Goal: Task Accomplishment & Management: Complete application form

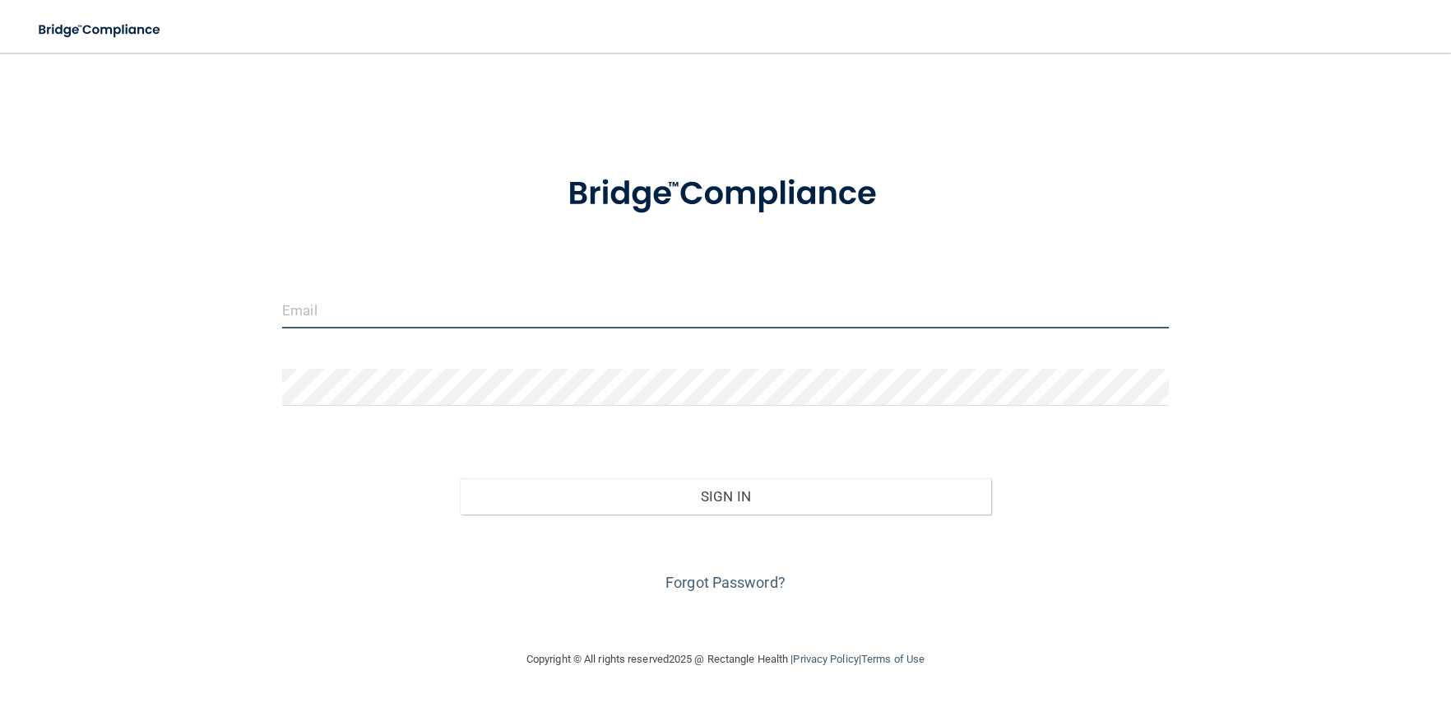
click at [395, 300] on input "email" at bounding box center [725, 309] width 887 height 37
type input "[PERSON_NAME][EMAIL_ADDRESS][PERSON_NAME][DOMAIN_NAME]"
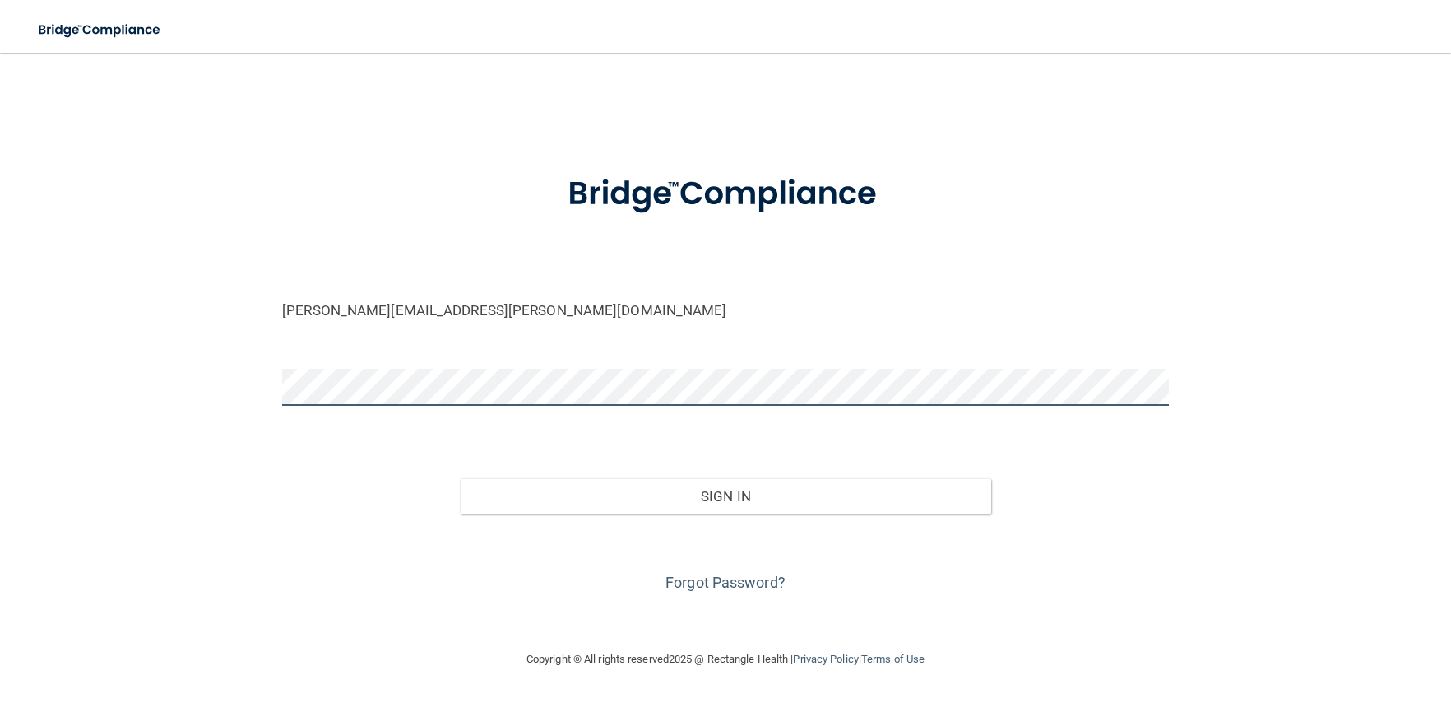
click at [460, 478] on button "Sign In" at bounding box center [726, 496] width 532 height 36
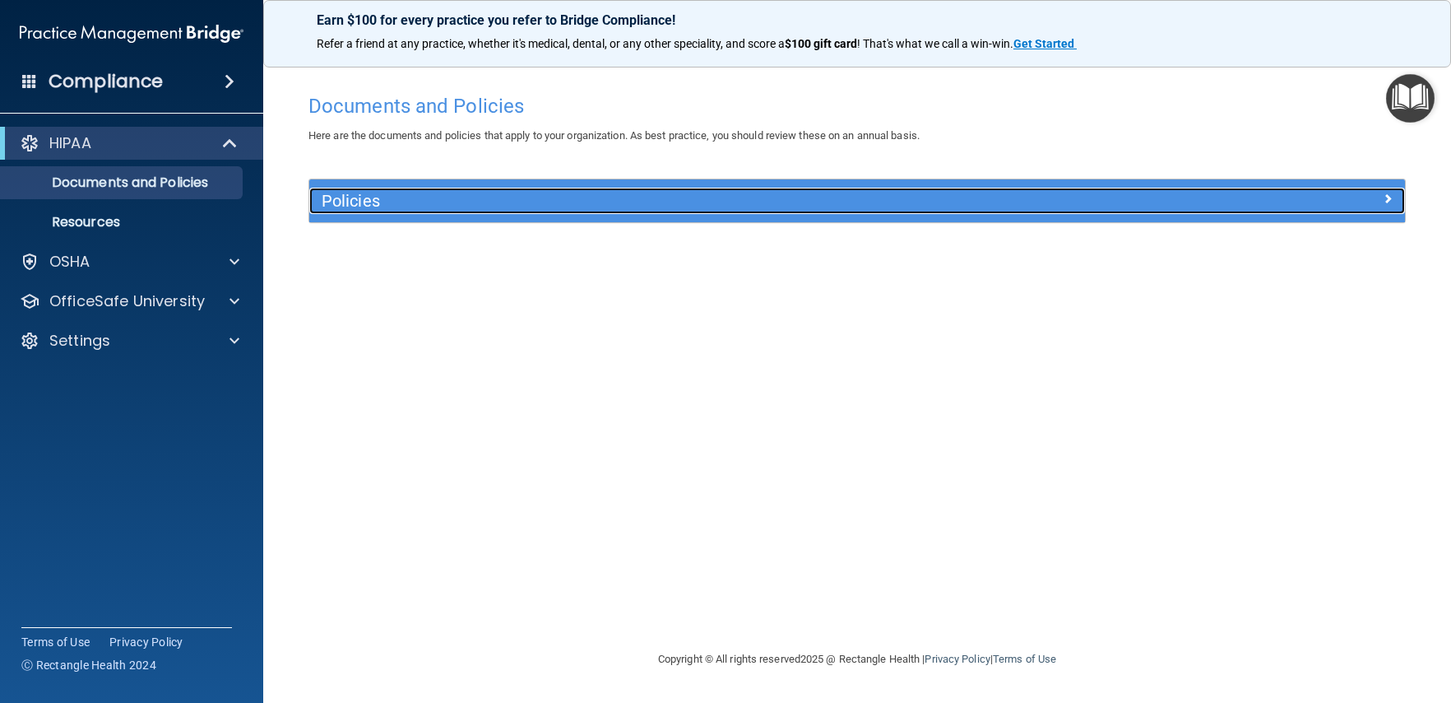
click at [1384, 197] on span at bounding box center [1388, 198] width 10 height 20
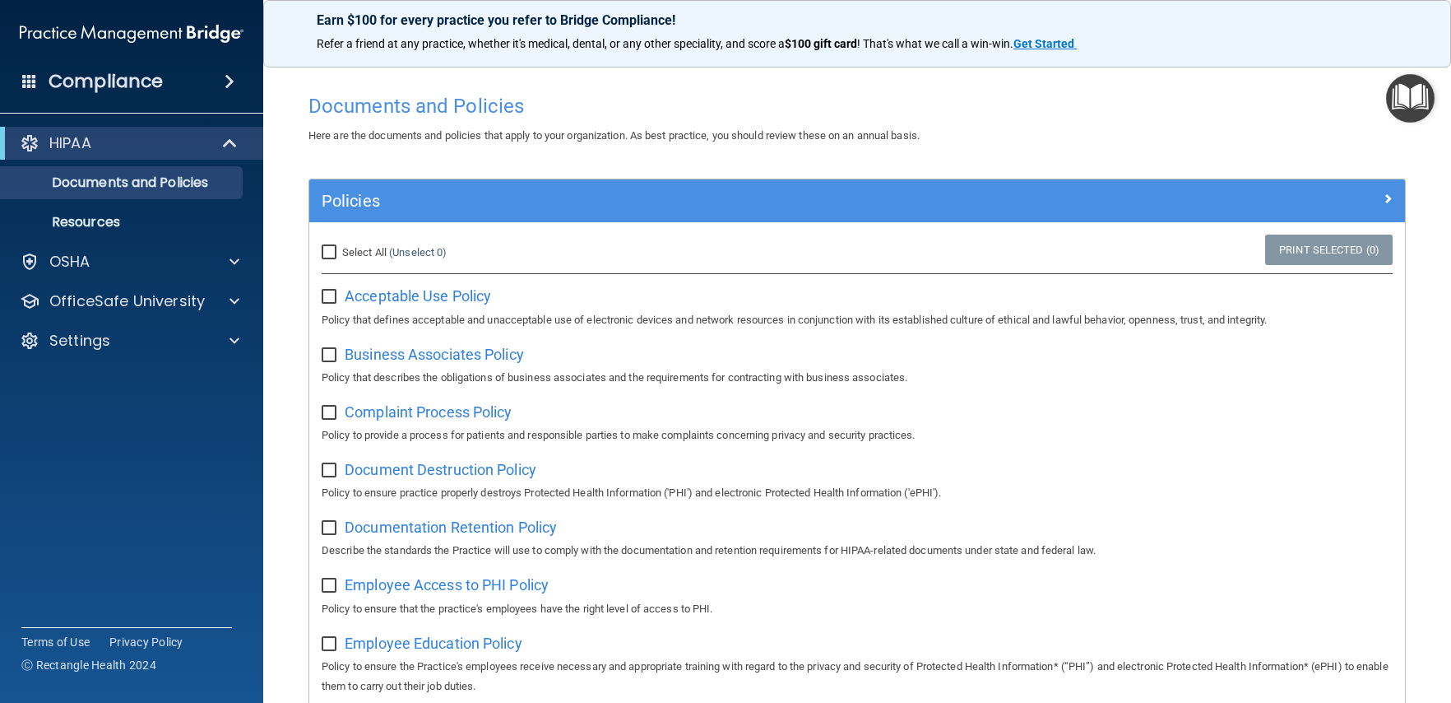
click at [329, 252] on input "Select All (Unselect 0) Unselect All" at bounding box center [331, 252] width 19 height 13
checkbox input "true"
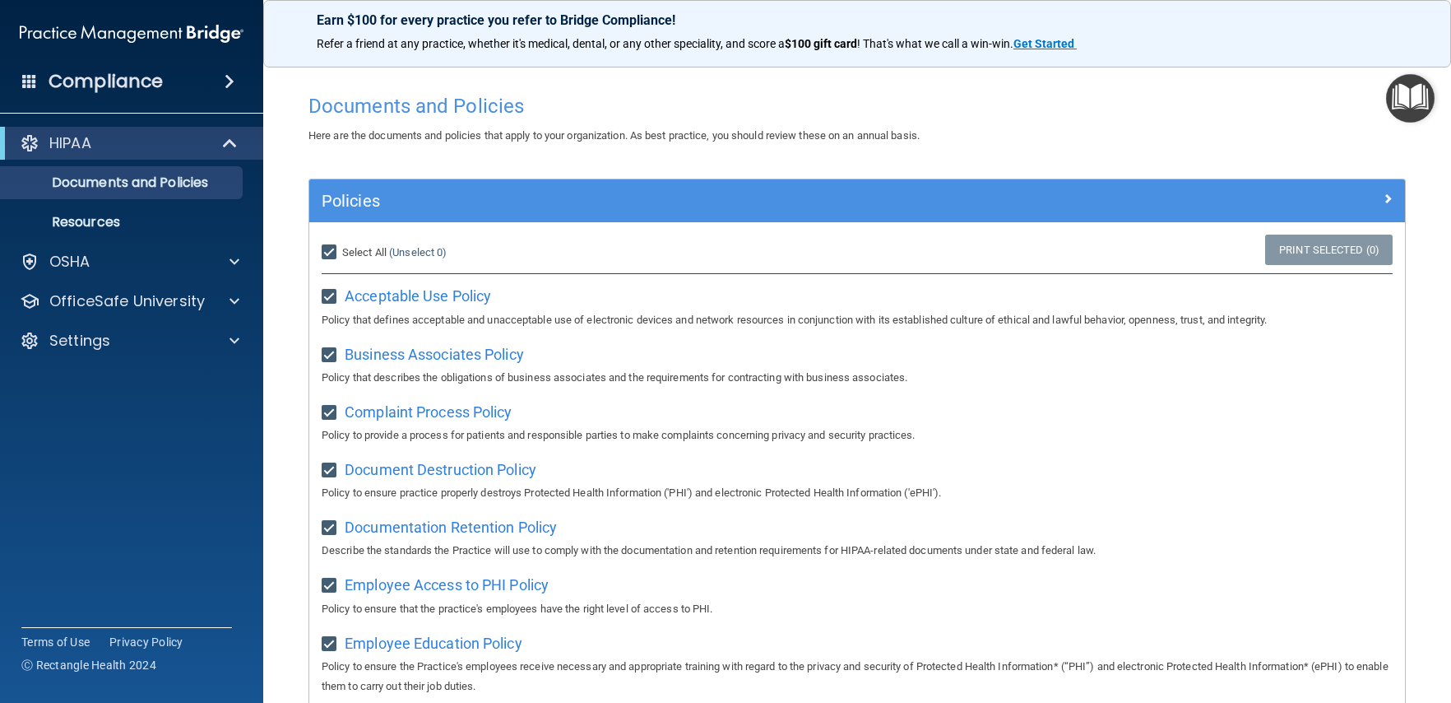
checkbox input "true"
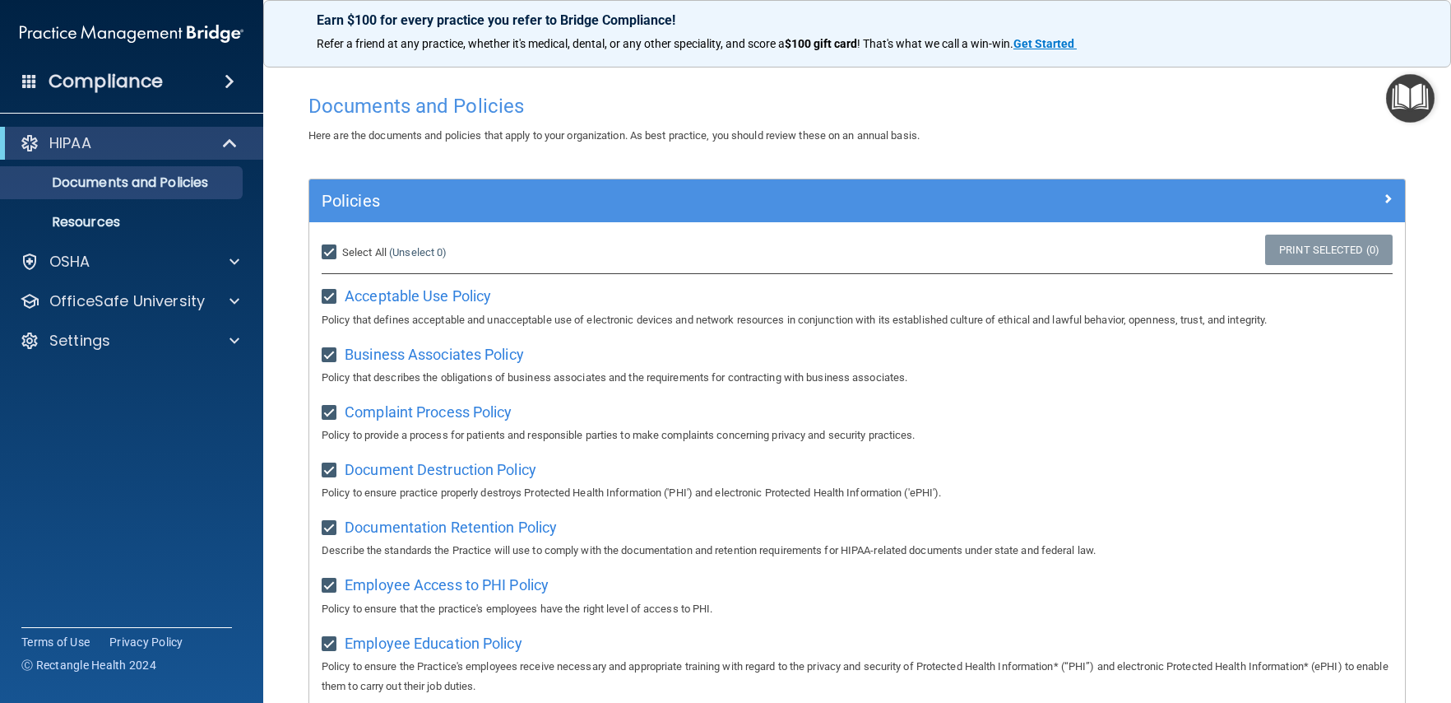
checkbox input "true"
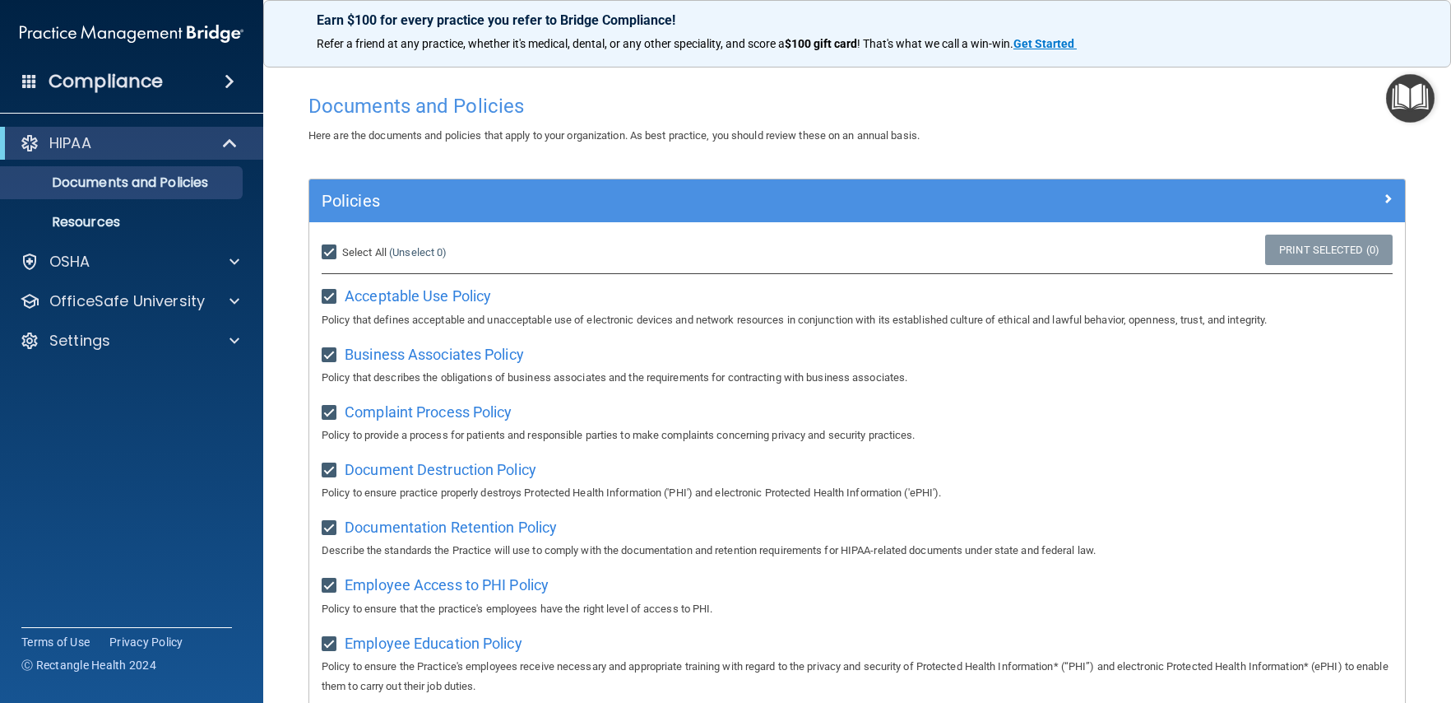
checkbox input "true"
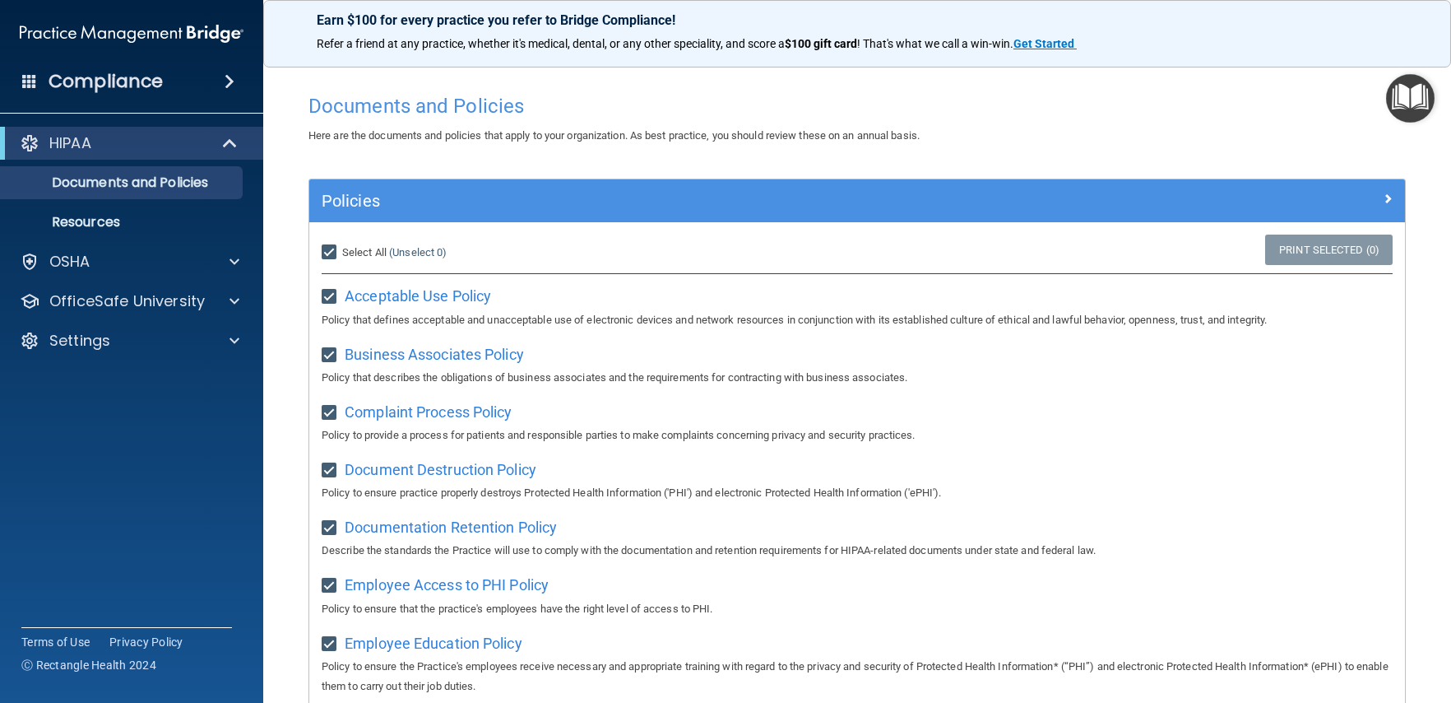
checkbox input "true"
click at [431, 298] on span "Acceptable Use Policy" at bounding box center [418, 295] width 146 height 17
click at [228, 137] on span at bounding box center [232, 143] width 14 height 20
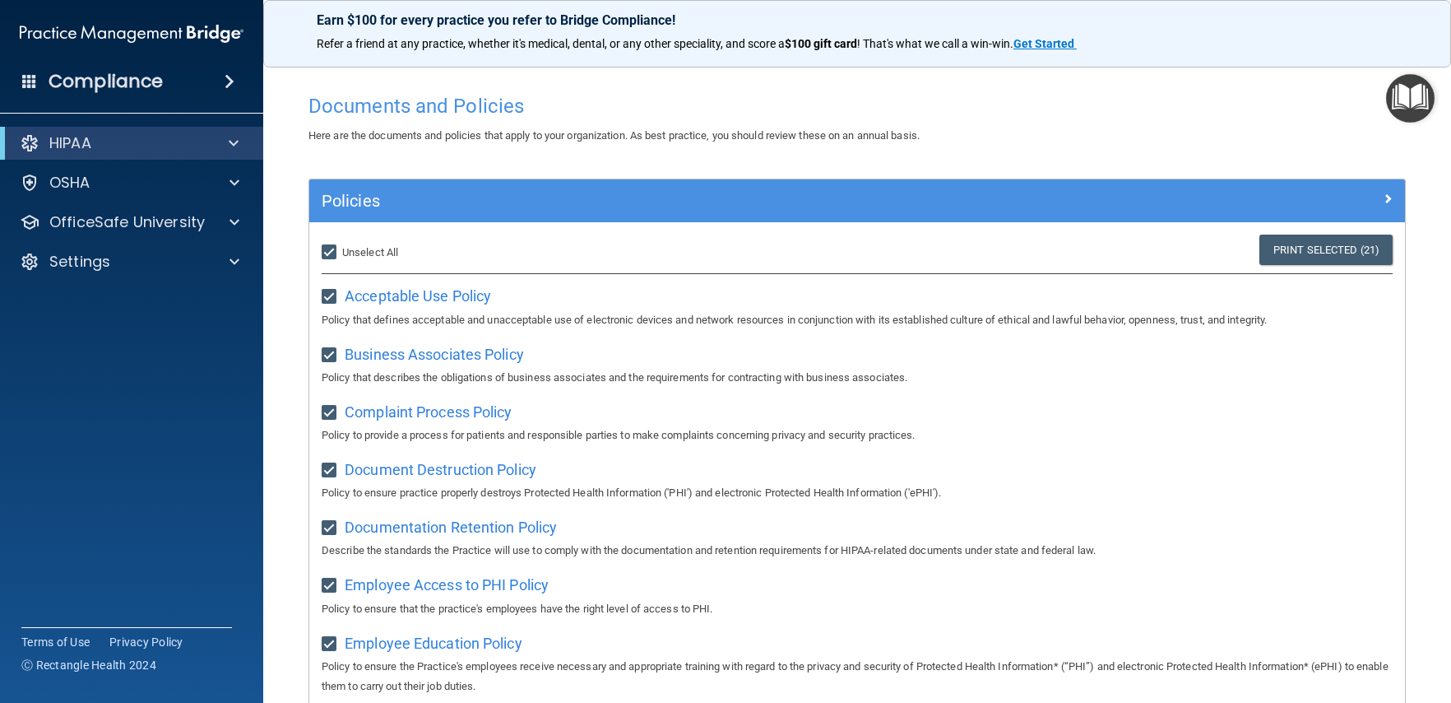
click at [225, 79] on span at bounding box center [230, 82] width 10 height 20
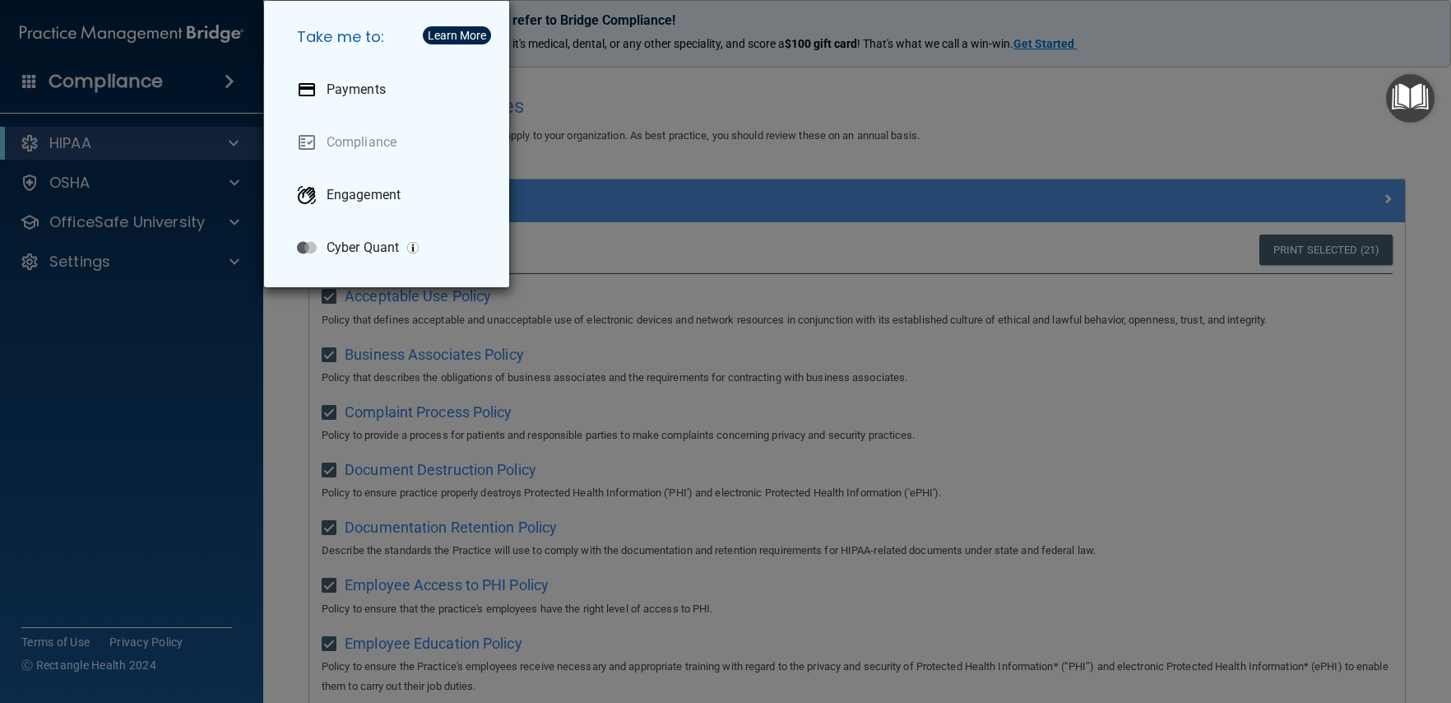
click at [179, 137] on div "Take me to: Payments Compliance Engagement Cyber Quant" at bounding box center [725, 351] width 1451 height 703
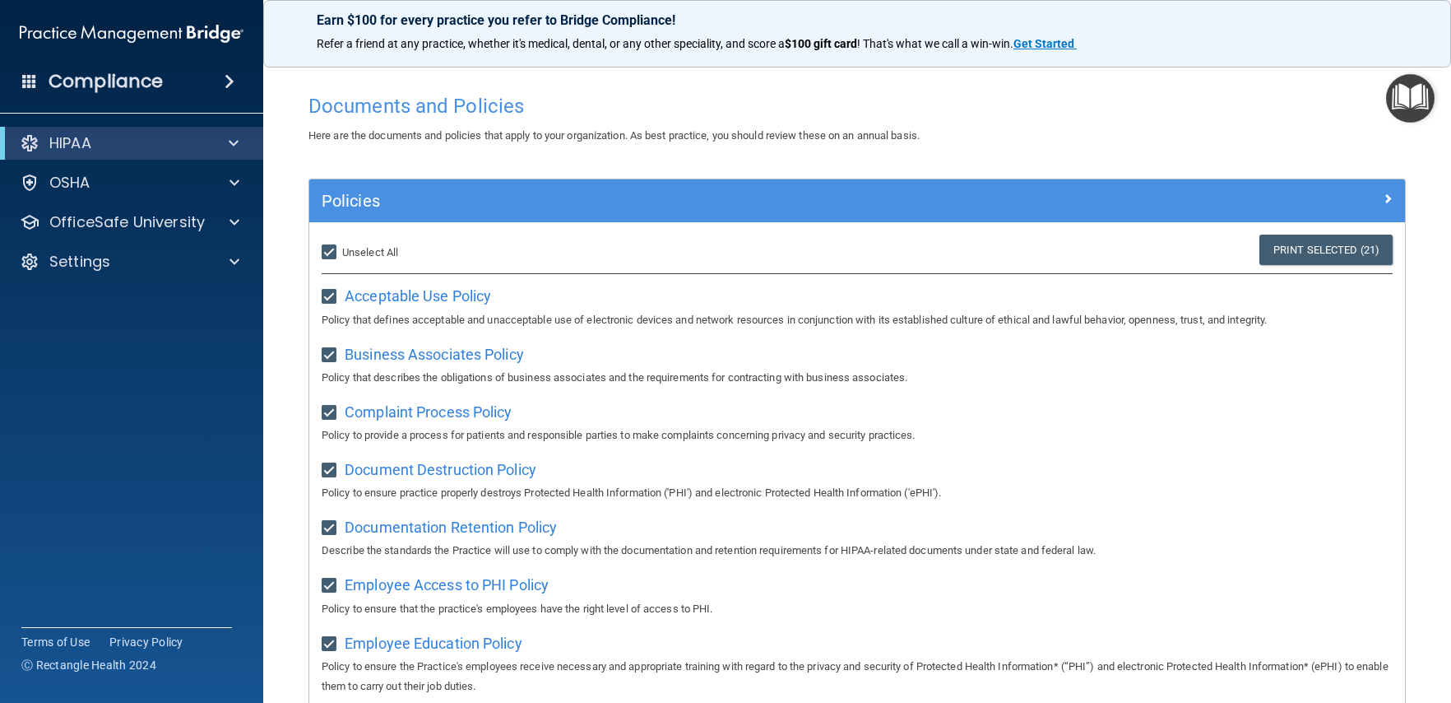
click at [144, 81] on h4 "Compliance" at bounding box center [106, 81] width 114 height 23
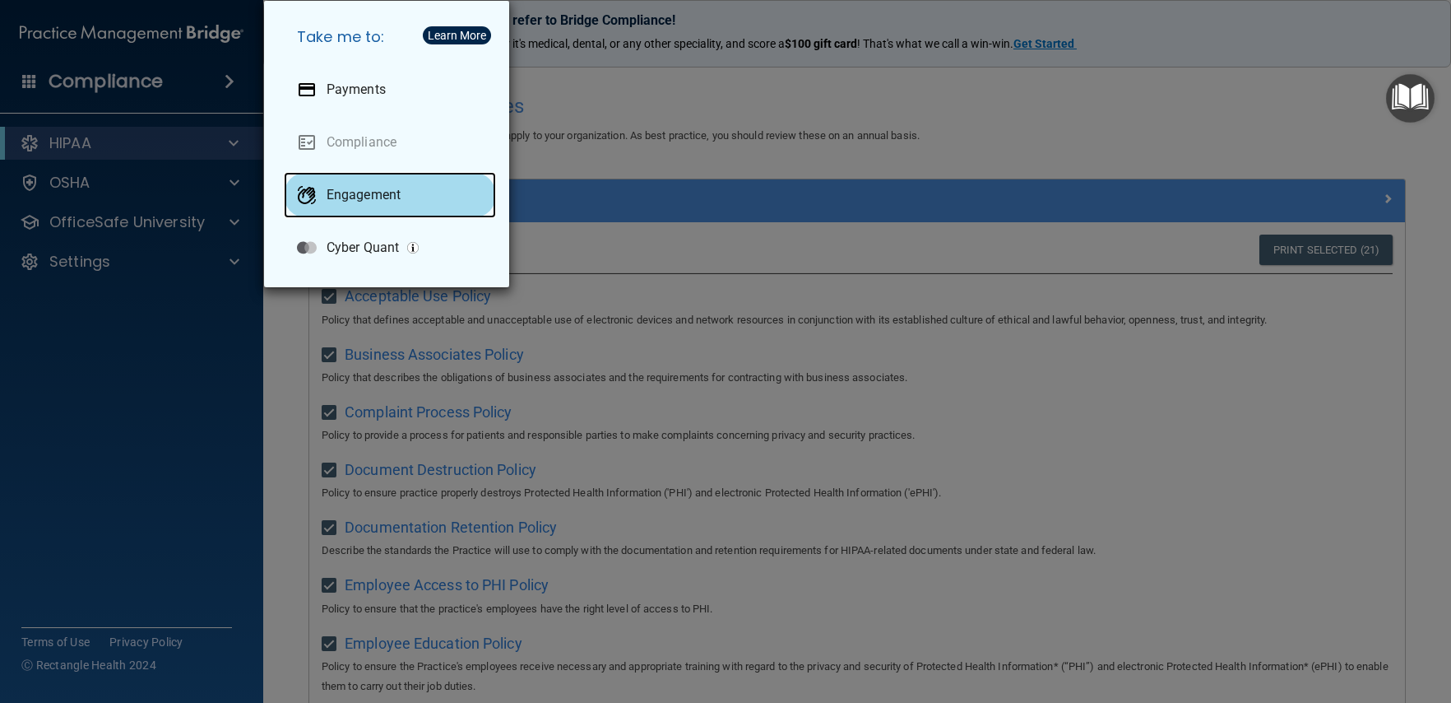
click at [406, 199] on div "Engagement" at bounding box center [390, 195] width 212 height 46
click at [995, 103] on div "Take me to: Payments Compliance Engagement Cyber Quant" at bounding box center [725, 351] width 1451 height 703
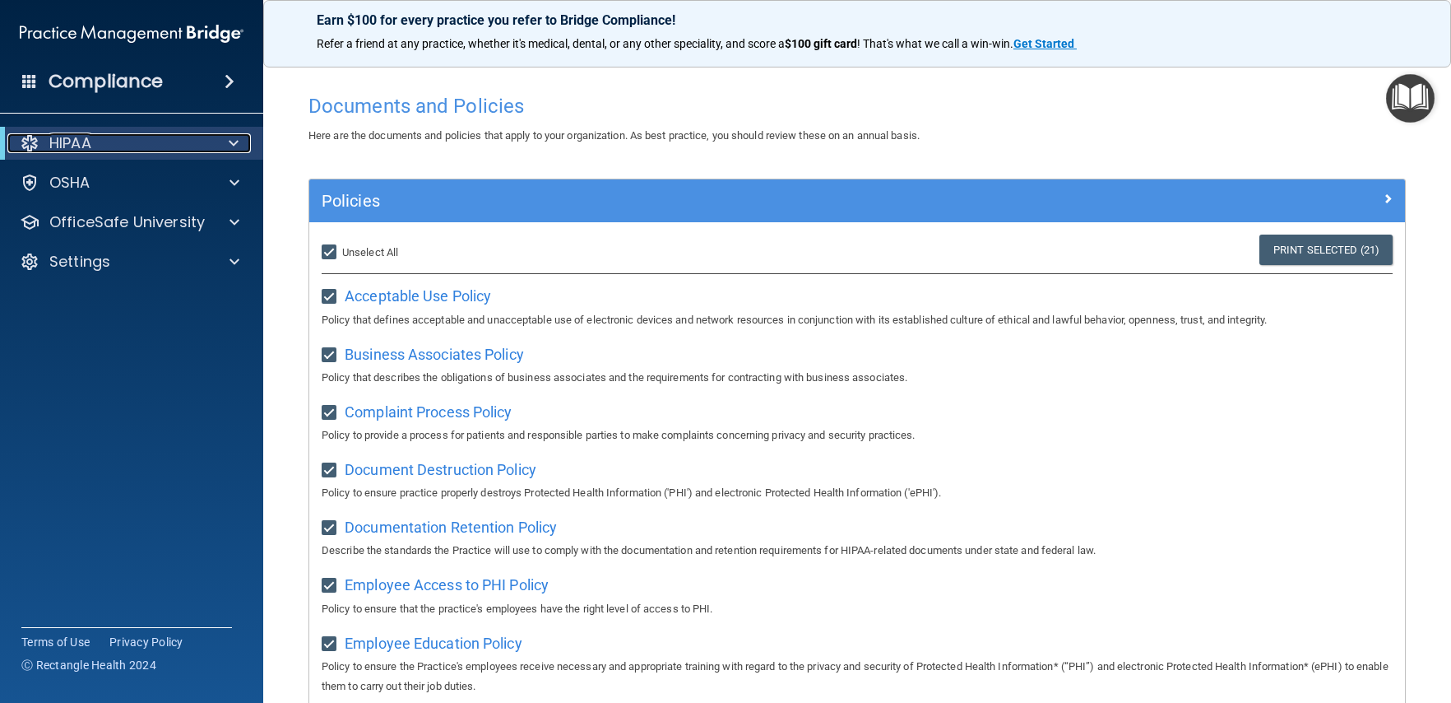
click at [220, 144] on div at bounding box center [231, 143] width 40 height 20
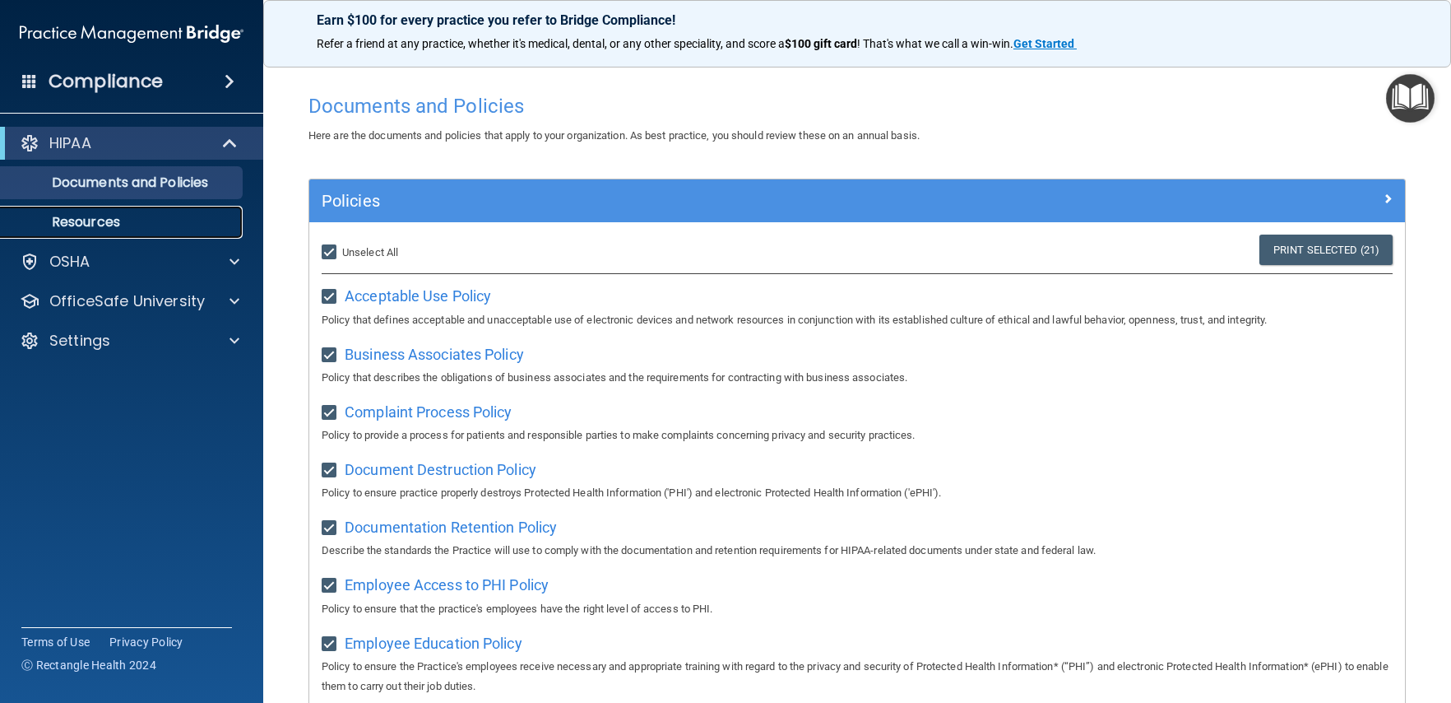
drag, startPoint x: 103, startPoint y: 225, endPoint x: 128, endPoint y: 224, distance: 25.6
click at [104, 225] on p "Resources" at bounding box center [123, 222] width 225 height 16
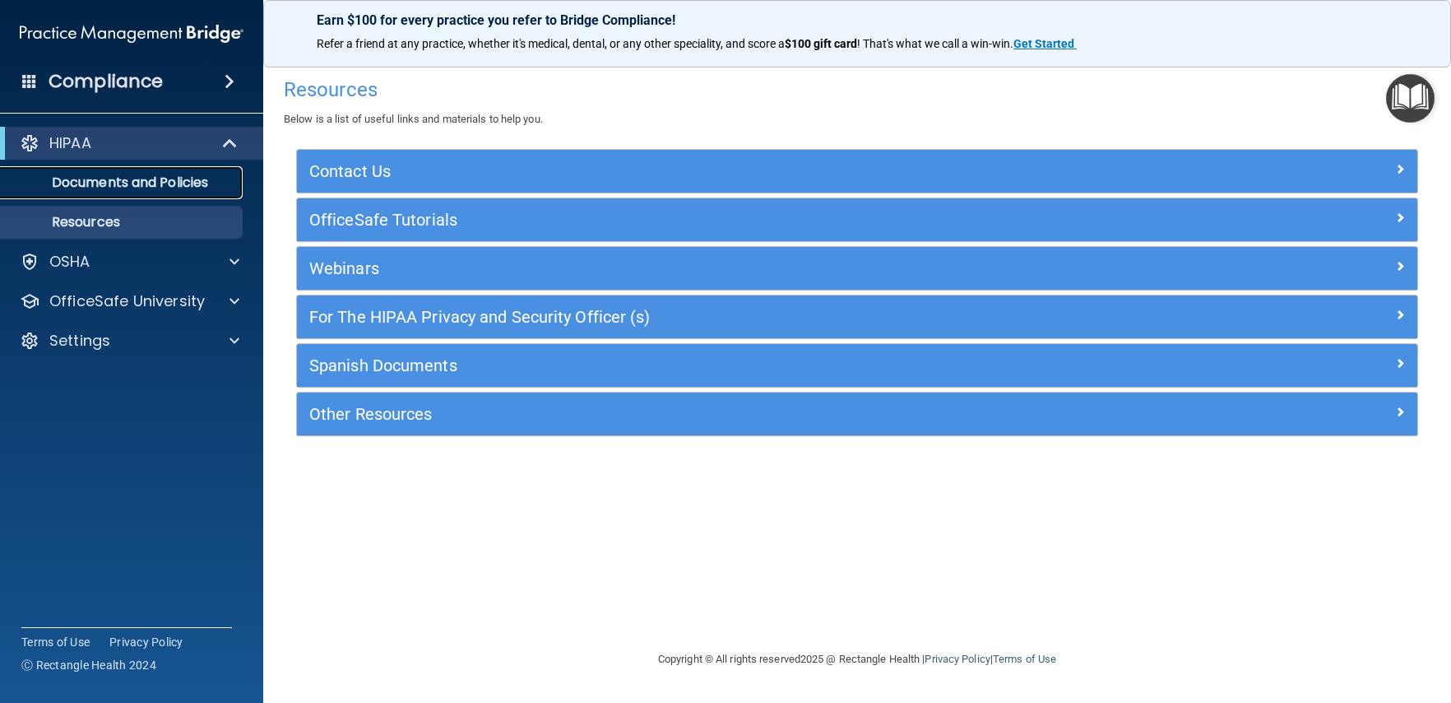
drag, startPoint x: 96, startPoint y: 178, endPoint x: 95, endPoint y: 165, distance: 12.4
click at [95, 178] on p "Documents and Policies" at bounding box center [123, 182] width 225 height 16
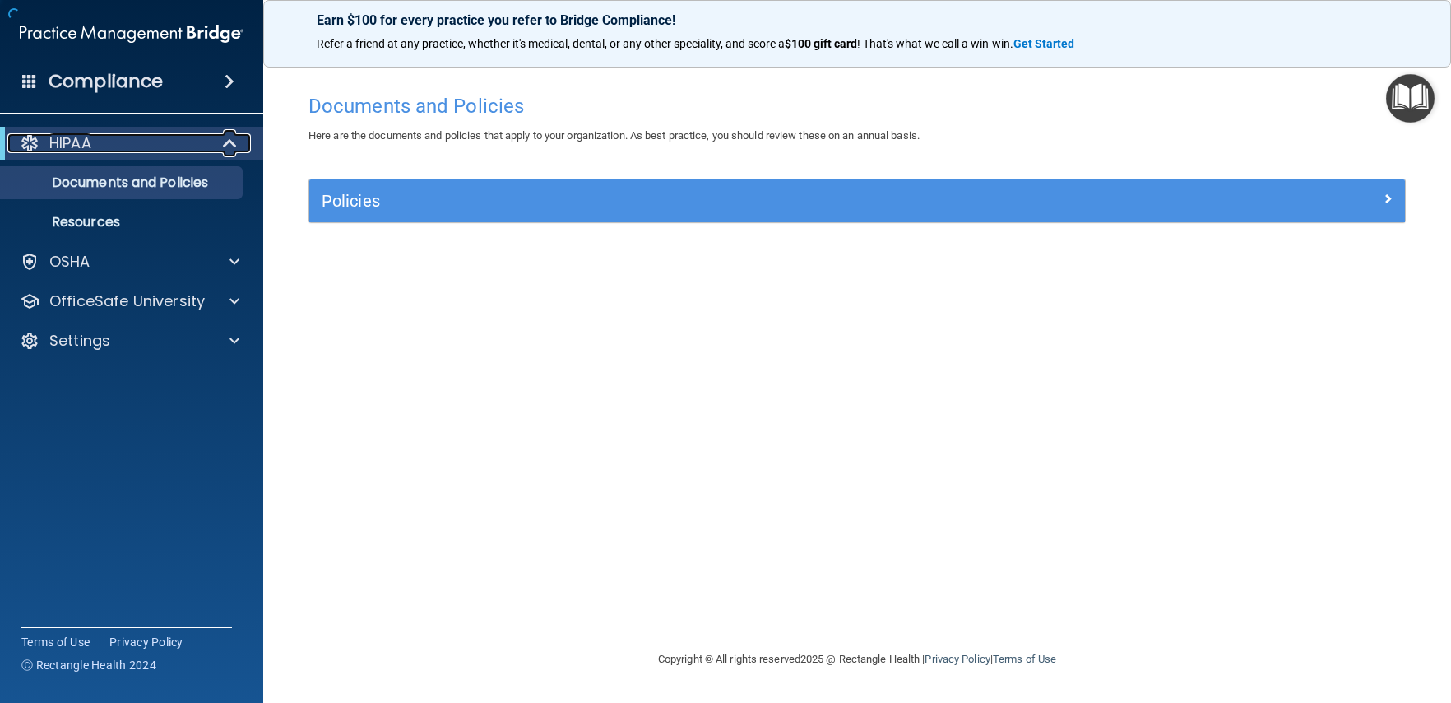
click at [90, 133] on p "HIPAA" at bounding box center [70, 143] width 42 height 20
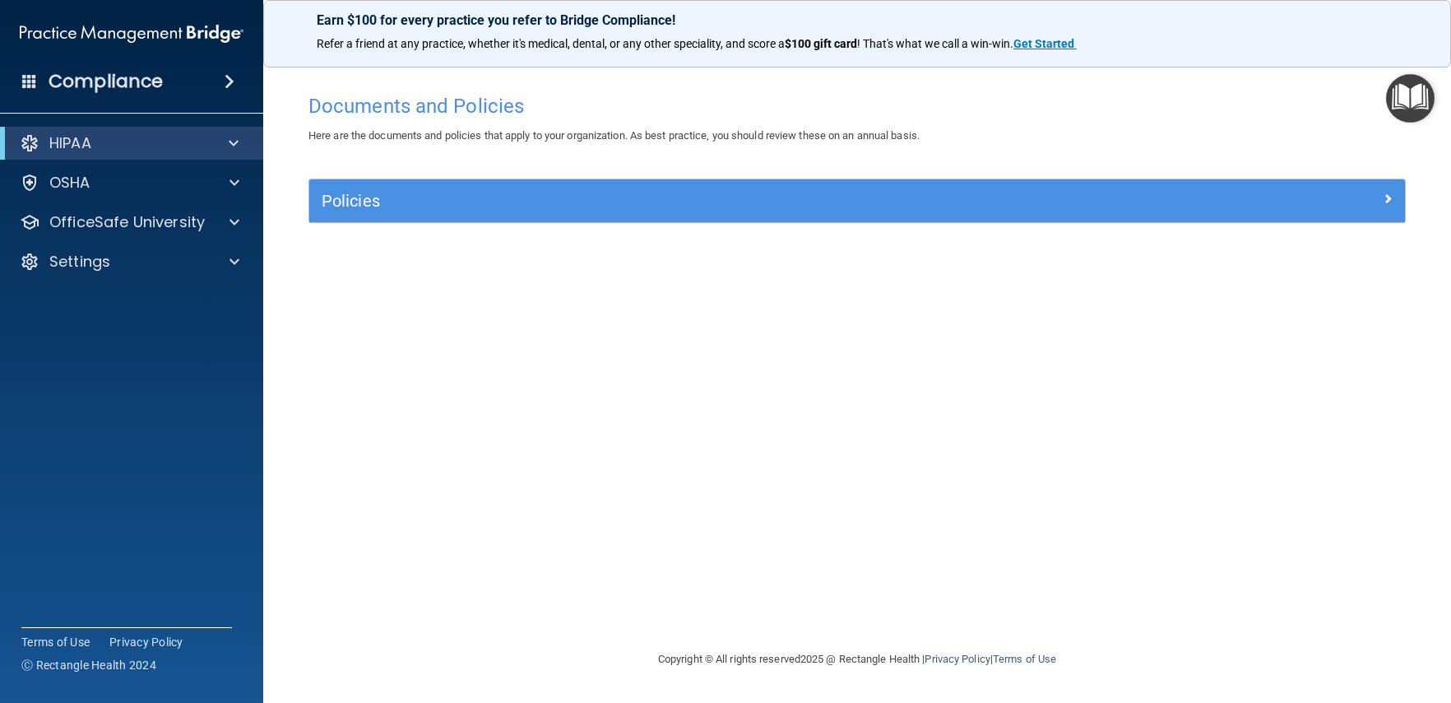
click at [1413, 89] on img "Open Resource Center" at bounding box center [1410, 98] width 49 height 49
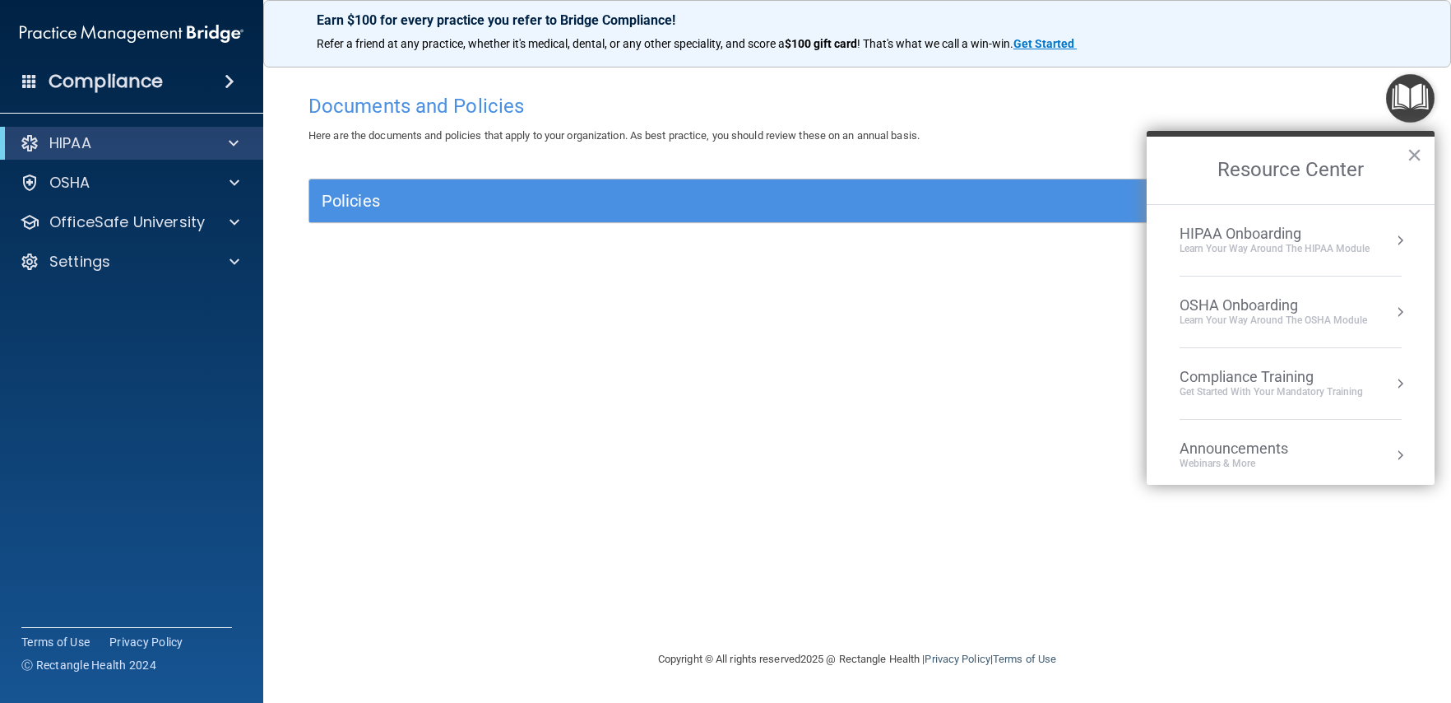
click at [1392, 384] on button "Resource Center" at bounding box center [1400, 383] width 16 height 16
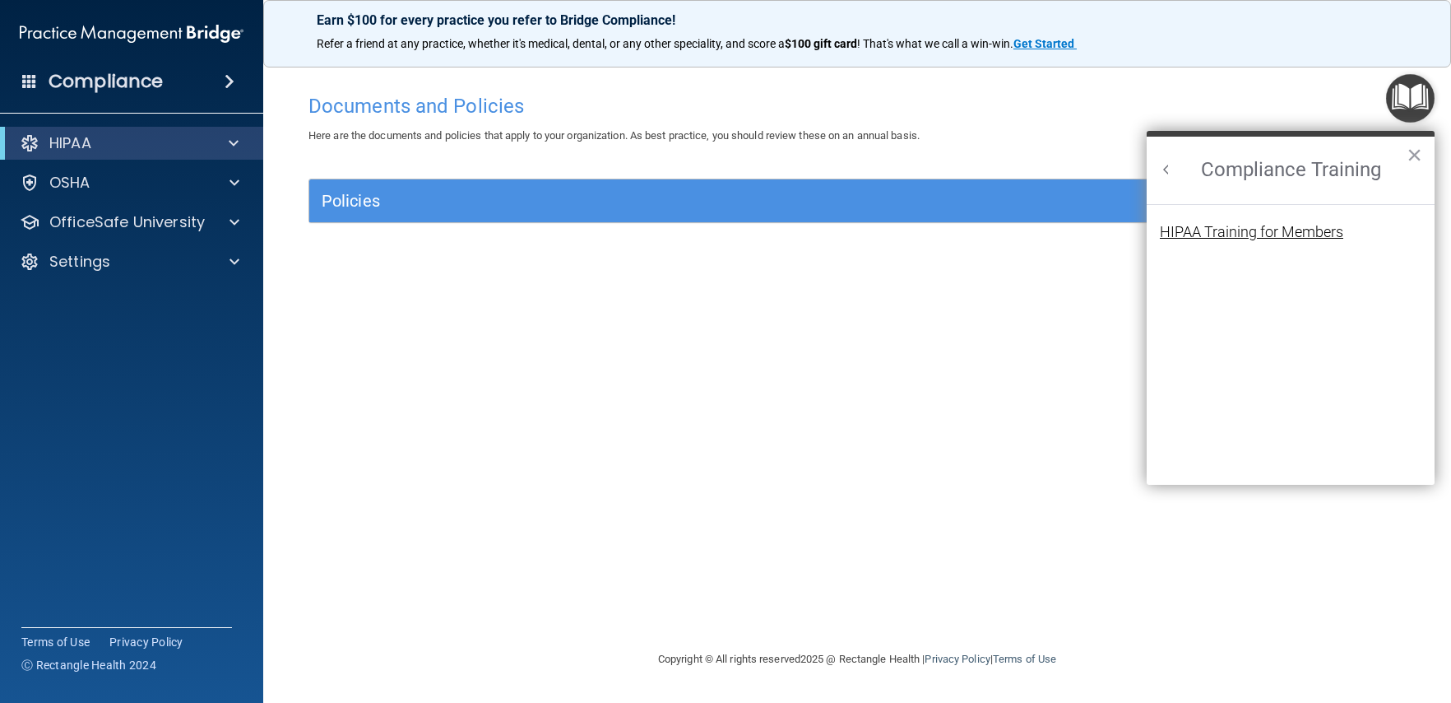
click at [1286, 234] on div "HIPAA Training for Members" at bounding box center [1251, 232] width 183 height 15
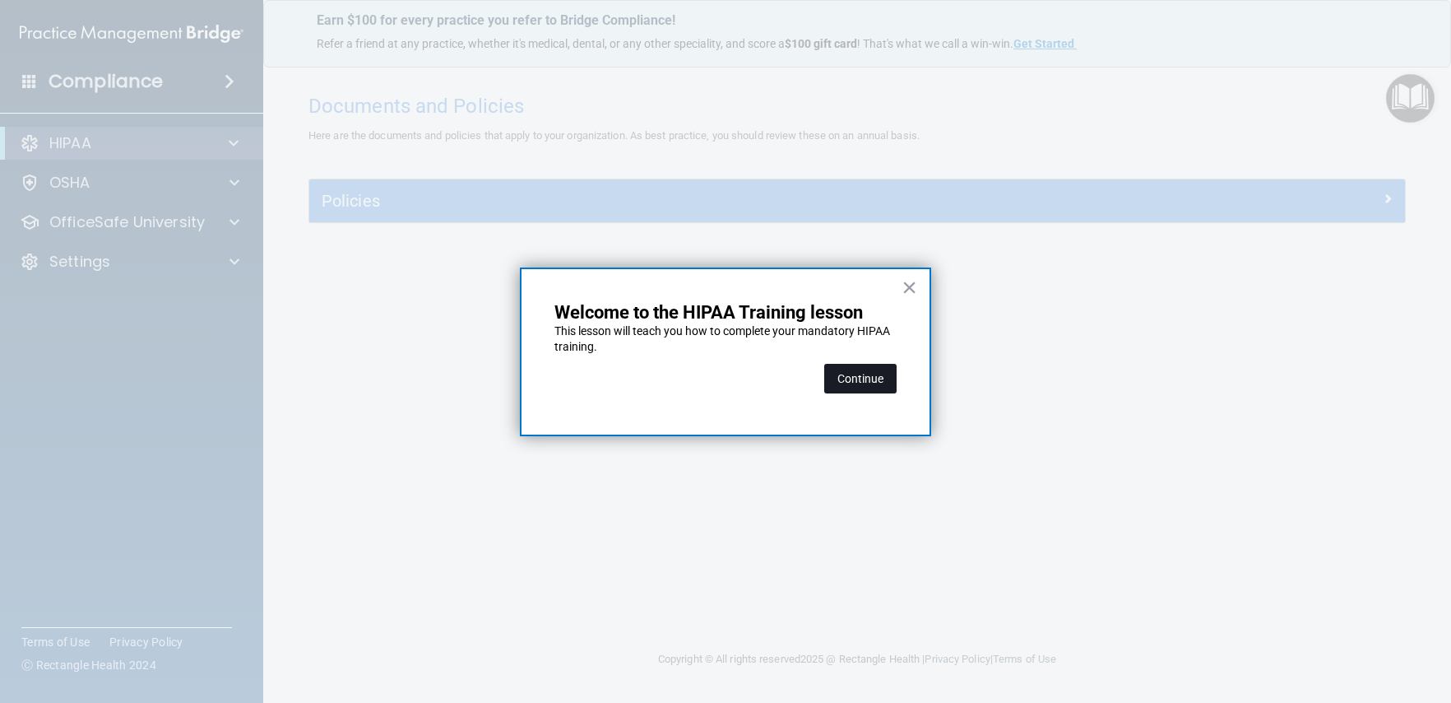
click at [853, 387] on button "Continue" at bounding box center [860, 379] width 72 height 30
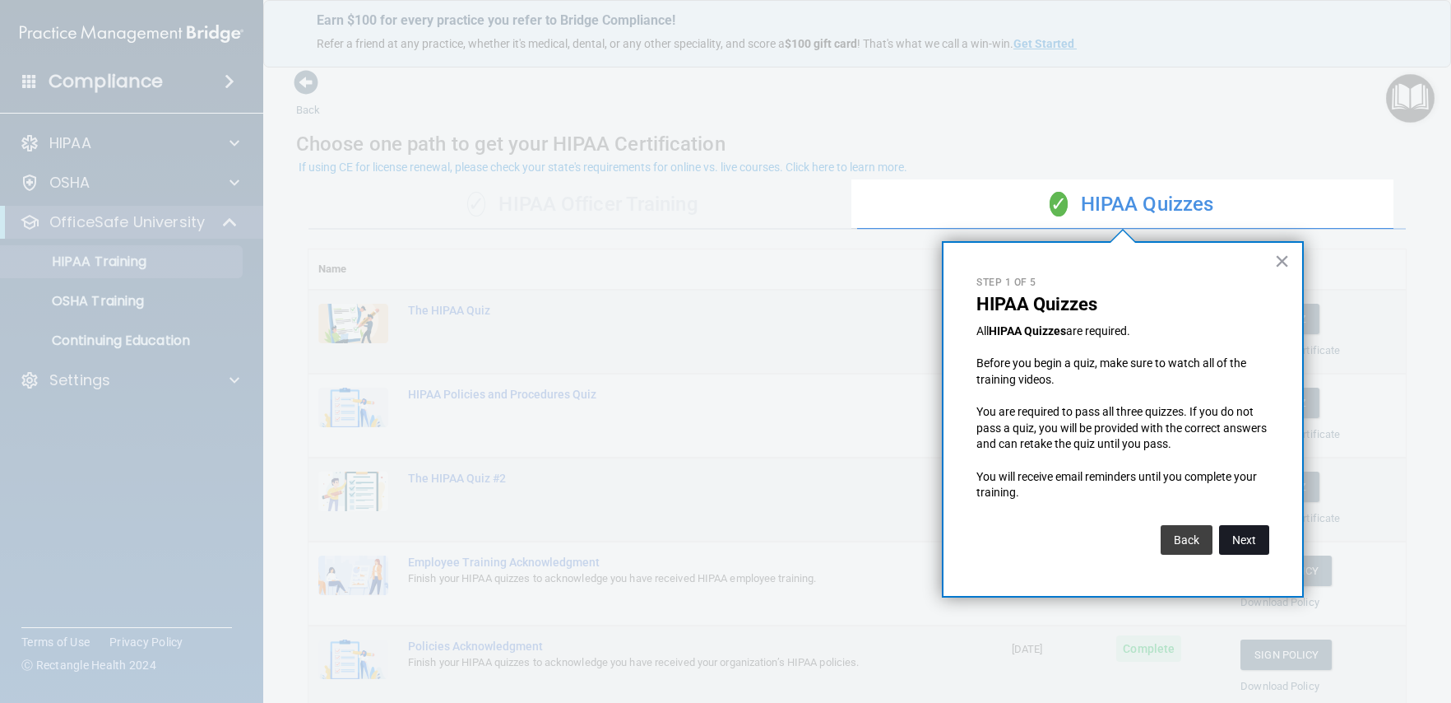
click at [1232, 539] on button "Next" at bounding box center [1244, 540] width 50 height 30
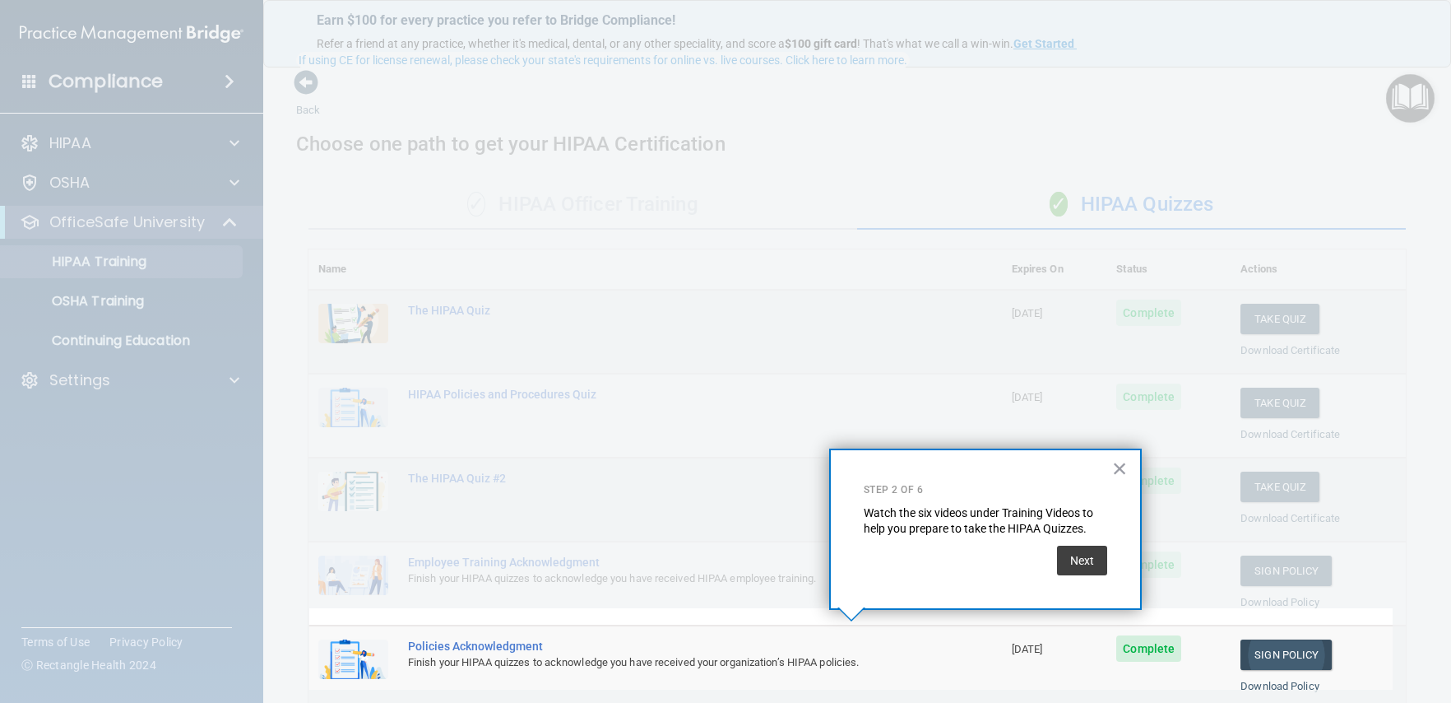
scroll to position [107, 0]
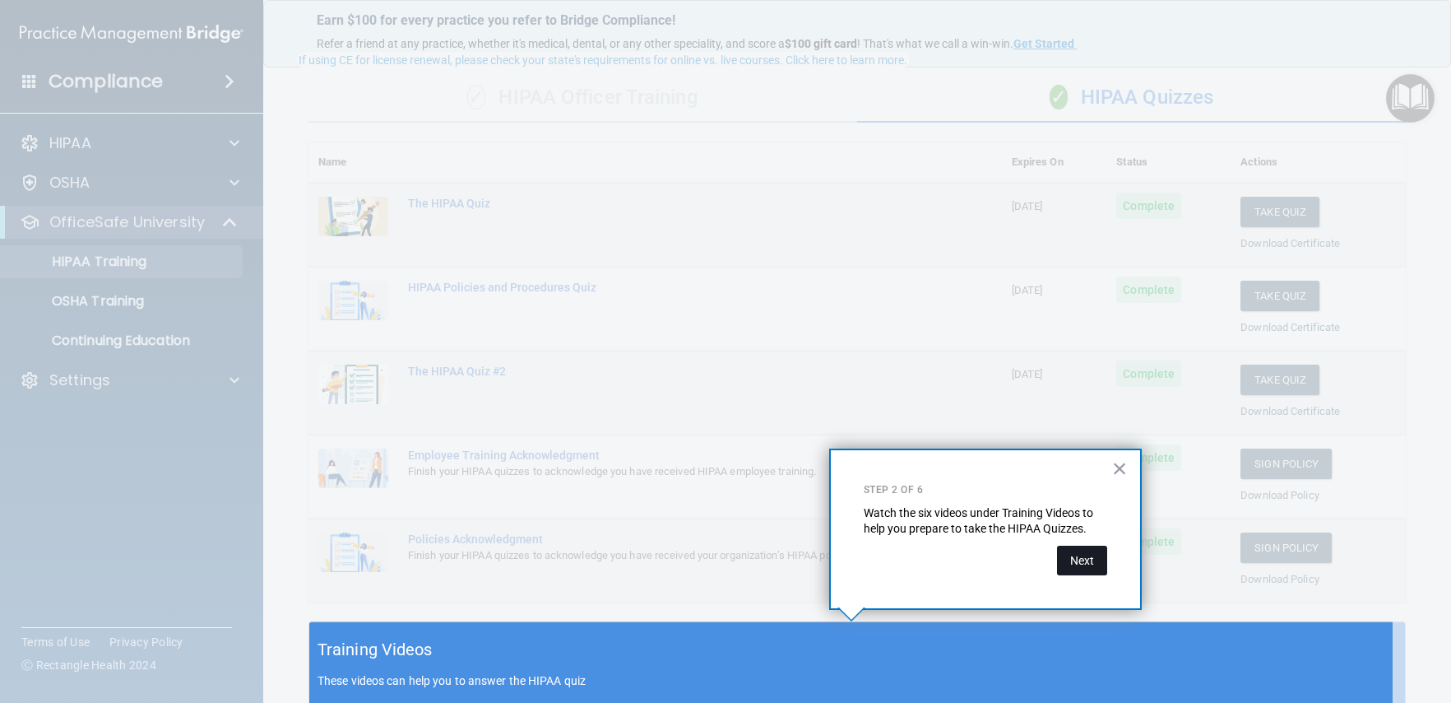
click at [1099, 557] on button "Next" at bounding box center [1082, 560] width 50 height 30
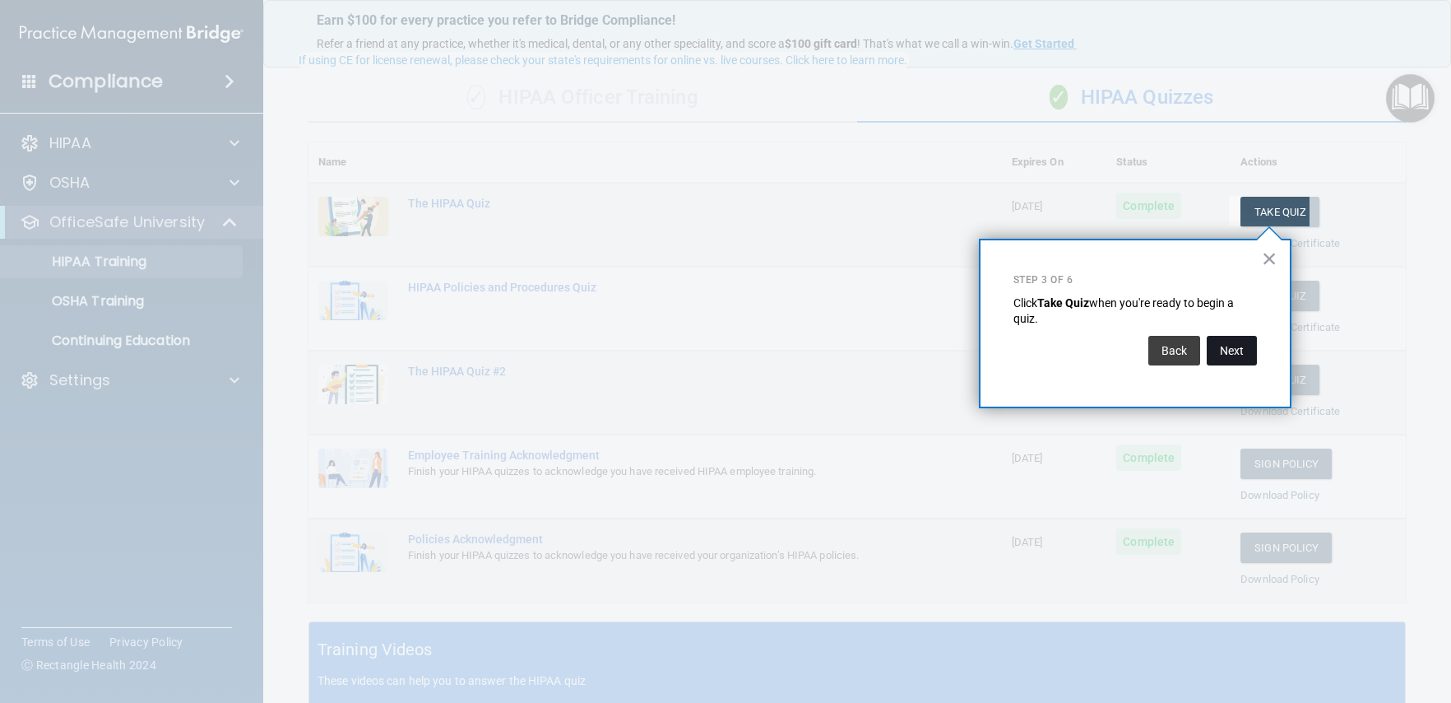
click at [1222, 360] on button "Next" at bounding box center [1232, 351] width 50 height 30
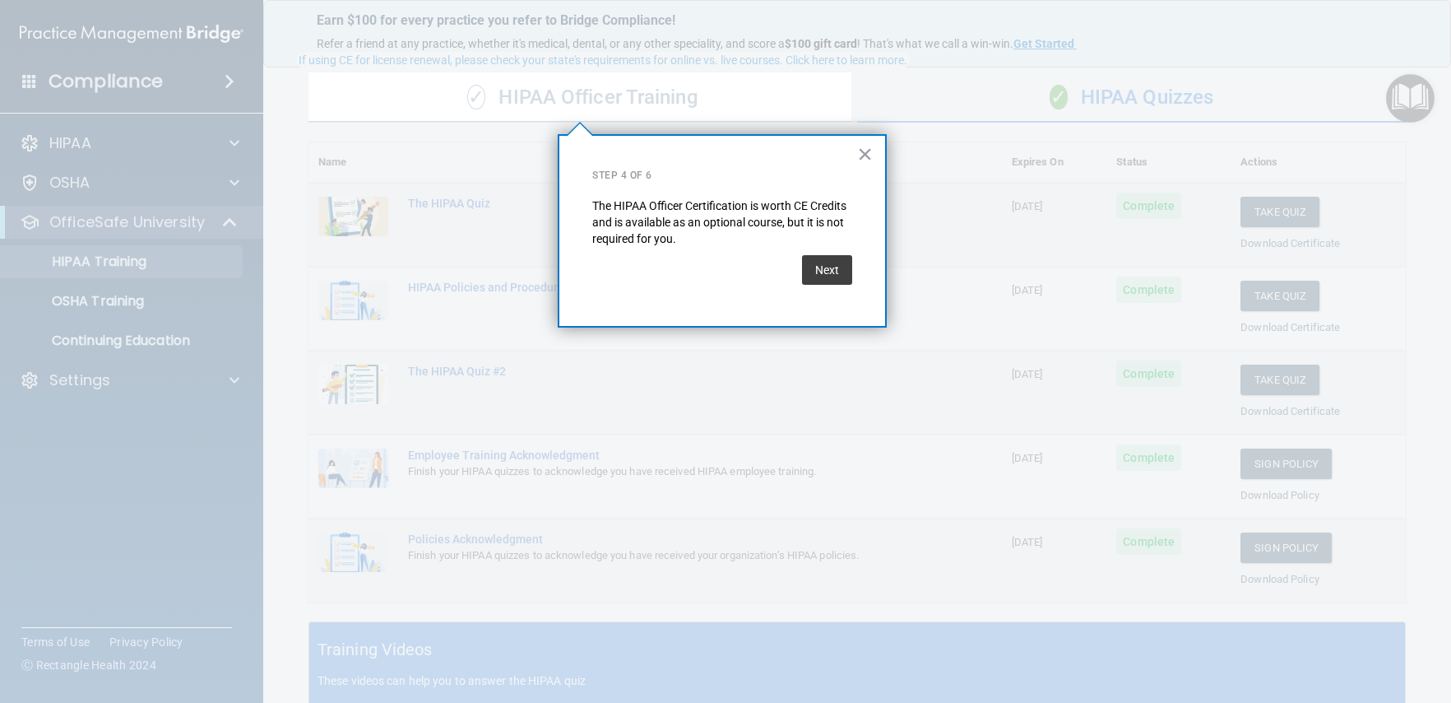
click at [854, 279] on div "× Step 4 of 6 The HIPAA Officer Certification is worth CE Credits and is availa…" at bounding box center [722, 230] width 329 height 193
click at [832, 274] on button "Next" at bounding box center [827, 270] width 50 height 30
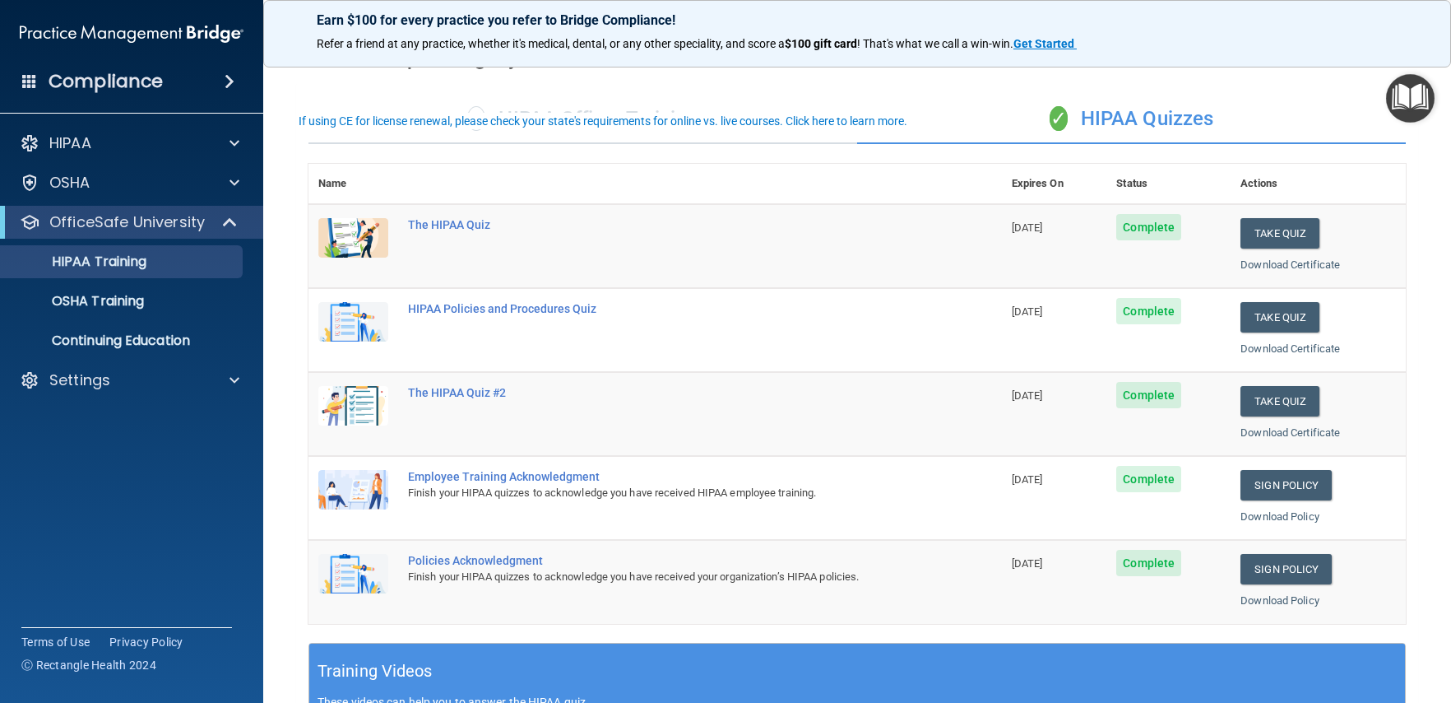
scroll to position [109, 0]
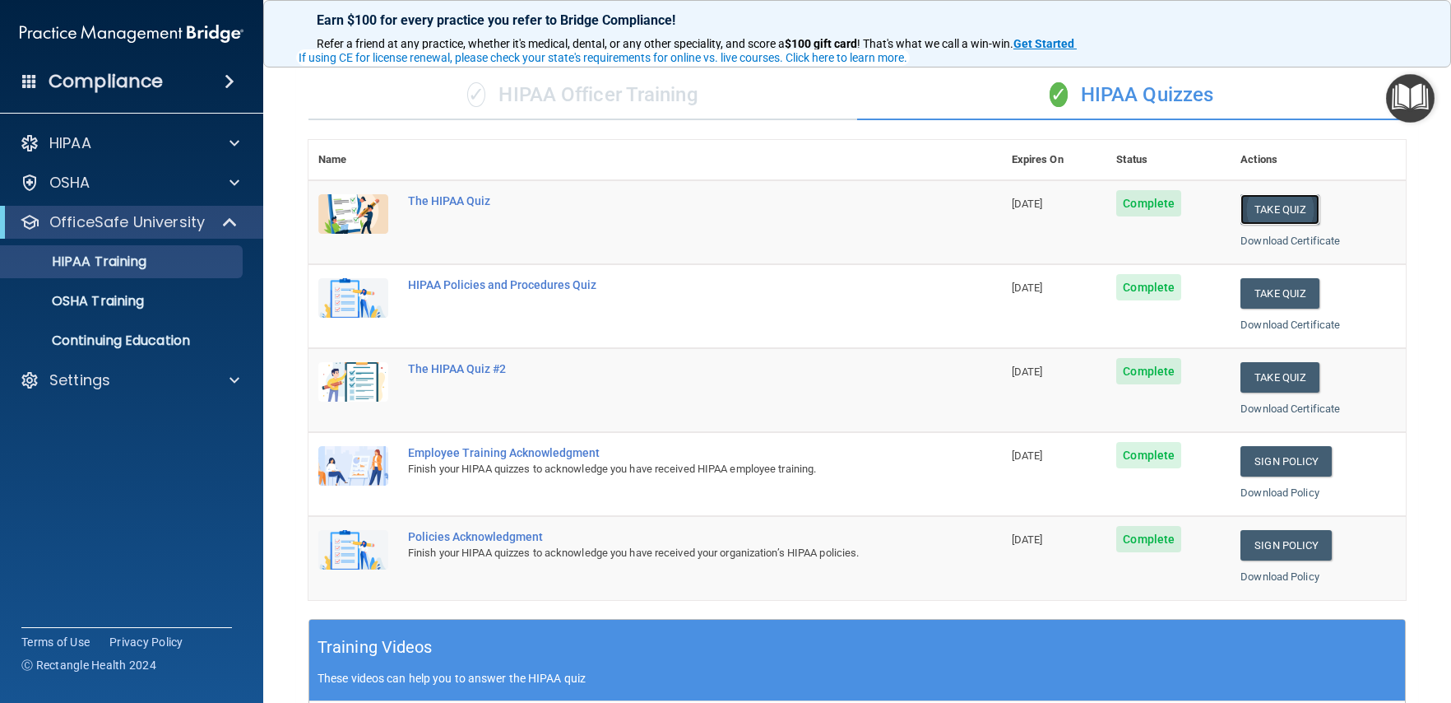
click at [1271, 219] on button "Take Quiz" at bounding box center [1280, 209] width 79 height 30
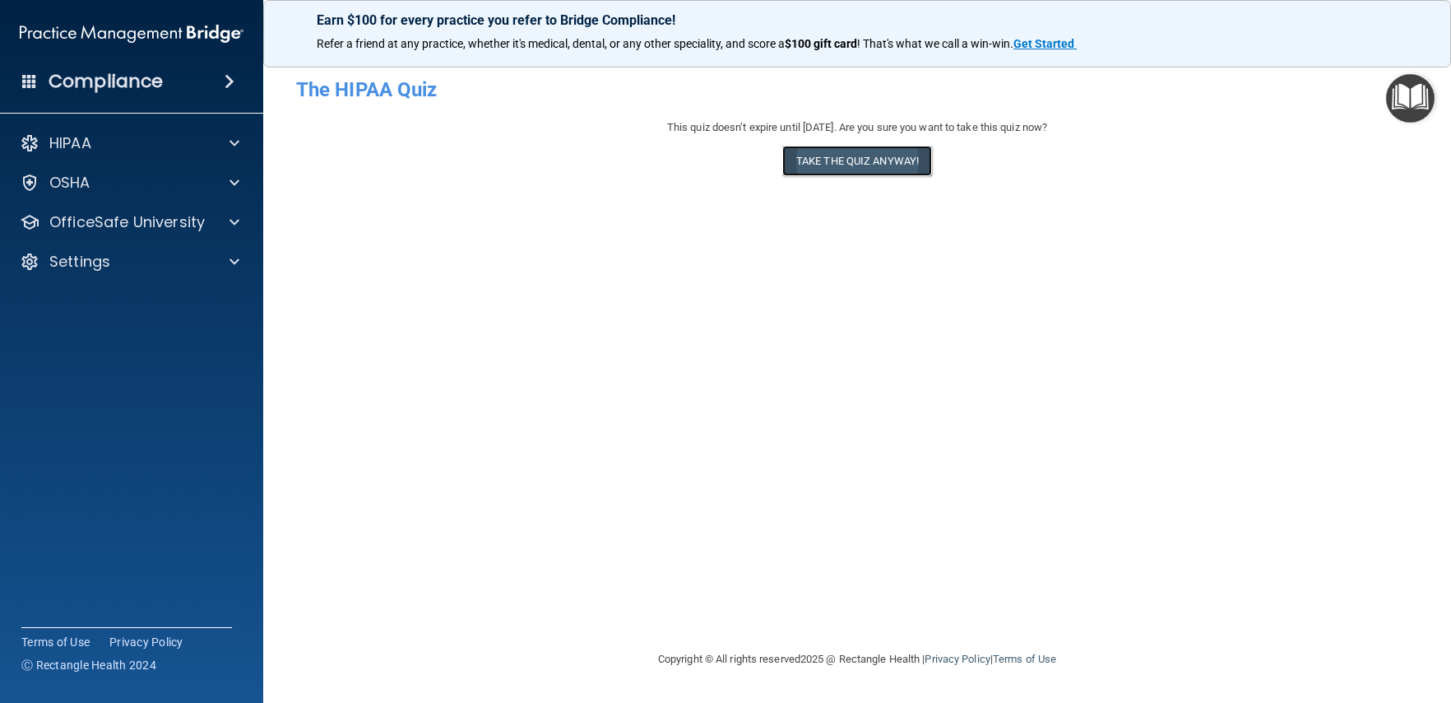
click at [887, 159] on button "Take the quiz anyway!" at bounding box center [857, 161] width 150 height 30
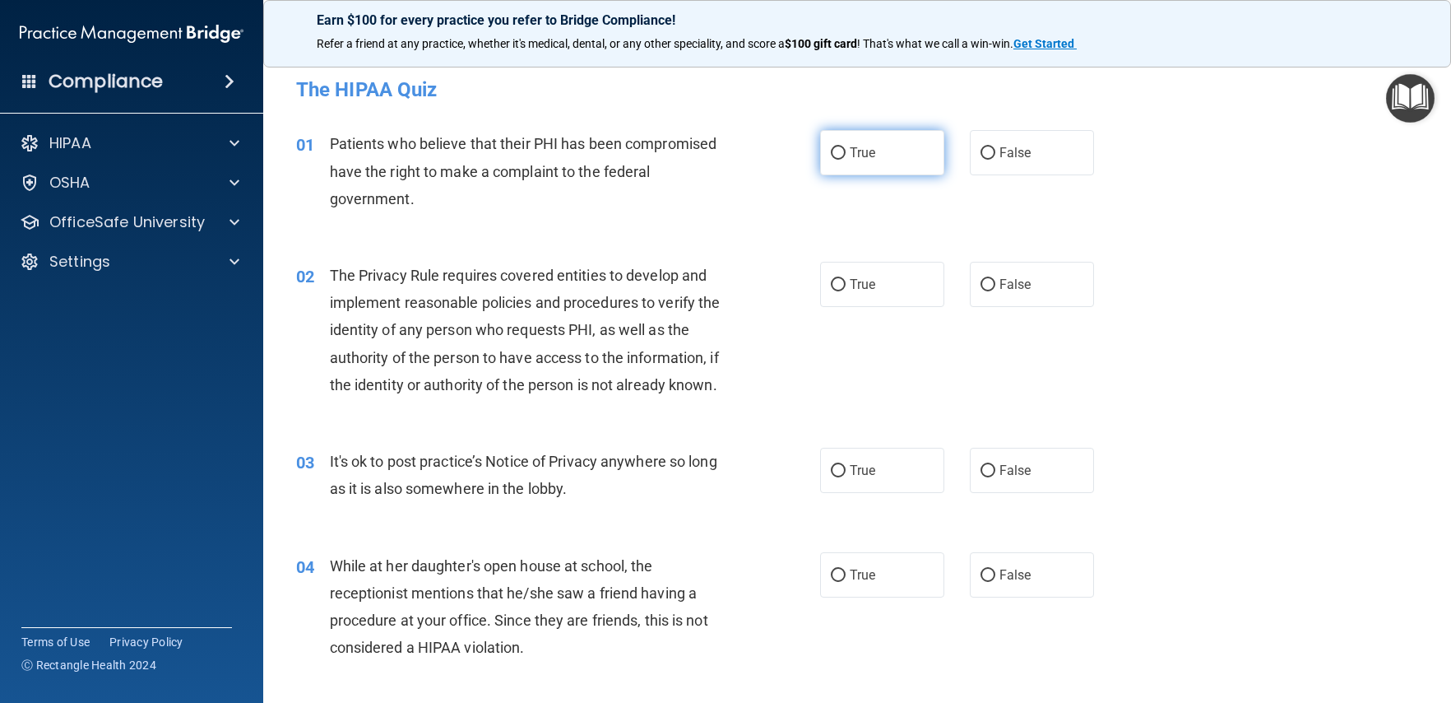
click at [875, 160] on label "True" at bounding box center [882, 152] width 124 height 45
click at [846, 160] on input "True" at bounding box center [838, 153] width 15 height 12
radio input "true"
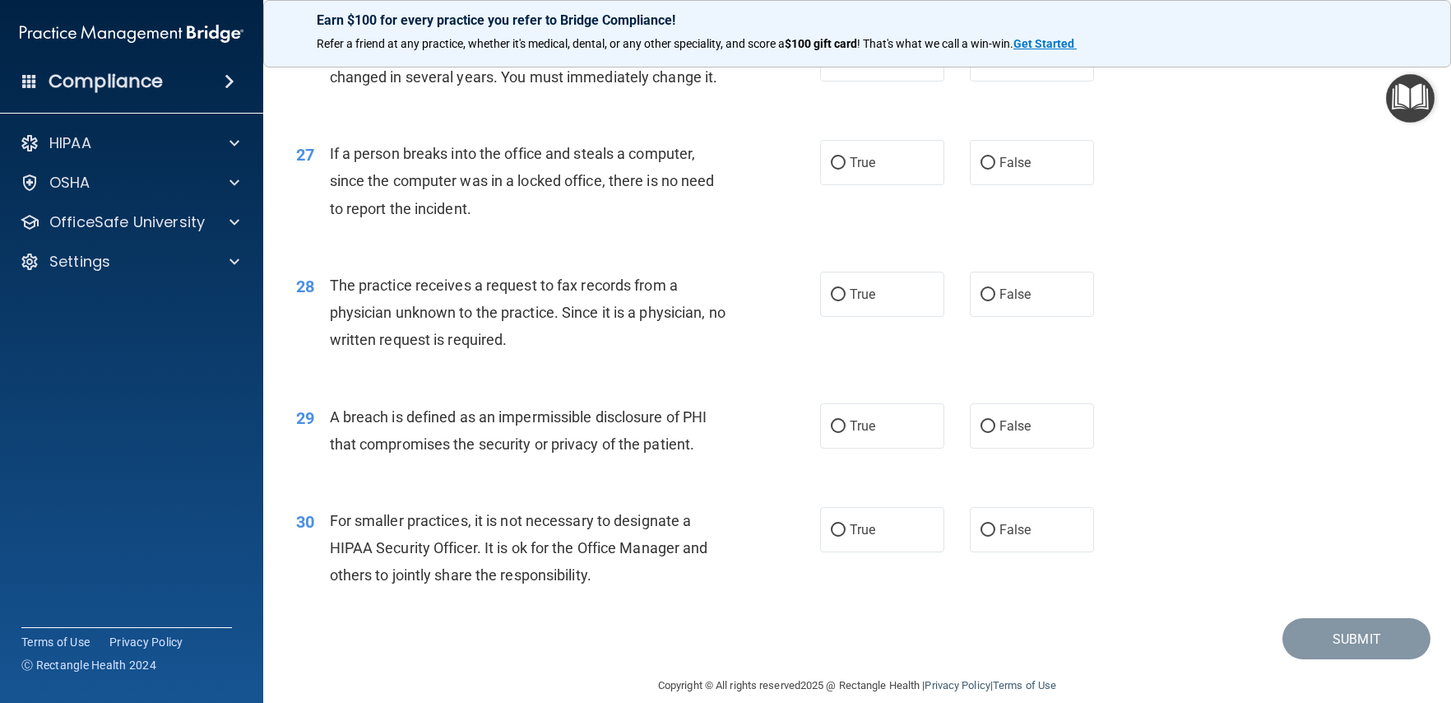
scroll to position [3427, 0]
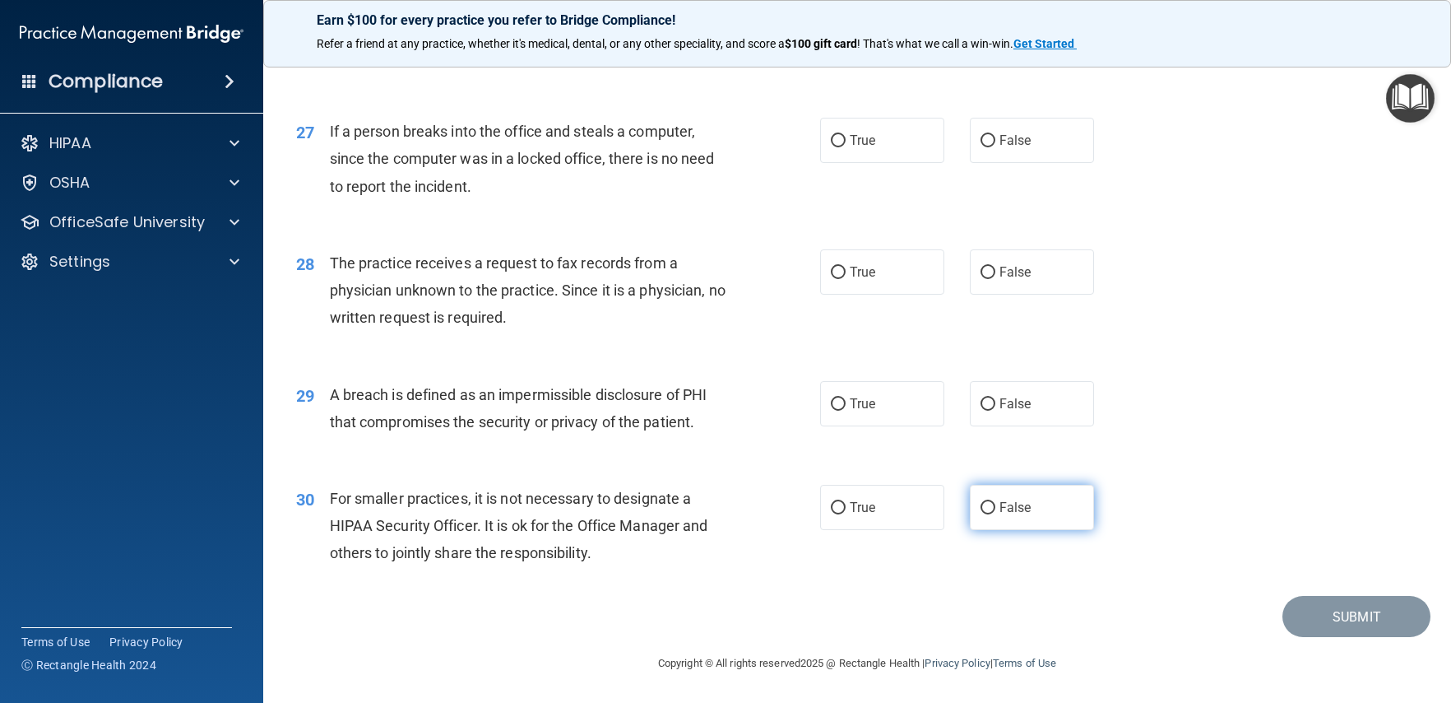
click at [1000, 513] on span "False" at bounding box center [1016, 507] width 32 height 16
click at [991, 513] on input "False" at bounding box center [988, 508] width 15 height 12
radio input "true"
click at [876, 401] on label "True" at bounding box center [882, 403] width 124 height 45
click at [846, 401] on input "True" at bounding box center [838, 404] width 15 height 12
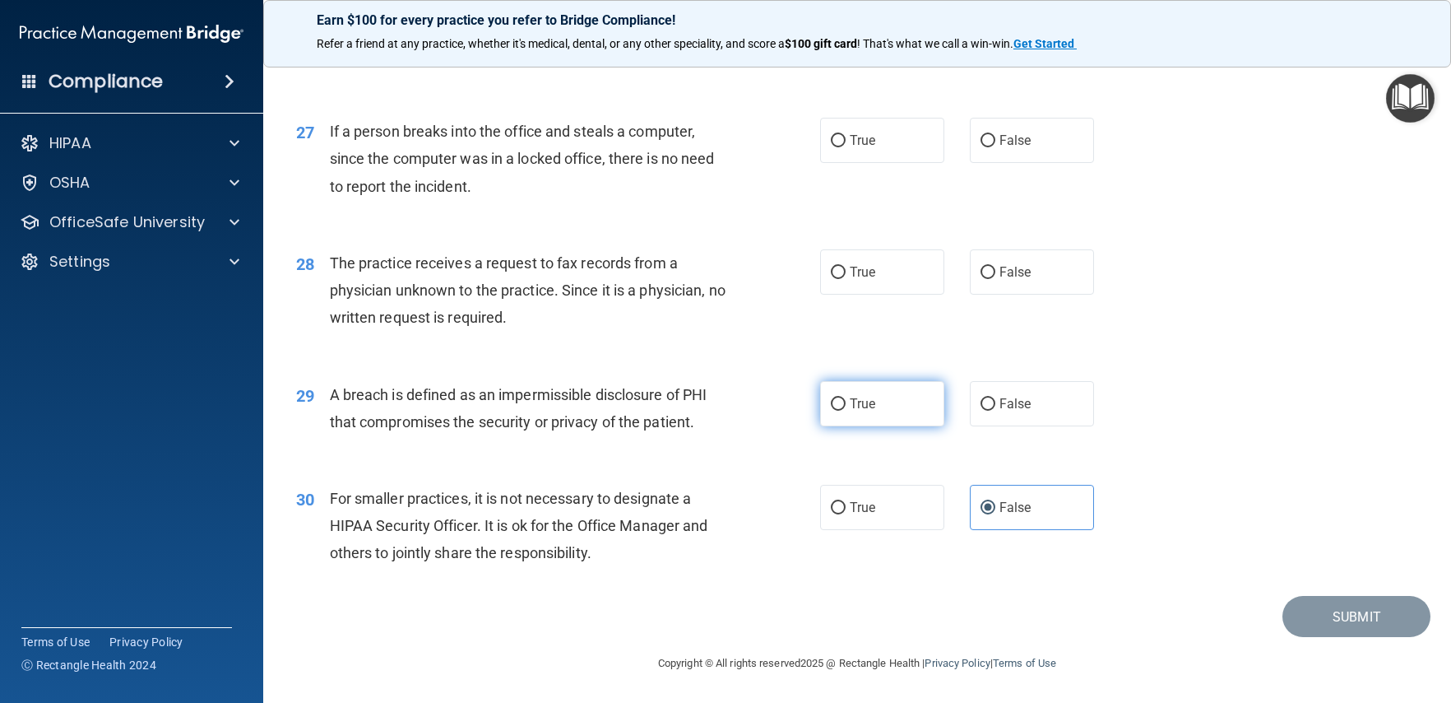
radio input "true"
click at [985, 273] on input "False" at bounding box center [988, 273] width 15 height 12
radio input "true"
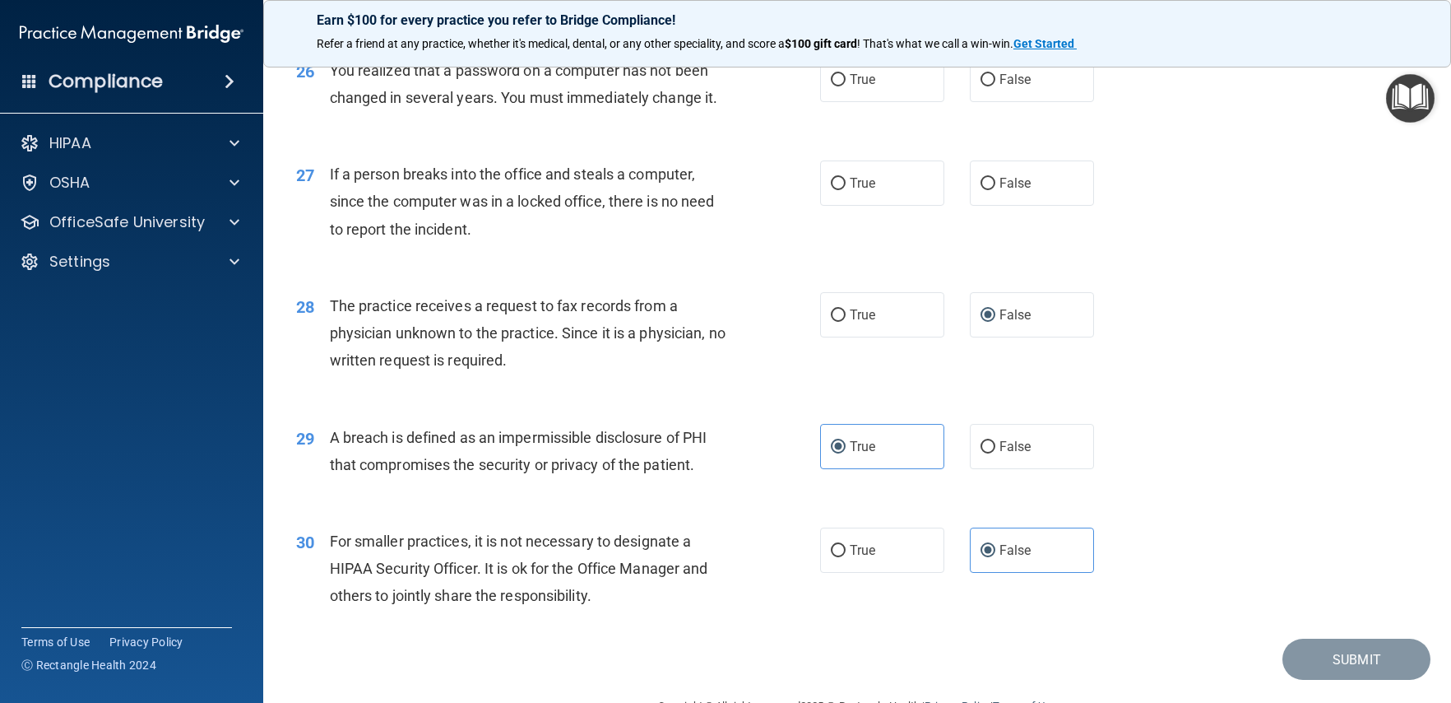
scroll to position [3356, 0]
click at [1000, 193] on span "False" at bounding box center [1016, 185] width 32 height 16
click at [994, 192] on input "False" at bounding box center [988, 185] width 15 height 12
radio input "true"
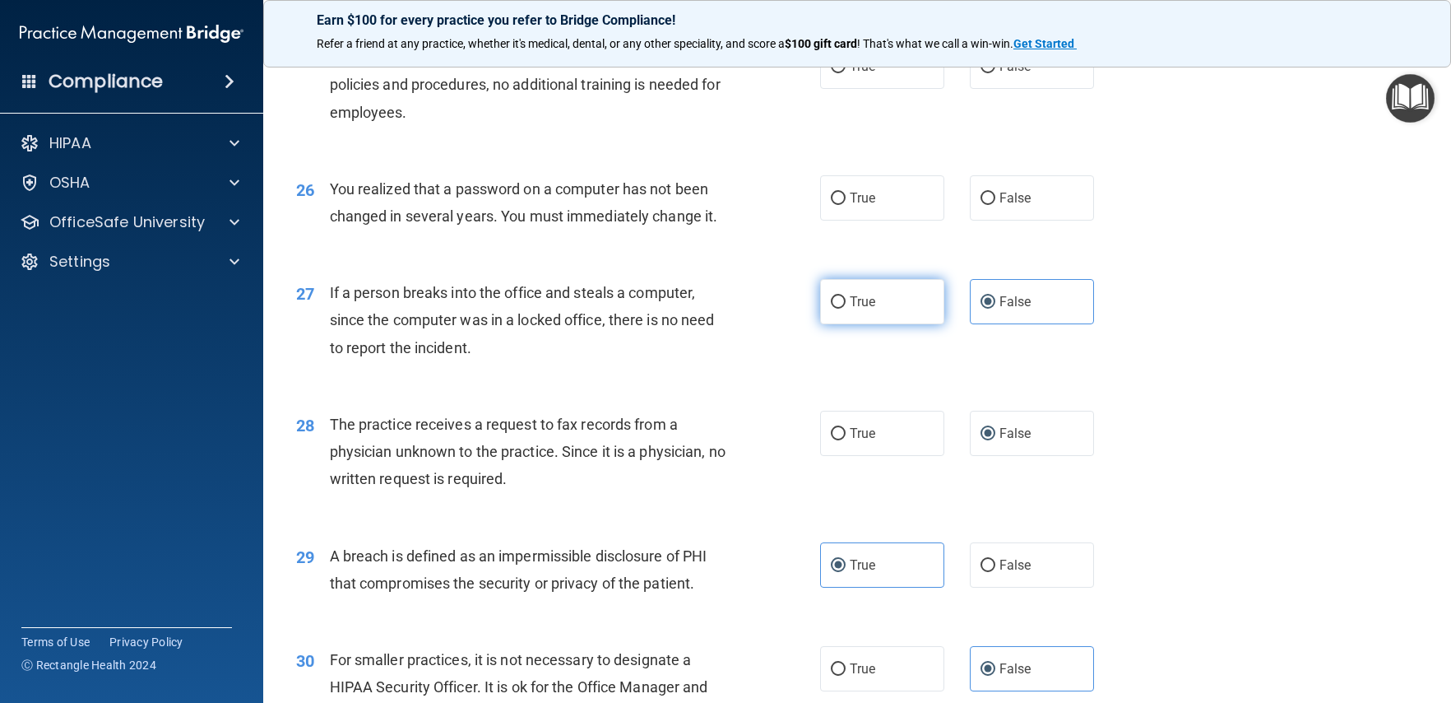
scroll to position [3231, 0]
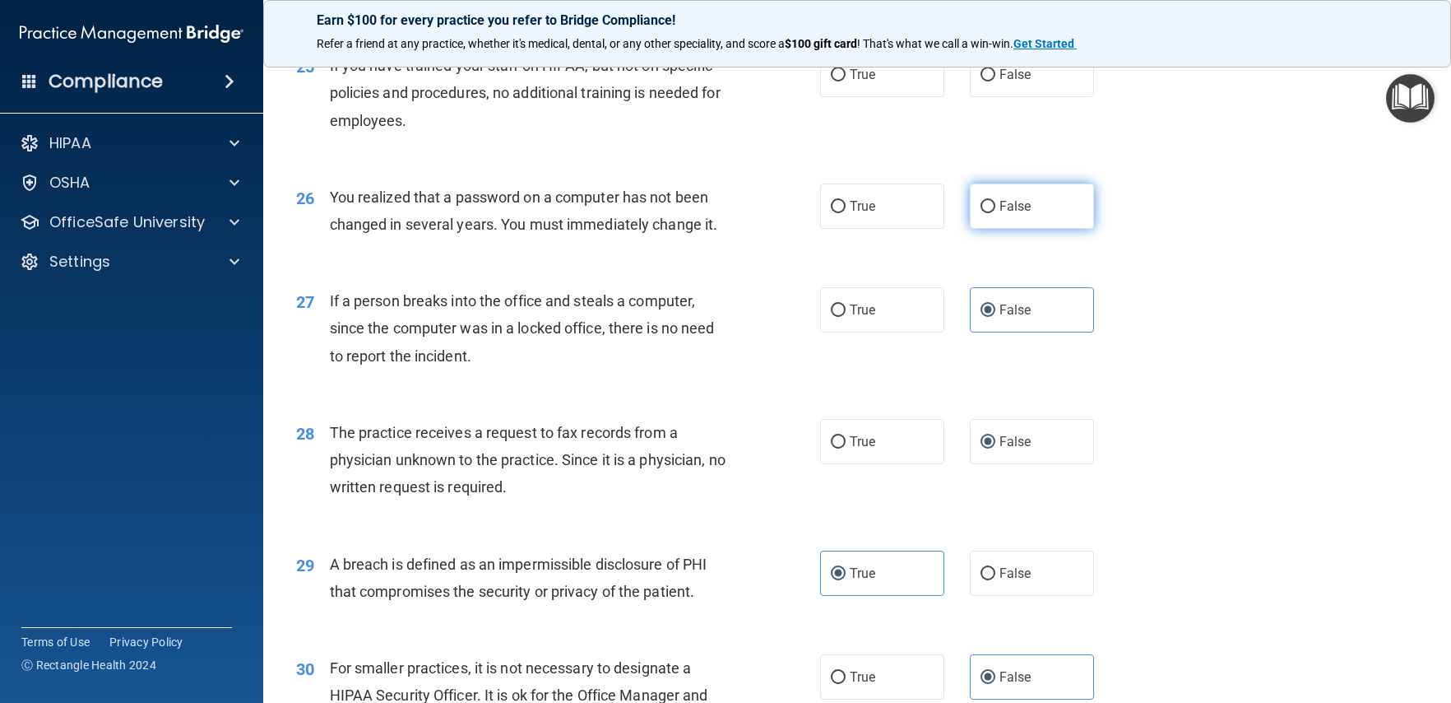
click at [1022, 229] on label "False" at bounding box center [1032, 205] width 124 height 45
click at [995, 213] on input "False" at bounding box center [988, 207] width 15 height 12
radio input "true"
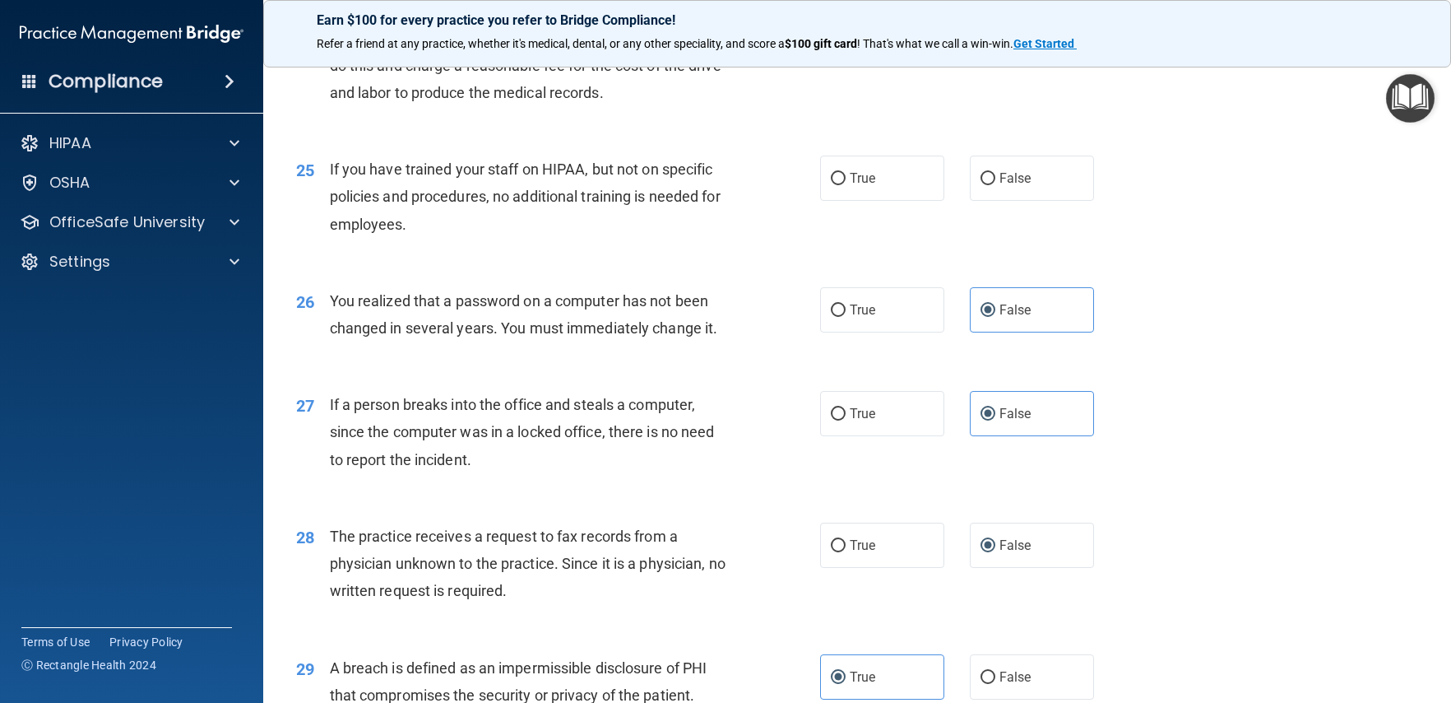
scroll to position [3124, 0]
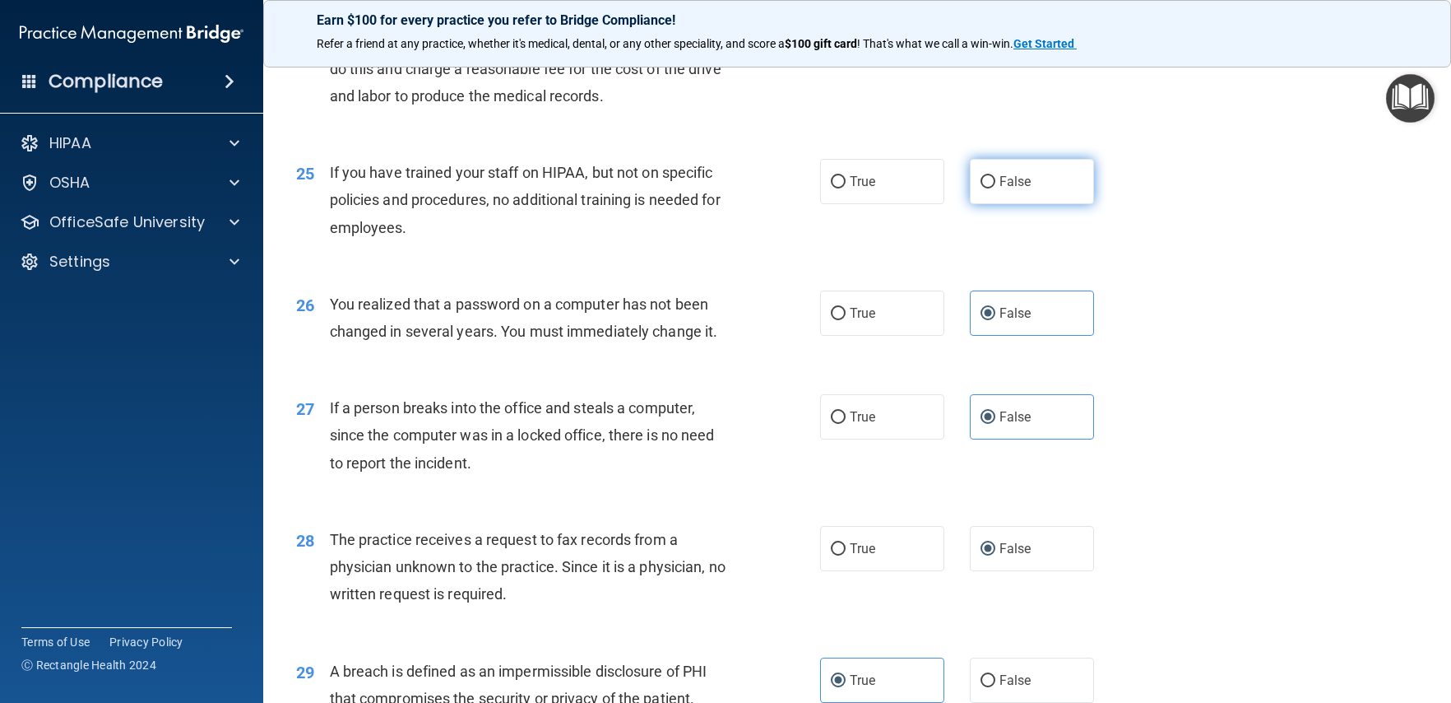
click at [1000, 204] on label "False" at bounding box center [1032, 181] width 124 height 45
click at [995, 188] on input "False" at bounding box center [988, 182] width 15 height 12
radio input "true"
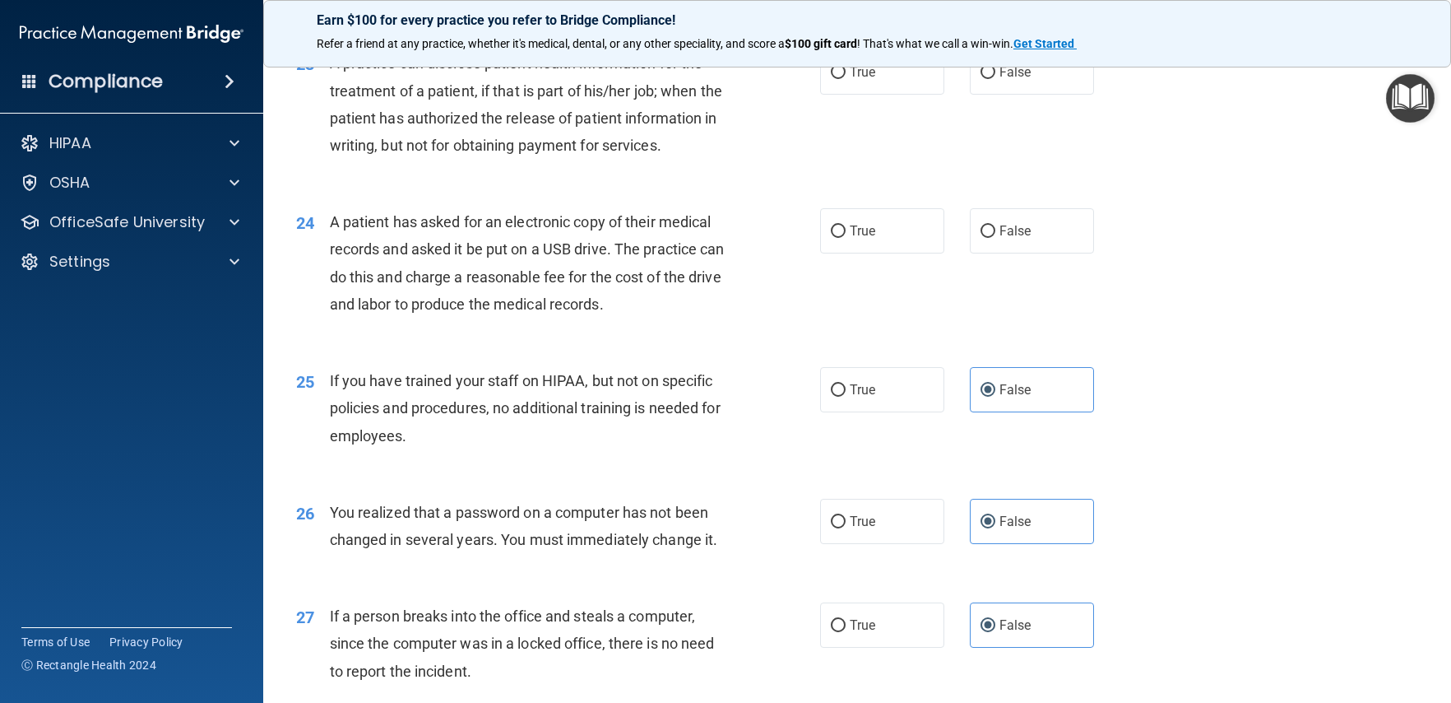
scroll to position [2865, 0]
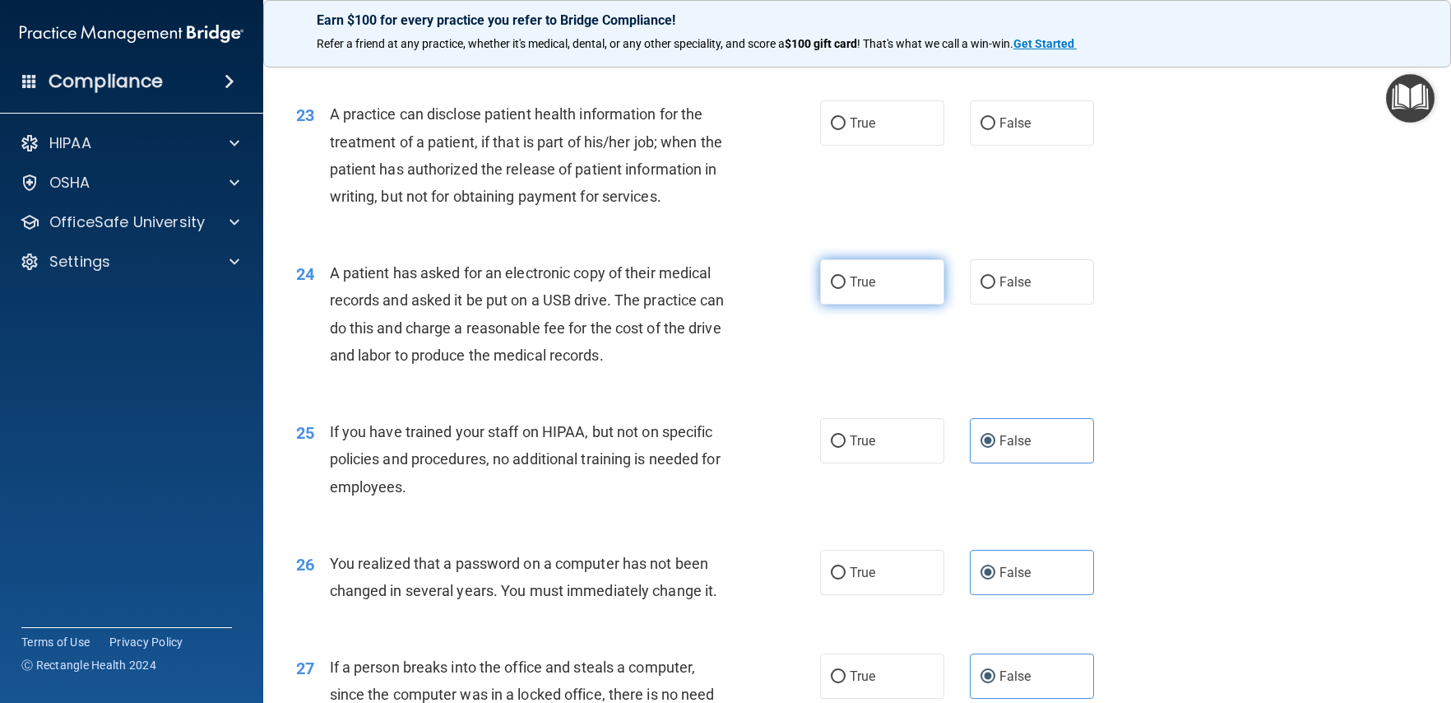
click at [908, 304] on label "True" at bounding box center [882, 281] width 124 height 45
click at [846, 289] on input "True" at bounding box center [838, 282] width 15 height 12
radio input "true"
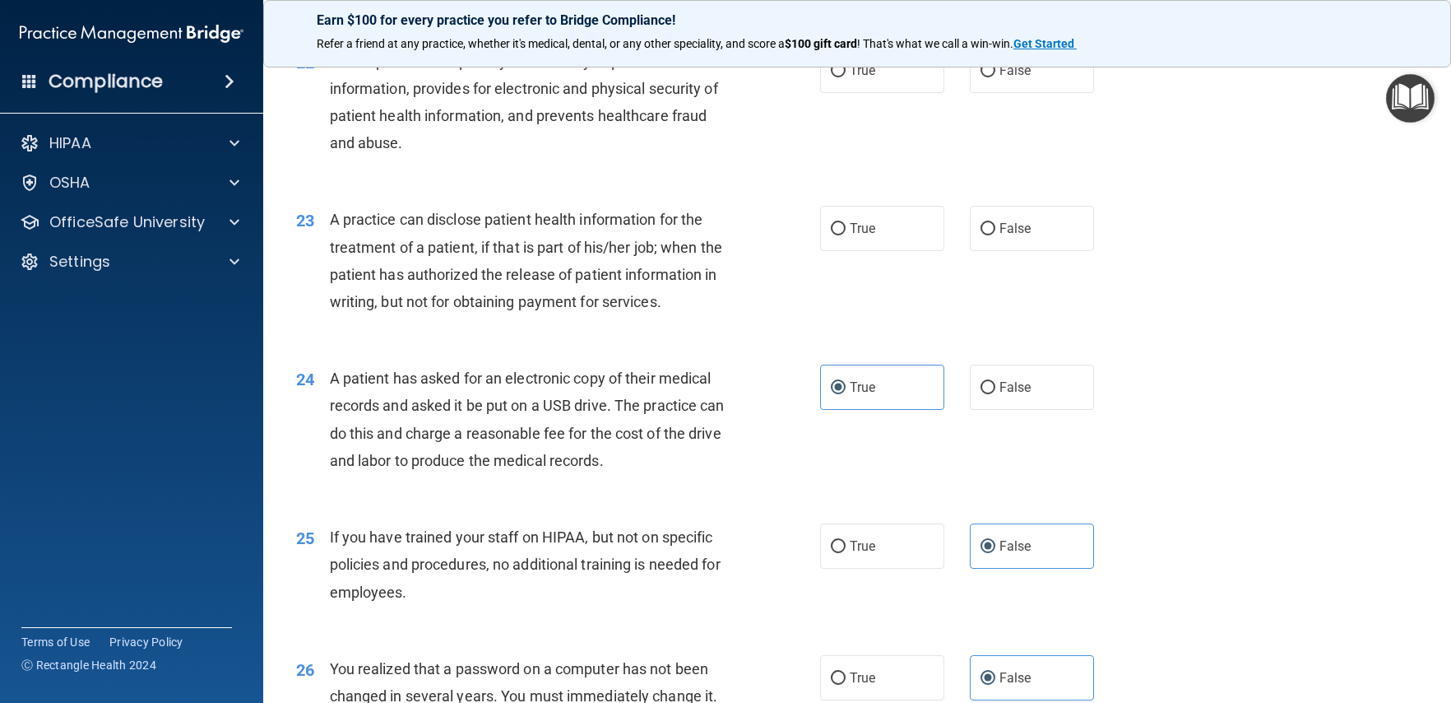
scroll to position [2737, 0]
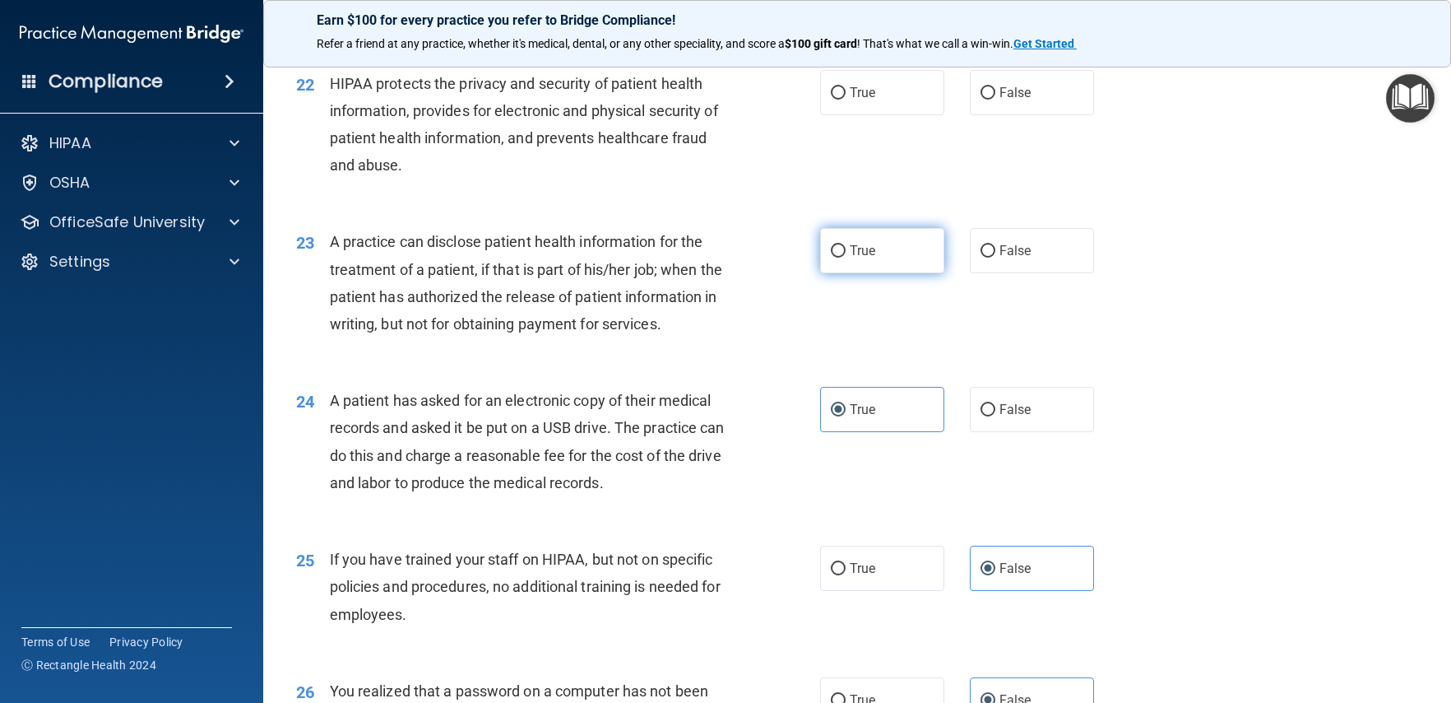
click at [858, 263] on label "True" at bounding box center [882, 250] width 124 height 45
click at [846, 258] on input "True" at bounding box center [838, 251] width 15 height 12
radio input "true"
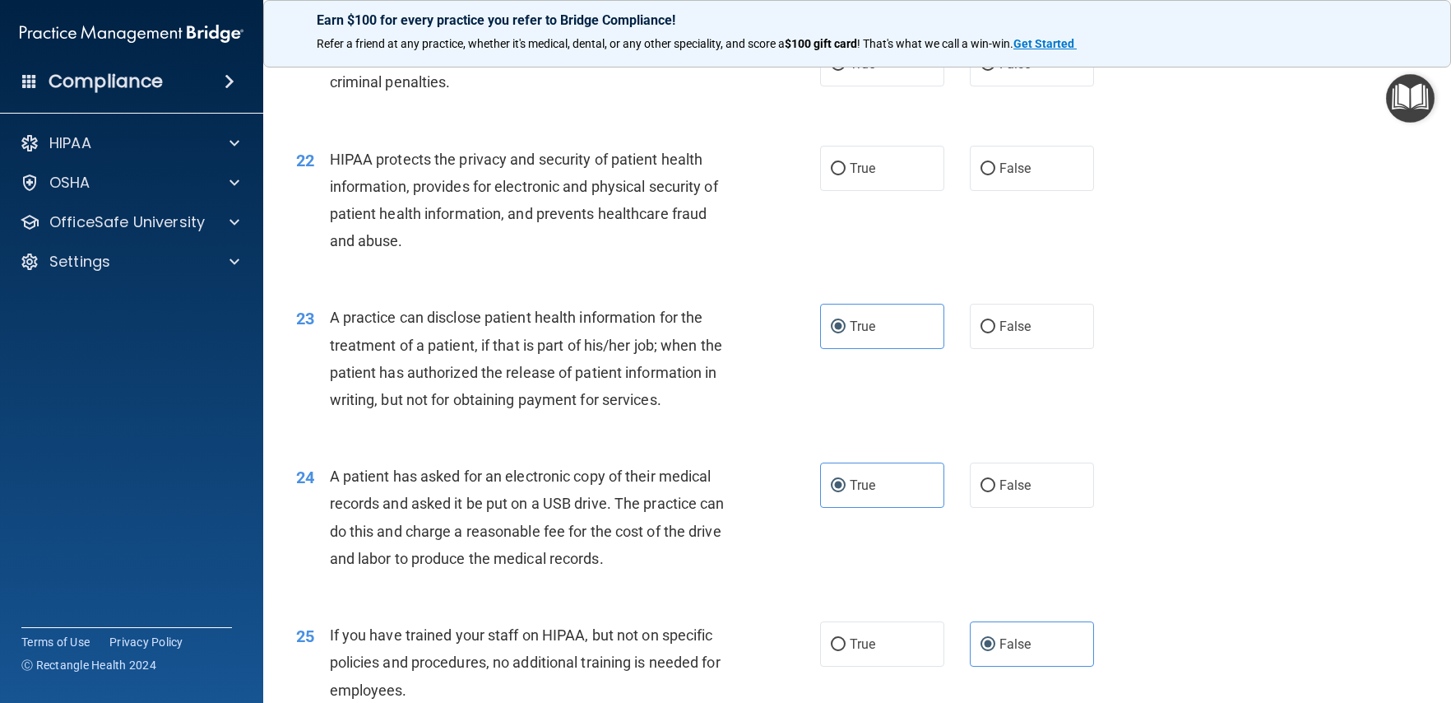
scroll to position [2640, 0]
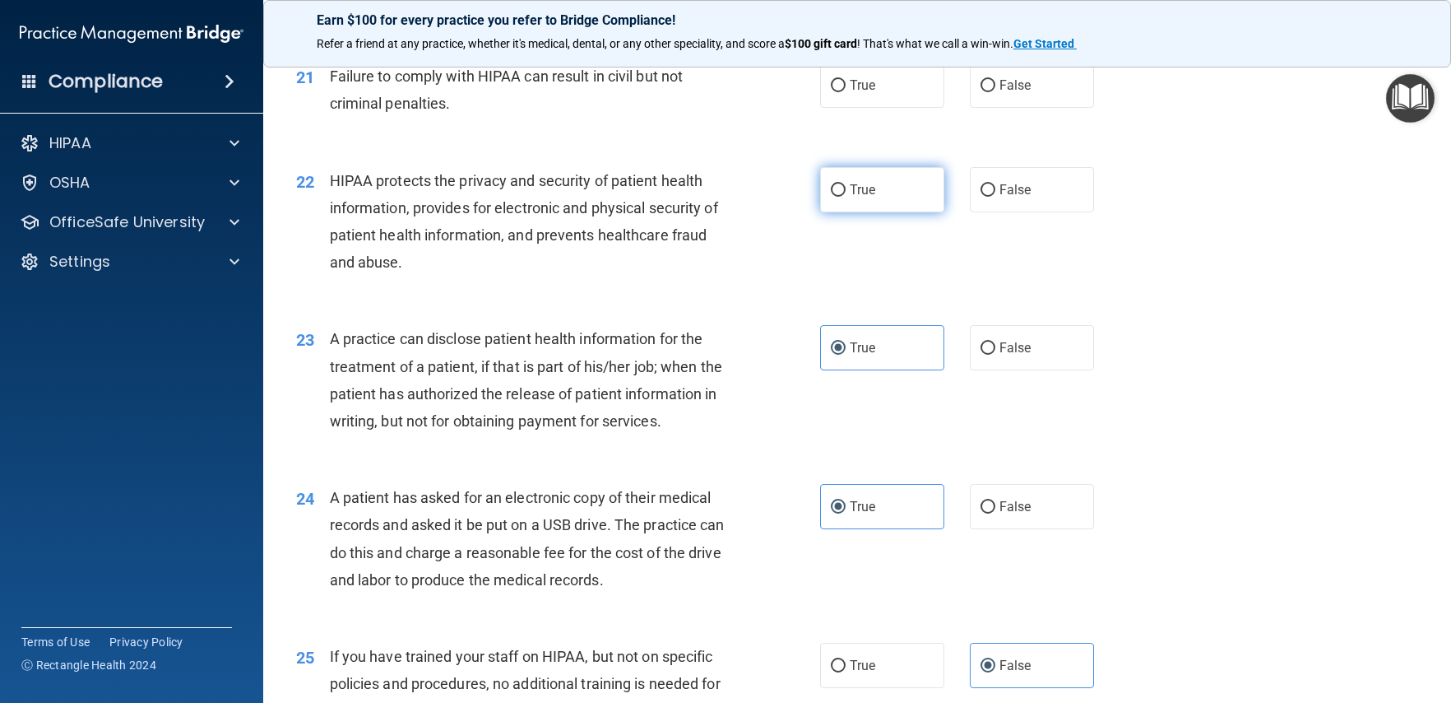
click at [864, 185] on span "True" at bounding box center [863, 190] width 26 height 16
click at [846, 185] on input "True" at bounding box center [838, 190] width 15 height 12
radio input "true"
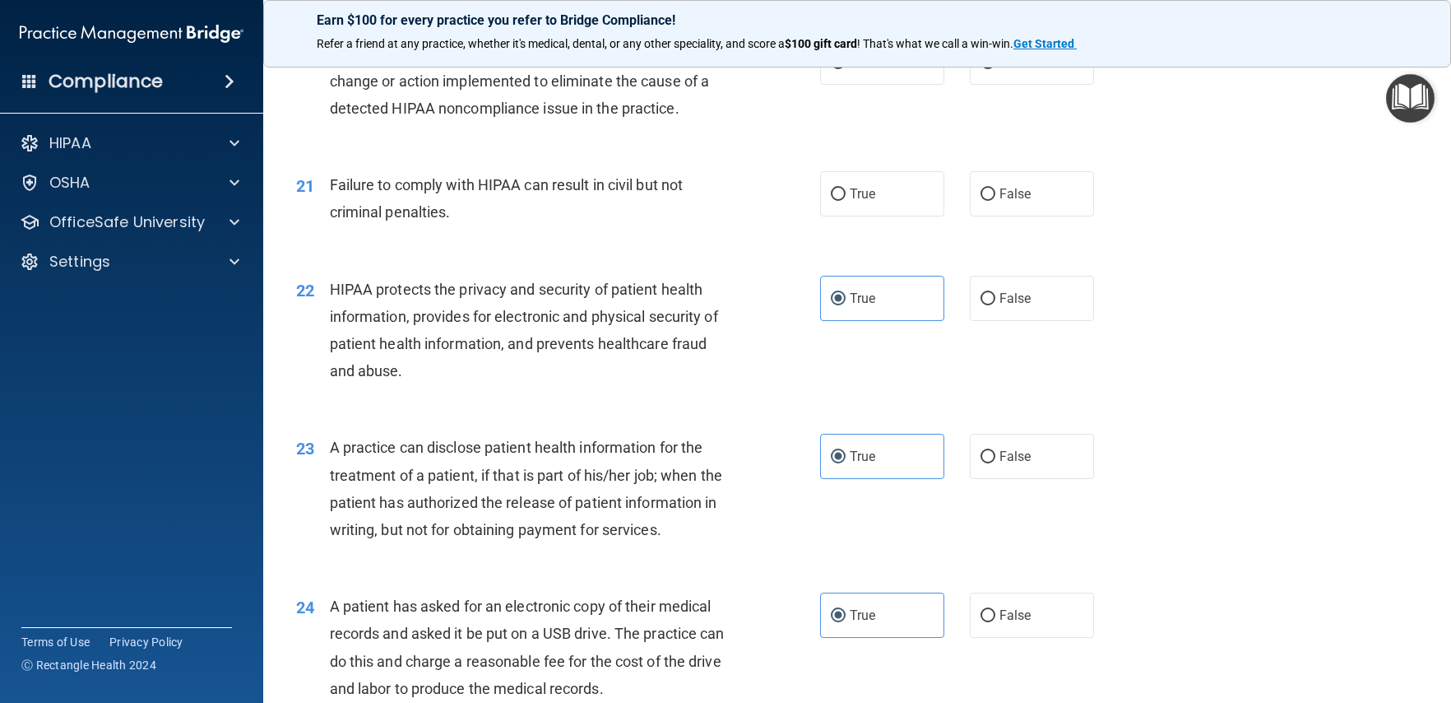
scroll to position [2528, 0]
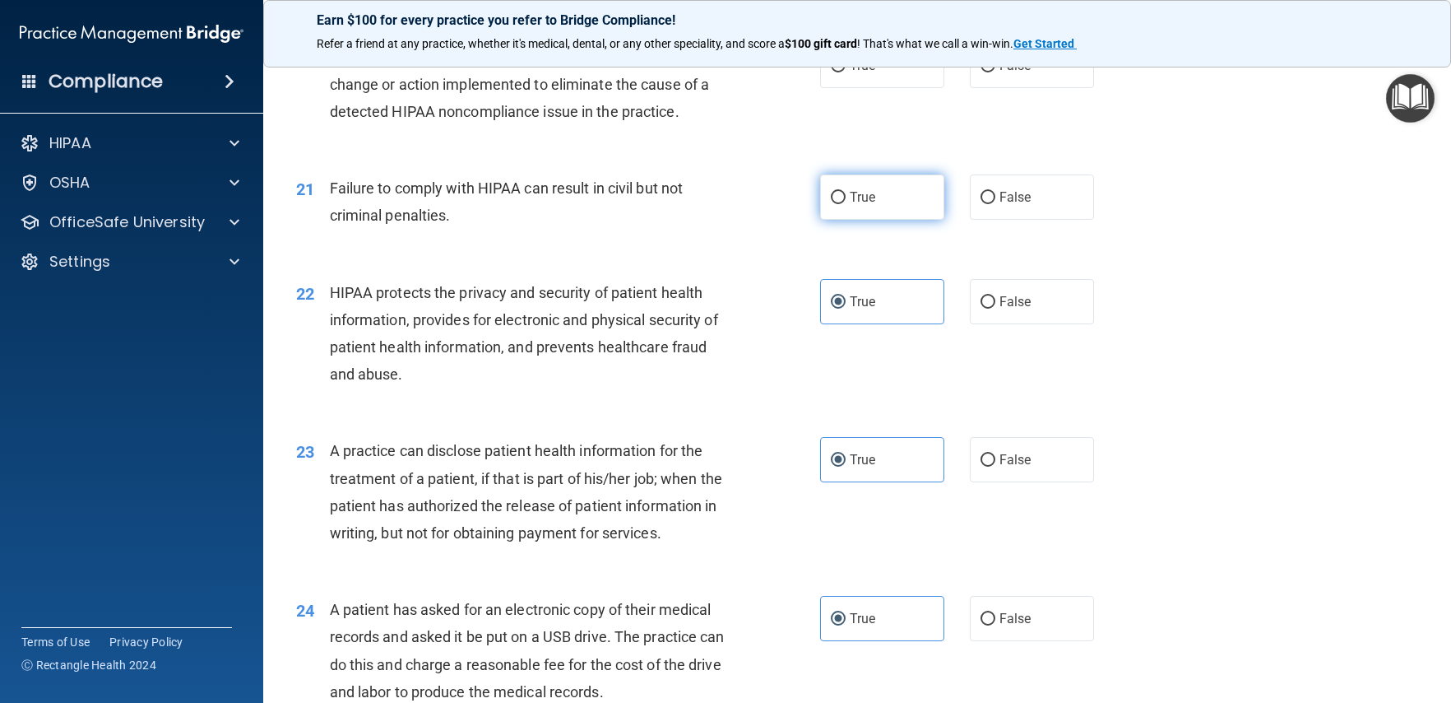
click at [885, 201] on label "True" at bounding box center [882, 196] width 124 height 45
click at [846, 201] on input "True" at bounding box center [838, 198] width 15 height 12
radio input "true"
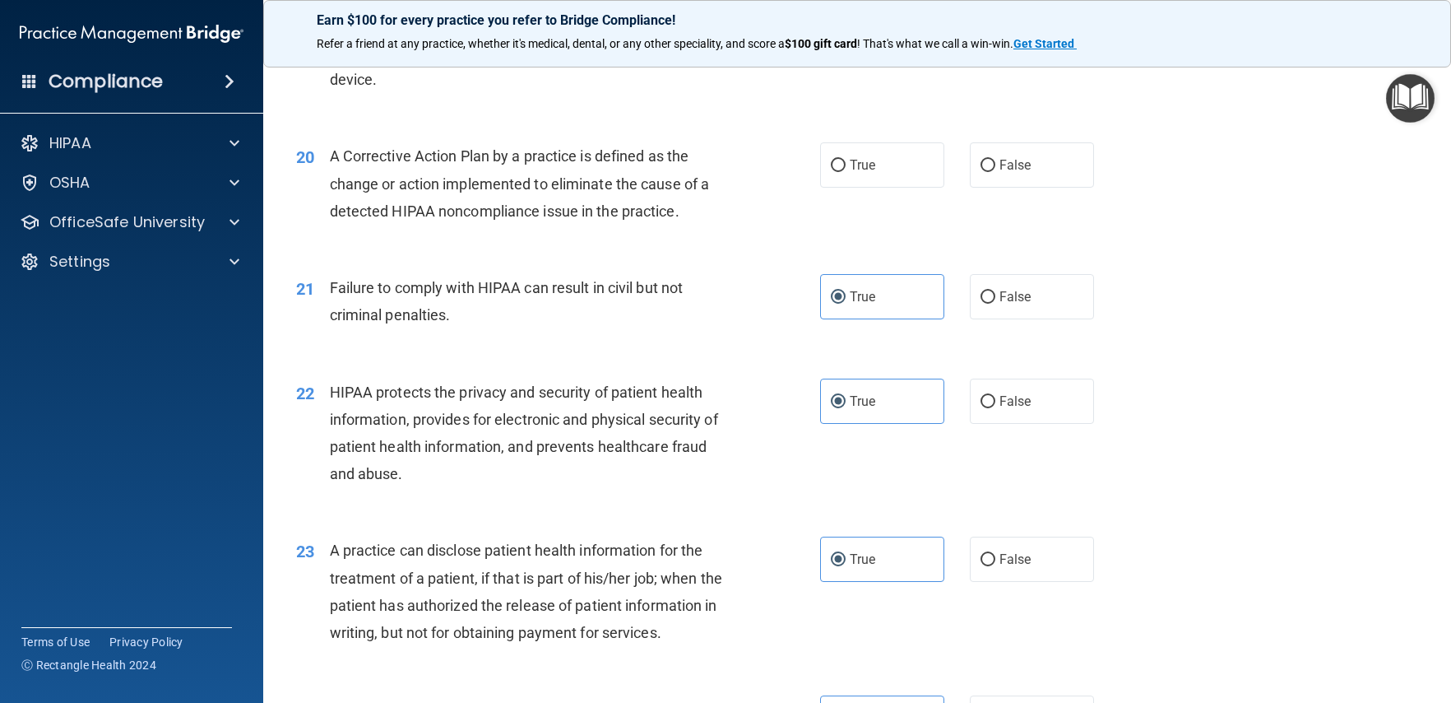
scroll to position [2248, 0]
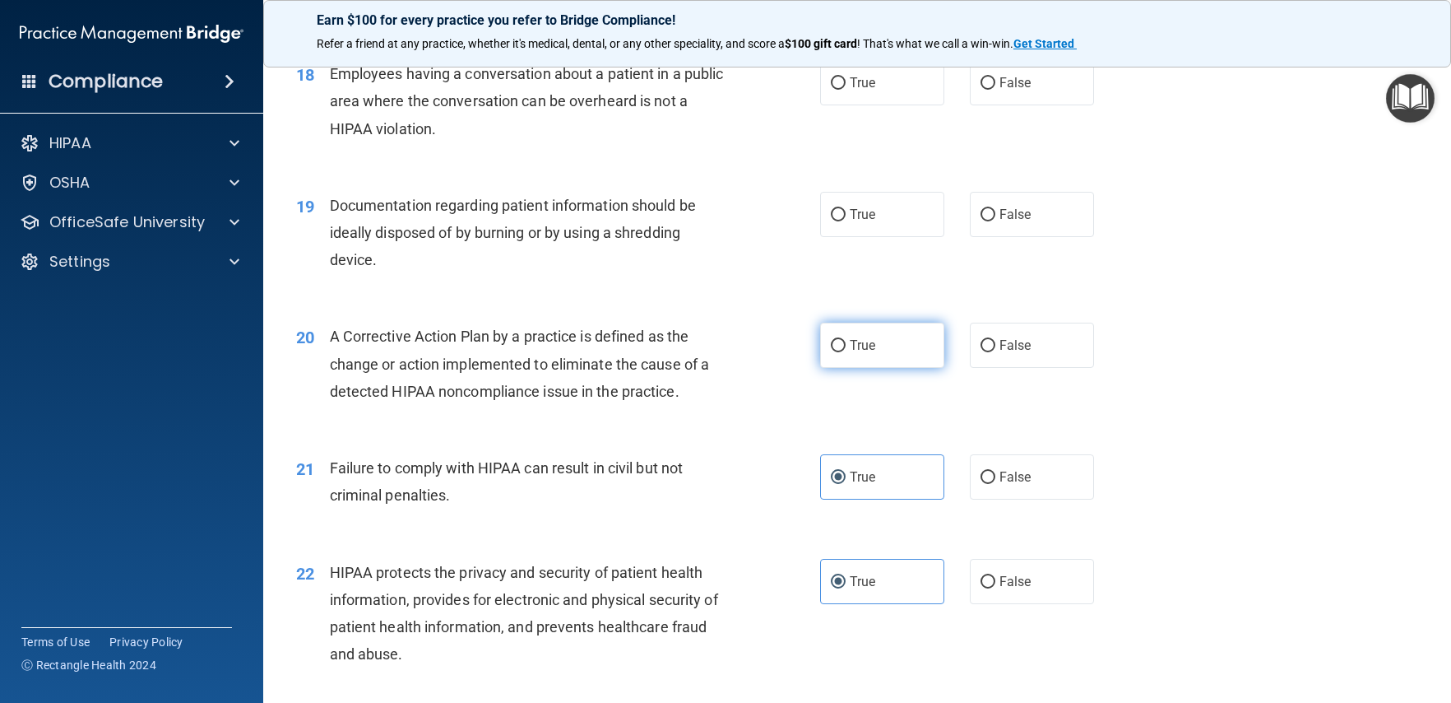
click at [867, 354] on label "True" at bounding box center [882, 344] width 124 height 45
click at [846, 352] on input "True" at bounding box center [838, 346] width 15 height 12
radio input "true"
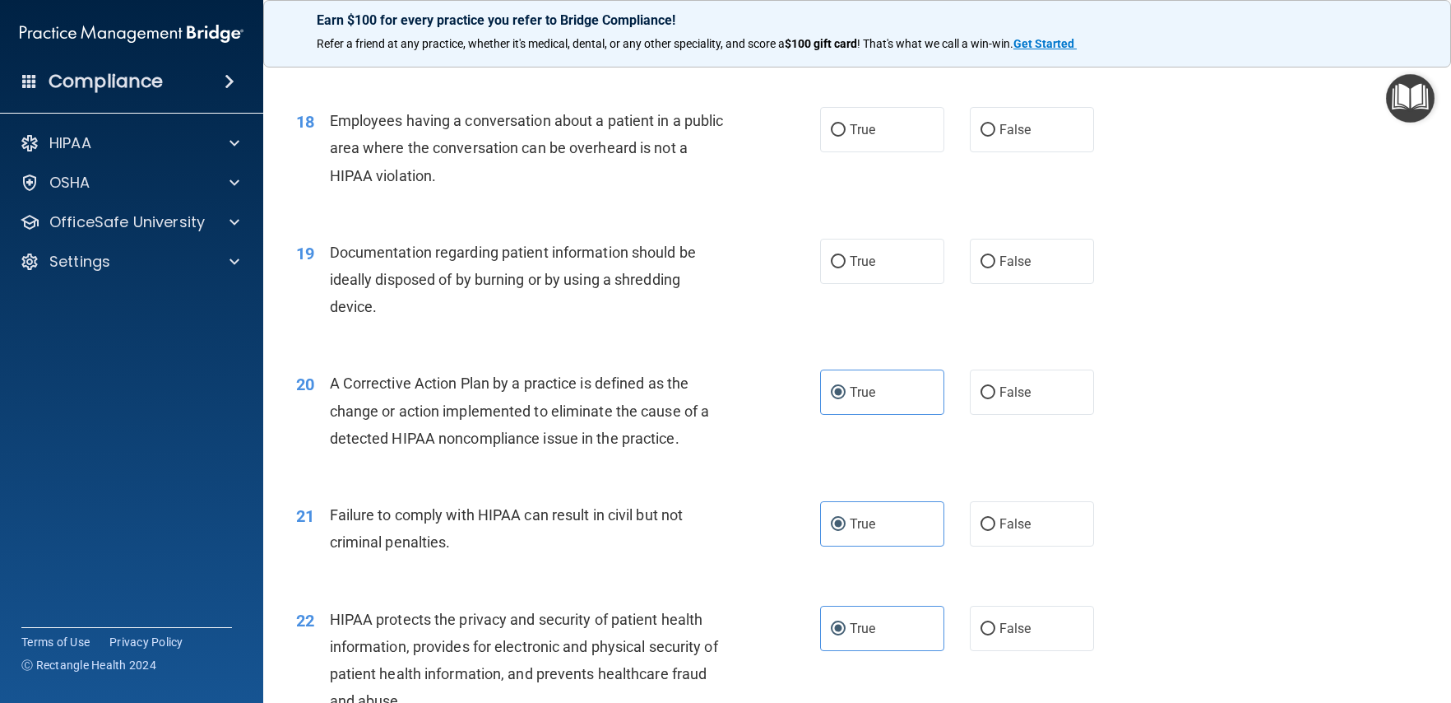
scroll to position [2189, 0]
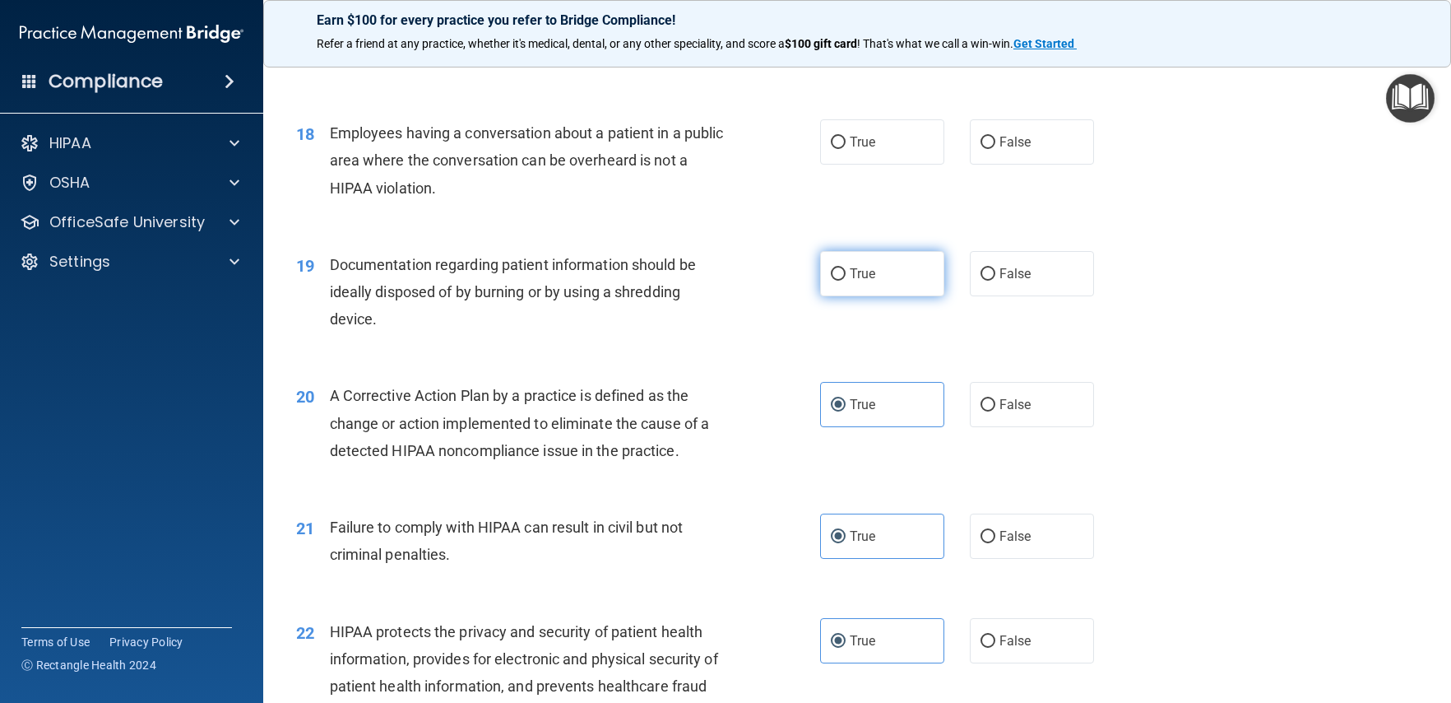
click at [848, 284] on label "True" at bounding box center [882, 273] width 124 height 45
click at [846, 281] on input "True" at bounding box center [838, 274] width 15 height 12
radio input "true"
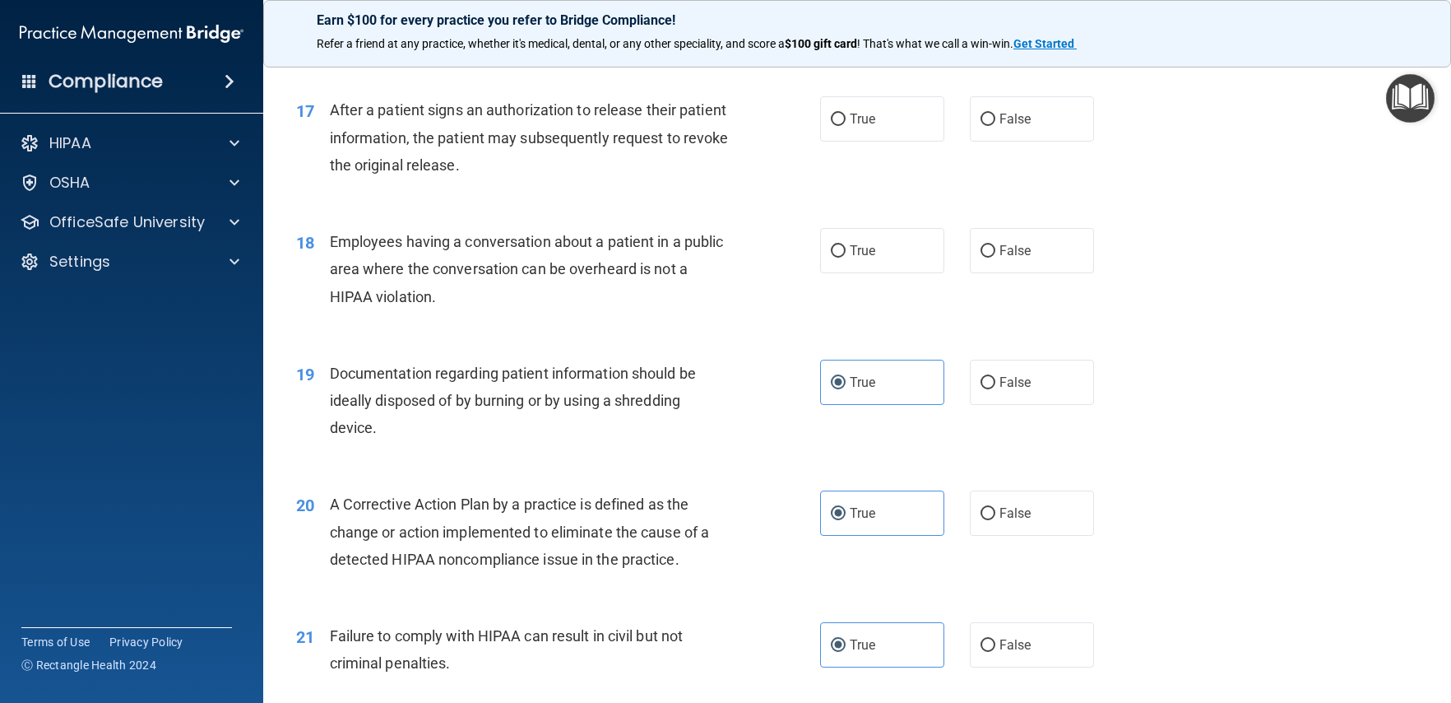
scroll to position [2059, 0]
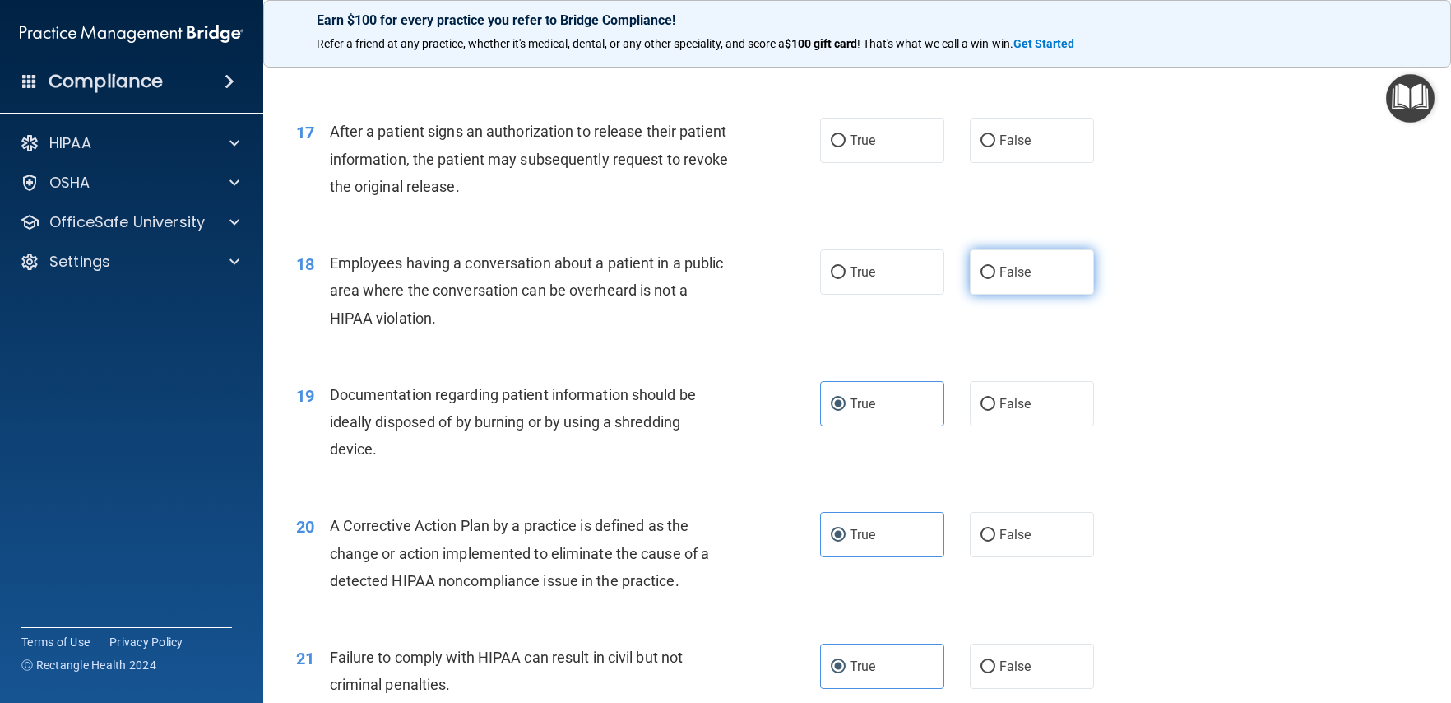
click at [981, 270] on input "False" at bounding box center [988, 273] width 15 height 12
radio input "true"
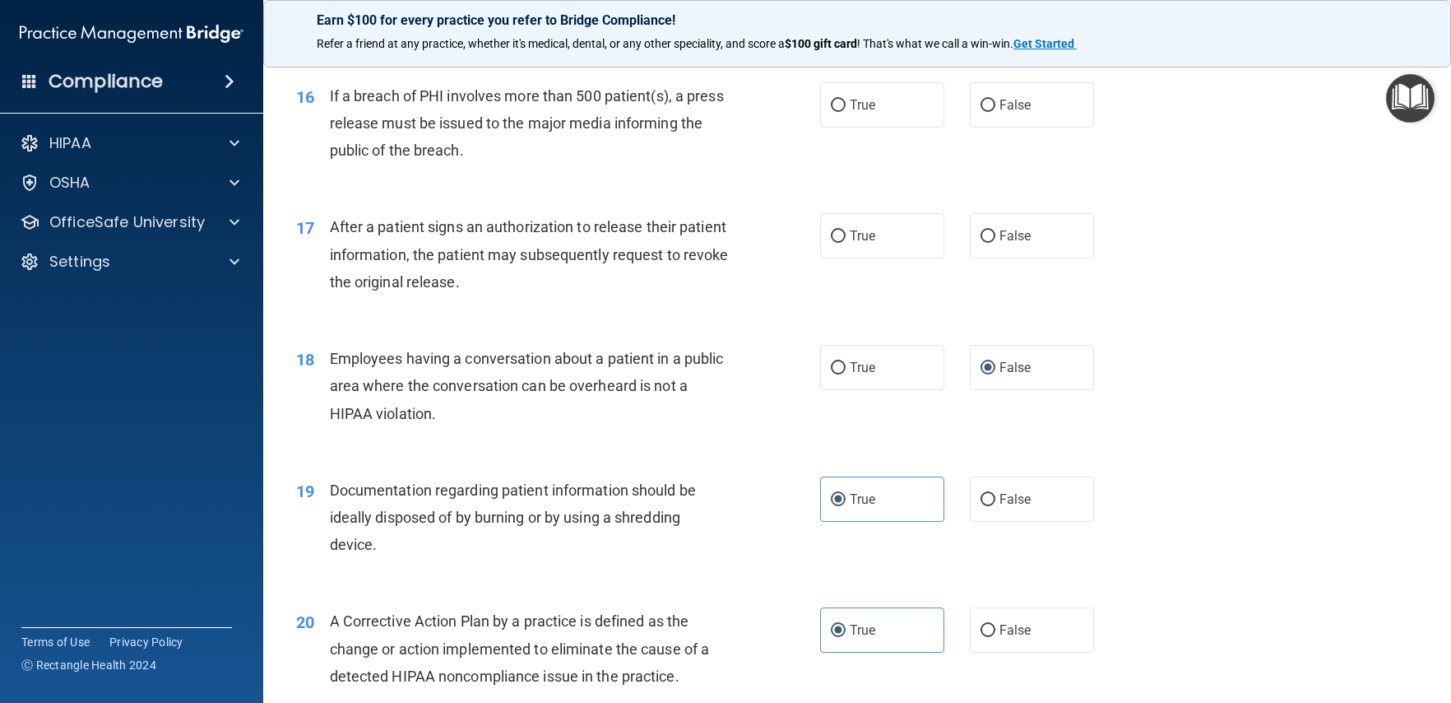
scroll to position [1959, 0]
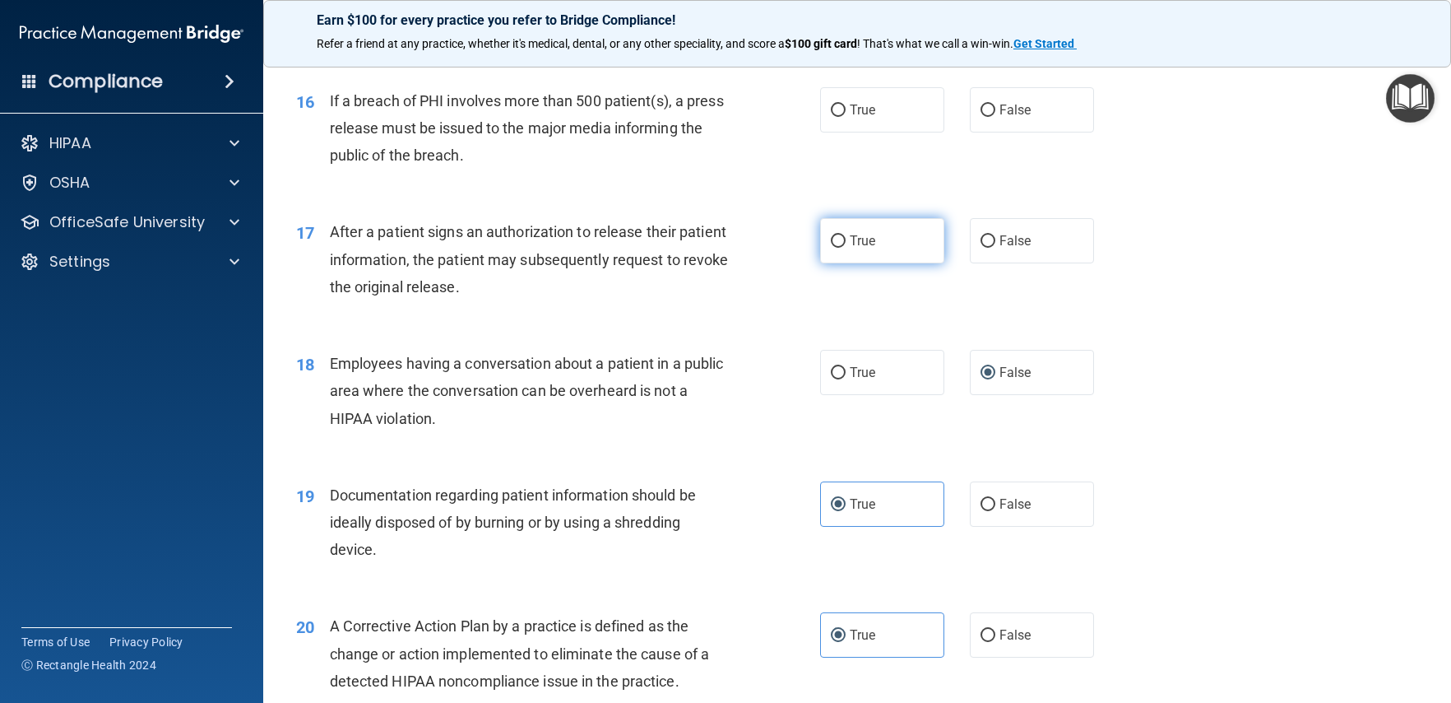
click at [860, 233] on span "True" at bounding box center [863, 241] width 26 height 16
click at [846, 235] on input "True" at bounding box center [838, 241] width 15 height 12
radio input "true"
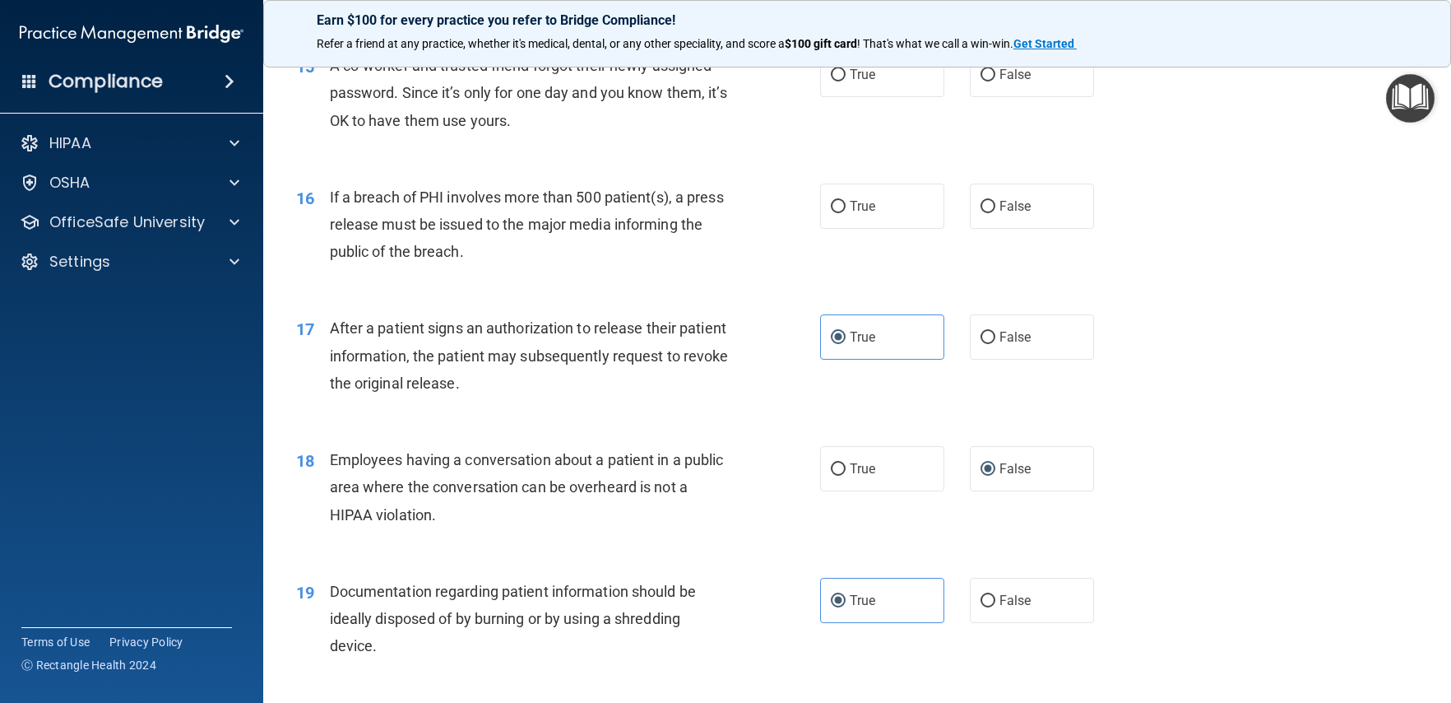
scroll to position [1862, 0]
click at [865, 215] on label "True" at bounding box center [882, 206] width 124 height 45
click at [846, 214] on input "True" at bounding box center [838, 208] width 15 height 12
radio input "true"
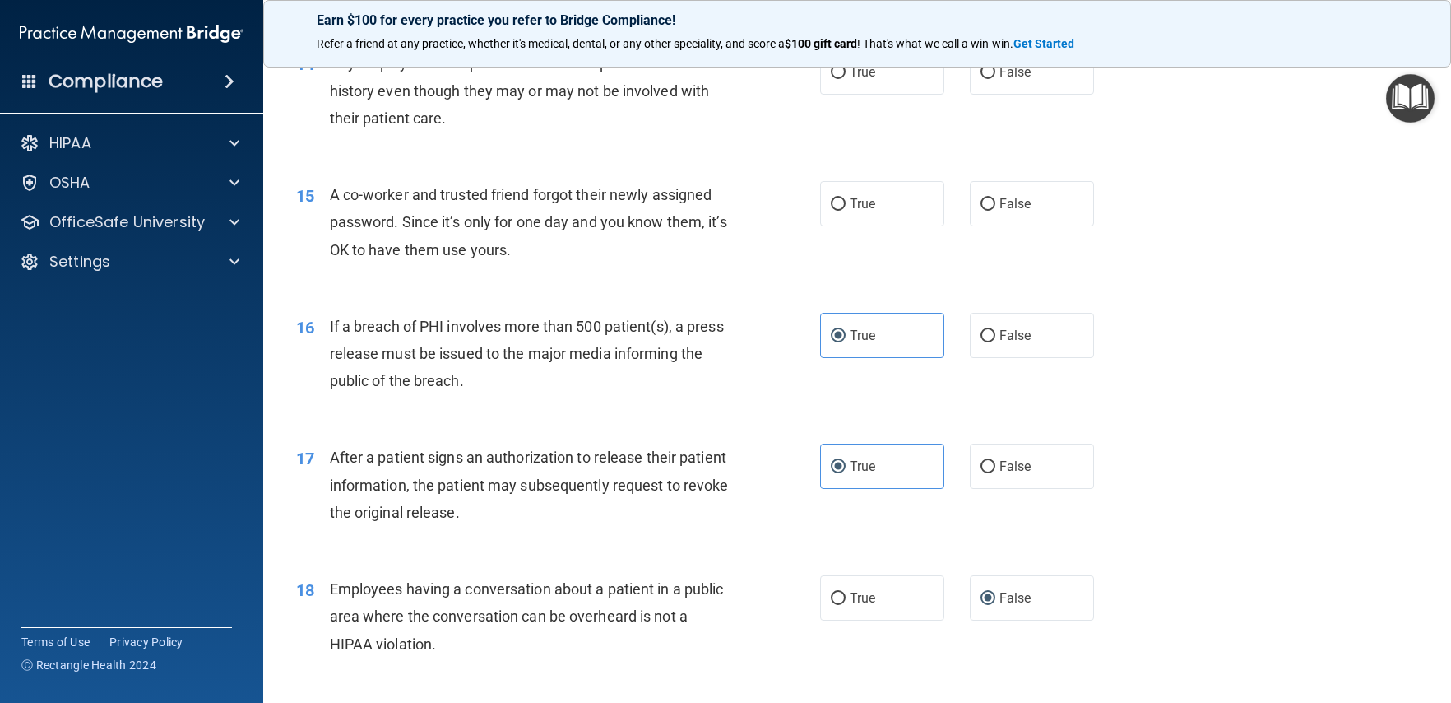
scroll to position [1732, 0]
click at [1000, 214] on label "False" at bounding box center [1032, 205] width 124 height 45
click at [995, 212] on input "False" at bounding box center [988, 206] width 15 height 12
radio input "true"
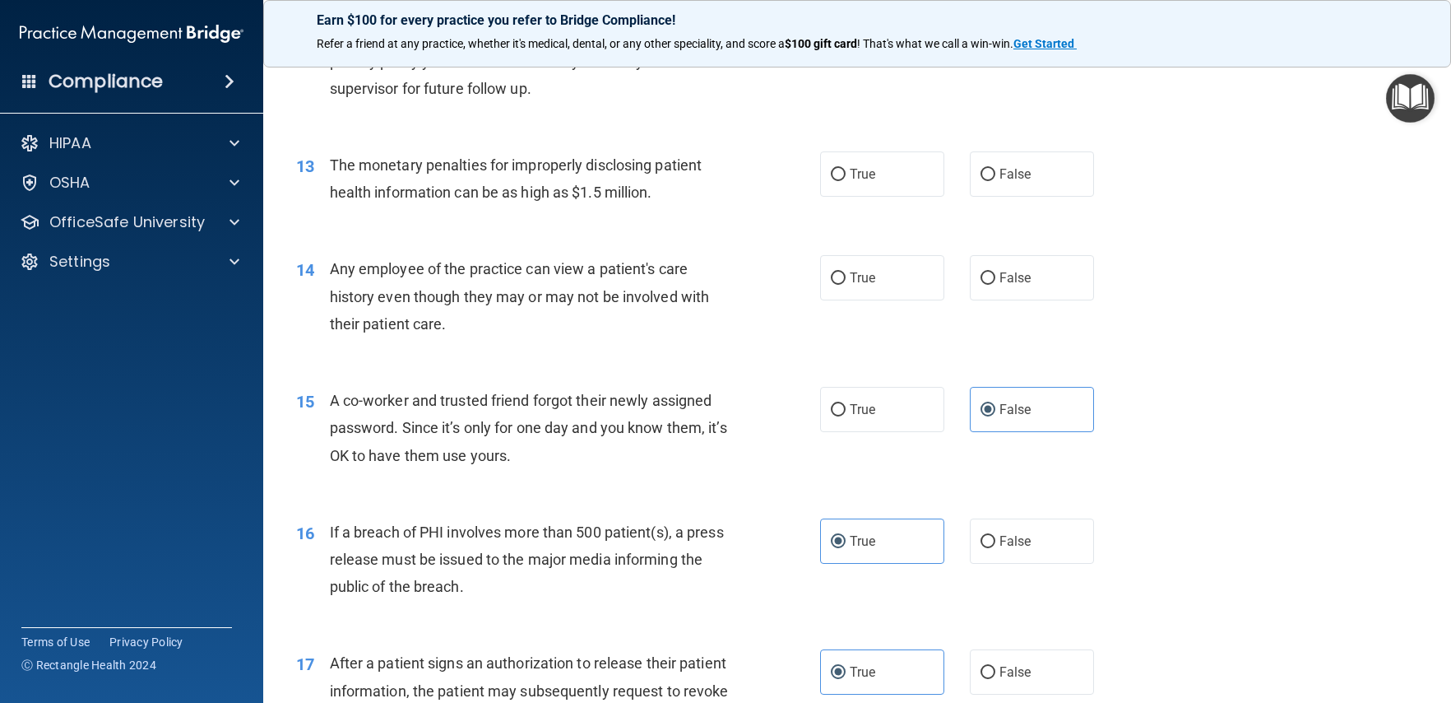
scroll to position [1525, 0]
click at [877, 271] on label "True" at bounding box center [882, 280] width 124 height 45
click at [846, 275] on input "True" at bounding box center [838, 281] width 15 height 12
radio input "true"
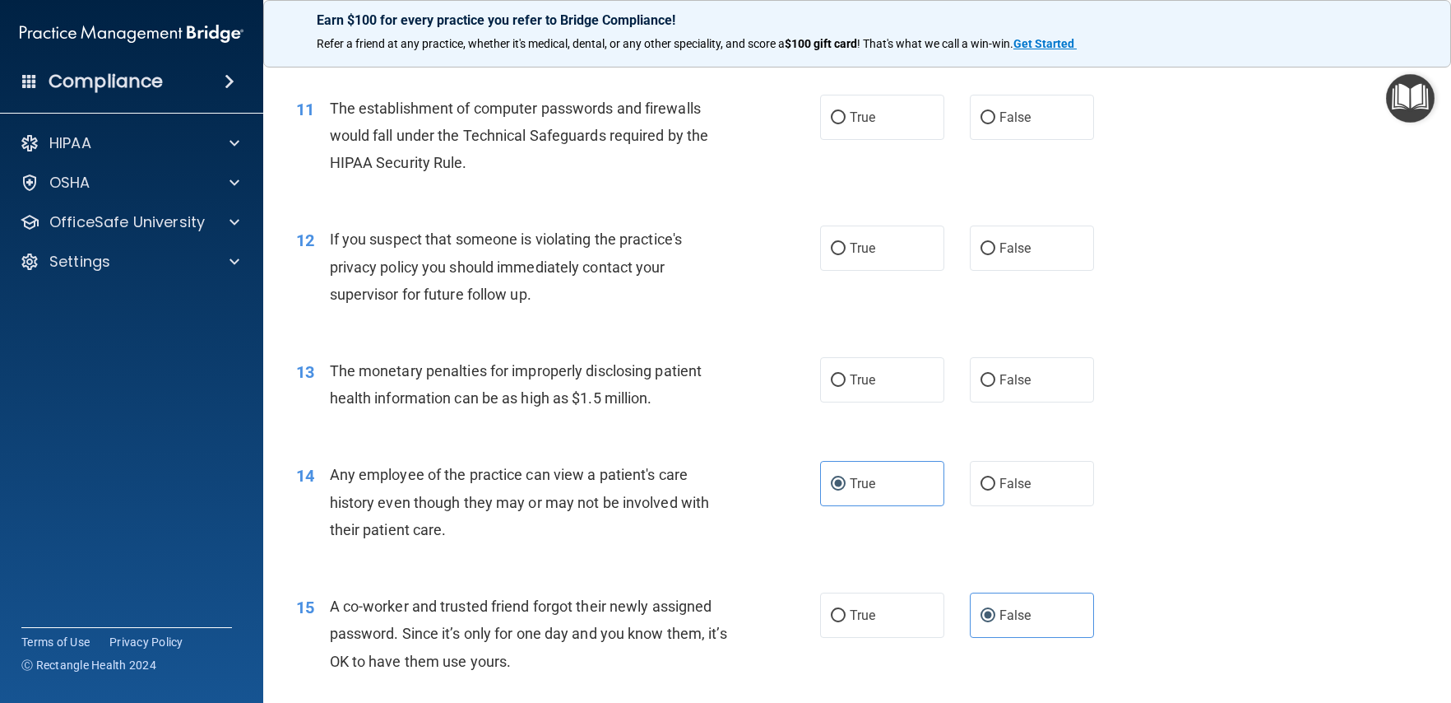
scroll to position [1317, 0]
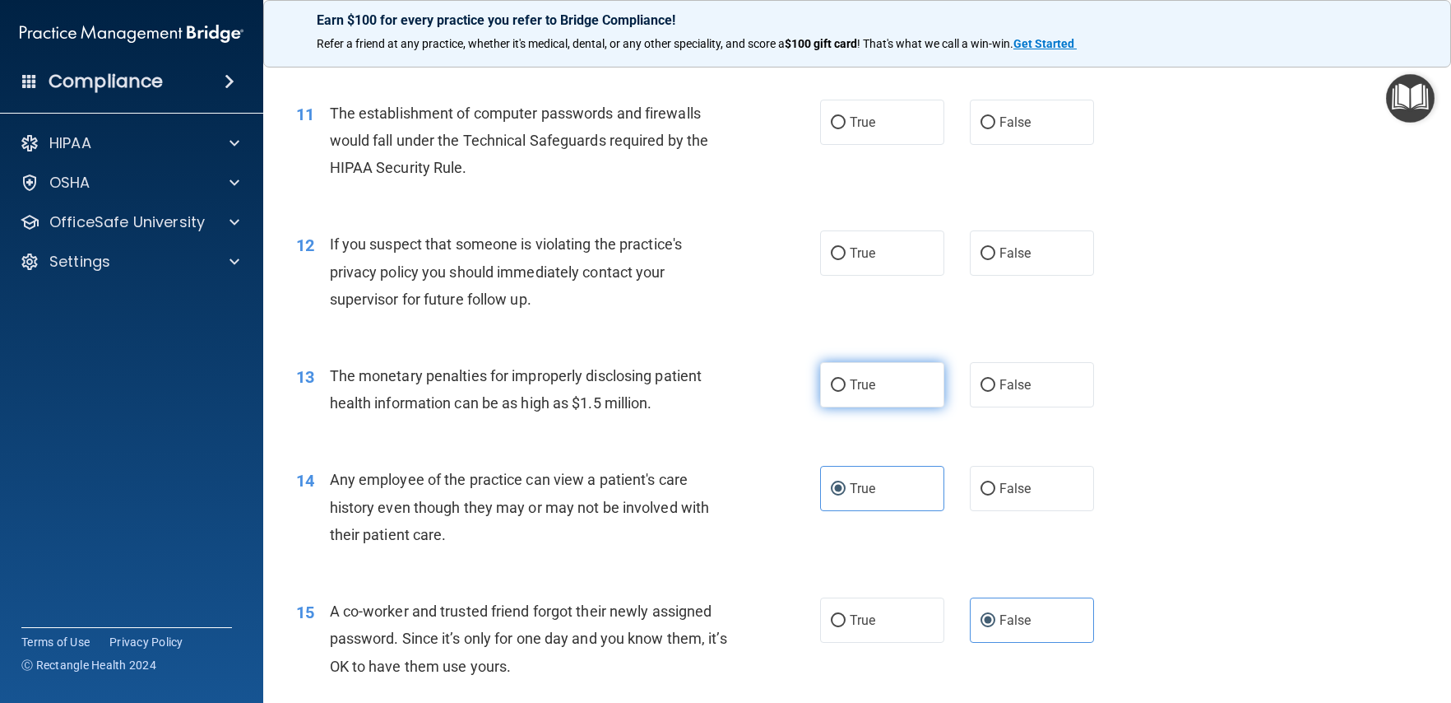
click at [888, 396] on label "True" at bounding box center [882, 384] width 124 height 45
click at [846, 392] on input "True" at bounding box center [838, 385] width 15 height 12
radio input "true"
click at [842, 251] on label "True" at bounding box center [882, 252] width 124 height 45
click at [842, 251] on input "True" at bounding box center [838, 254] width 15 height 12
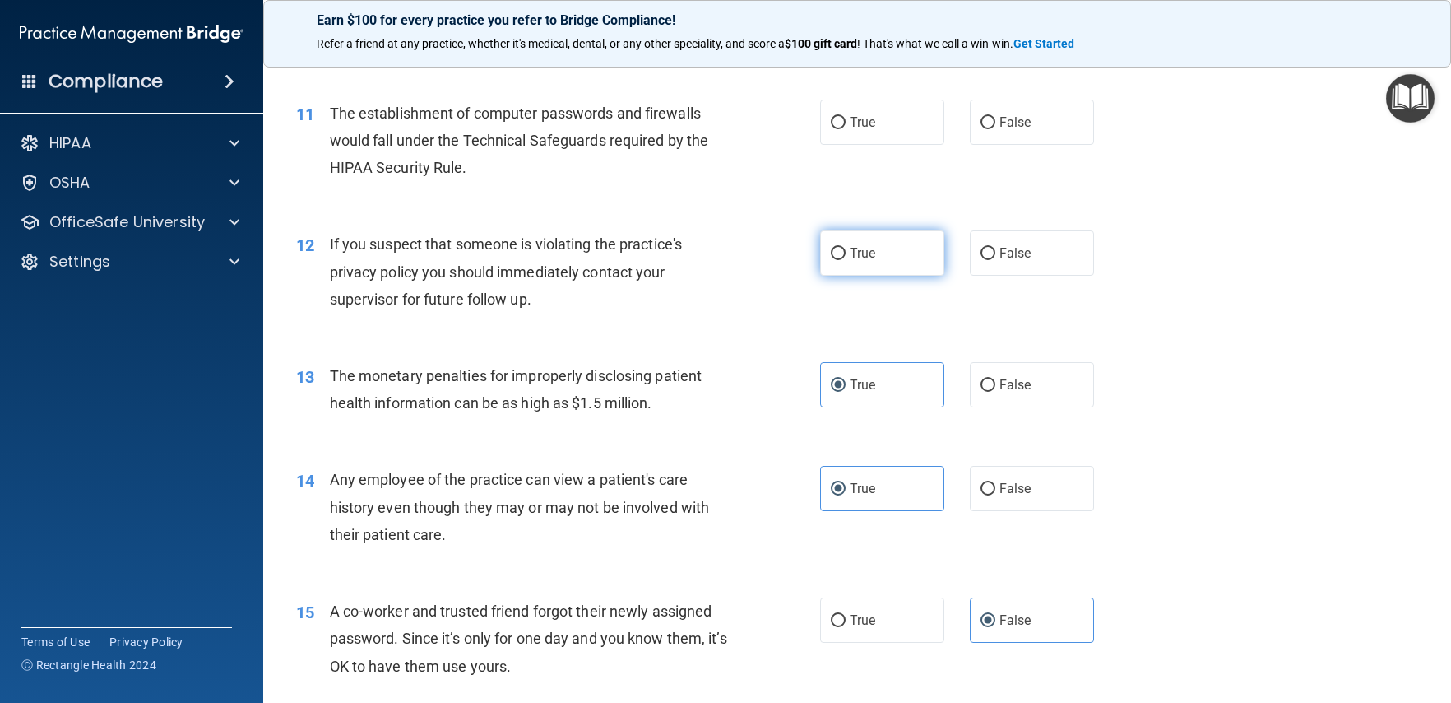
radio input "true"
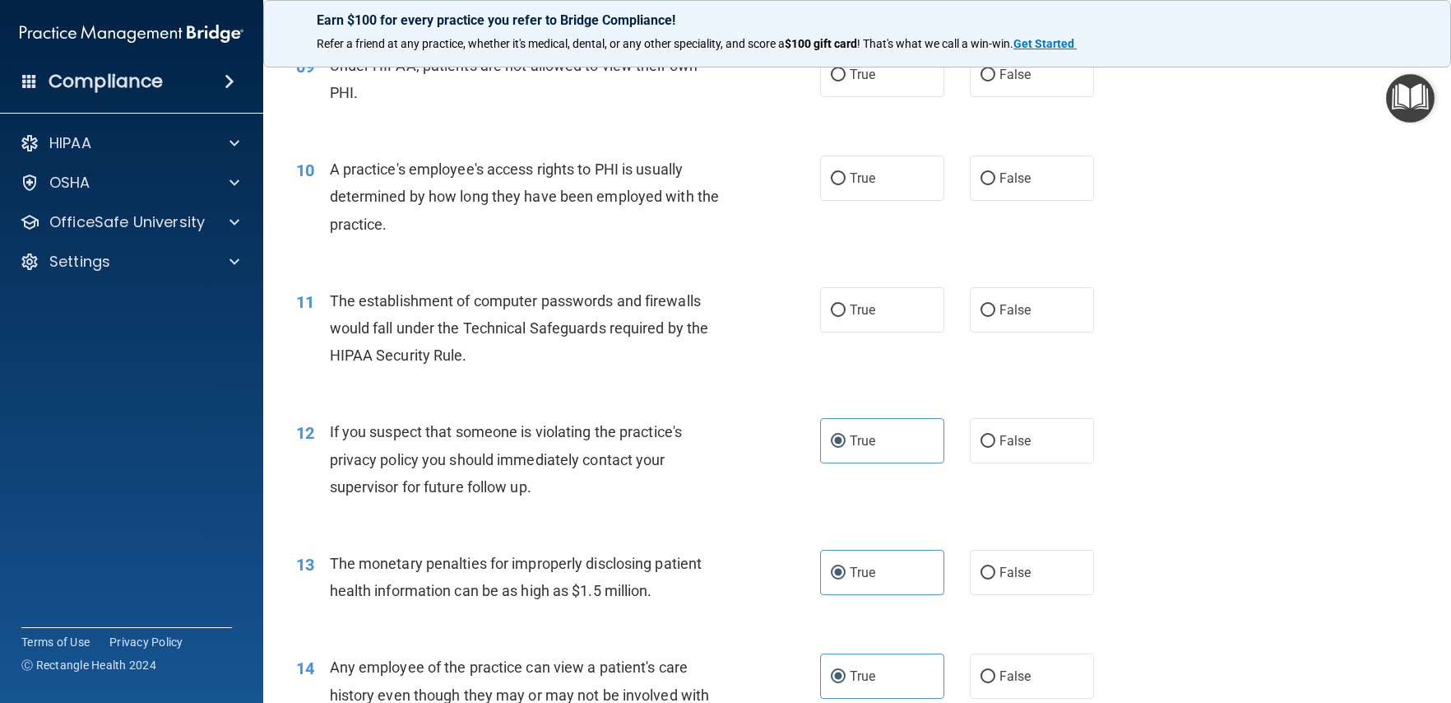
scroll to position [1128, 0]
click at [865, 326] on label "True" at bounding box center [882, 311] width 124 height 45
click at [846, 318] on input "True" at bounding box center [838, 312] width 15 height 12
radio input "true"
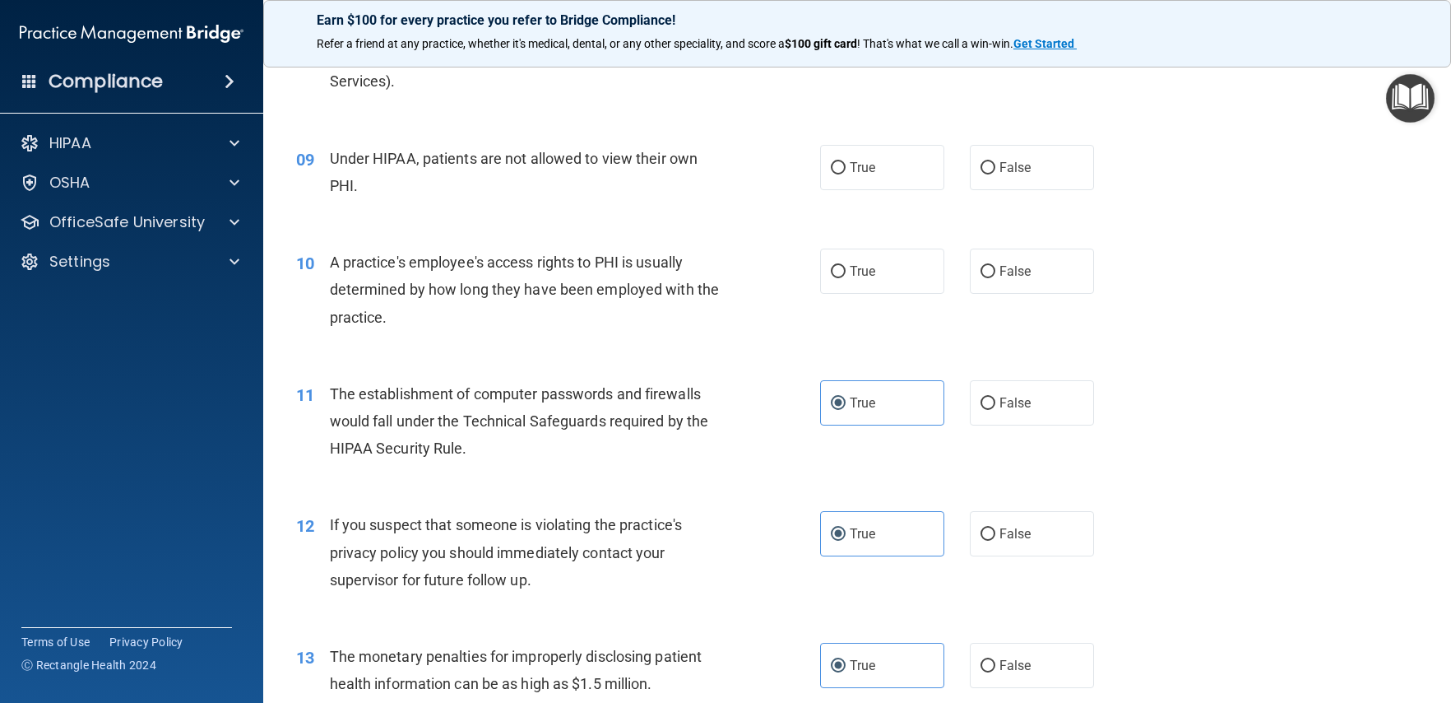
scroll to position [1015, 0]
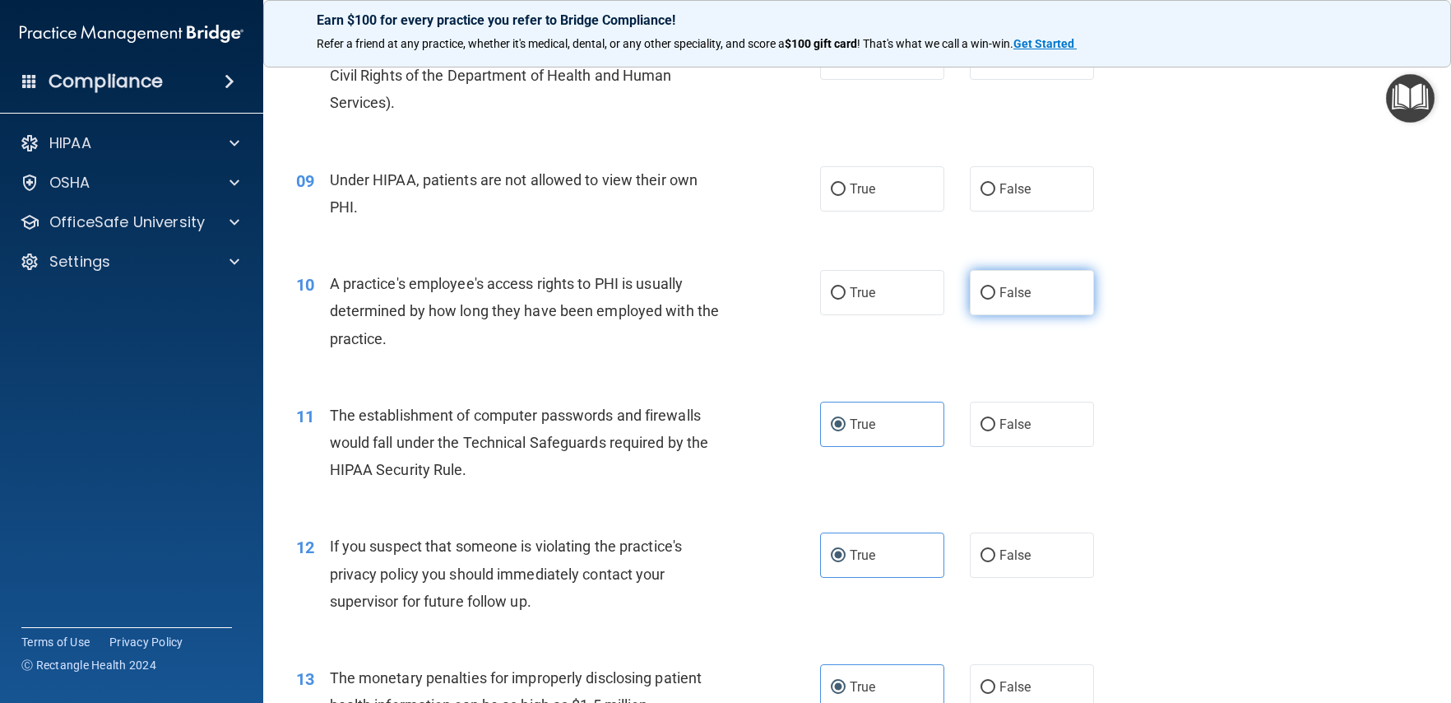
click at [990, 299] on label "False" at bounding box center [1032, 292] width 124 height 45
click at [990, 299] on input "False" at bounding box center [988, 293] width 15 height 12
radio input "true"
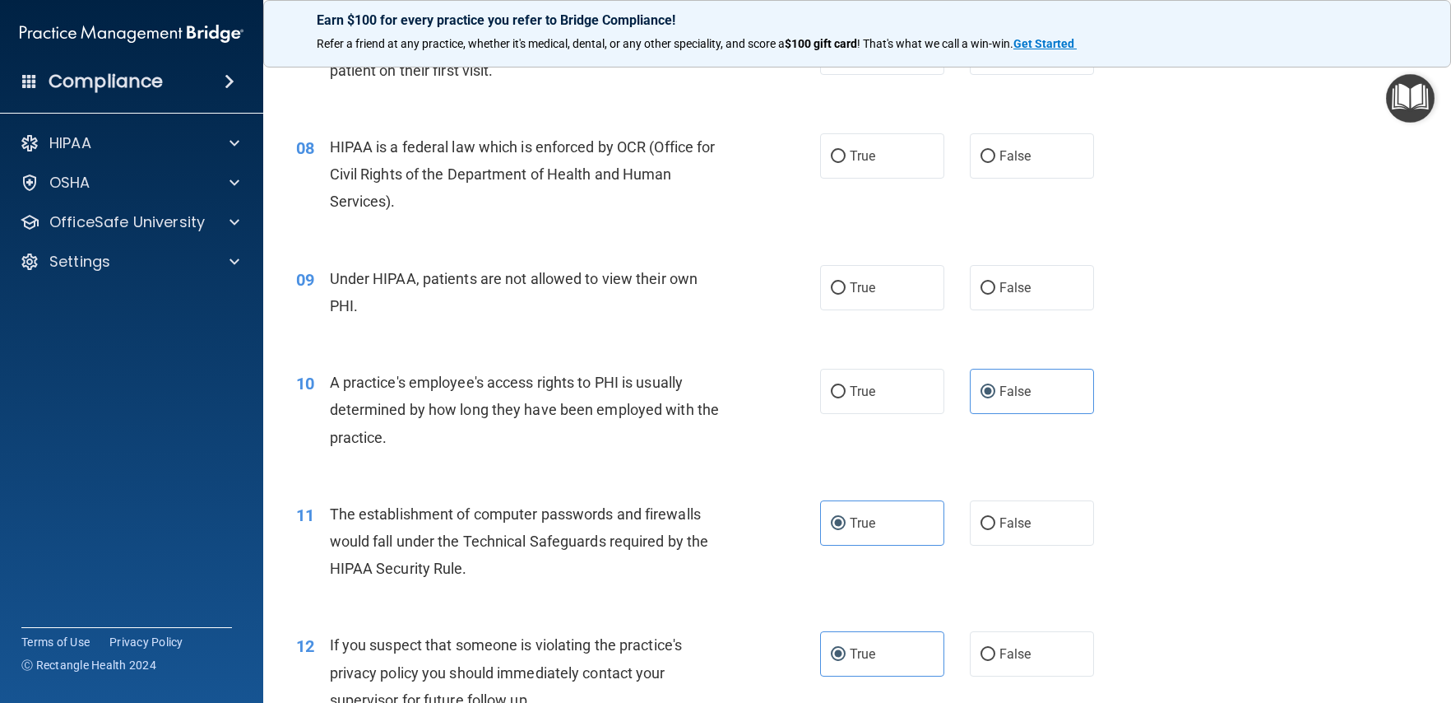
scroll to position [915, 0]
click at [1000, 286] on span "False" at bounding box center [1016, 289] width 32 height 16
click at [995, 286] on input "False" at bounding box center [988, 290] width 15 height 12
radio input "true"
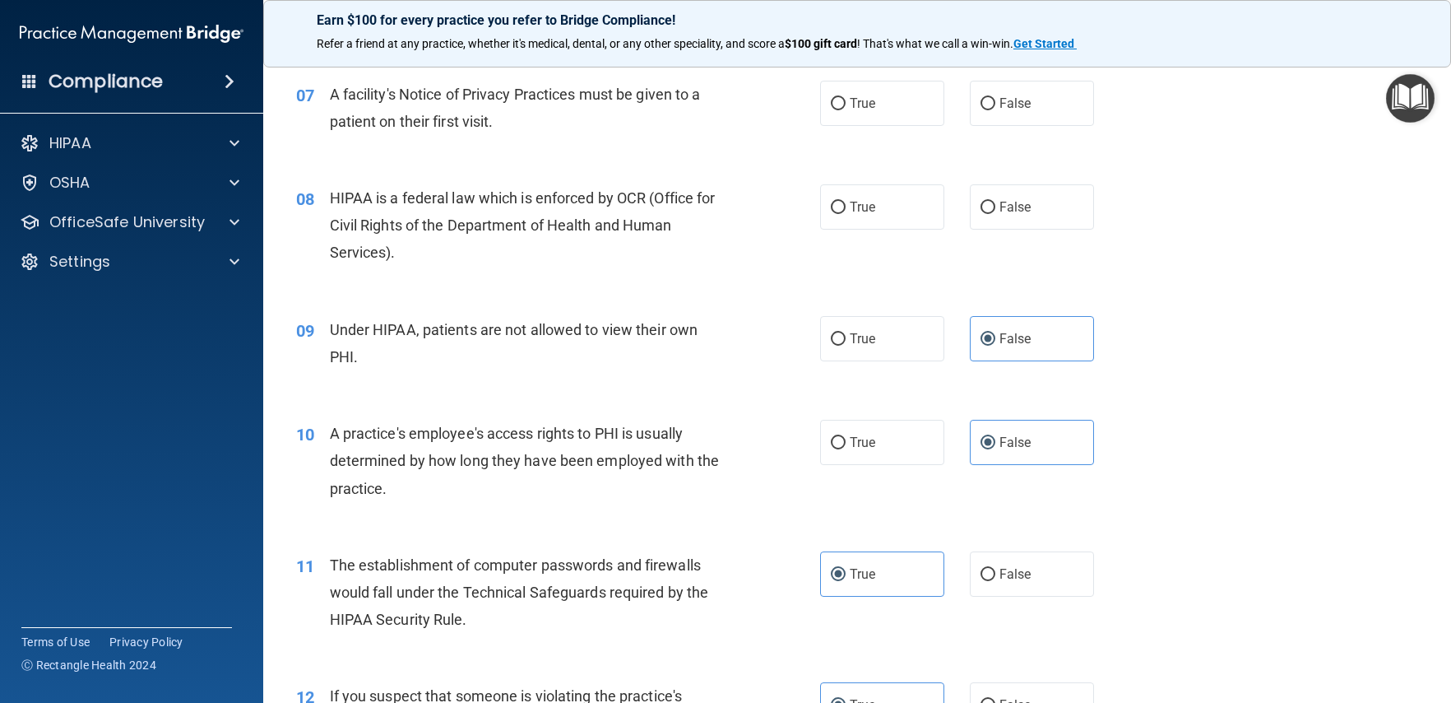
scroll to position [791, 0]
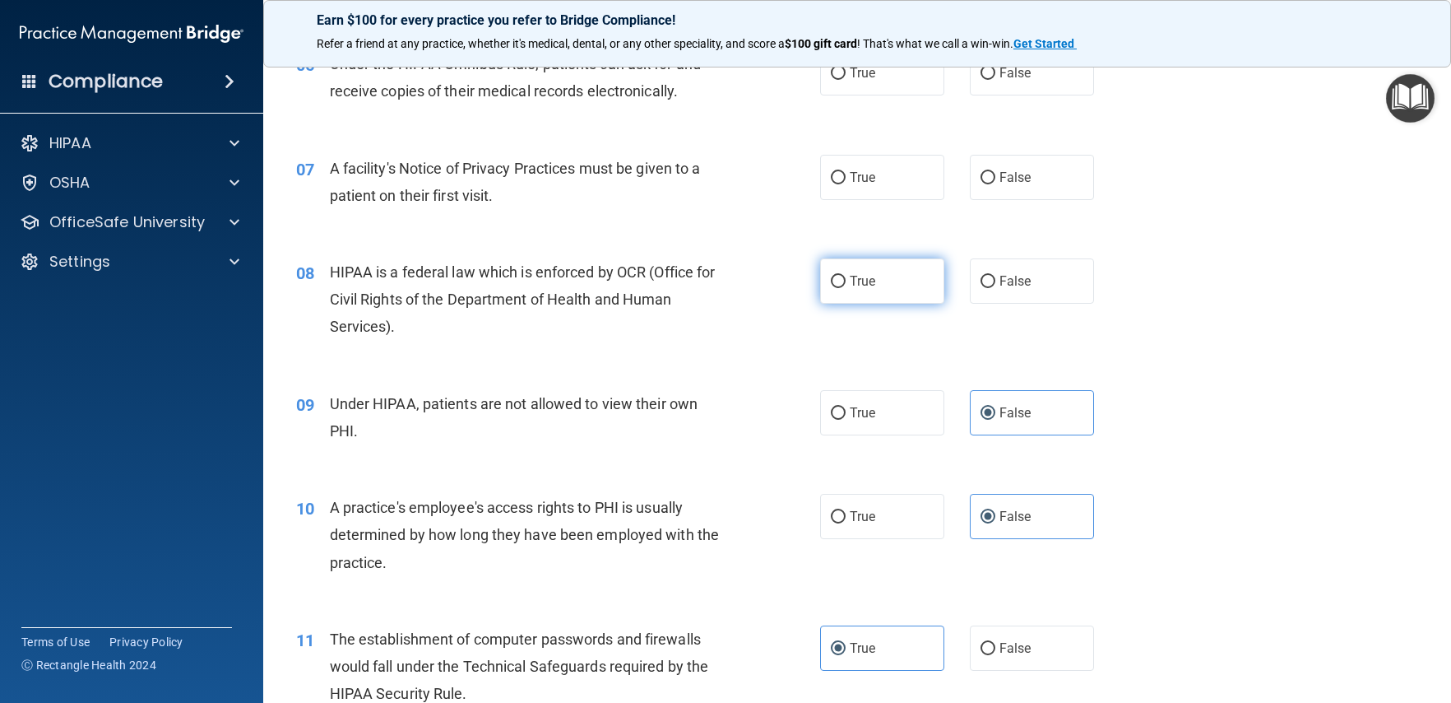
click at [875, 287] on label "True" at bounding box center [882, 280] width 124 height 45
click at [846, 287] on input "True" at bounding box center [838, 282] width 15 height 12
radio input "true"
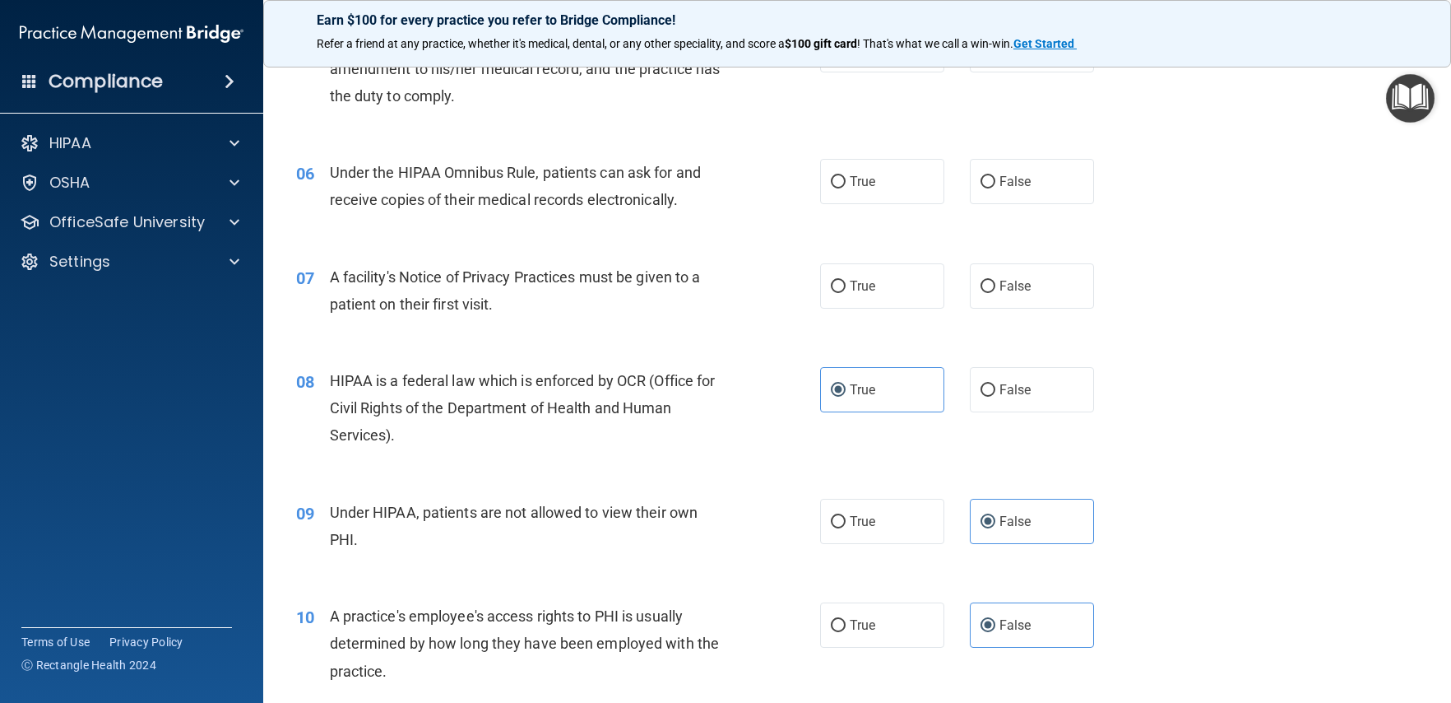
scroll to position [613, 0]
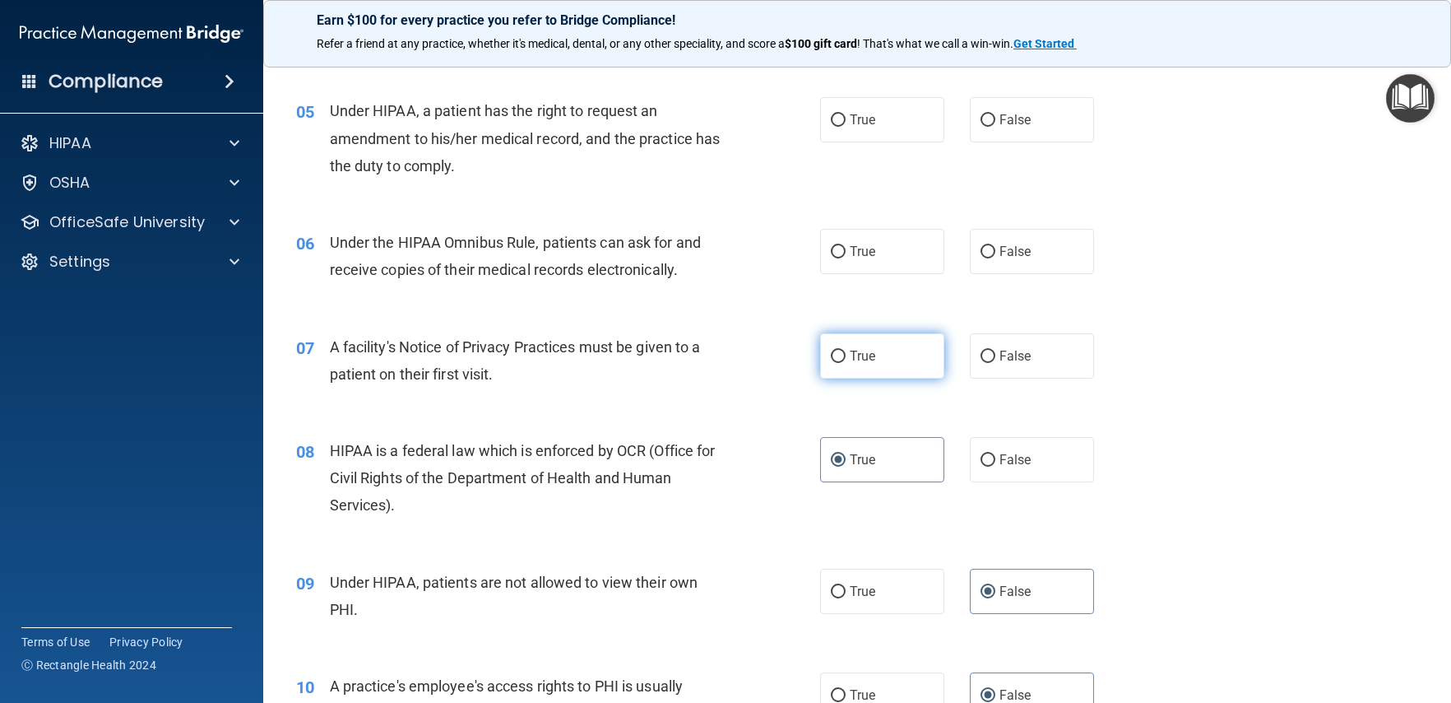
click at [830, 365] on label "True" at bounding box center [882, 355] width 124 height 45
click at [831, 363] on input "True" at bounding box center [838, 356] width 15 height 12
radio input "true"
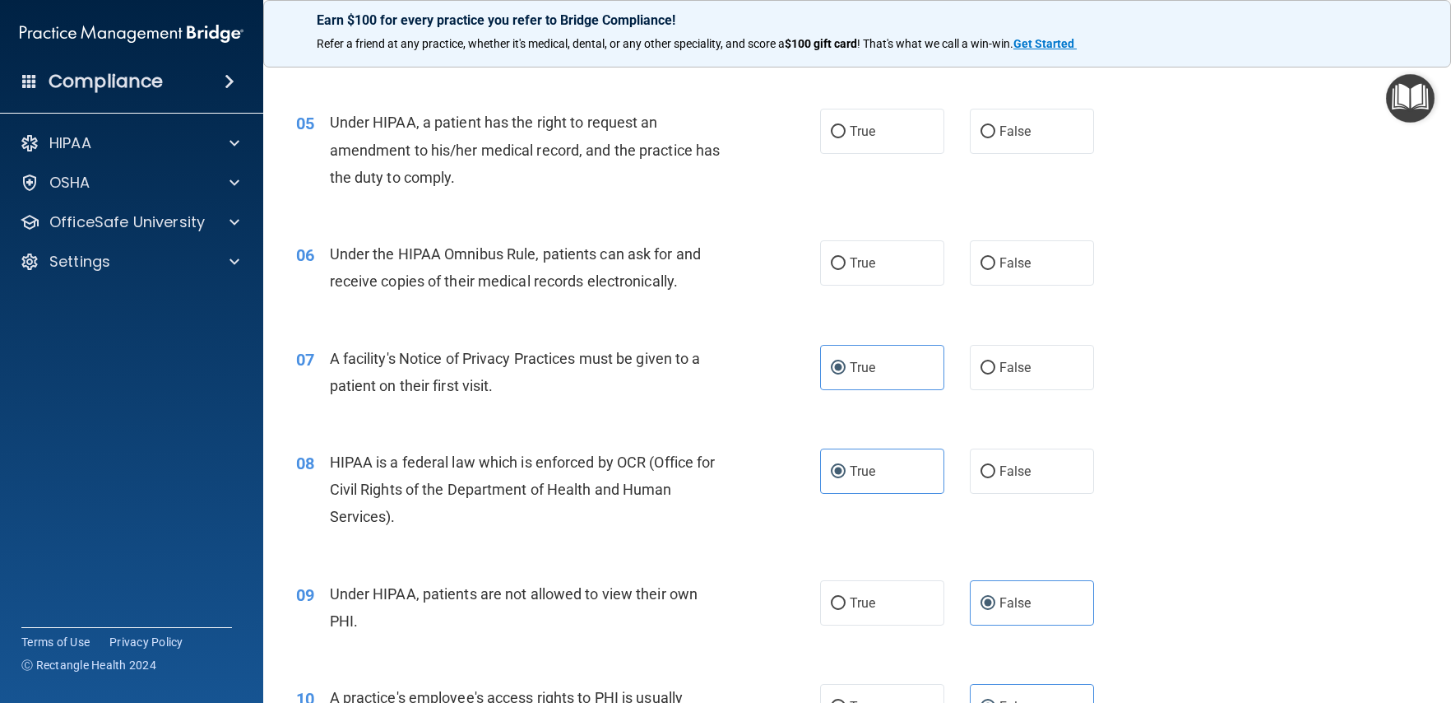
scroll to position [546, 0]
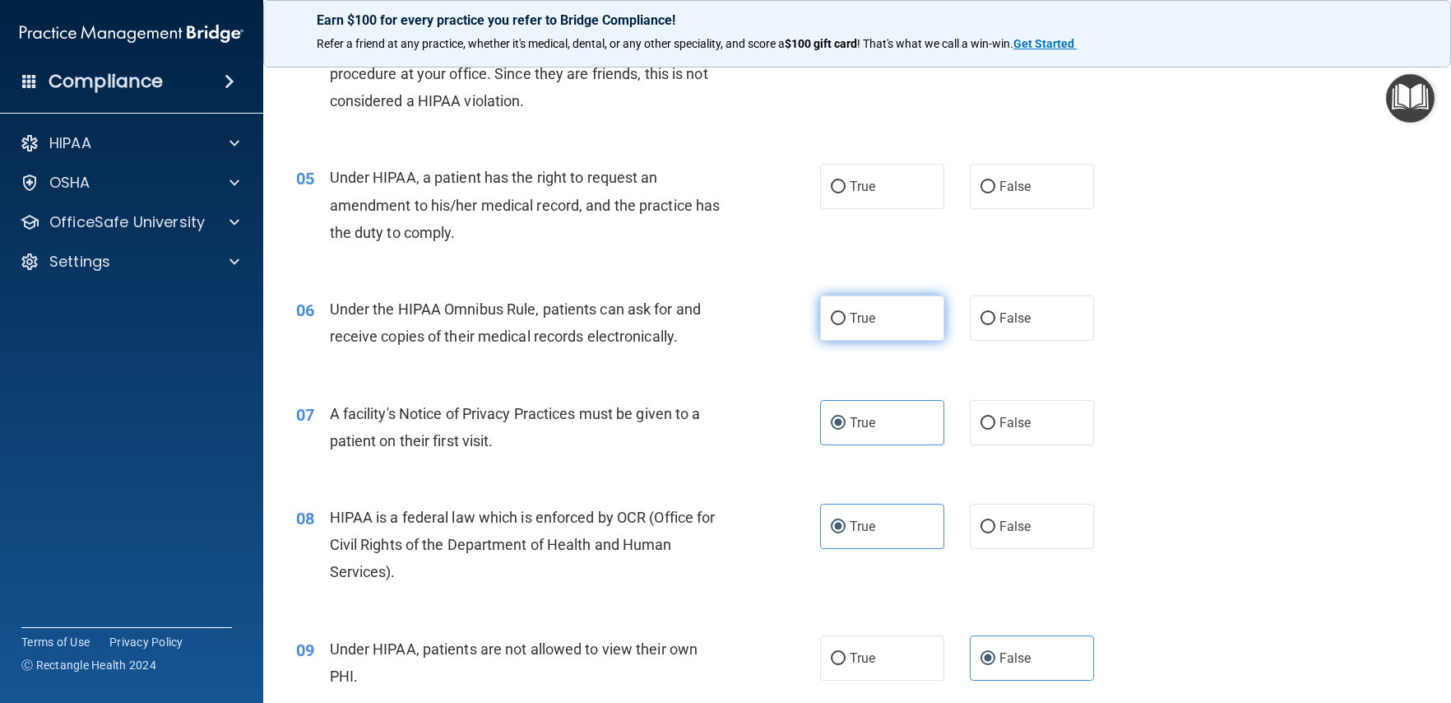
click at [867, 324] on span "True" at bounding box center [863, 318] width 26 height 16
click at [846, 324] on input "True" at bounding box center [838, 319] width 15 height 12
radio input "true"
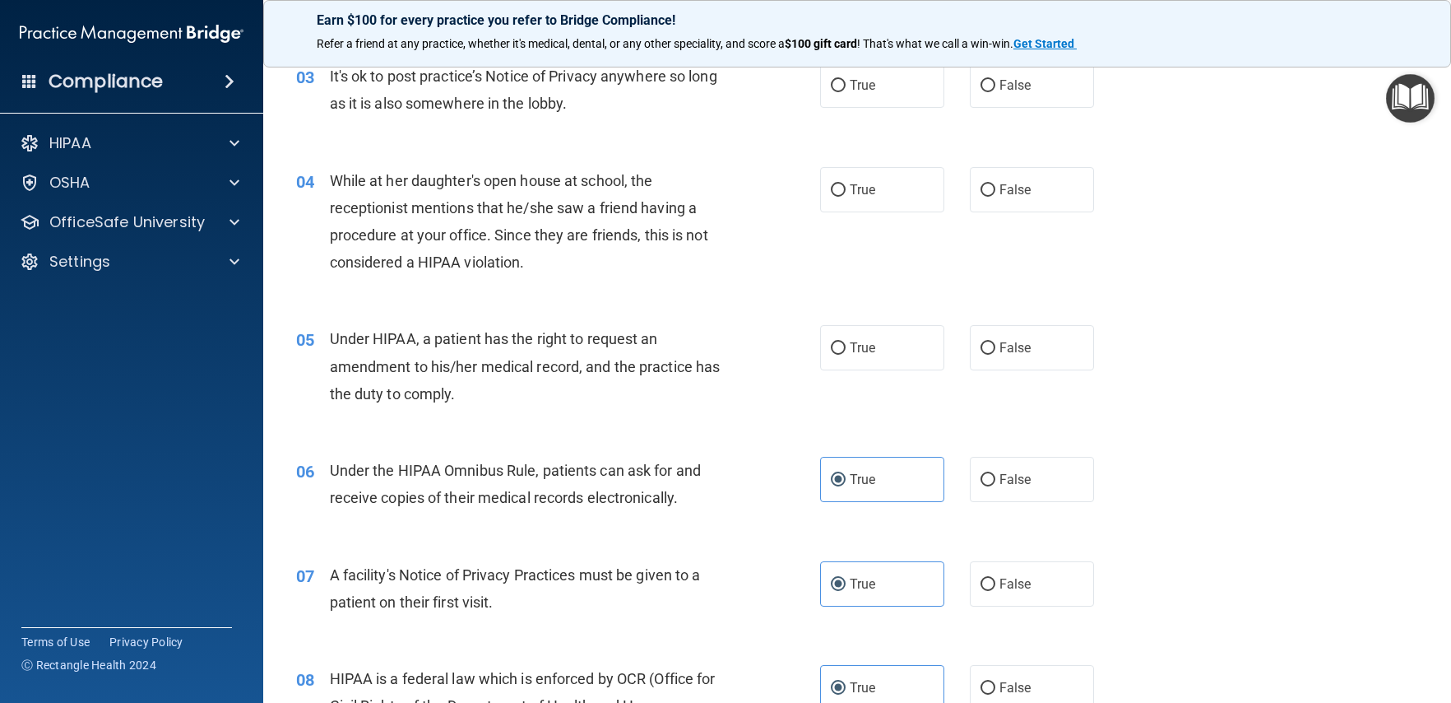
scroll to position [378, 0]
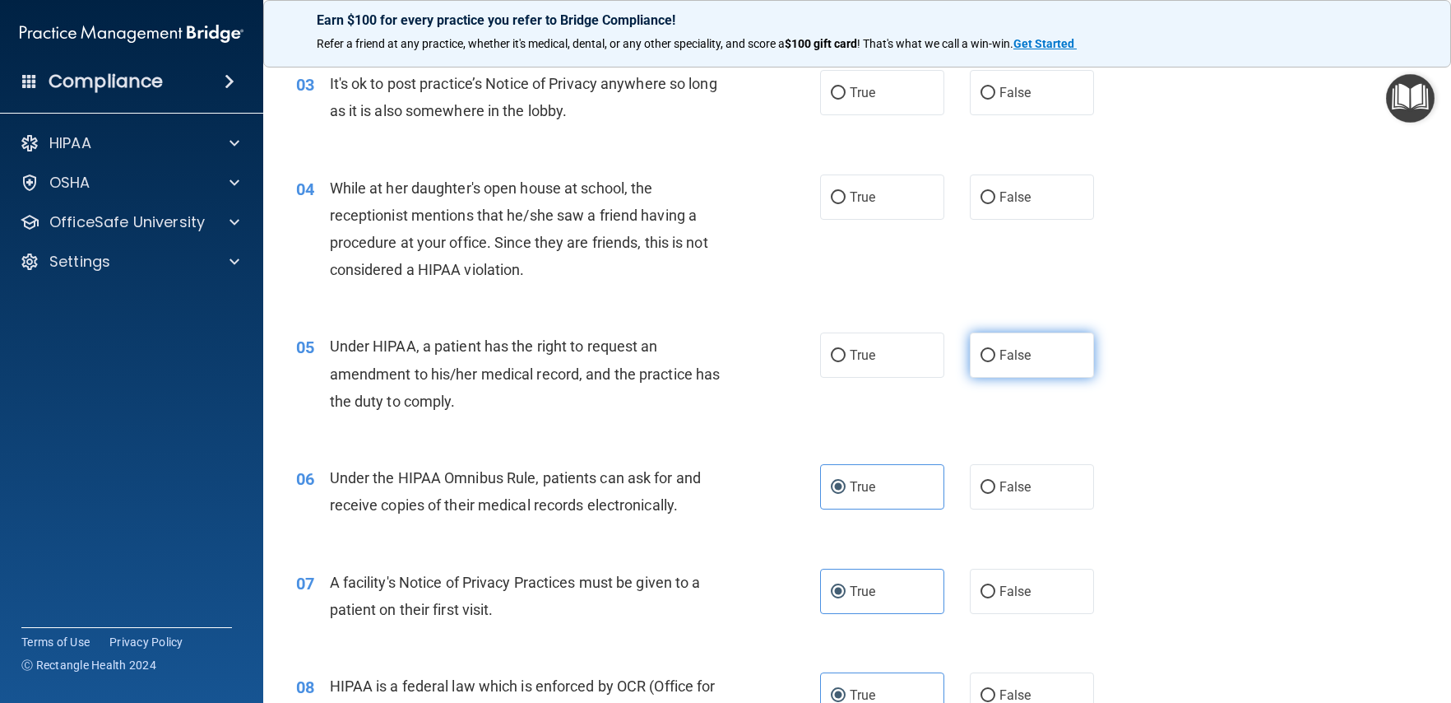
click at [1020, 359] on span "False" at bounding box center [1016, 355] width 32 height 16
click at [995, 359] on input "False" at bounding box center [988, 356] width 15 height 12
radio input "true"
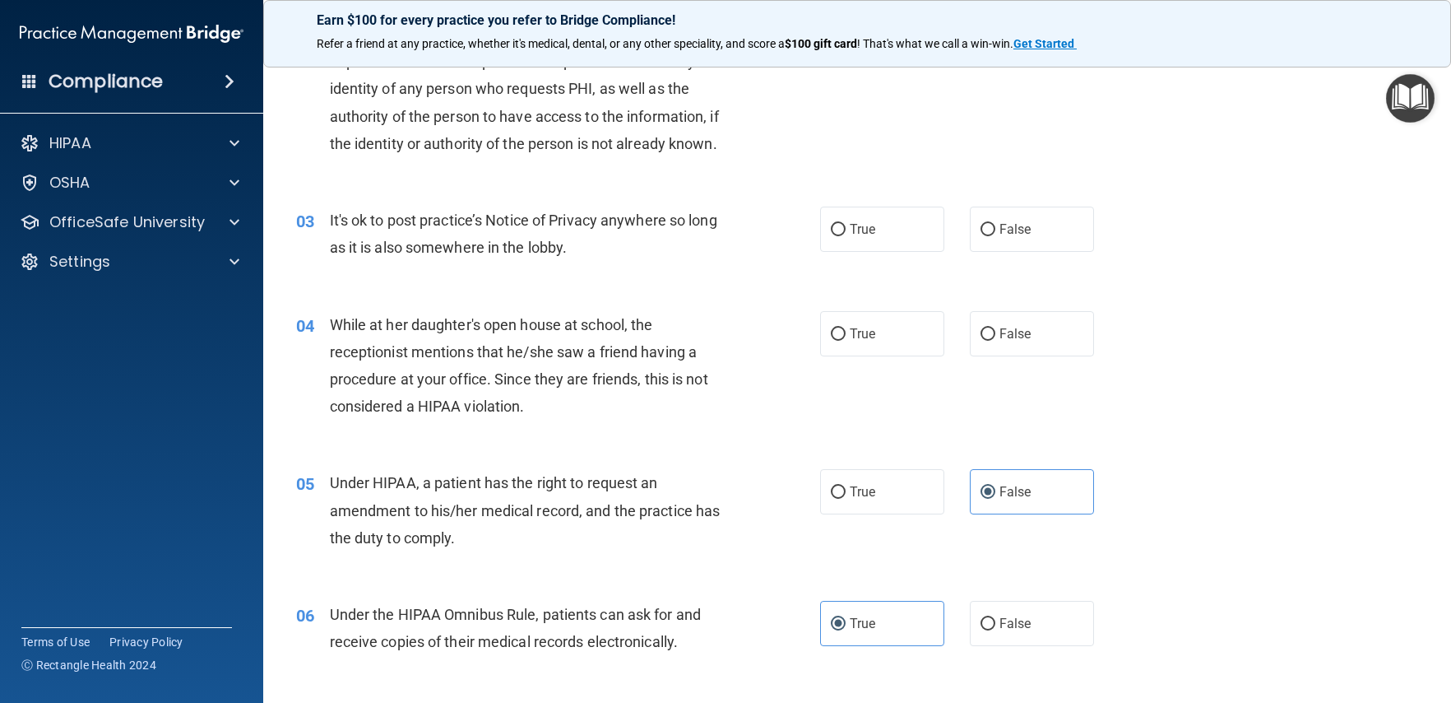
scroll to position [227, 0]
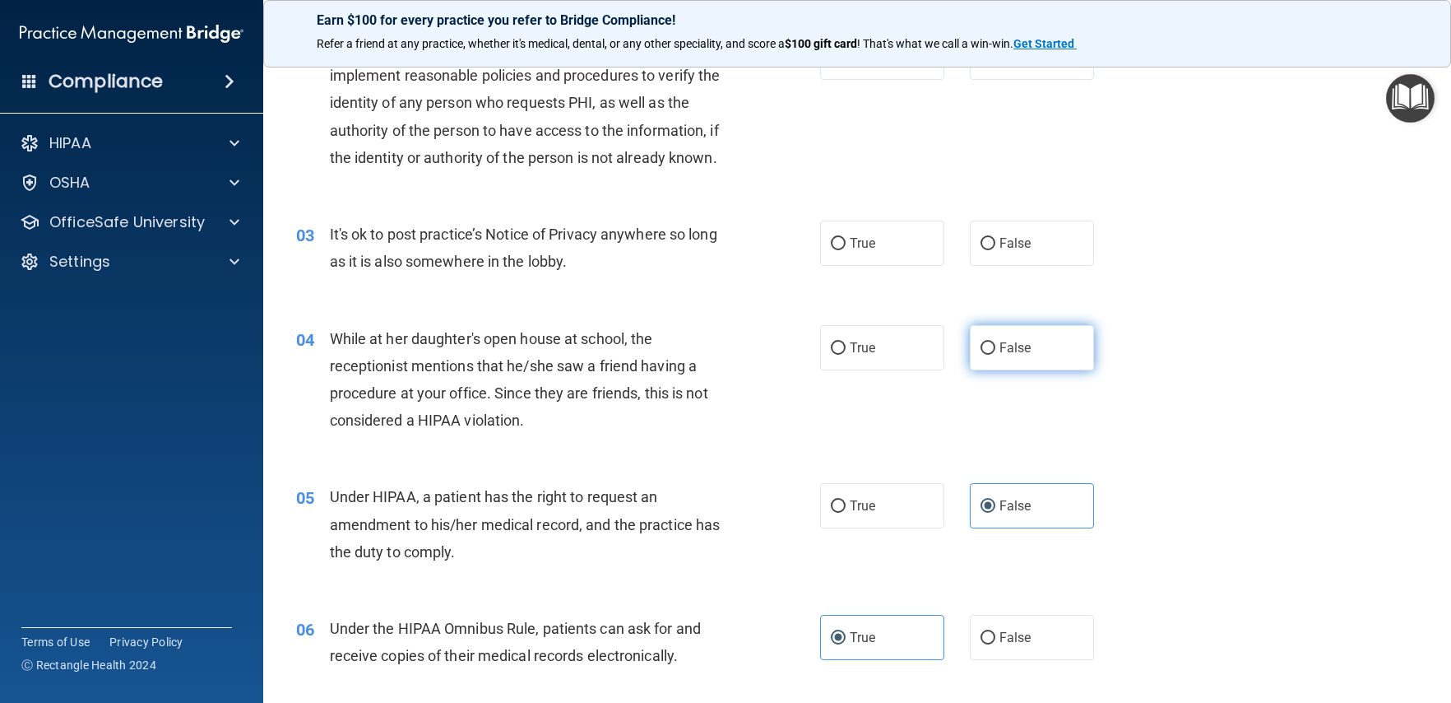
click at [981, 354] on input "False" at bounding box center [988, 348] width 15 height 12
radio input "true"
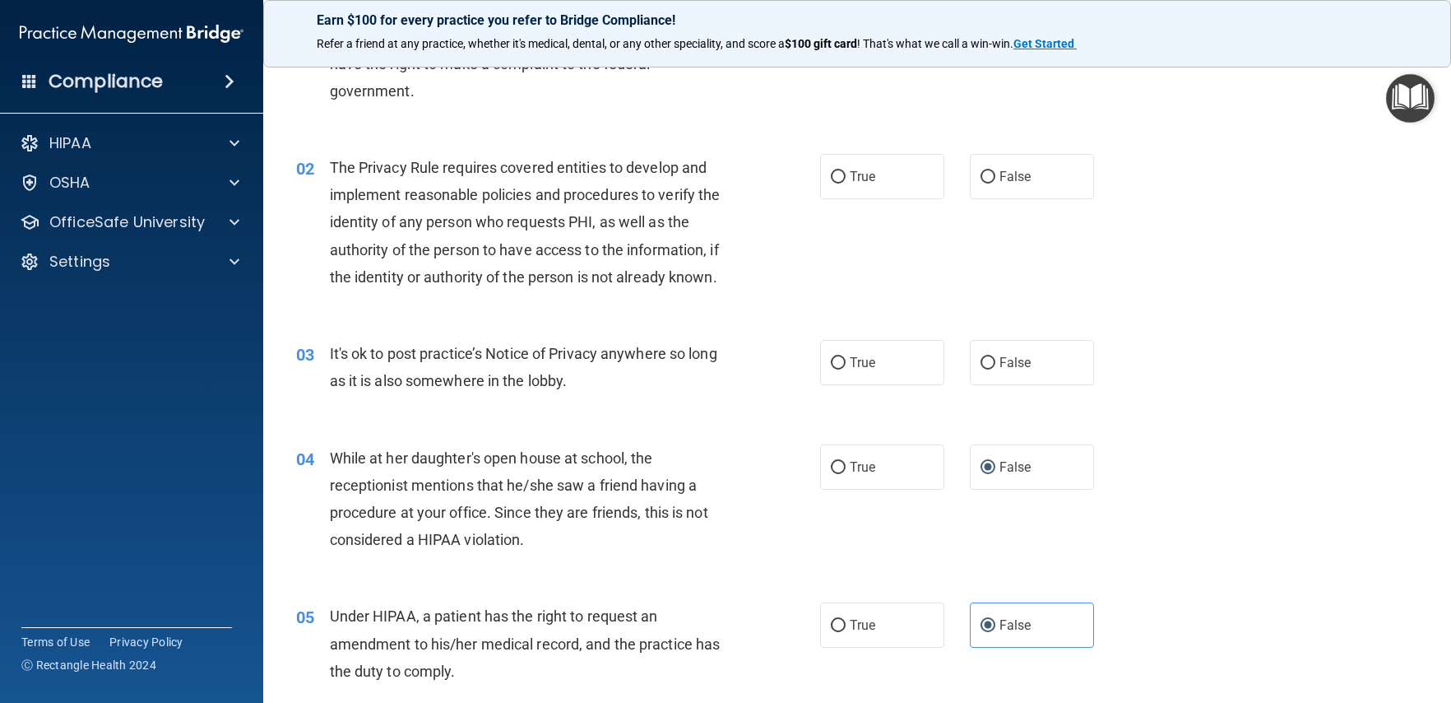
scroll to position [104, 0]
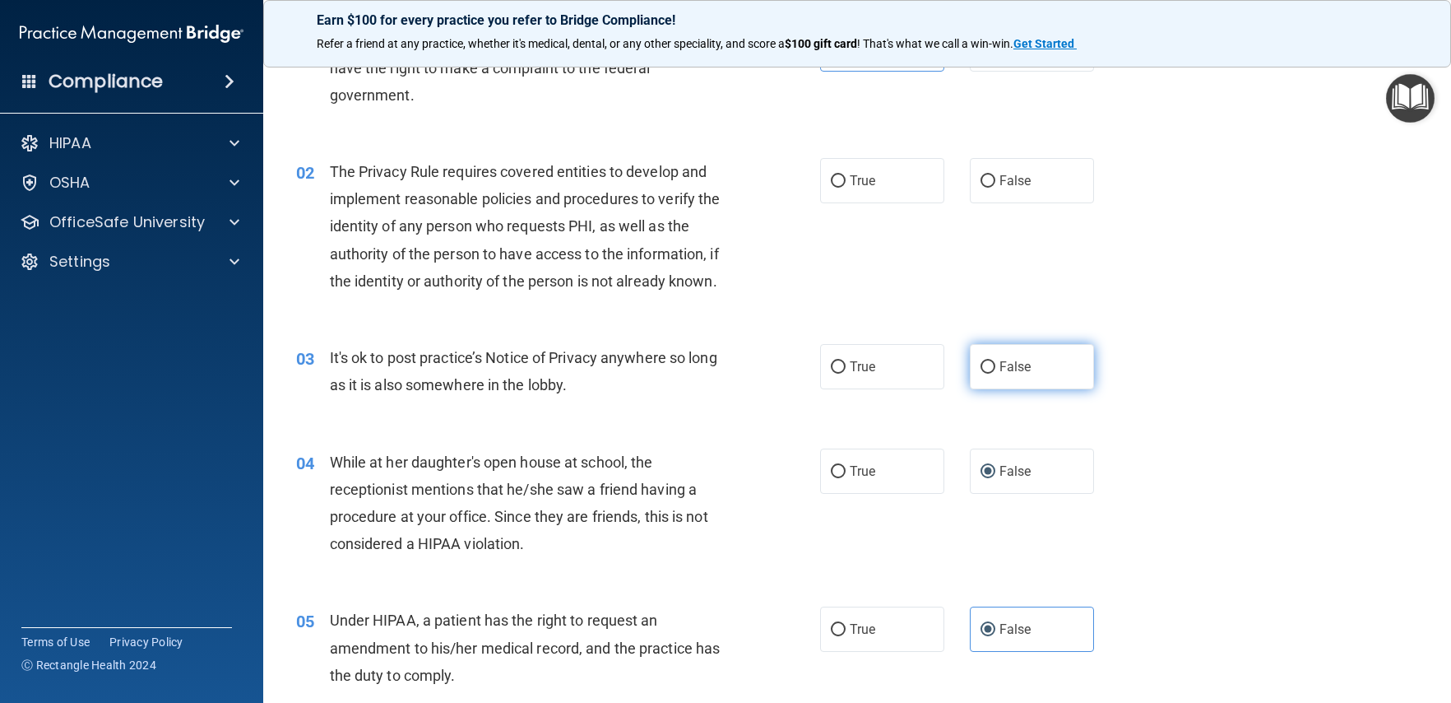
click at [1001, 382] on label "False" at bounding box center [1032, 366] width 124 height 45
click at [995, 374] on input "False" at bounding box center [988, 367] width 15 height 12
radio input "true"
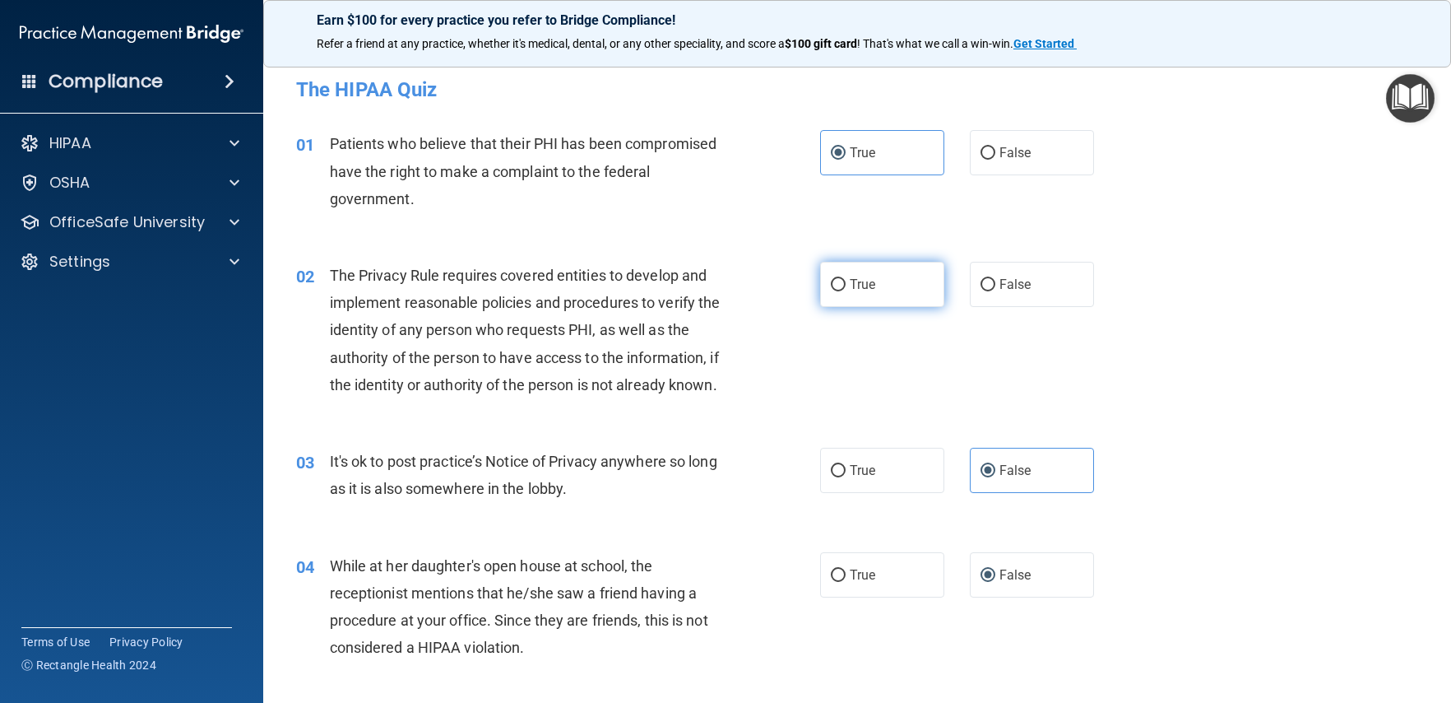
click at [862, 291] on span "True" at bounding box center [863, 284] width 26 height 16
click at [846, 291] on input "True" at bounding box center [838, 285] width 15 height 12
radio input "true"
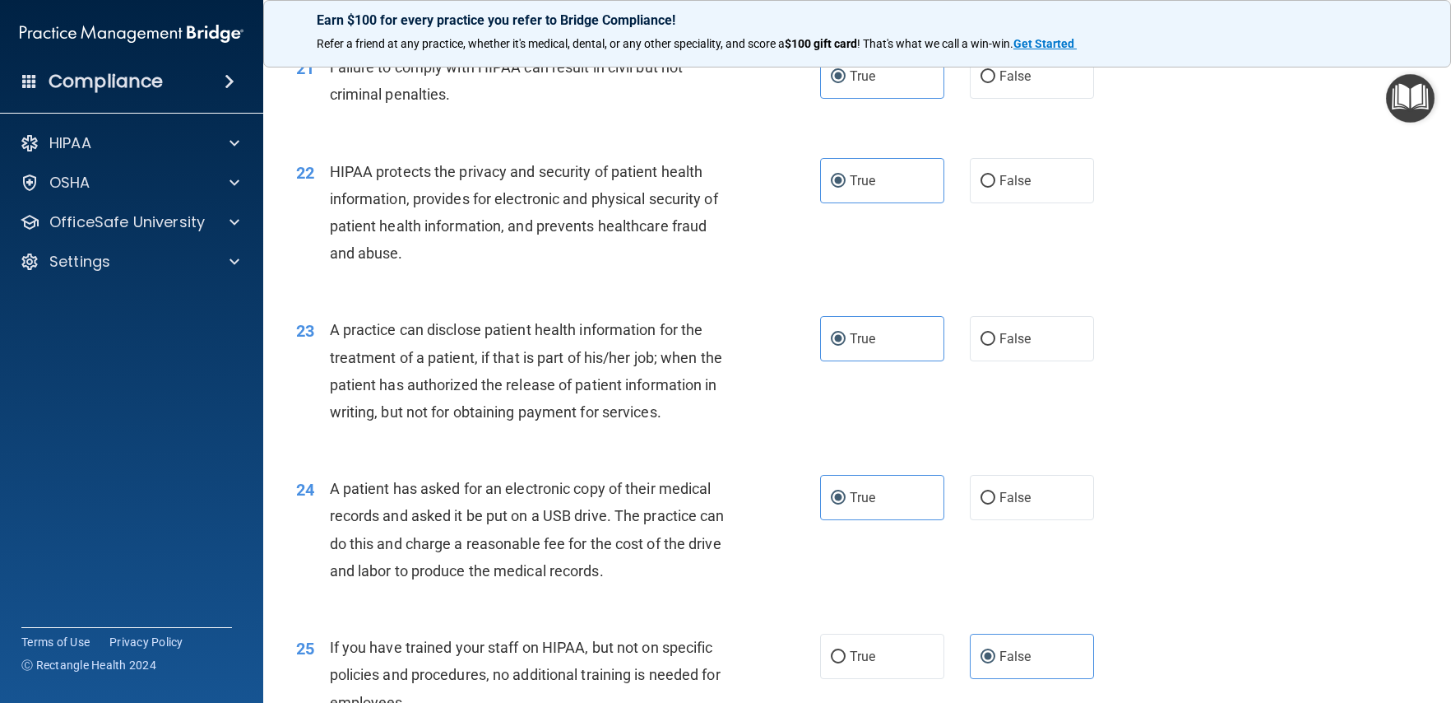
scroll to position [3427, 0]
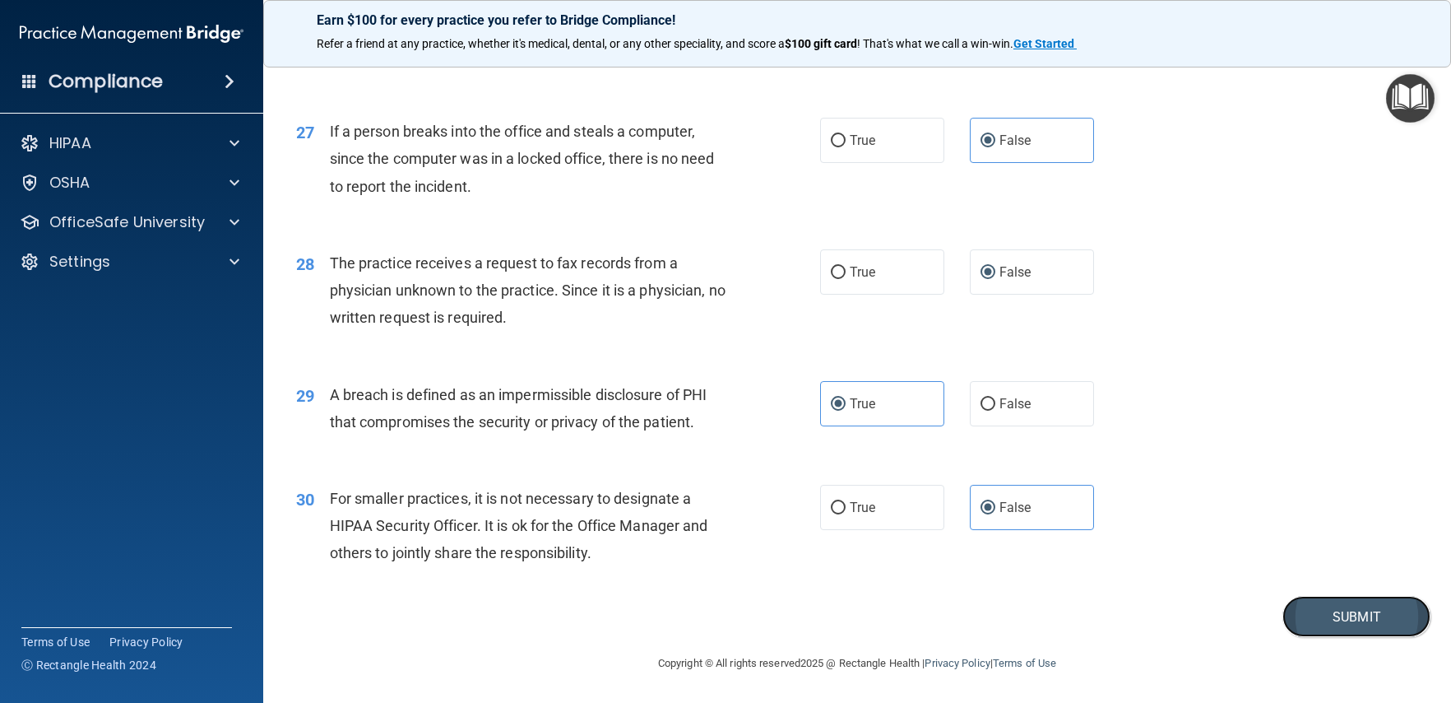
click at [1316, 615] on button "Submit" at bounding box center [1357, 617] width 148 height 42
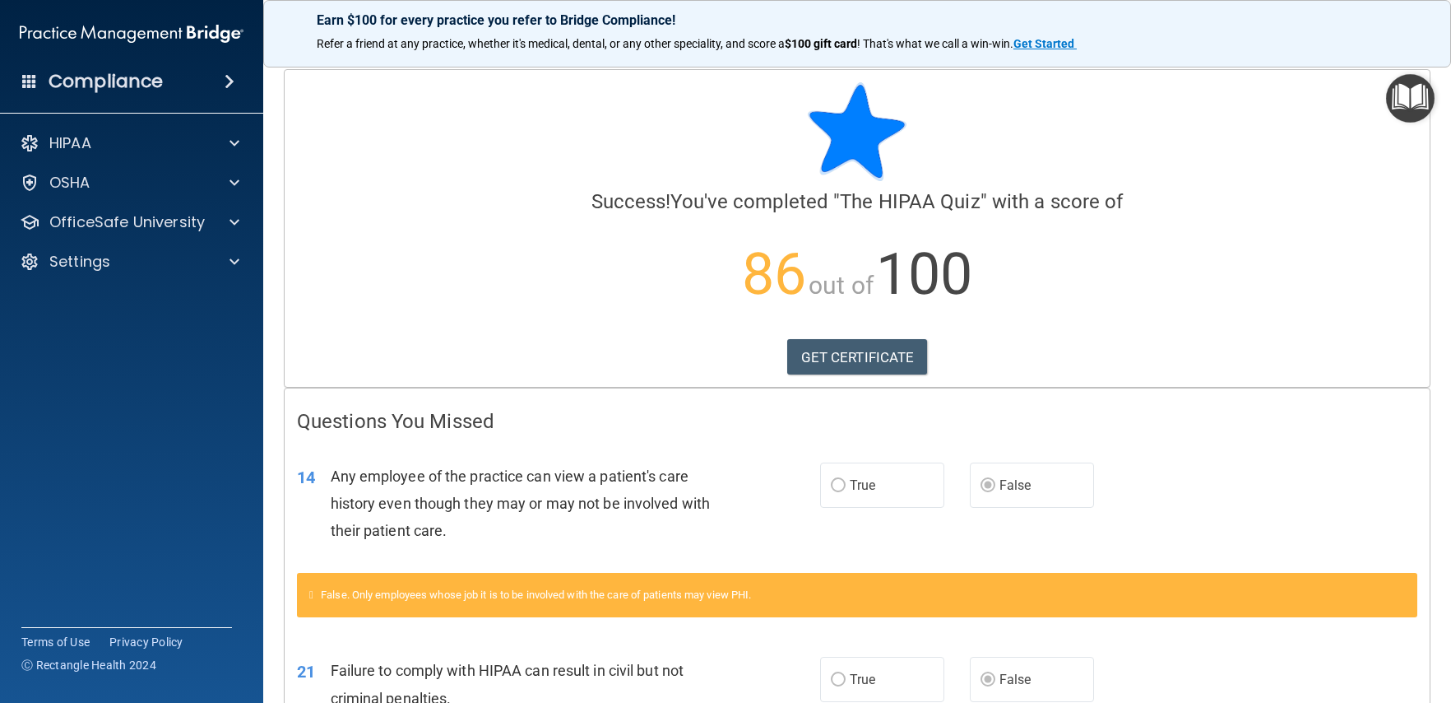
click at [225, 77] on span at bounding box center [230, 82] width 10 height 20
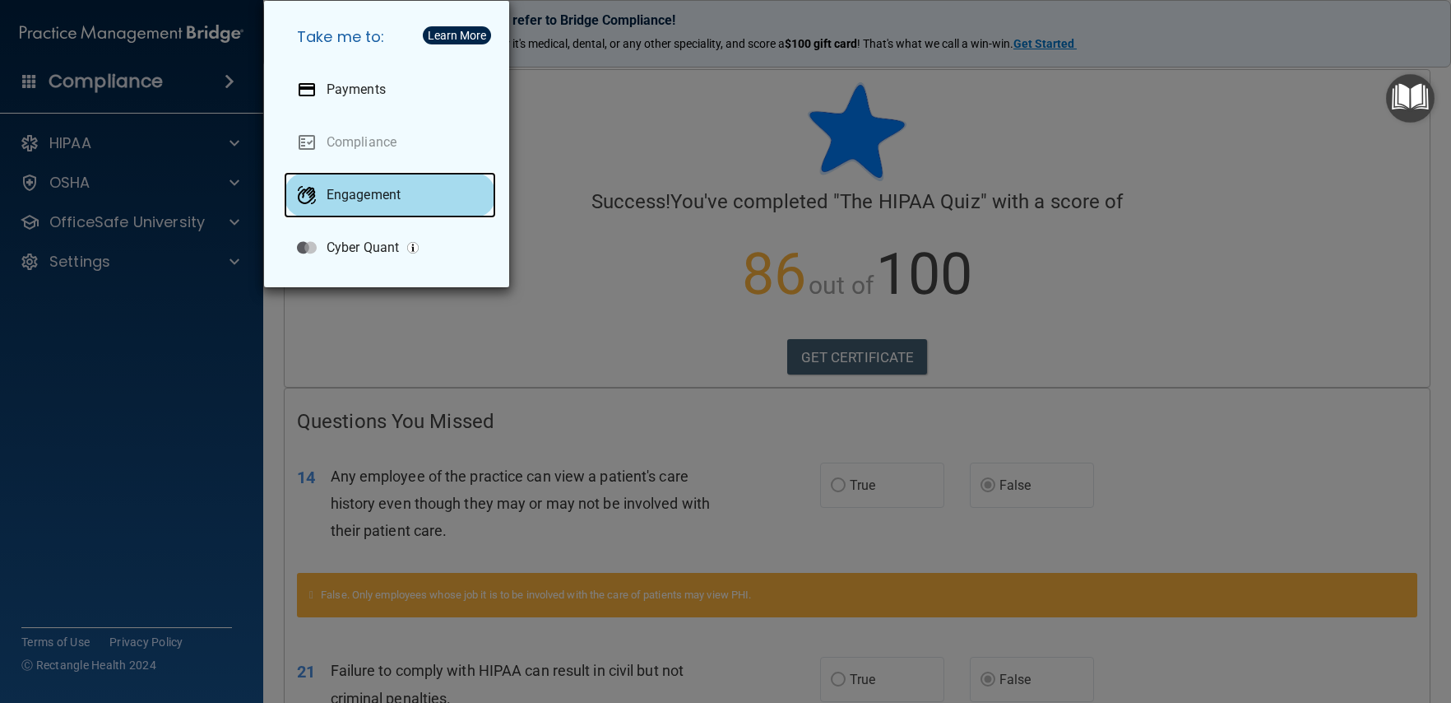
click at [378, 197] on p "Engagement" at bounding box center [364, 195] width 74 height 16
click at [118, 130] on div "Take me to: Payments Compliance Engagement Cyber Quant" at bounding box center [725, 351] width 1451 height 703
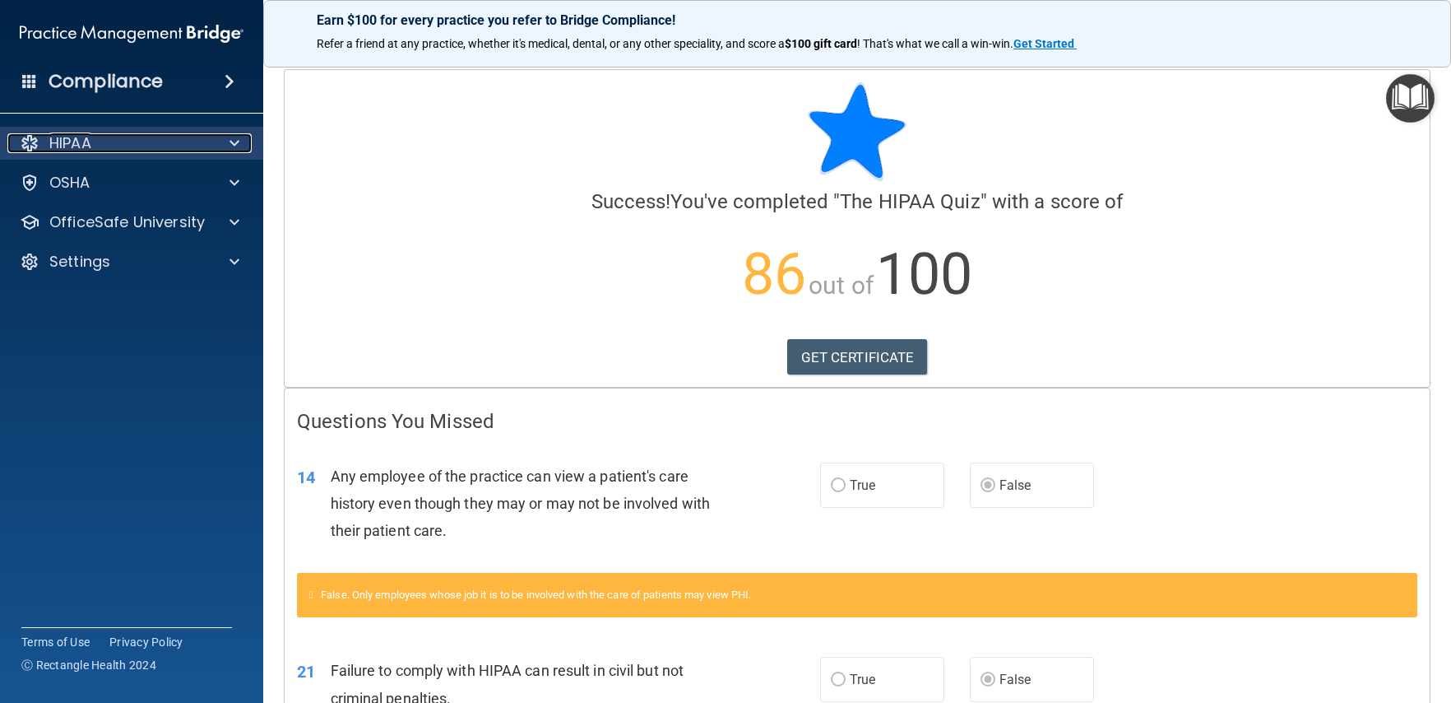
click at [216, 142] on div at bounding box center [231, 143] width 41 height 20
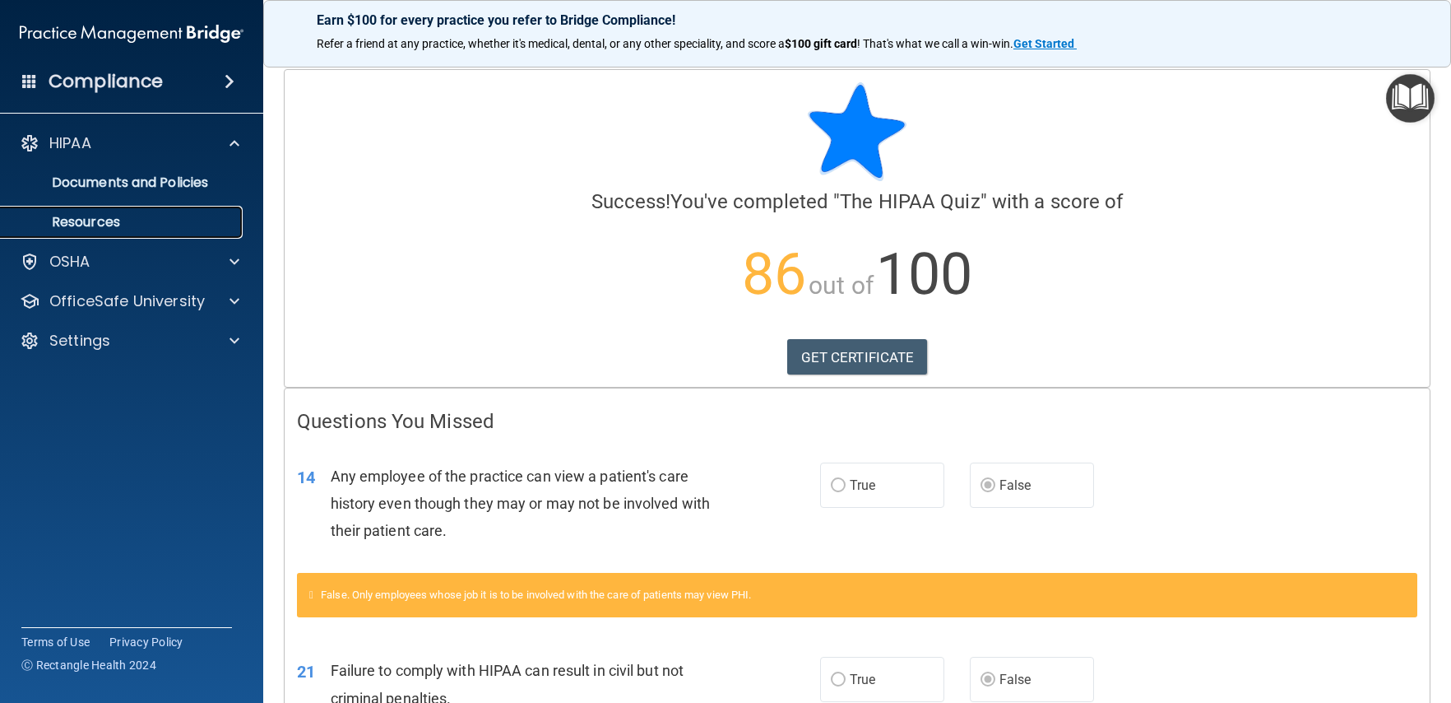
click at [124, 218] on p "Resources" at bounding box center [123, 222] width 225 height 16
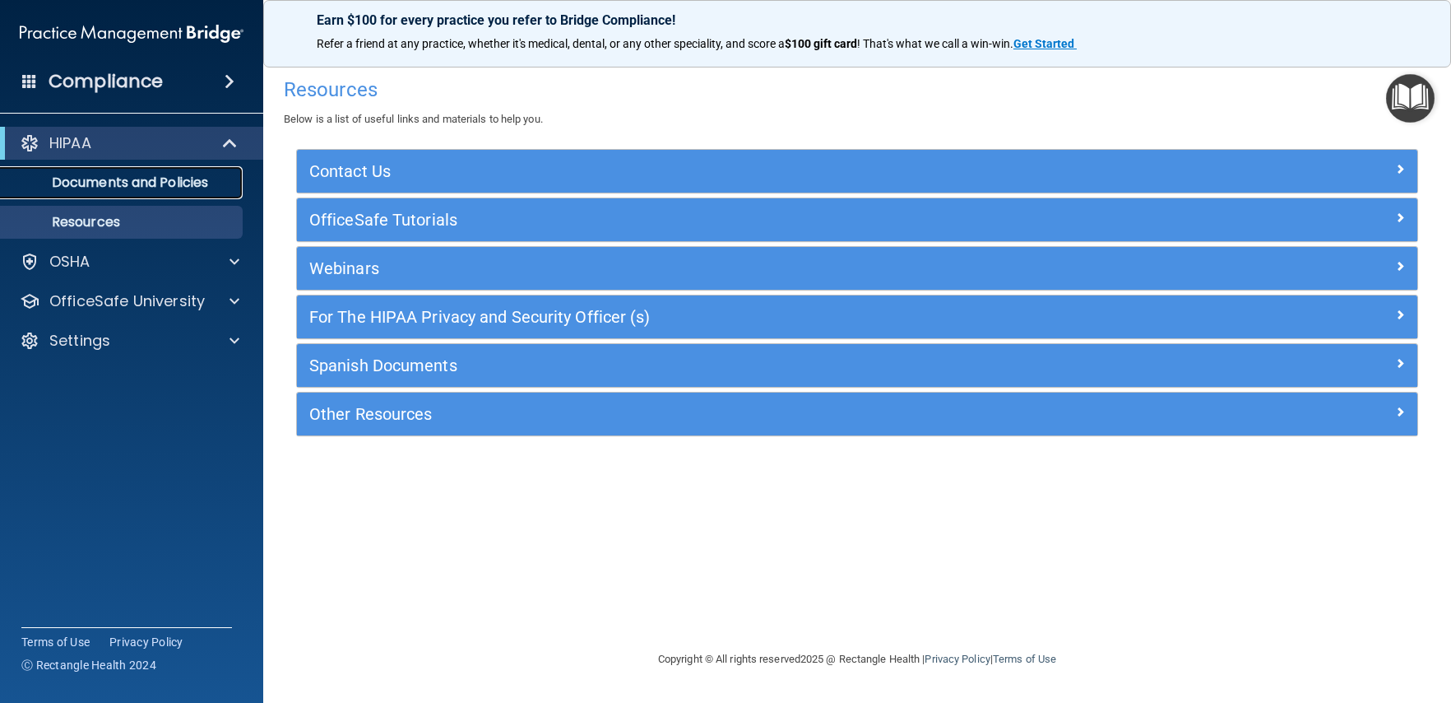
click at [139, 188] on p "Documents and Policies" at bounding box center [123, 182] width 225 height 16
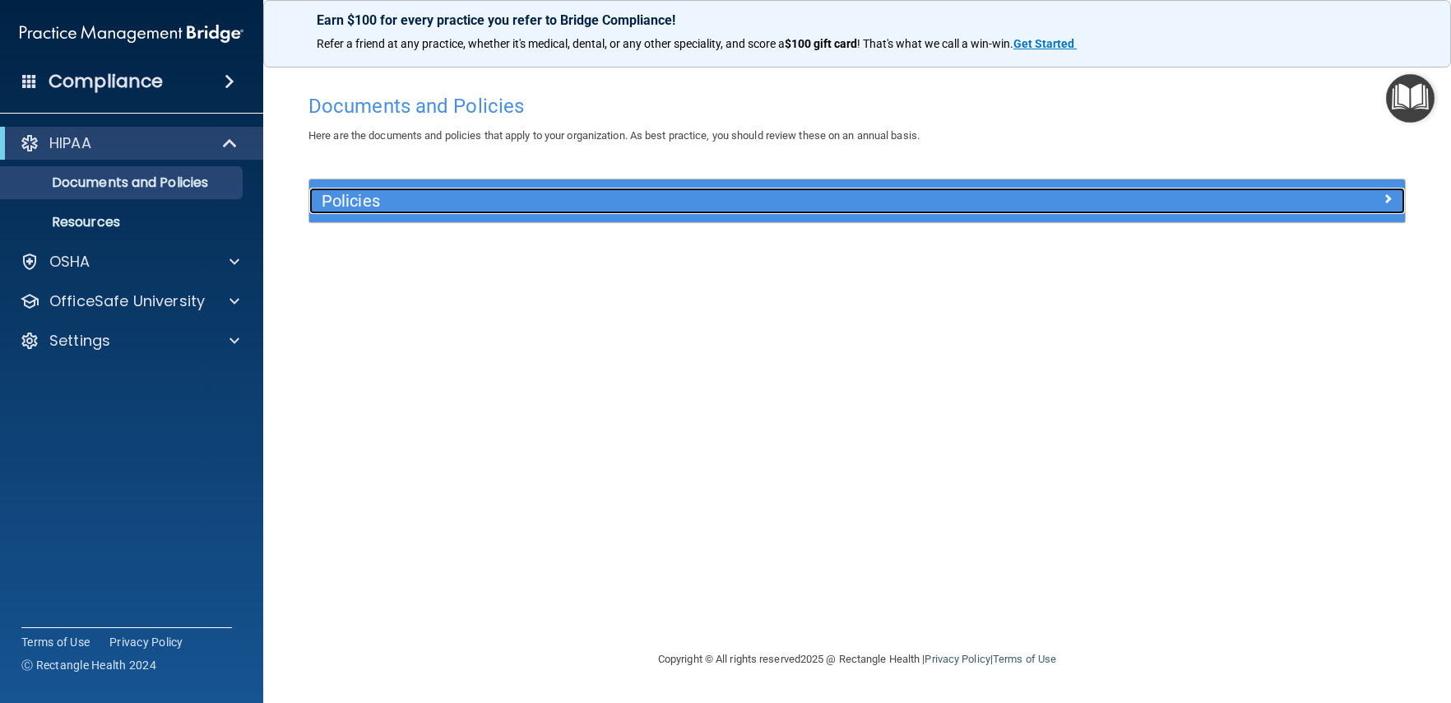
click at [1334, 205] on div at bounding box center [1268, 198] width 274 height 20
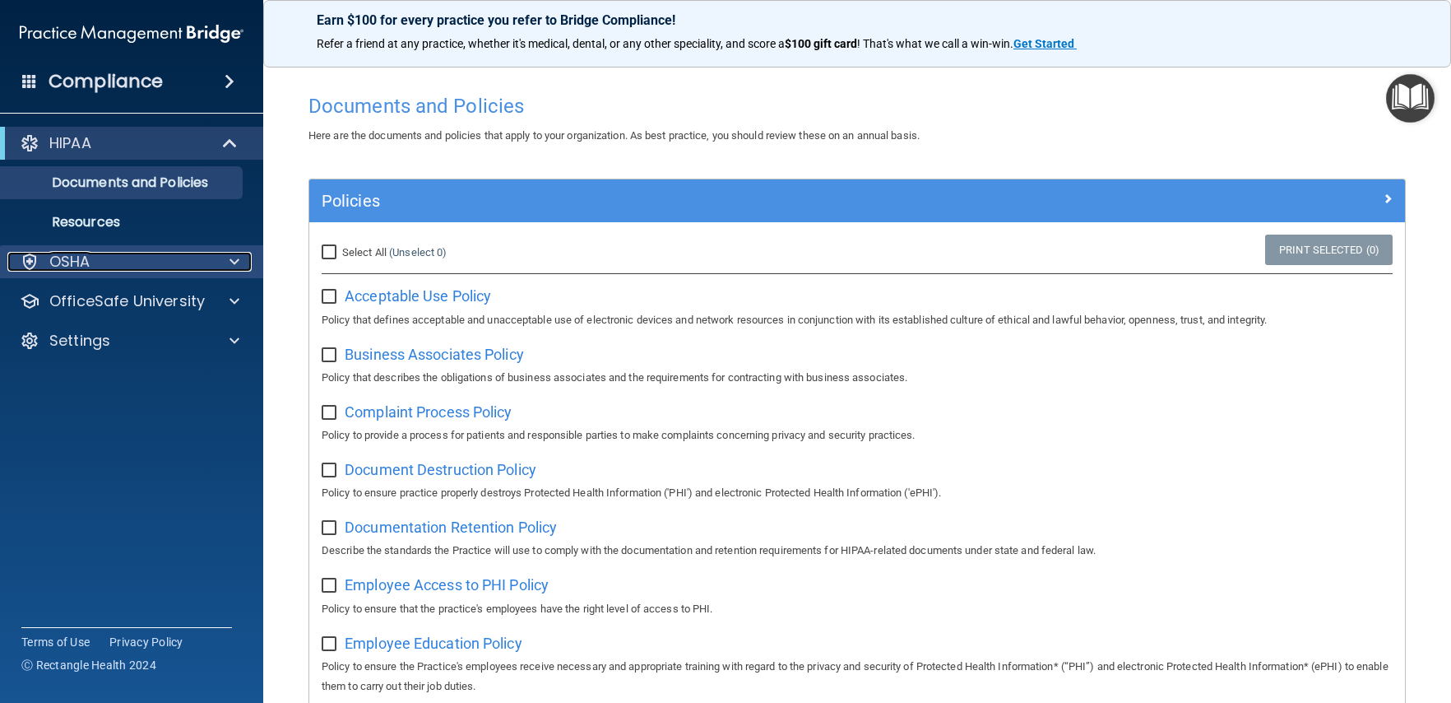
click at [237, 254] on span at bounding box center [235, 262] width 10 height 20
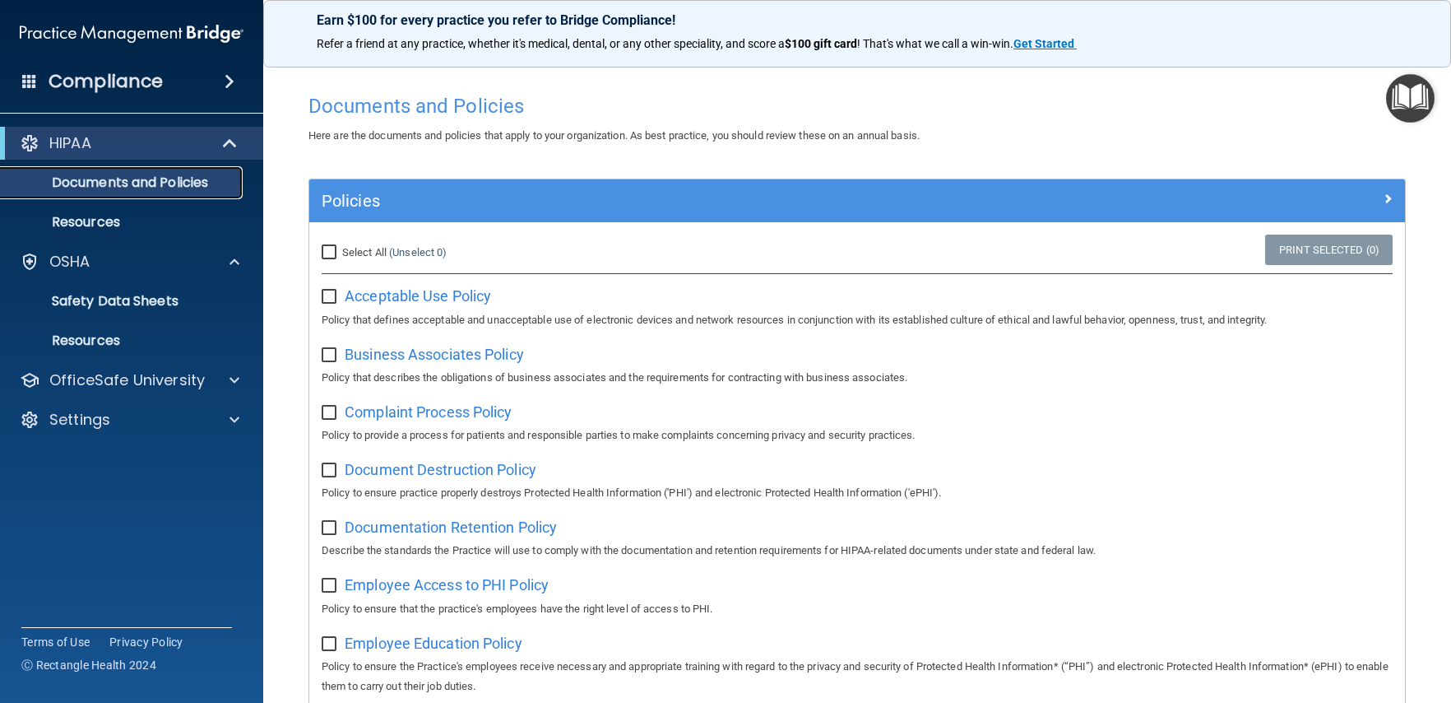
click at [191, 187] on p "Documents and Policies" at bounding box center [123, 182] width 225 height 16
click at [127, 148] on div "HIPAA" at bounding box center [108, 143] width 203 height 20
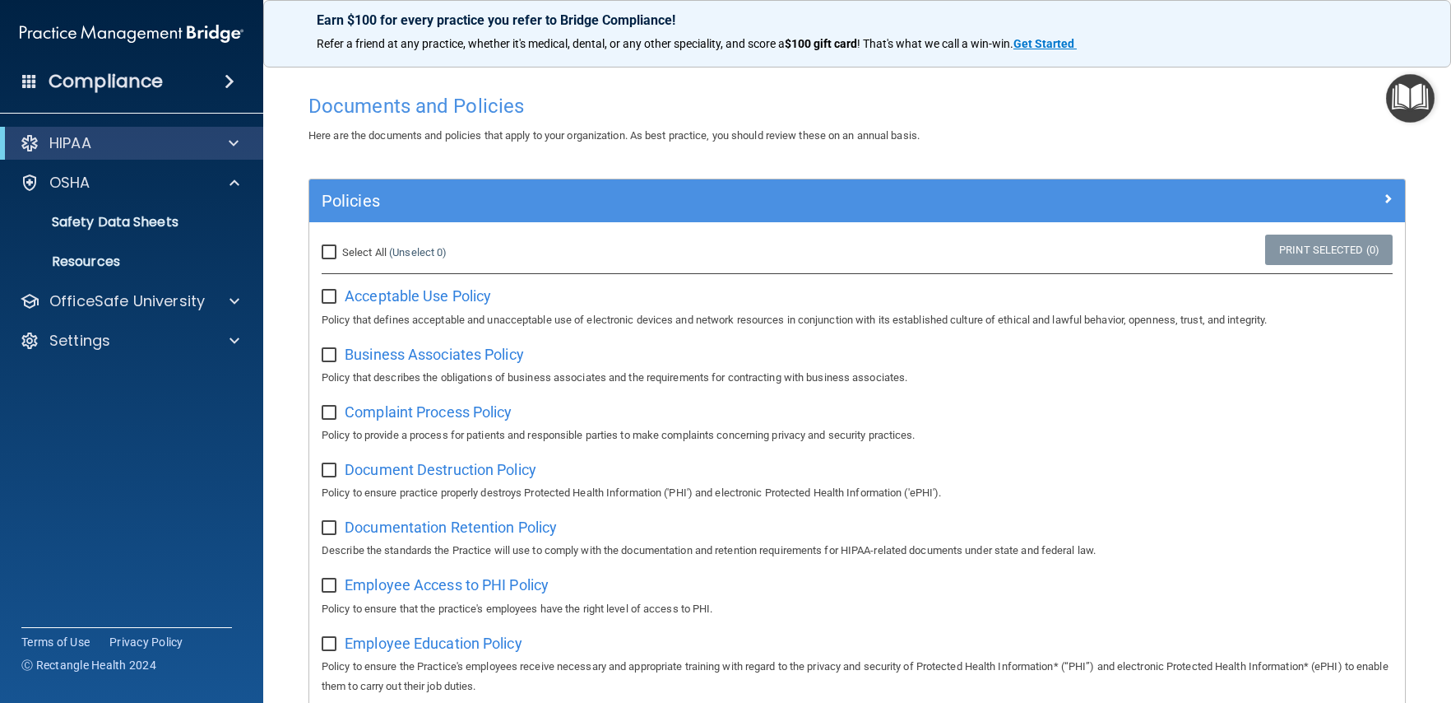
click at [207, 92] on div "Compliance" at bounding box center [131, 81] width 263 height 36
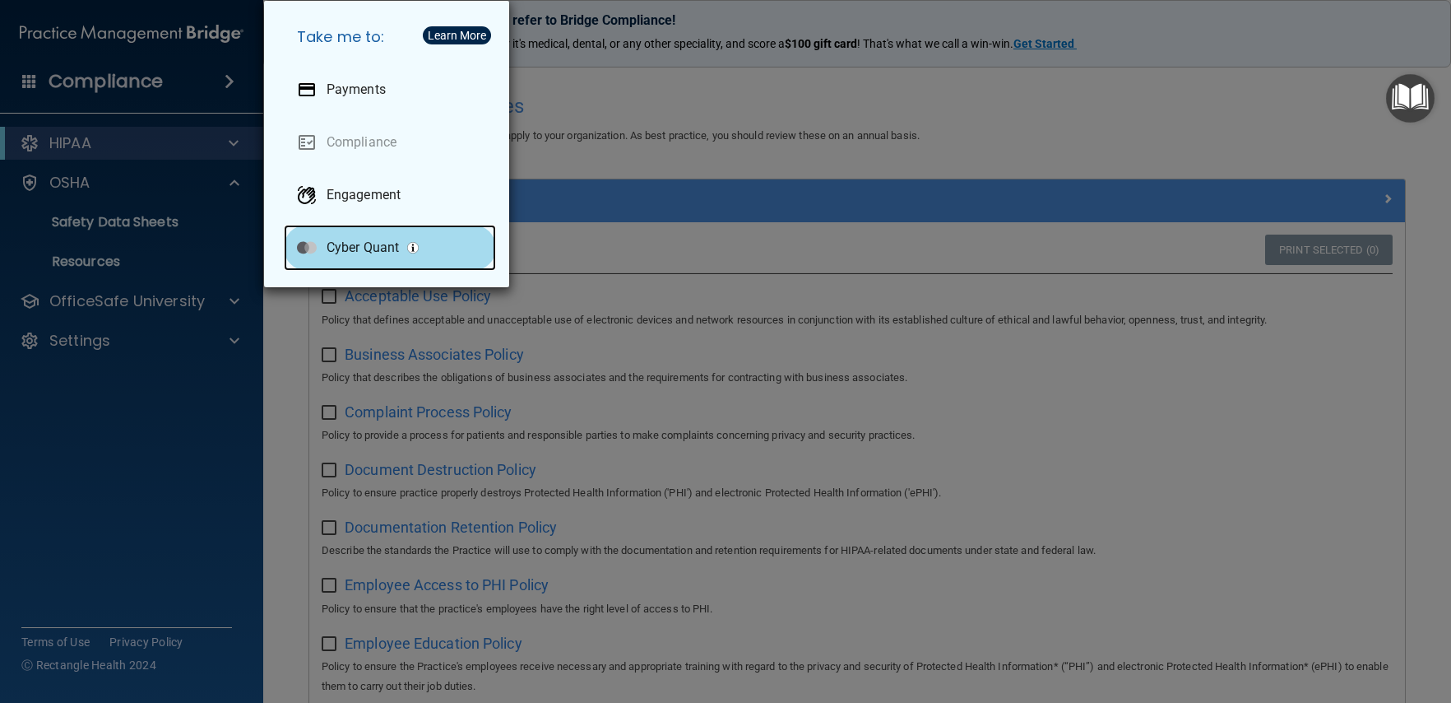
click at [382, 245] on p "Cyber Quant" at bounding box center [363, 247] width 72 height 16
click at [660, 137] on div "Take me to: Payments Compliance Engagement Cyber Quant" at bounding box center [725, 351] width 1451 height 703
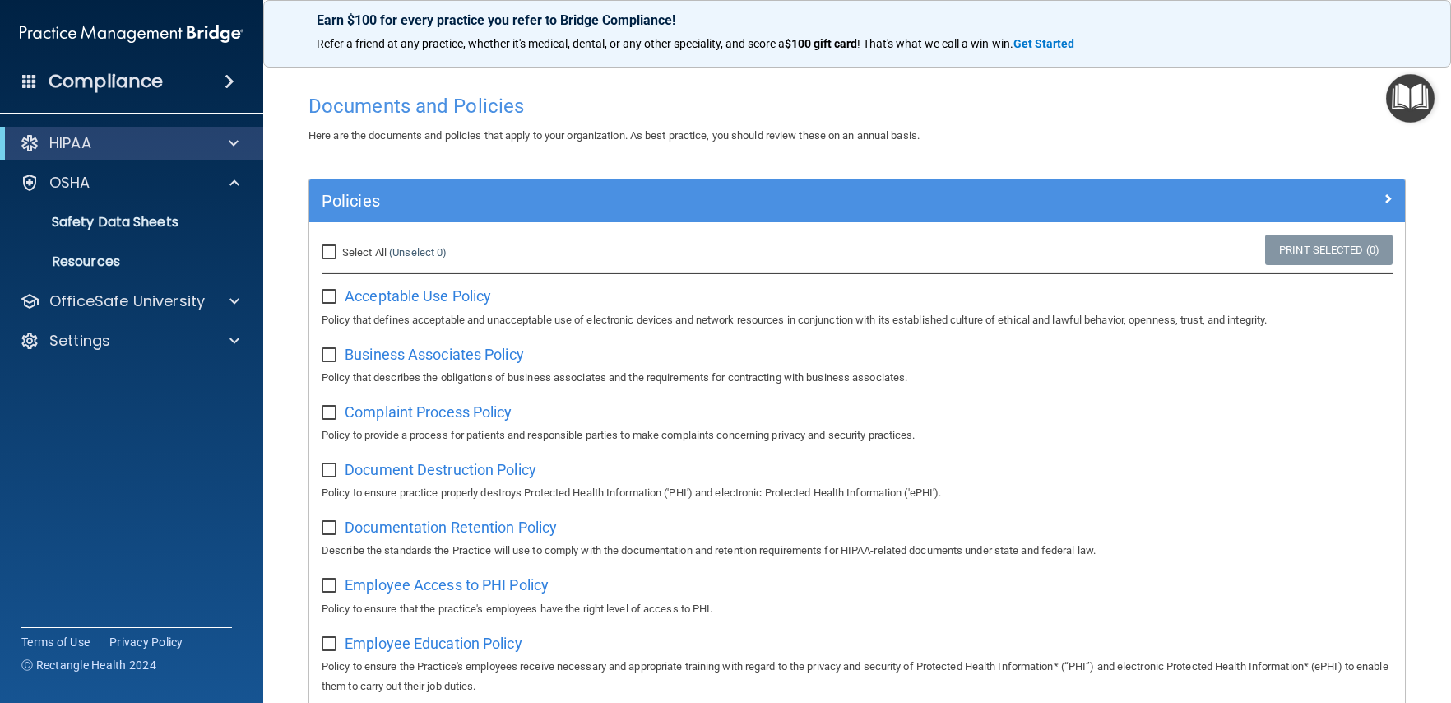
click at [151, 31] on img at bounding box center [132, 33] width 224 height 33
click at [120, 337] on div "Settings" at bounding box center [109, 341] width 204 height 20
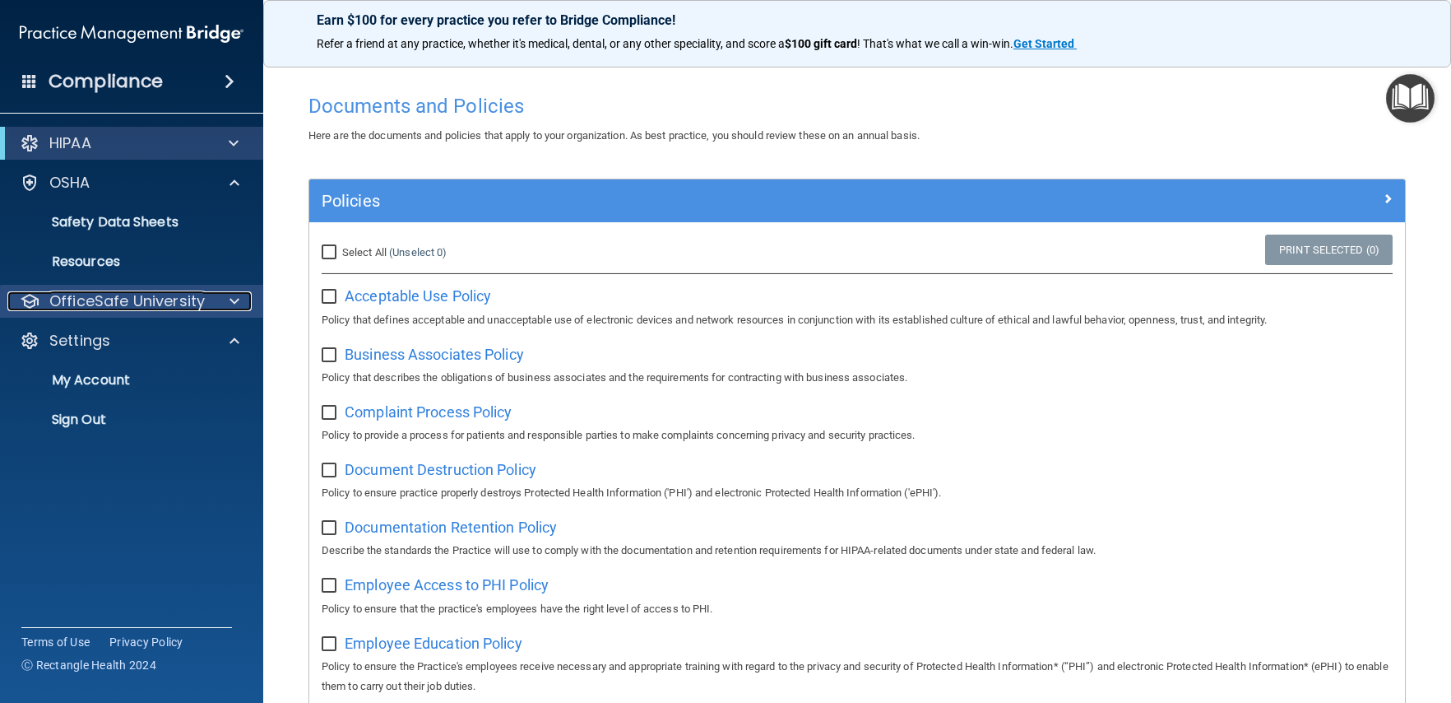
click at [131, 306] on p "OfficeSafe University" at bounding box center [126, 301] width 155 height 20
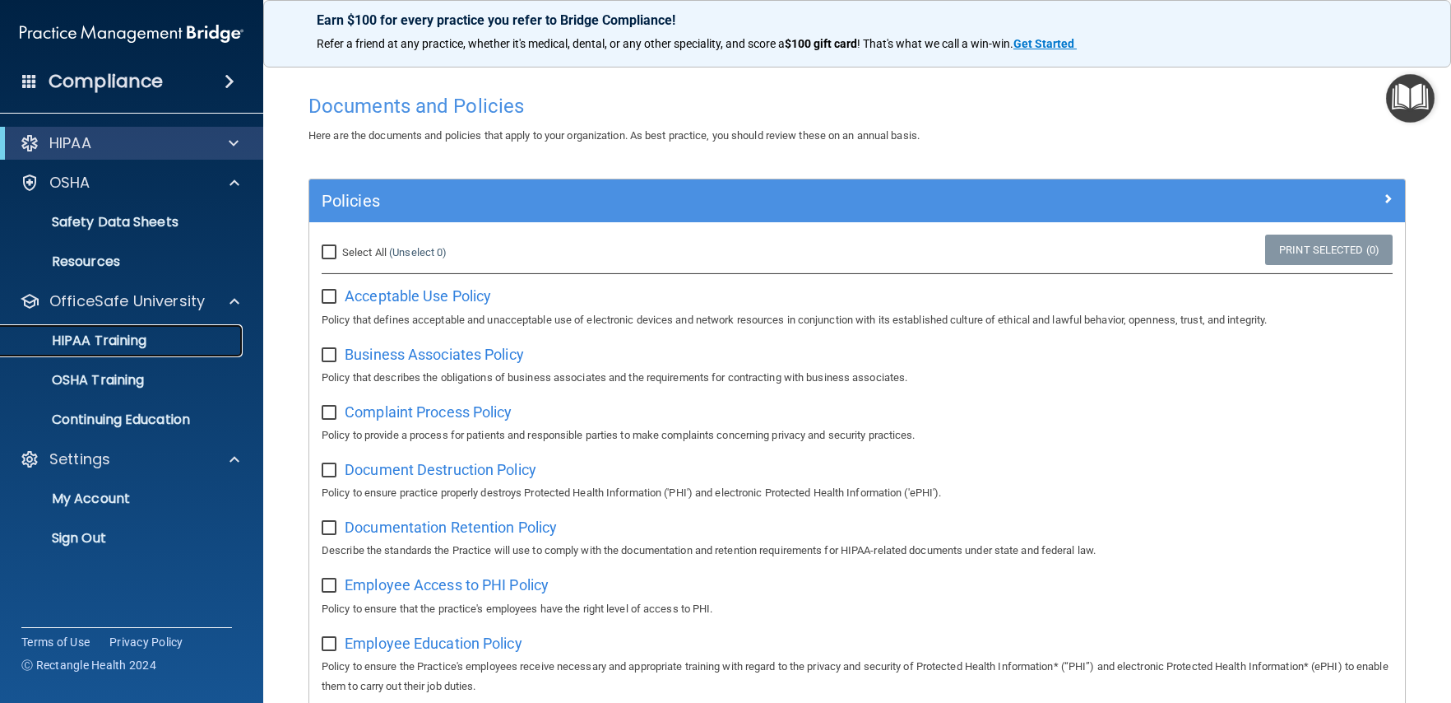
click at [104, 341] on p "HIPAA Training" at bounding box center [79, 340] width 136 height 16
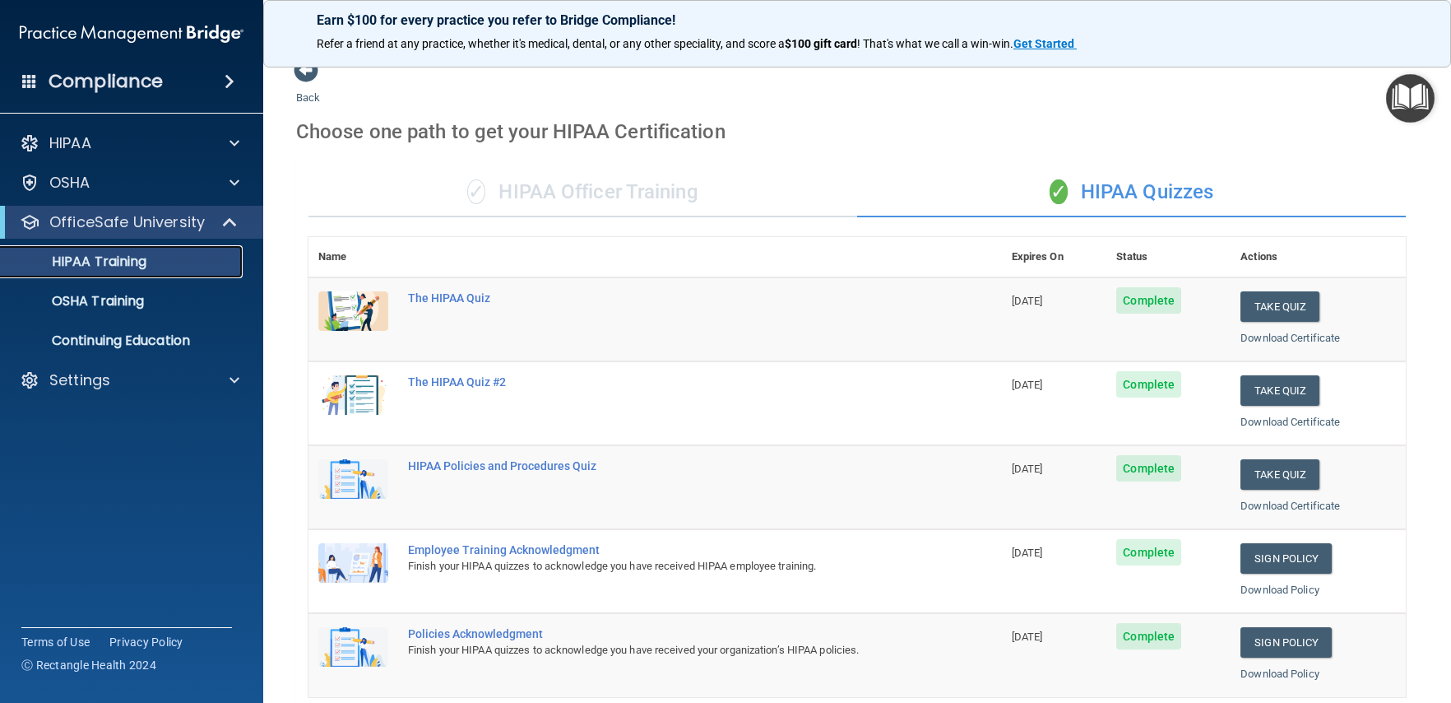
scroll to position [2, 0]
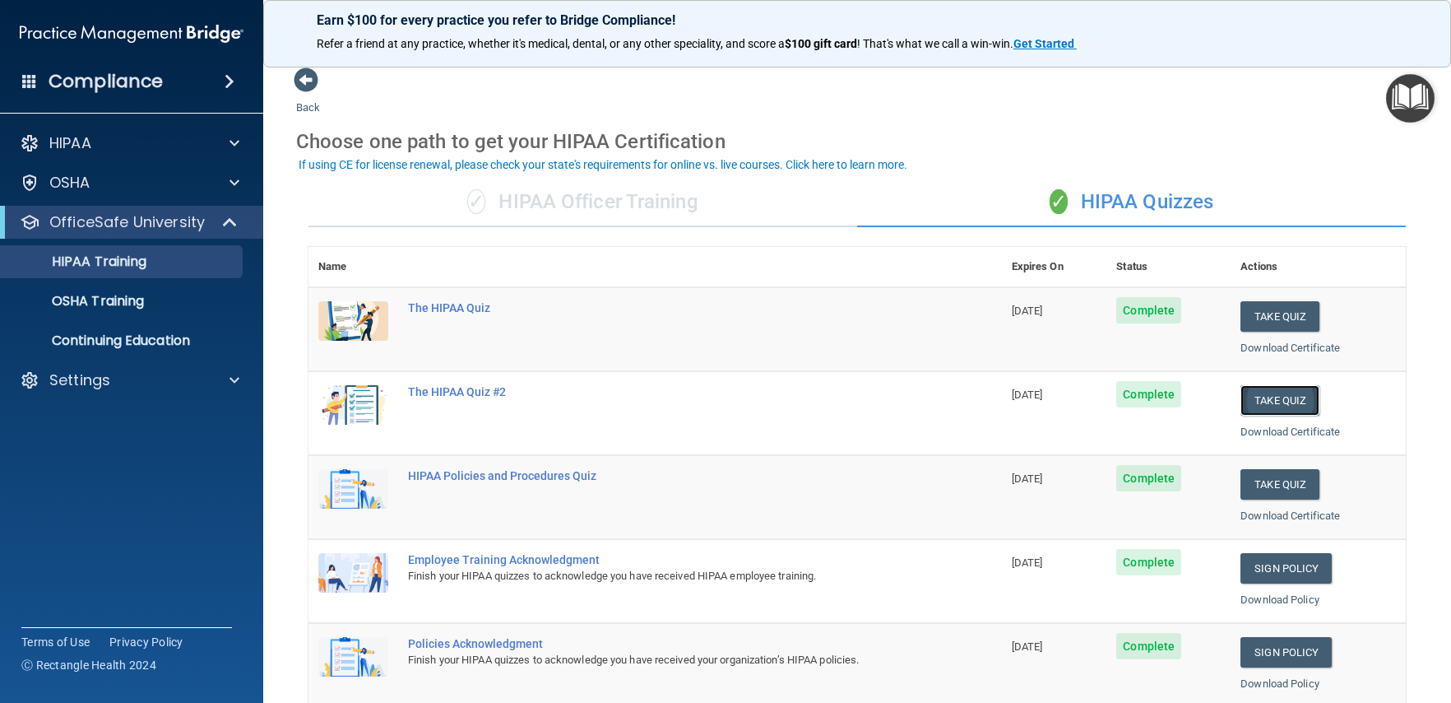
click at [1276, 410] on button "Take Quiz" at bounding box center [1280, 400] width 79 height 30
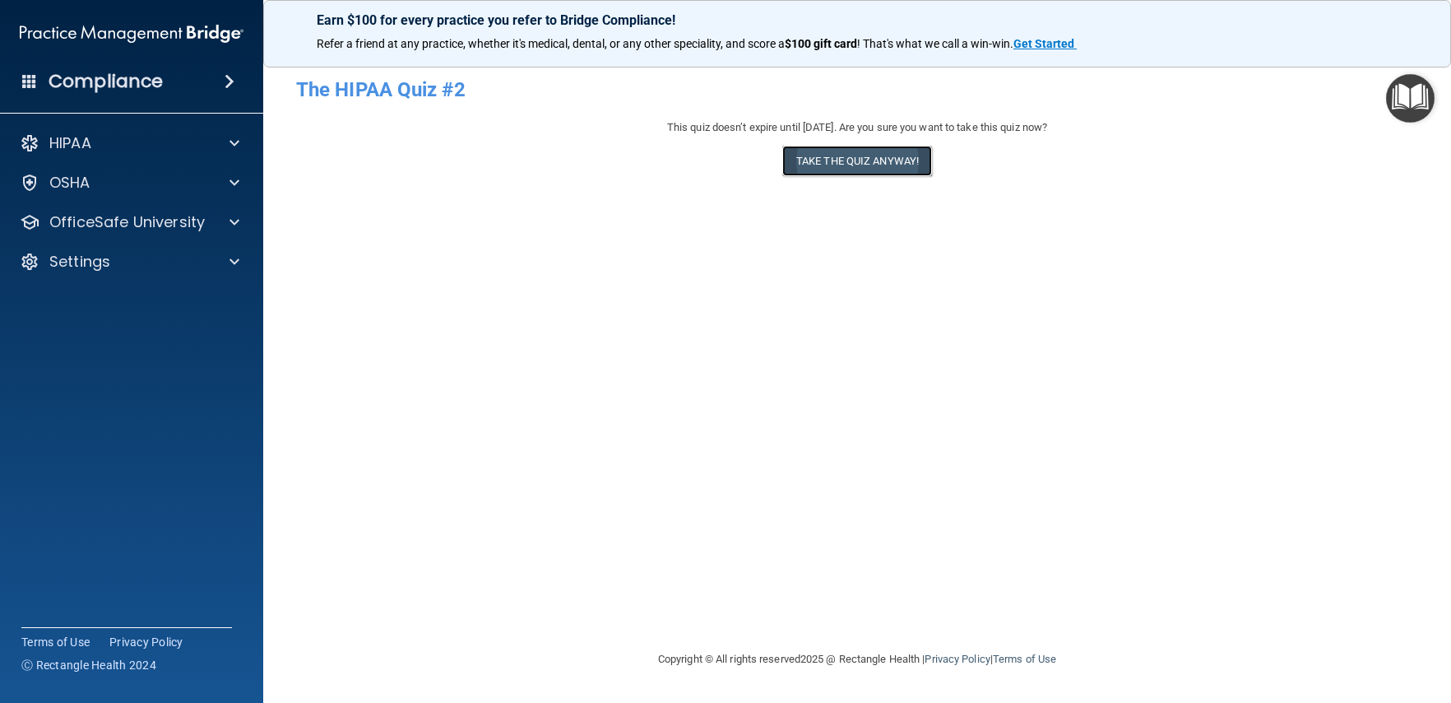
click at [853, 165] on button "Take the quiz anyway!" at bounding box center [857, 161] width 150 height 30
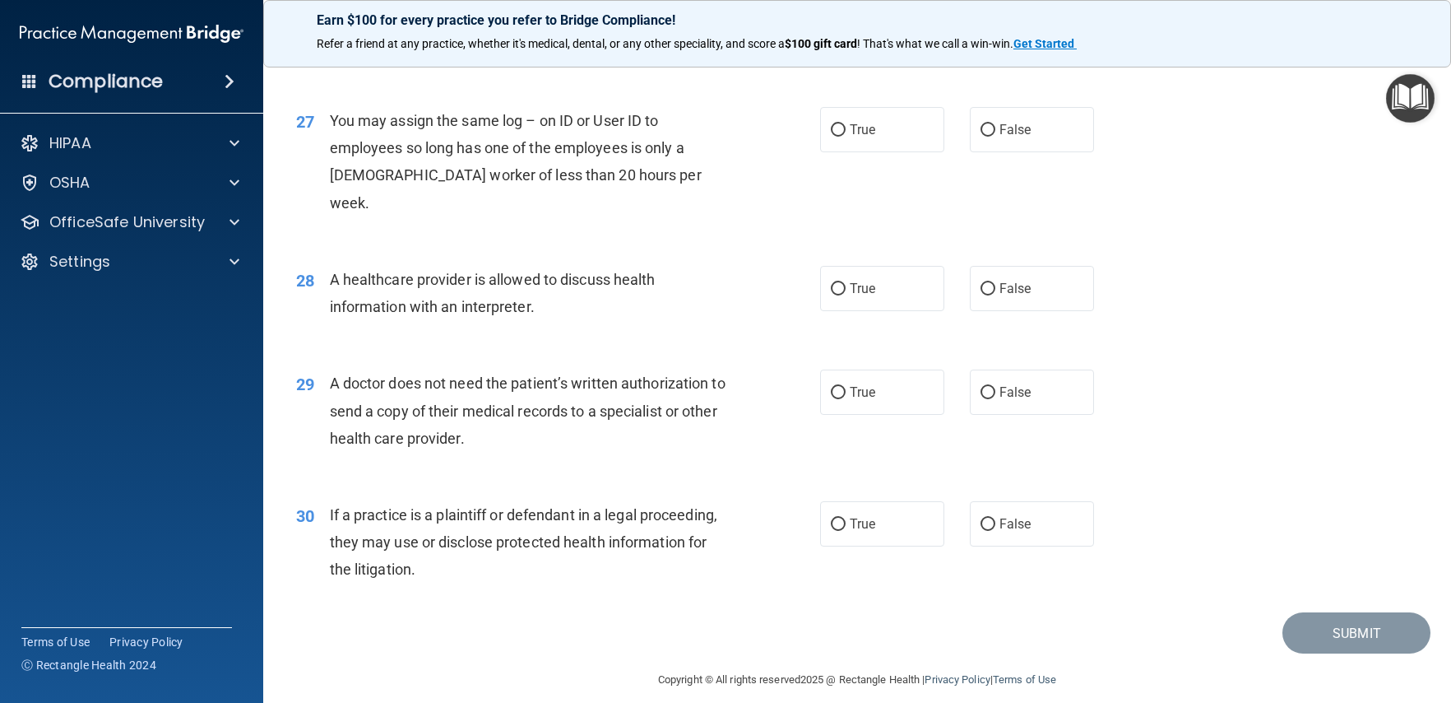
scroll to position [3427, 0]
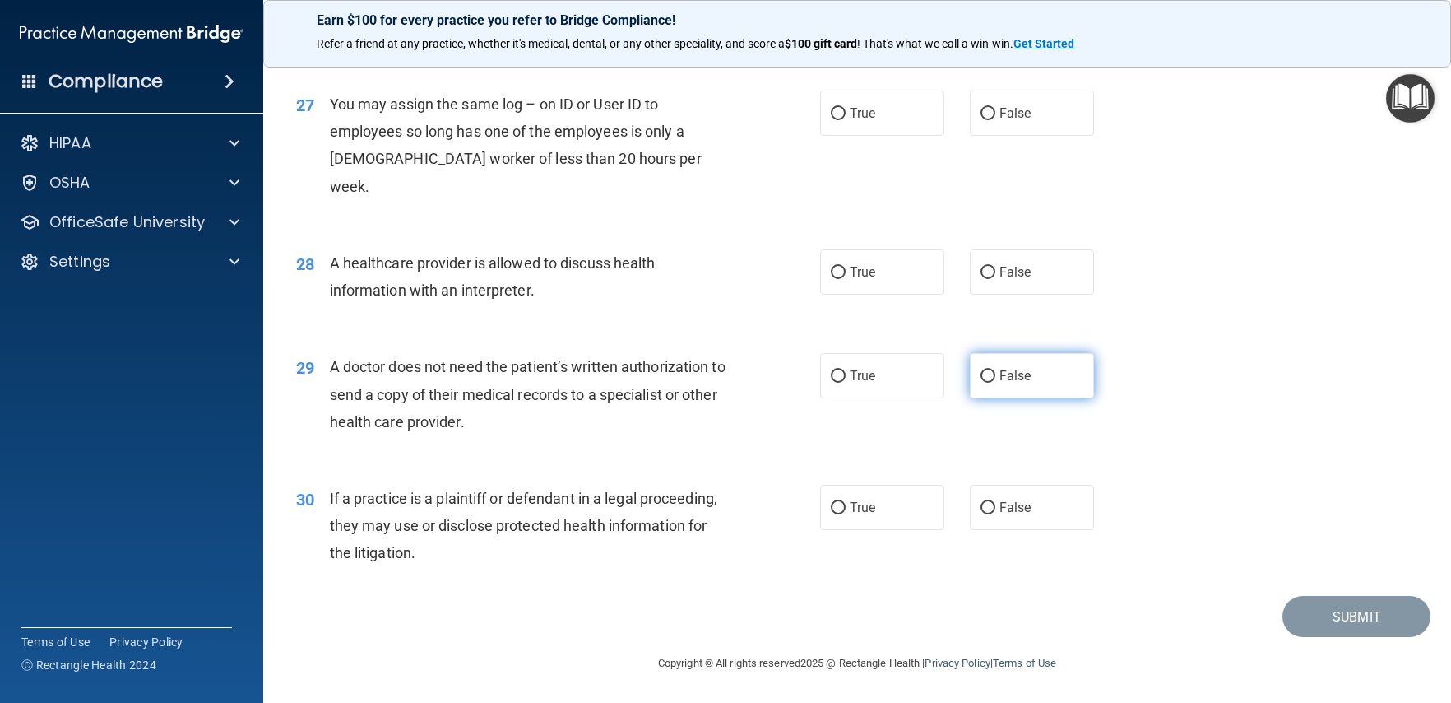
click at [989, 383] on label "False" at bounding box center [1032, 375] width 124 height 45
click at [989, 383] on input "False" at bounding box center [988, 376] width 15 height 12
radio input "true"
click at [877, 284] on label "True" at bounding box center [882, 271] width 124 height 45
click at [846, 279] on input "True" at bounding box center [838, 273] width 15 height 12
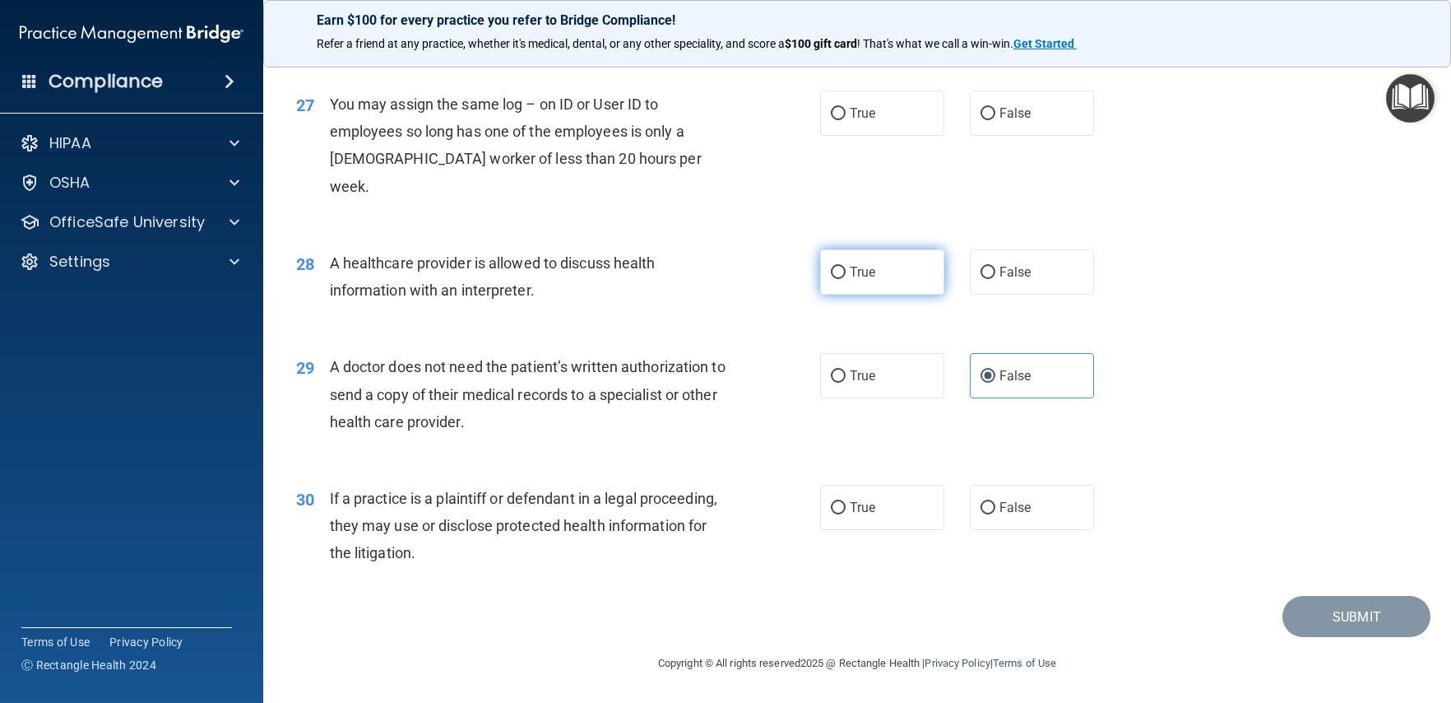
radio input "true"
click at [883, 507] on label "True" at bounding box center [882, 507] width 124 height 45
click at [846, 507] on input "True" at bounding box center [838, 508] width 15 height 12
radio input "true"
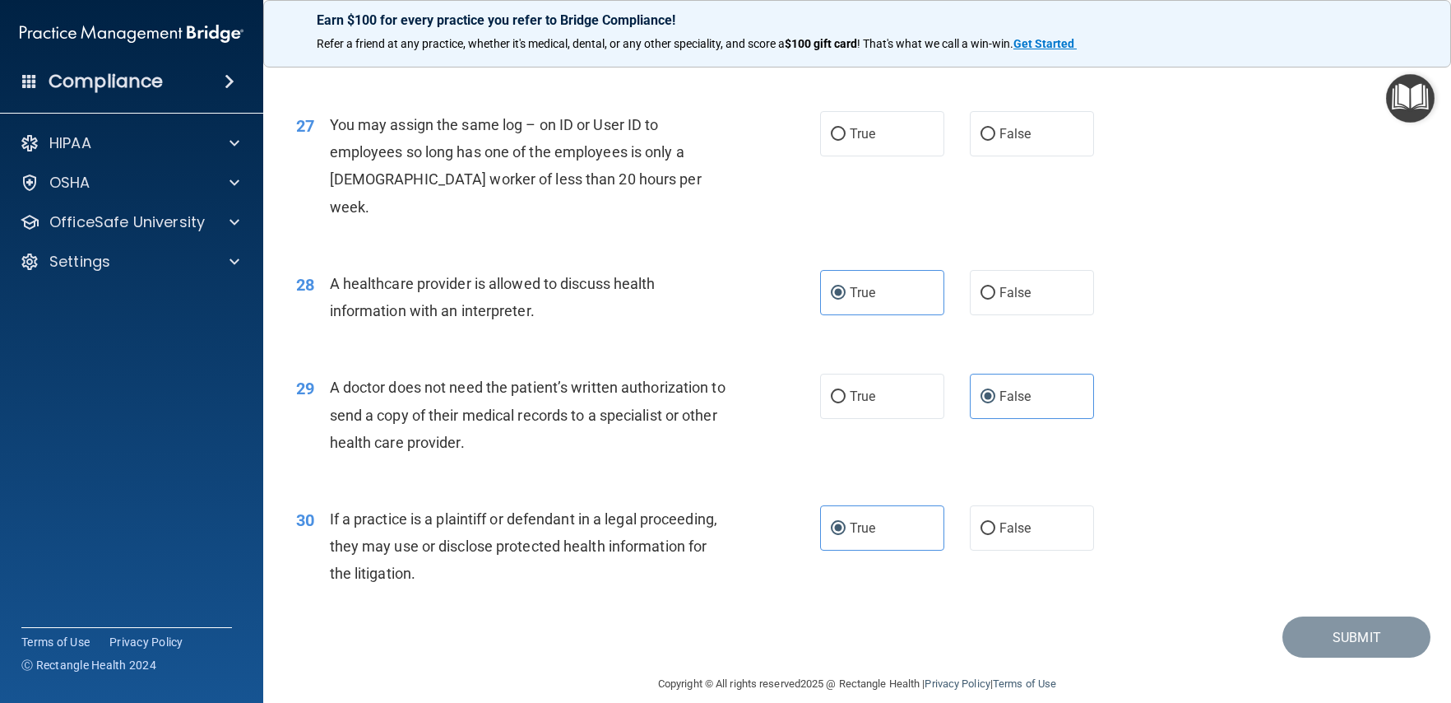
scroll to position [3369, 0]
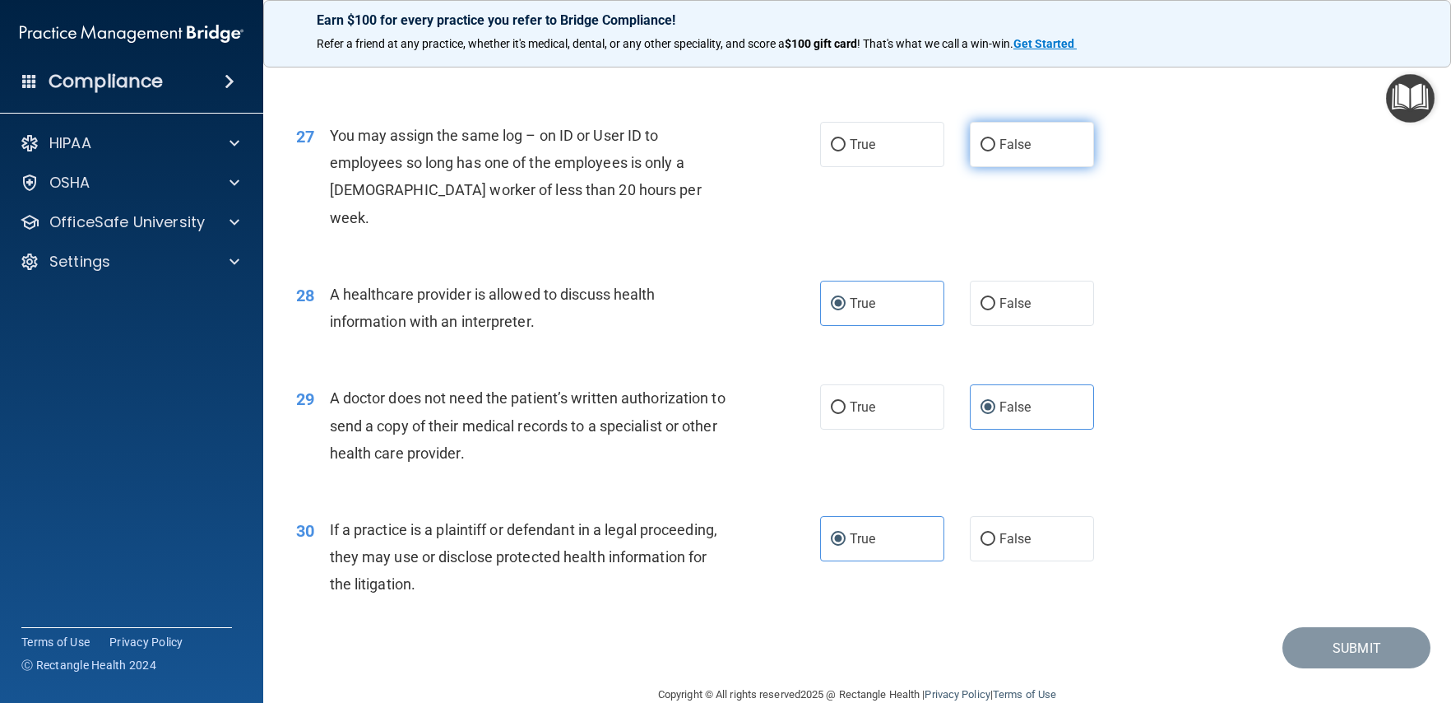
click at [1000, 152] on span "False" at bounding box center [1016, 145] width 32 height 16
click at [992, 151] on input "False" at bounding box center [988, 145] width 15 height 12
radio input "true"
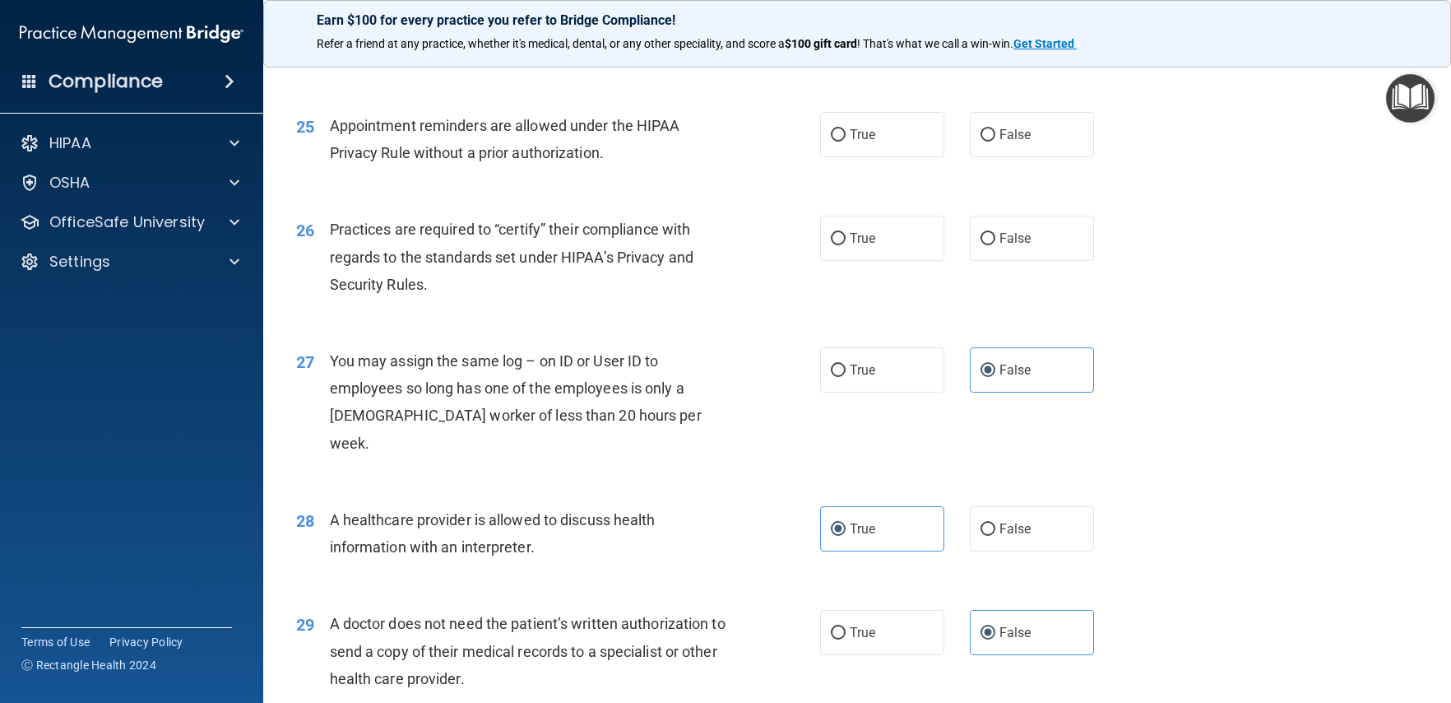
scroll to position [3130, 0]
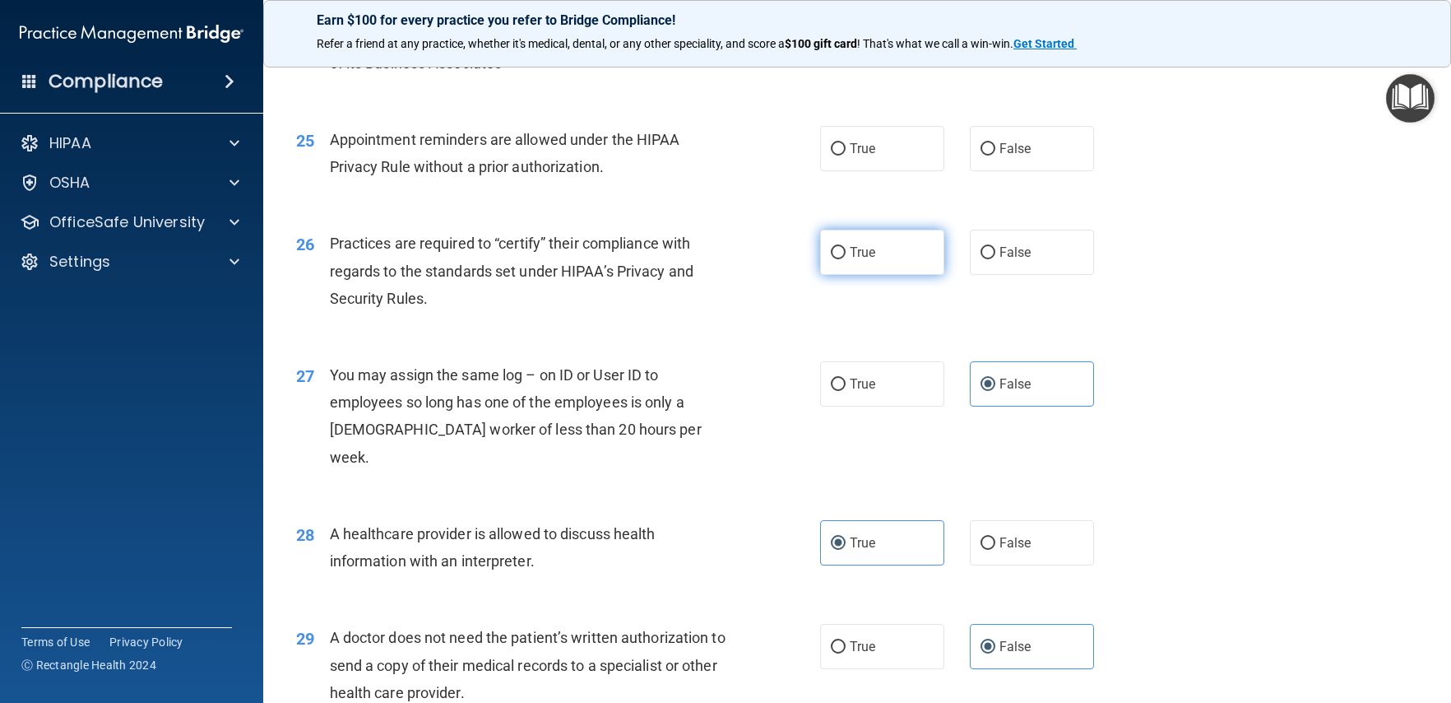
click at [870, 275] on label "True" at bounding box center [882, 252] width 124 height 45
click at [846, 259] on input "True" at bounding box center [838, 253] width 15 height 12
radio input "true"
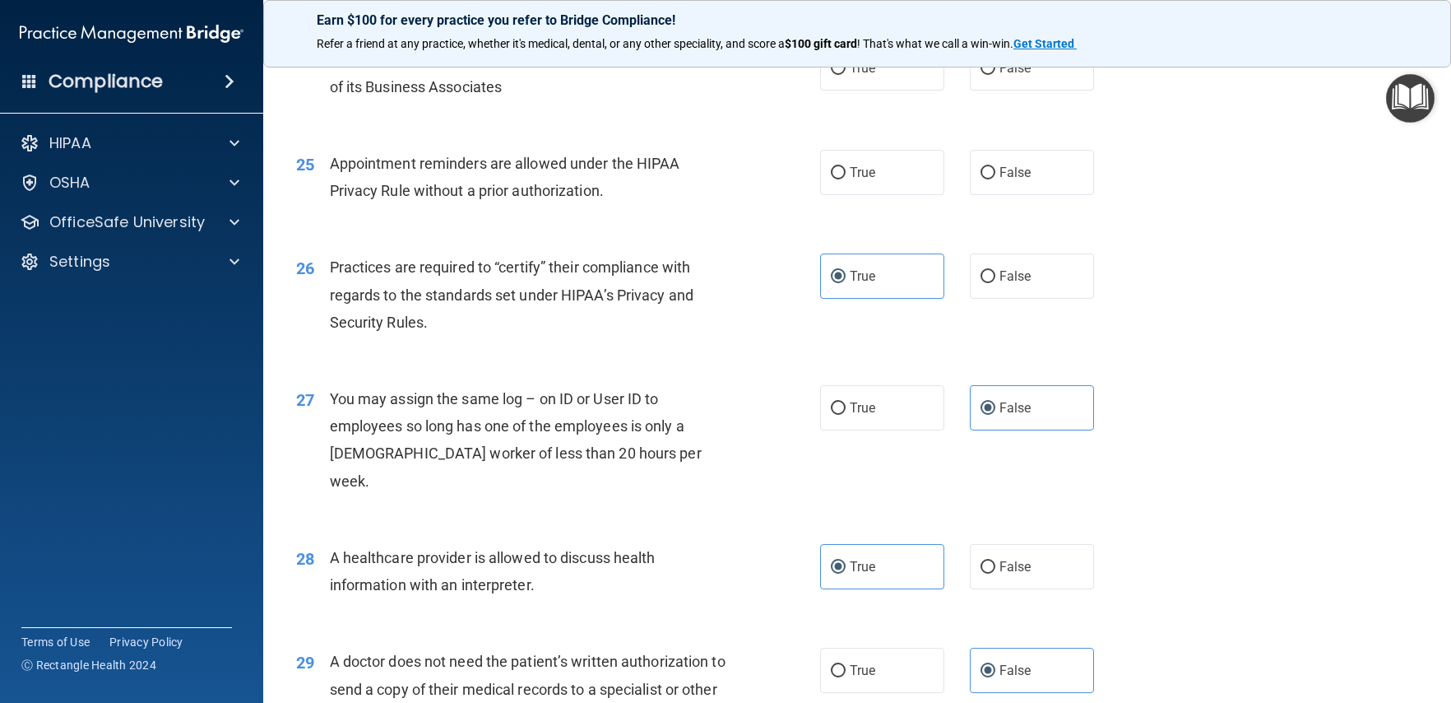
scroll to position [3038, 0]
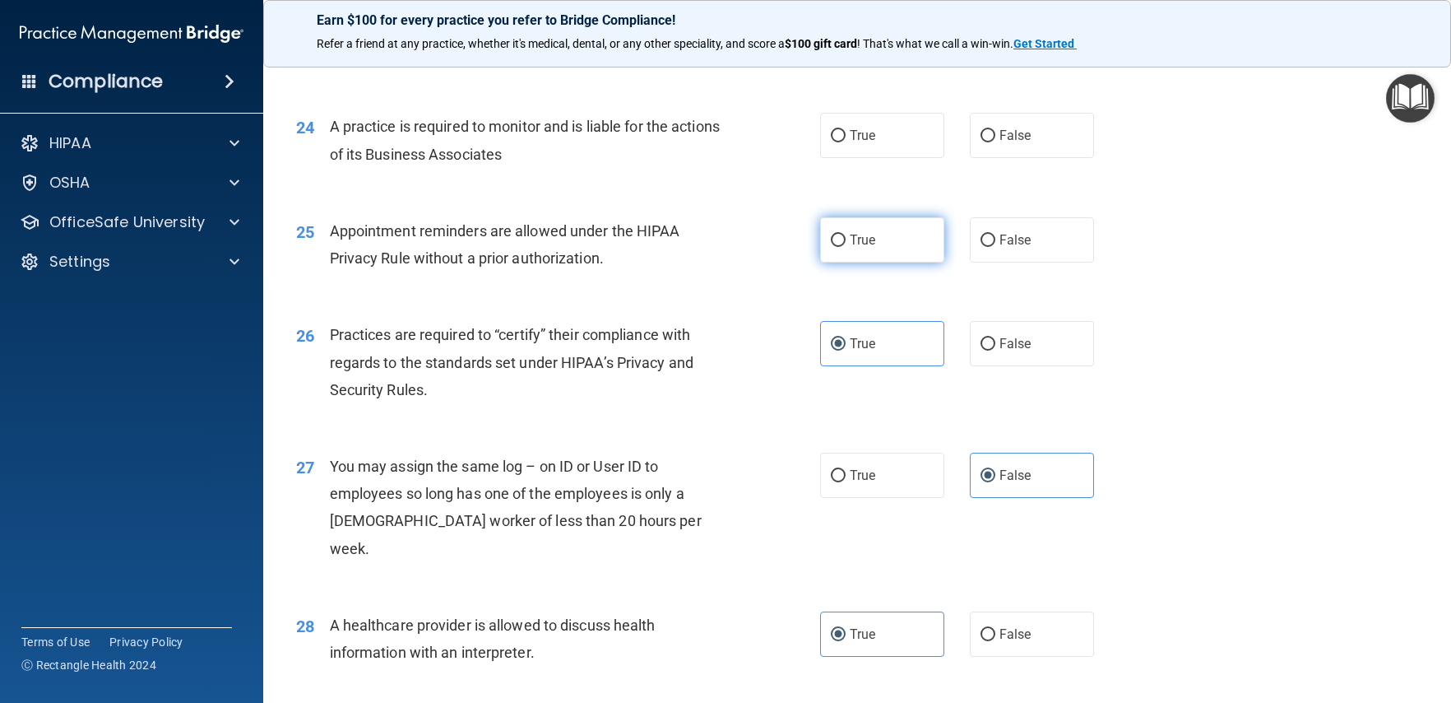
click at [864, 262] on label "True" at bounding box center [882, 239] width 124 height 45
click at [846, 247] on input "True" at bounding box center [838, 240] width 15 height 12
radio input "true"
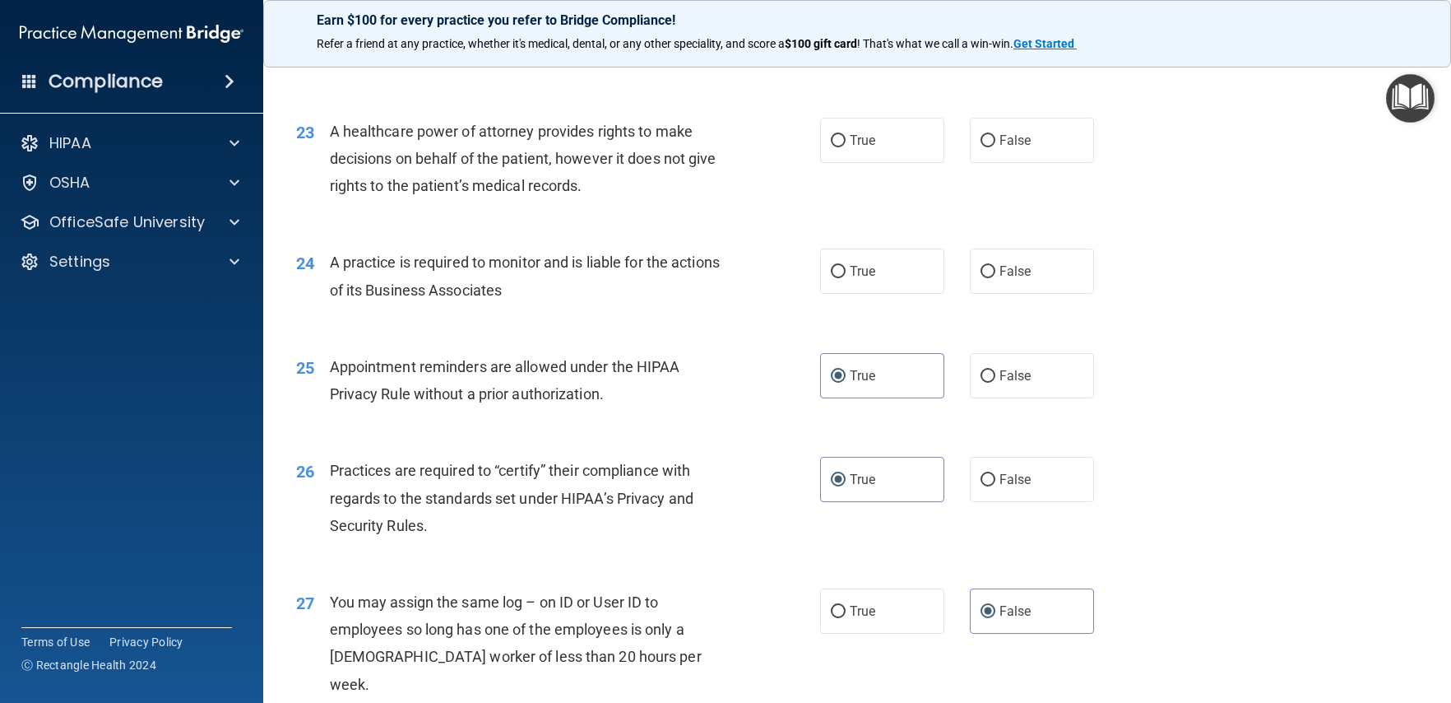
scroll to position [2900, 0]
drag, startPoint x: 886, startPoint y: 335, endPoint x: 861, endPoint y: 335, distance: 24.7
click at [885, 296] on label "True" at bounding box center [882, 273] width 124 height 45
click at [846, 281] on input "True" at bounding box center [838, 274] width 15 height 12
radio input "true"
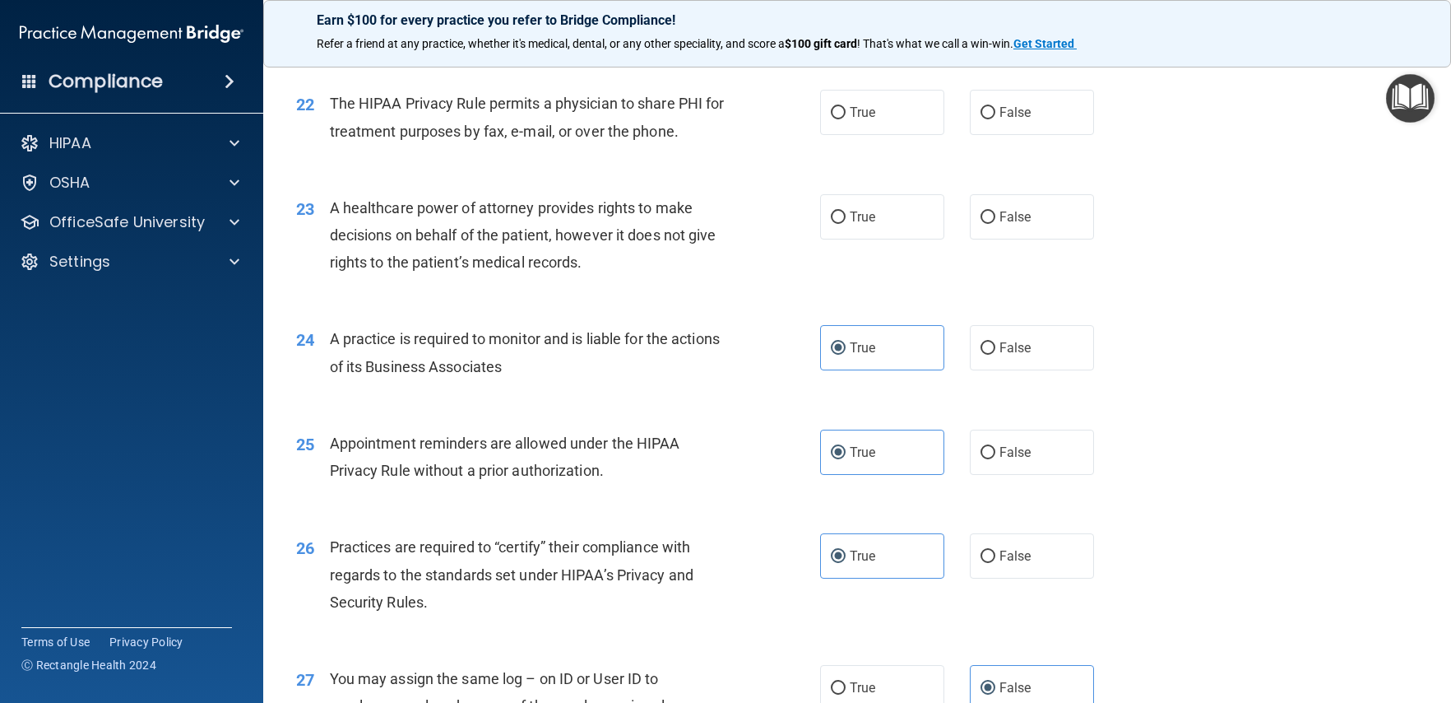
scroll to position [2825, 0]
click at [986, 371] on label "False" at bounding box center [1032, 348] width 124 height 45
click at [986, 355] on input "False" at bounding box center [988, 349] width 15 height 12
radio input "true"
radio input "false"
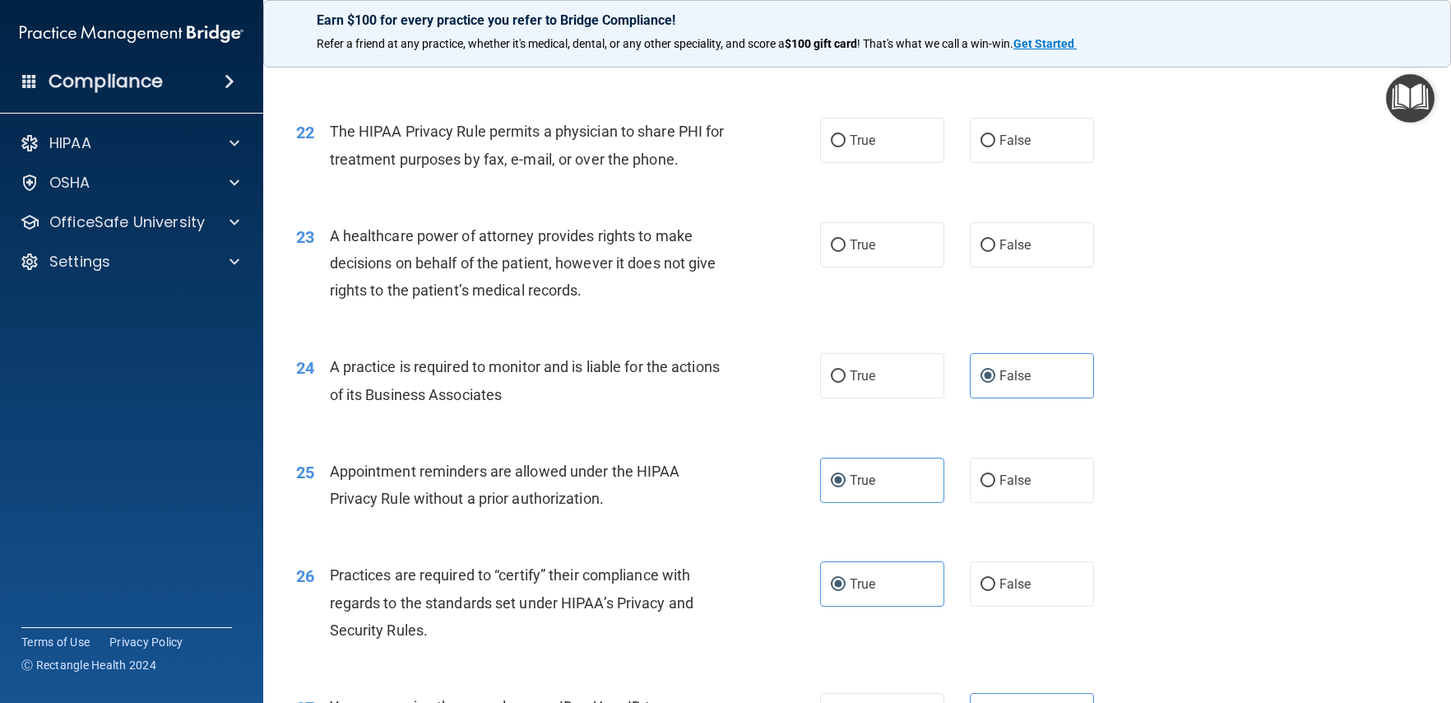
scroll to position [2774, 0]
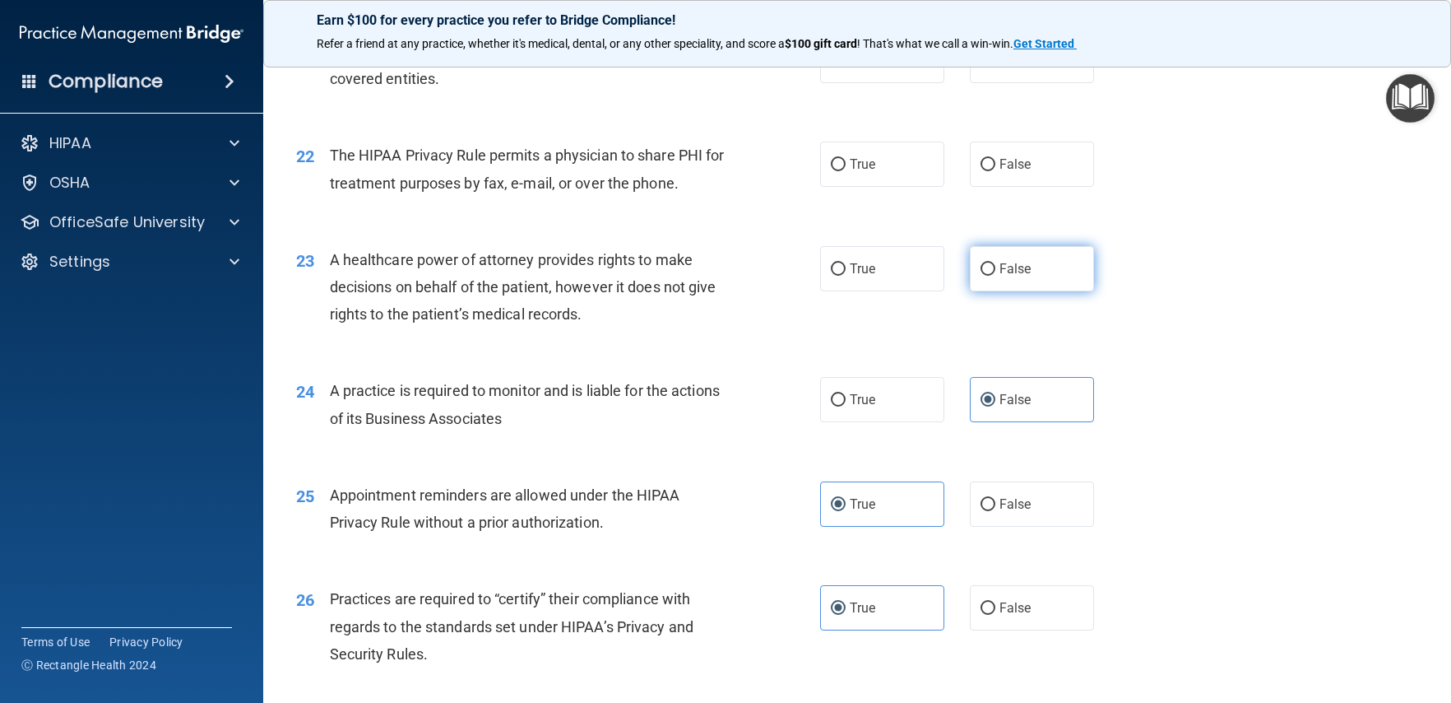
click at [989, 291] on label "False" at bounding box center [1032, 268] width 124 height 45
click at [989, 276] on input "False" at bounding box center [988, 269] width 15 height 12
radio input "true"
click at [853, 187] on label "True" at bounding box center [882, 164] width 124 height 45
click at [846, 171] on input "True" at bounding box center [838, 165] width 15 height 12
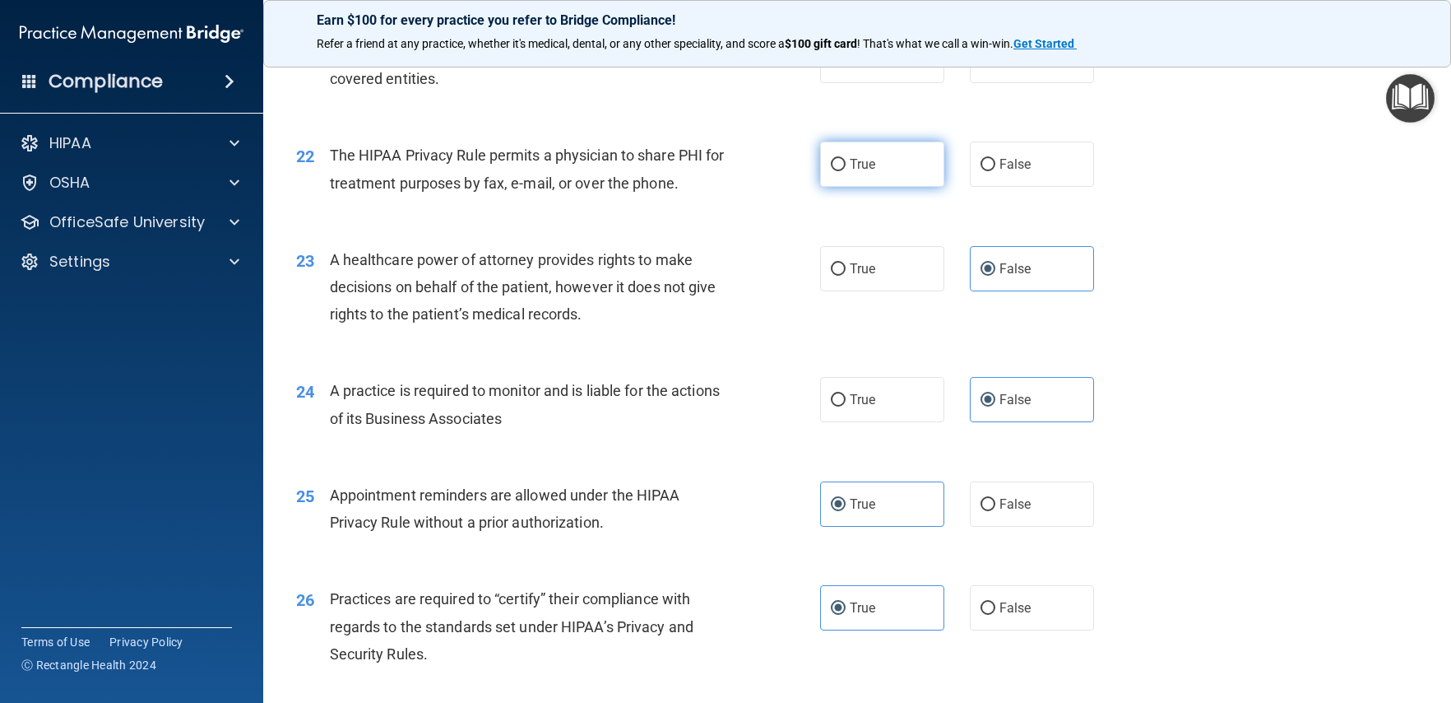
radio input "true"
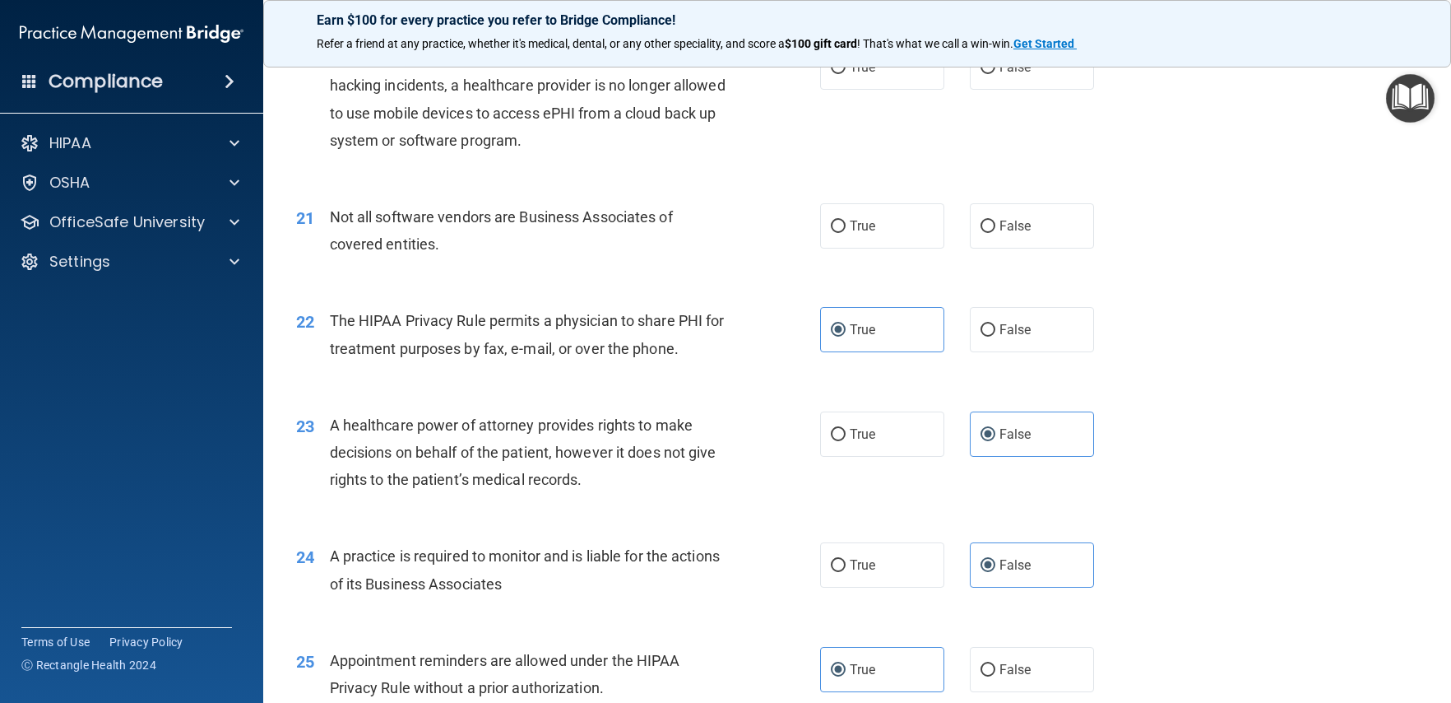
scroll to position [2599, 0]
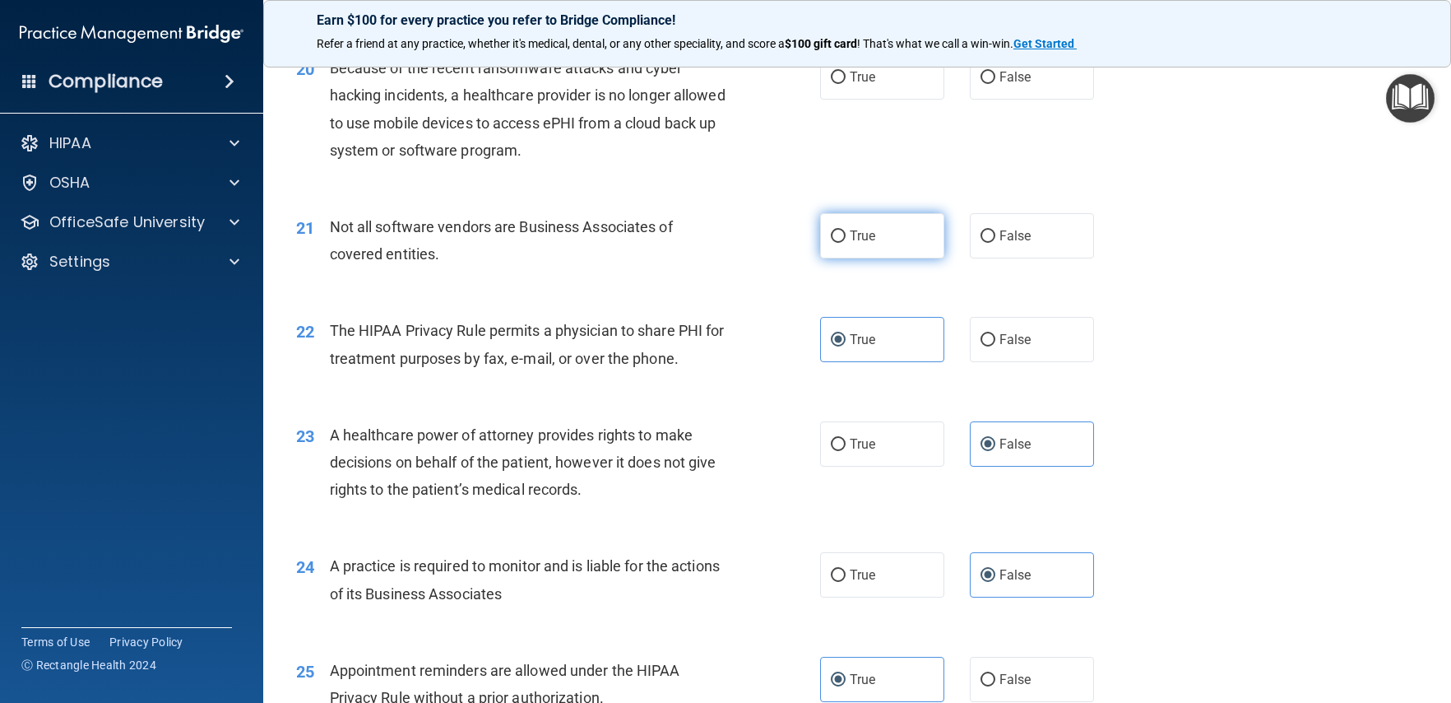
click at [864, 244] on span "True" at bounding box center [863, 236] width 26 height 16
click at [846, 243] on input "True" at bounding box center [838, 236] width 15 height 12
radio input "true"
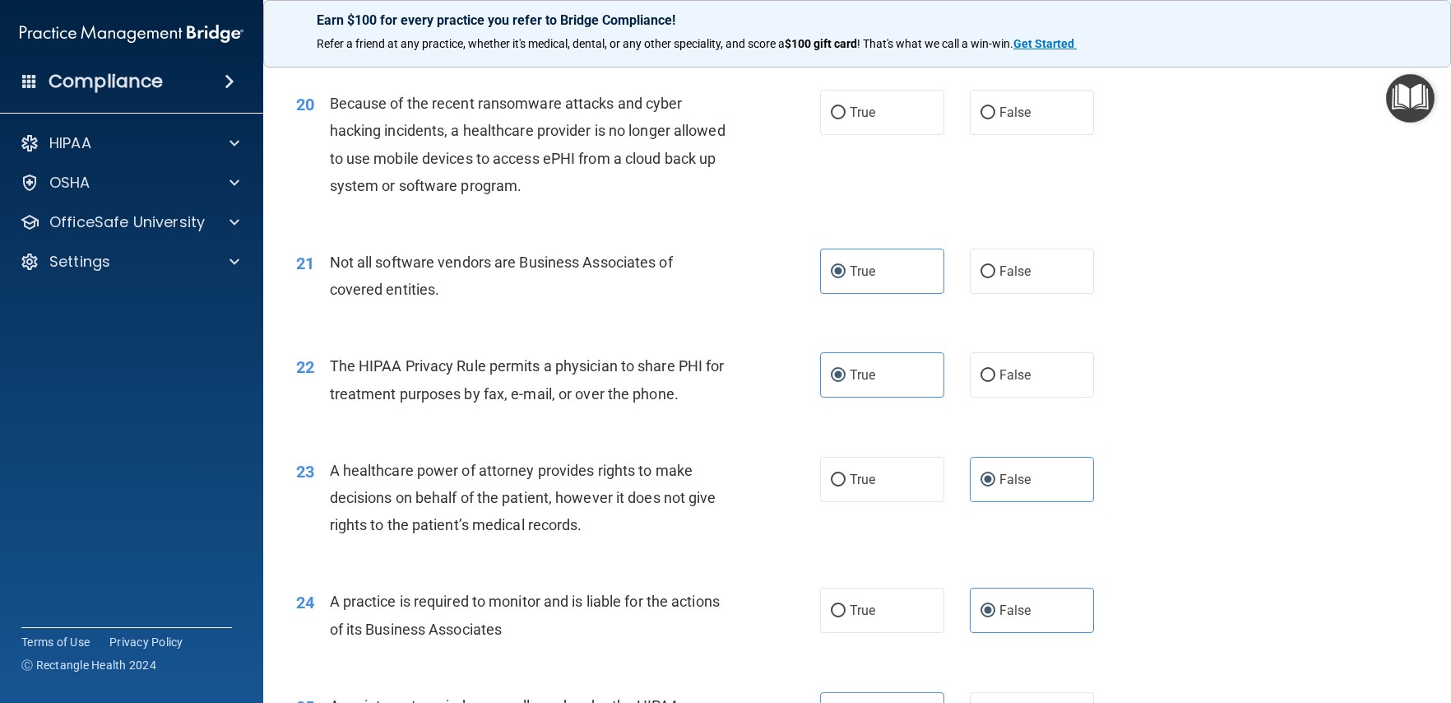
scroll to position [2430, 0]
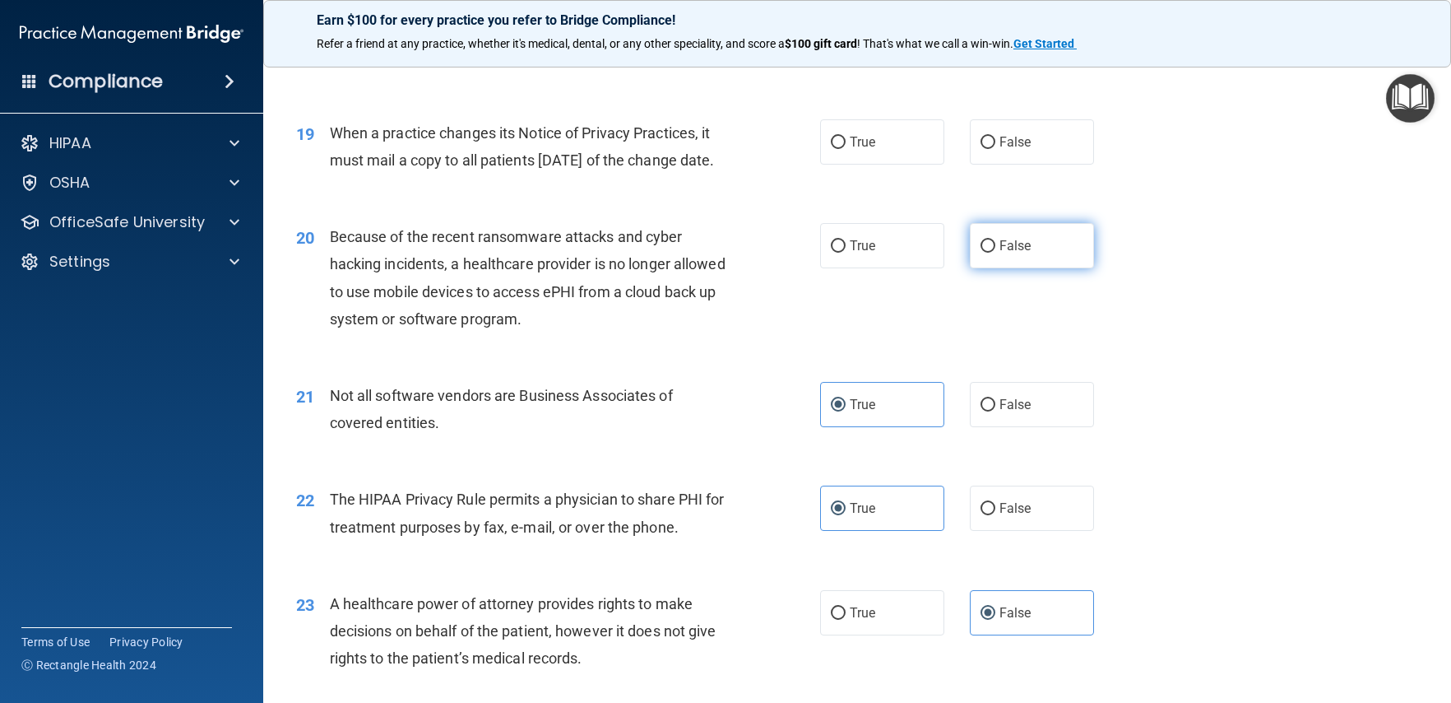
click at [995, 268] on label "False" at bounding box center [1032, 245] width 124 height 45
click at [995, 253] on input "False" at bounding box center [988, 246] width 15 height 12
radio input "true"
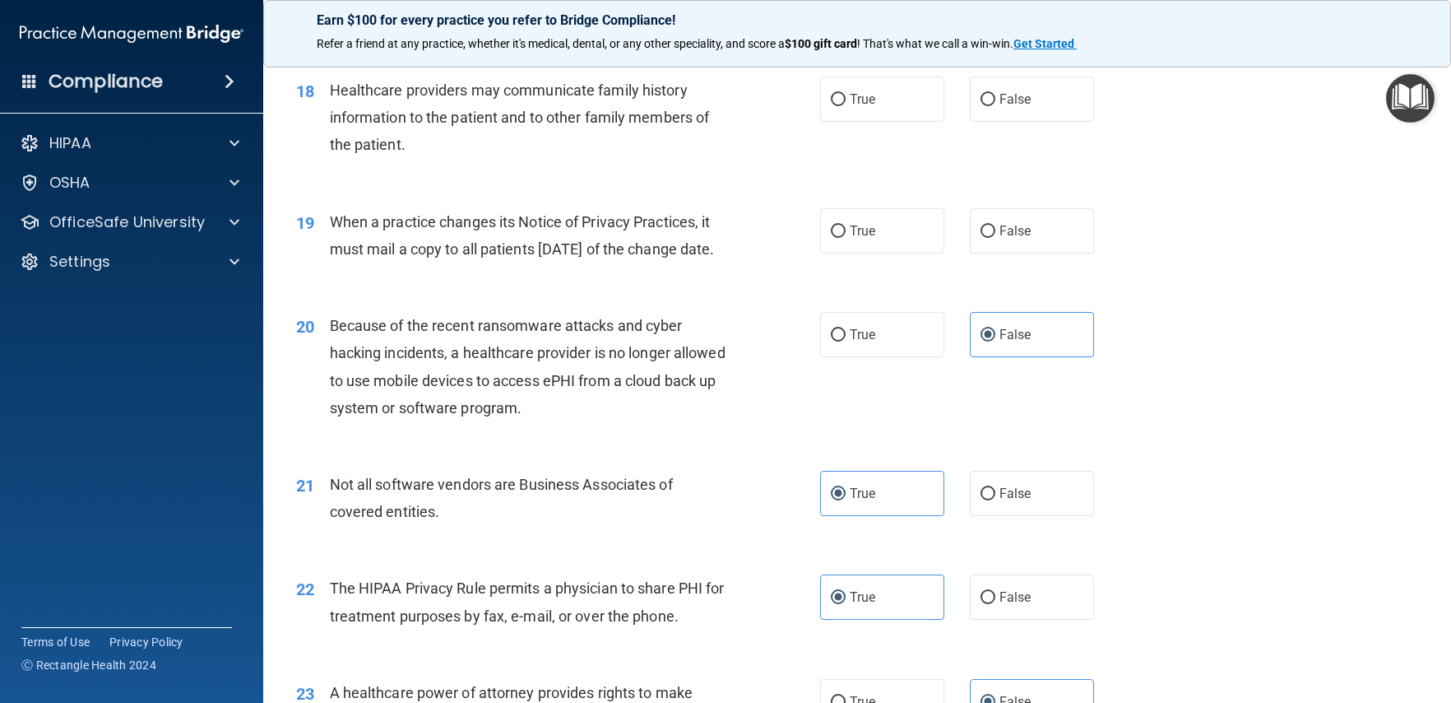
scroll to position [2341, 0]
click at [866, 254] on label "True" at bounding box center [882, 231] width 124 height 45
click at [846, 239] on input "True" at bounding box center [838, 232] width 15 height 12
radio input "true"
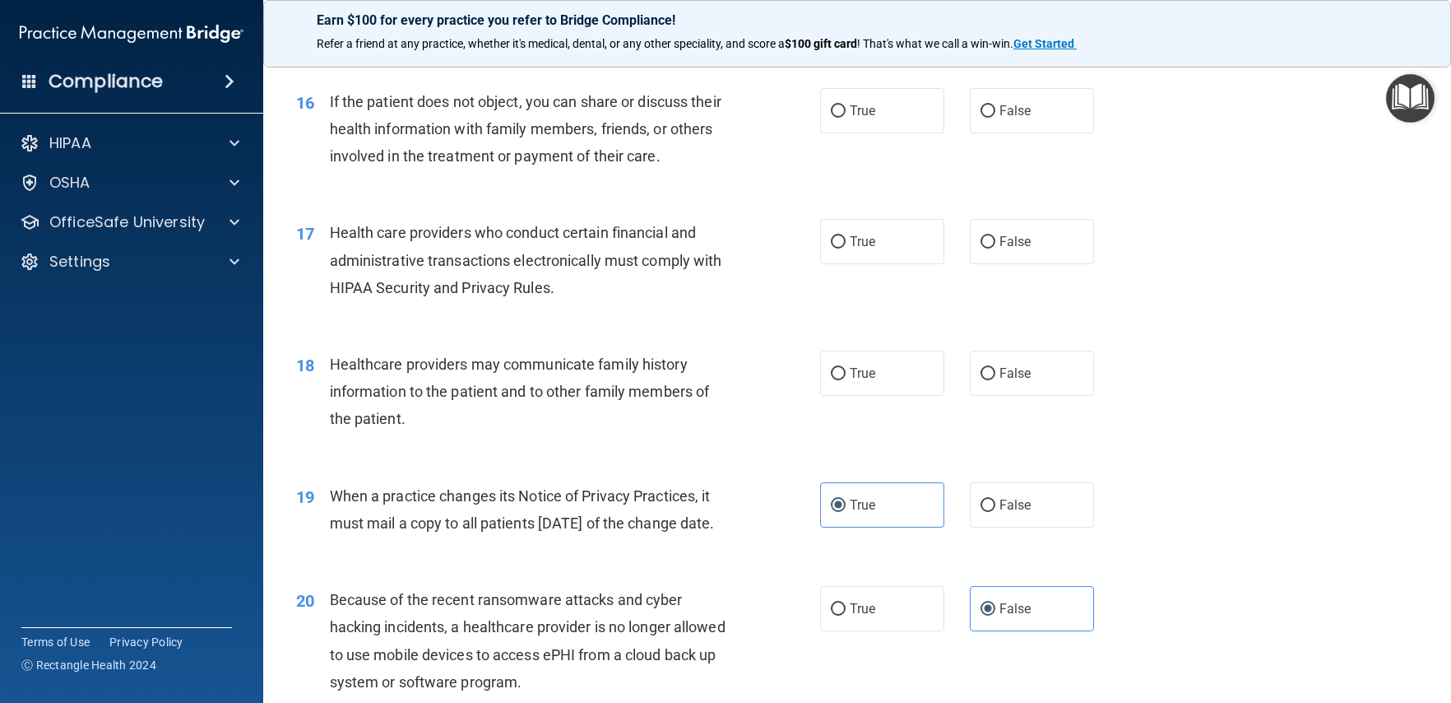
scroll to position [2067, 0]
click at [1023, 397] on label "False" at bounding box center [1032, 373] width 124 height 45
click at [995, 381] on input "False" at bounding box center [988, 375] width 15 height 12
radio input "true"
click at [840, 265] on label "True" at bounding box center [882, 242] width 124 height 45
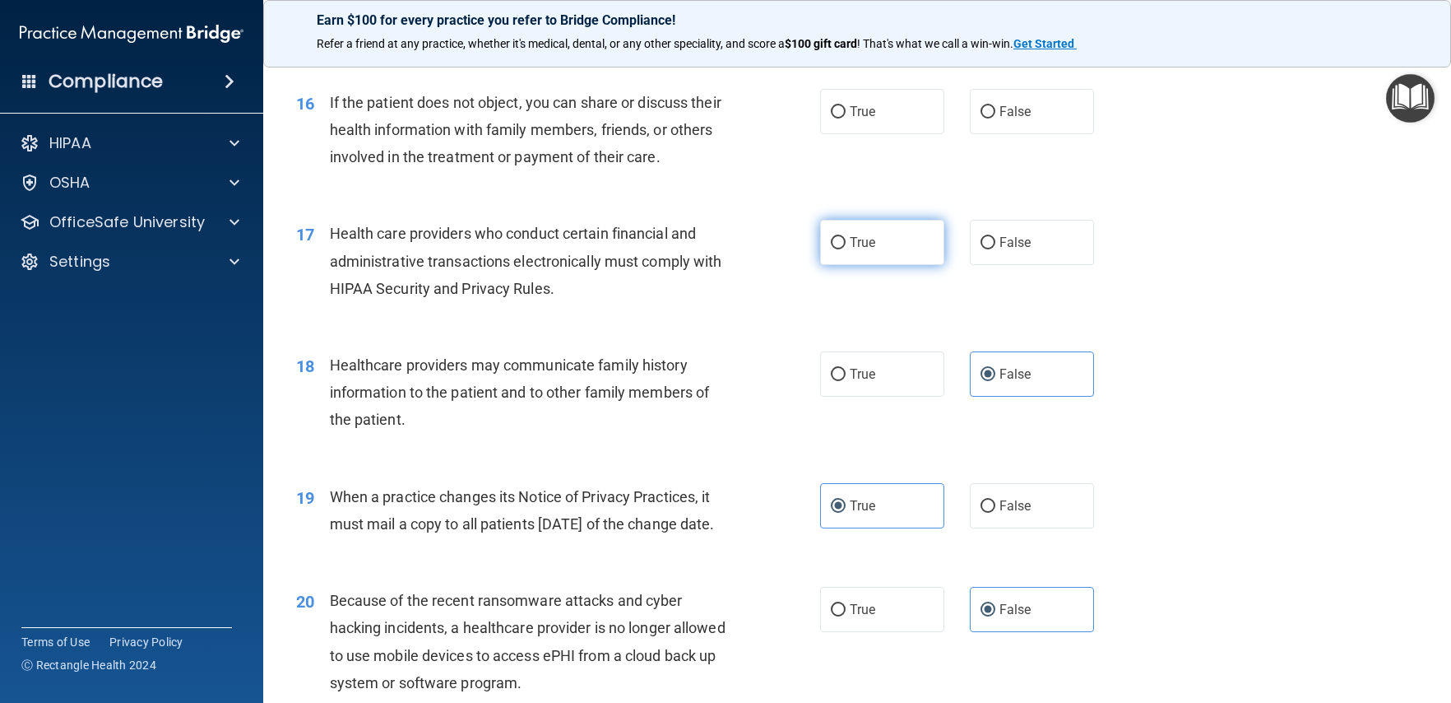
click at [840, 249] on input "True" at bounding box center [838, 243] width 15 height 12
radio input "true"
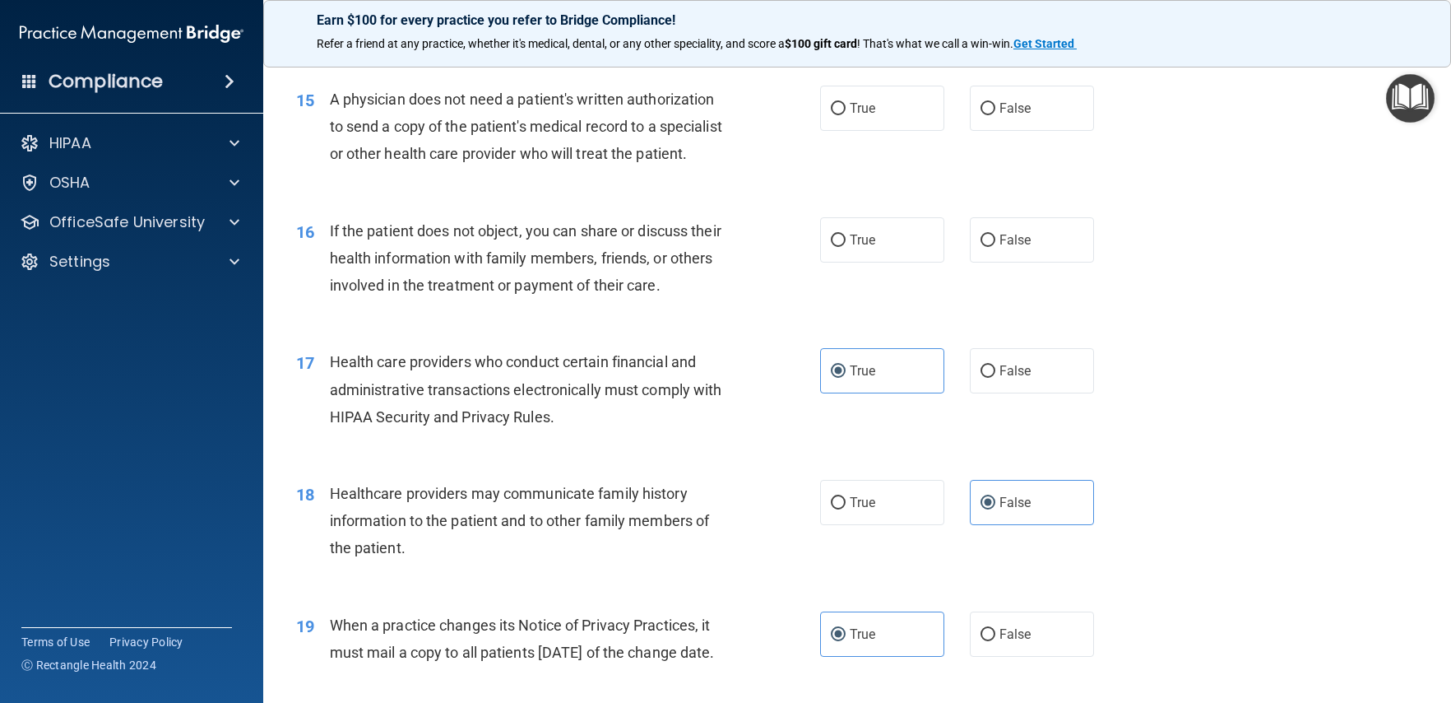
scroll to position [1937, 0]
click at [867, 248] on span "True" at bounding box center [863, 241] width 26 height 16
click at [846, 248] on input "True" at bounding box center [838, 241] width 15 height 12
radio input "true"
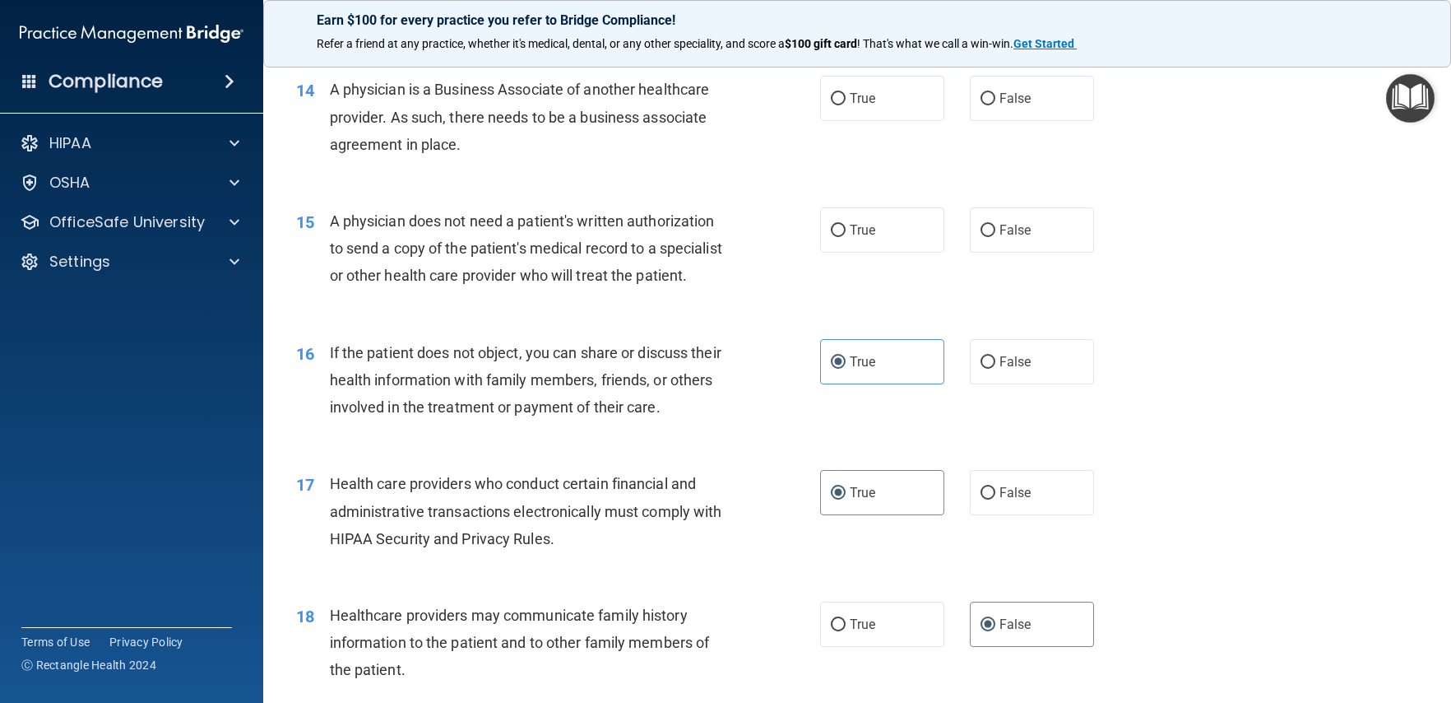
scroll to position [1814, 0]
click at [992, 245] on label "False" at bounding box center [1032, 232] width 124 height 45
click at [992, 239] on input "False" at bounding box center [988, 233] width 15 height 12
radio input "true"
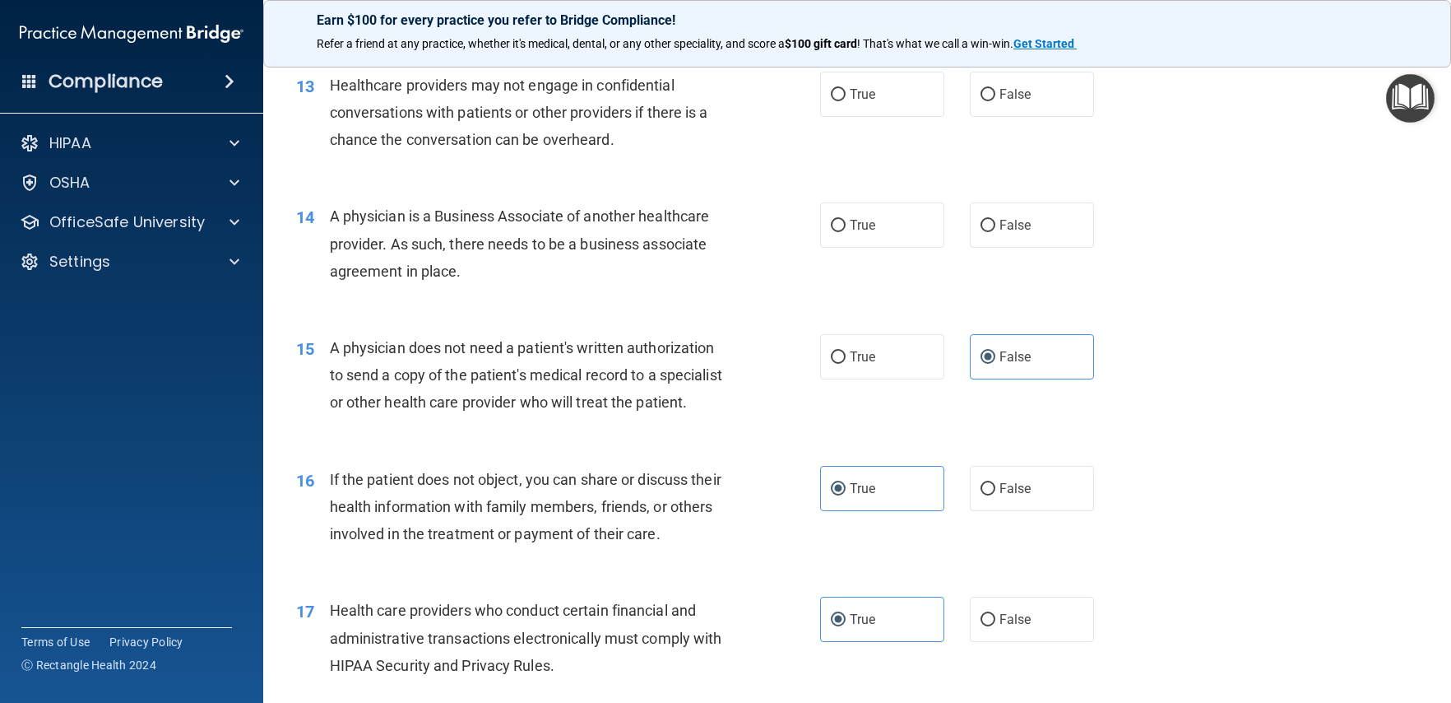
scroll to position [1689, 0]
click at [983, 239] on label "False" at bounding box center [1032, 225] width 124 height 45
click at [983, 233] on input "False" at bounding box center [988, 226] width 15 height 12
radio input "true"
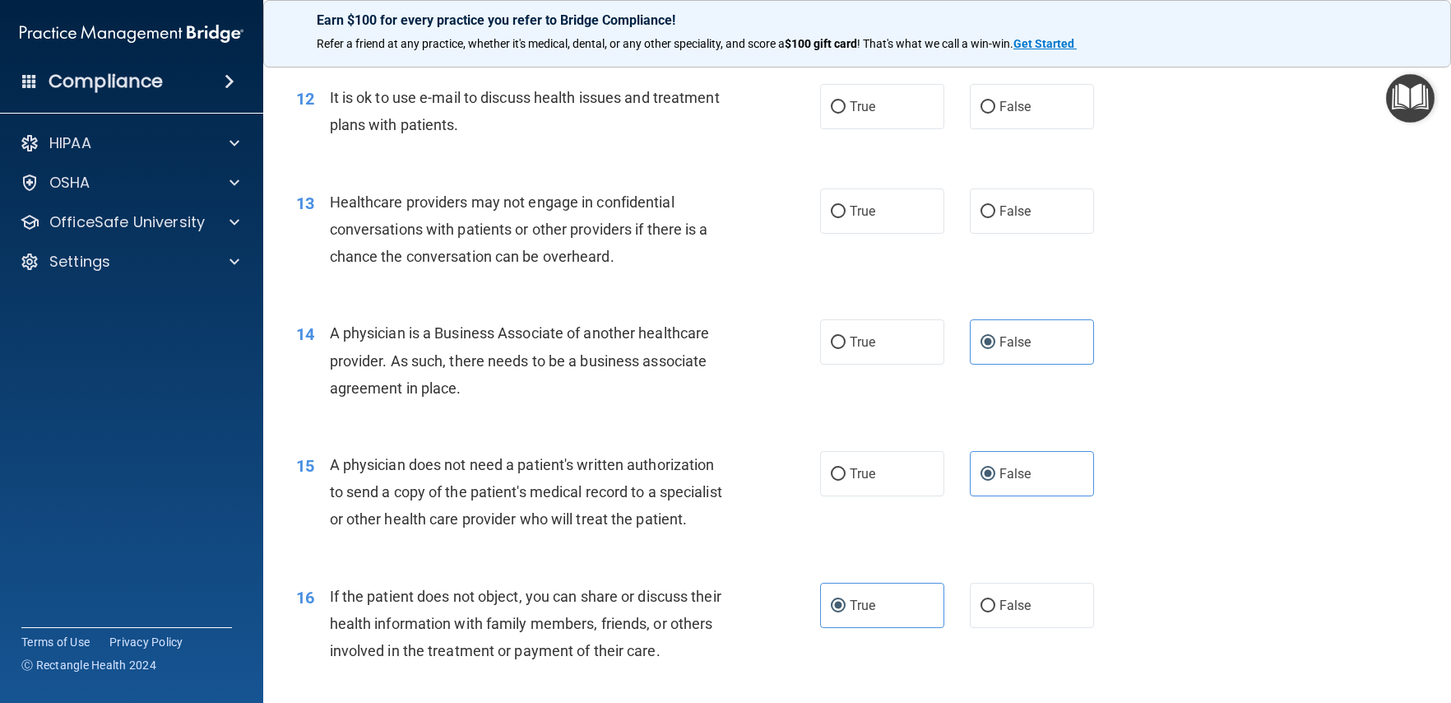
scroll to position [1512, 0]
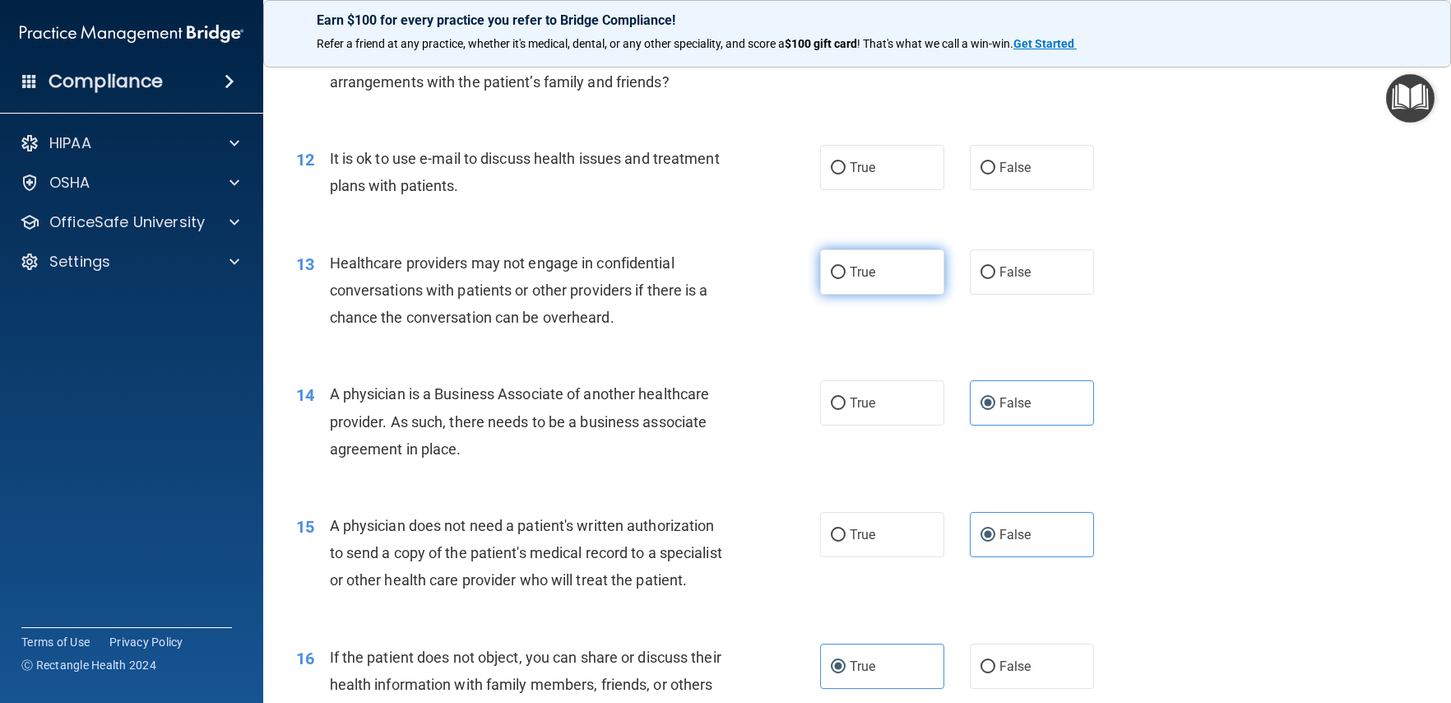
click at [870, 281] on label "True" at bounding box center [882, 271] width 124 height 45
click at [846, 279] on input "True" at bounding box center [838, 273] width 15 height 12
radio input "true"
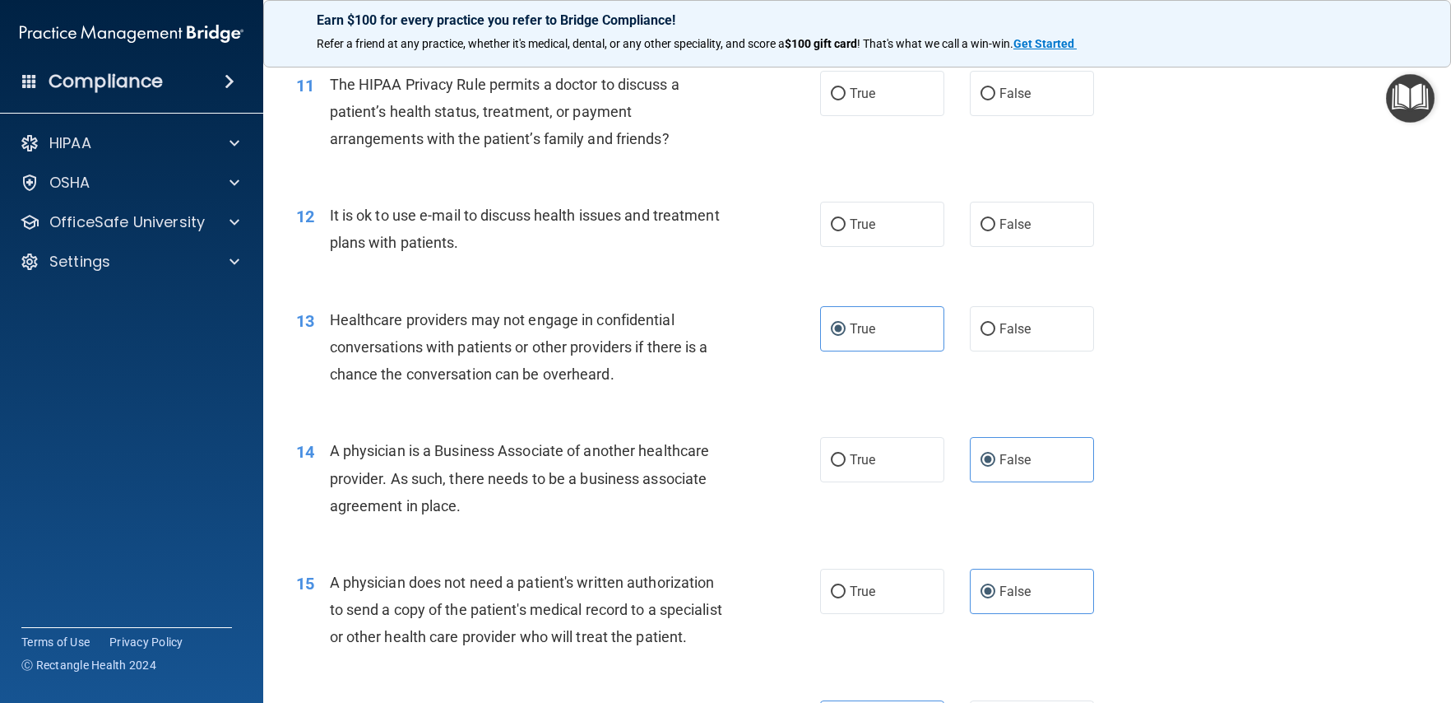
scroll to position [1436, 0]
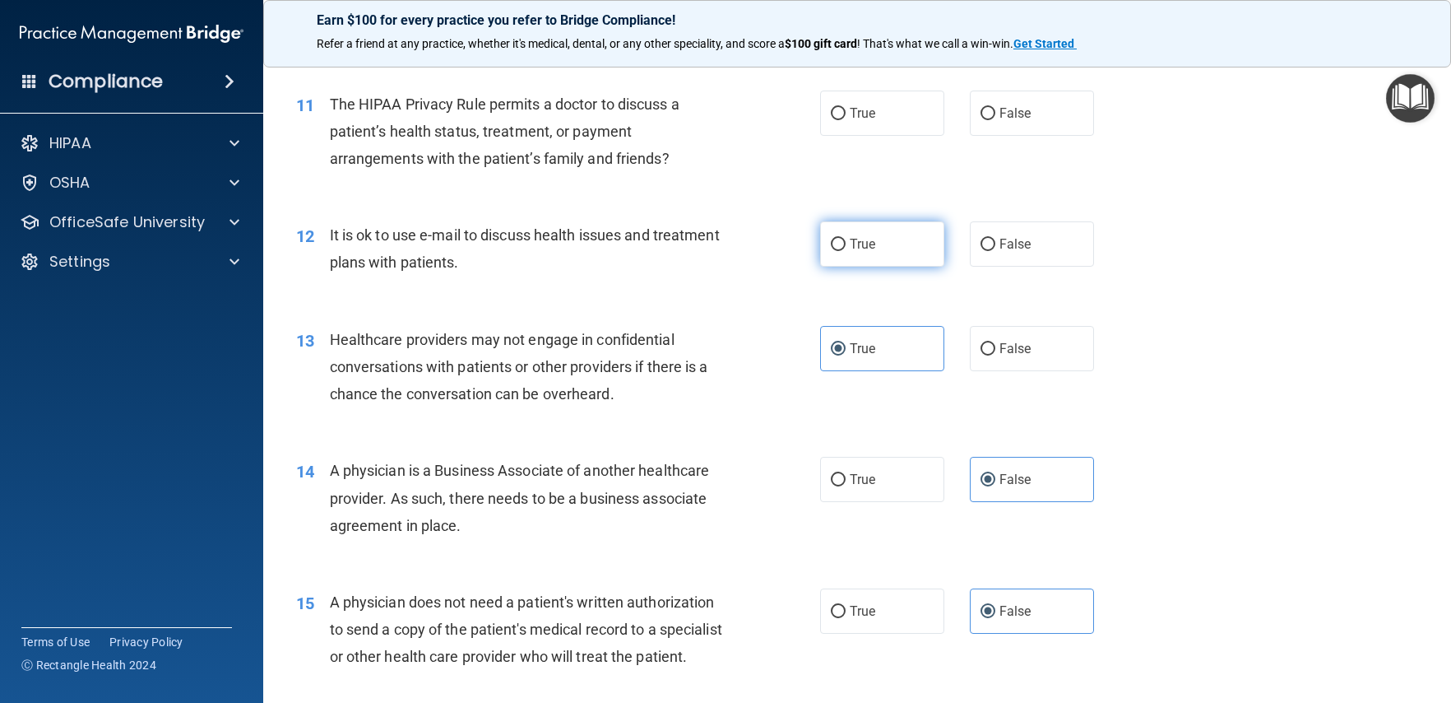
click at [872, 244] on label "True" at bounding box center [882, 243] width 124 height 45
click at [846, 244] on input "True" at bounding box center [838, 245] width 15 height 12
radio input "true"
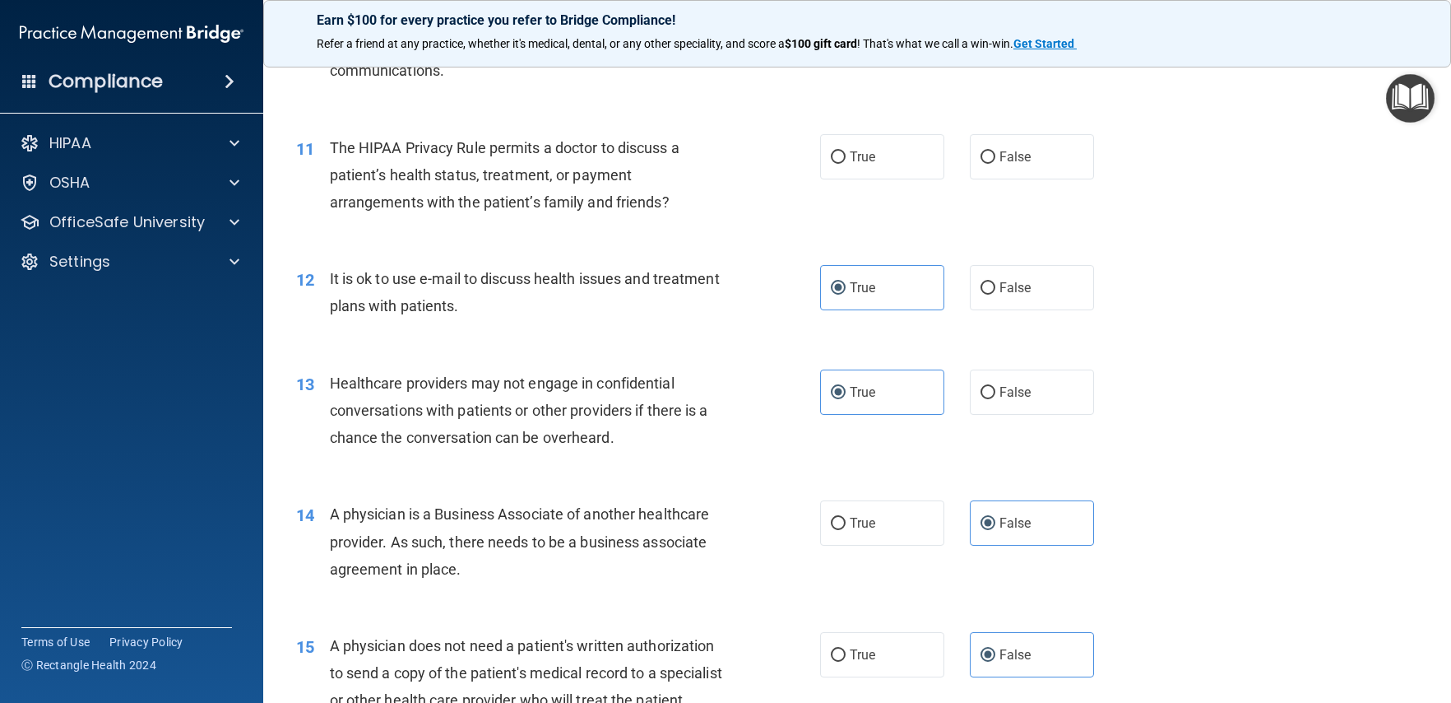
scroll to position [1223, 0]
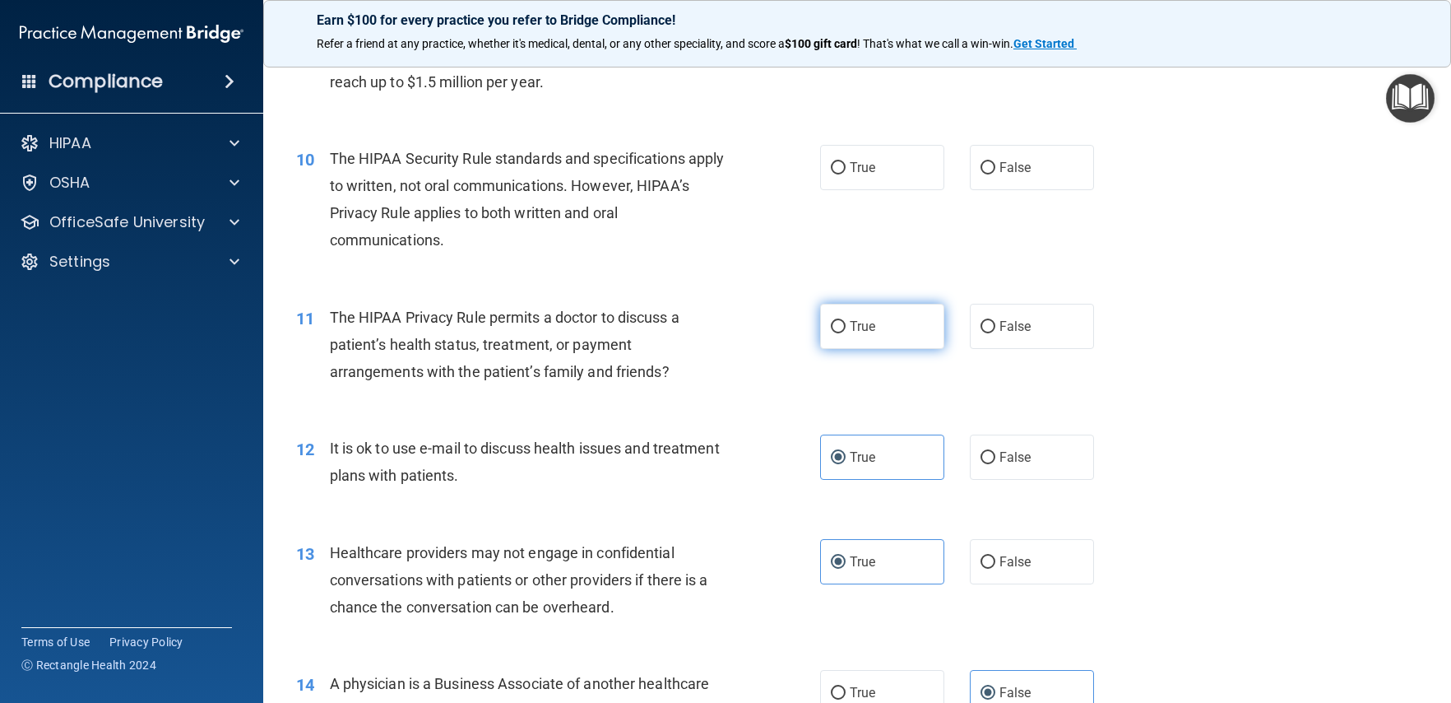
click at [869, 331] on span "True" at bounding box center [863, 326] width 26 height 16
click at [846, 331] on input "True" at bounding box center [838, 327] width 15 height 12
radio input "true"
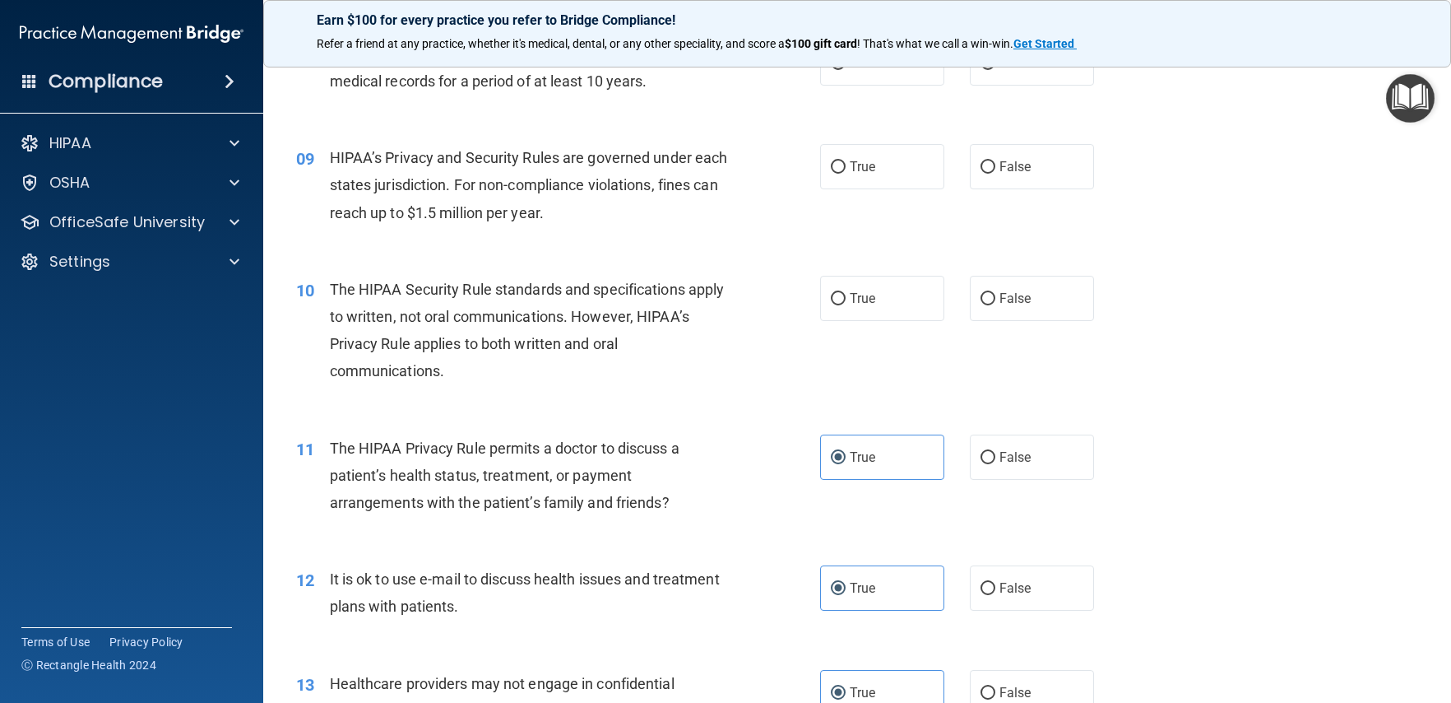
scroll to position [1070, 0]
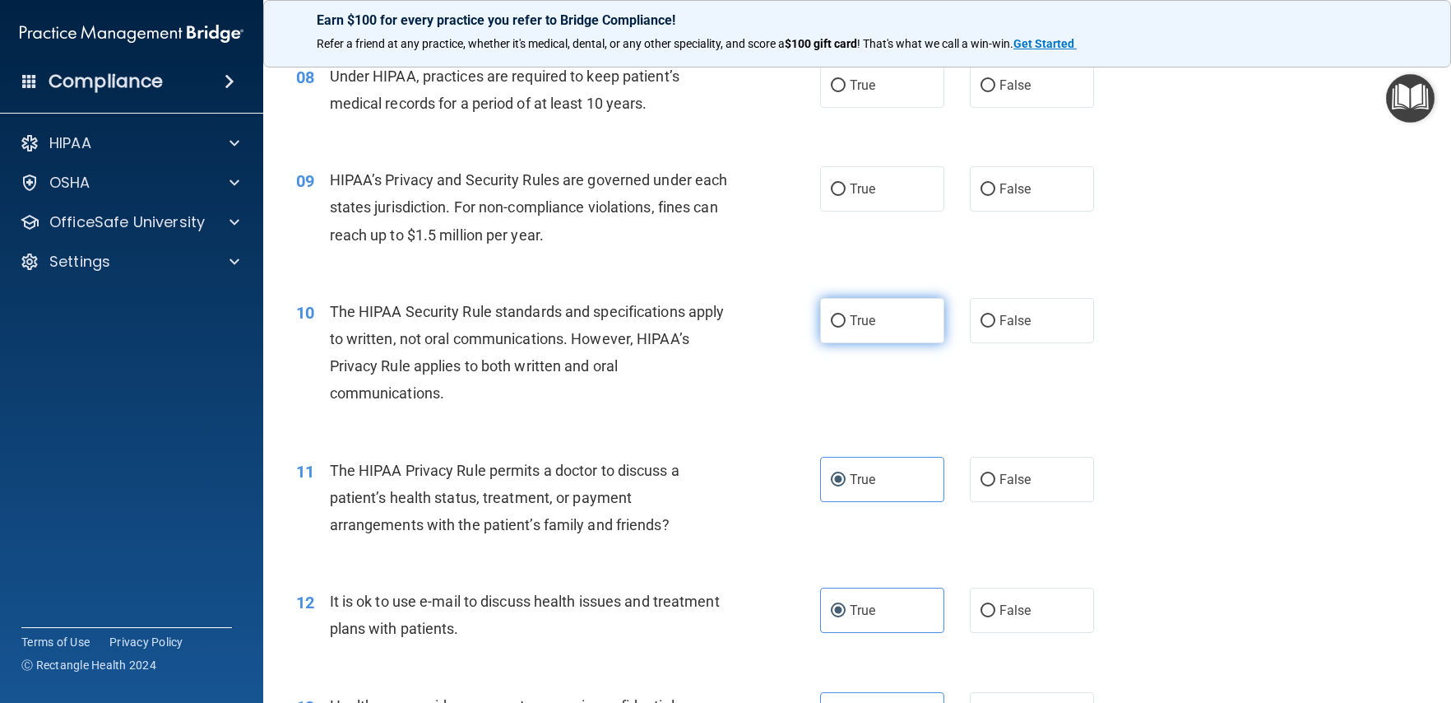
click at [864, 325] on span "True" at bounding box center [863, 321] width 26 height 16
click at [846, 325] on input "True" at bounding box center [838, 321] width 15 height 12
radio input "true"
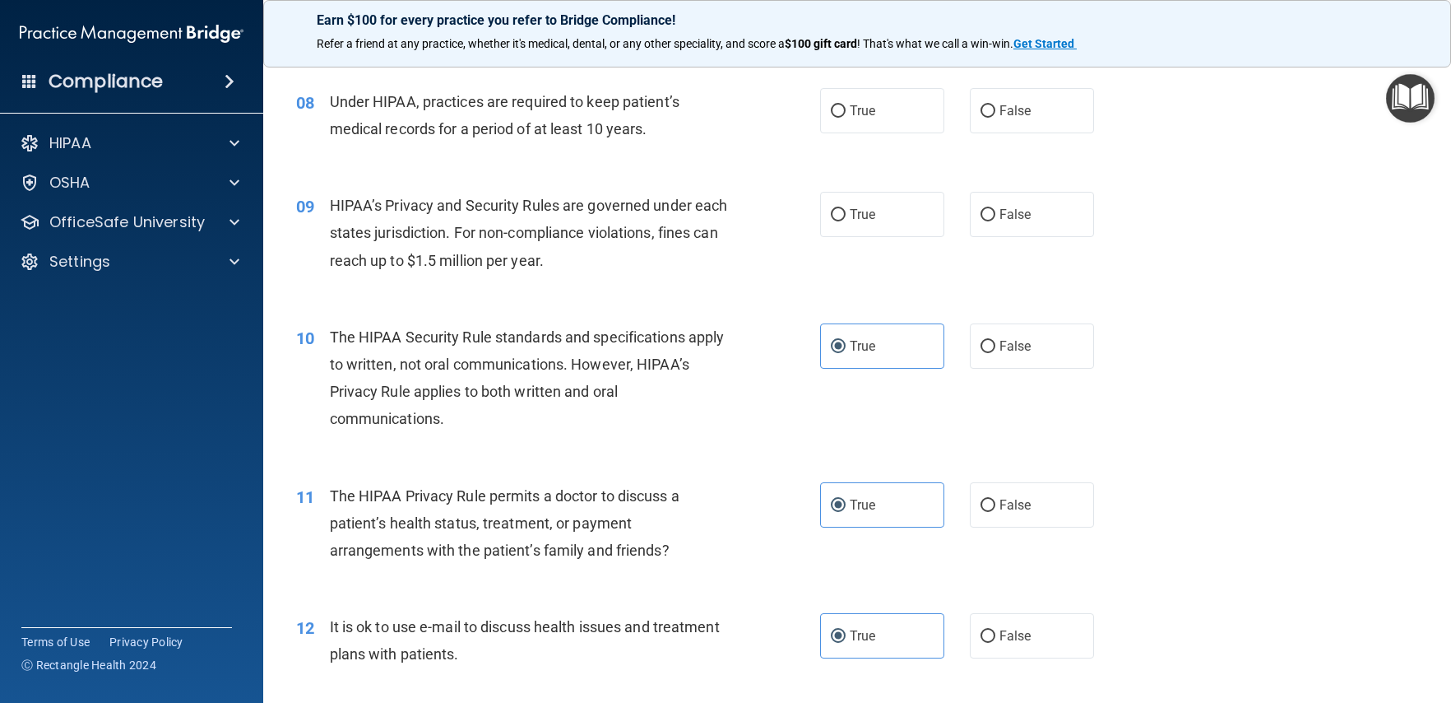
scroll to position [1018, 0]
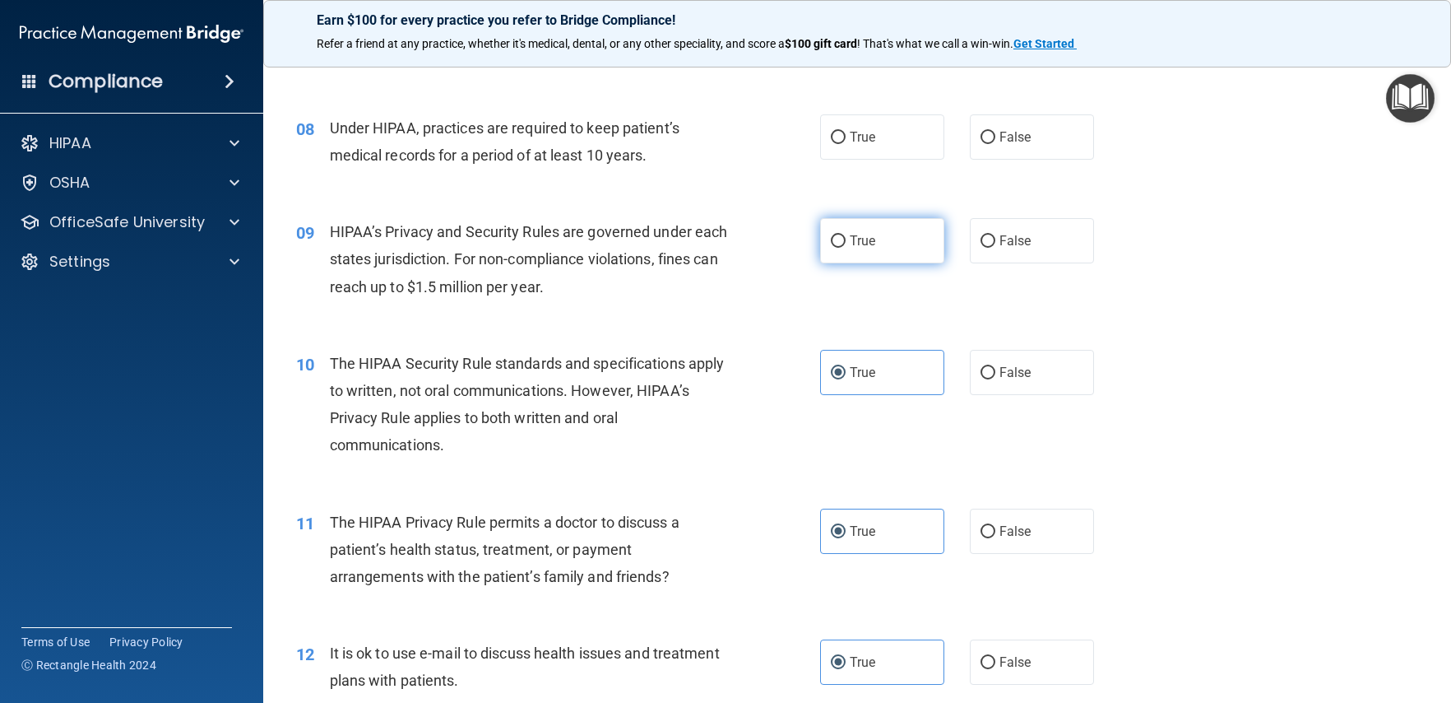
click at [849, 257] on label "True" at bounding box center [882, 240] width 124 height 45
click at [846, 248] on input "True" at bounding box center [838, 241] width 15 height 12
radio input "true"
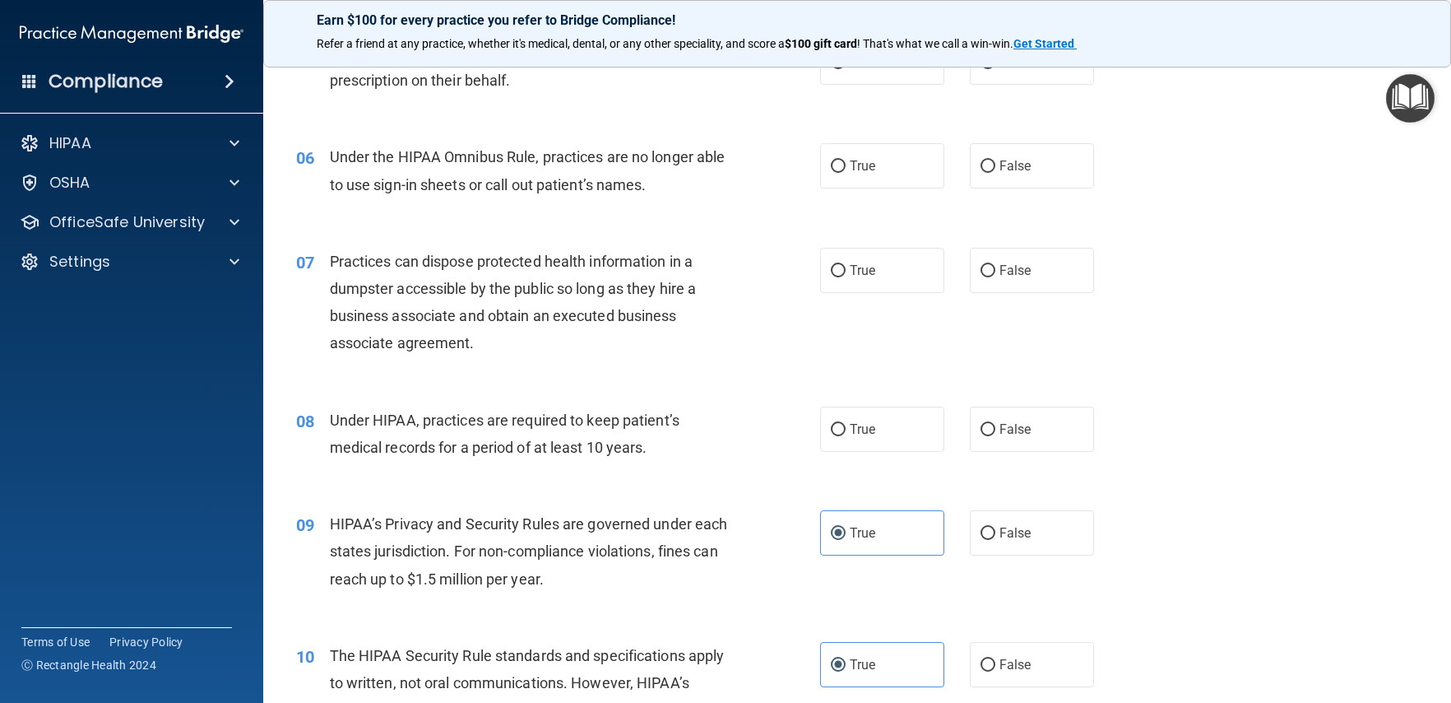
scroll to position [726, 0]
click at [857, 444] on label "True" at bounding box center [882, 428] width 124 height 45
click at [846, 435] on input "True" at bounding box center [838, 429] width 15 height 12
radio input "true"
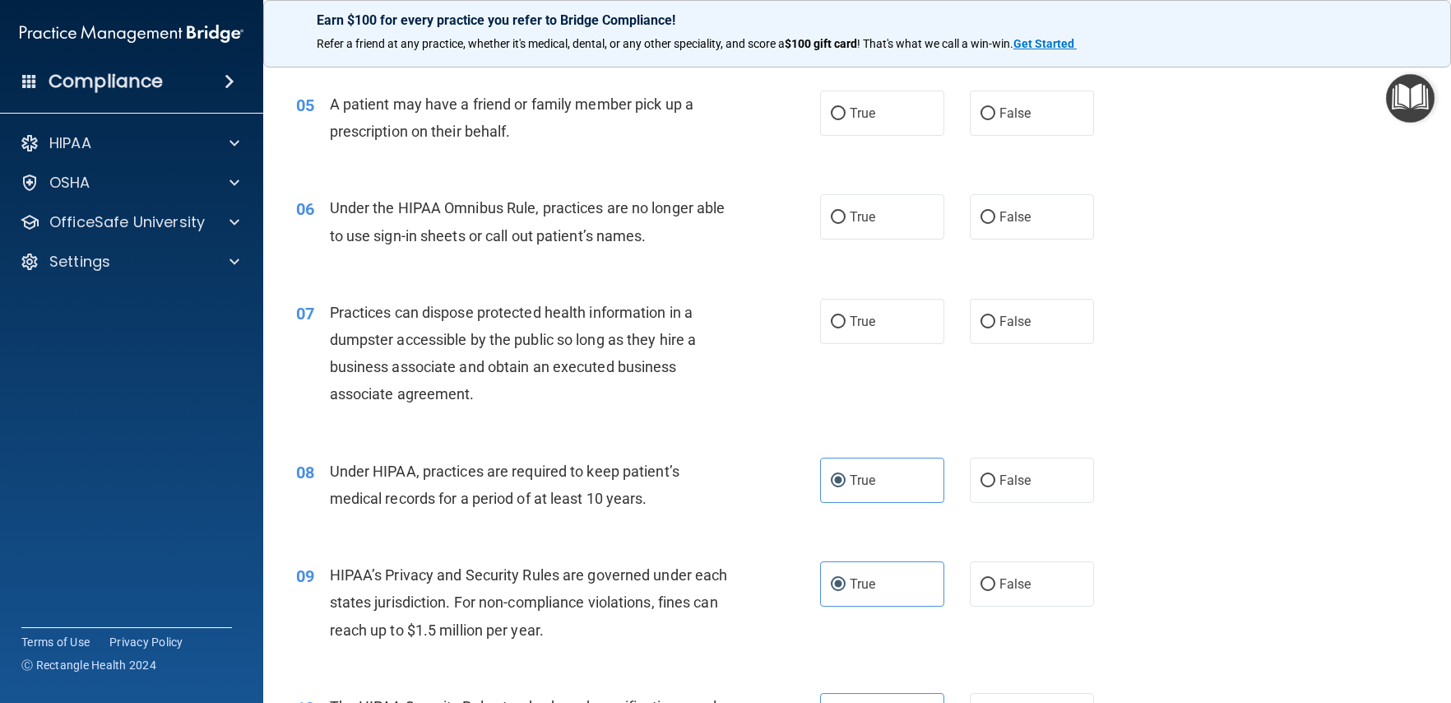
scroll to position [659, 0]
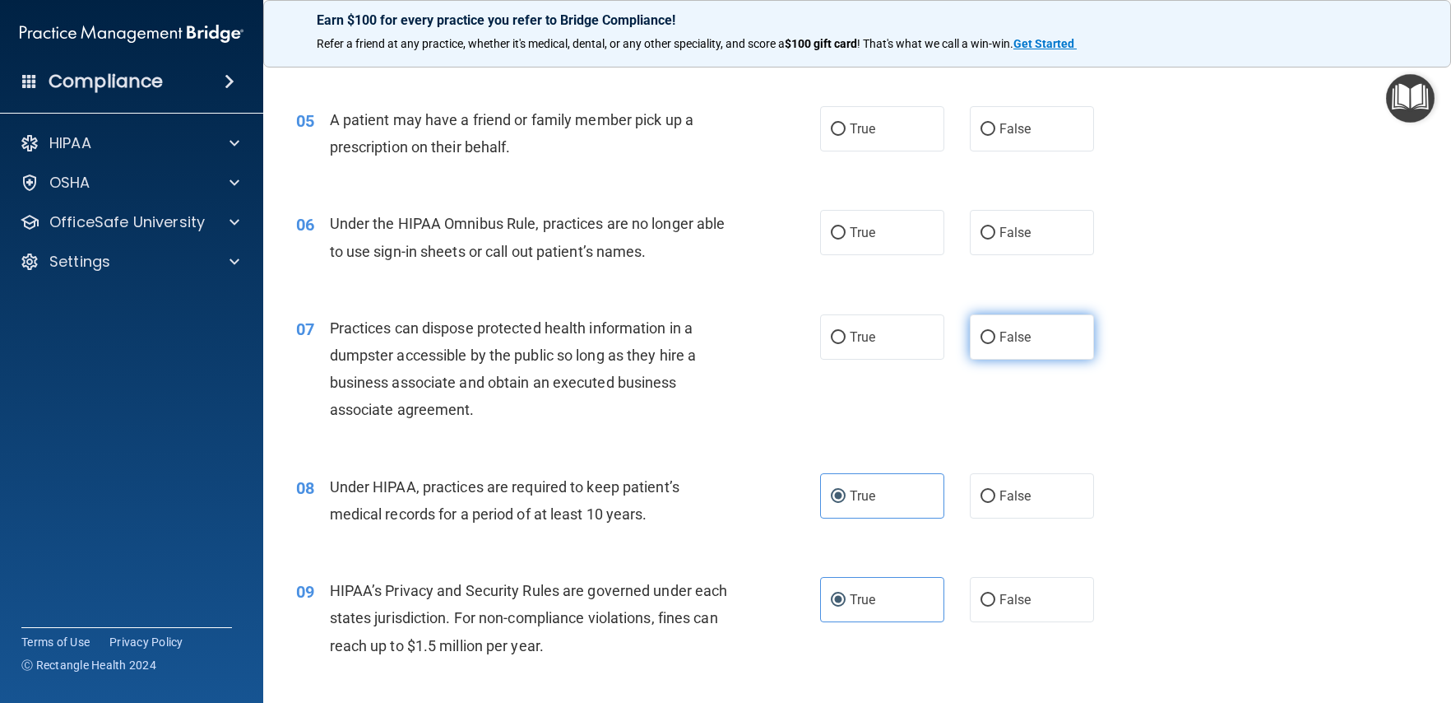
click at [1027, 344] on label "False" at bounding box center [1032, 336] width 124 height 45
click at [995, 344] on input "False" at bounding box center [988, 338] width 15 height 12
radio input "true"
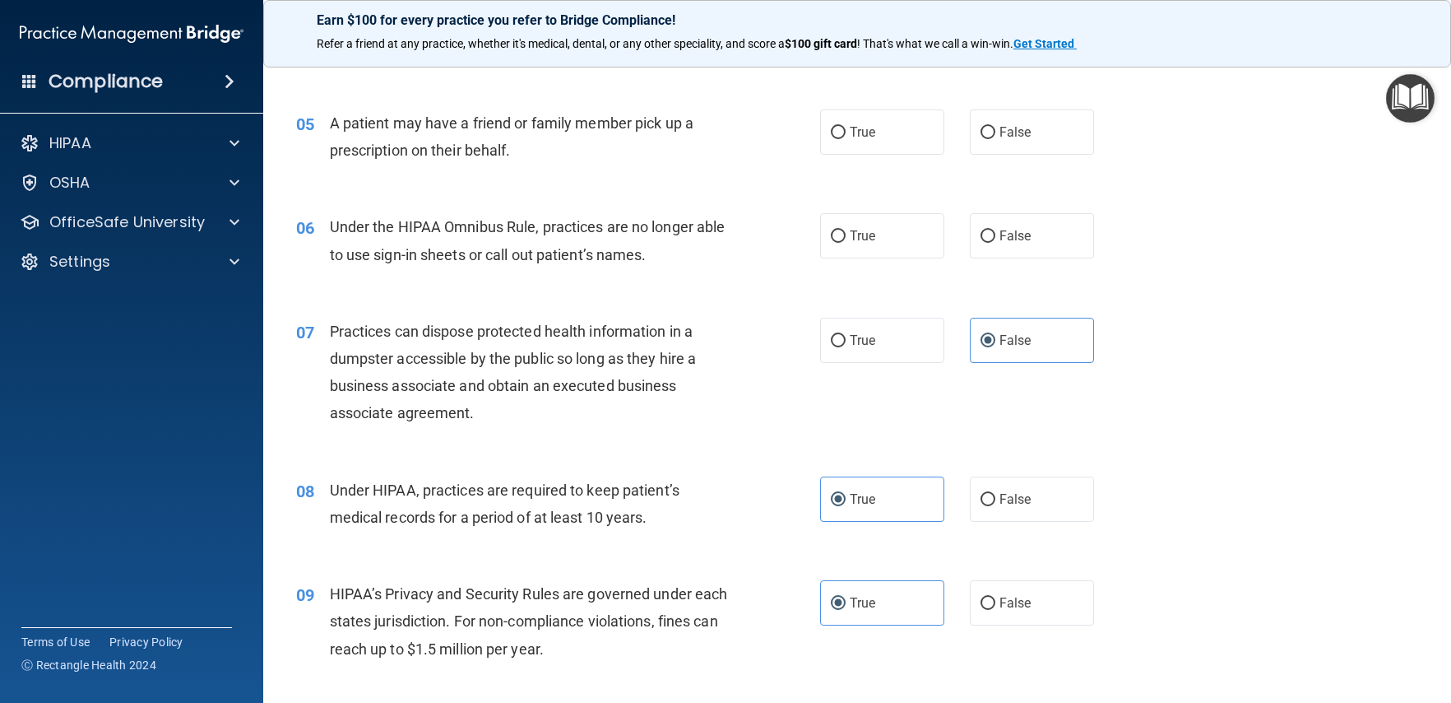
scroll to position [652, 0]
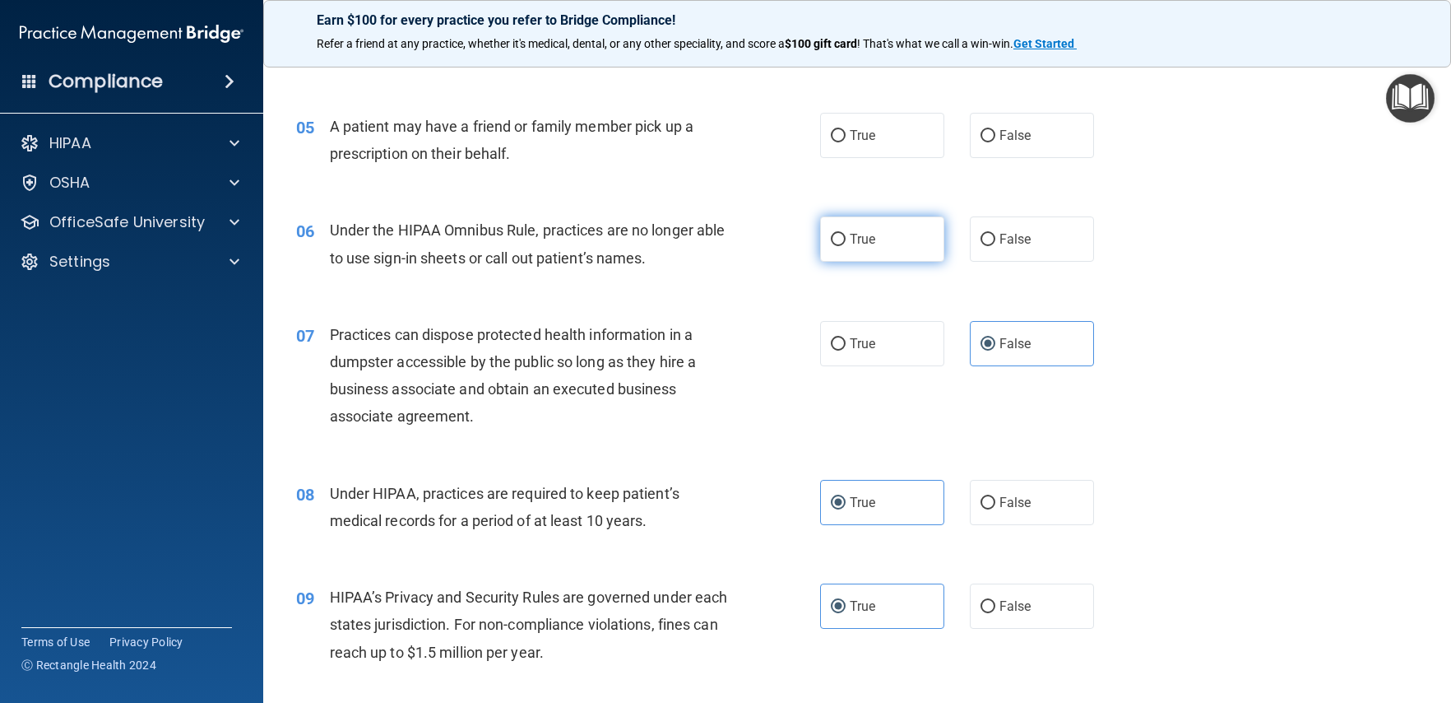
click at [872, 248] on label "True" at bounding box center [882, 238] width 124 height 45
click at [846, 246] on input "True" at bounding box center [838, 240] width 15 height 12
radio input "true"
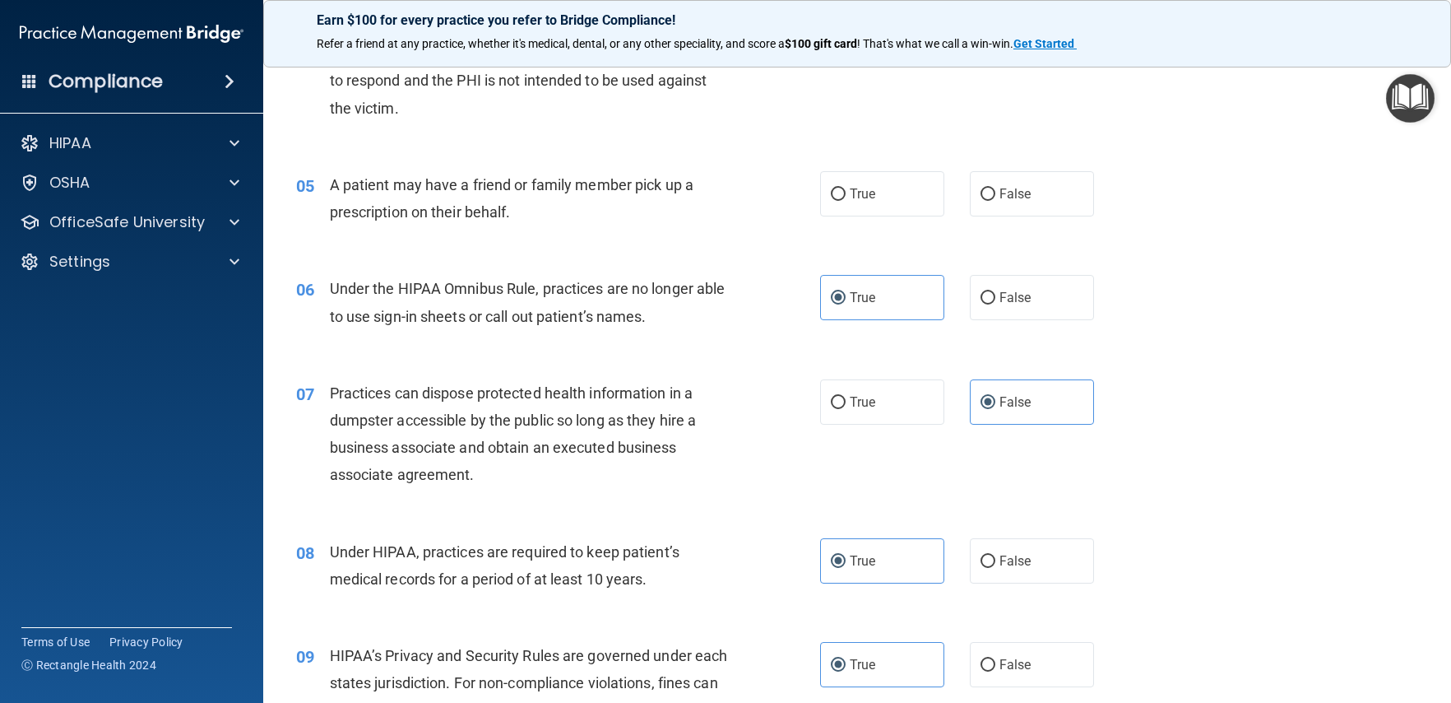
scroll to position [576, 0]
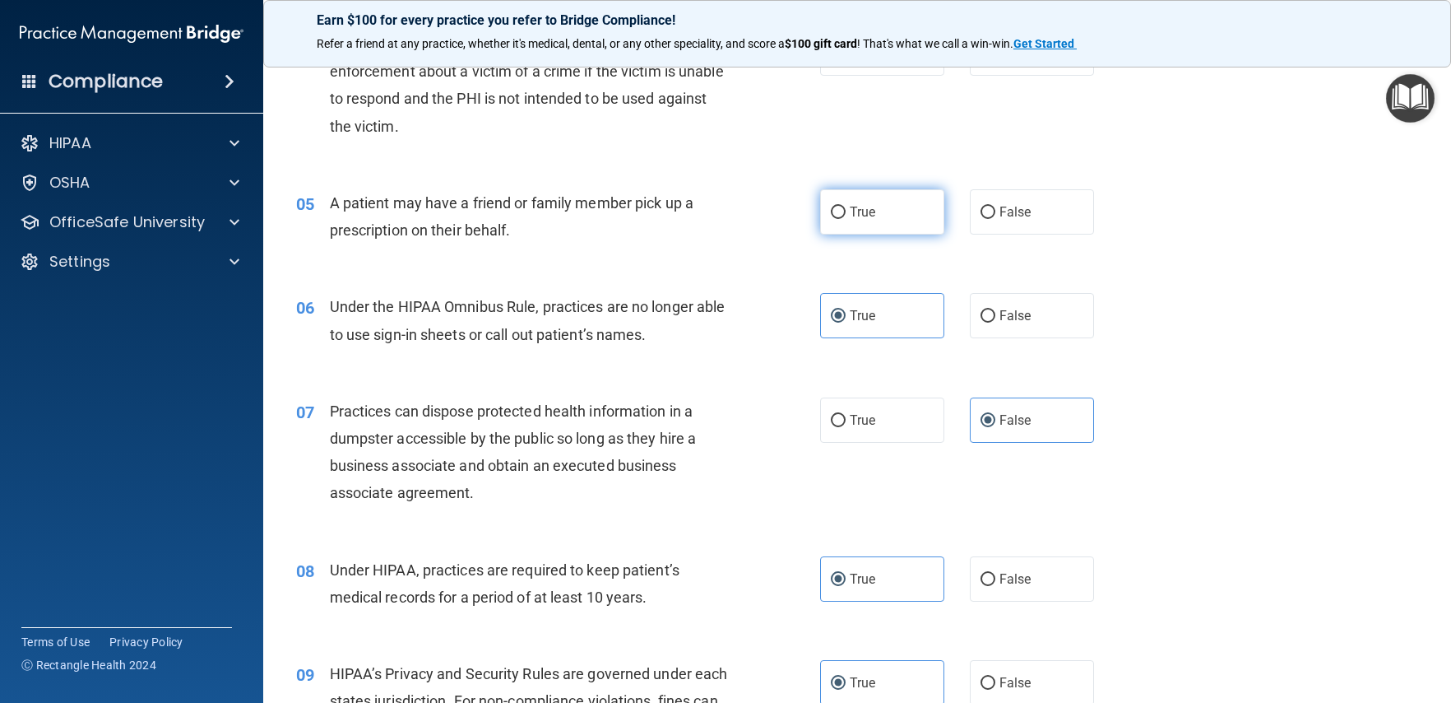
click at [898, 211] on label "True" at bounding box center [882, 211] width 124 height 45
click at [846, 211] on input "True" at bounding box center [838, 212] width 15 height 12
radio input "true"
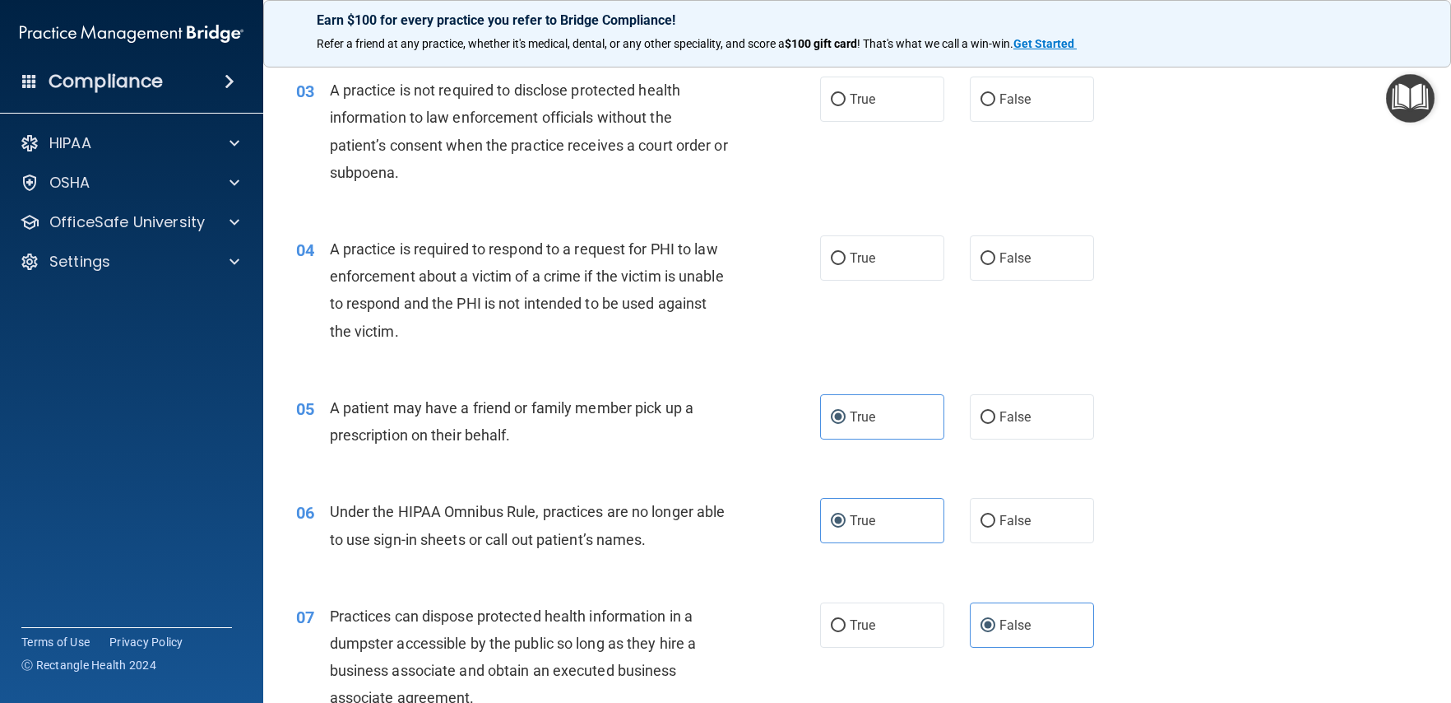
scroll to position [368, 0]
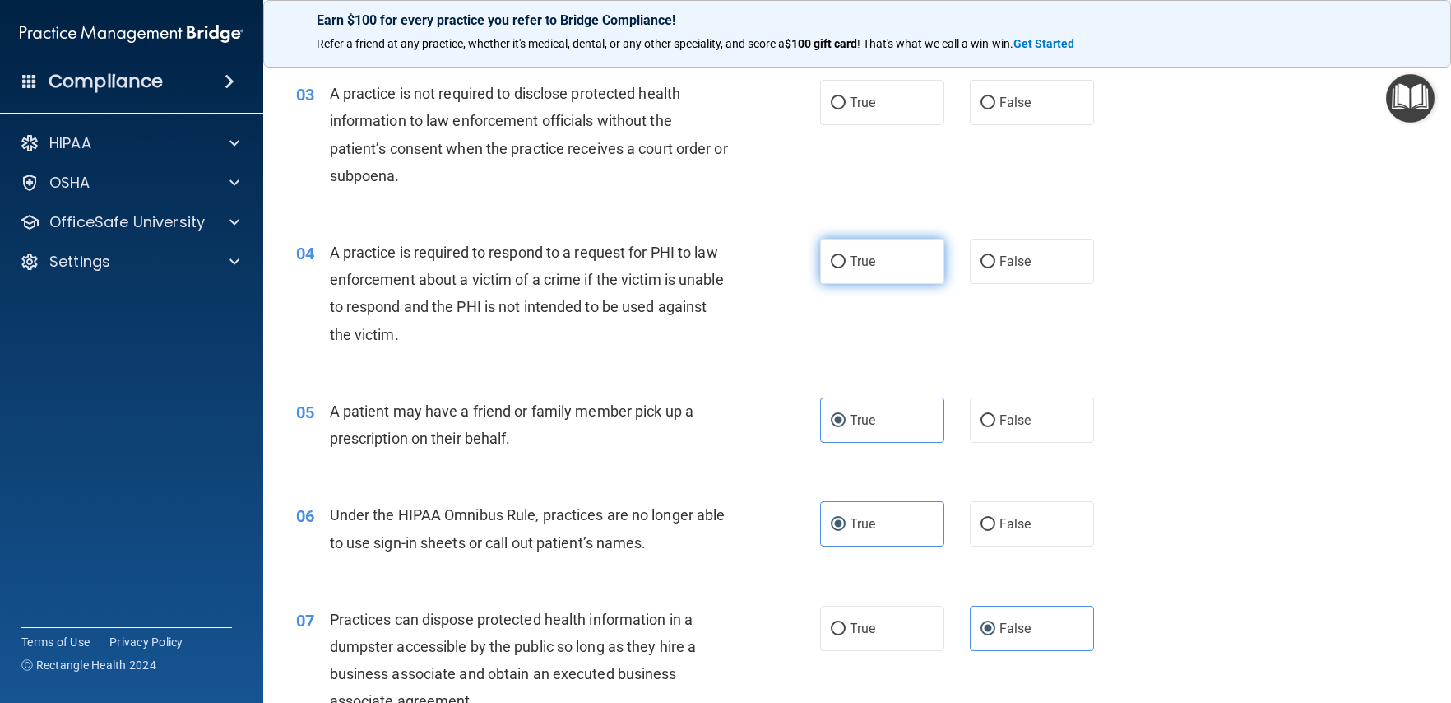
click at [851, 274] on label "True" at bounding box center [882, 261] width 124 height 45
click at [846, 268] on input "True" at bounding box center [838, 262] width 15 height 12
radio input "true"
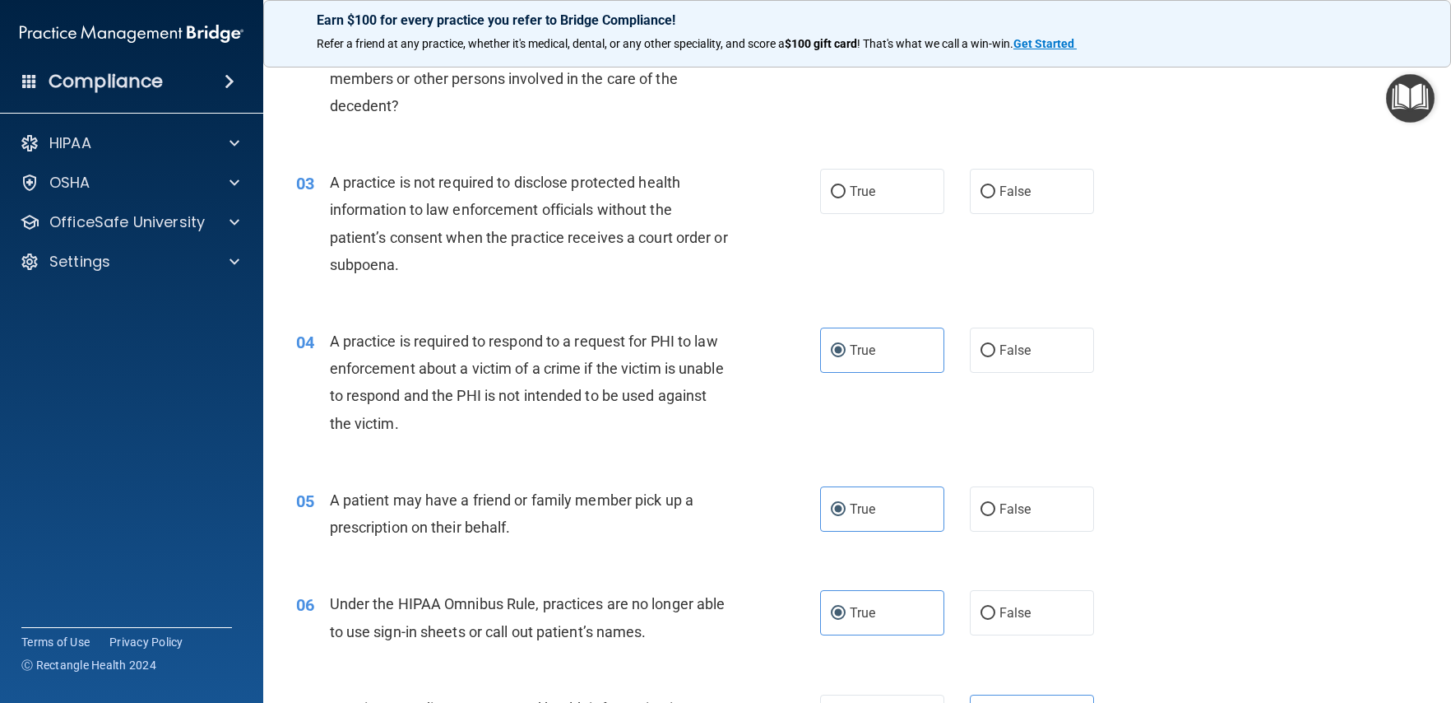
scroll to position [253, 0]
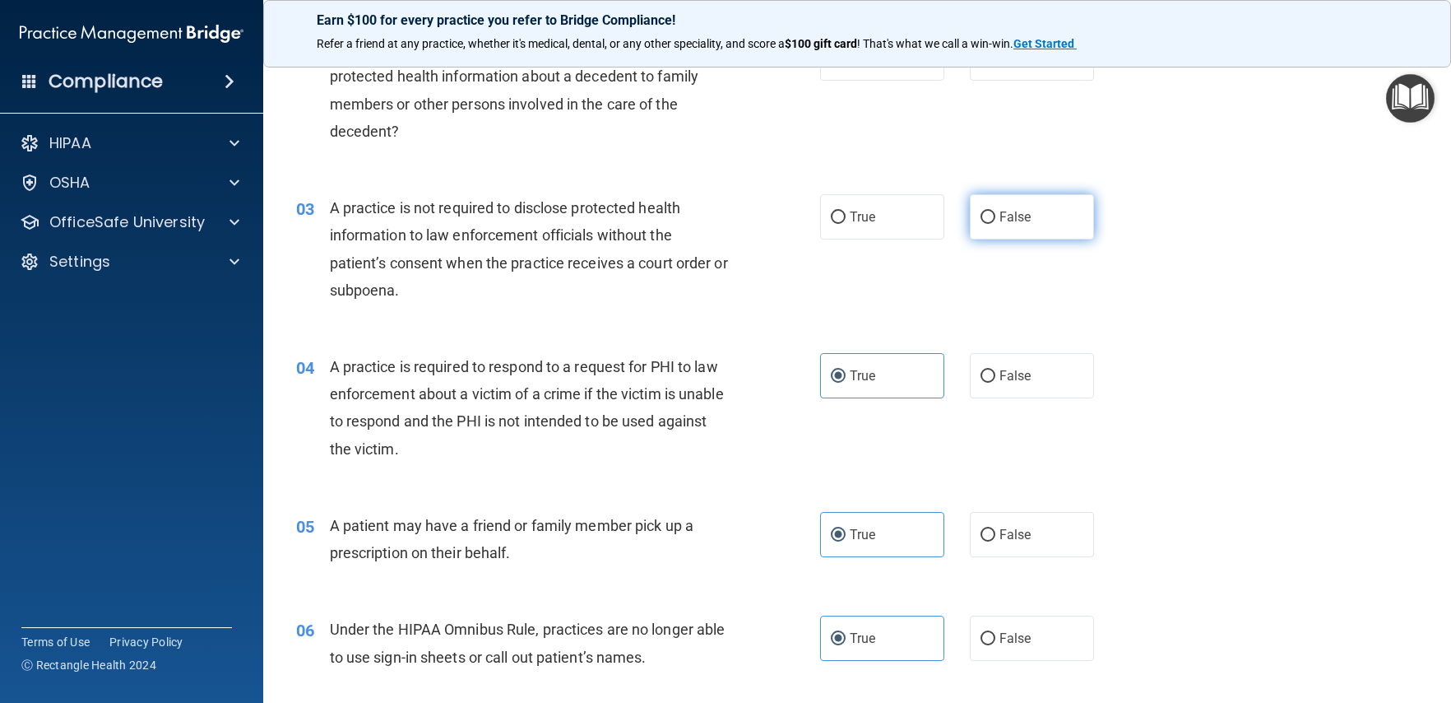
click at [998, 227] on label "False" at bounding box center [1032, 216] width 124 height 45
click at [995, 224] on input "False" at bounding box center [988, 217] width 15 height 12
radio input "true"
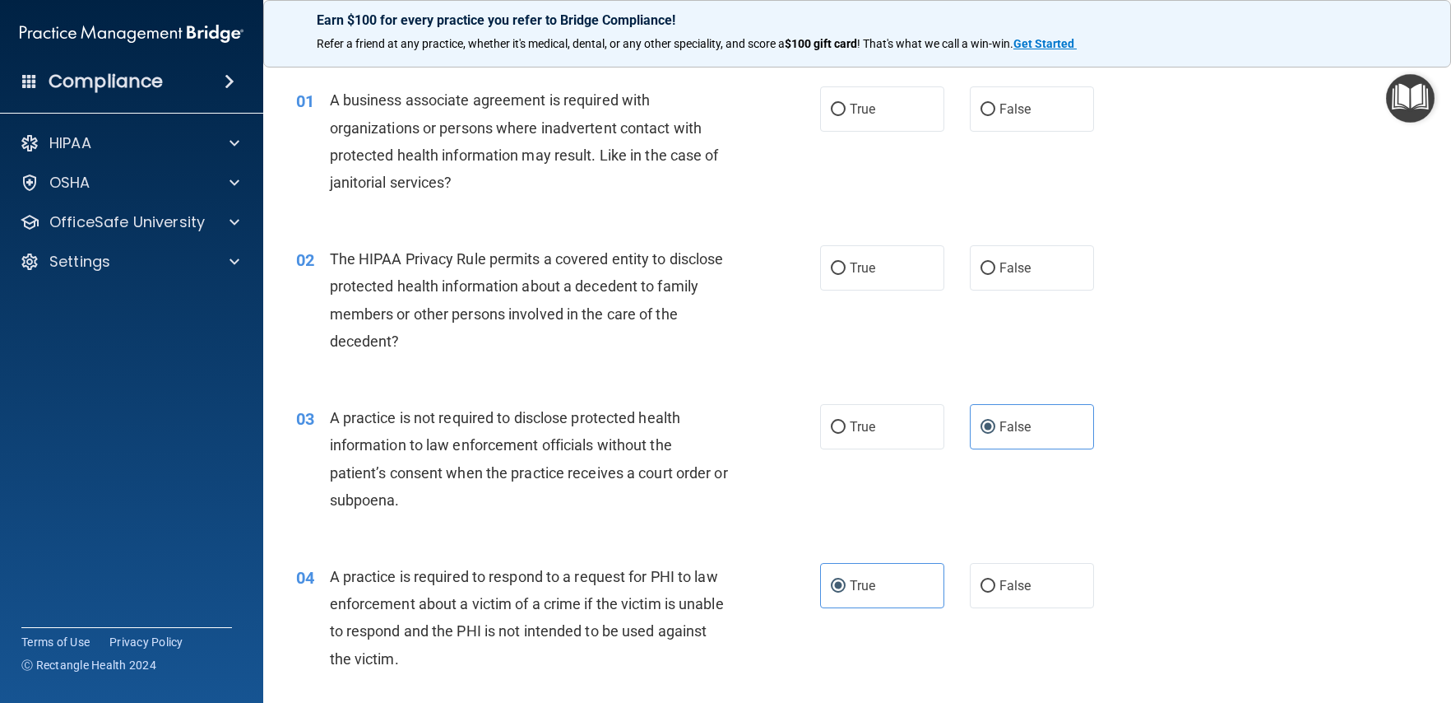
scroll to position [0, 0]
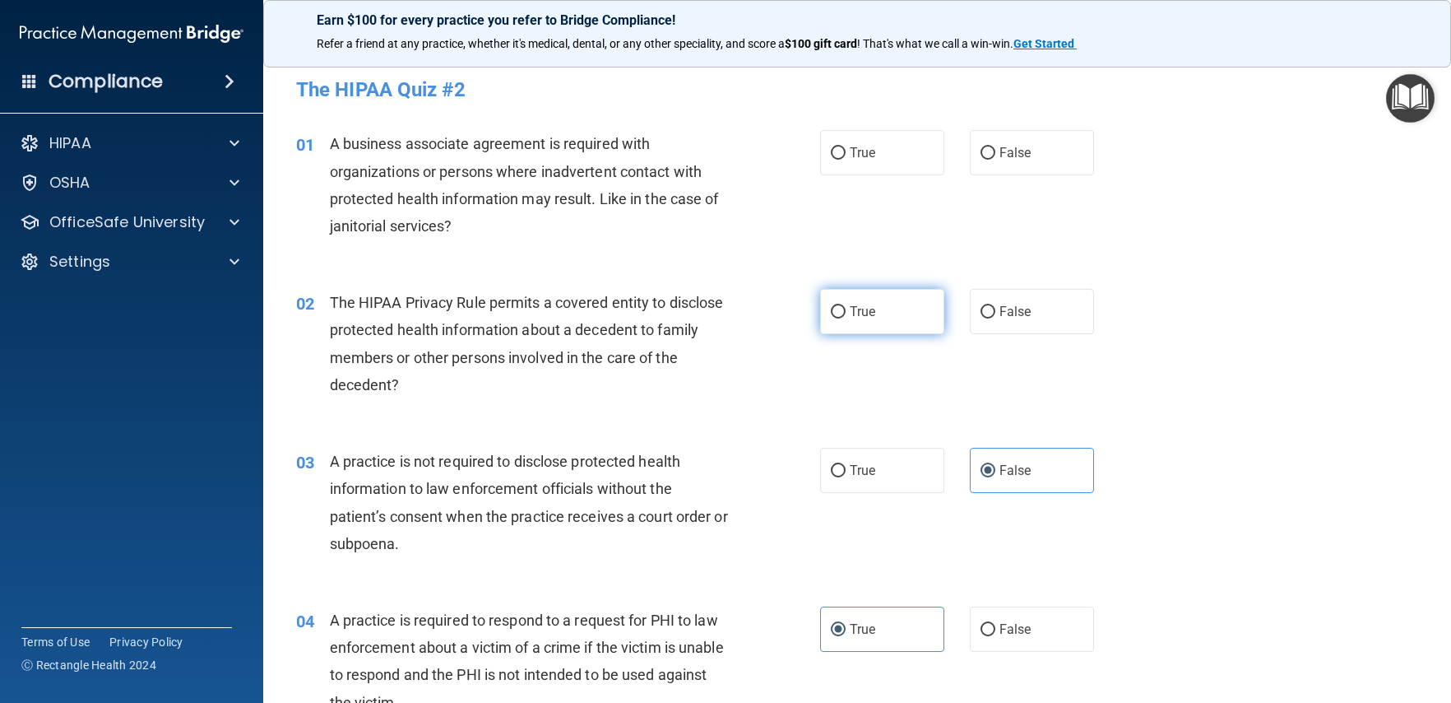
click at [853, 314] on span "True" at bounding box center [863, 312] width 26 height 16
click at [846, 314] on input "True" at bounding box center [838, 312] width 15 height 12
radio input "true"
click at [1011, 165] on label "False" at bounding box center [1032, 152] width 124 height 45
click at [995, 160] on input "False" at bounding box center [988, 153] width 15 height 12
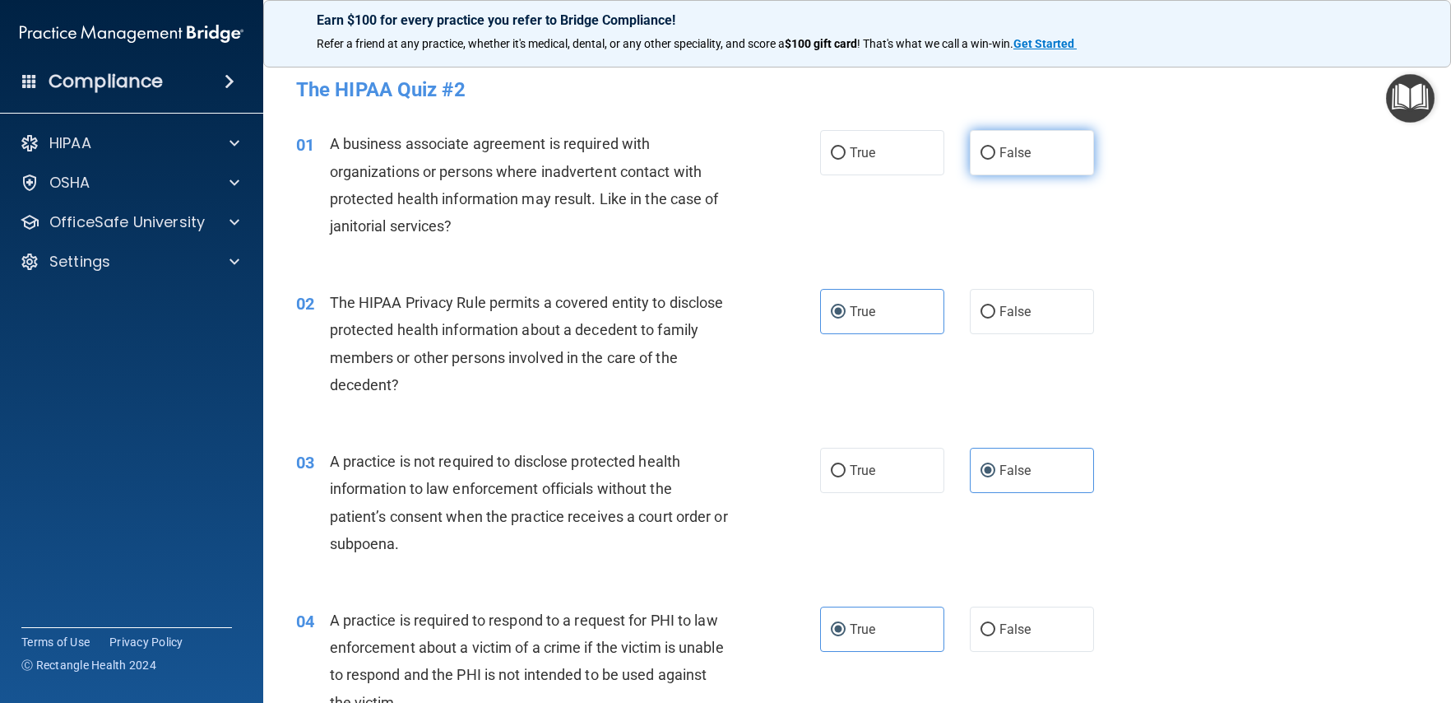
radio input "true"
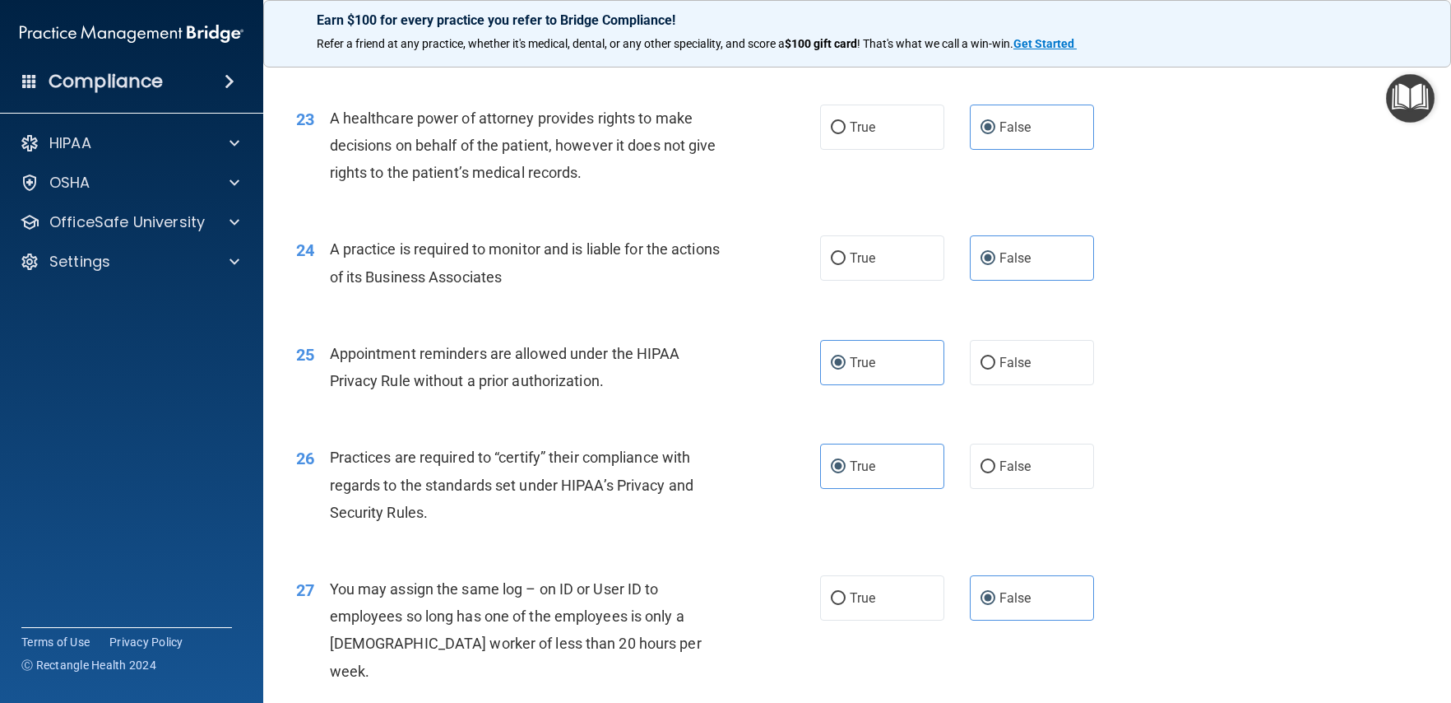
scroll to position [3427, 0]
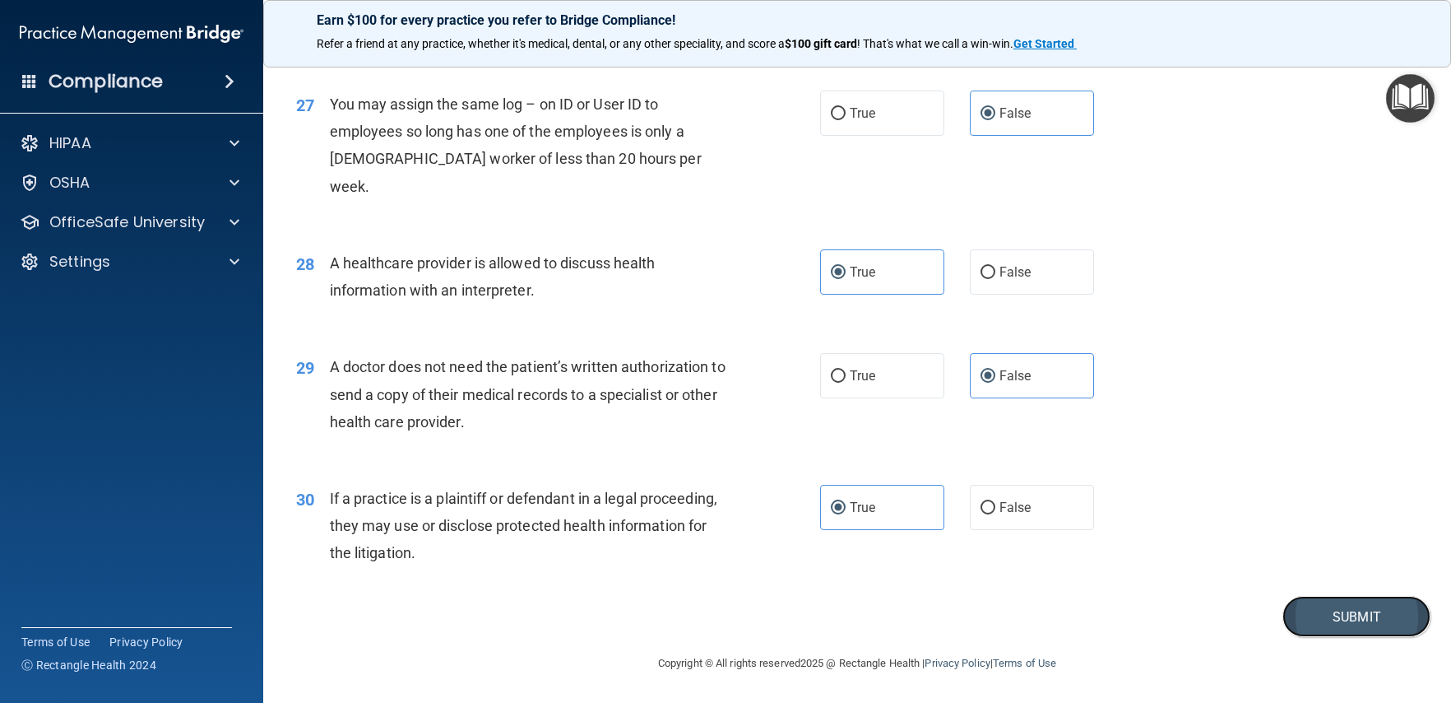
click at [1345, 621] on button "Submit" at bounding box center [1357, 617] width 148 height 42
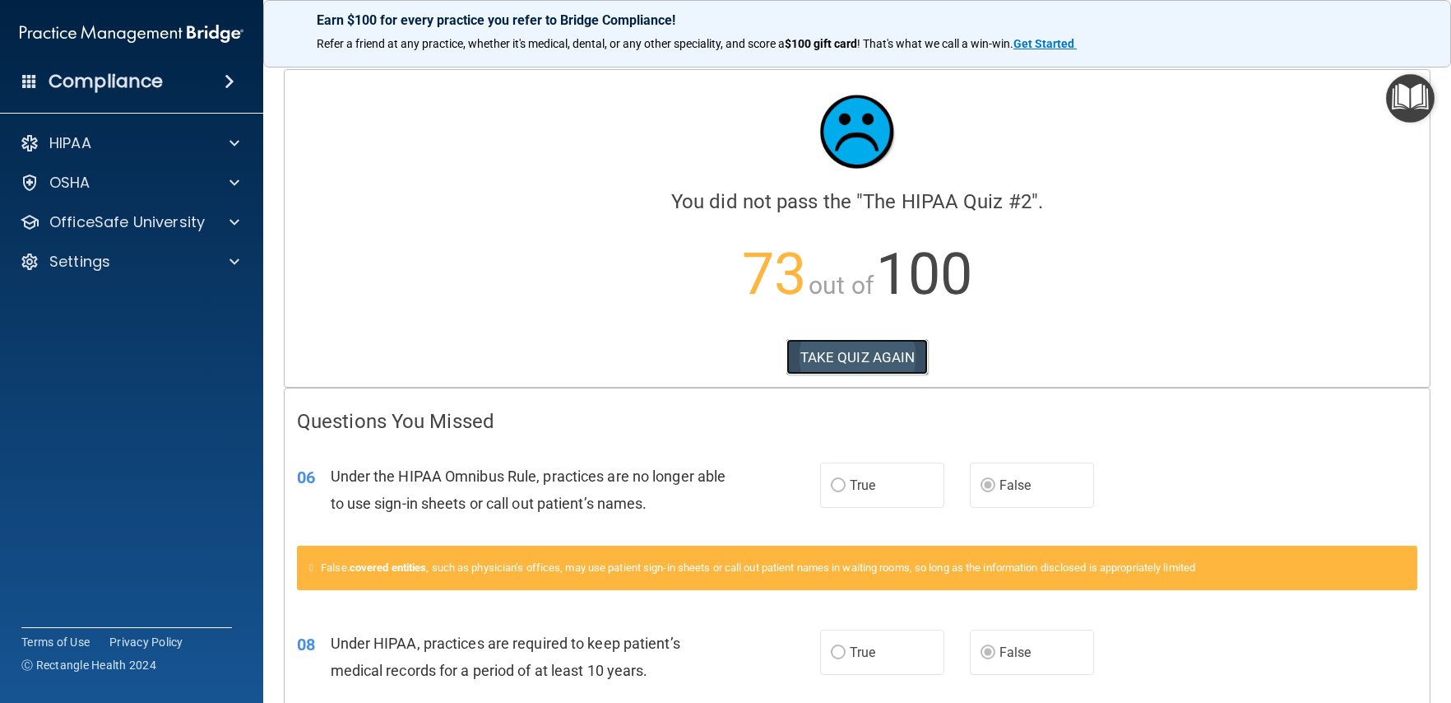
click at [865, 350] on button "TAKE QUIZ AGAIN" at bounding box center [857, 357] width 142 height 36
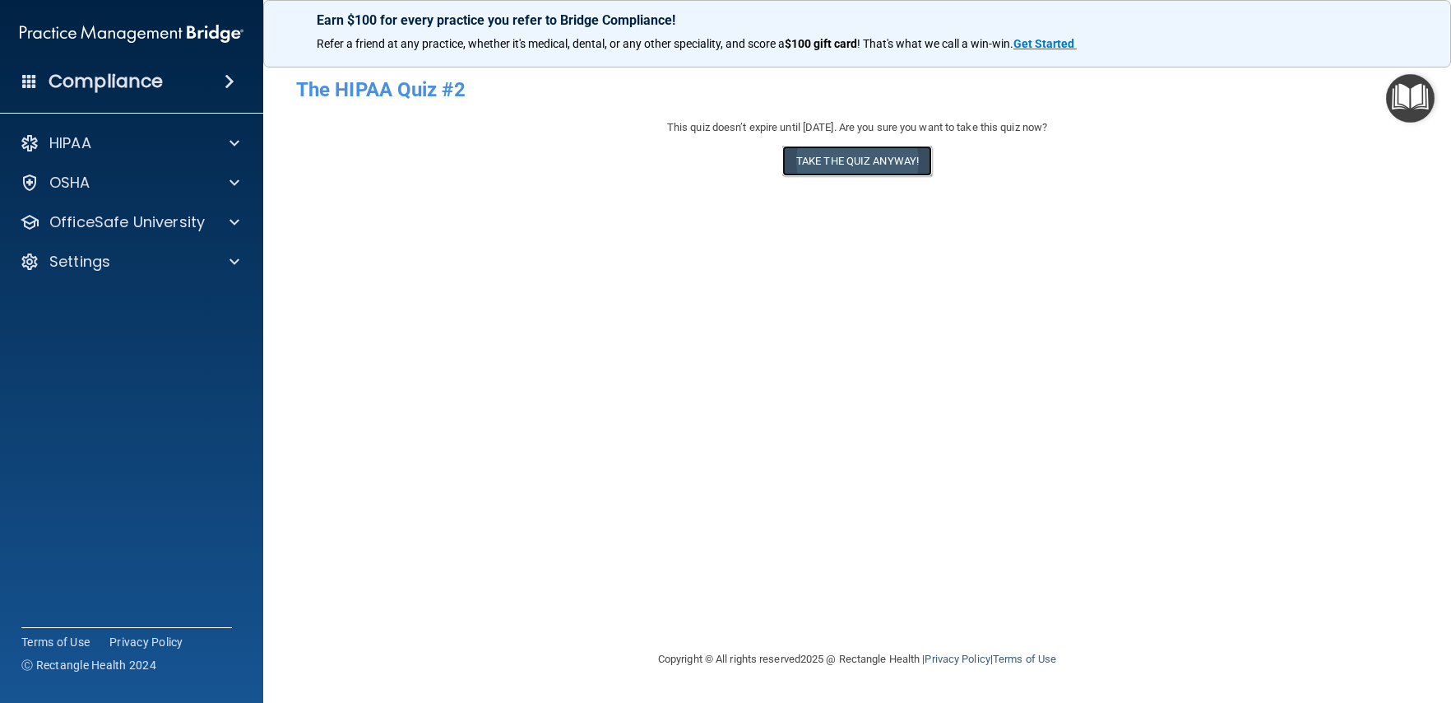
click at [828, 156] on button "Take the quiz anyway!" at bounding box center [857, 161] width 150 height 30
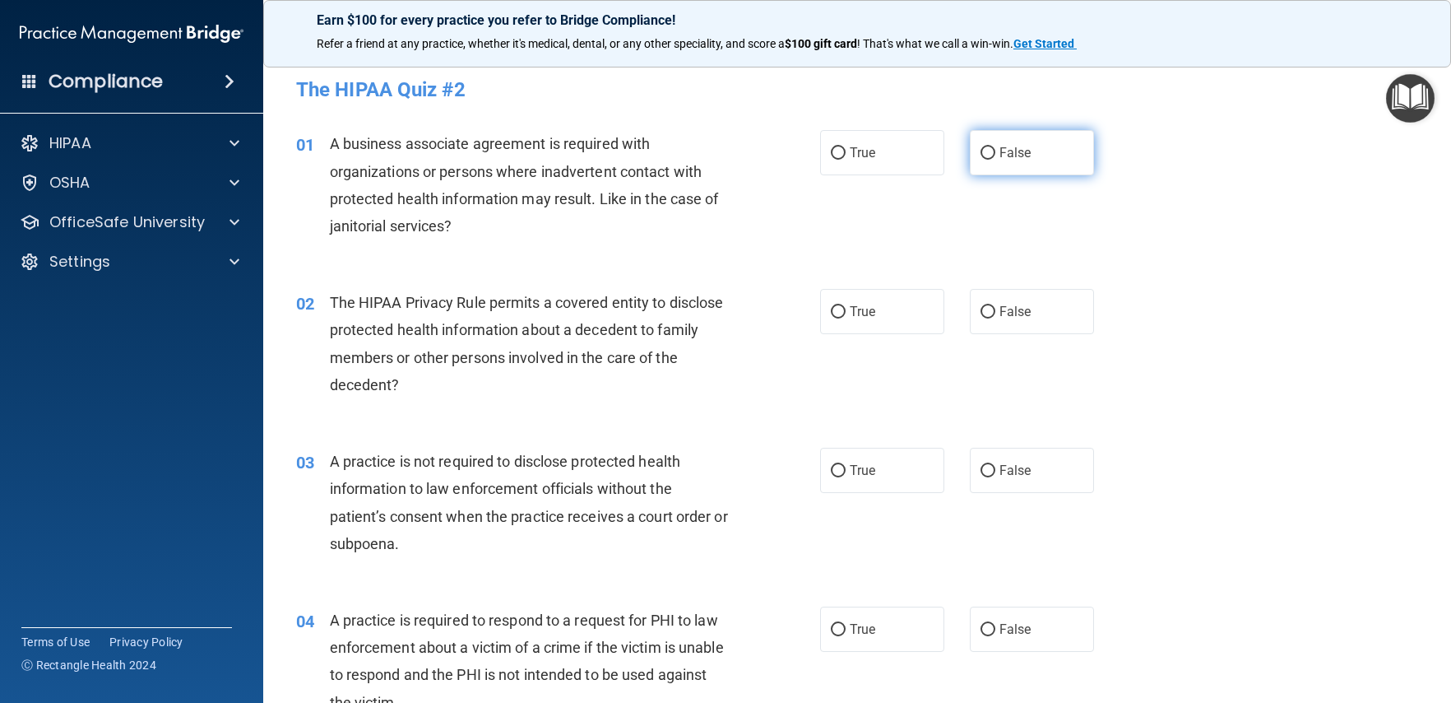
click at [1002, 165] on label "False" at bounding box center [1032, 152] width 124 height 45
click at [995, 160] on input "False" at bounding box center [988, 153] width 15 height 12
radio input "true"
click at [870, 328] on label "True" at bounding box center [882, 311] width 124 height 45
click at [846, 318] on input "True" at bounding box center [838, 312] width 15 height 12
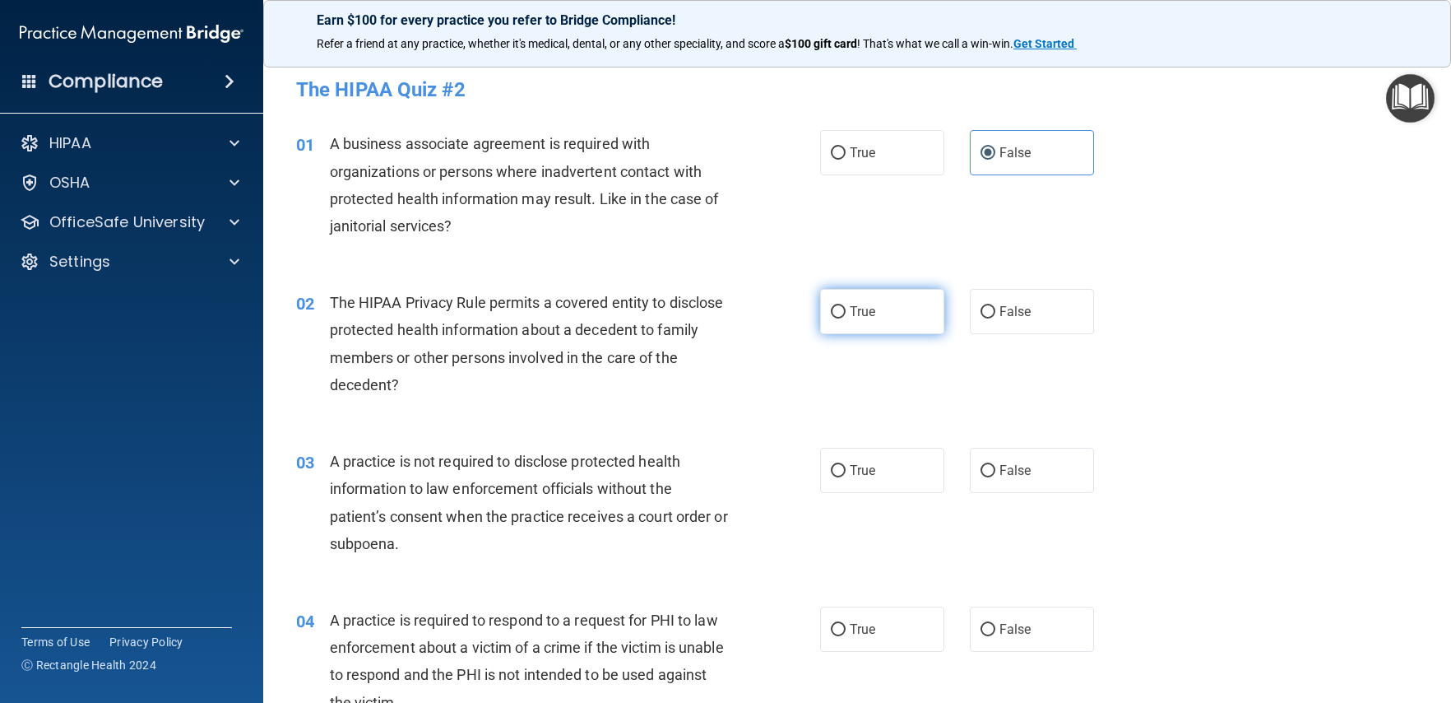
radio input "true"
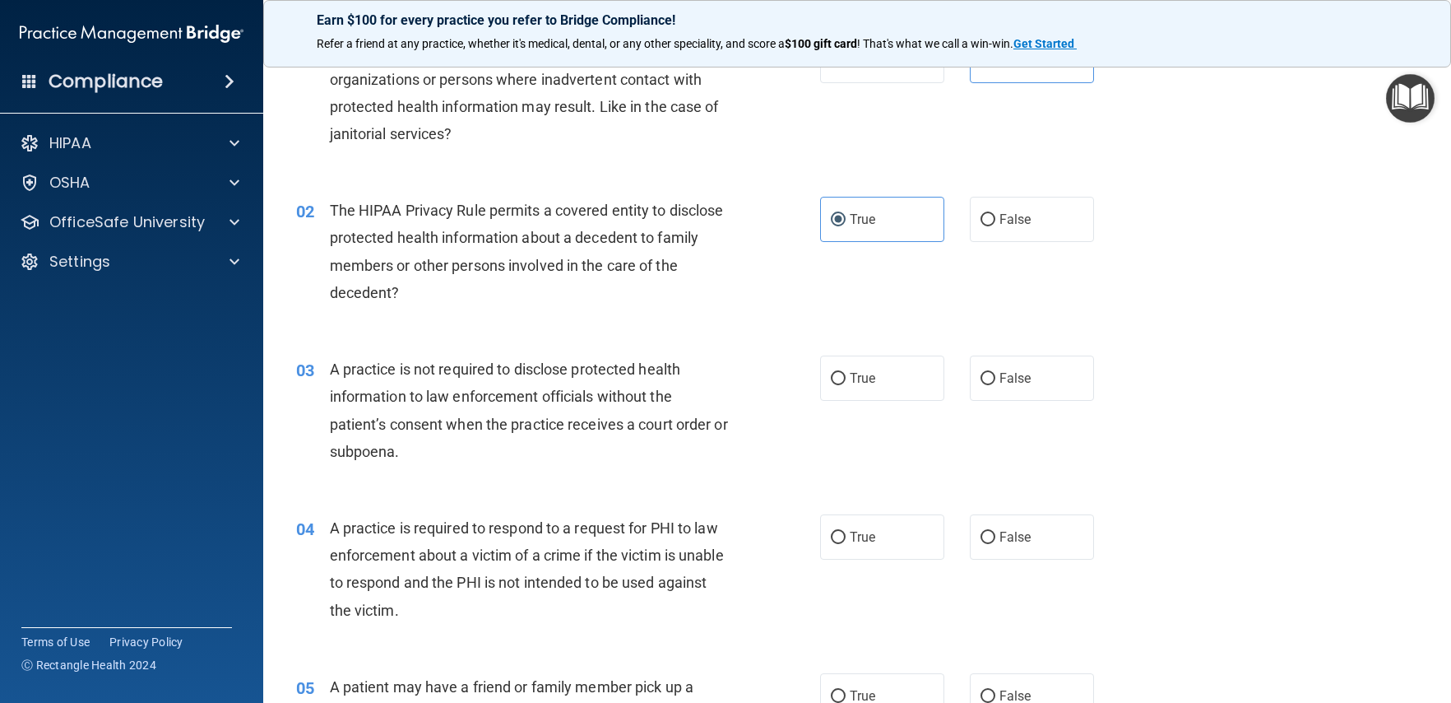
scroll to position [94, 0]
click at [1014, 392] on label "False" at bounding box center [1032, 376] width 124 height 45
click at [995, 383] on input "False" at bounding box center [988, 377] width 15 height 12
radio input "true"
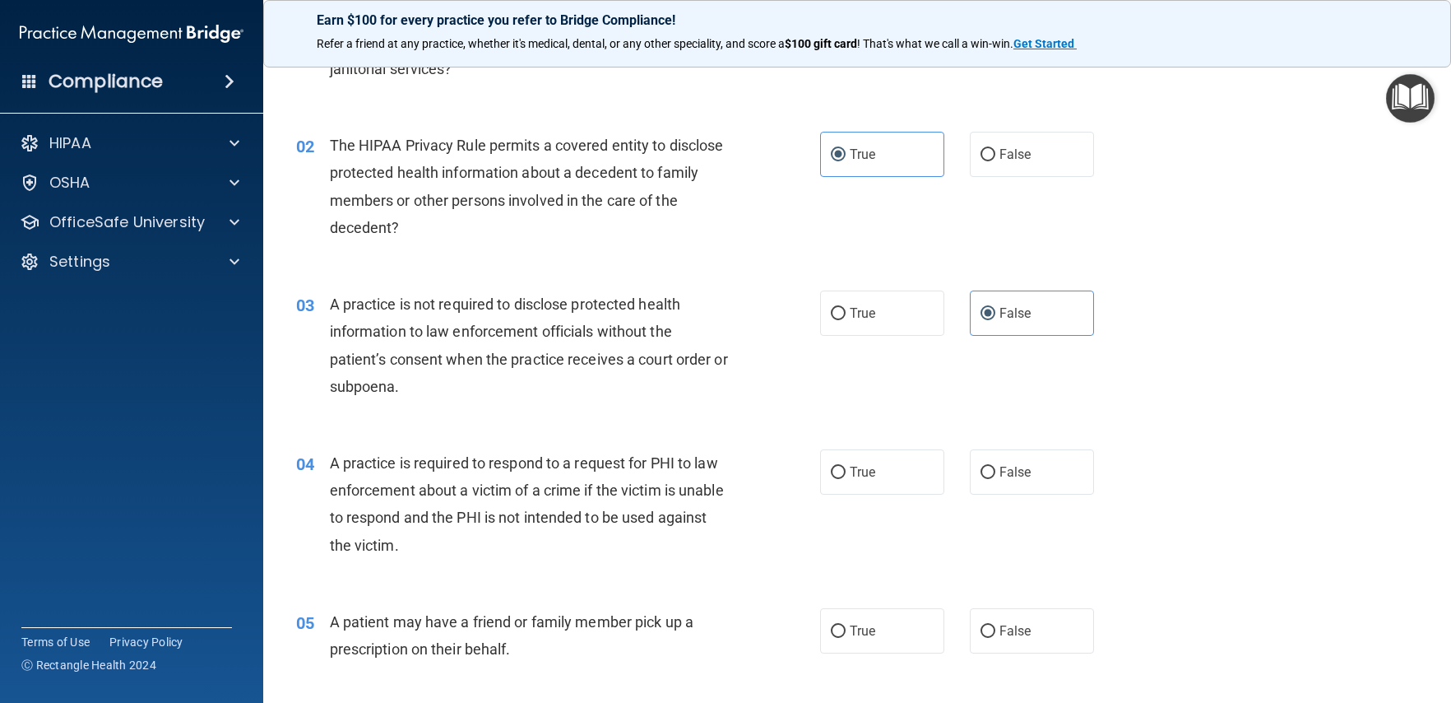
scroll to position [321, 0]
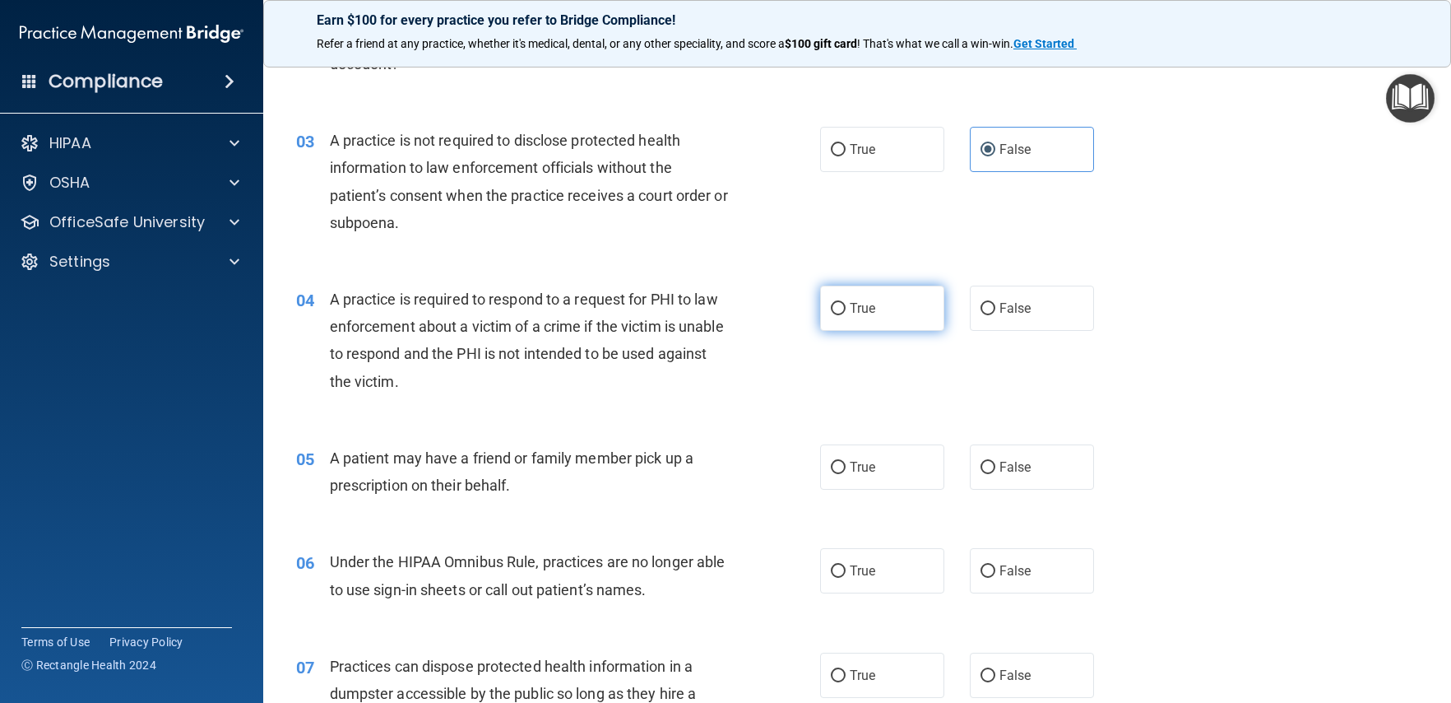
click at [889, 317] on label "True" at bounding box center [882, 307] width 124 height 45
click at [846, 315] on input "True" at bounding box center [838, 309] width 15 height 12
radio input "true"
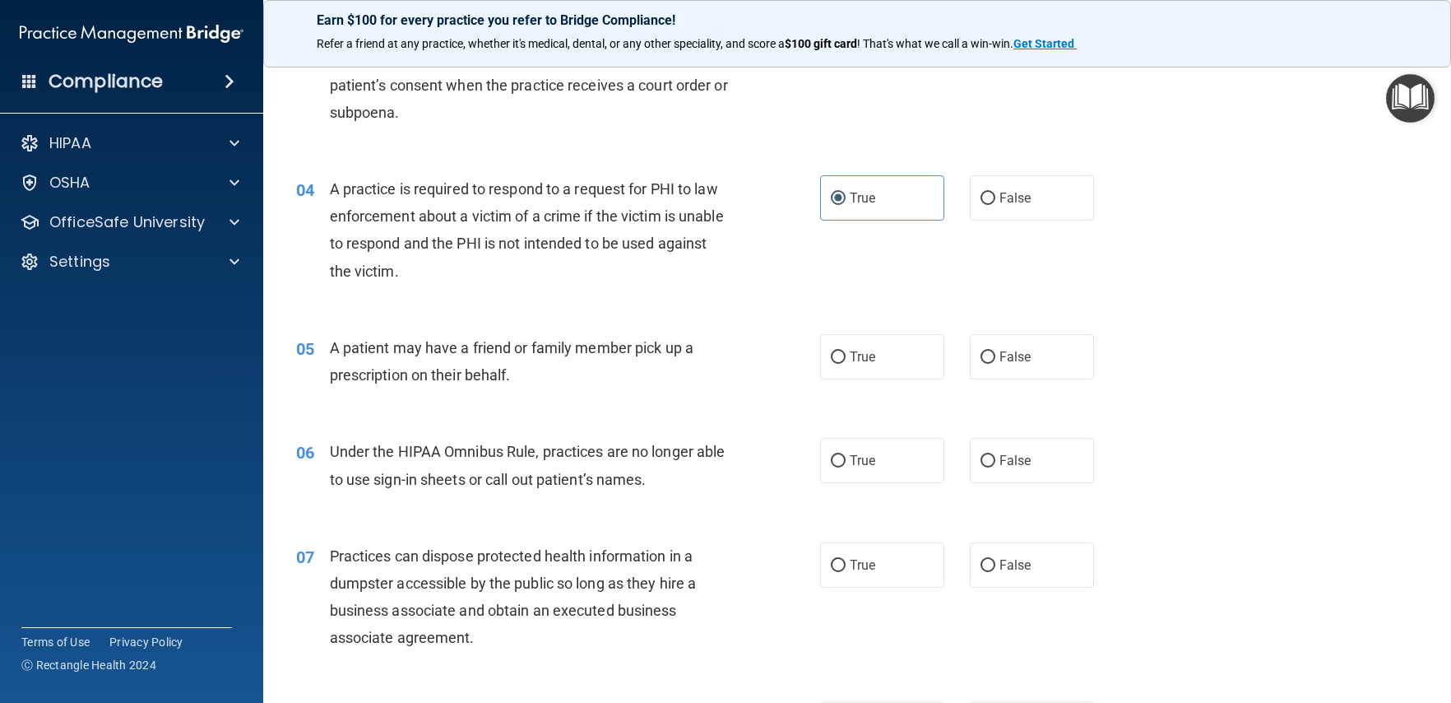
scroll to position [438, 0]
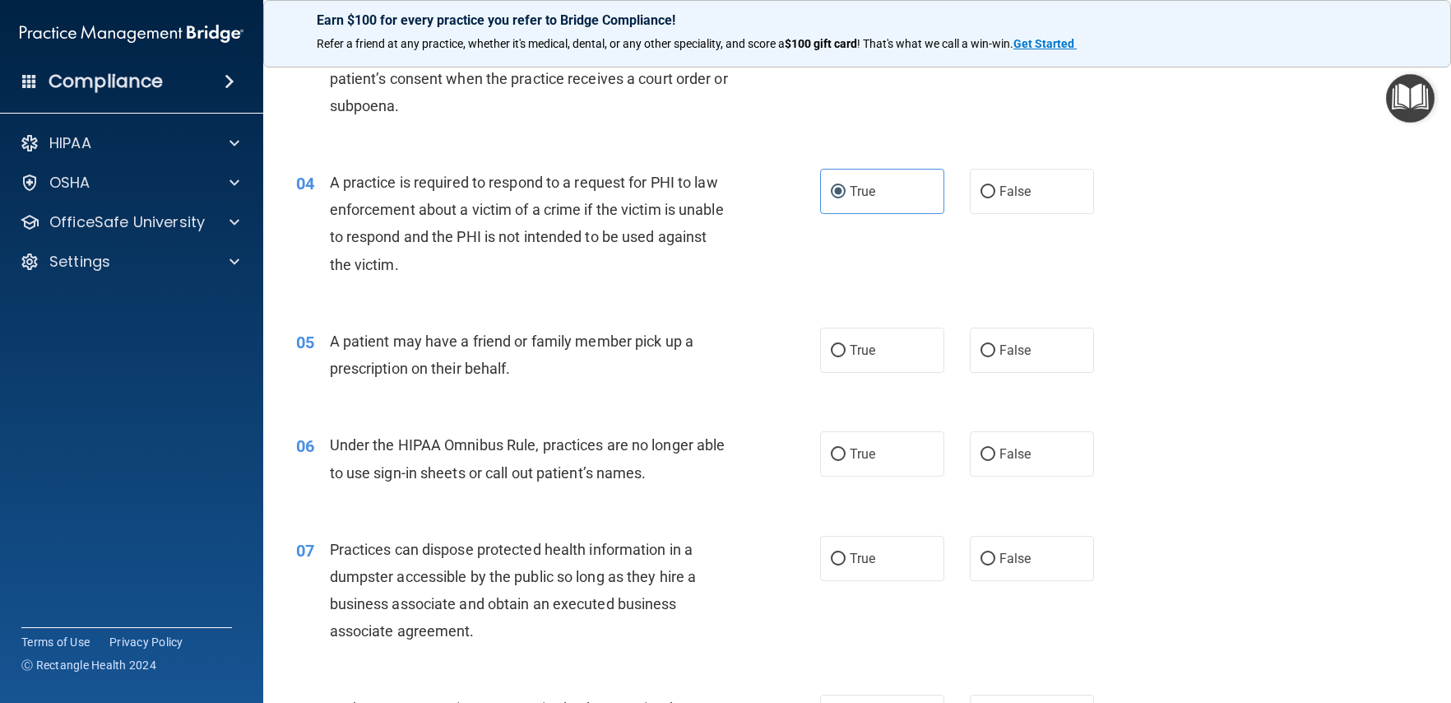
click at [560, 400] on div "05 A patient may have a friend or family member pick up a prescription on their…" at bounding box center [857, 359] width 1147 height 104
click at [850, 355] on span "True" at bounding box center [863, 350] width 26 height 16
click at [846, 355] on input "True" at bounding box center [838, 351] width 15 height 12
radio input "true"
click at [1000, 448] on span "False" at bounding box center [1016, 454] width 32 height 16
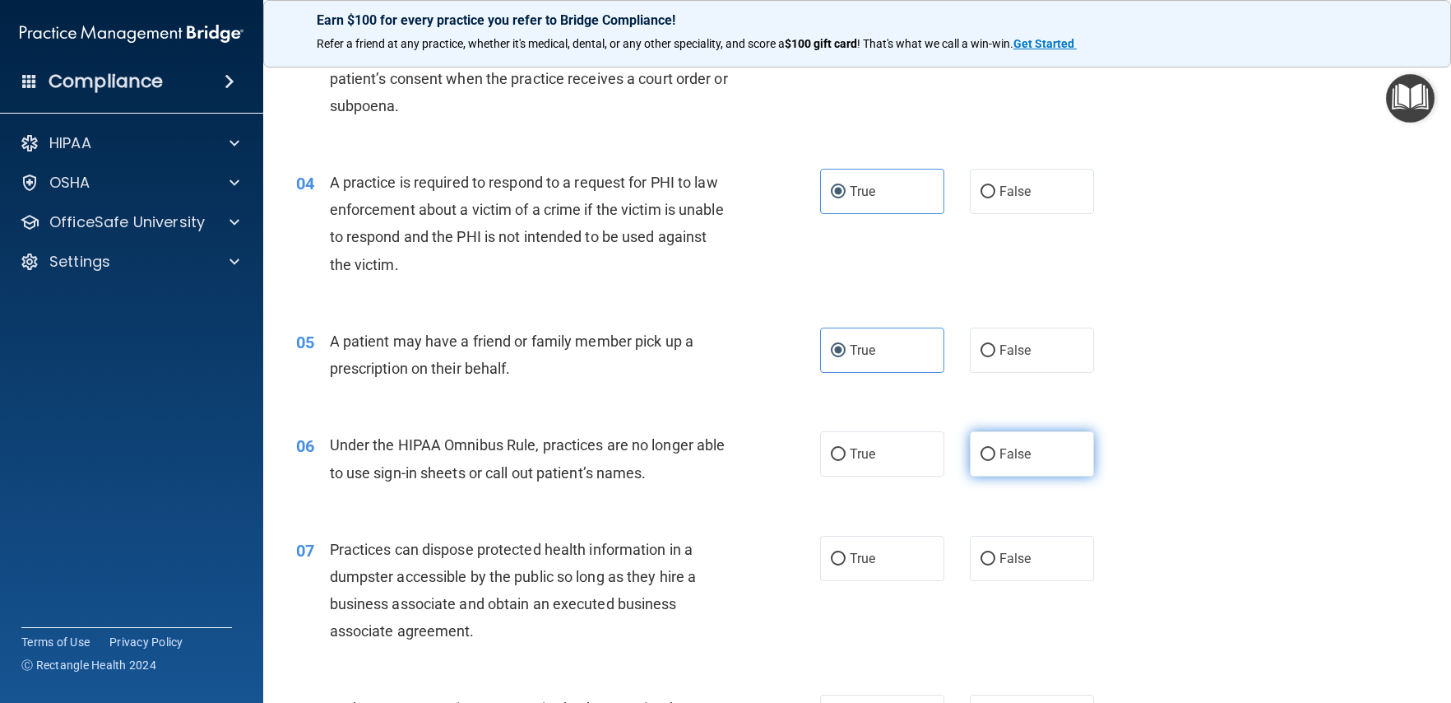
click at [995, 448] on input "False" at bounding box center [988, 454] width 15 height 12
radio input "true"
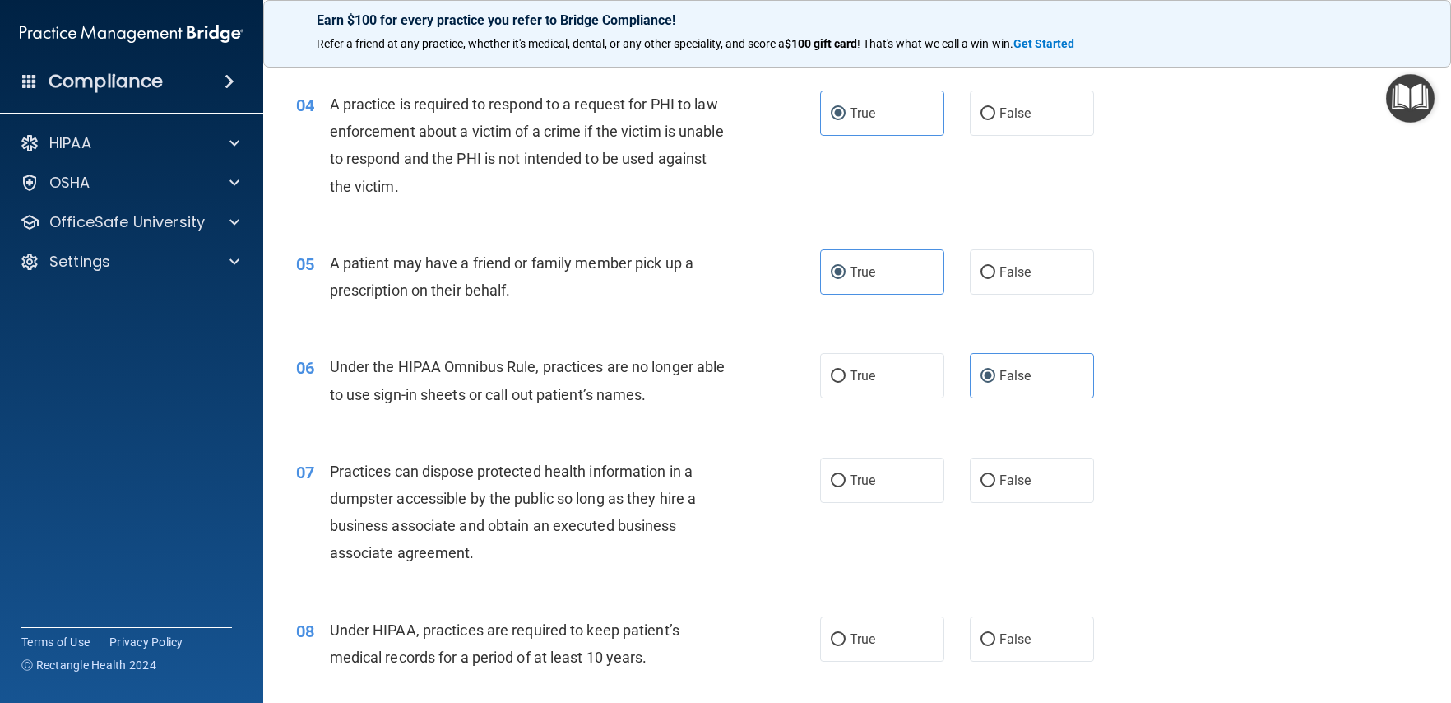
scroll to position [554, 0]
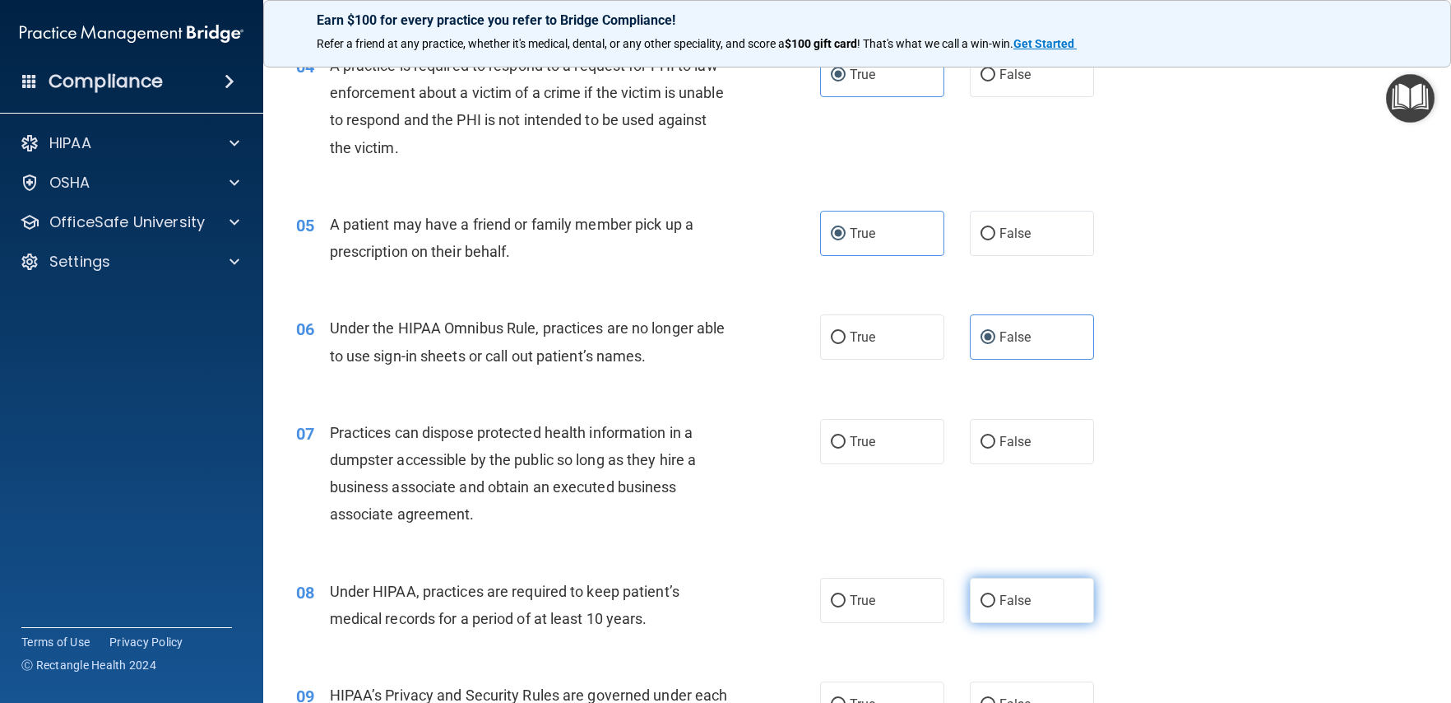
click at [981, 596] on input "False" at bounding box center [988, 601] width 15 height 12
radio input "true"
click at [1006, 445] on span "False" at bounding box center [1016, 442] width 32 height 16
click at [995, 445] on input "False" at bounding box center [988, 442] width 15 height 12
radio input "true"
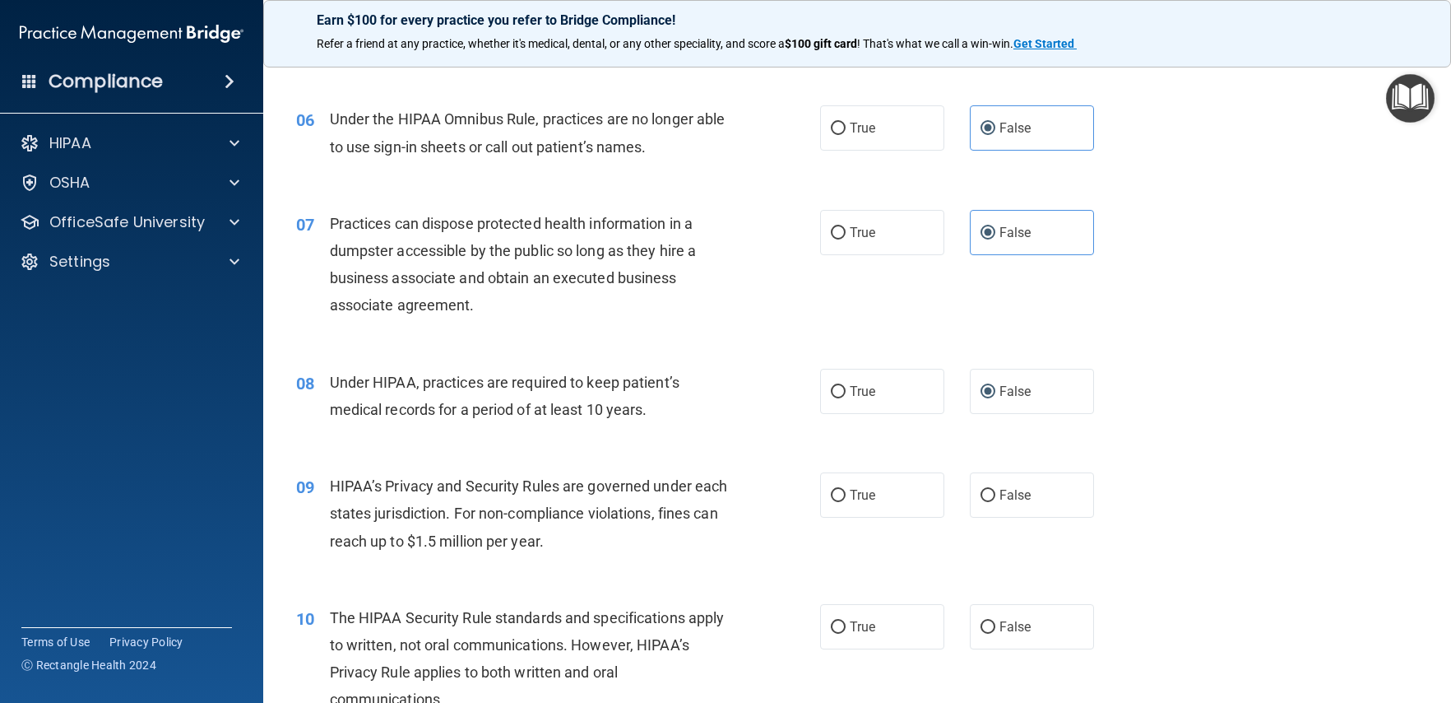
scroll to position [781, 0]
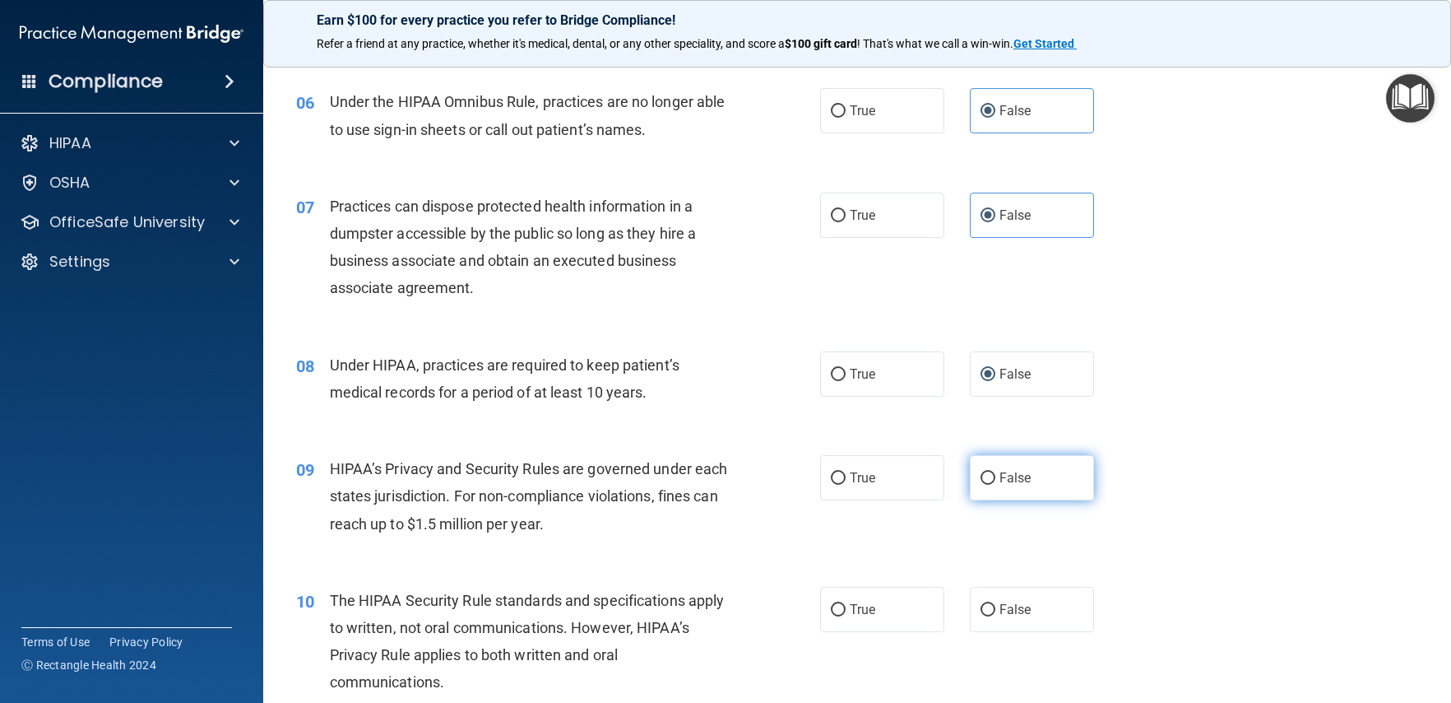
click at [1000, 479] on span "False" at bounding box center [1016, 478] width 32 height 16
click at [995, 479] on input "False" at bounding box center [988, 478] width 15 height 12
radio input "true"
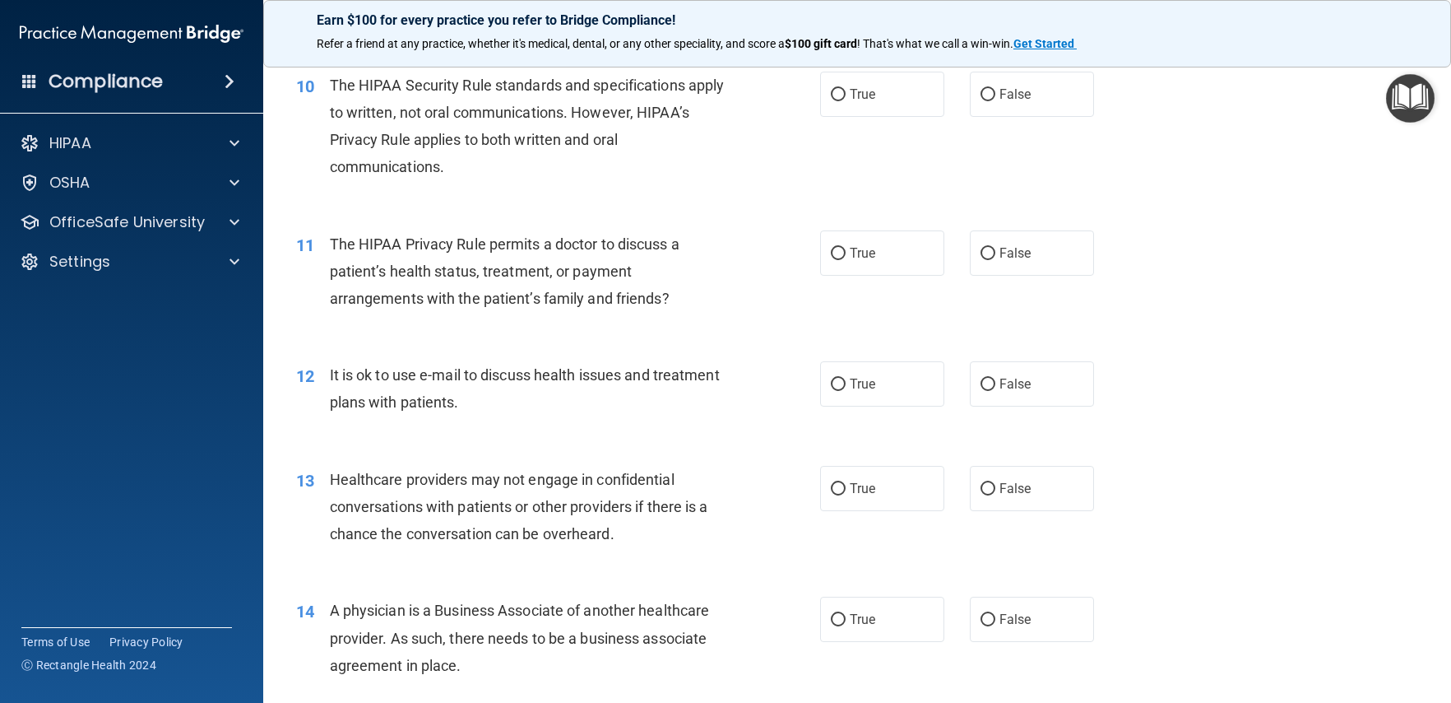
scroll to position [1292, 0]
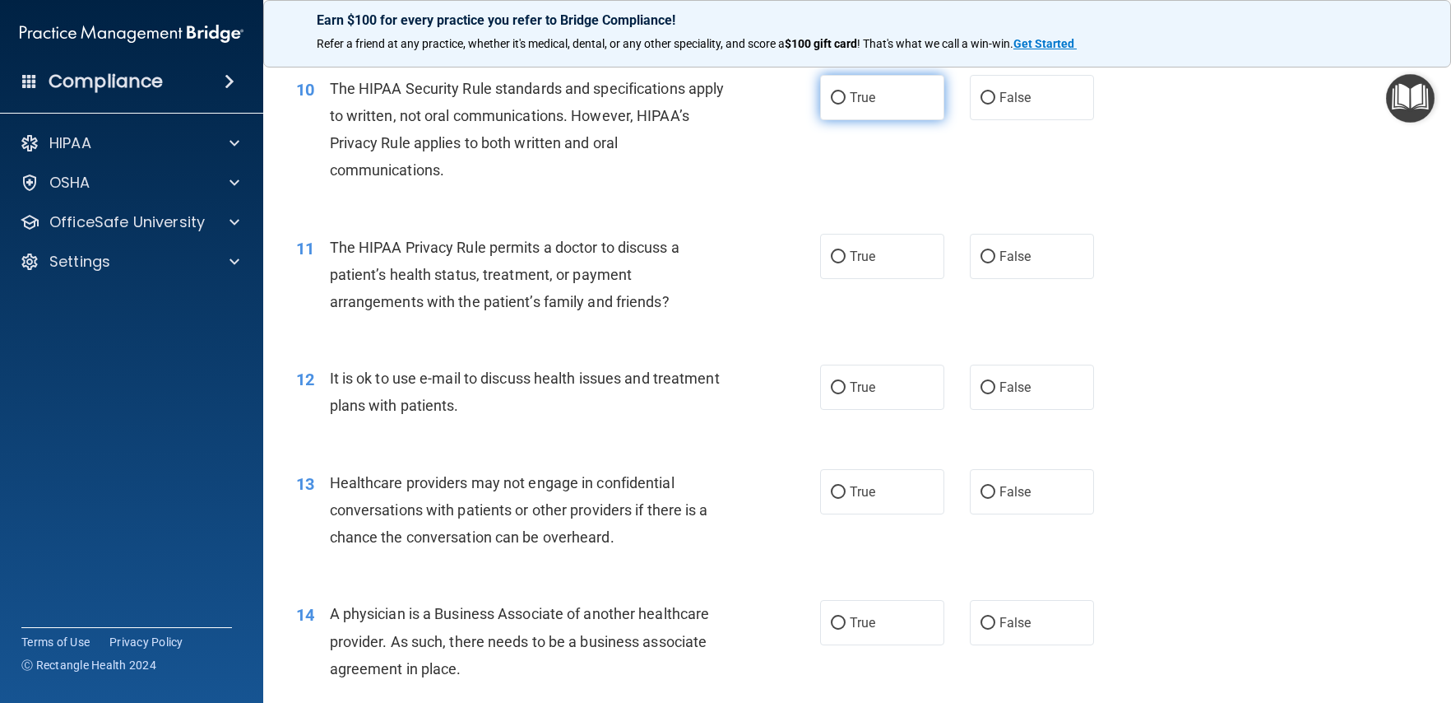
click at [833, 101] on input "True" at bounding box center [838, 98] width 15 height 12
radio input "true"
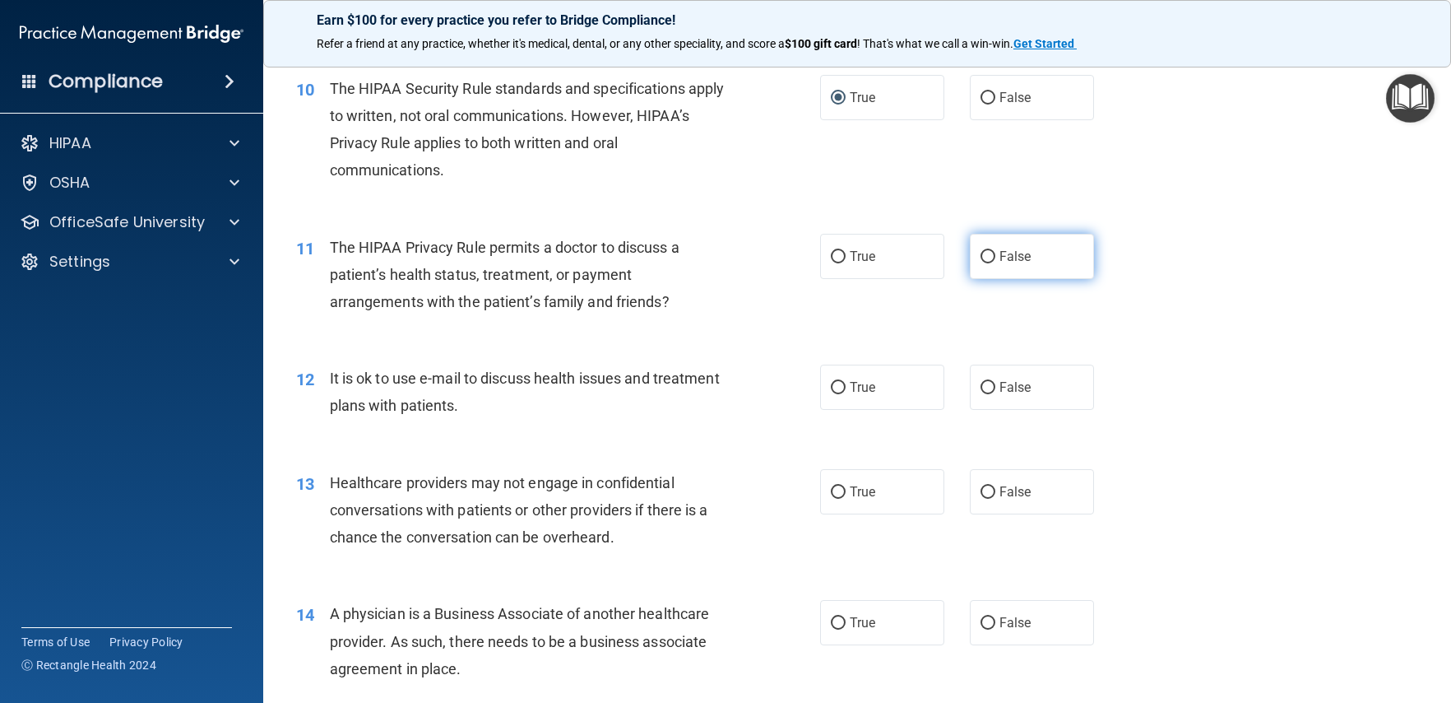
click at [981, 256] on input "False" at bounding box center [988, 257] width 15 height 12
radio input "true"
click at [864, 383] on span "True" at bounding box center [863, 387] width 26 height 16
click at [846, 383] on input "True" at bounding box center [838, 388] width 15 height 12
radio input "true"
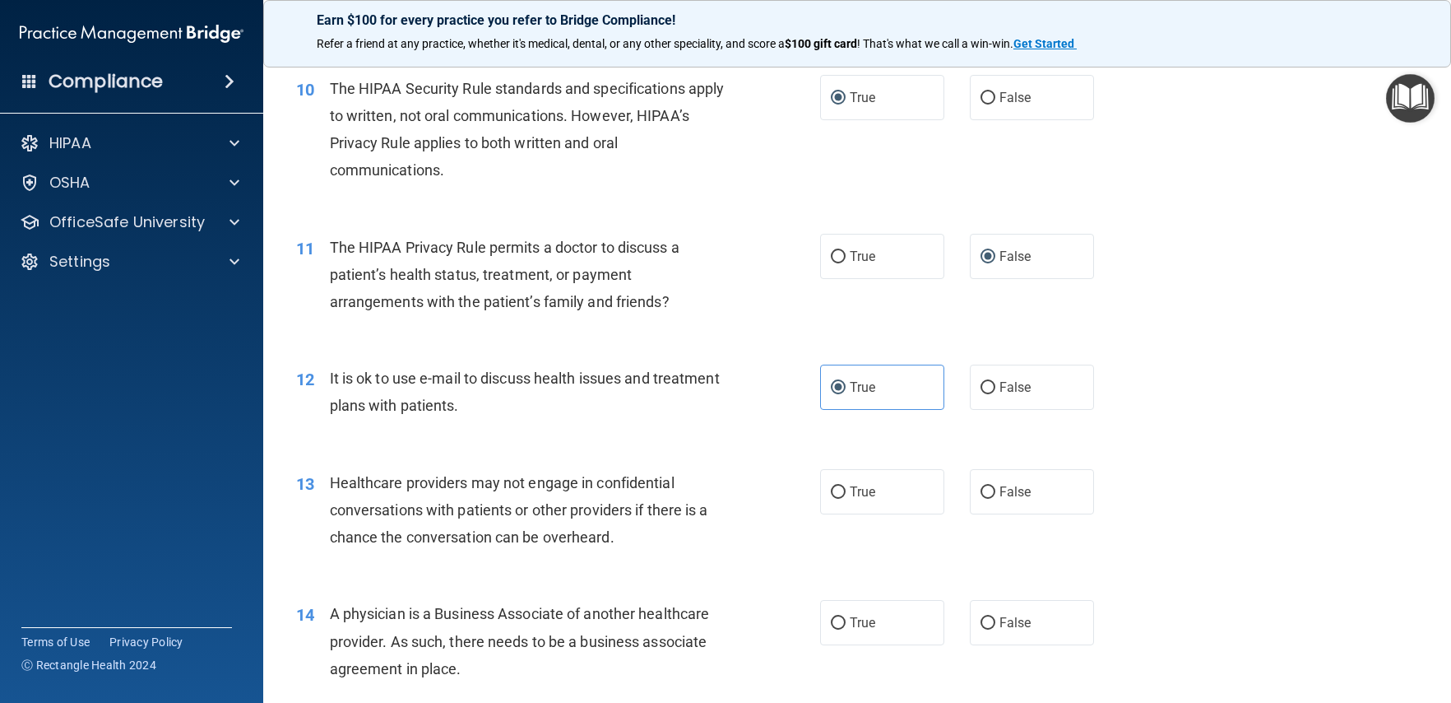
click at [530, 471] on div "Healthcare providers may not engage in confidential conversations with patients…" at bounding box center [535, 510] width 411 height 82
click at [1000, 490] on span "False" at bounding box center [1016, 492] width 32 height 16
click at [995, 490] on input "False" at bounding box center [988, 492] width 15 height 12
radio input "true"
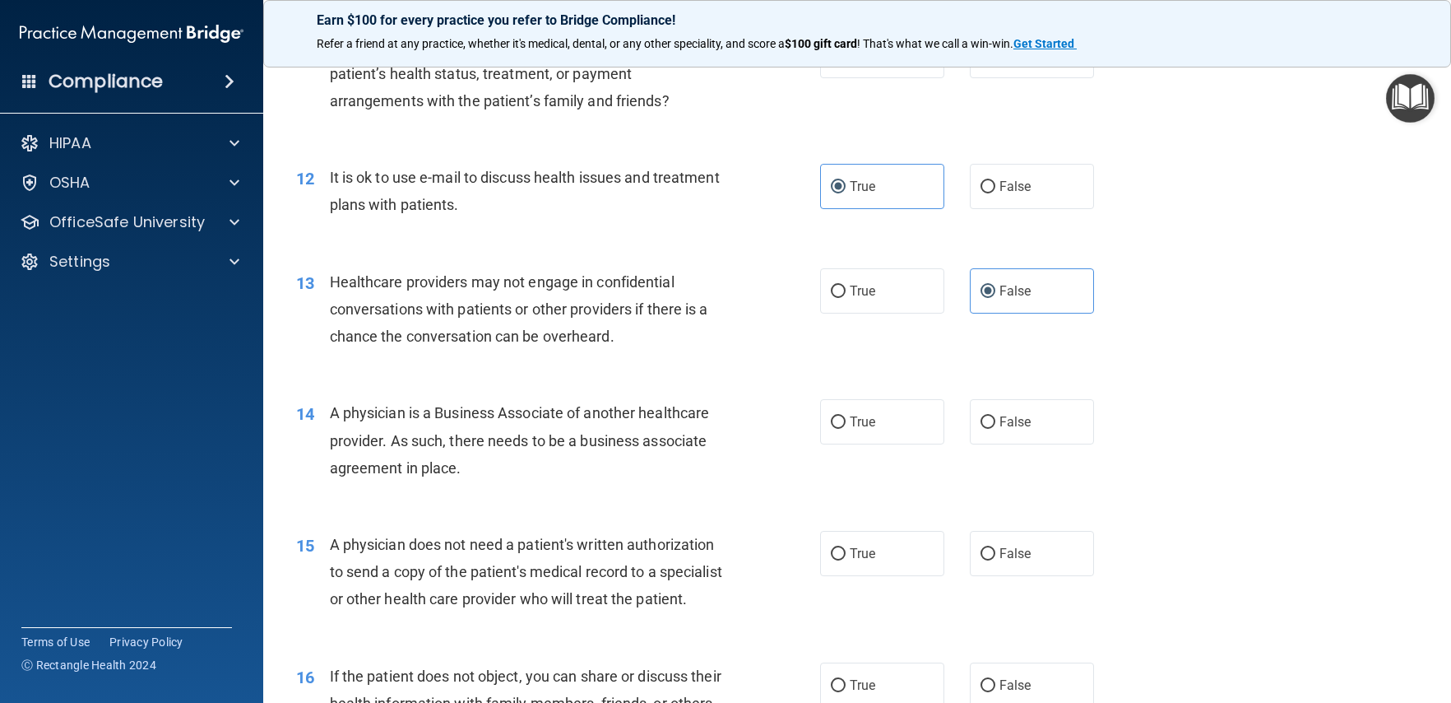
scroll to position [1495, 0]
click at [851, 561] on label "True" at bounding box center [882, 551] width 124 height 45
click at [846, 559] on input "True" at bounding box center [838, 552] width 15 height 12
radio input "true"
click at [850, 420] on span "True" at bounding box center [863, 420] width 26 height 16
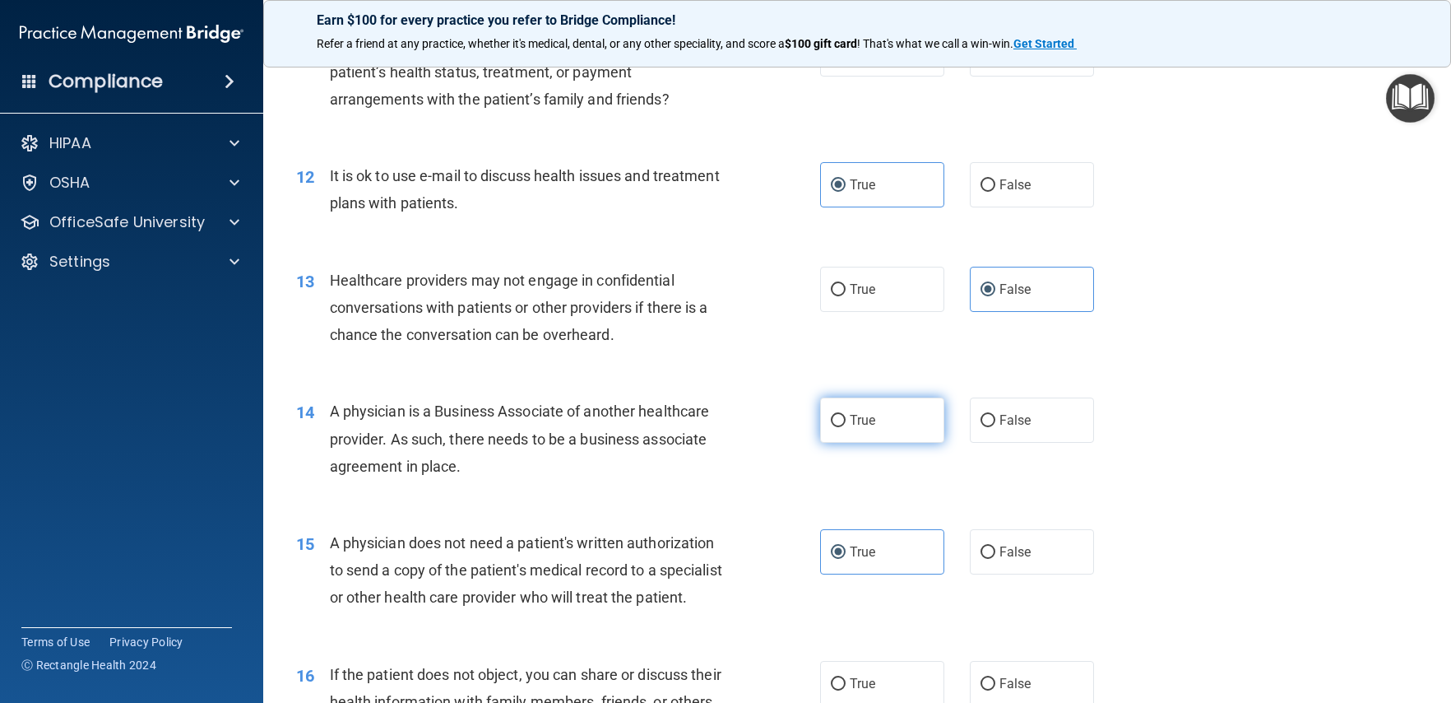
click at [846, 420] on input "True" at bounding box center [838, 421] width 15 height 12
radio input "true"
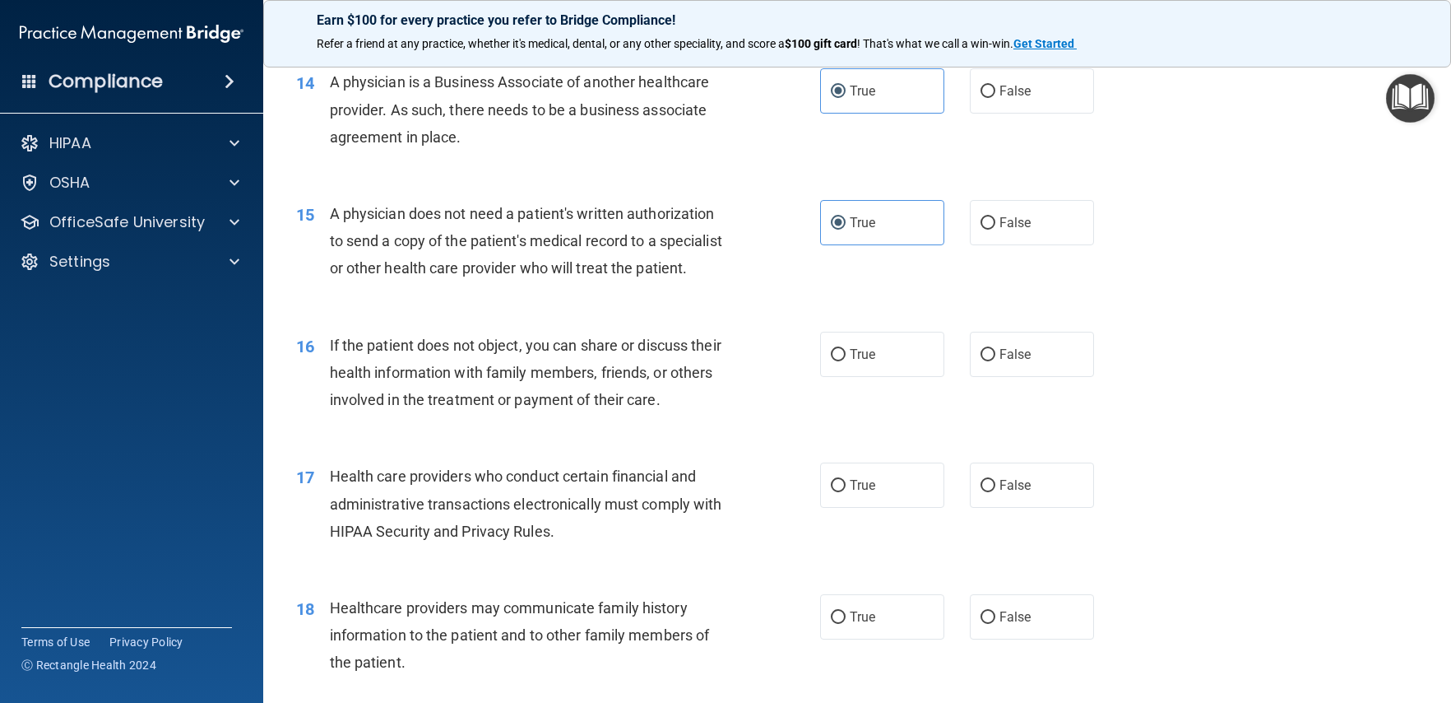
scroll to position [1833, 0]
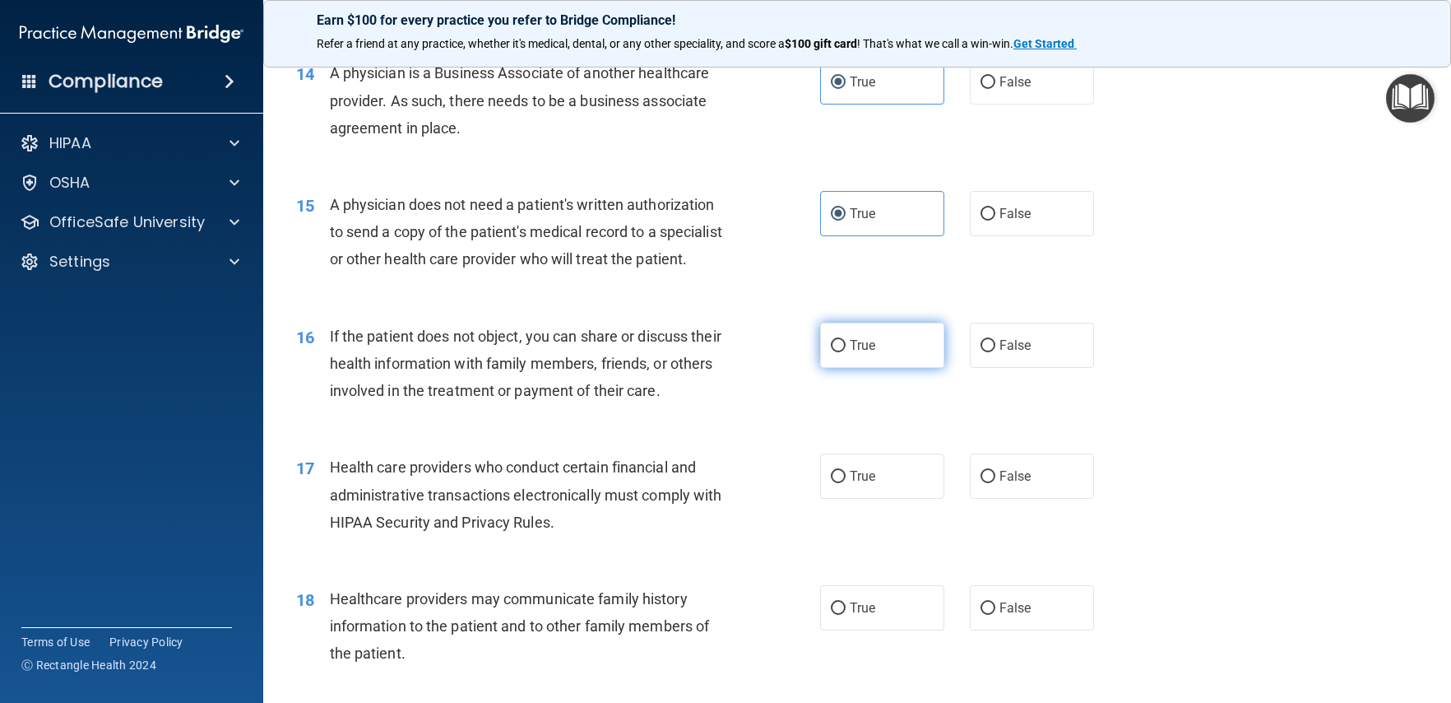
click at [851, 353] on span "True" at bounding box center [863, 345] width 26 height 16
click at [846, 352] on input "True" at bounding box center [838, 346] width 15 height 12
radio input "true"
click at [867, 499] on label "True" at bounding box center [882, 475] width 124 height 45
click at [846, 483] on input "True" at bounding box center [838, 477] width 15 height 12
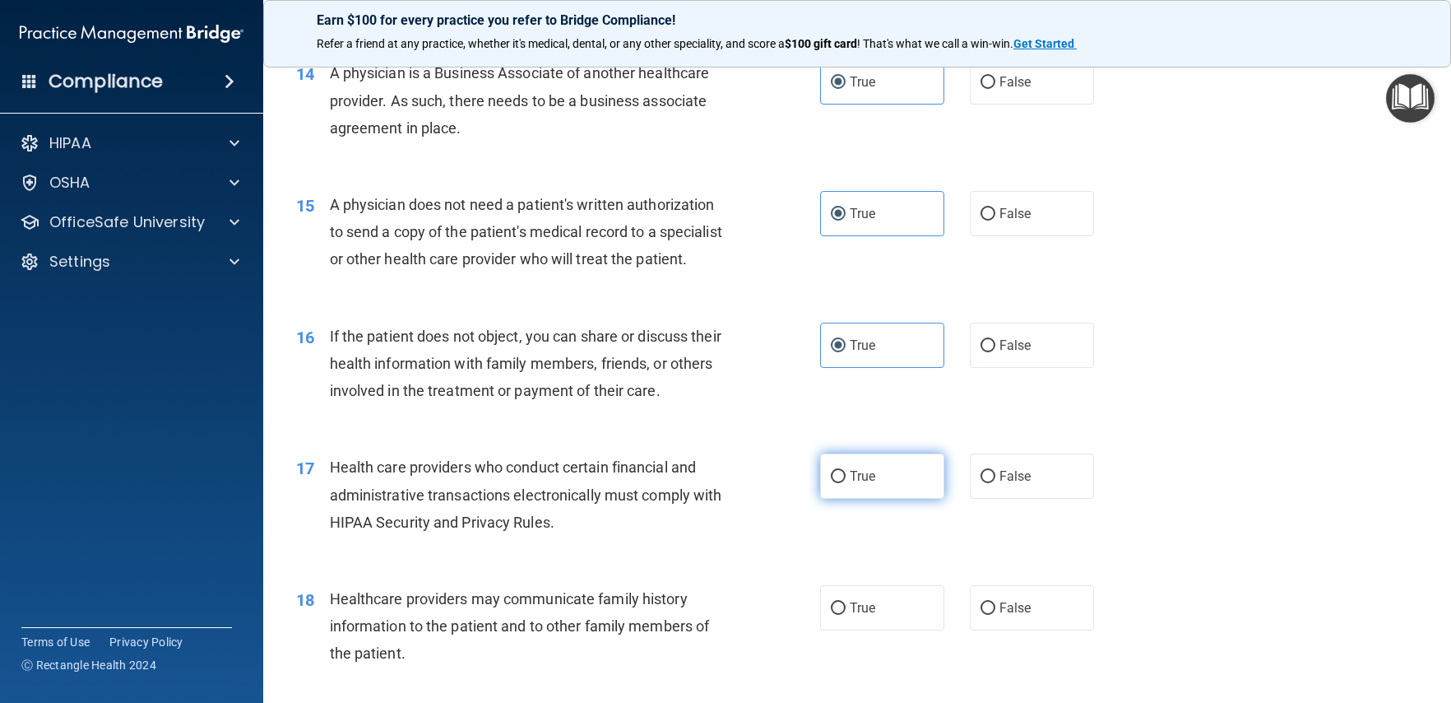
radio input "true"
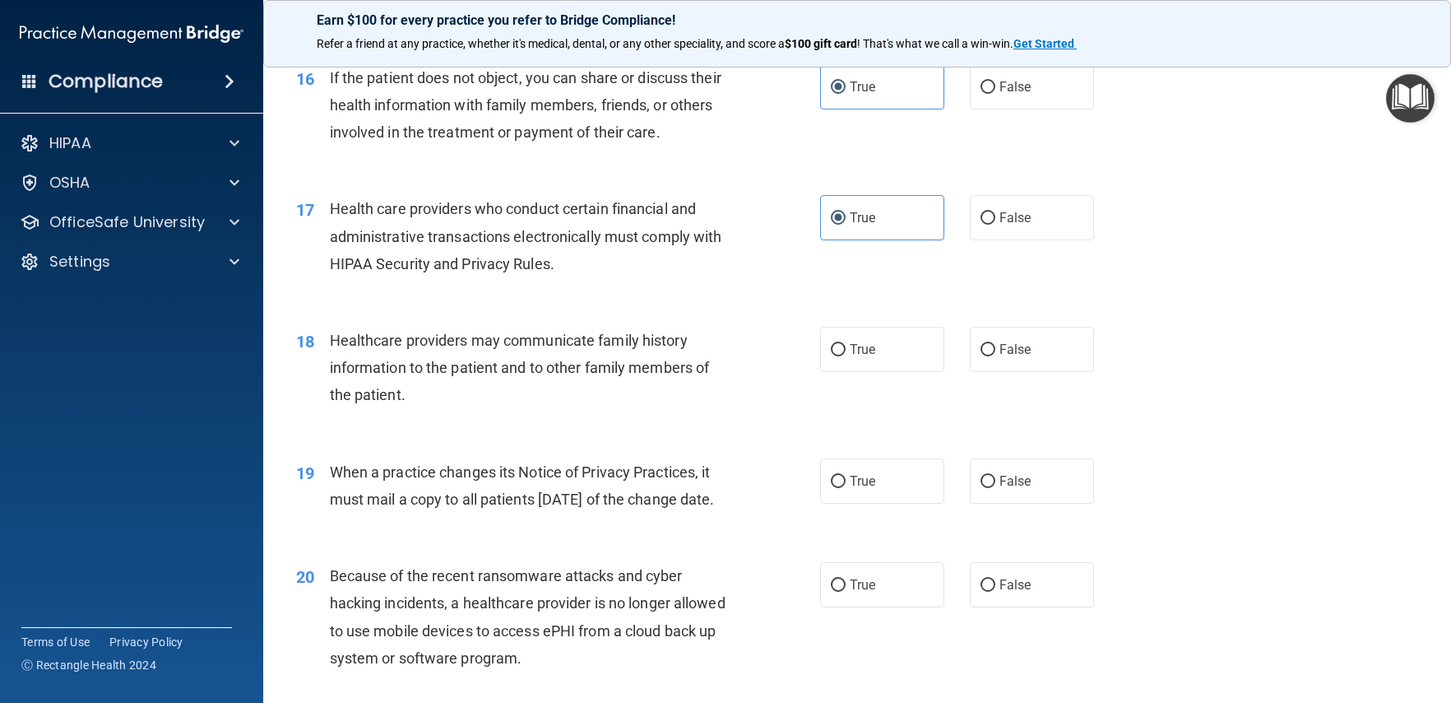
scroll to position [2100, 0]
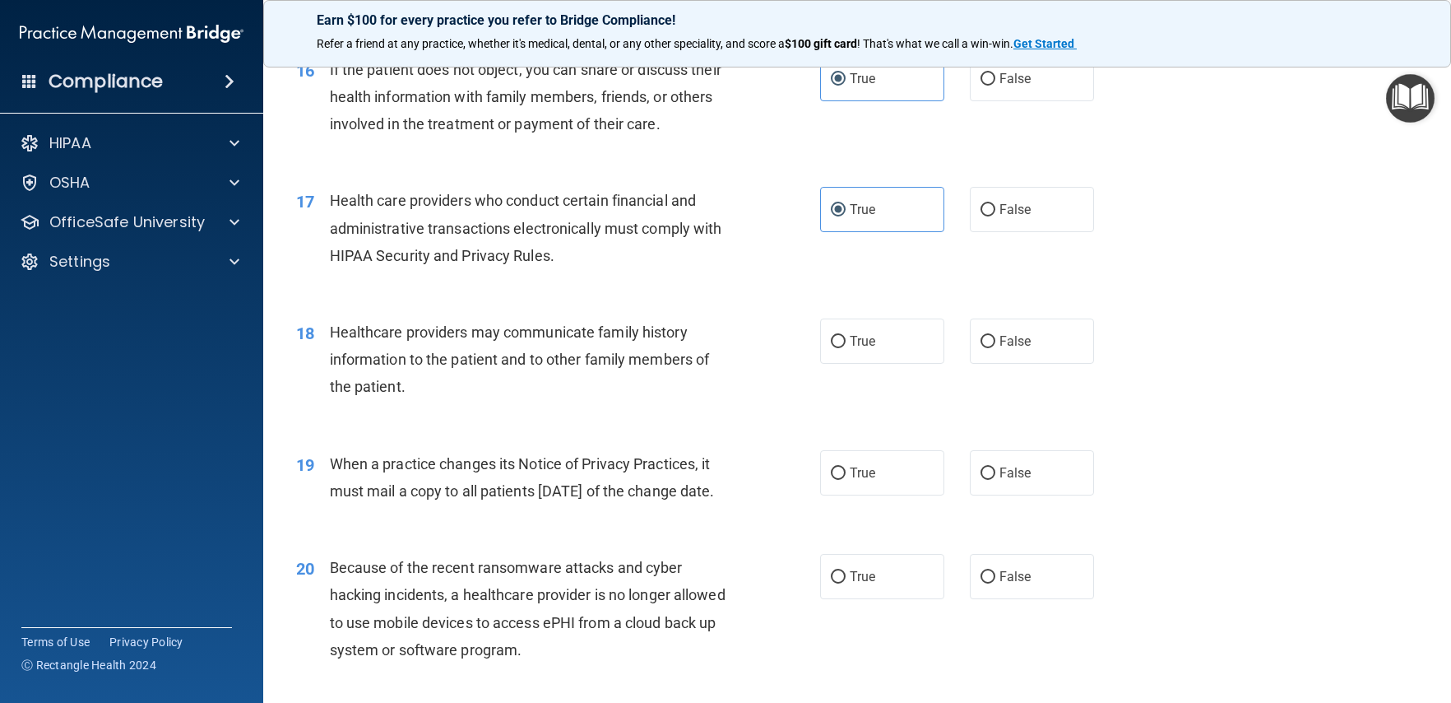
drag, startPoint x: 1009, startPoint y: 385, endPoint x: 912, endPoint y: 429, distance: 107.5
click at [1009, 364] on label "False" at bounding box center [1032, 340] width 124 height 45
click at [995, 348] on input "False" at bounding box center [988, 342] width 15 height 12
radio input "true"
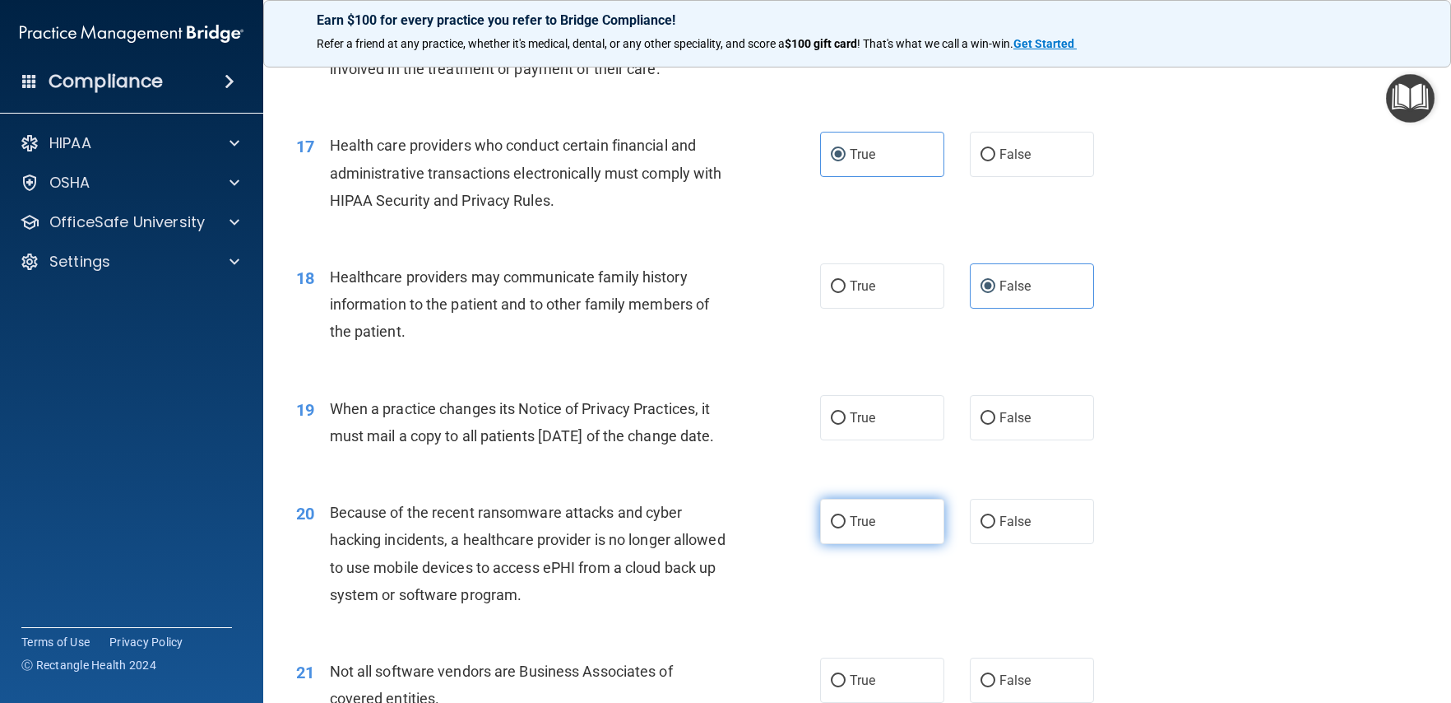
scroll to position [2178, 0]
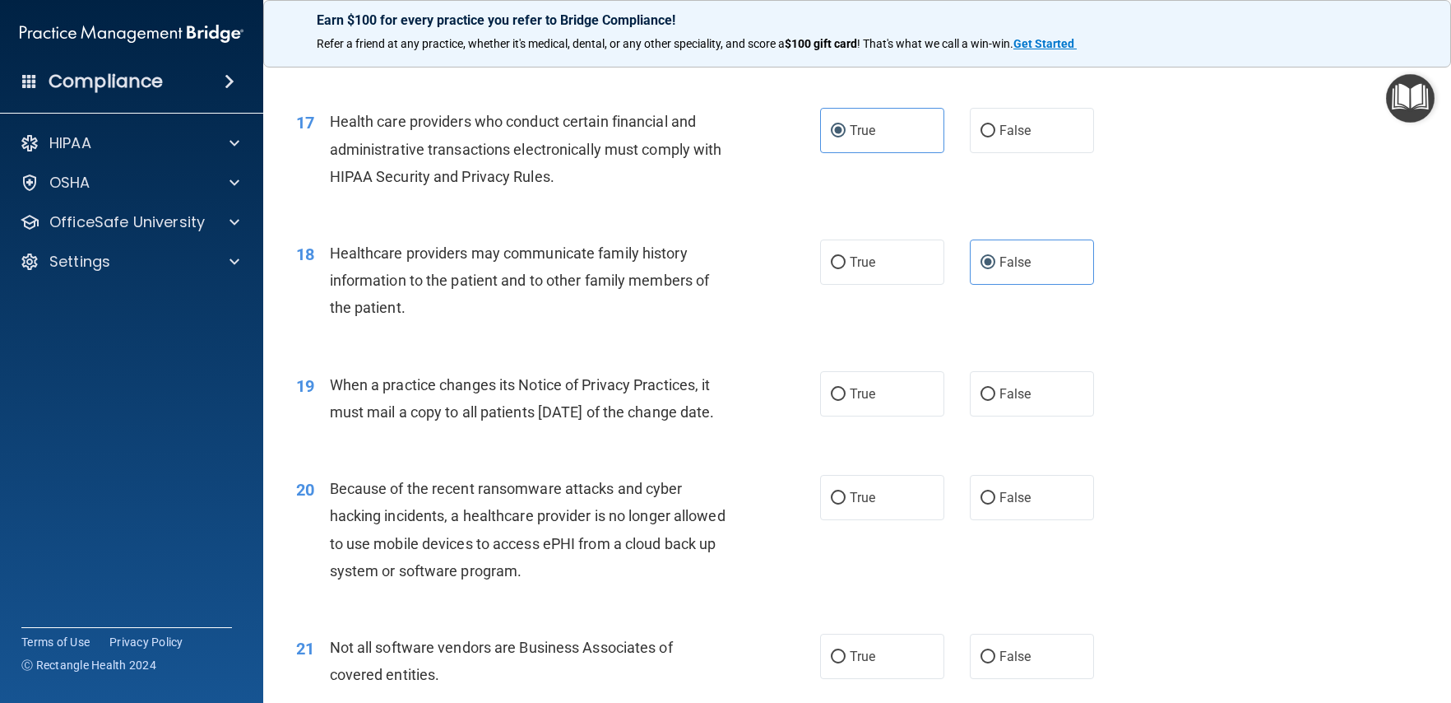
drag, startPoint x: 884, startPoint y: 424, endPoint x: 660, endPoint y: 437, distance: 225.0
click at [884, 416] on label "True" at bounding box center [882, 393] width 124 height 45
click at [846, 401] on input "True" at bounding box center [838, 394] width 15 height 12
radio input "true"
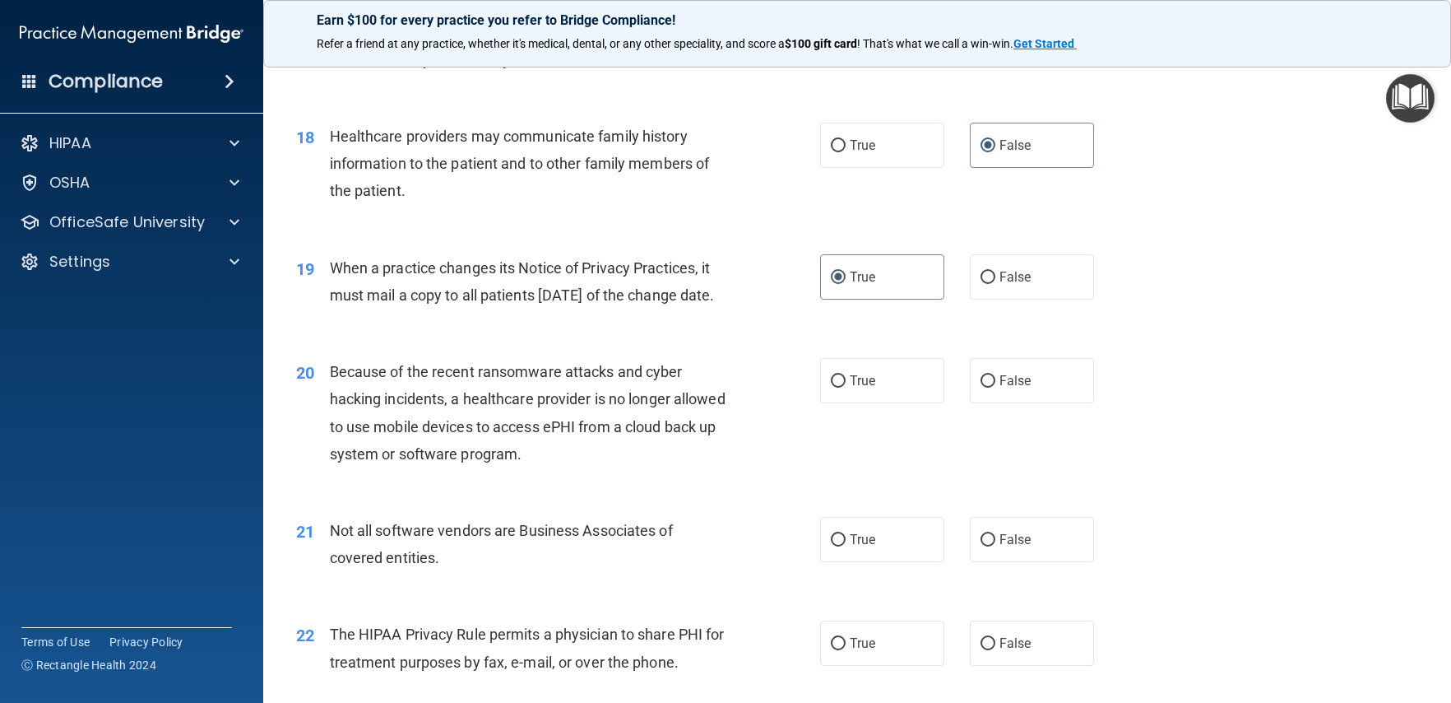
scroll to position [2476, 0]
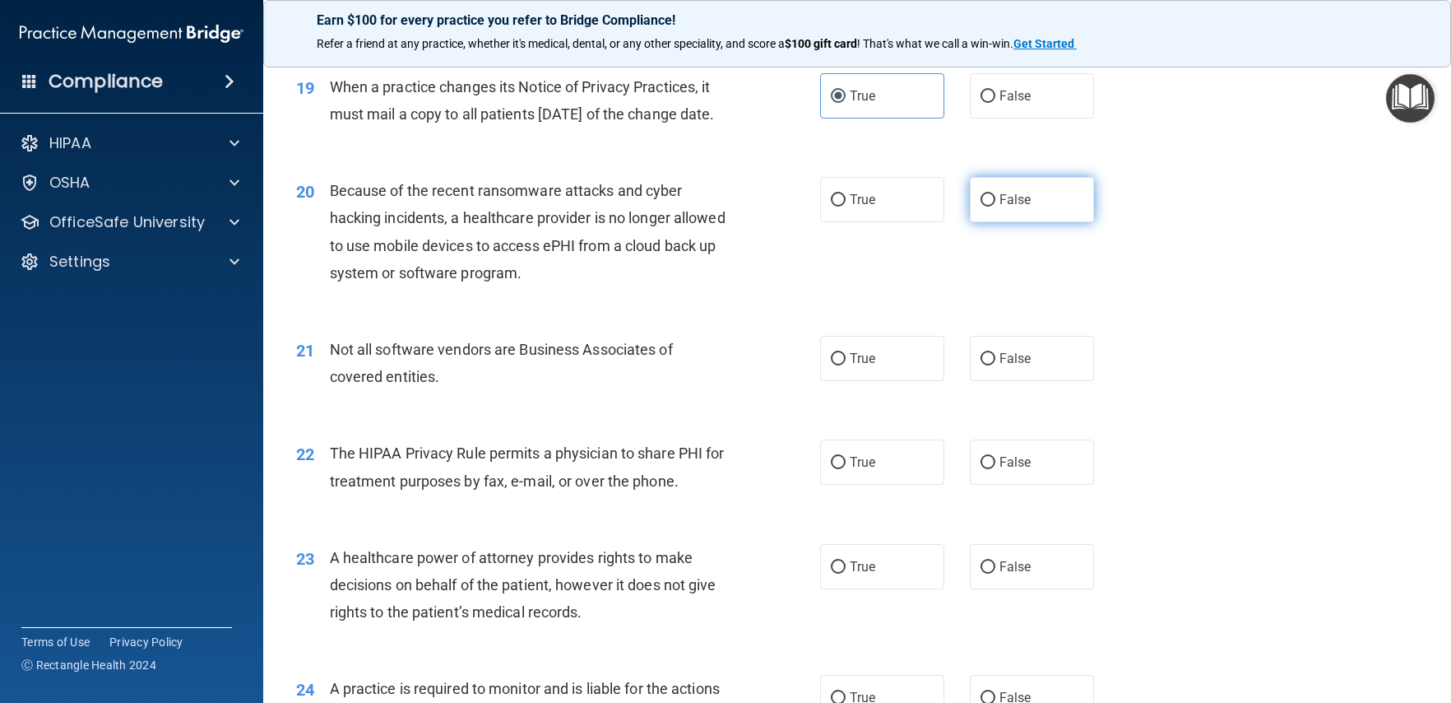
click at [995, 222] on label "False" at bounding box center [1032, 199] width 124 height 45
click at [995, 206] on input "False" at bounding box center [988, 200] width 15 height 12
radio input "true"
click at [869, 381] on label "True" at bounding box center [882, 358] width 124 height 45
click at [846, 365] on input "True" at bounding box center [838, 359] width 15 height 12
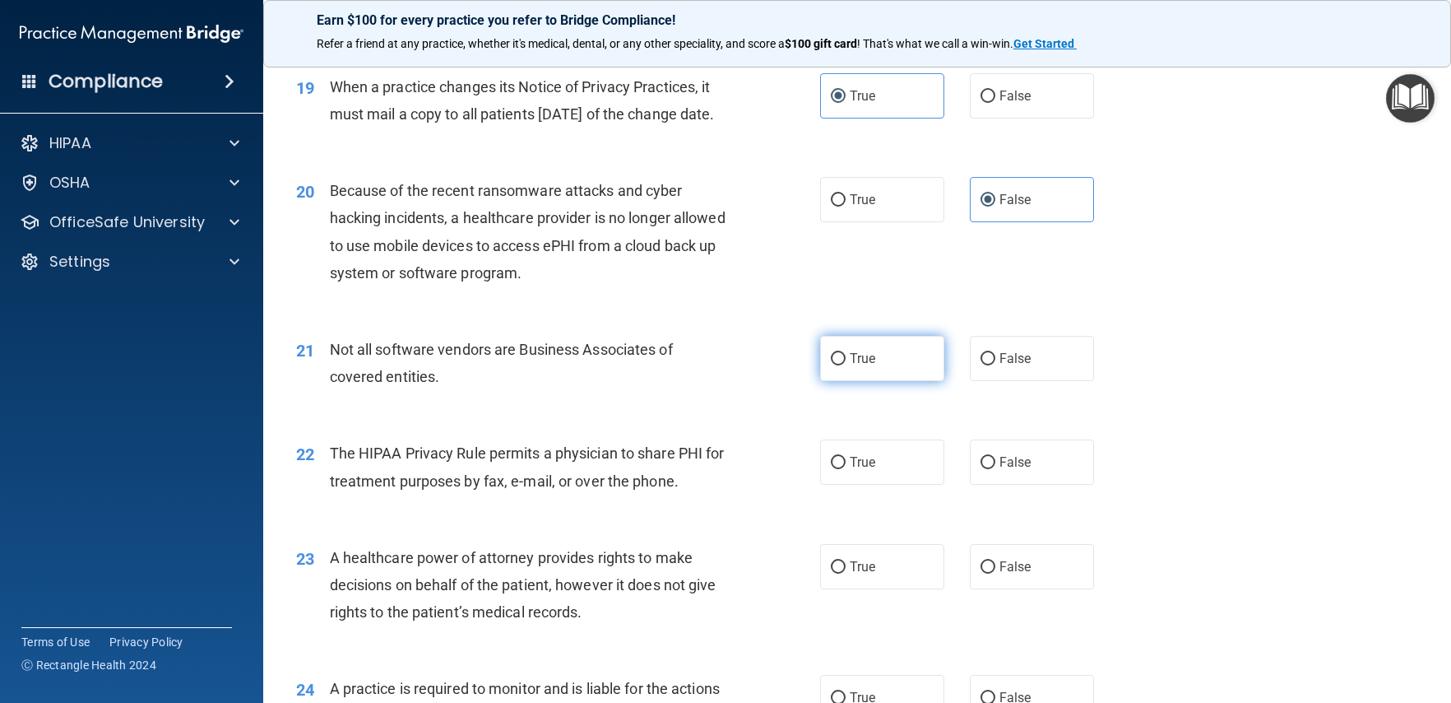
radio input "true"
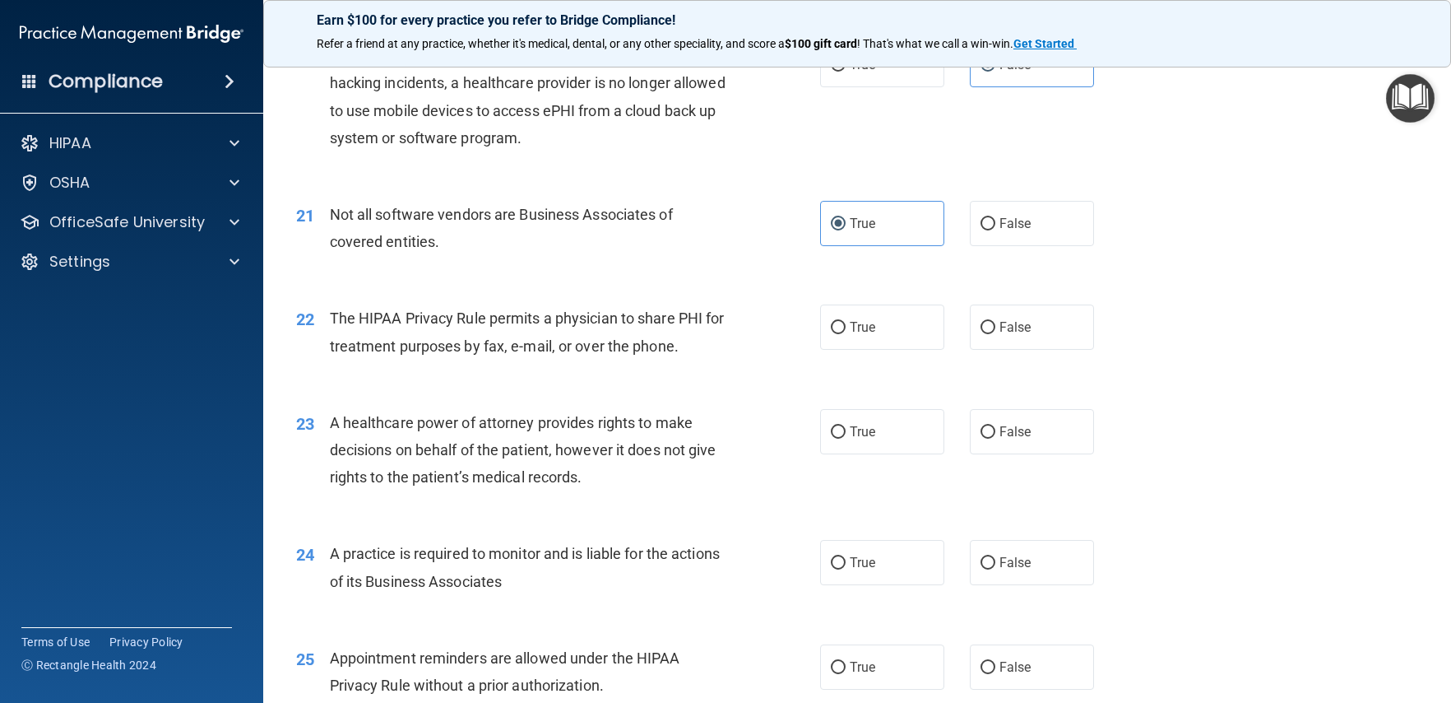
scroll to position [2615, 0]
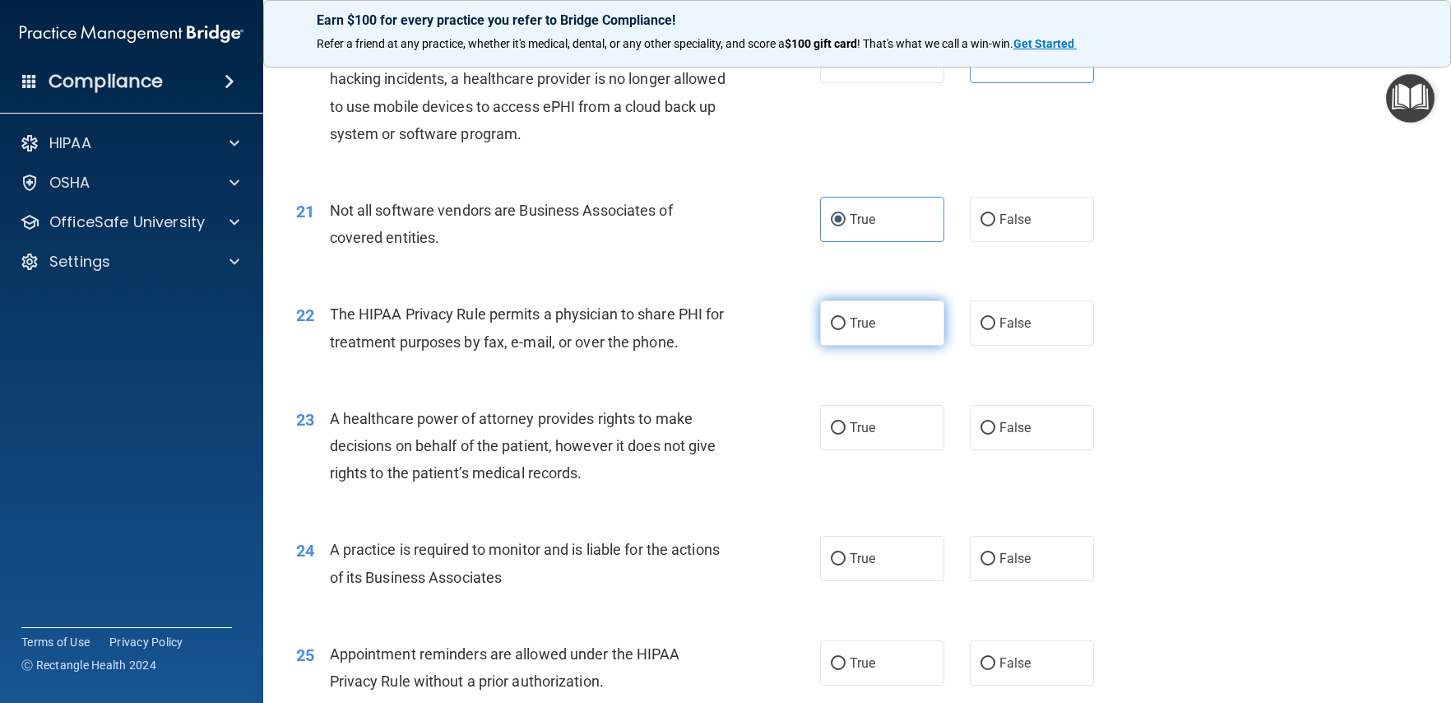
click at [888, 346] on label "True" at bounding box center [882, 322] width 124 height 45
click at [846, 330] on input "True" at bounding box center [838, 324] width 15 height 12
radio input "true"
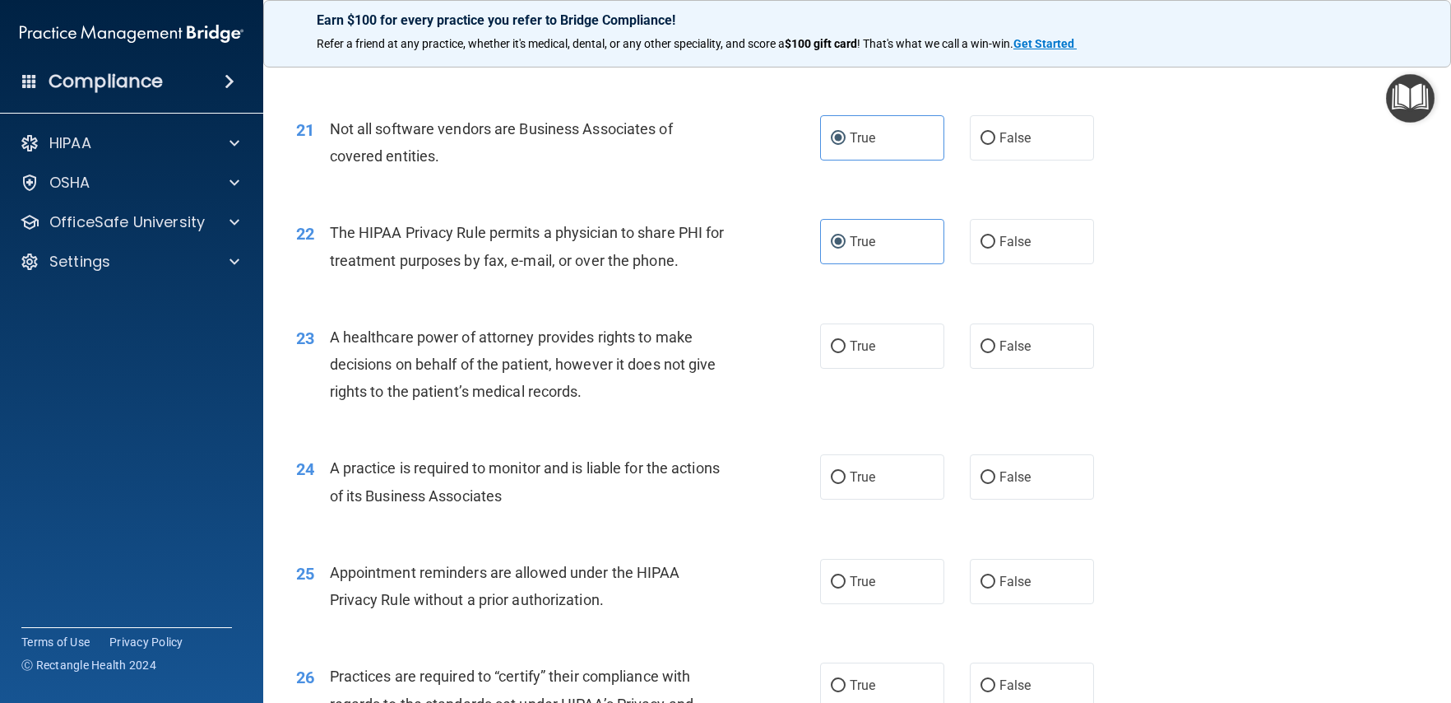
scroll to position [2698, 0]
click at [857, 353] on span "True" at bounding box center [863, 345] width 26 height 16
click at [846, 352] on input "True" at bounding box center [838, 346] width 15 height 12
radio input "true"
drag, startPoint x: 1014, startPoint y: 410, endPoint x: 904, endPoint y: 428, distance: 110.9
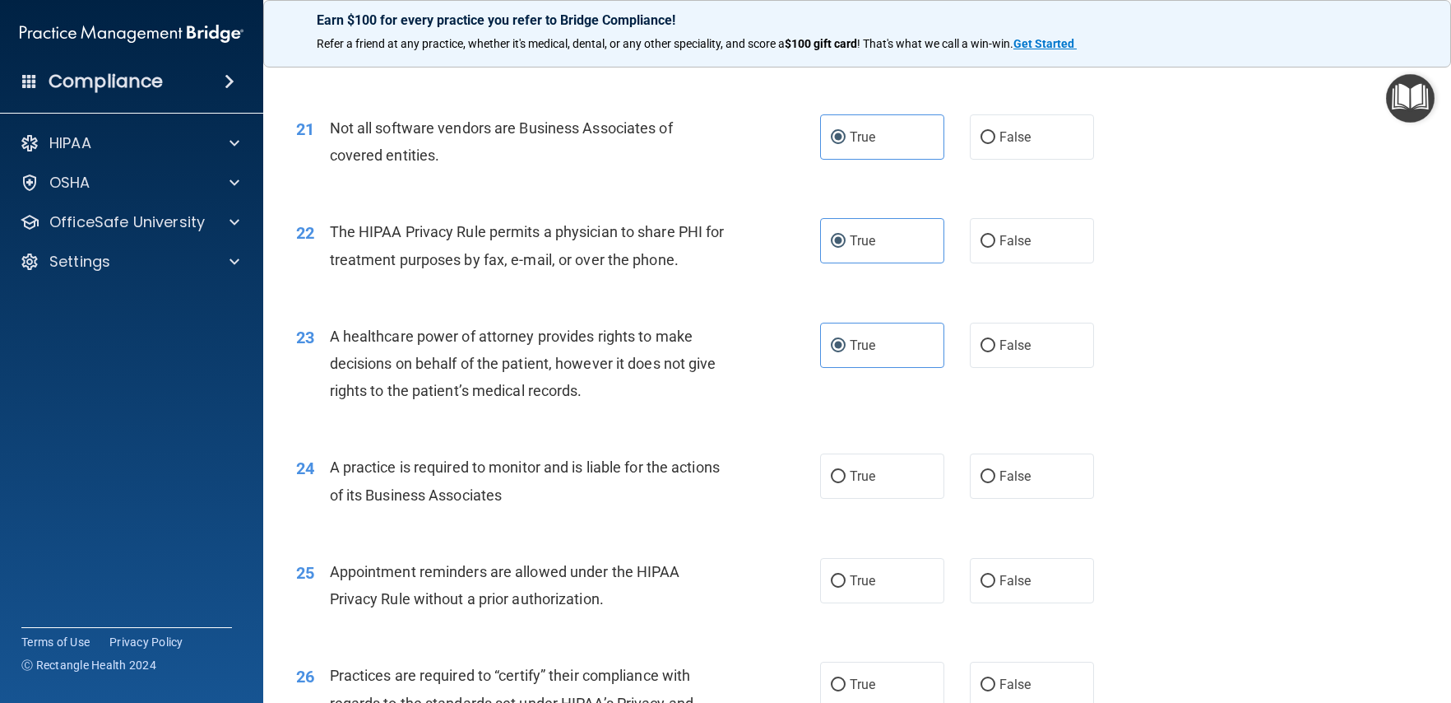
click at [1014, 368] on label "False" at bounding box center [1032, 344] width 124 height 45
click at [995, 352] on input "False" at bounding box center [988, 346] width 15 height 12
radio input "true"
radio input "false"
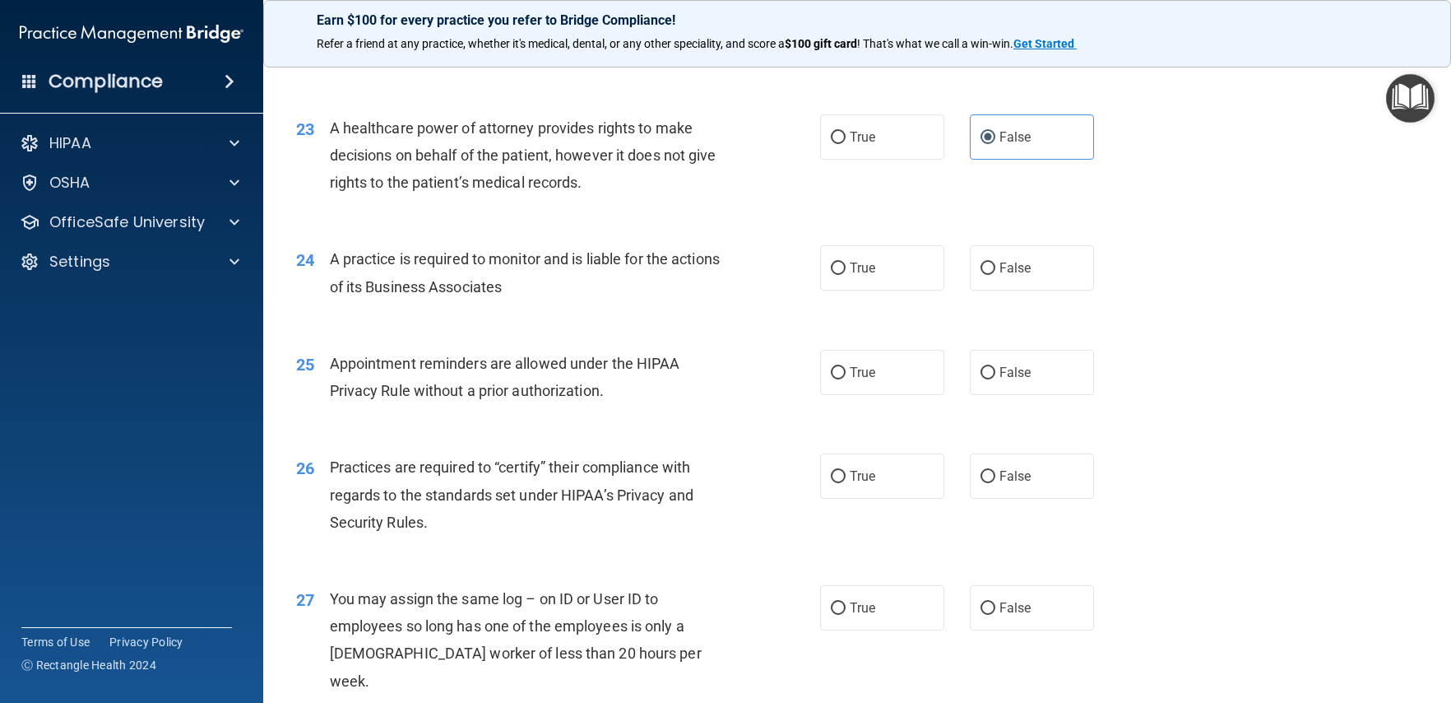
scroll to position [2912, 0]
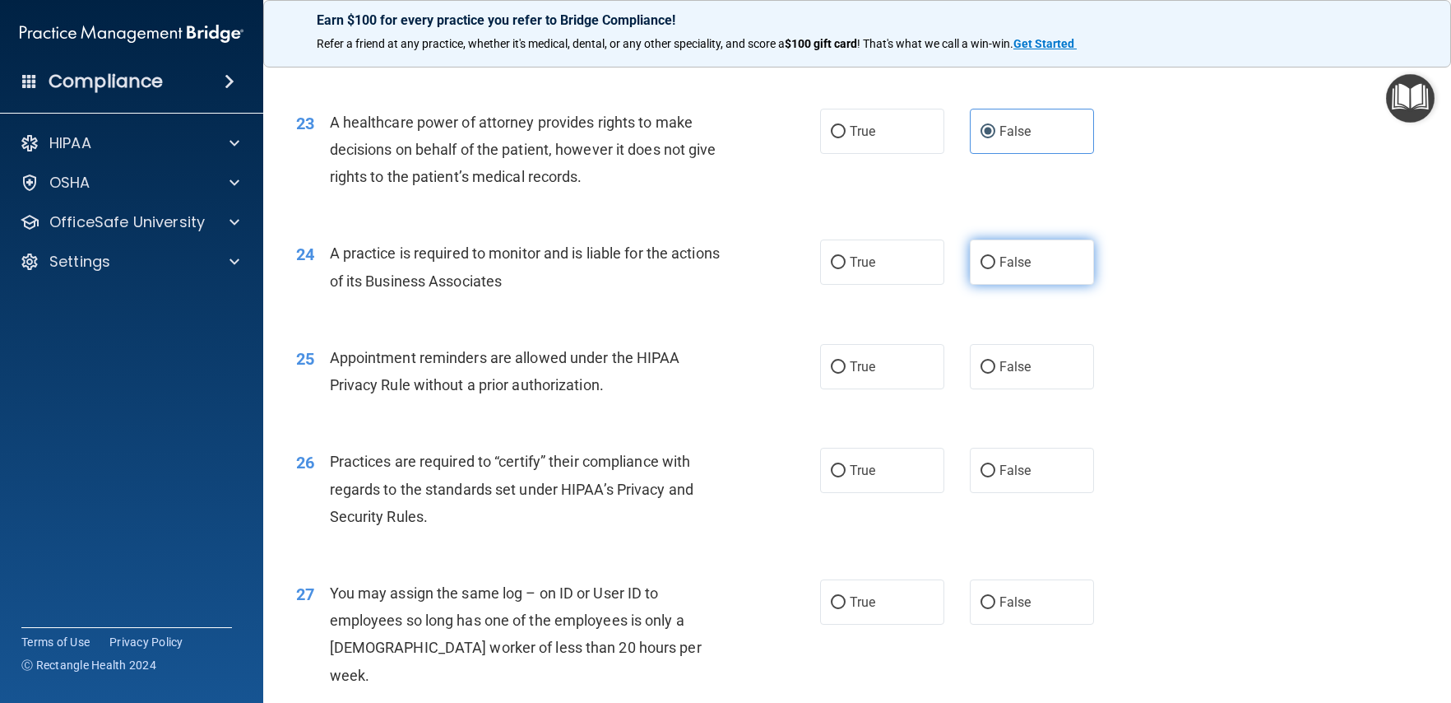
click at [1000, 270] on span "False" at bounding box center [1016, 262] width 32 height 16
click at [995, 269] on input "False" at bounding box center [988, 263] width 15 height 12
radio input "true"
click at [864, 389] on label "True" at bounding box center [882, 366] width 124 height 45
click at [846, 374] on input "True" at bounding box center [838, 367] width 15 height 12
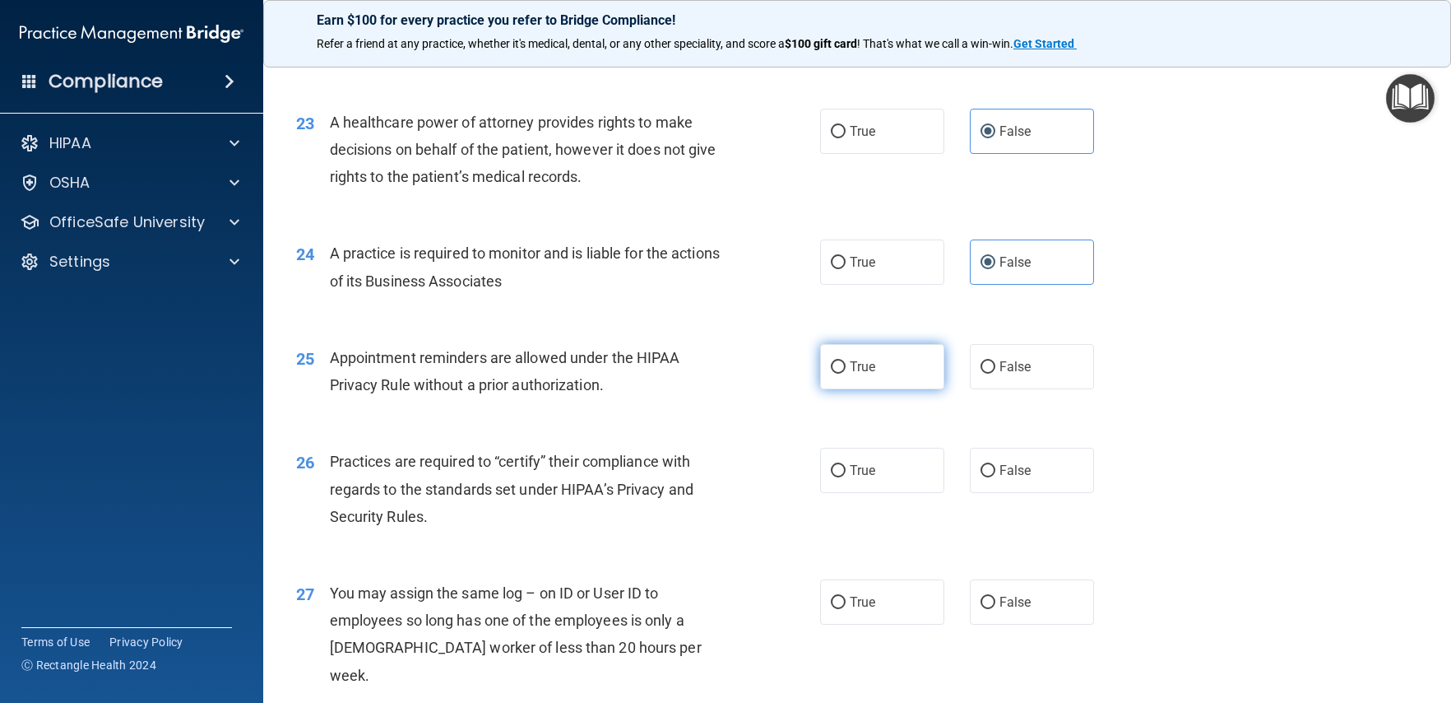
radio input "true"
click at [1087, 493] on div "True False" at bounding box center [969, 470] width 299 height 45
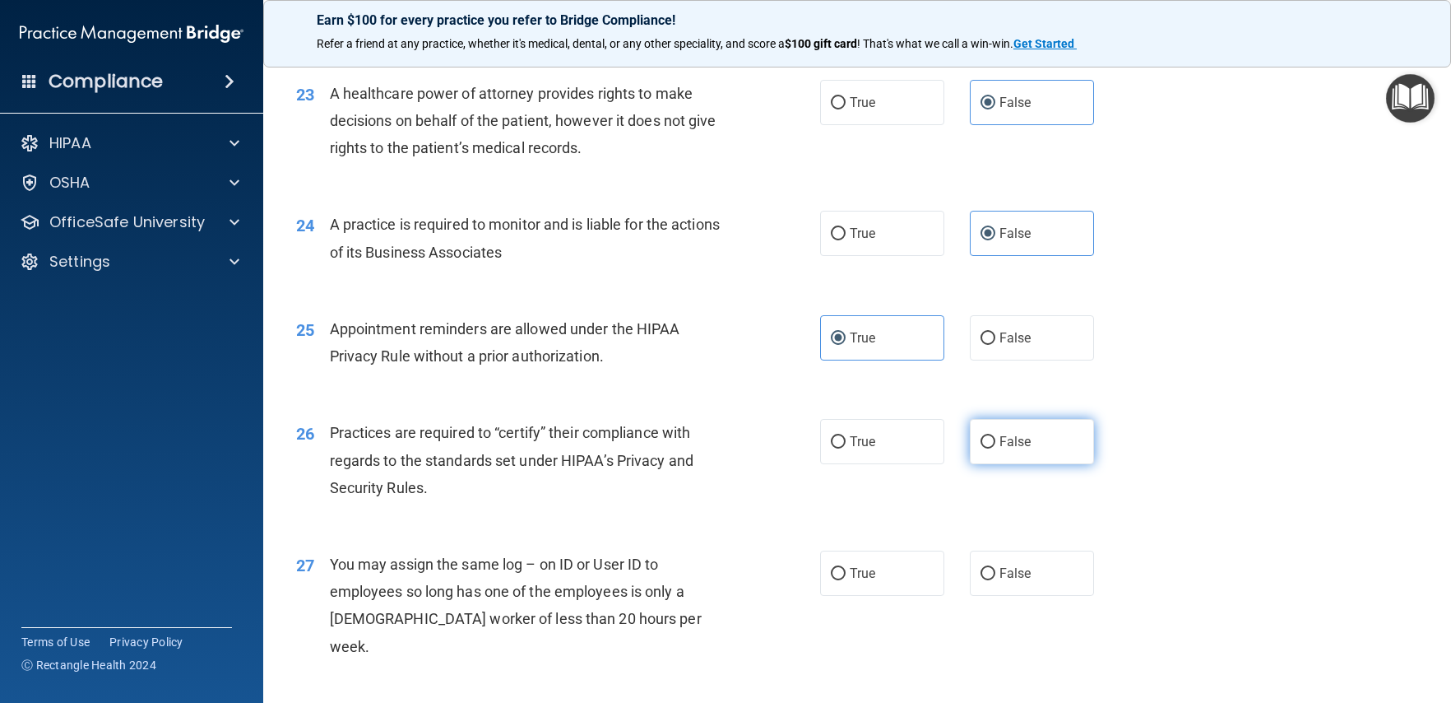
drag, startPoint x: 1023, startPoint y: 494, endPoint x: 1004, endPoint y: 498, distance: 20.0
click at [1023, 464] on label "False" at bounding box center [1032, 441] width 124 height 45
click at [995, 448] on input "False" at bounding box center [988, 442] width 15 height 12
radio input "true"
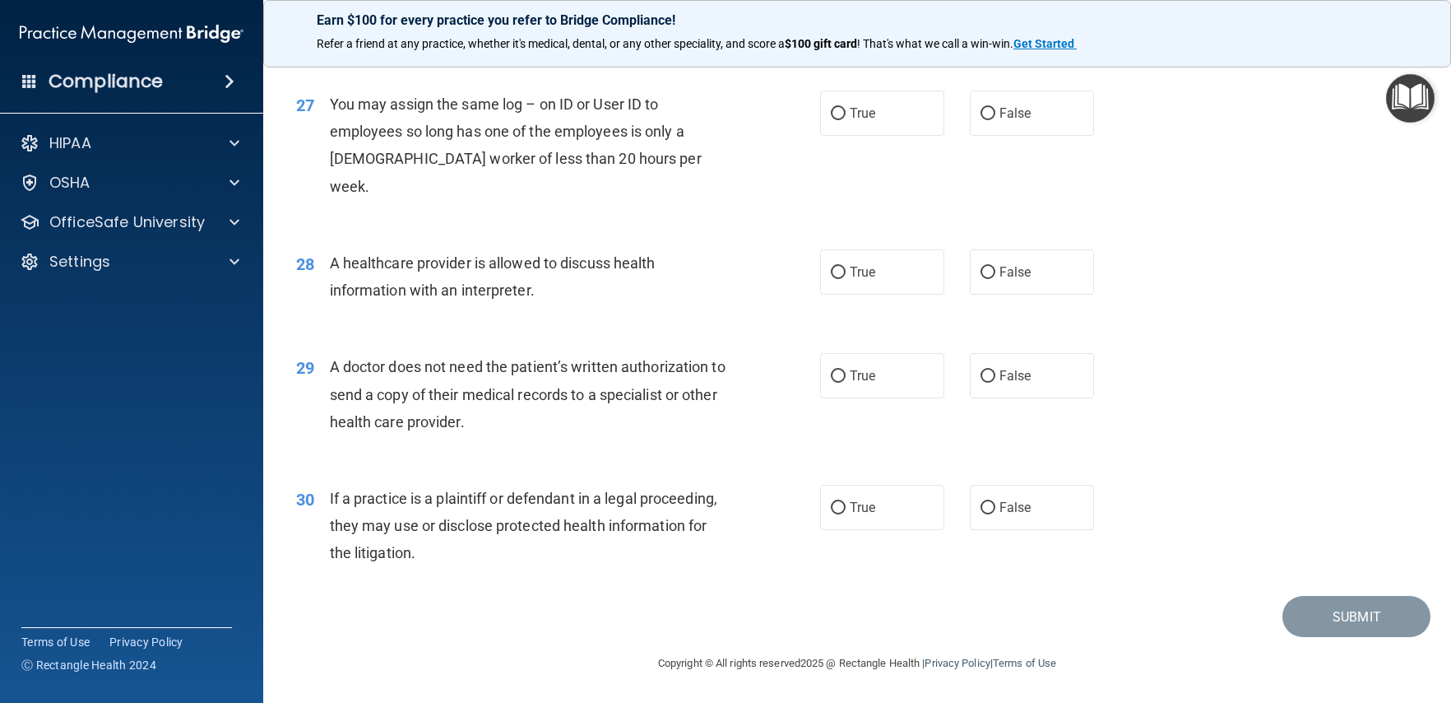
scroll to position [3427, 0]
click at [1003, 121] on span "False" at bounding box center [1016, 113] width 32 height 16
click at [995, 120] on input "False" at bounding box center [988, 114] width 15 height 12
radio input "true"
click at [865, 375] on span "True" at bounding box center [863, 376] width 26 height 16
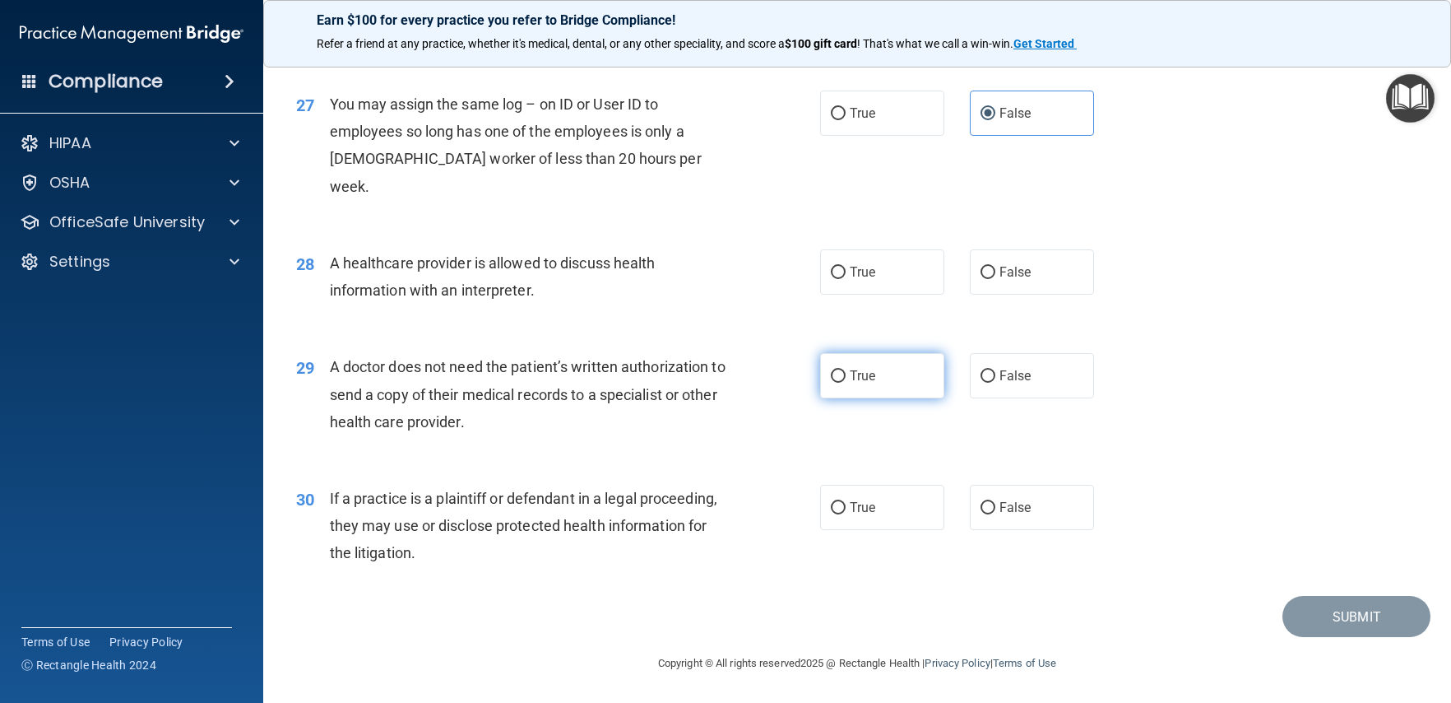
click at [846, 375] on input "True" at bounding box center [838, 376] width 15 height 12
radio input "true"
click at [869, 513] on span "True" at bounding box center [863, 507] width 26 height 16
click at [846, 513] on input "True" at bounding box center [838, 508] width 15 height 12
radio input "true"
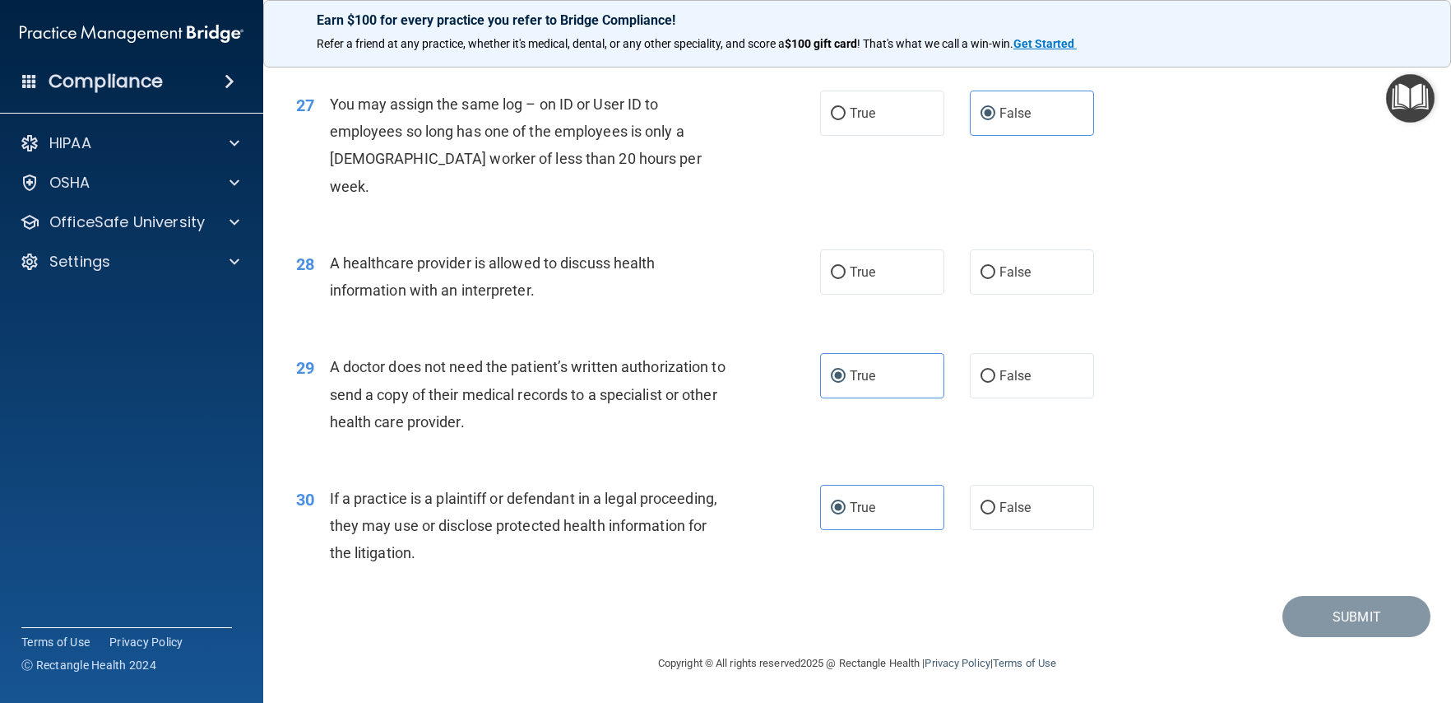
drag, startPoint x: 841, startPoint y: 285, endPoint x: 880, endPoint y: 307, distance: 45.3
click at [841, 285] on label "True" at bounding box center [882, 271] width 124 height 45
click at [841, 279] on input "True" at bounding box center [838, 273] width 15 height 12
radio input "true"
click at [1340, 628] on button "Submit" at bounding box center [1357, 617] width 148 height 42
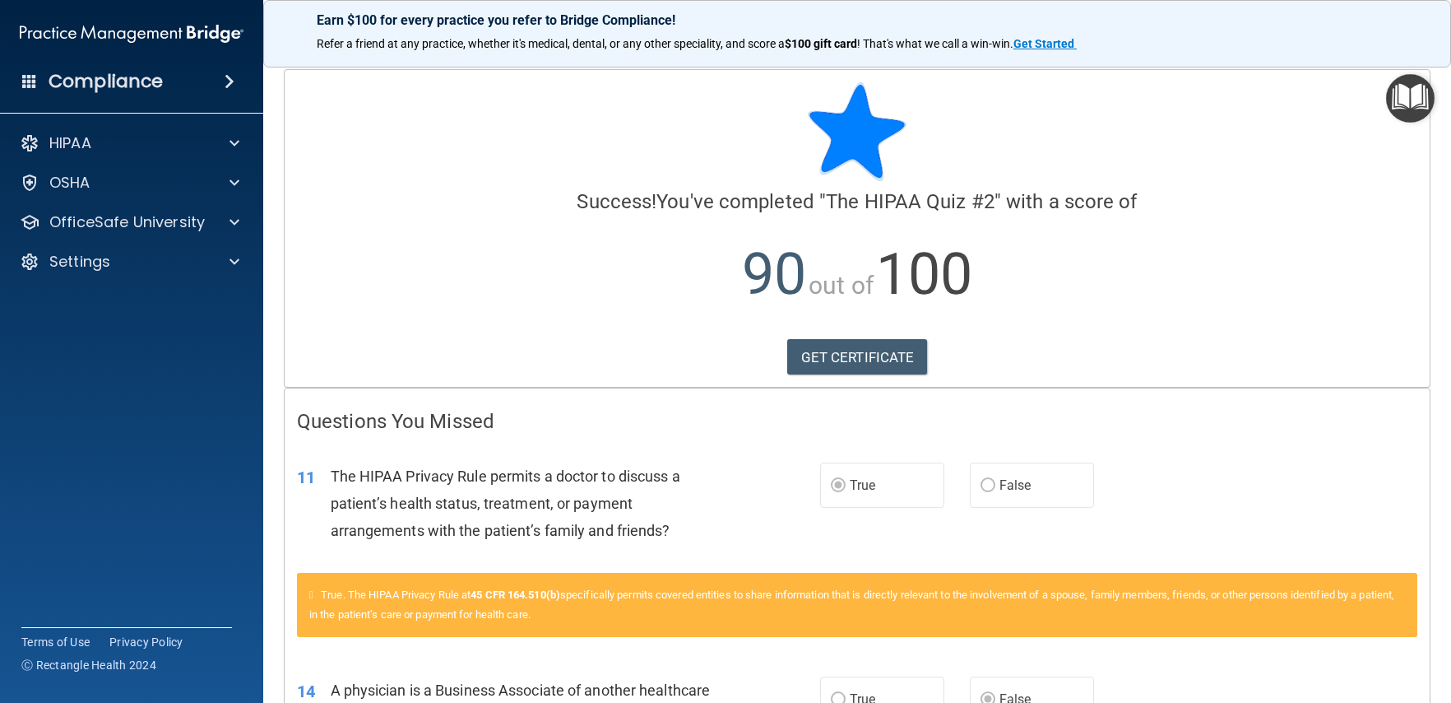
click at [171, 77] on div "Compliance" at bounding box center [131, 81] width 263 height 36
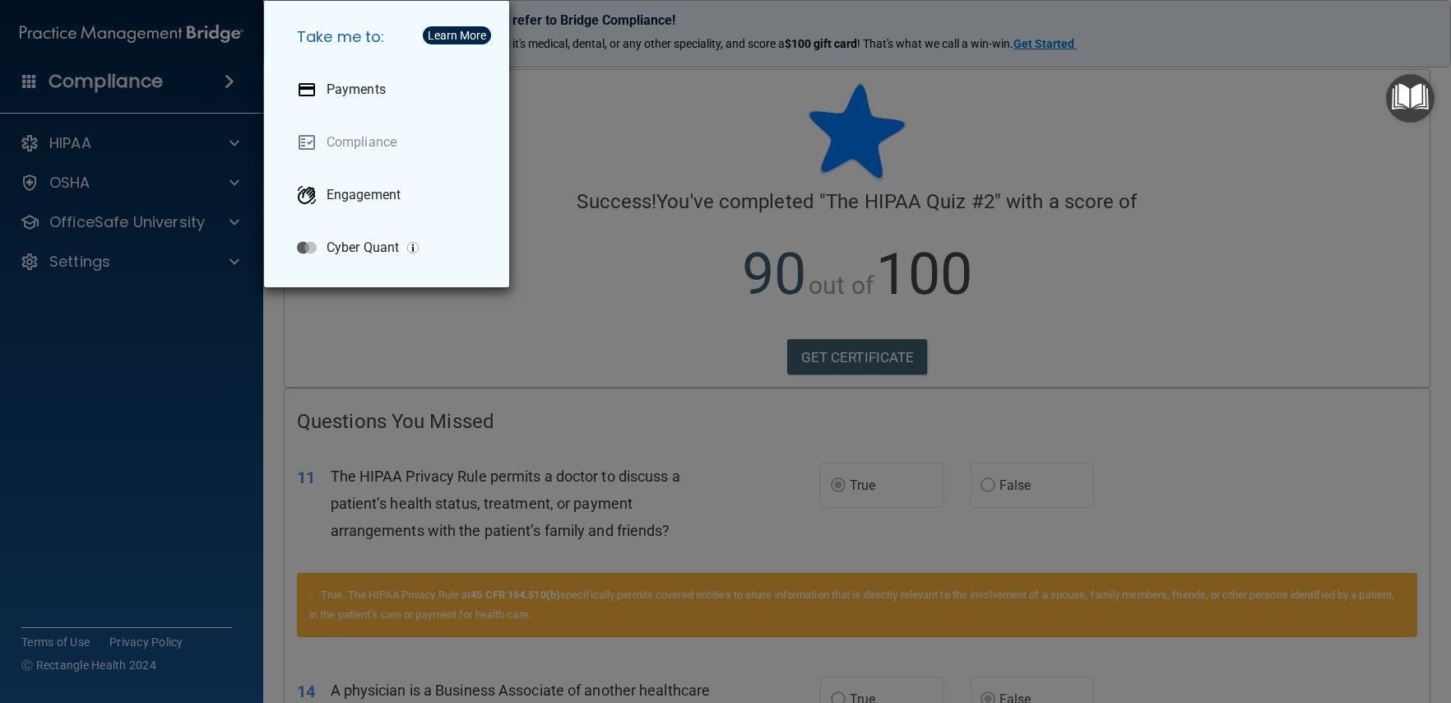
click at [96, 156] on div "Take me to: Payments Compliance Engagement Cyber Quant" at bounding box center [725, 351] width 1451 height 703
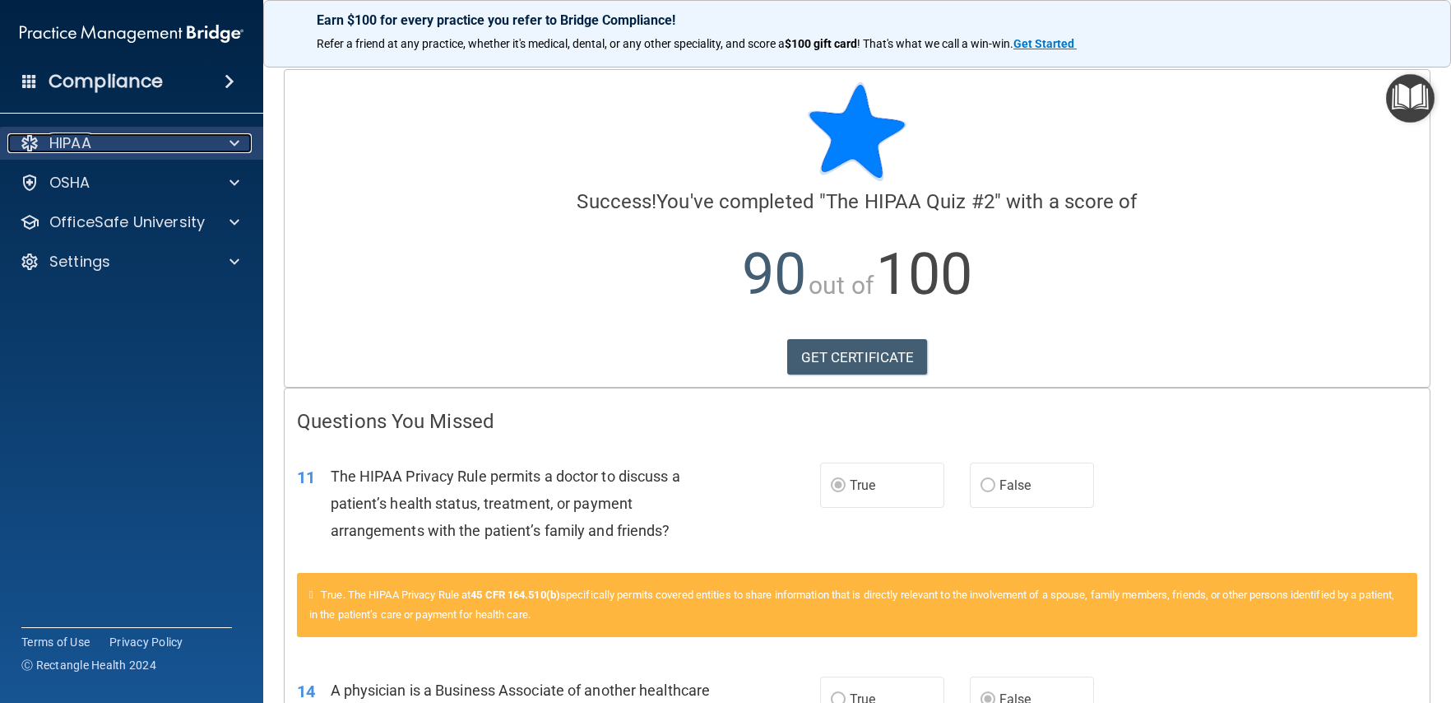
click at [97, 137] on div "HIPAA" at bounding box center [109, 143] width 204 height 20
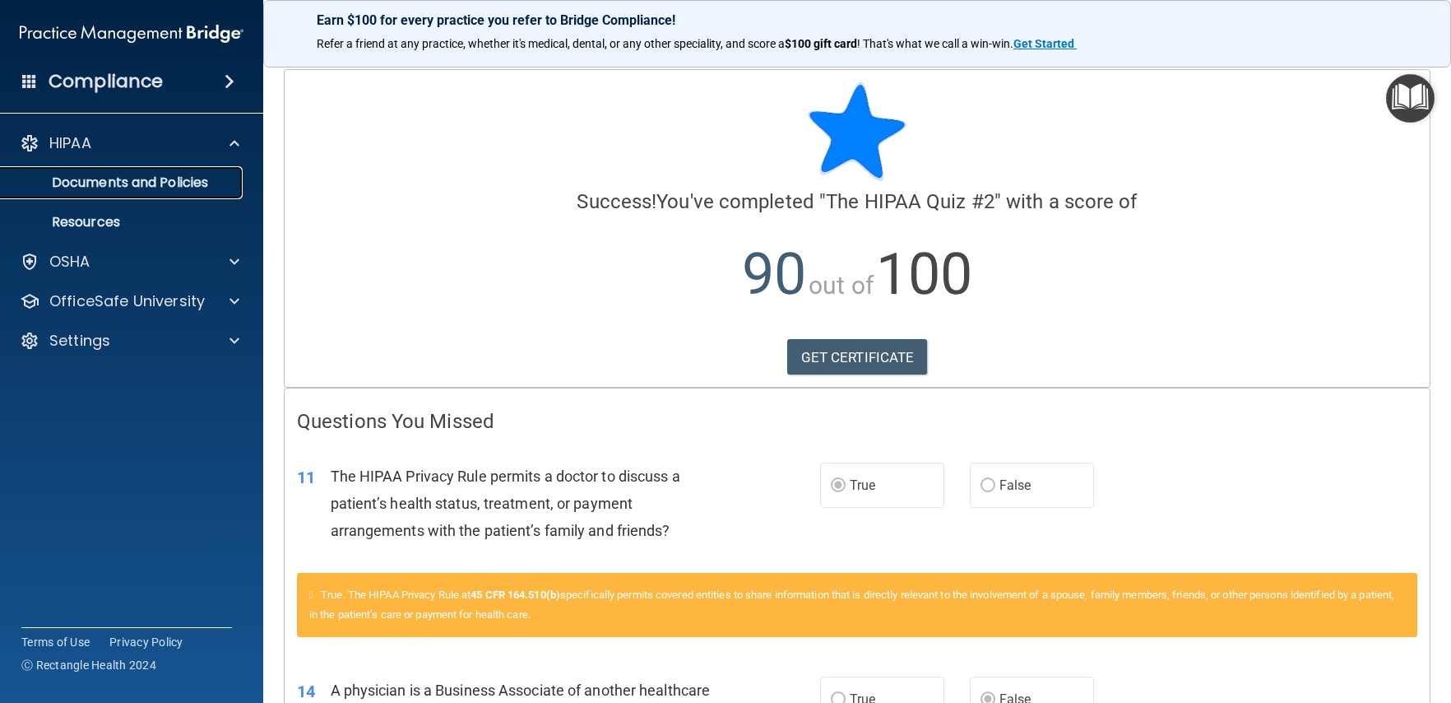
click at [114, 177] on p "Documents and Policies" at bounding box center [123, 182] width 225 height 16
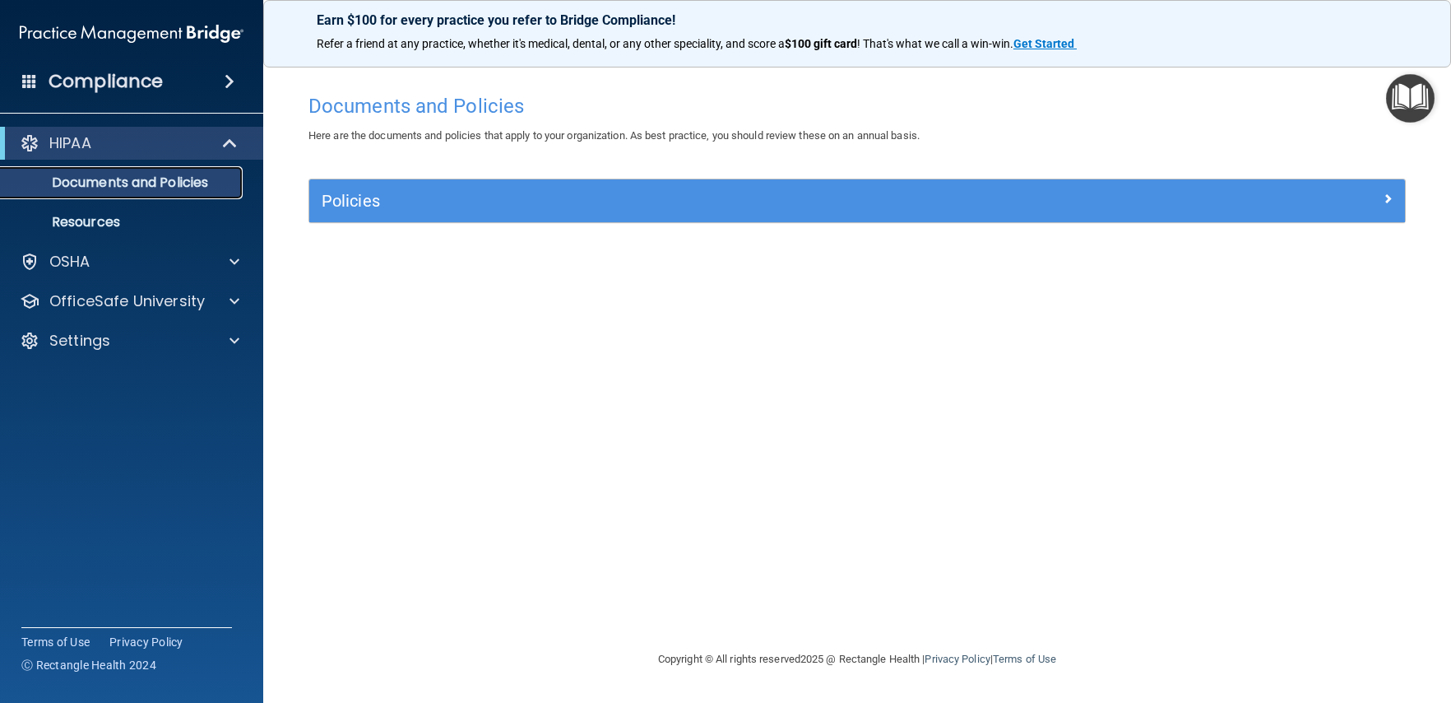
drag, startPoint x: 155, startPoint y: 174, endPoint x: 127, endPoint y: 190, distance: 32.5
click at [155, 174] on p "Documents and Policies" at bounding box center [123, 182] width 225 height 16
click at [81, 219] on p "Resources" at bounding box center [123, 222] width 225 height 16
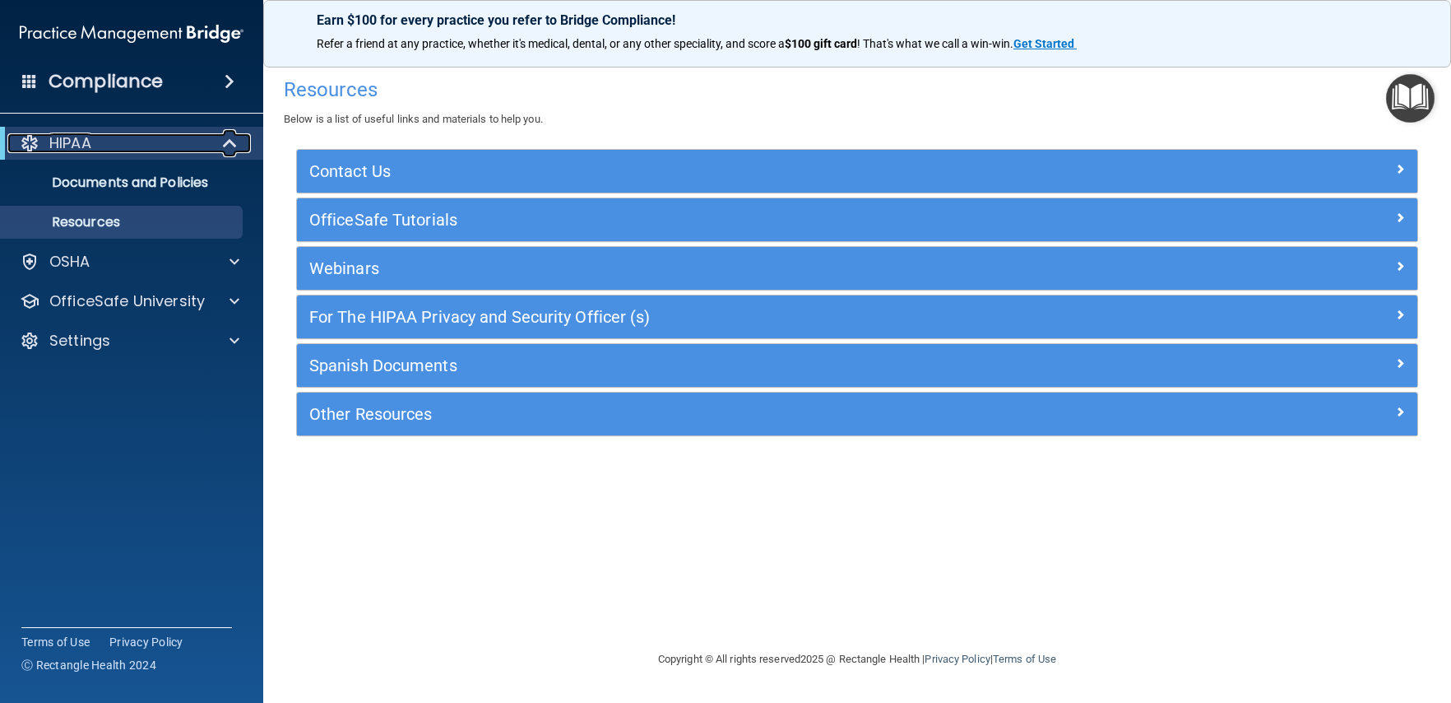
click at [126, 142] on div "HIPAA" at bounding box center [108, 143] width 203 height 20
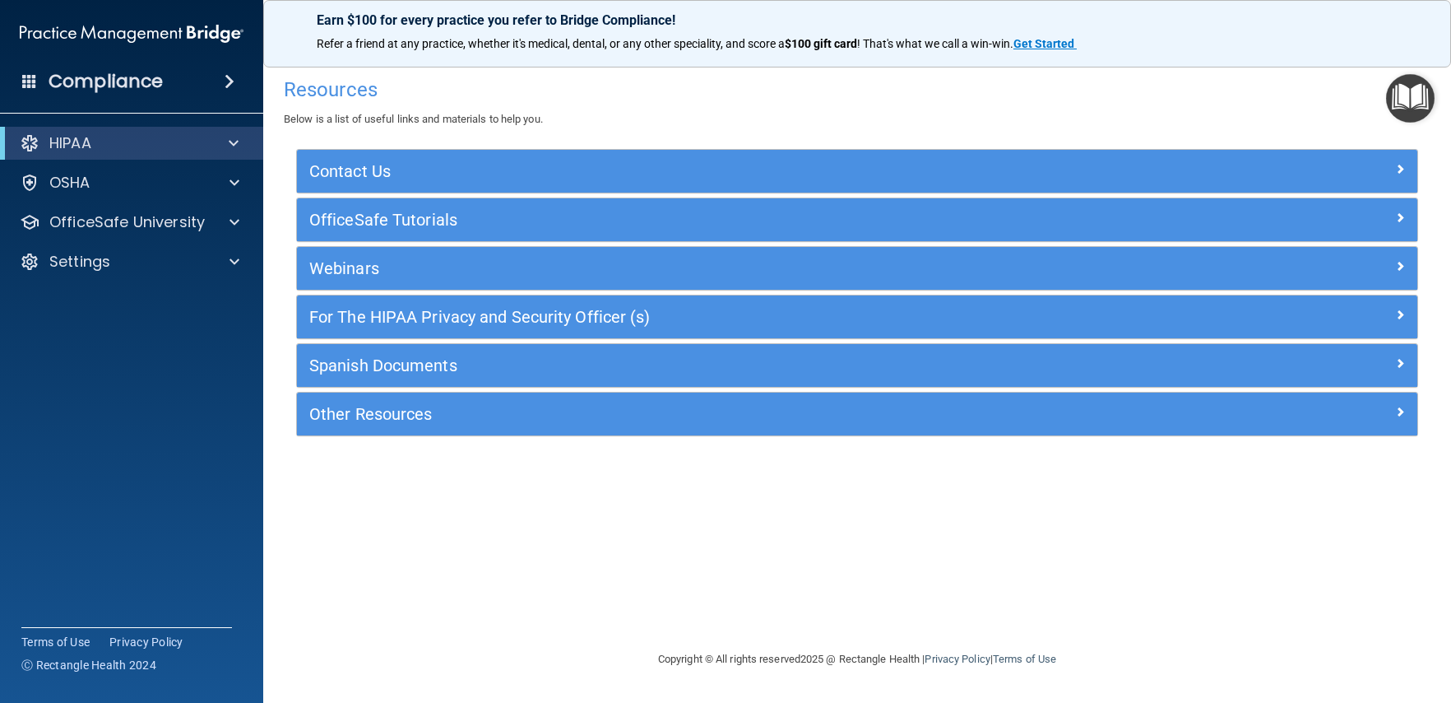
click at [125, 95] on div "Compliance" at bounding box center [131, 81] width 263 height 36
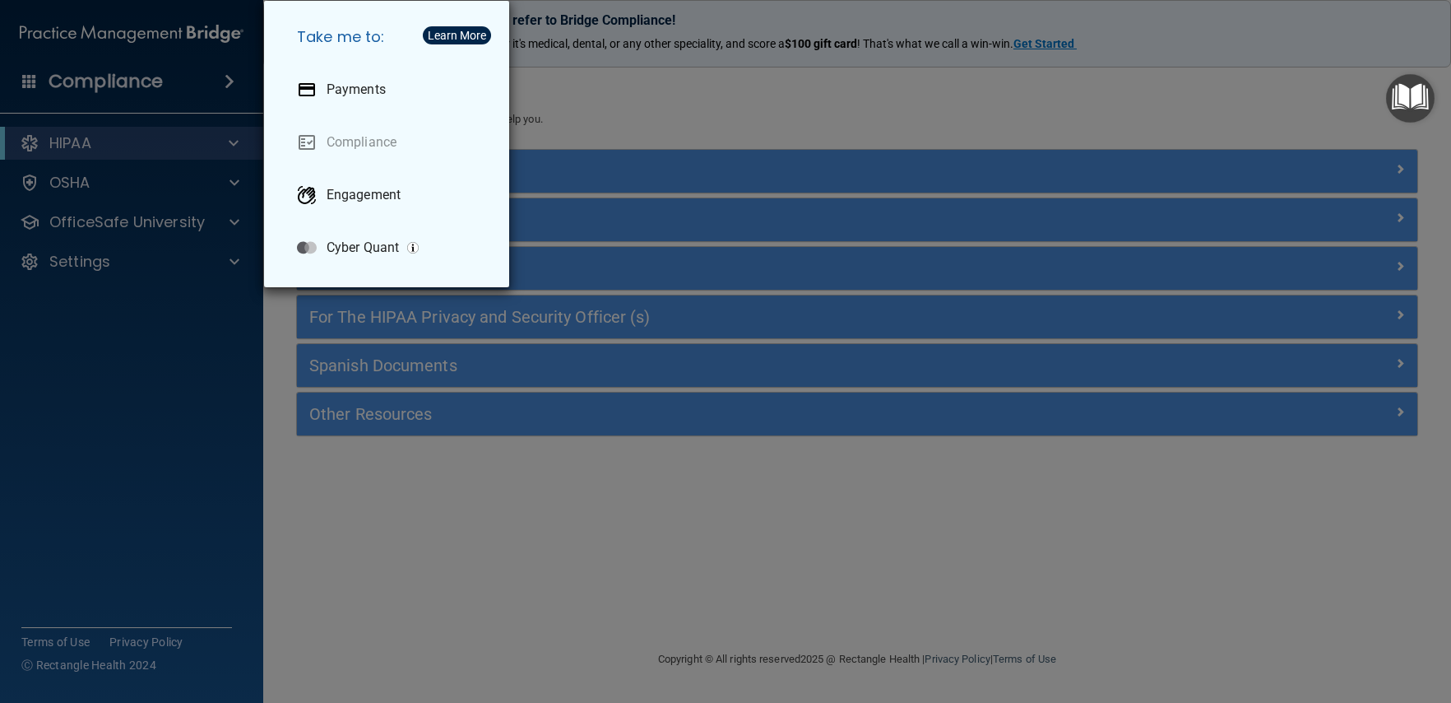
click at [125, 95] on div "Take me to: Payments Compliance Engagement Cyber Quant" at bounding box center [725, 351] width 1451 height 703
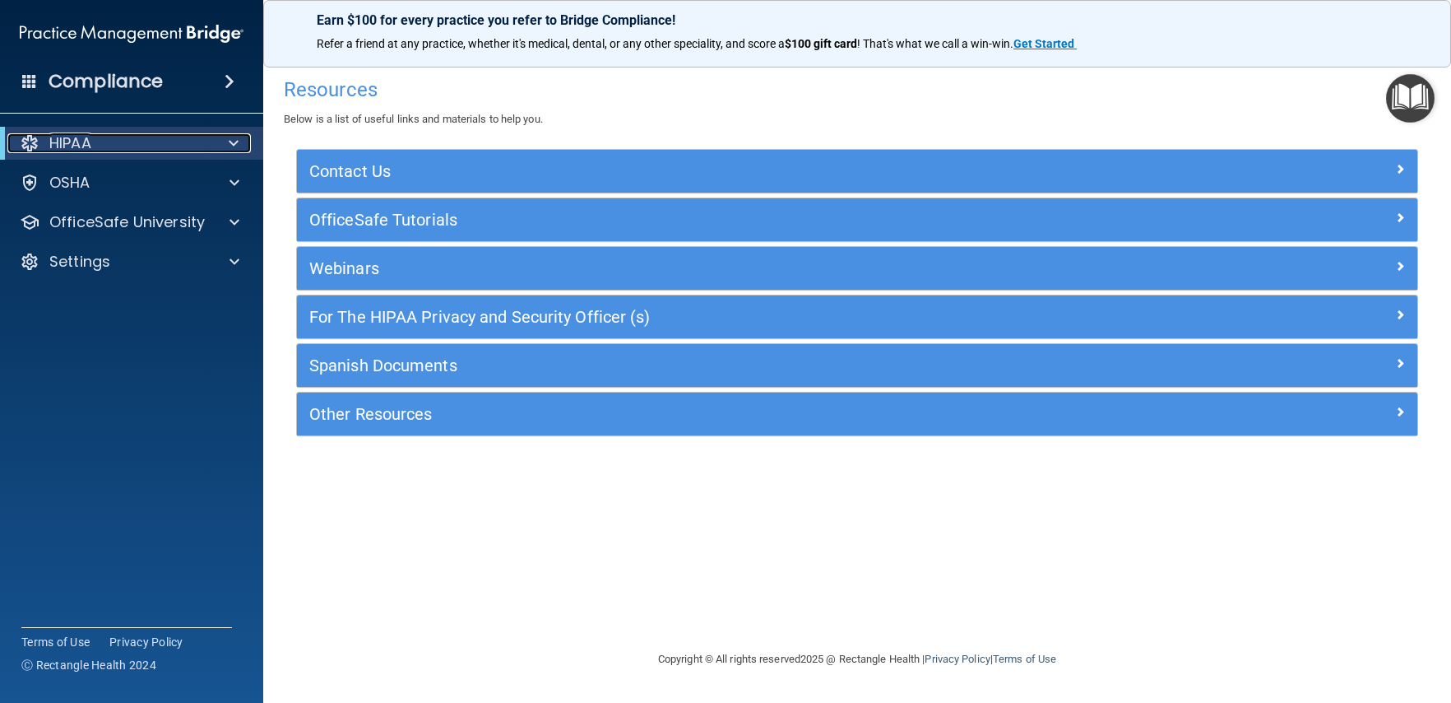
click at [149, 145] on div "HIPAA" at bounding box center [108, 143] width 203 height 20
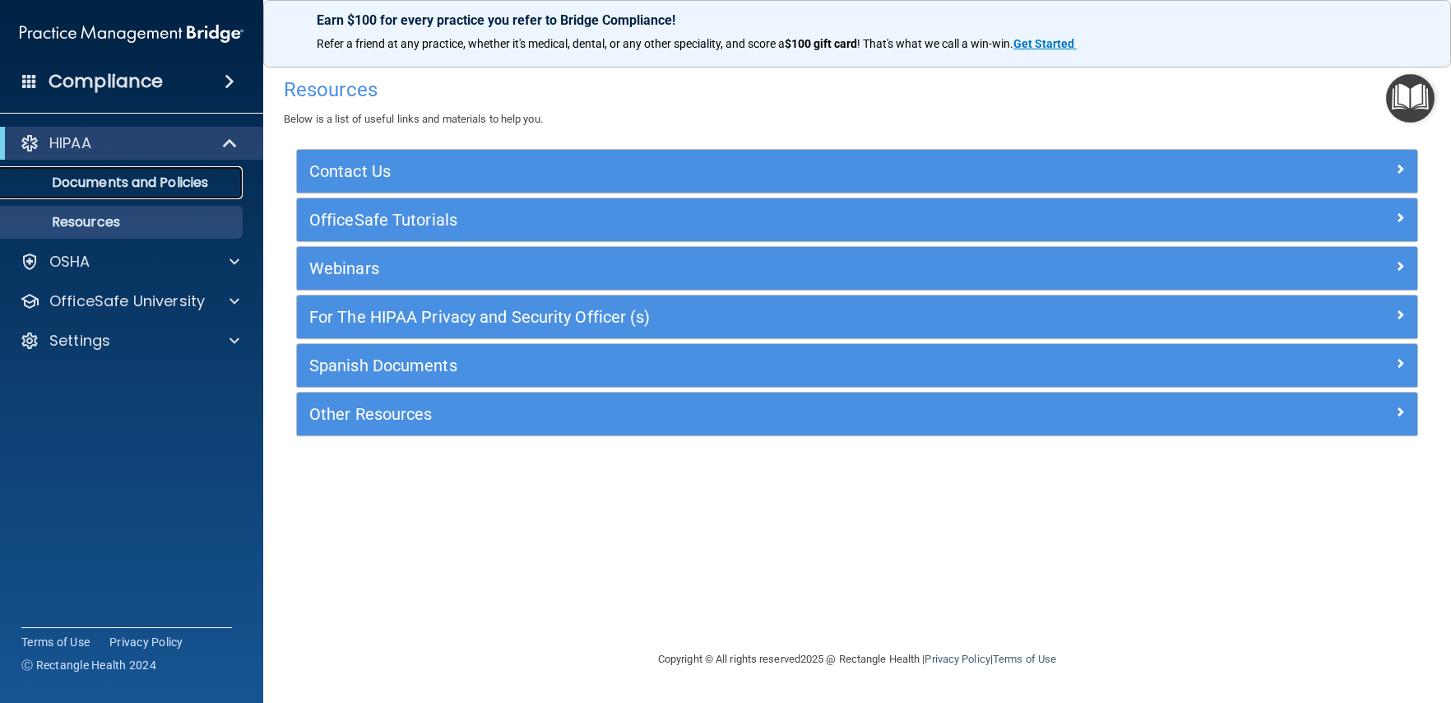
drag, startPoint x: 173, startPoint y: 182, endPoint x: 178, endPoint y: 174, distance: 9.6
click at [173, 182] on p "Documents and Policies" at bounding box center [123, 182] width 225 height 16
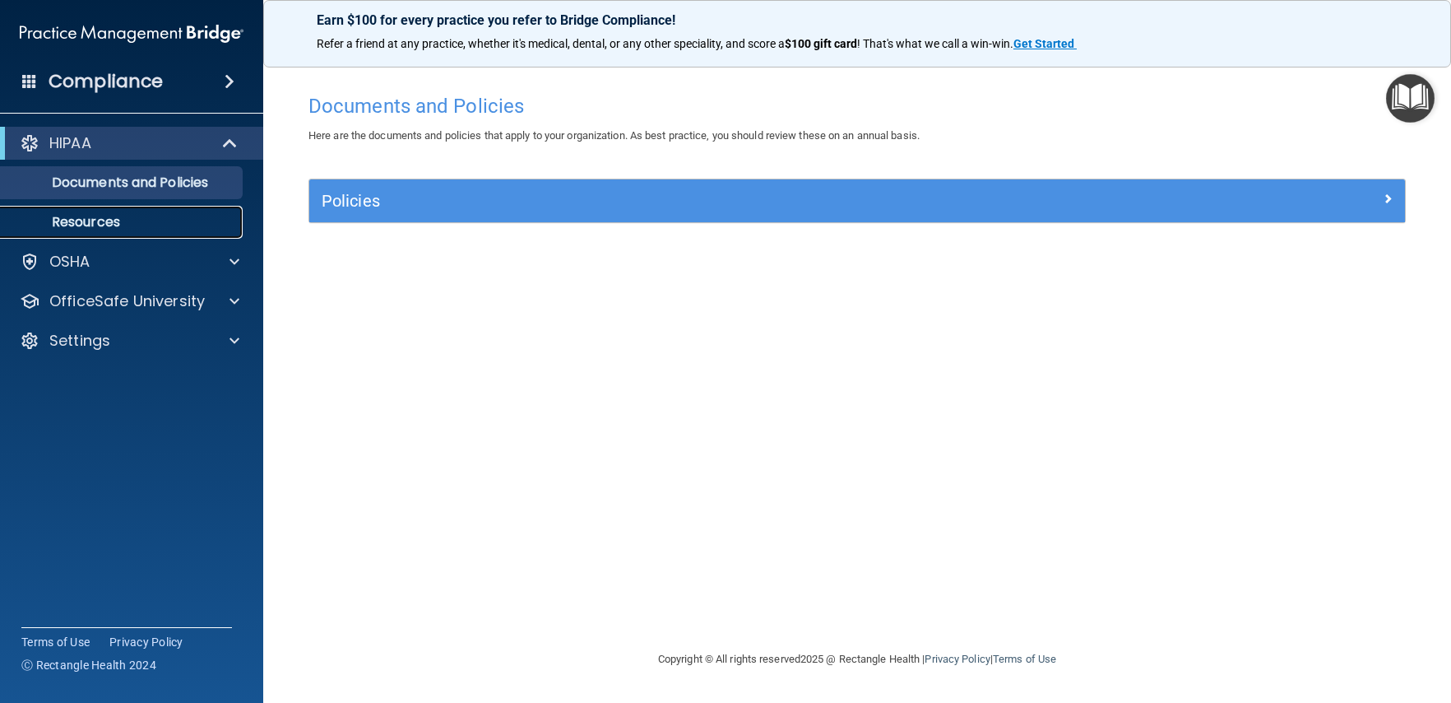
click at [118, 214] on p "Resources" at bounding box center [123, 222] width 225 height 16
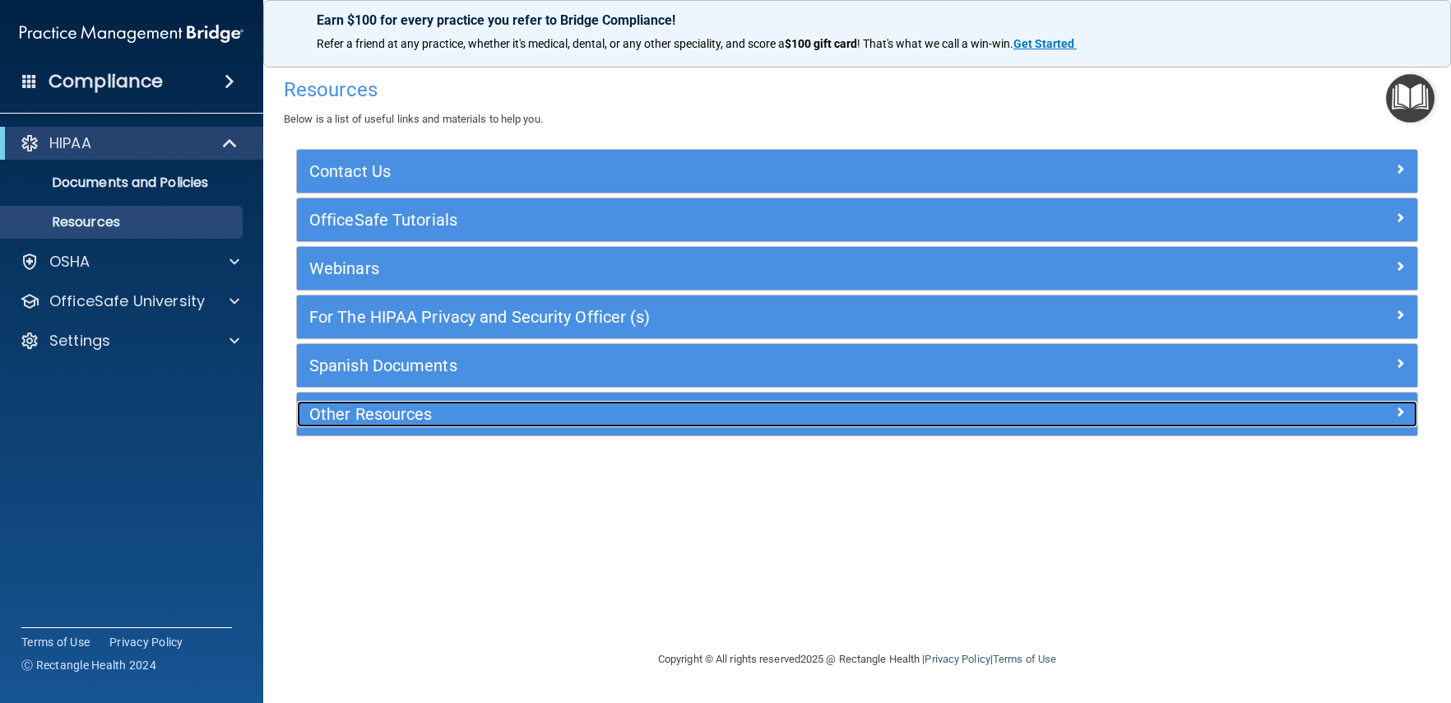
click at [378, 414] on h5 "Other Resources" at bounding box center [717, 414] width 816 height 18
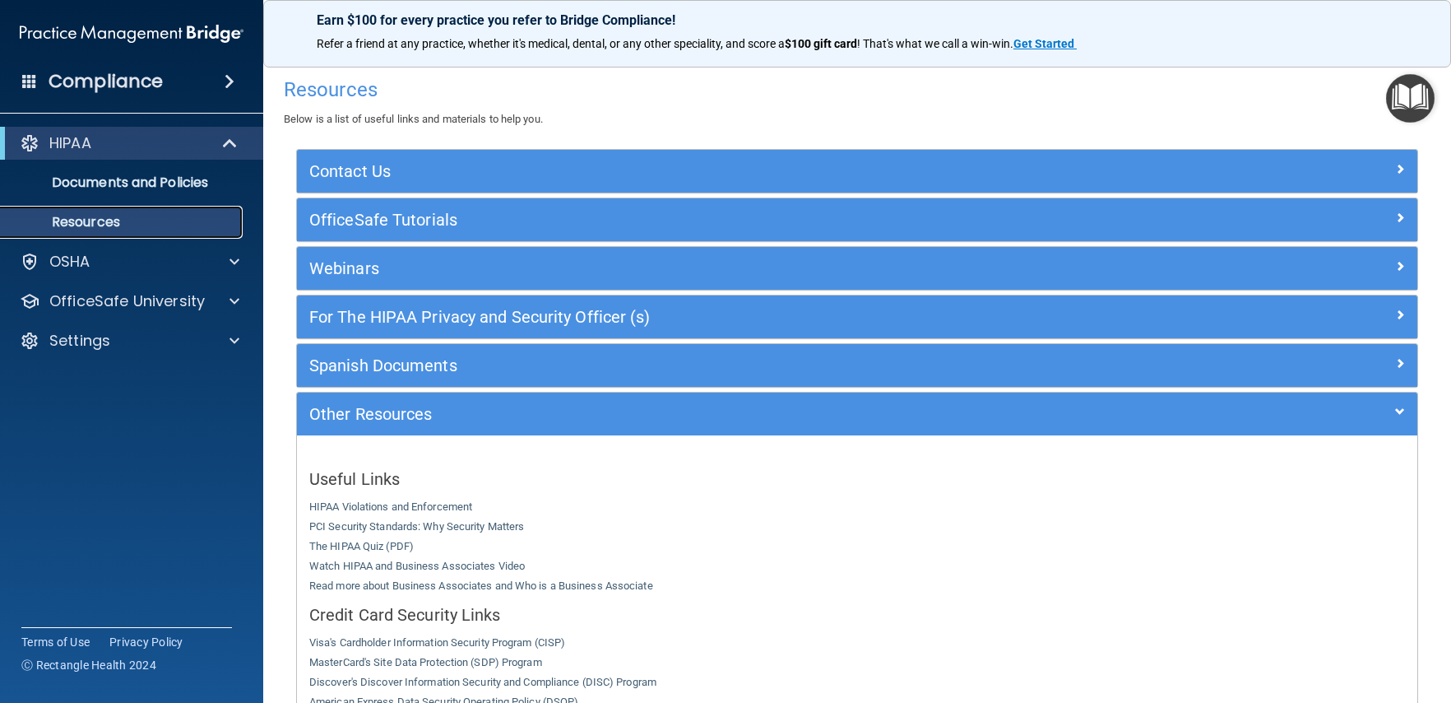
click at [185, 220] on p "Resources" at bounding box center [123, 222] width 225 height 16
click at [179, 188] on p "Documents and Policies" at bounding box center [123, 182] width 225 height 16
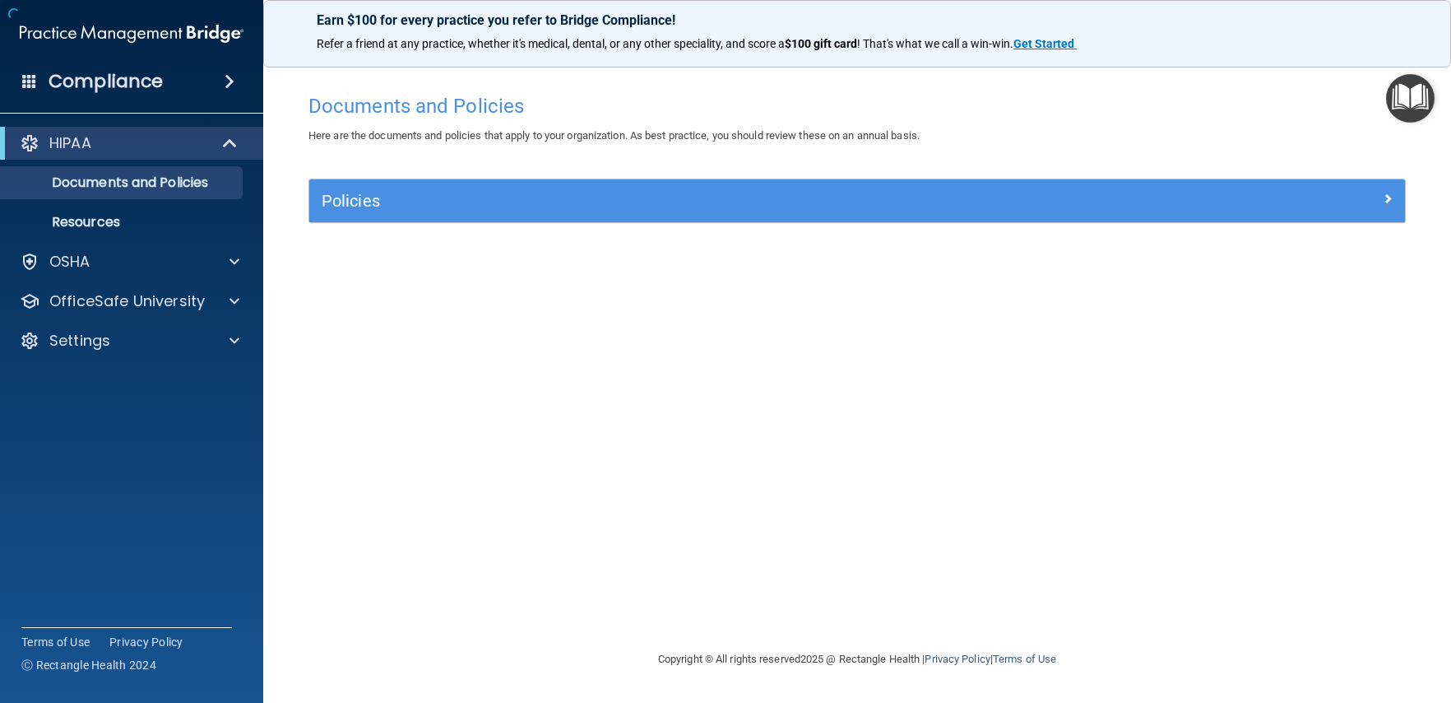
click at [227, 72] on span at bounding box center [230, 82] width 10 height 20
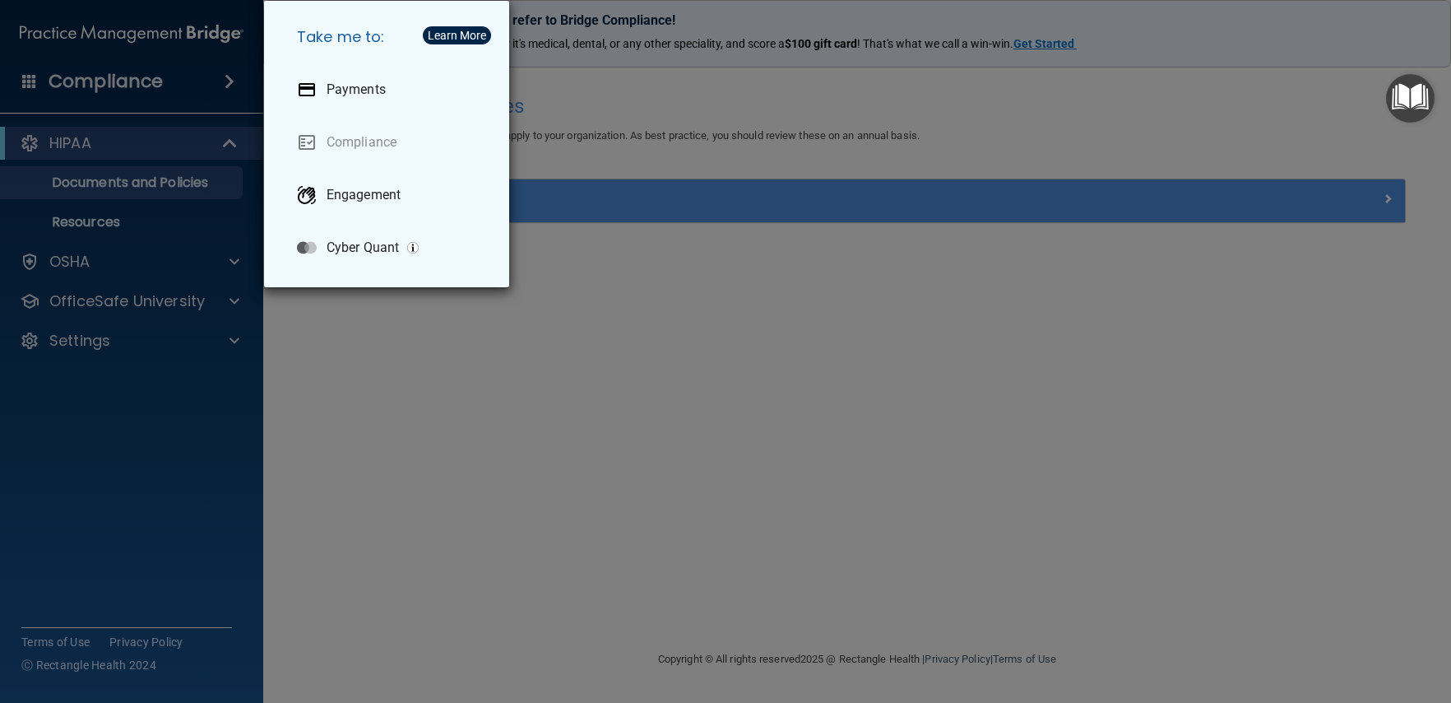
click at [206, 86] on div "Take me to: Payments Compliance Engagement Cyber Quant" at bounding box center [725, 351] width 1451 height 703
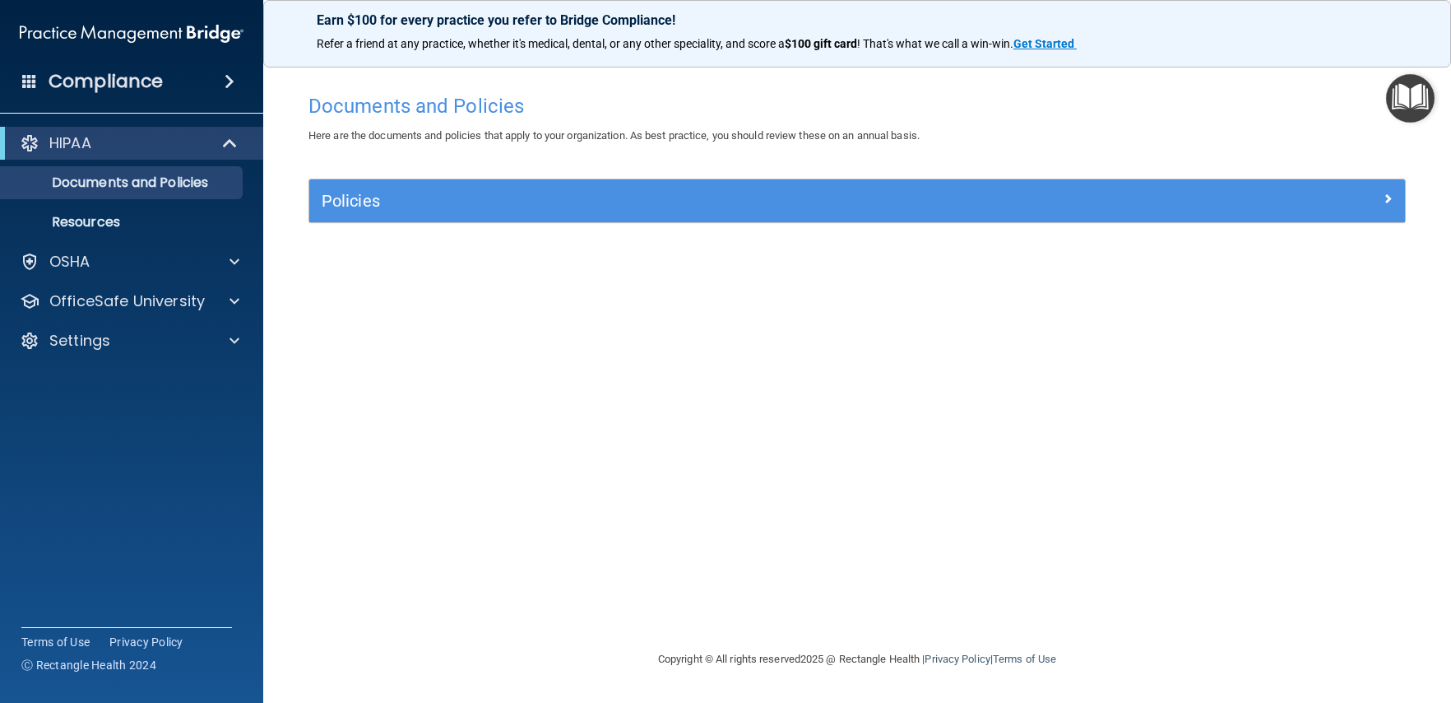
click at [126, 42] on img at bounding box center [132, 33] width 224 height 33
click at [204, 335] on div "Settings" at bounding box center [109, 341] width 204 height 20
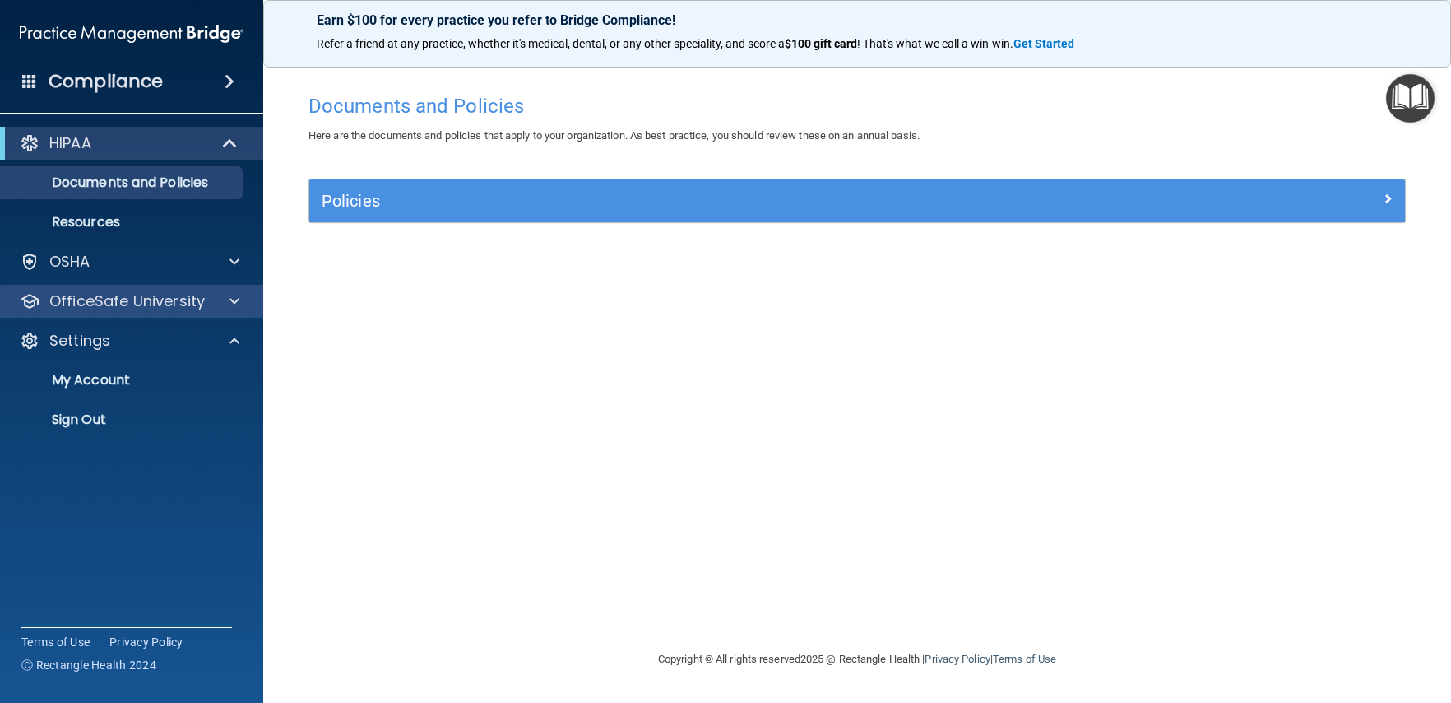
click at [200, 312] on div "OfficeSafe University" at bounding box center [132, 301] width 264 height 33
click at [213, 286] on div "OfficeSafe University" at bounding box center [132, 301] width 264 height 33
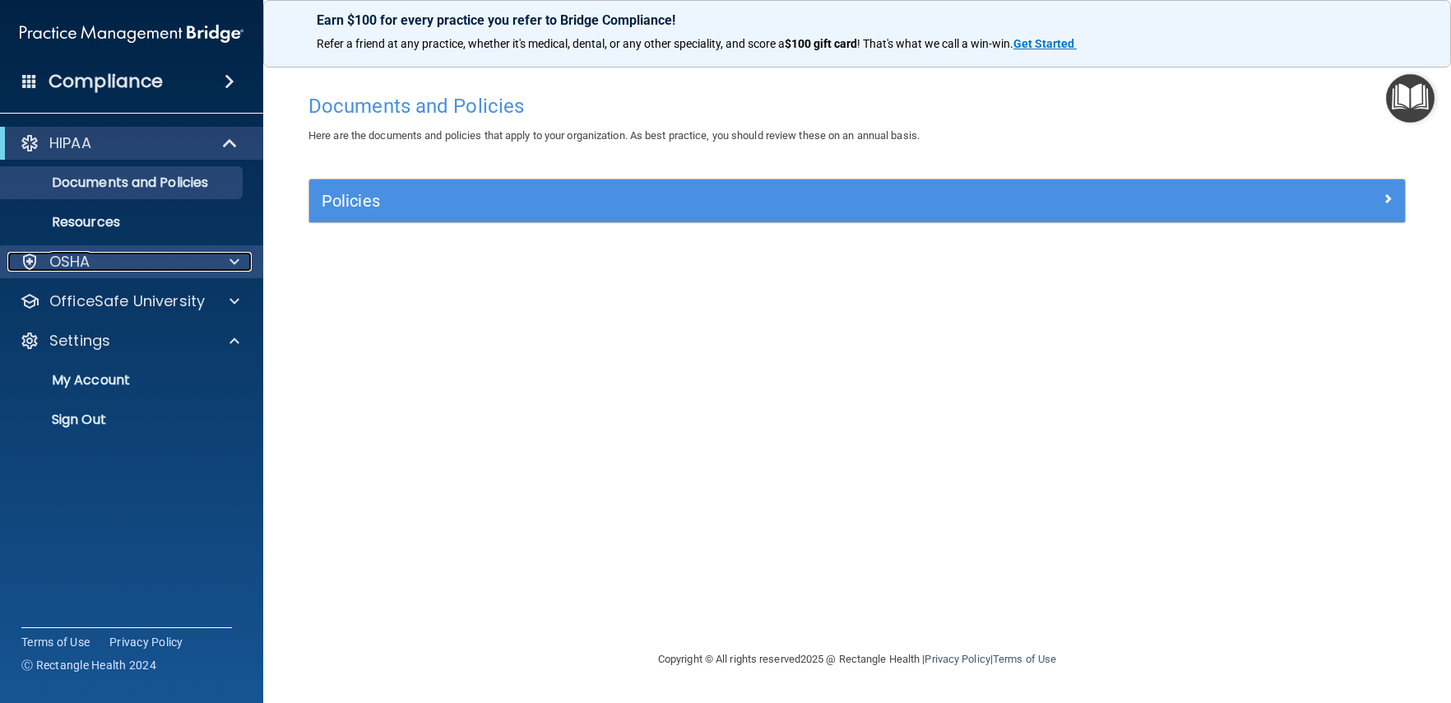
click at [235, 267] on span at bounding box center [235, 262] width 10 height 20
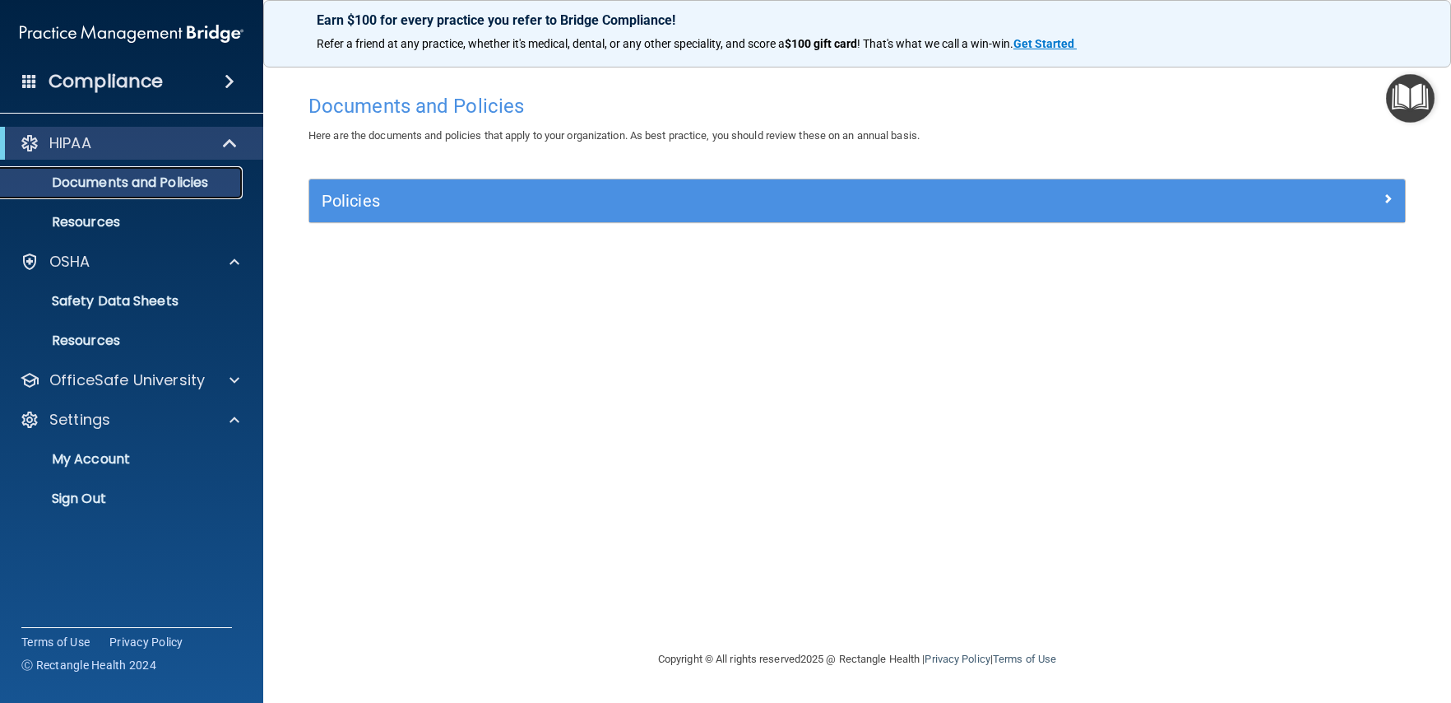
click at [228, 191] on link "Documents and Policies" at bounding box center [113, 182] width 259 height 33
click at [91, 219] on p "Resources" at bounding box center [123, 222] width 225 height 16
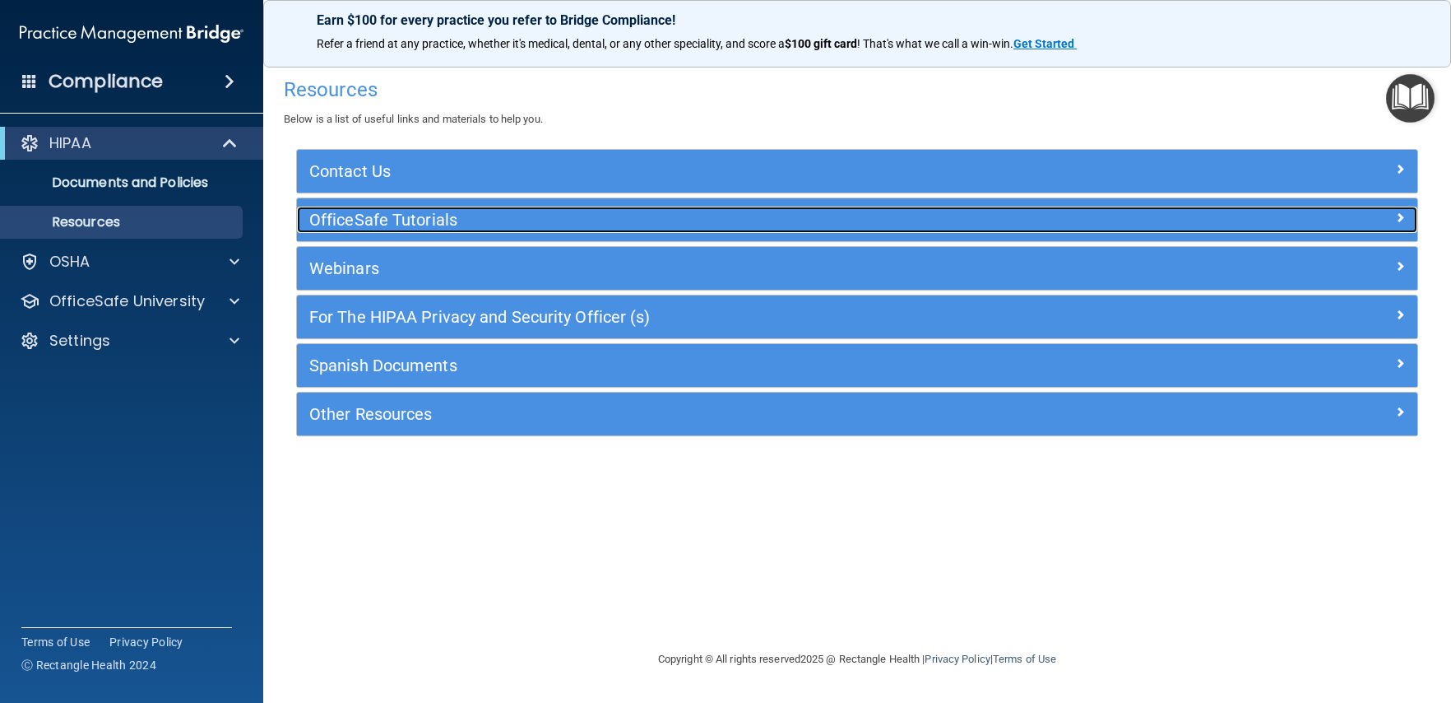
click at [384, 218] on h5 "OfficeSafe Tutorials" at bounding box center [717, 220] width 816 height 18
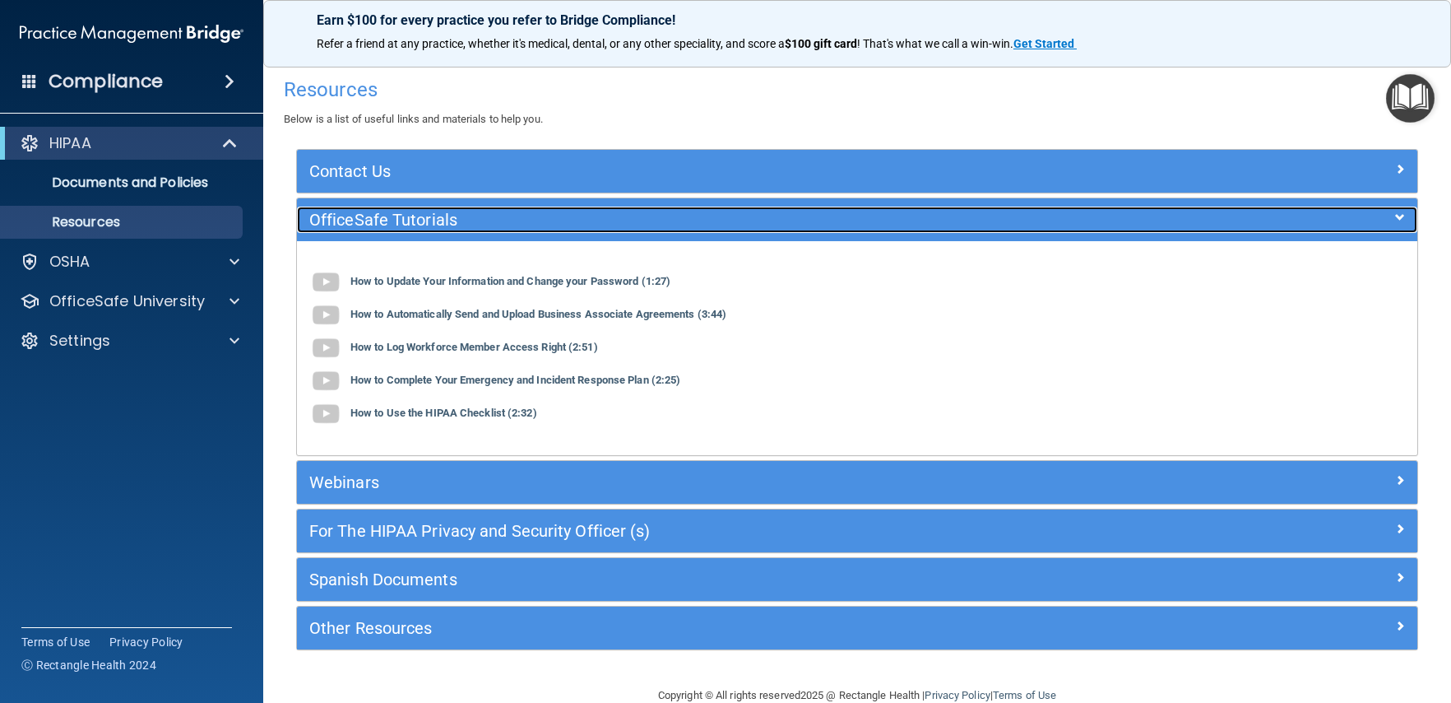
click at [384, 218] on h5 "OfficeSafe Tutorials" at bounding box center [717, 220] width 816 height 18
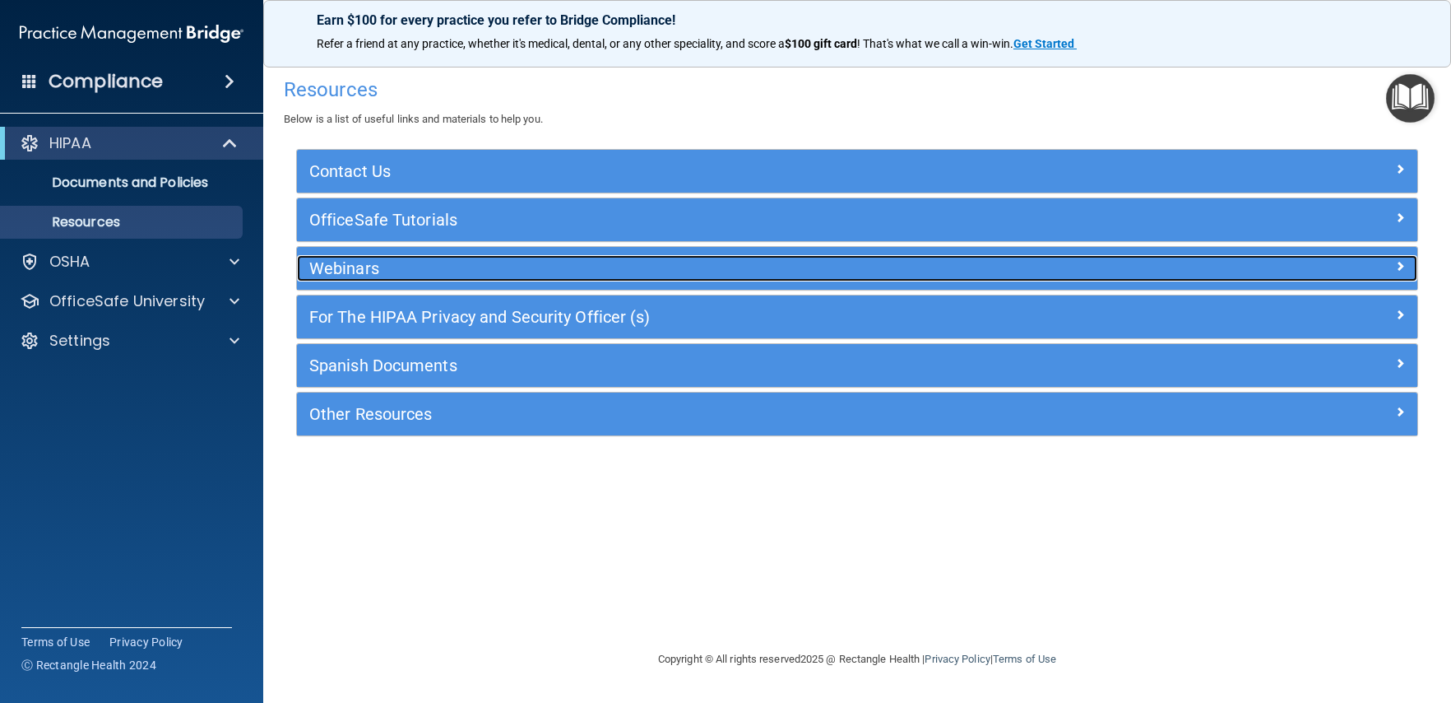
click at [375, 278] on div "Webinars" at bounding box center [717, 268] width 841 height 26
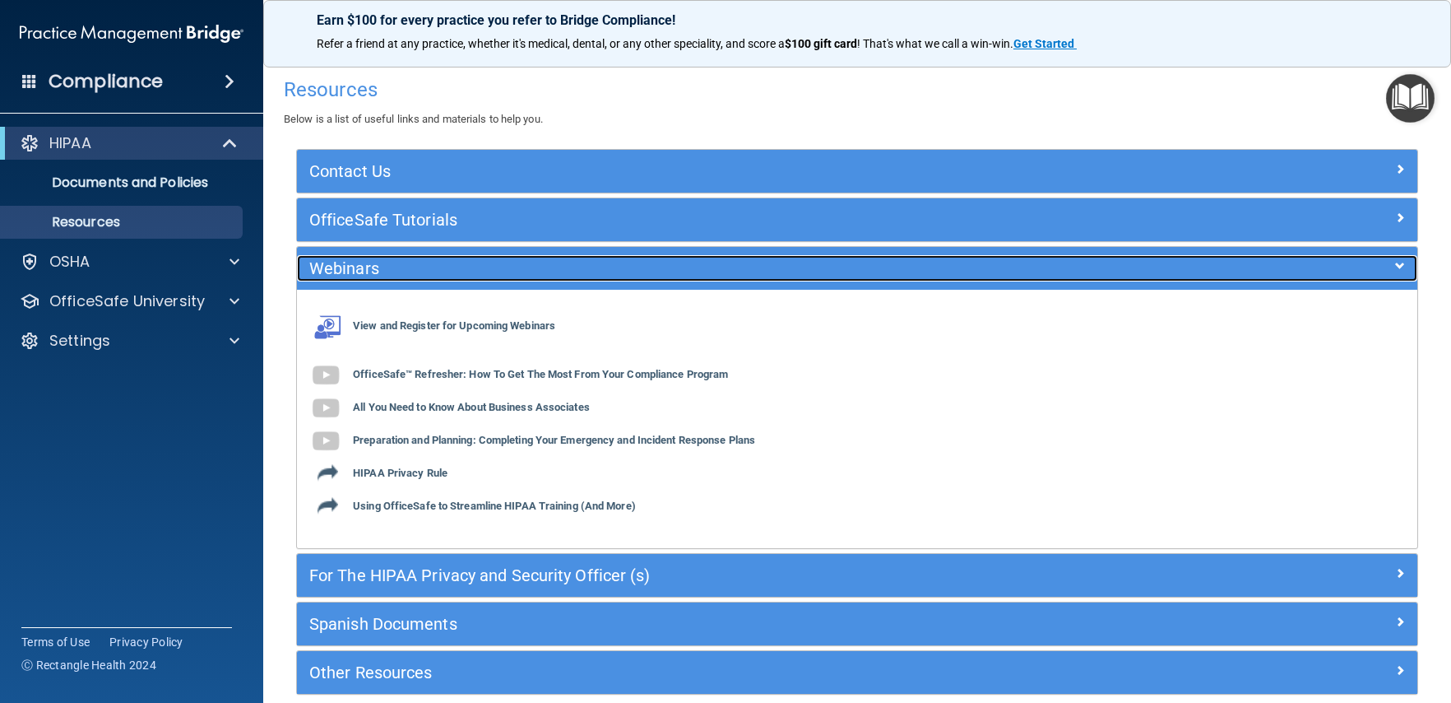
click at [375, 273] on h5 "Webinars" at bounding box center [717, 268] width 816 height 18
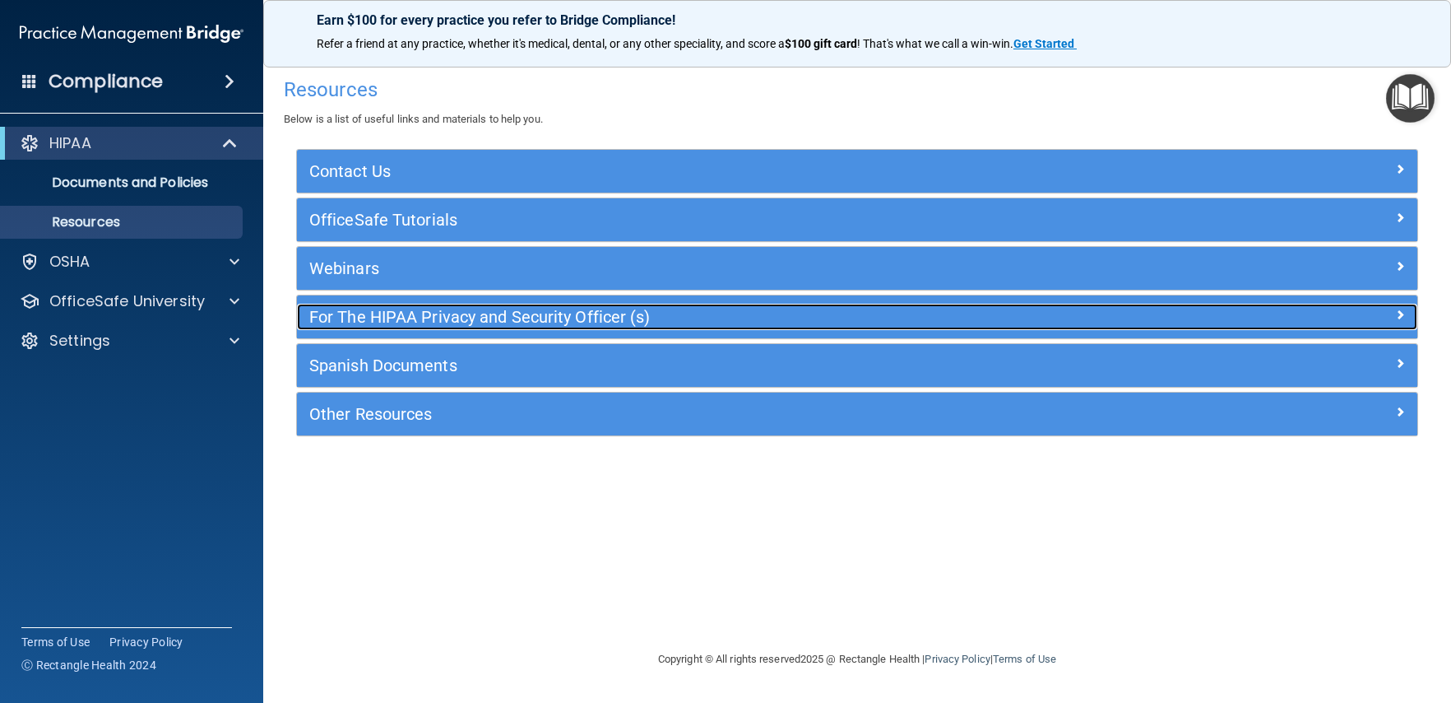
click at [392, 322] on h5 "For The HIPAA Privacy and Security Officer (s)" at bounding box center [717, 317] width 816 height 18
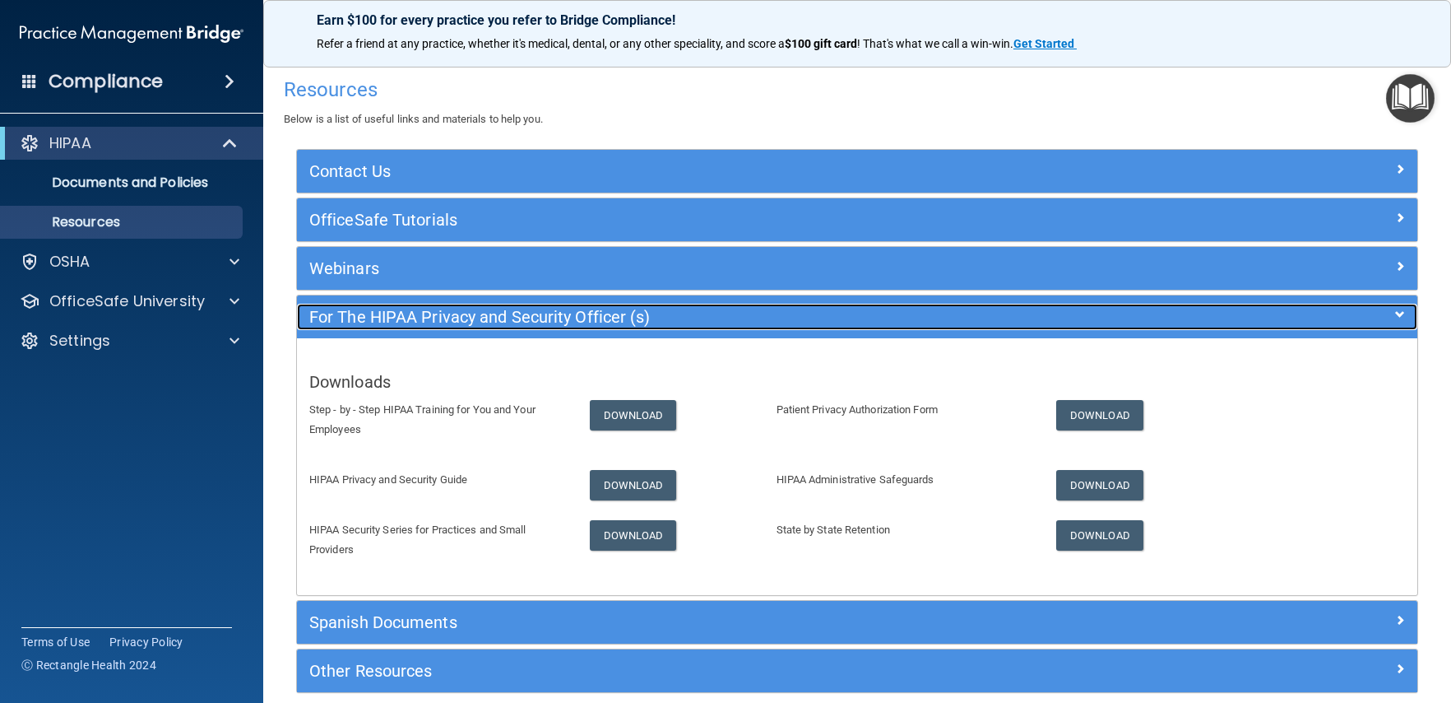
click at [392, 322] on h5 "For The HIPAA Privacy and Security Officer (s)" at bounding box center [717, 317] width 816 height 18
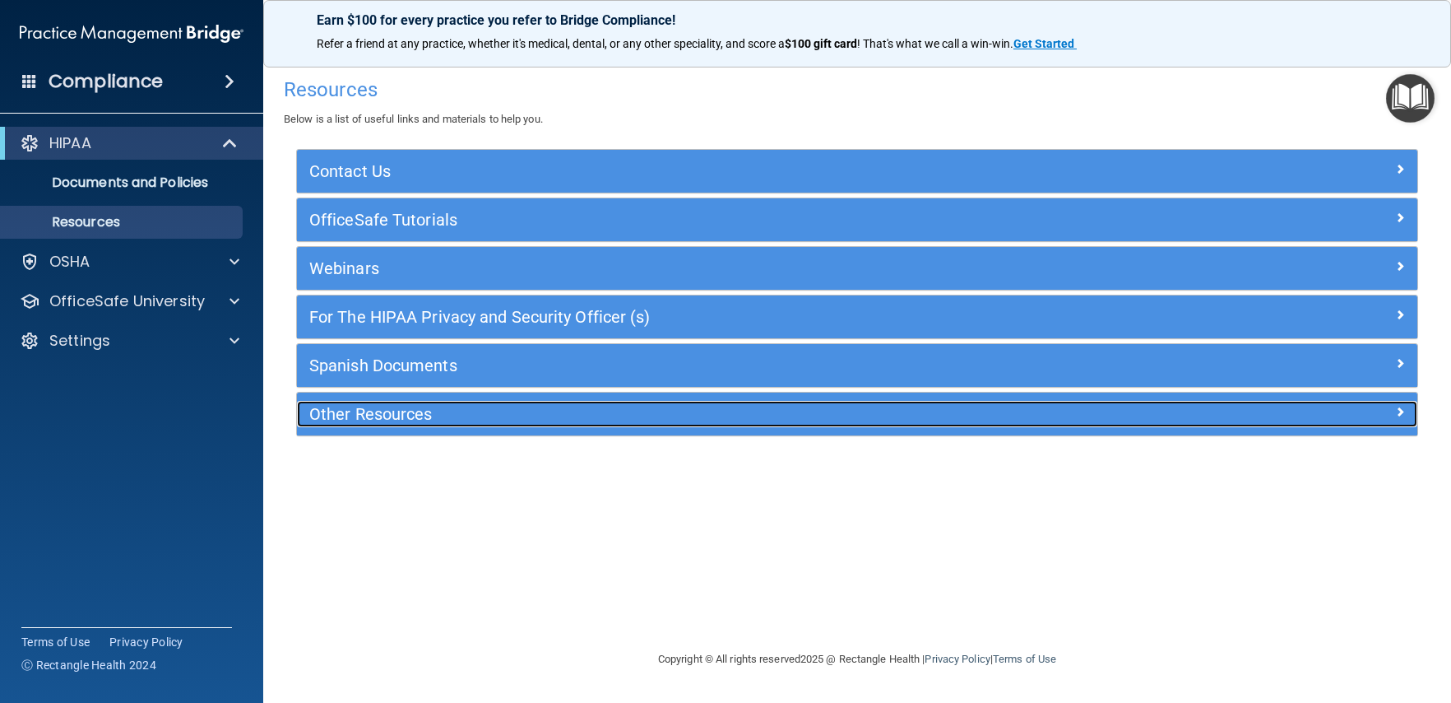
click at [390, 418] on h5 "Other Resources" at bounding box center [717, 414] width 816 height 18
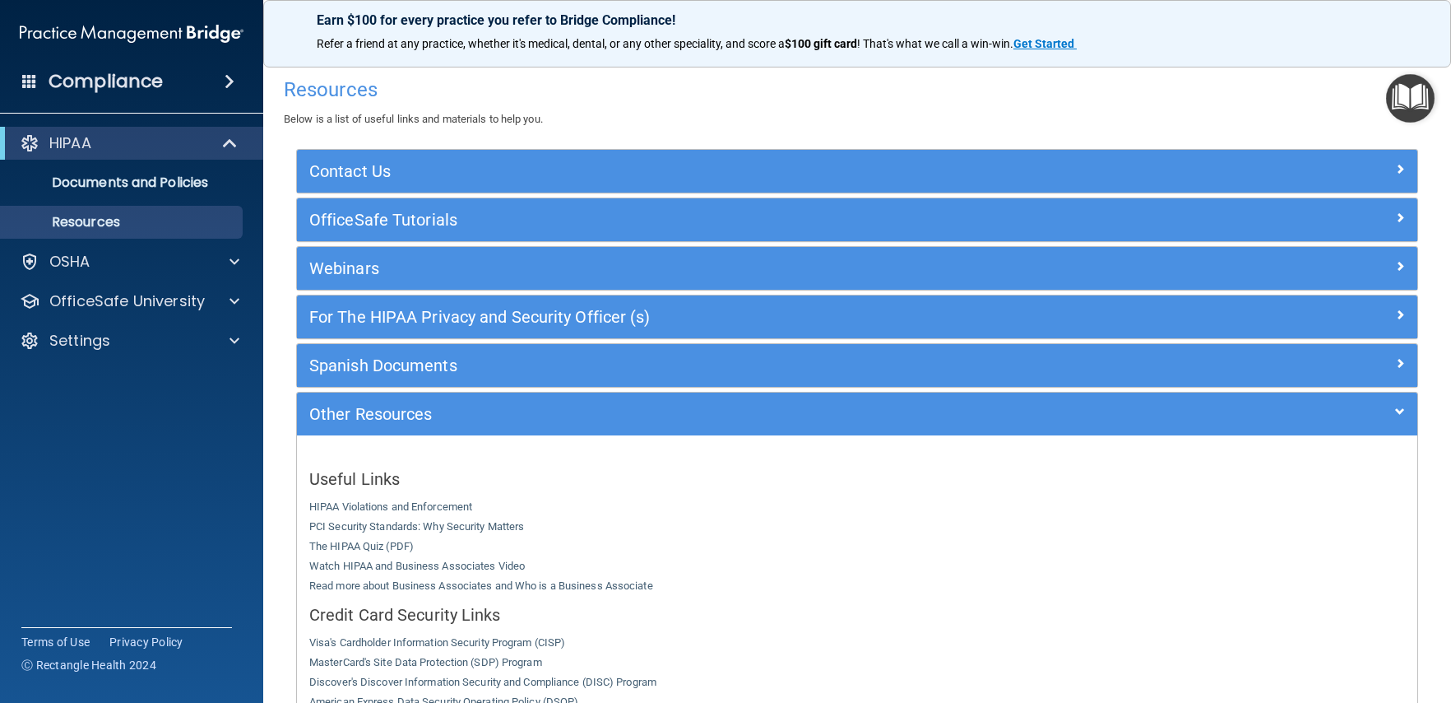
click at [1, 135] on div "HIPAA" at bounding box center [131, 143] width 263 height 33
click at [139, 222] on p "Resources" at bounding box center [123, 222] width 225 height 16
click at [123, 193] on link "Documents and Policies" at bounding box center [113, 182] width 259 height 33
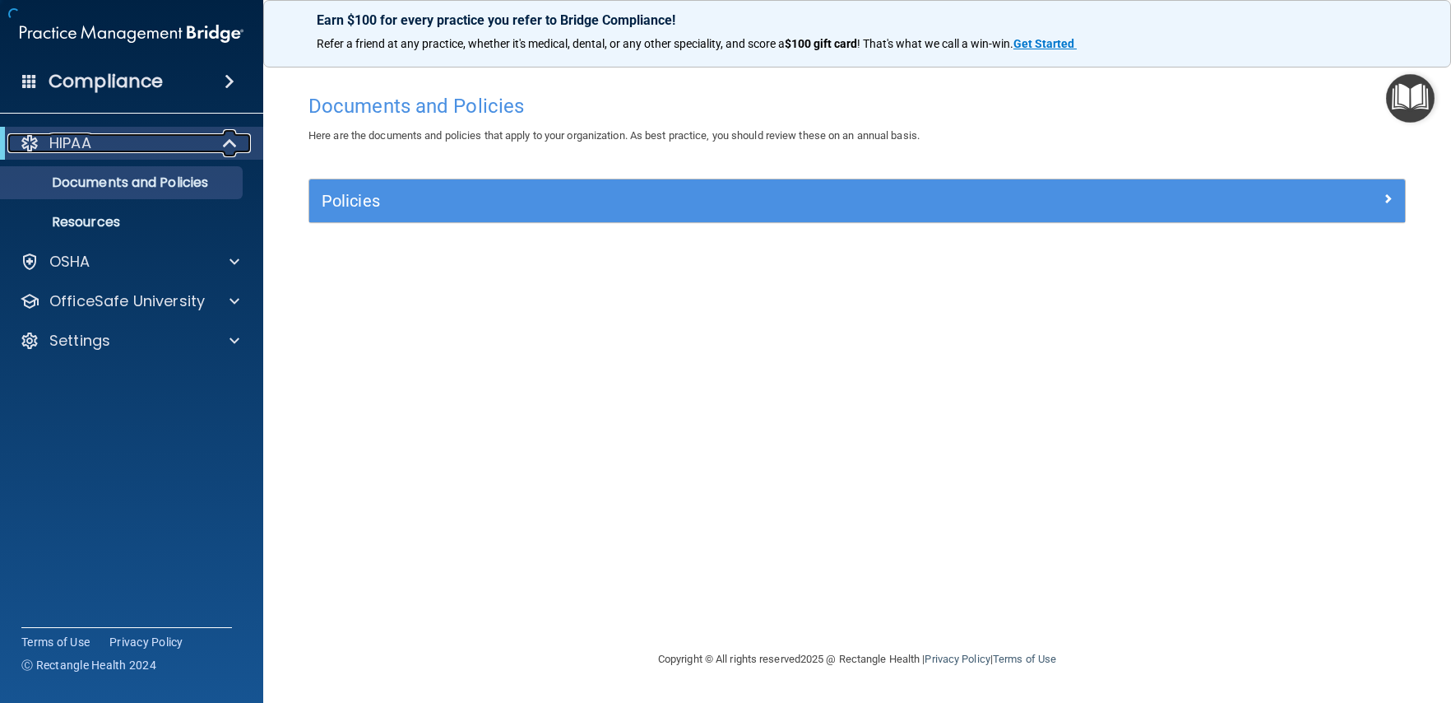
click at [211, 147] on div at bounding box center [231, 143] width 40 height 20
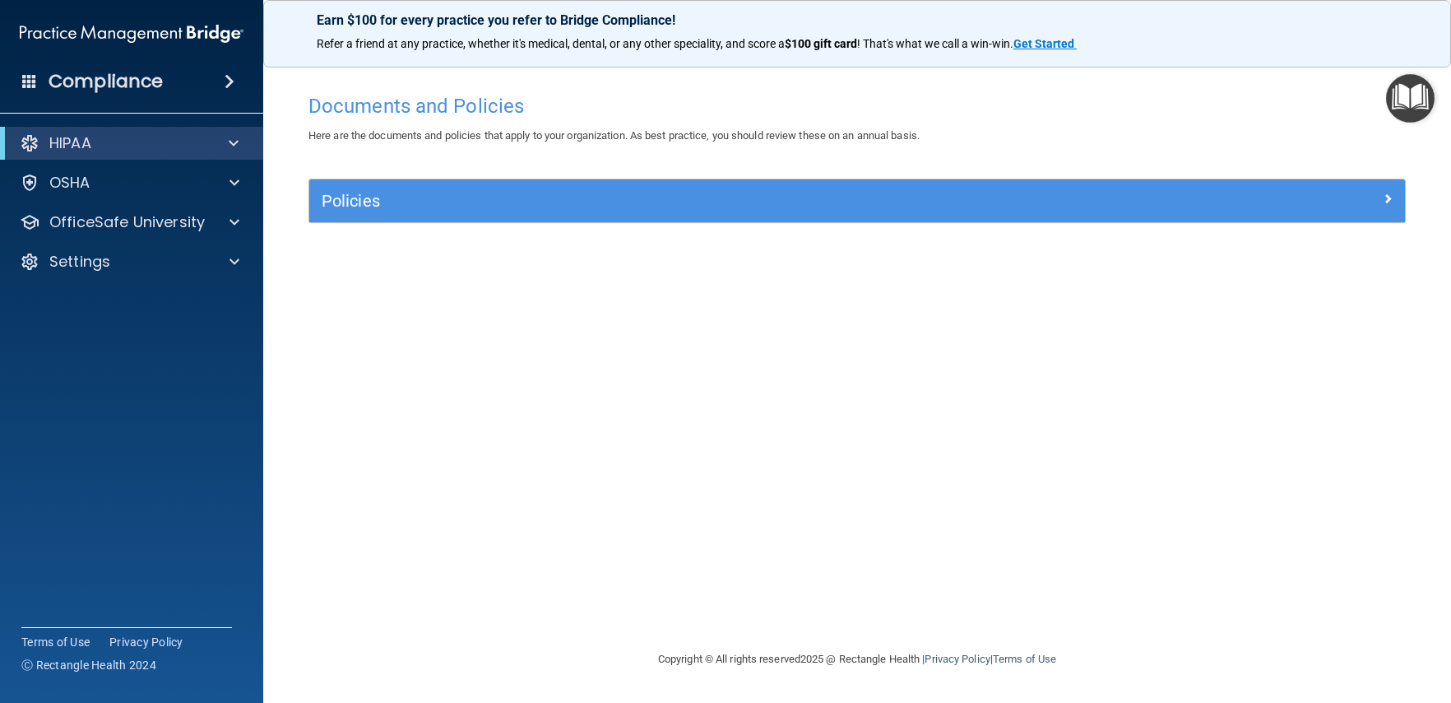
click at [1399, 98] on img "Open Resource Center" at bounding box center [1410, 98] width 49 height 49
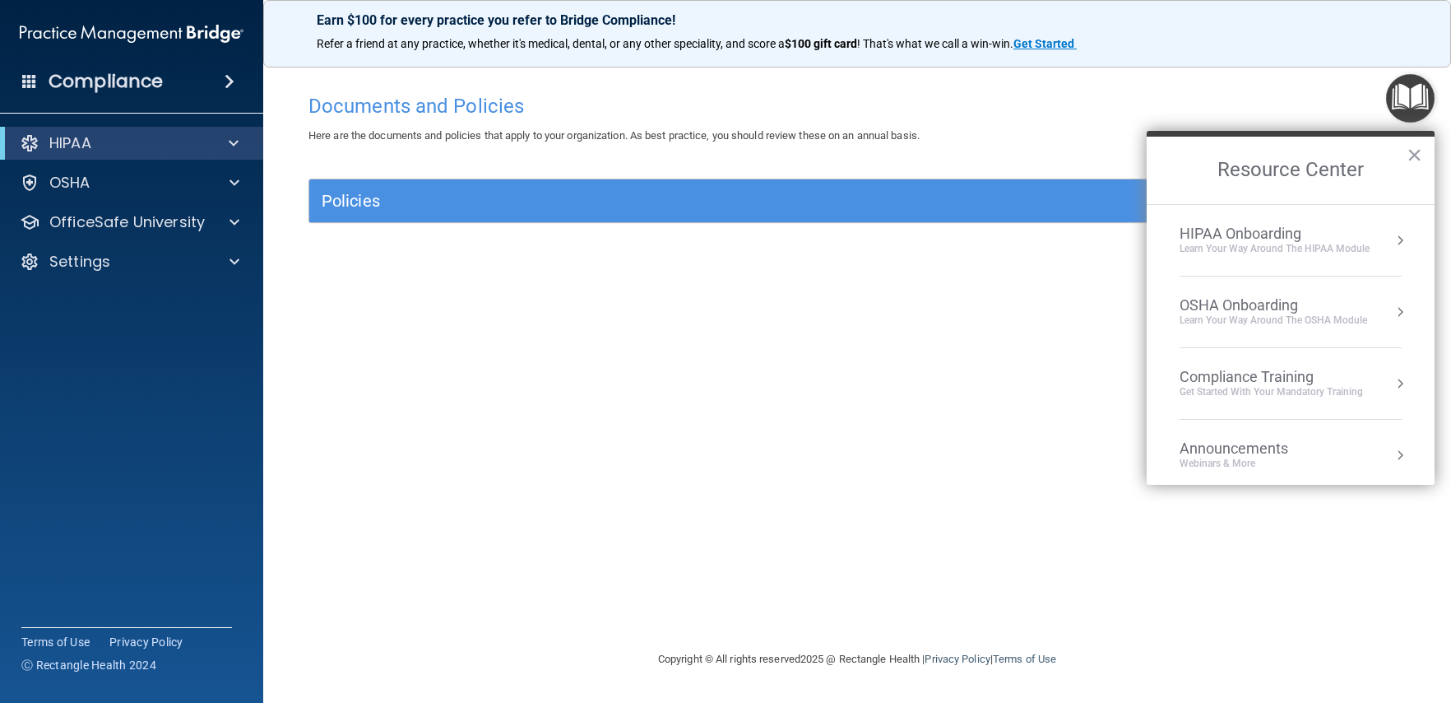
click at [1218, 234] on div "HIPAA Onboarding" at bounding box center [1275, 234] width 190 height 18
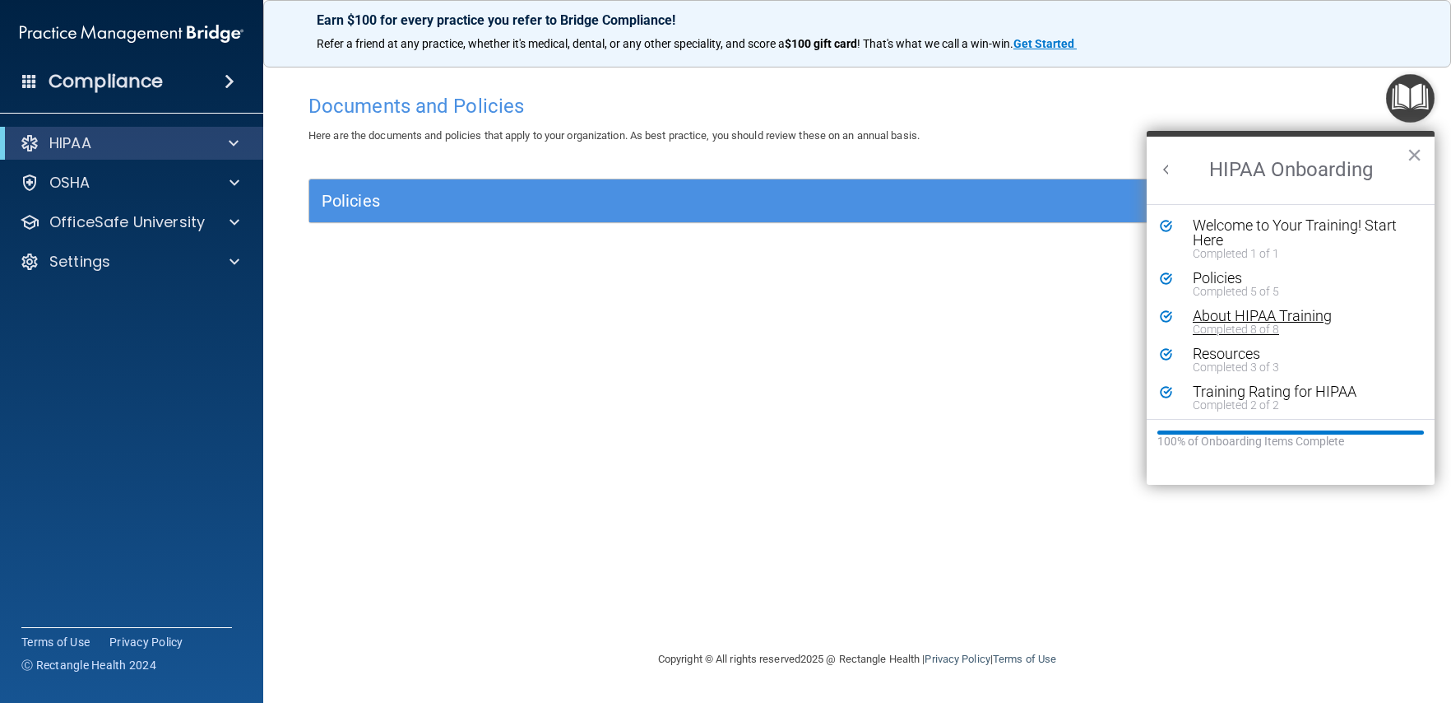
click at [1234, 313] on div "About HIPAA Training" at bounding box center [1297, 316] width 208 height 15
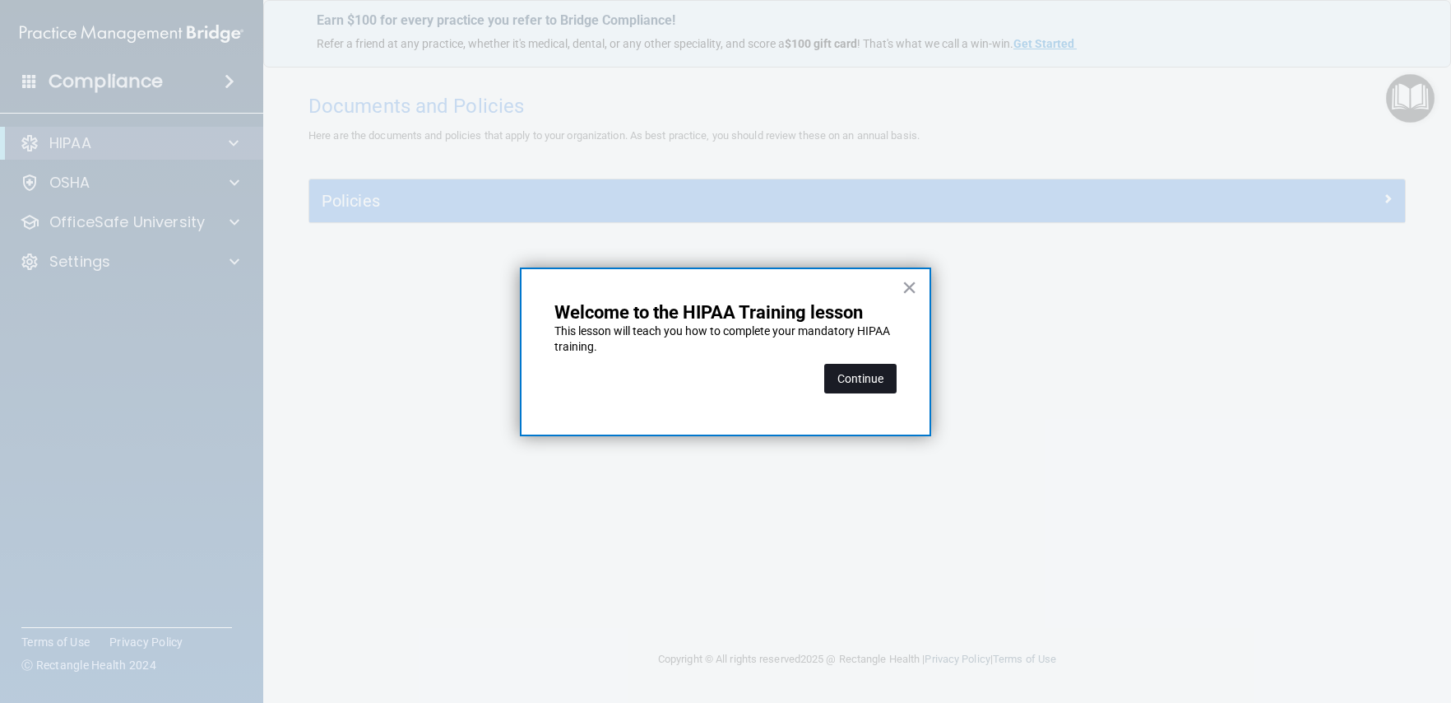
click at [873, 377] on button "Continue" at bounding box center [860, 379] width 72 height 30
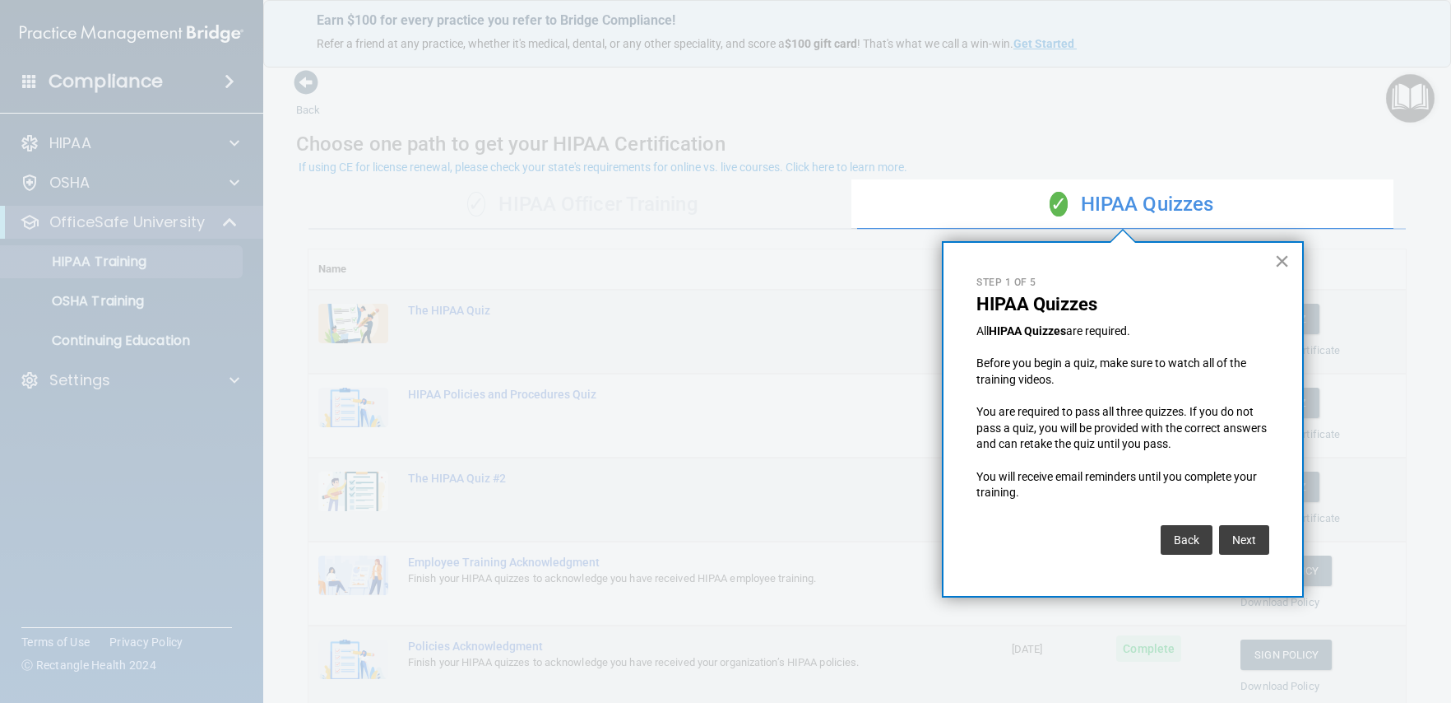
click at [1282, 269] on button "×" at bounding box center [1282, 261] width 16 height 26
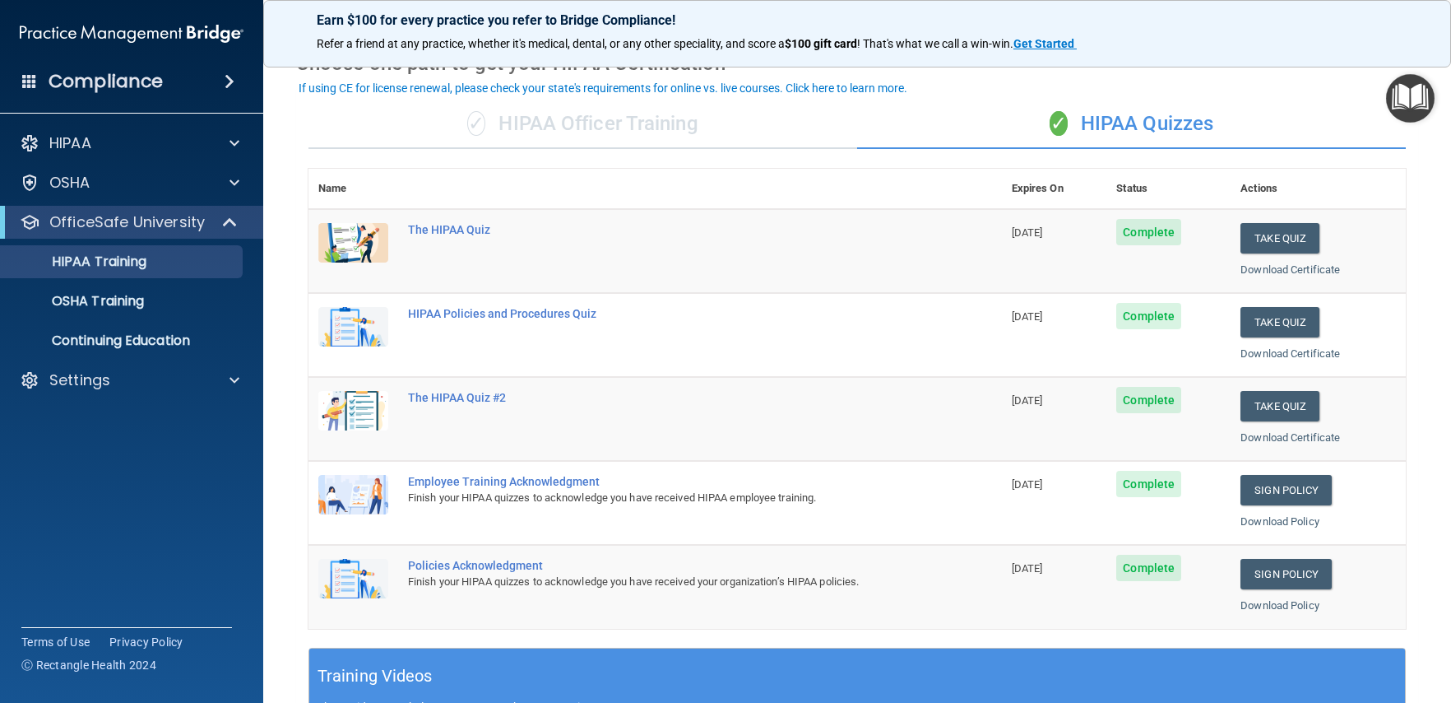
scroll to position [82, 0]
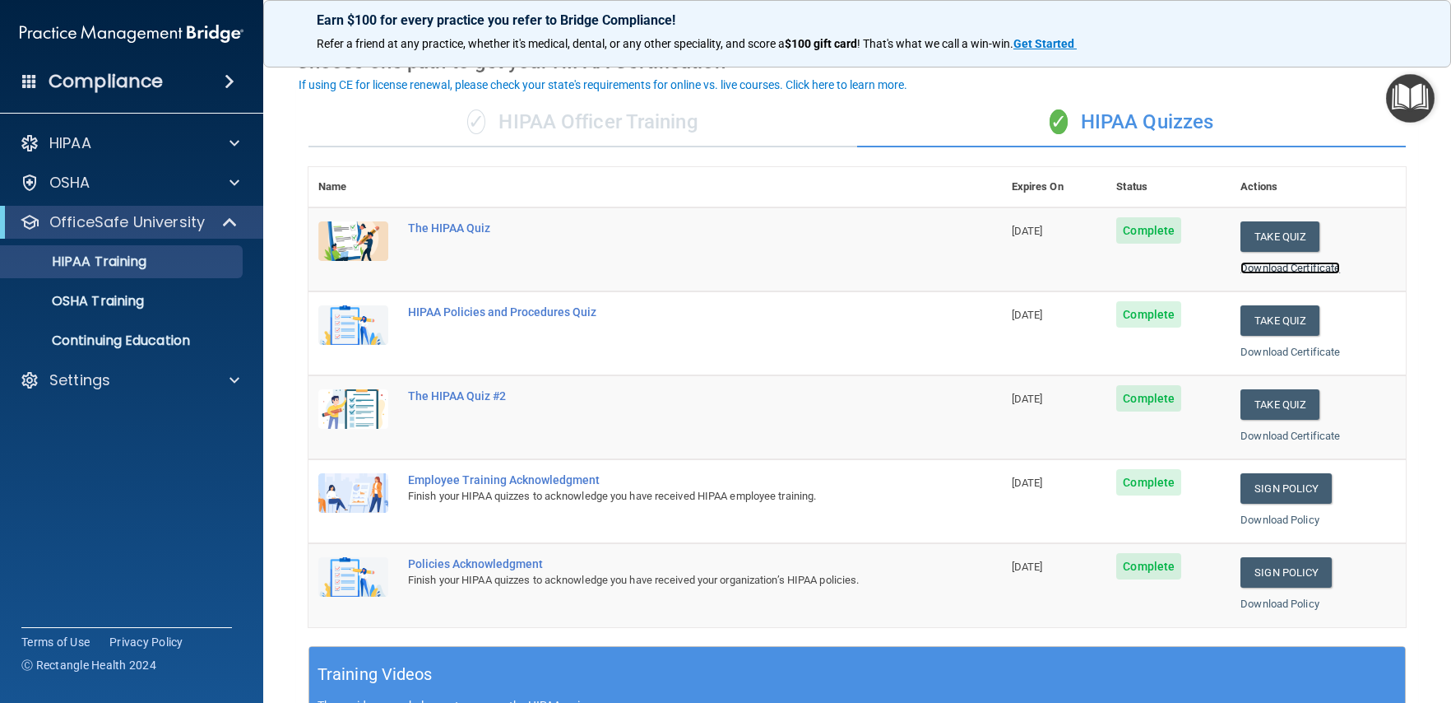
click at [1275, 265] on link "Download Certificate" at bounding box center [1291, 268] width 100 height 12
click at [1291, 568] on link "Sign Policy" at bounding box center [1286, 572] width 91 height 30
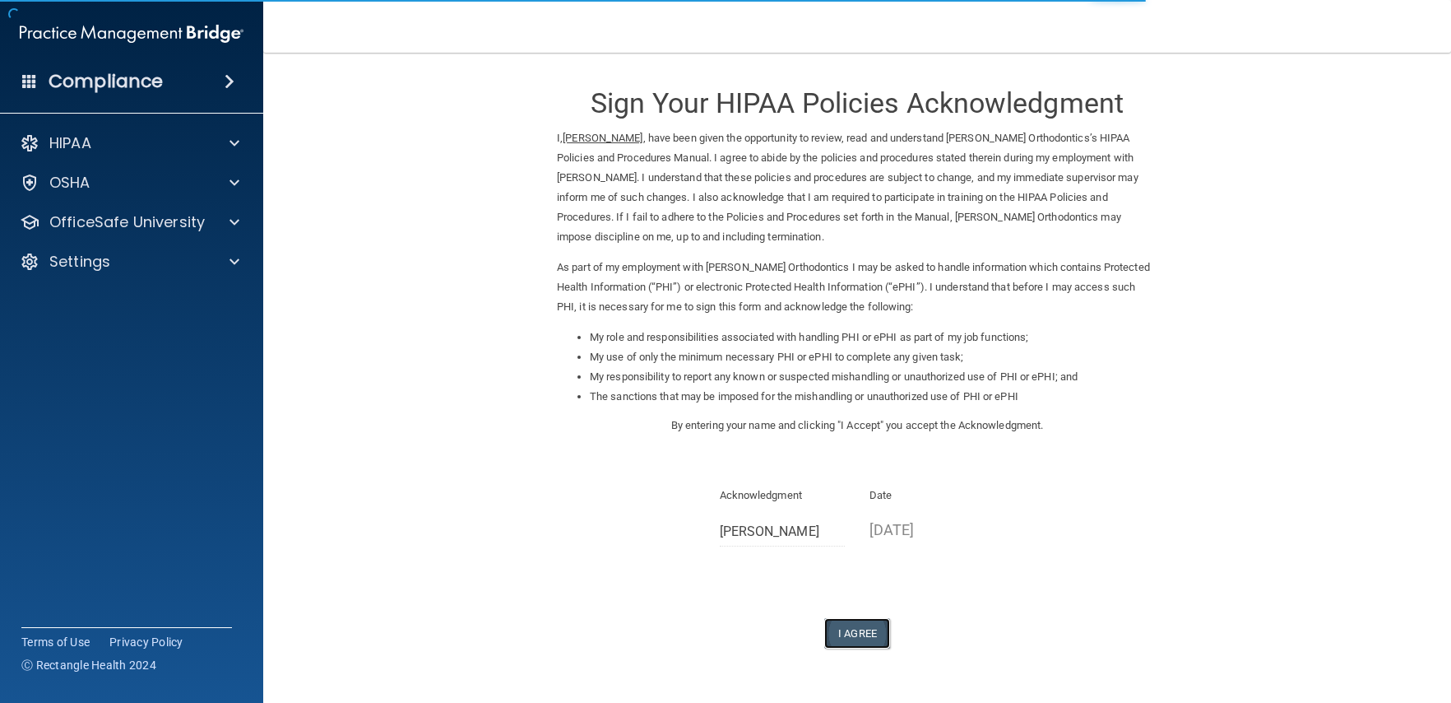
click at [834, 629] on button "I Agree" at bounding box center [857, 633] width 66 height 30
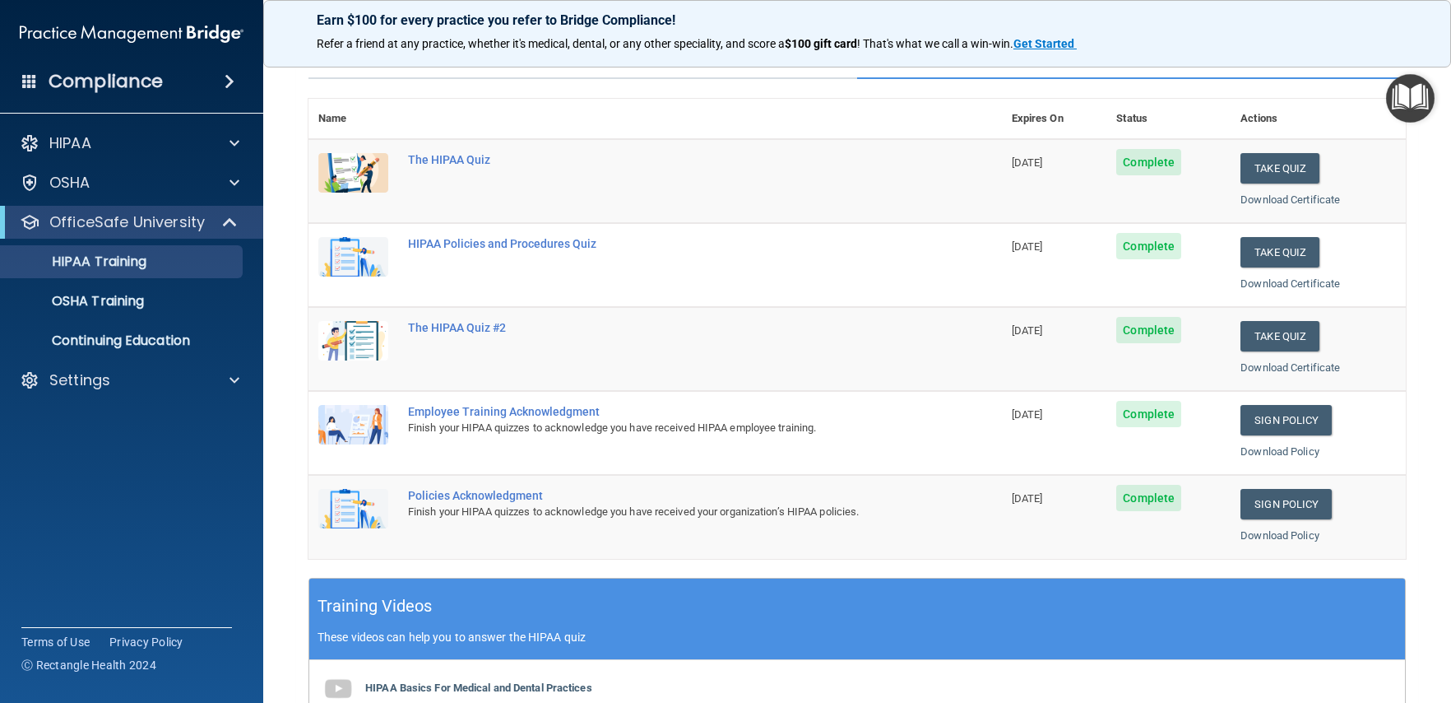
scroll to position [135, 0]
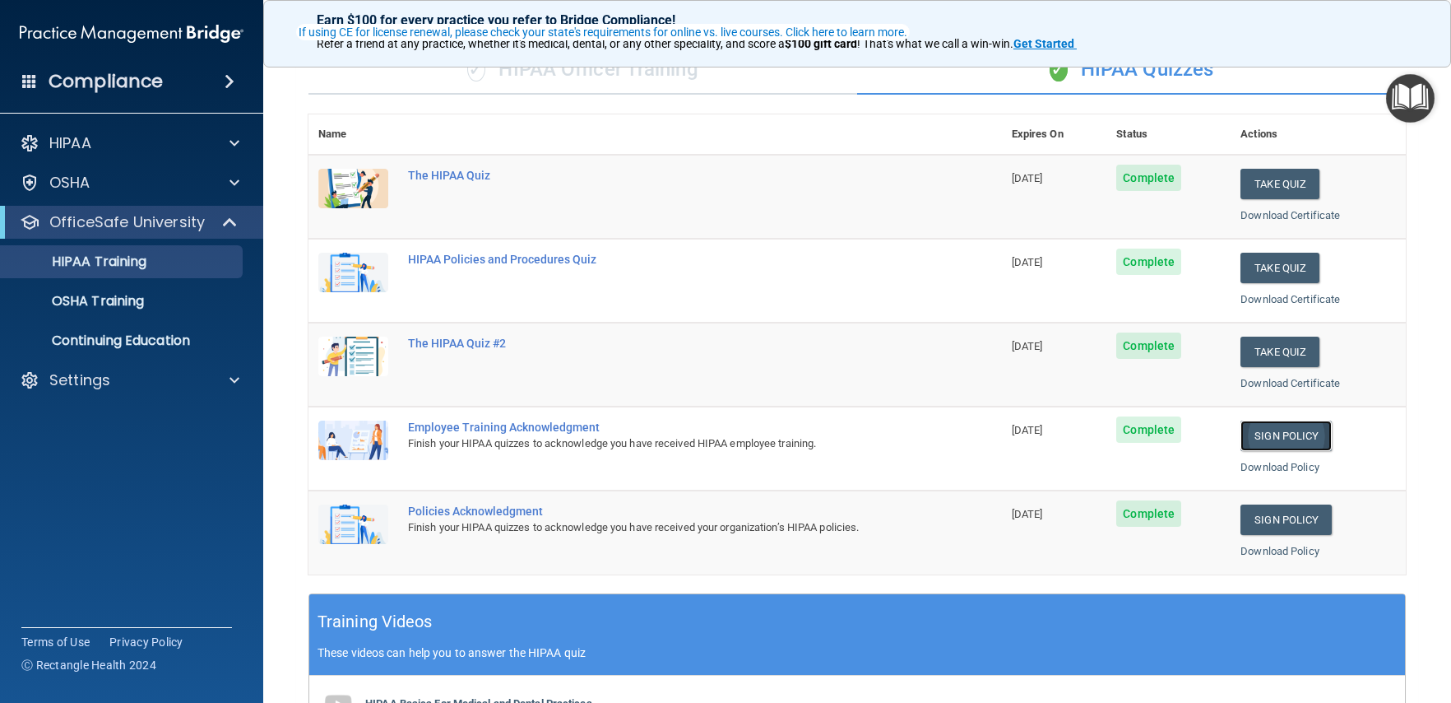
click at [1262, 442] on link "Sign Policy" at bounding box center [1286, 435] width 91 height 30
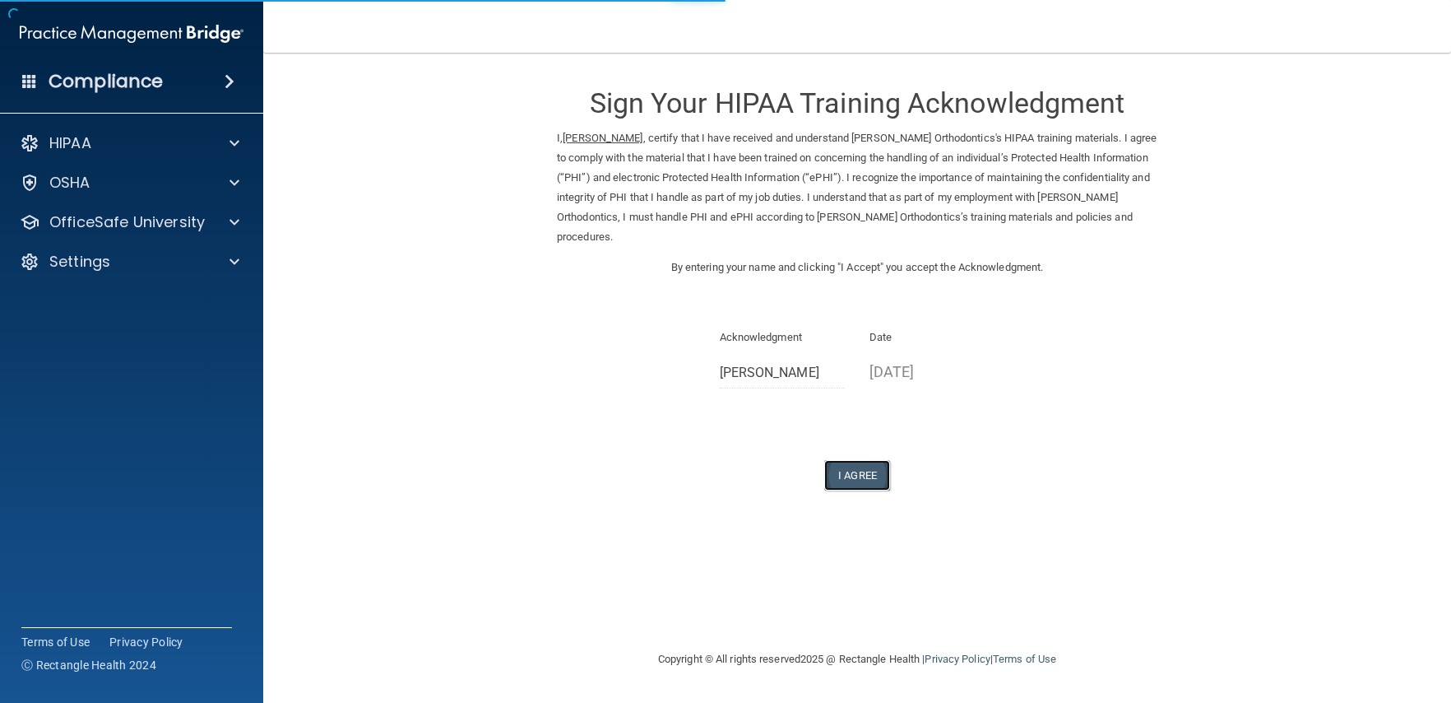
click at [877, 460] on button "I Agree" at bounding box center [857, 475] width 66 height 30
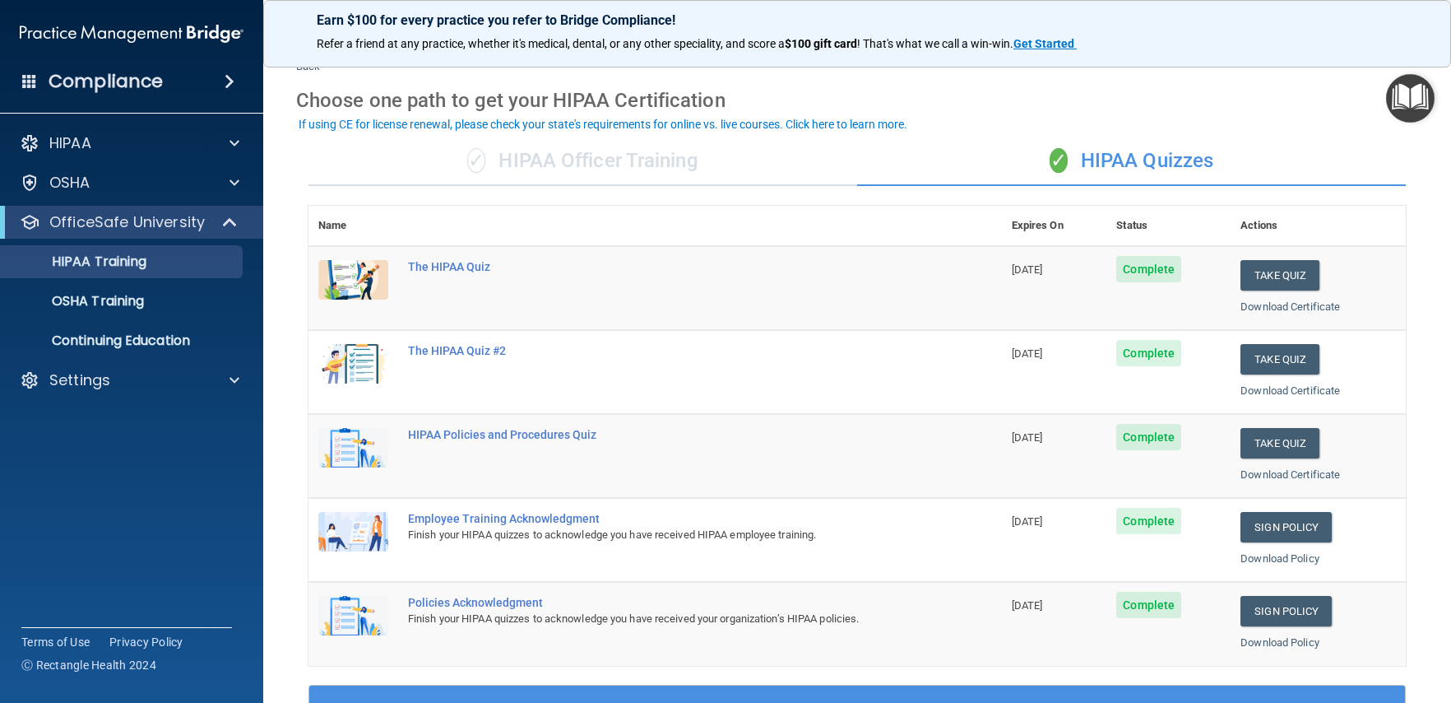
scroll to position [47, 0]
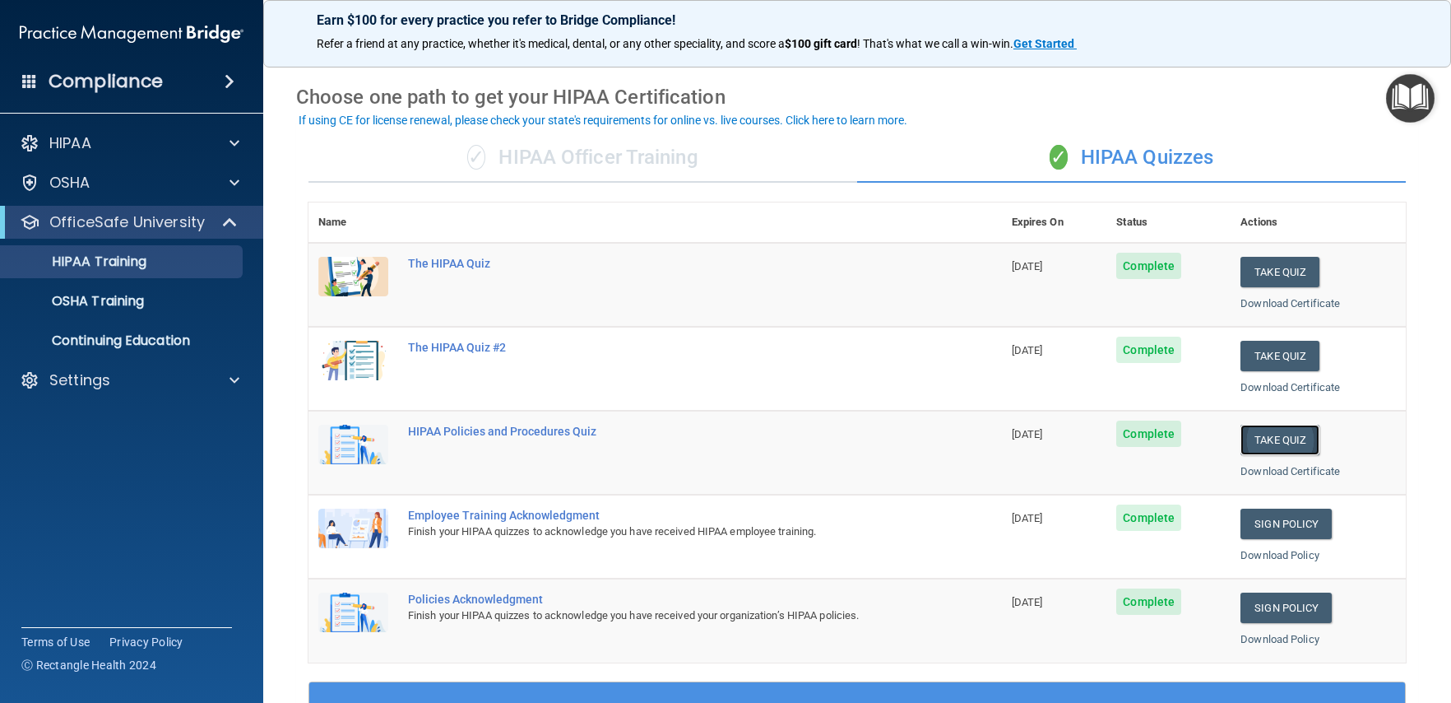
click at [1244, 435] on button "Take Quiz" at bounding box center [1280, 440] width 79 height 30
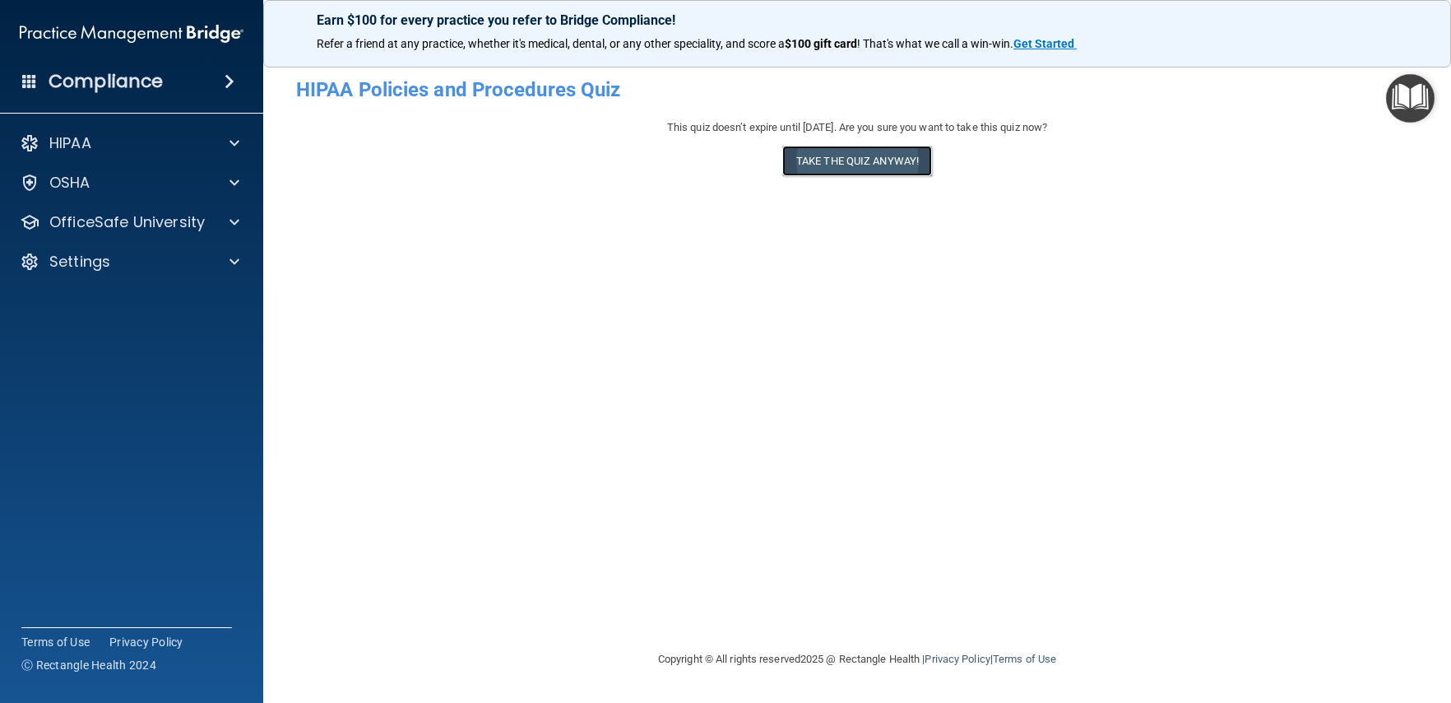
click at [846, 167] on button "Take the quiz anyway!" at bounding box center [857, 161] width 150 height 30
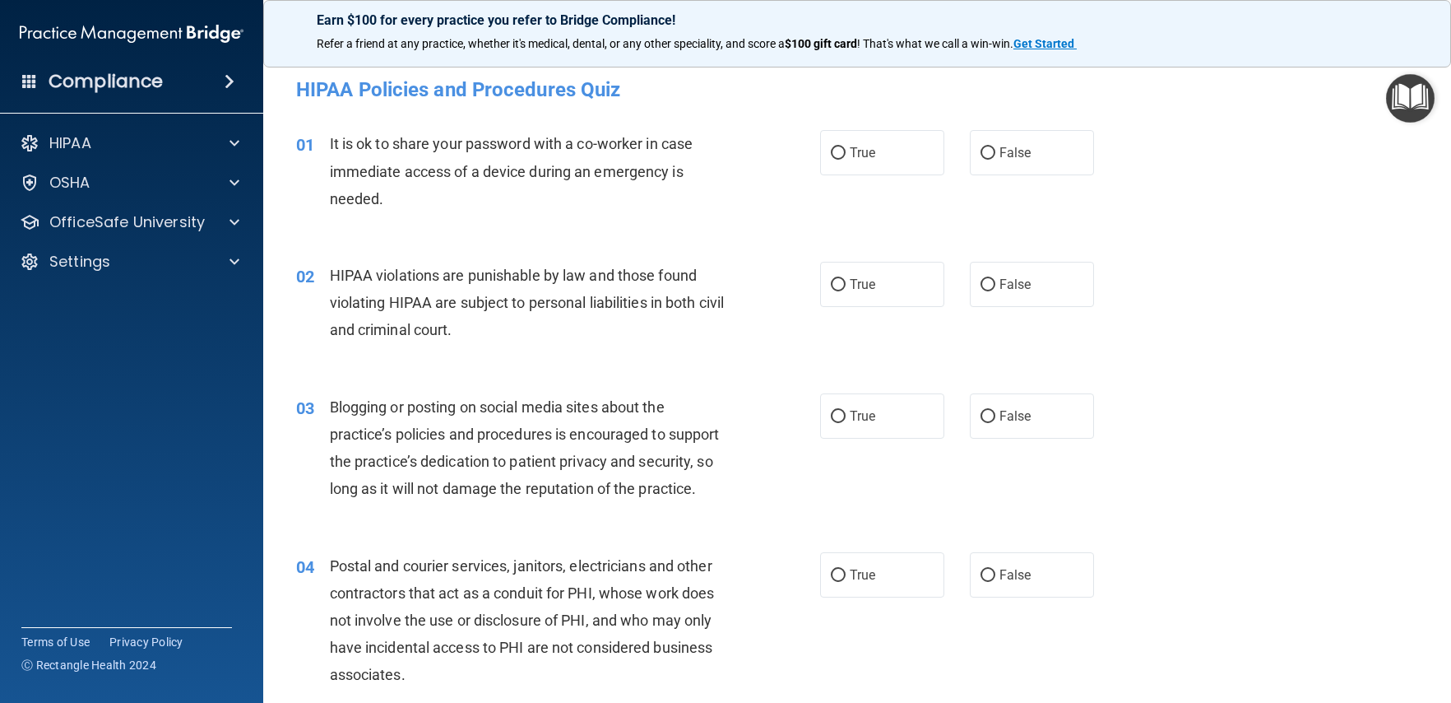
drag, startPoint x: 991, startPoint y: 160, endPoint x: 832, endPoint y: 177, distance: 159.7
click at [1000, 160] on span "False" at bounding box center [1016, 153] width 32 height 16
click at [991, 160] on input "False" at bounding box center [988, 153] width 15 height 12
radio input "true"
drag, startPoint x: 828, startPoint y: 299, endPoint x: 796, endPoint y: 322, distance: 39.0
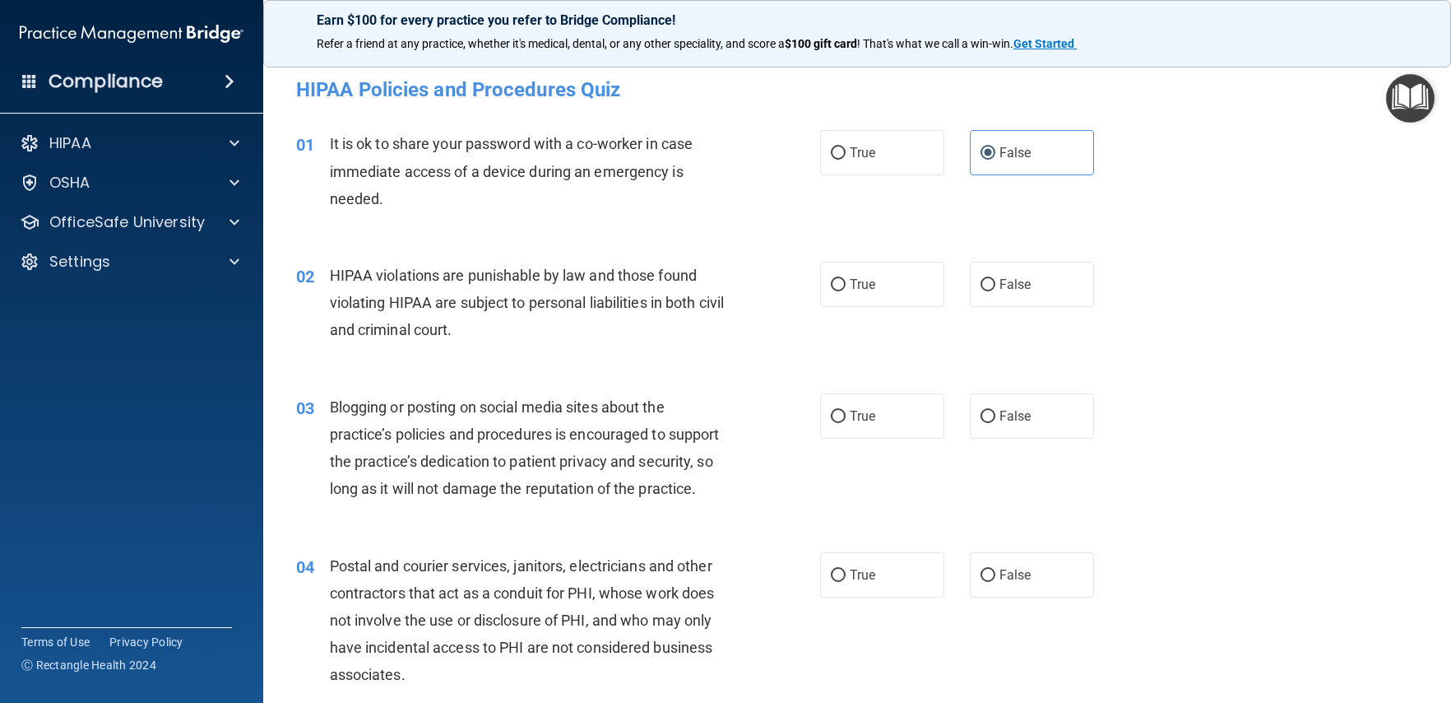
click at [828, 299] on label "True" at bounding box center [882, 284] width 124 height 45
click at [831, 291] on input "True" at bounding box center [838, 285] width 15 height 12
radio input "true"
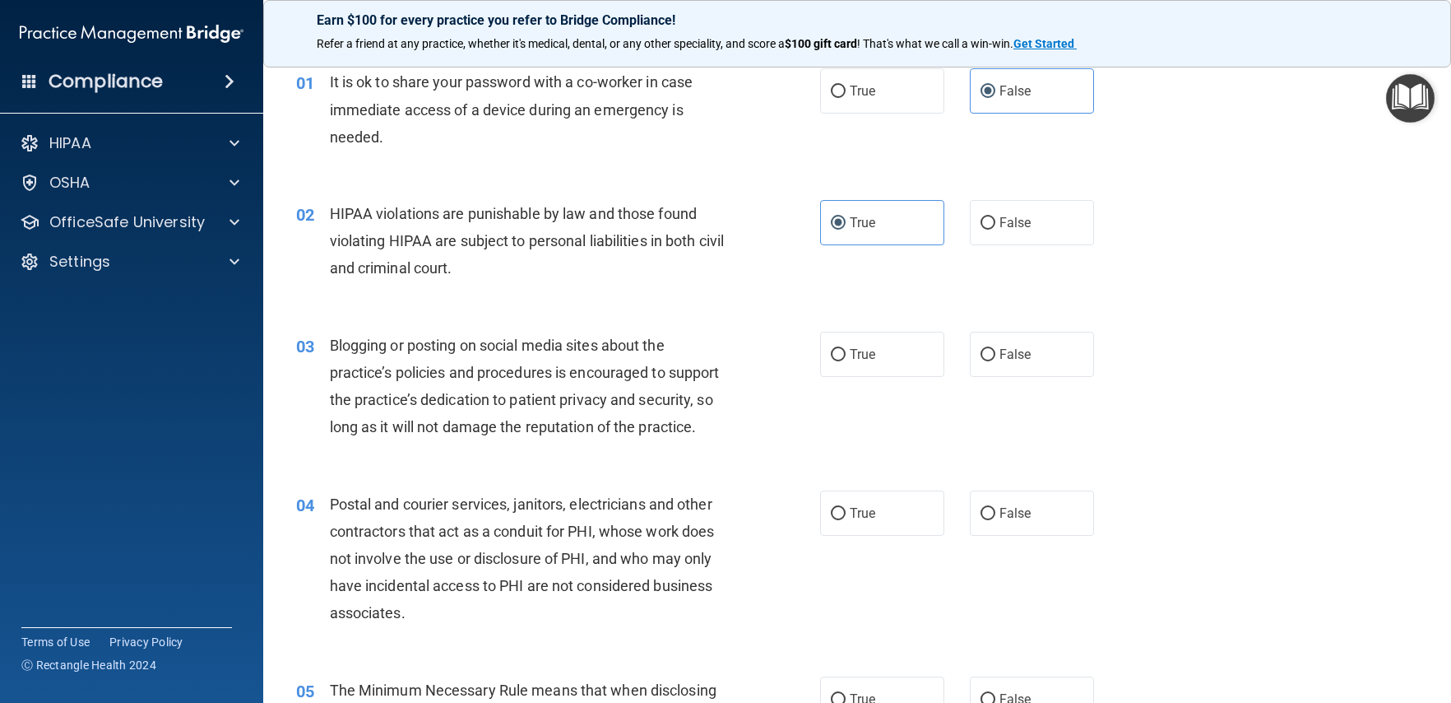
scroll to position [81, 0]
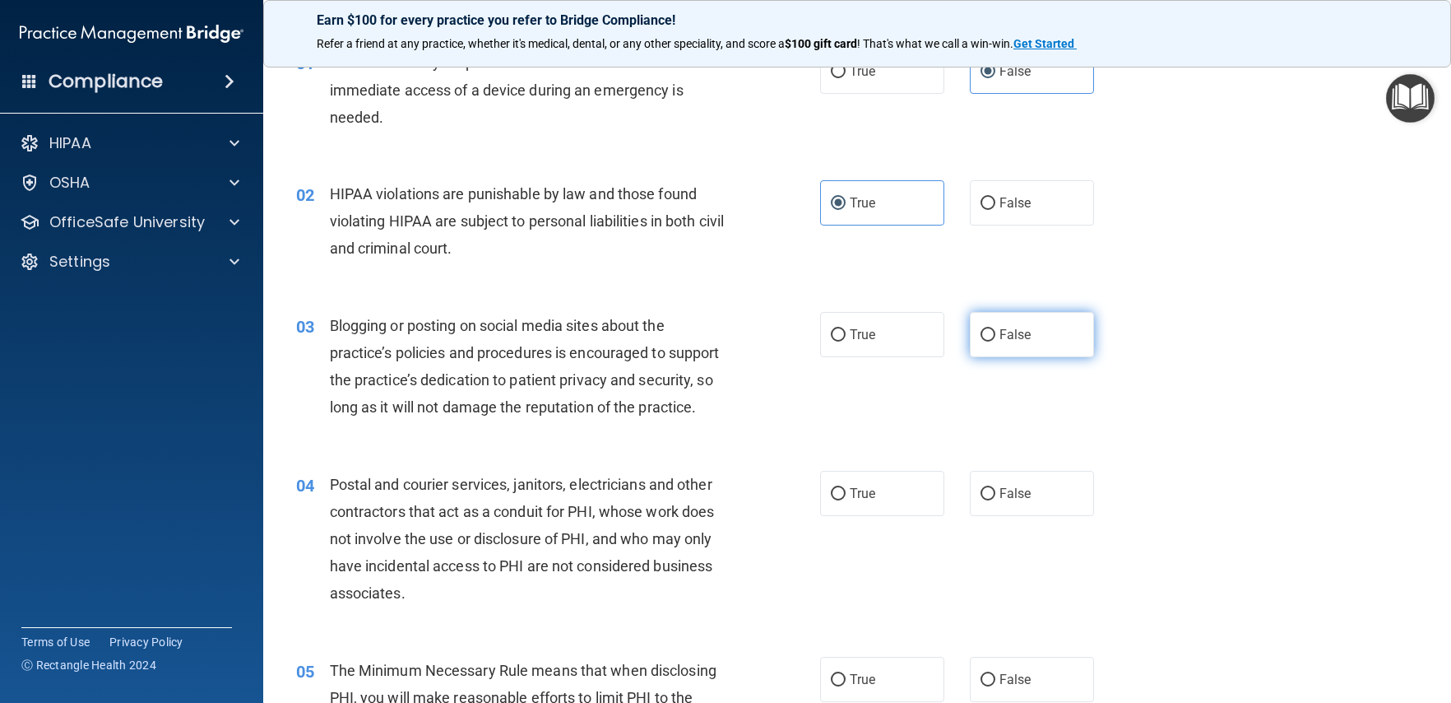
click at [1006, 342] on label "False" at bounding box center [1032, 334] width 124 height 45
click at [995, 341] on input "False" at bounding box center [988, 335] width 15 height 12
radio input "true"
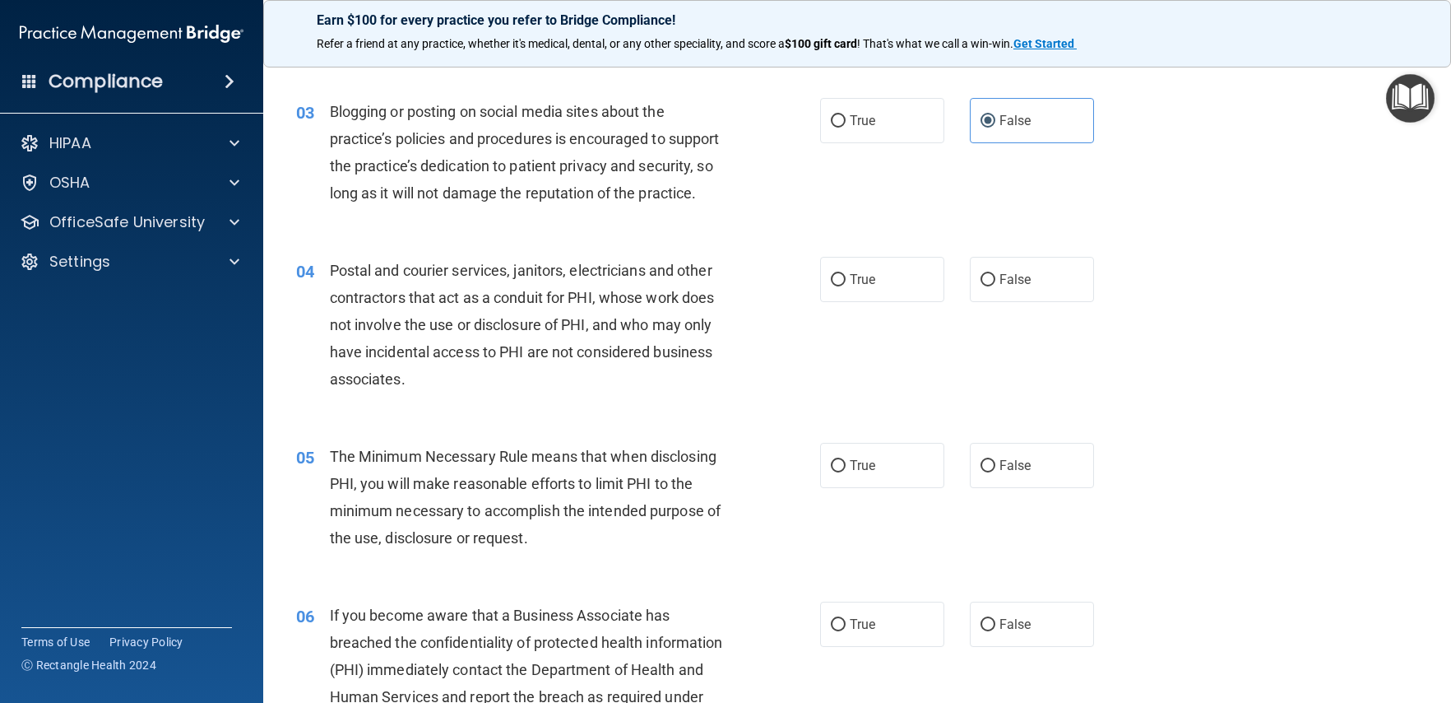
scroll to position [312, 0]
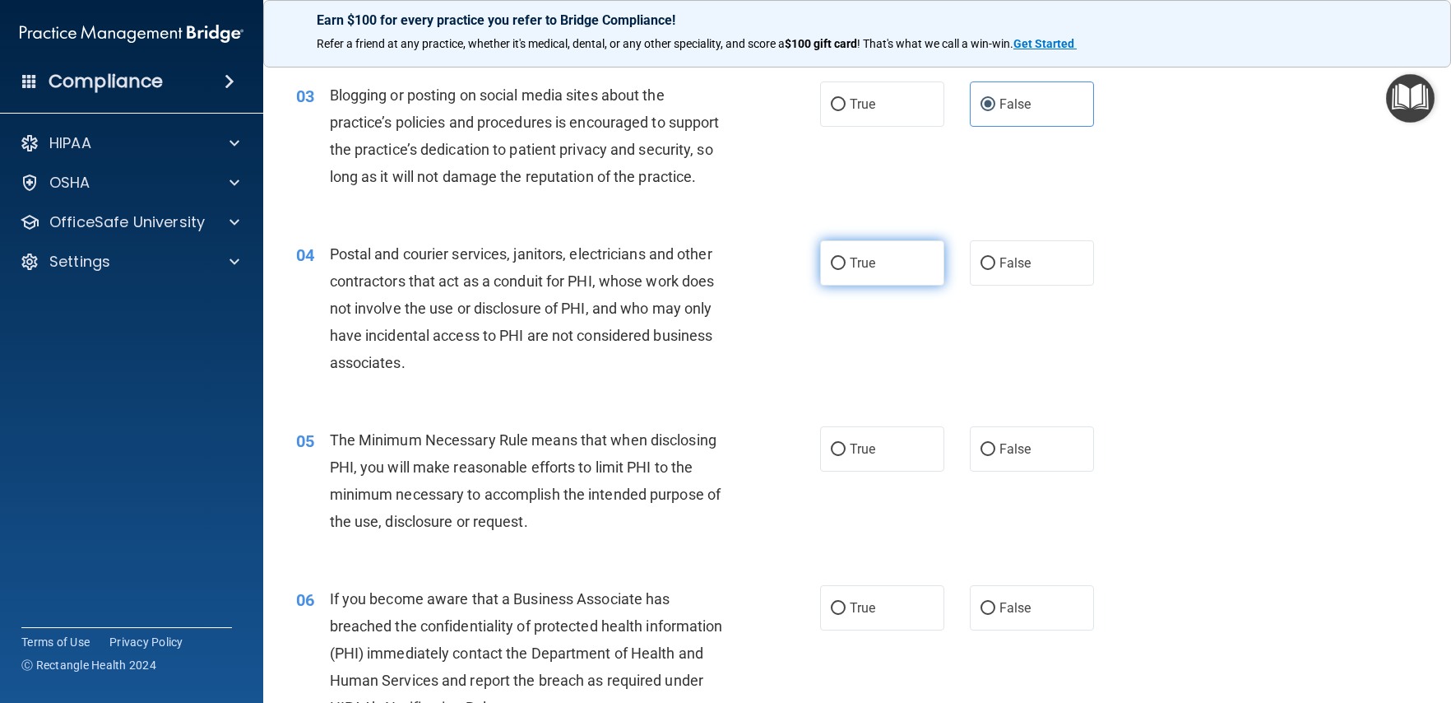
click at [872, 285] on label "True" at bounding box center [882, 262] width 124 height 45
click at [846, 270] on input "True" at bounding box center [838, 264] width 15 height 12
radio input "true"
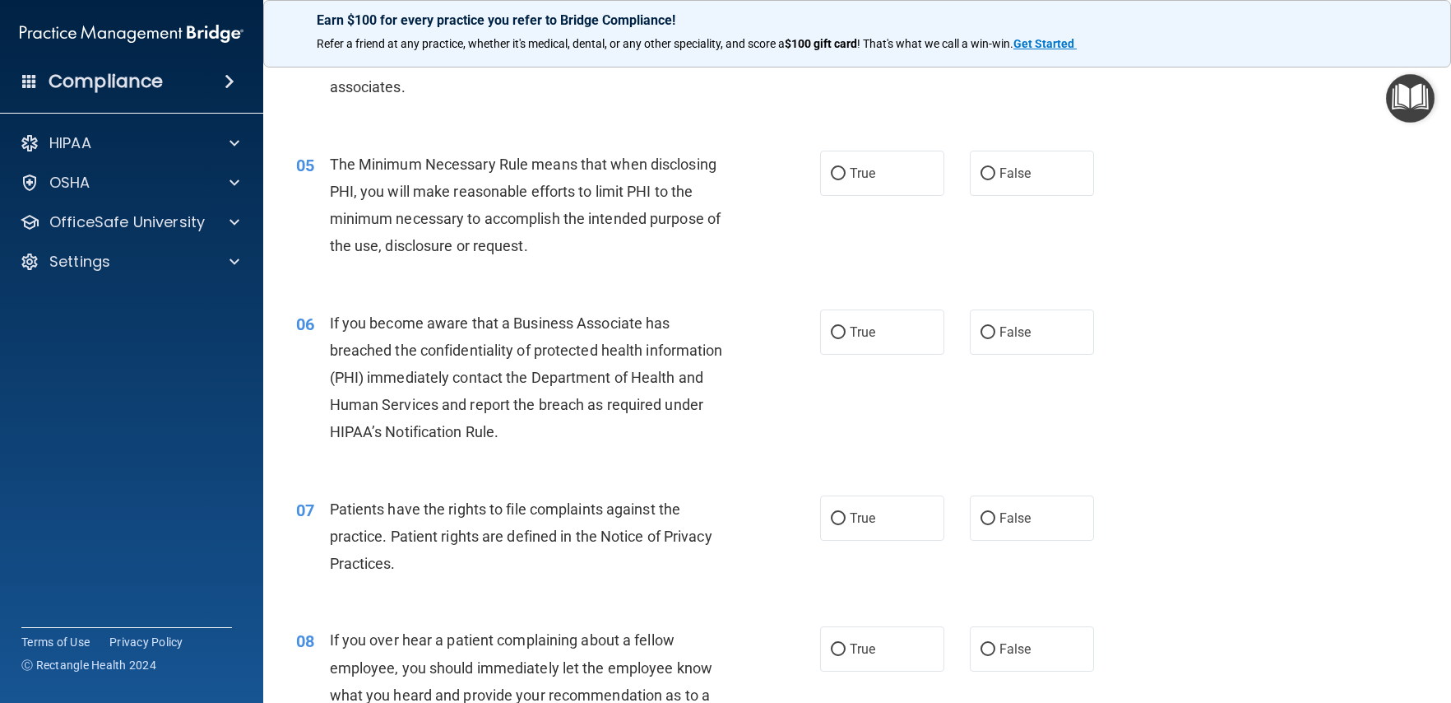
scroll to position [588, 0]
click at [606, 259] on div "The Minimum Necessary Rule means that when disclosing PHI, you will make reason…" at bounding box center [535, 204] width 411 height 109
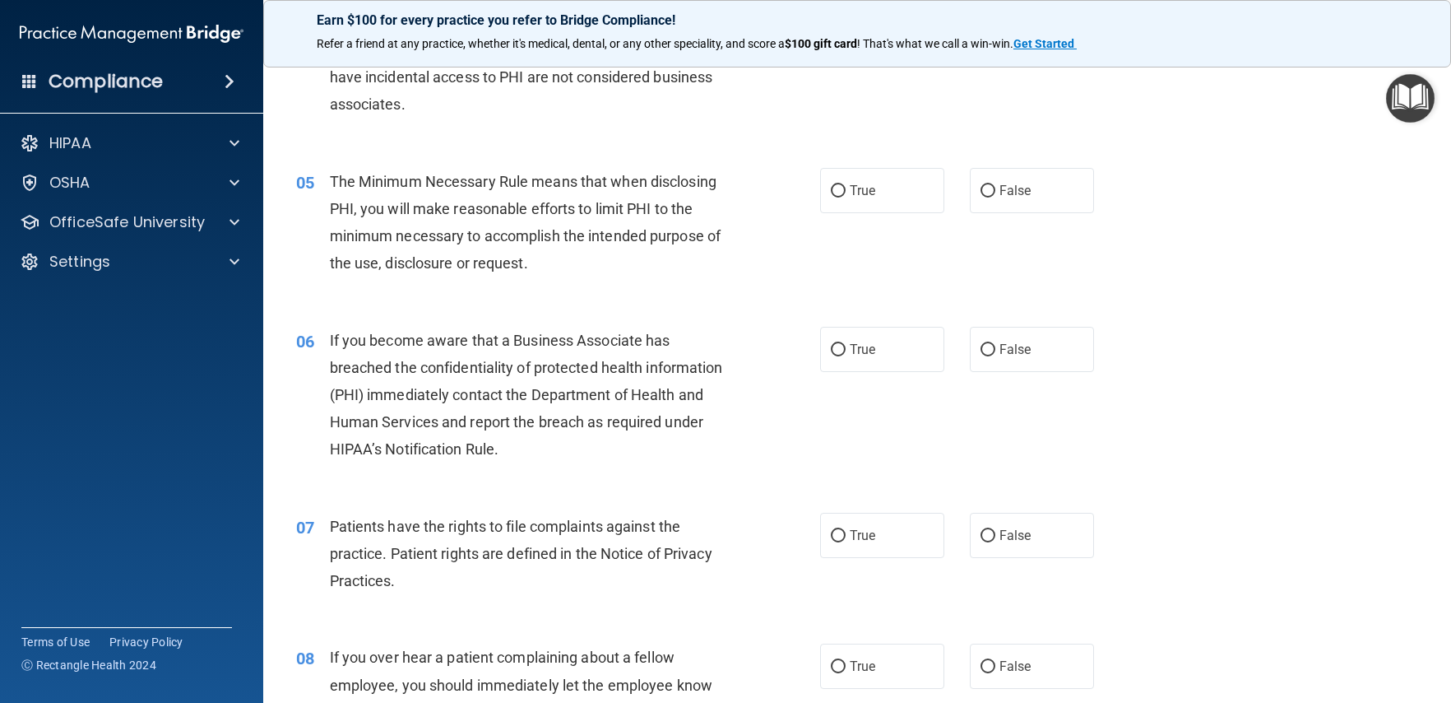
scroll to position [573, 0]
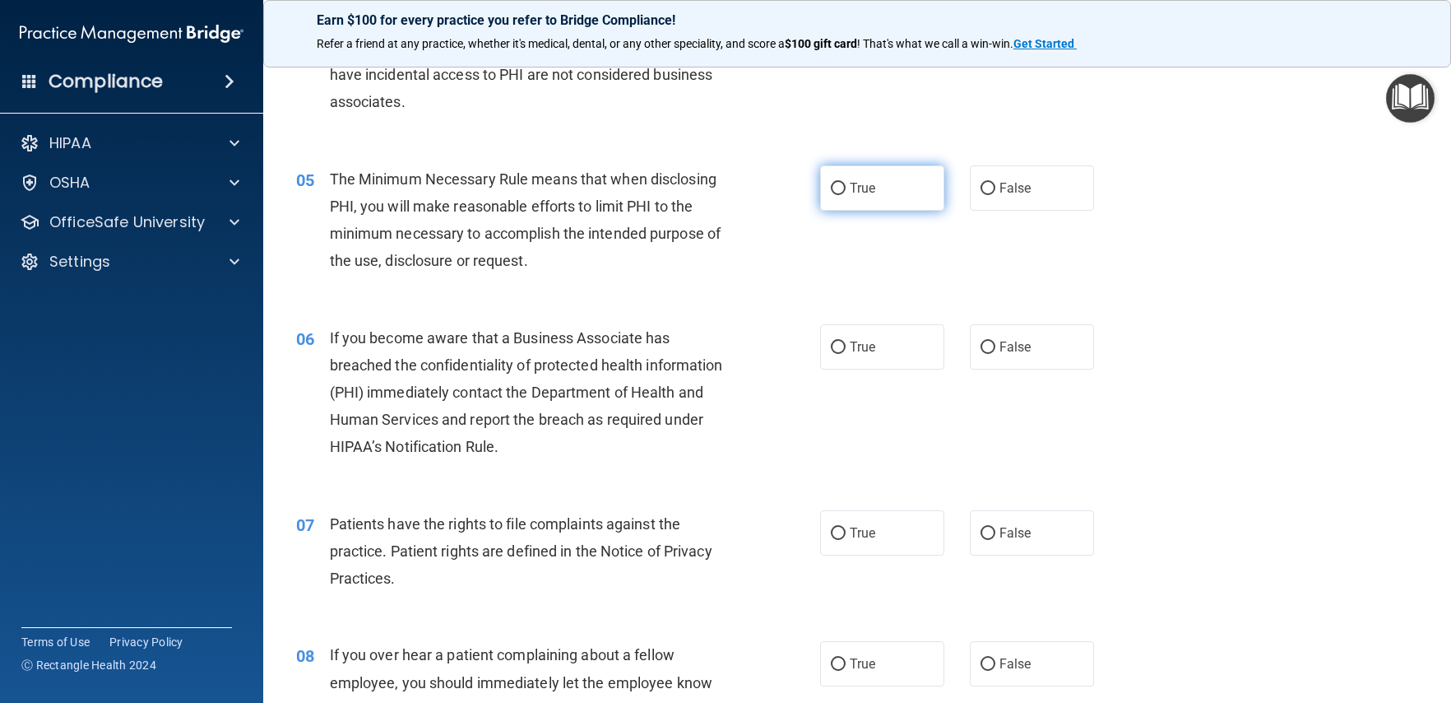
click at [880, 211] on label "True" at bounding box center [882, 187] width 124 height 45
click at [846, 195] on input "True" at bounding box center [838, 189] width 15 height 12
radio input "true"
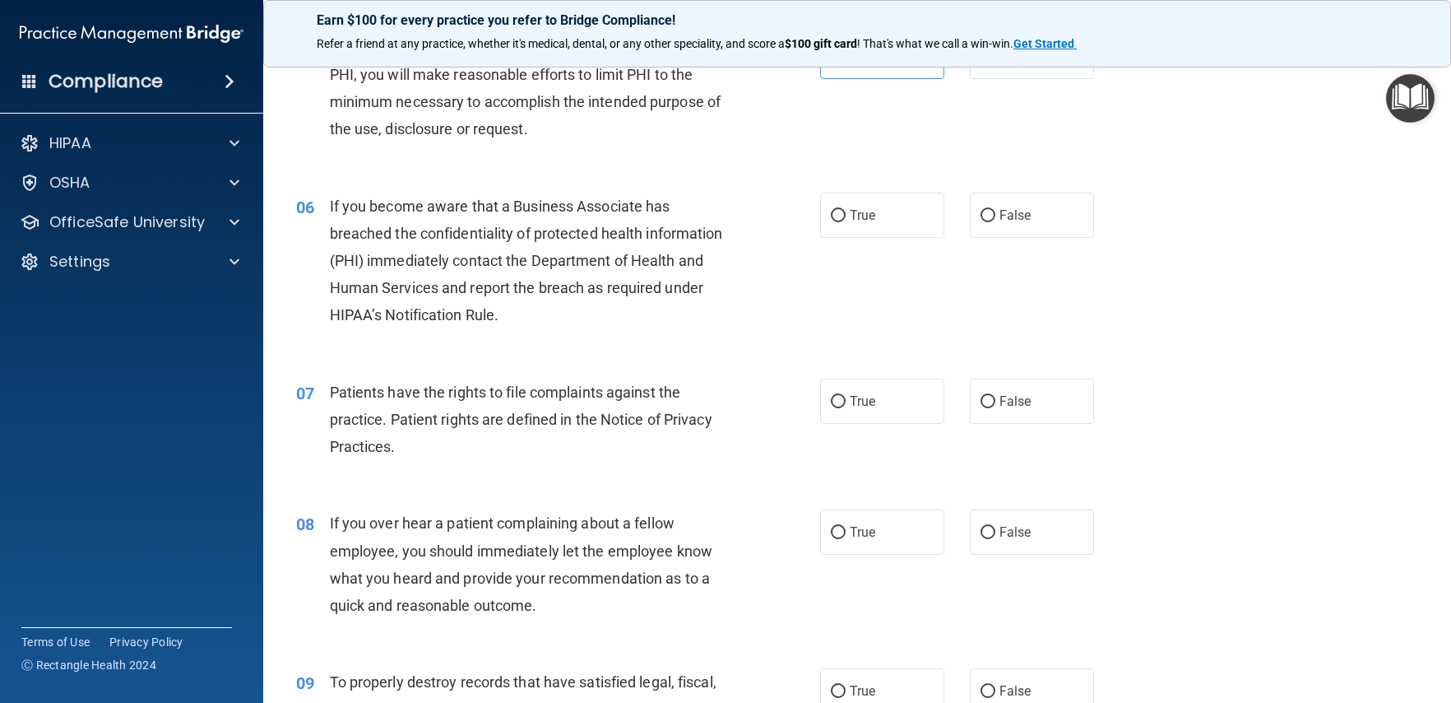
scroll to position [705, 0]
click at [853, 237] on label "True" at bounding box center [882, 214] width 124 height 45
click at [846, 221] on input "True" at bounding box center [838, 215] width 15 height 12
radio input "true"
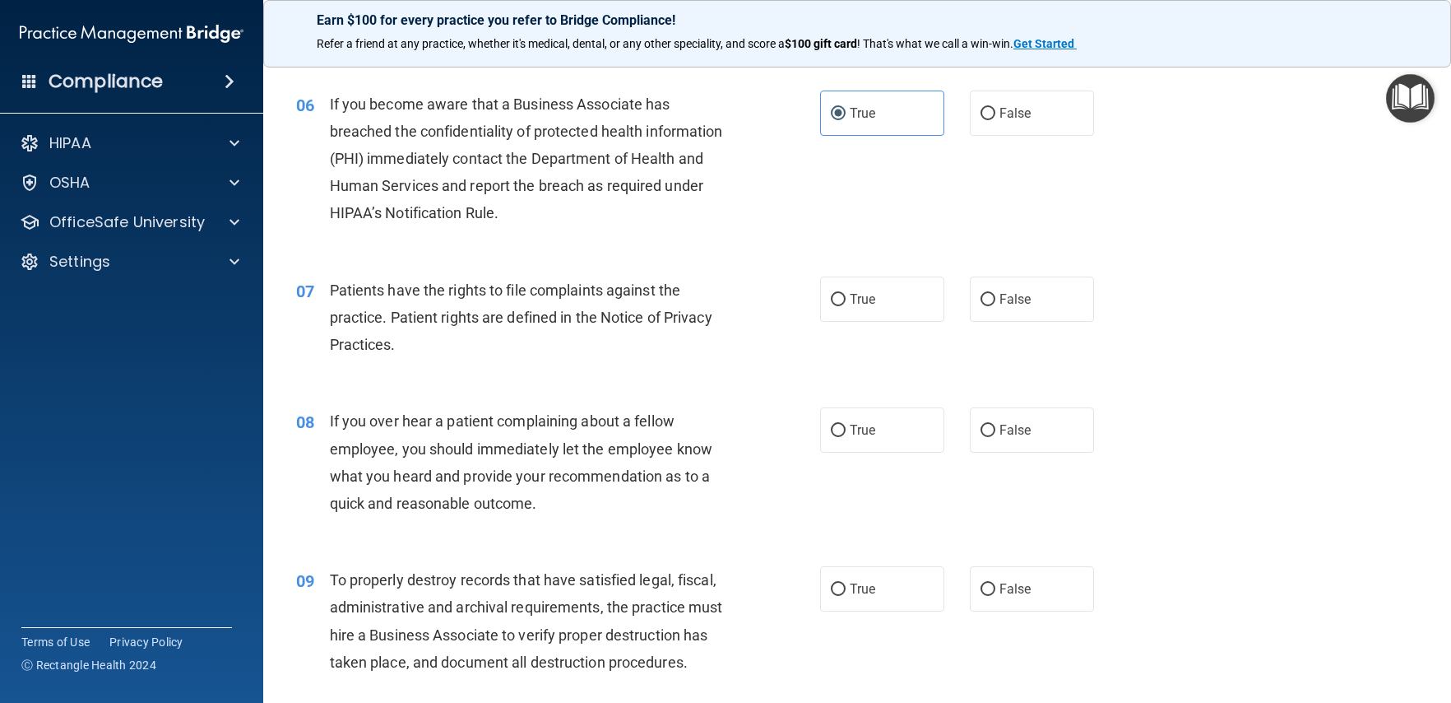
scroll to position [837, 0]
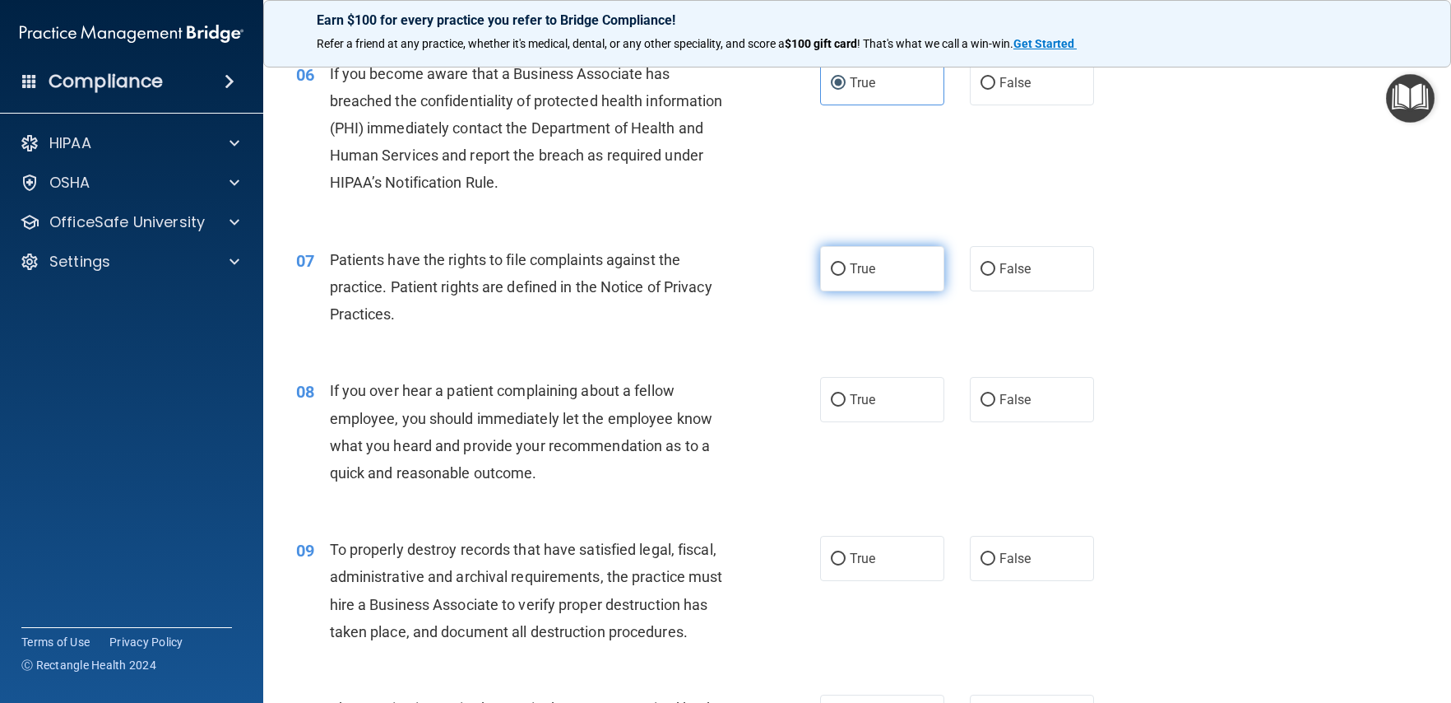
click at [889, 291] on label "True" at bounding box center [882, 268] width 124 height 45
click at [846, 276] on input "True" at bounding box center [838, 269] width 15 height 12
radio input "true"
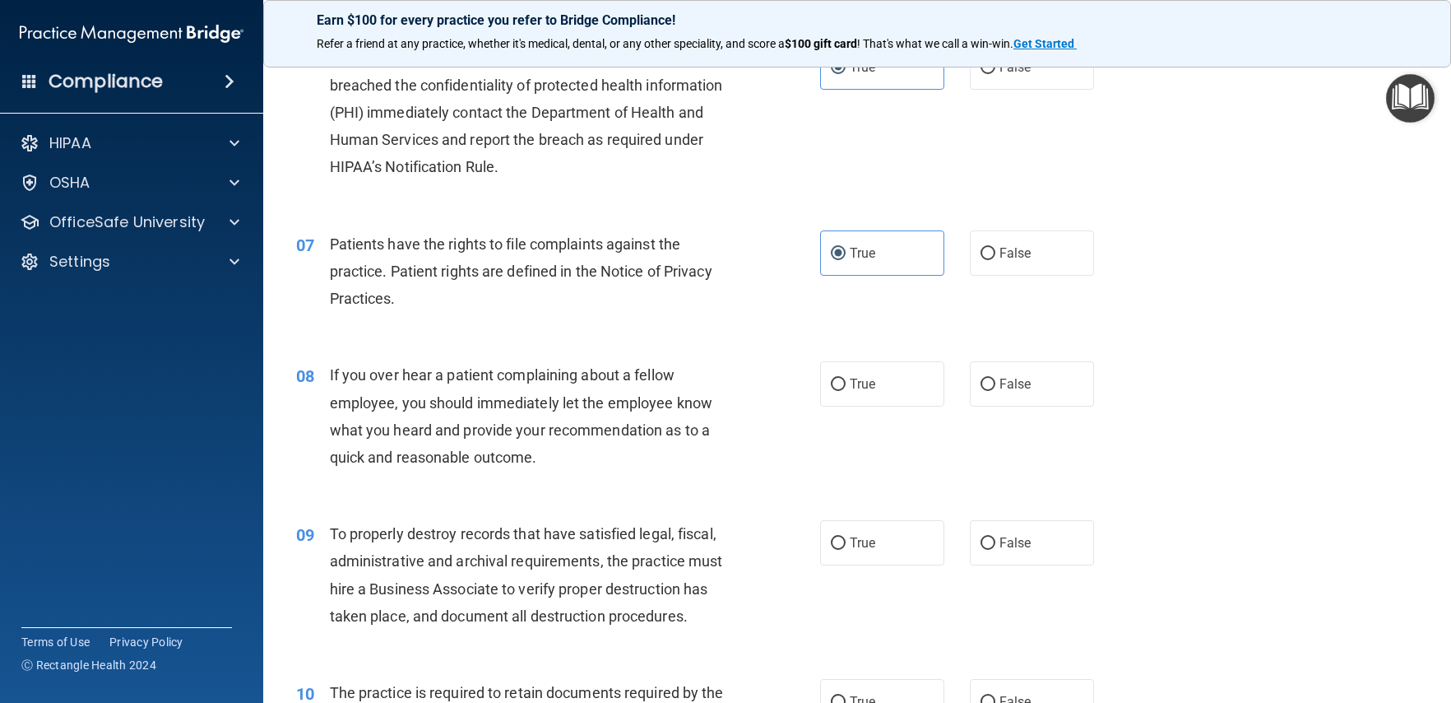
scroll to position [922, 0]
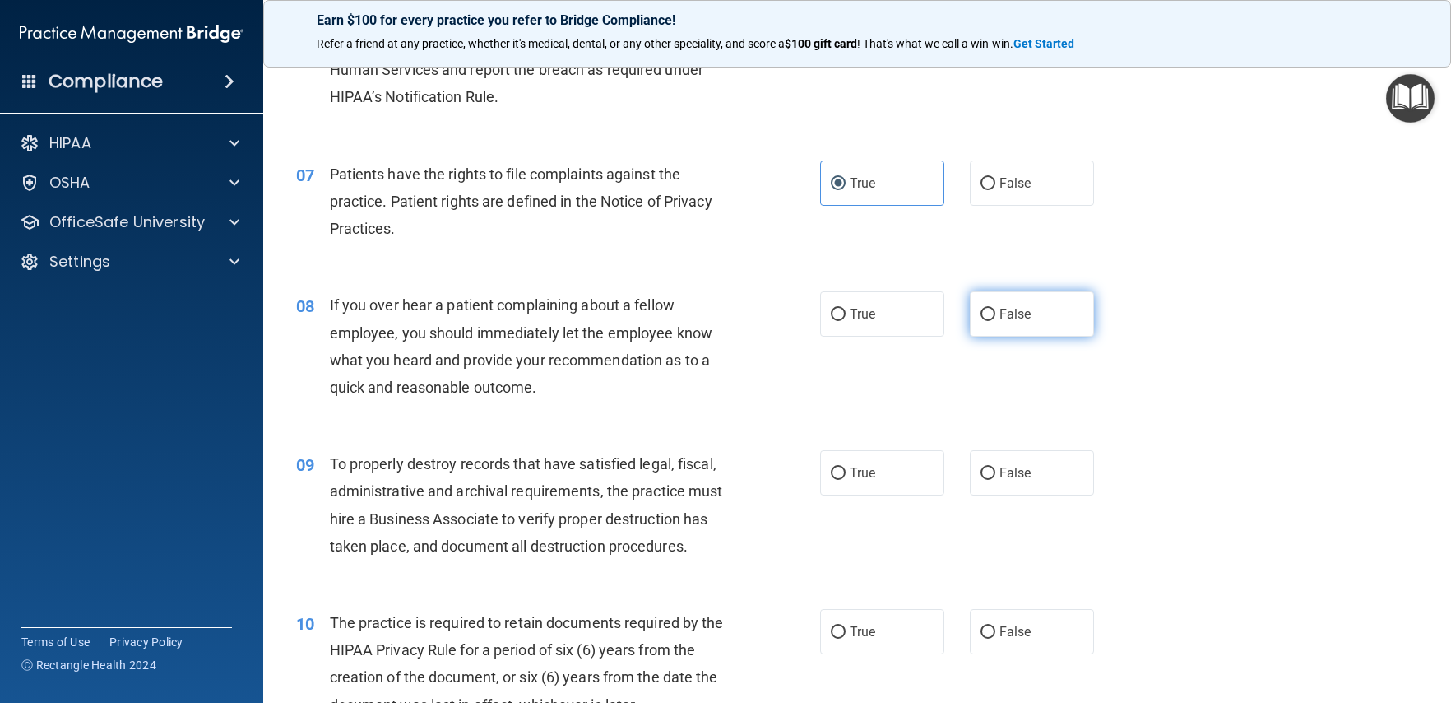
click at [1010, 322] on span "False" at bounding box center [1016, 314] width 32 height 16
click at [995, 321] on input "False" at bounding box center [988, 315] width 15 height 12
radio input "true"
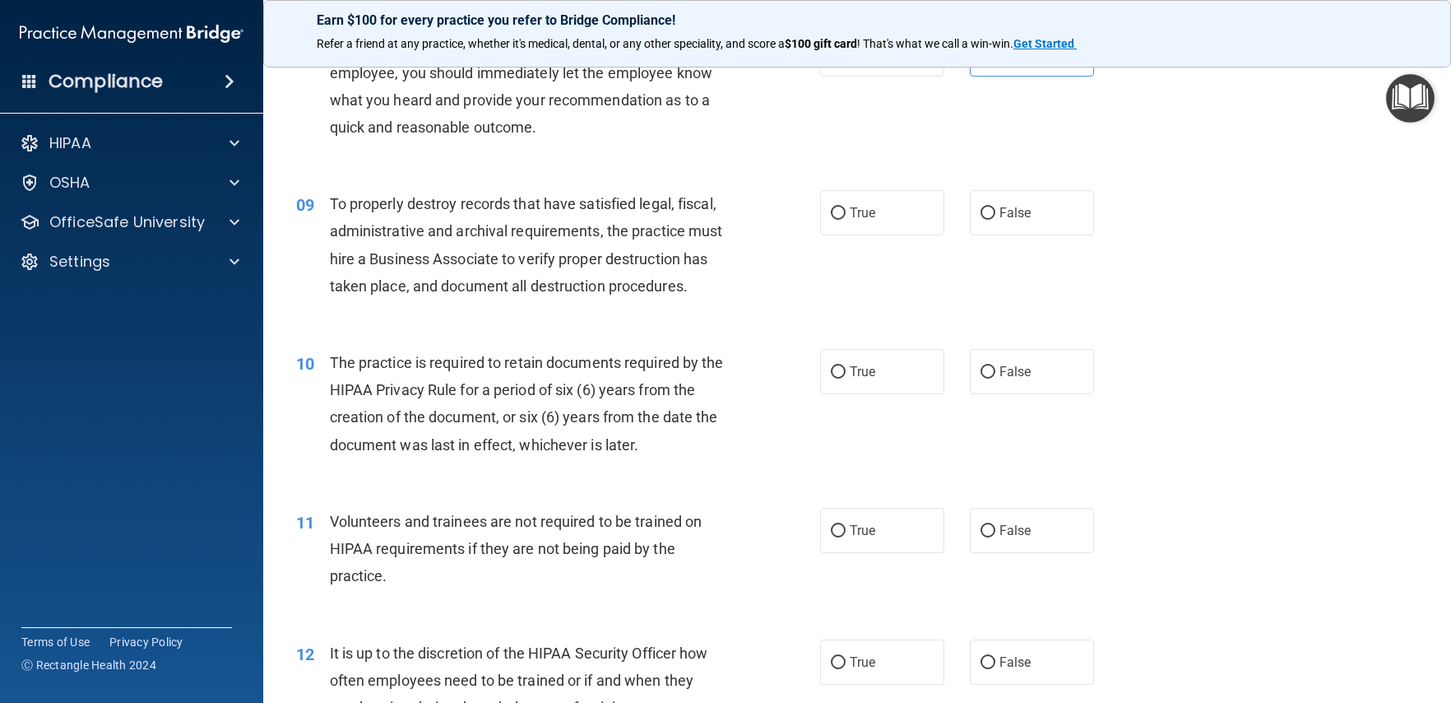
scroll to position [1185, 0]
click at [1025, 233] on label "False" at bounding box center [1032, 210] width 124 height 45
click at [995, 217] on input "False" at bounding box center [988, 211] width 15 height 12
radio input "true"
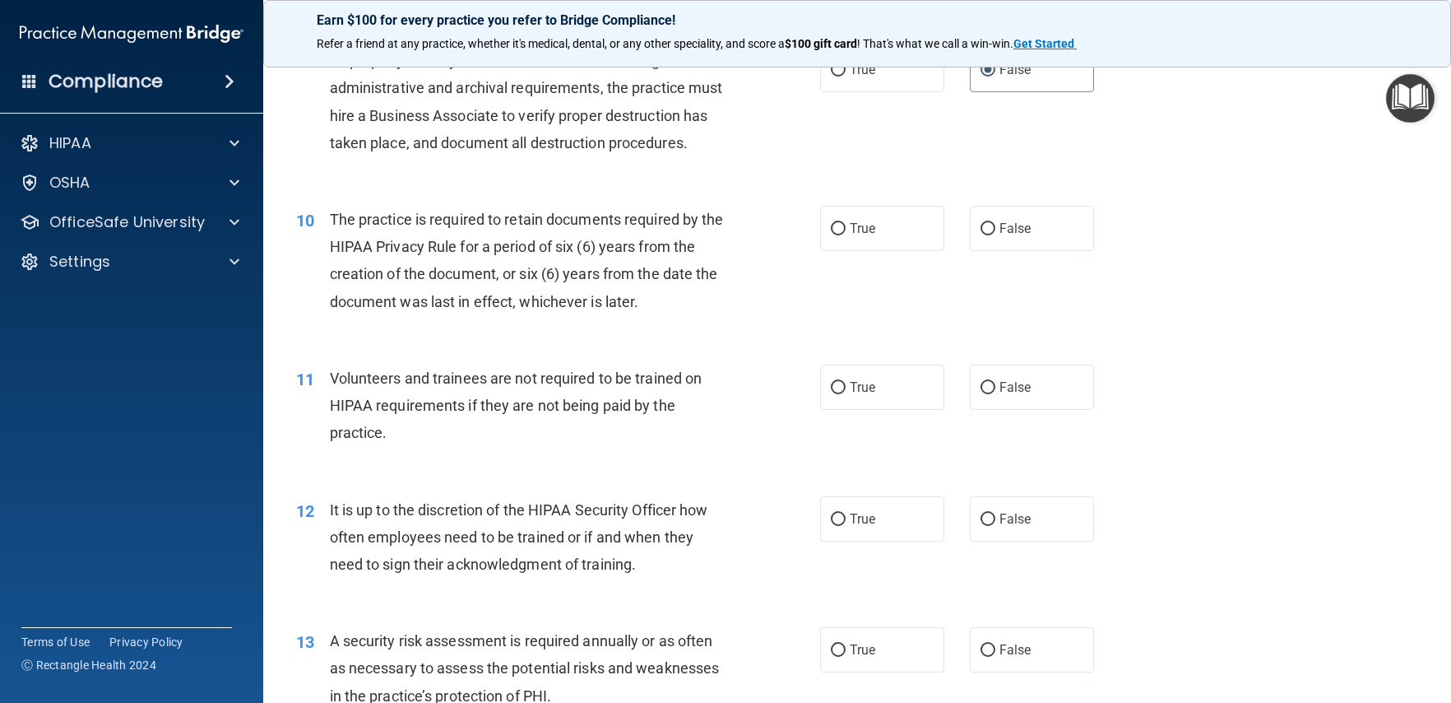
scroll to position [1333, 0]
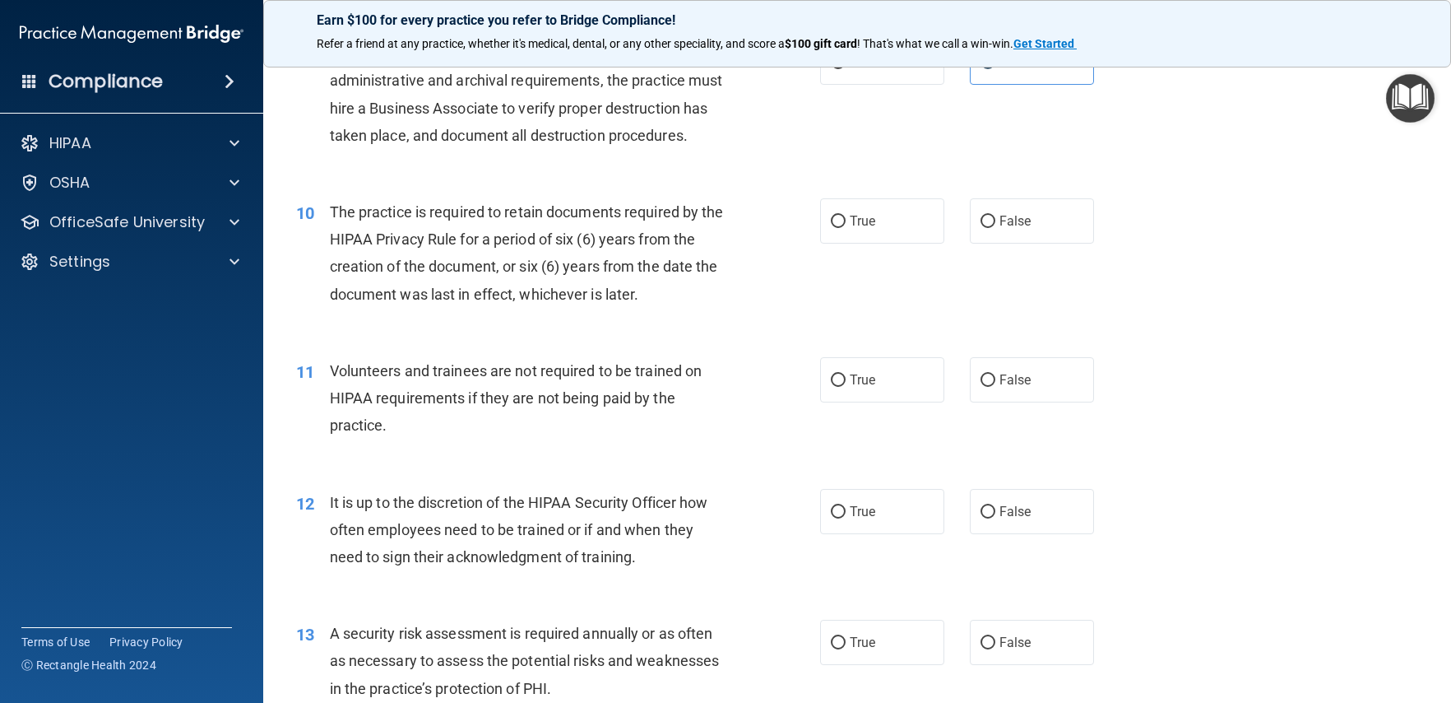
drag, startPoint x: 869, startPoint y: 262, endPoint x: 828, endPoint y: 286, distance: 47.3
click at [865, 244] on label "True" at bounding box center [882, 220] width 124 height 45
click at [846, 228] on input "True" at bounding box center [838, 222] width 15 height 12
radio input "true"
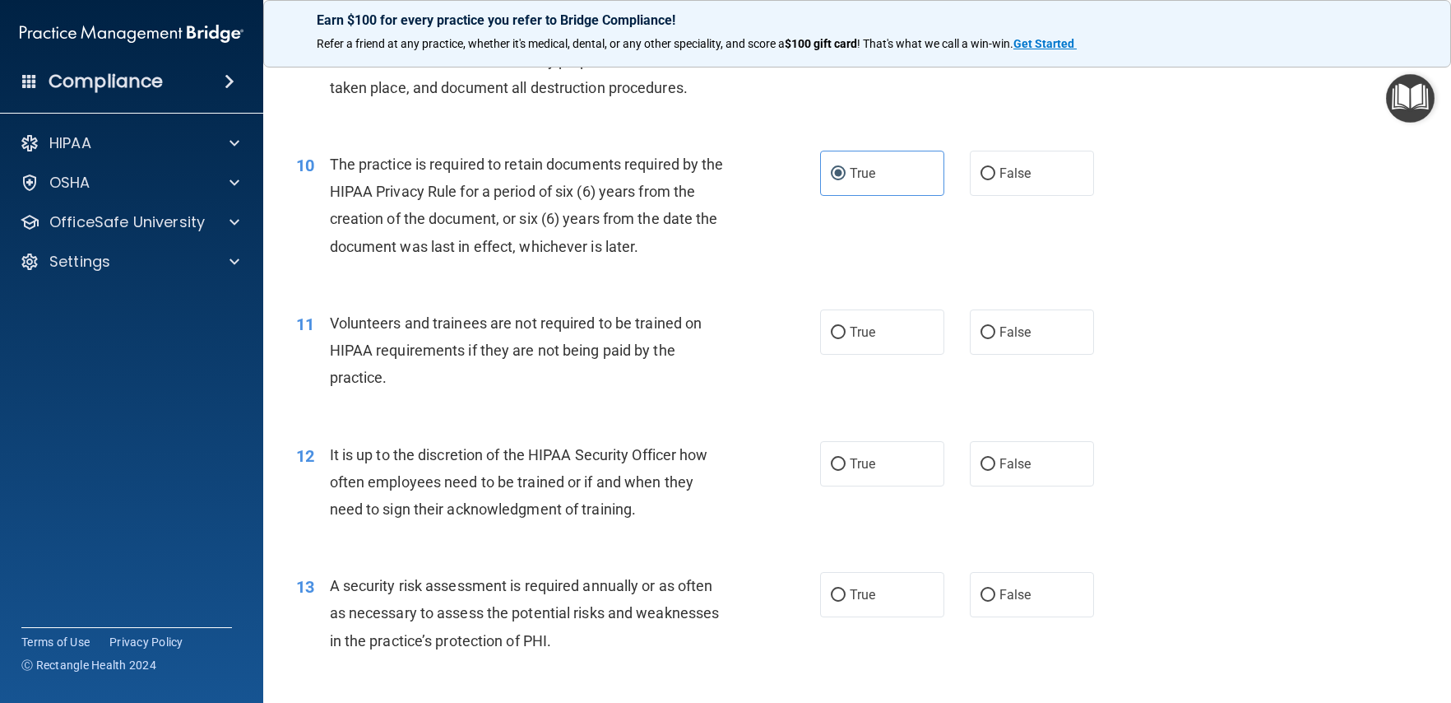
scroll to position [1408, 0]
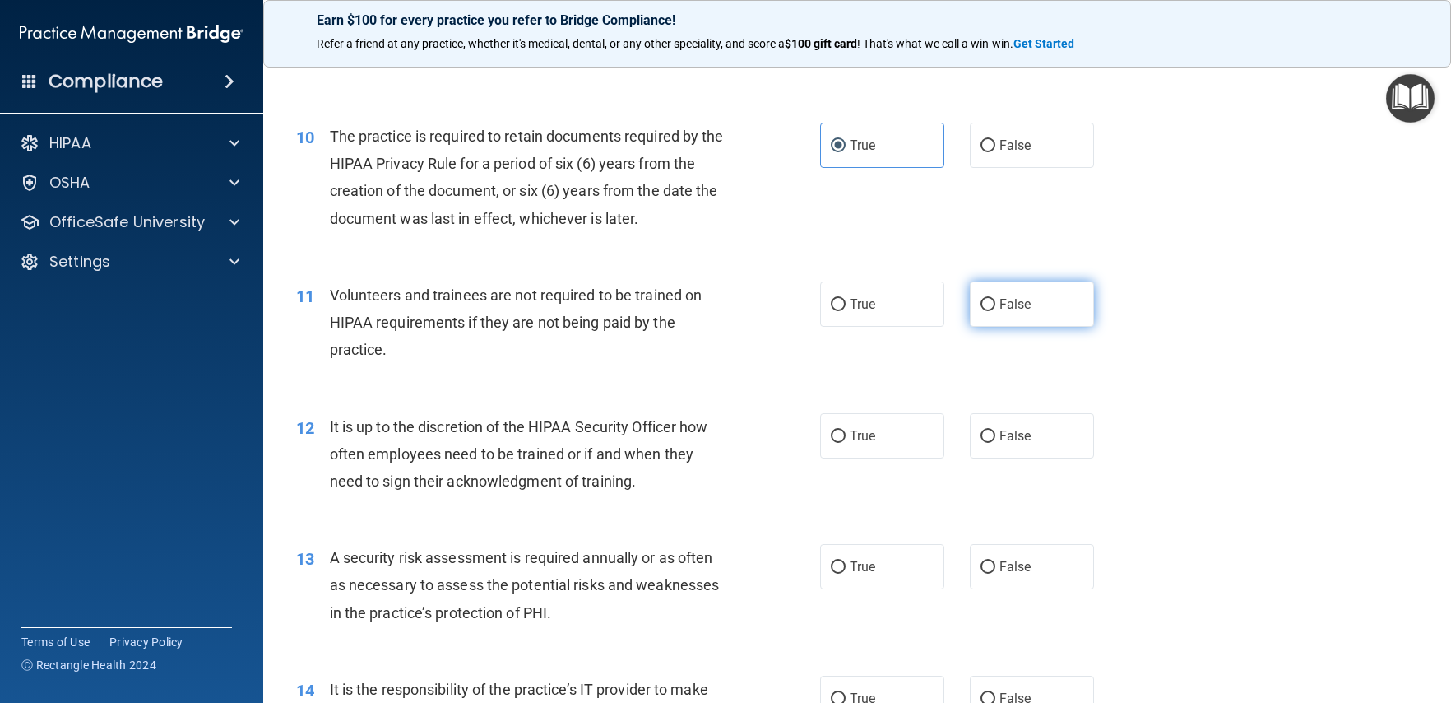
click at [994, 327] on label "False" at bounding box center [1032, 303] width 124 height 45
click at [994, 311] on input "False" at bounding box center [988, 305] width 15 height 12
radio input "true"
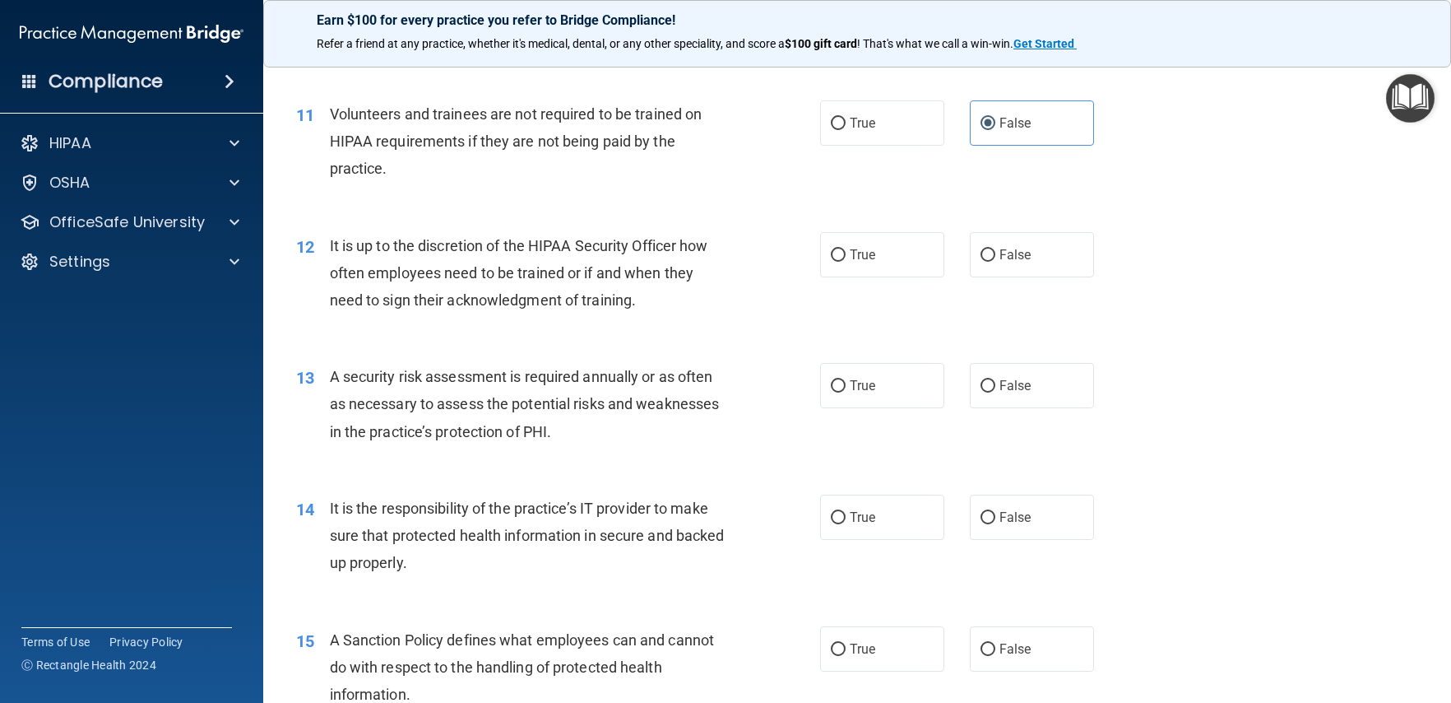
scroll to position [1583, 0]
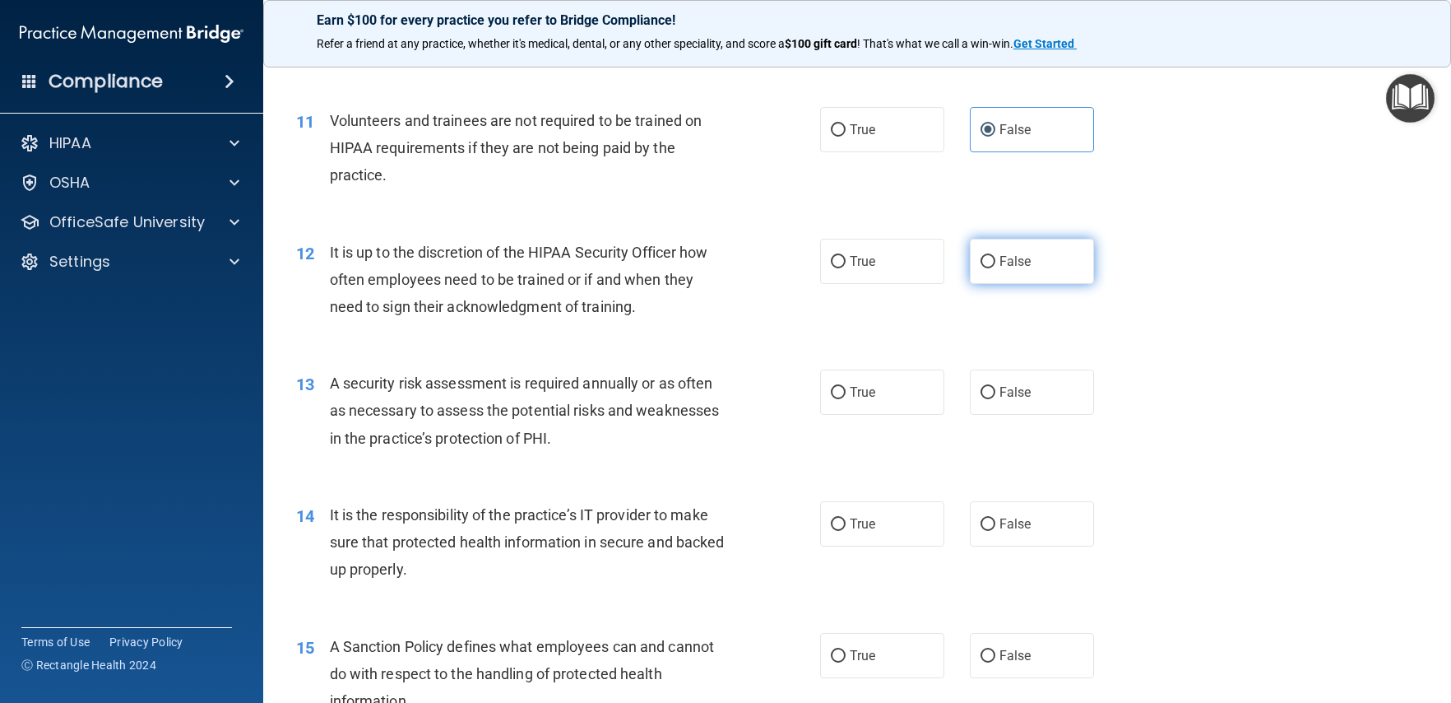
click at [1012, 269] on span "False" at bounding box center [1016, 261] width 32 height 16
click at [995, 268] on input "False" at bounding box center [988, 262] width 15 height 12
radio input "true"
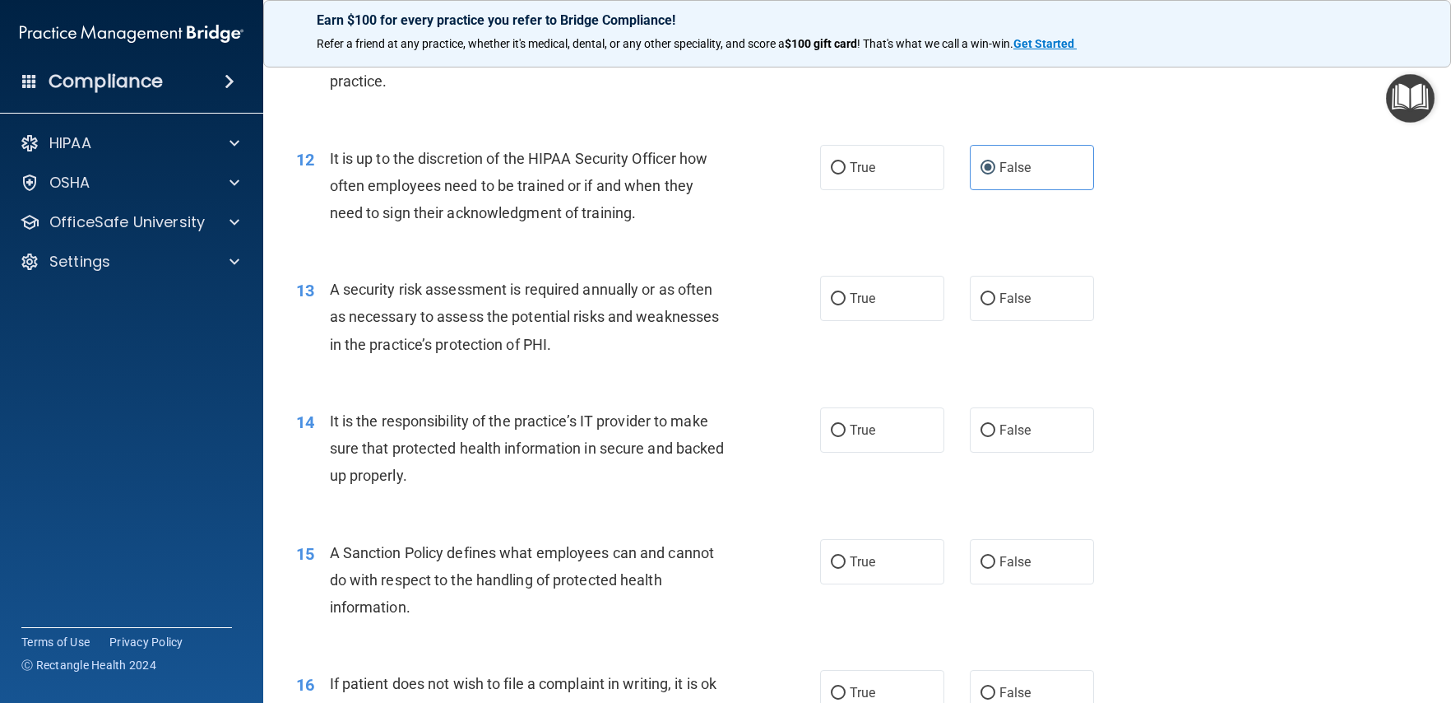
scroll to position [1677, 0]
click at [831, 320] on label "True" at bounding box center [882, 297] width 124 height 45
click at [831, 304] on input "True" at bounding box center [838, 298] width 15 height 12
radio input "true"
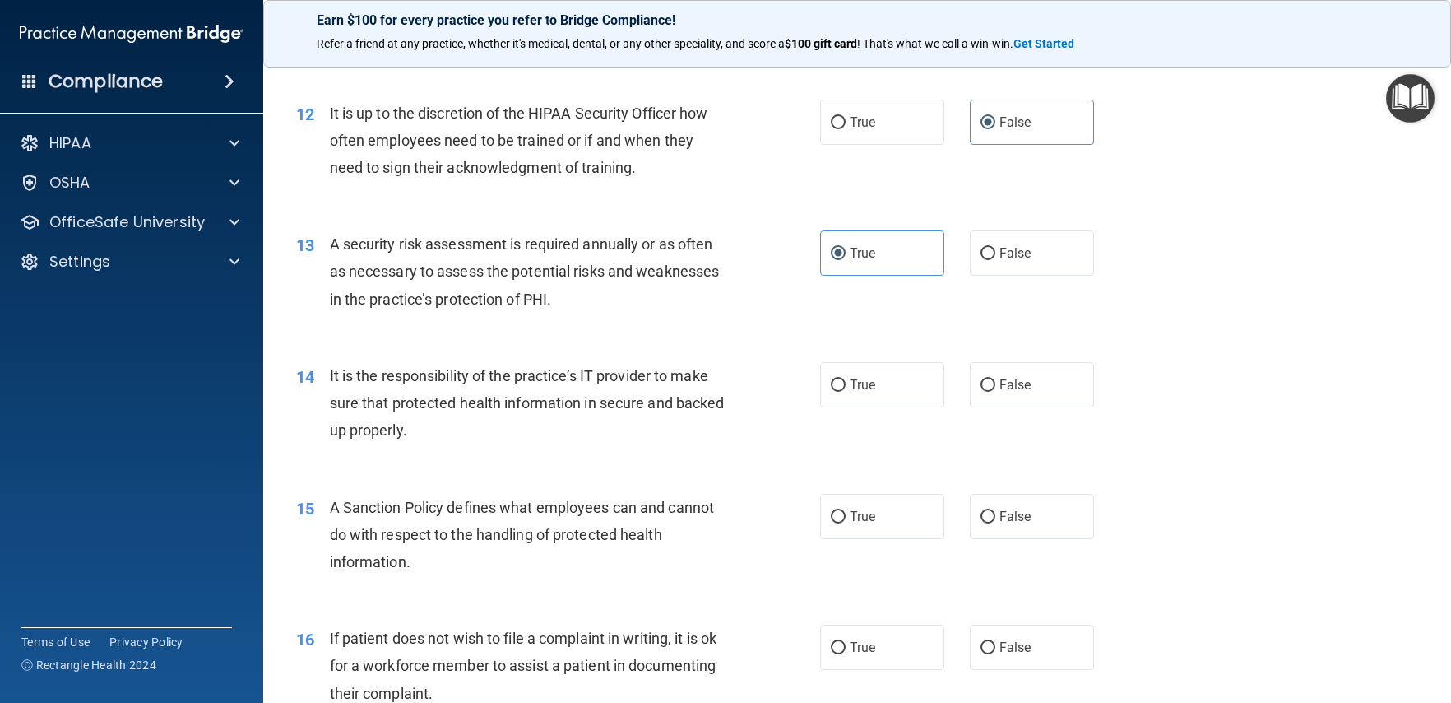
scroll to position [1733, 0]
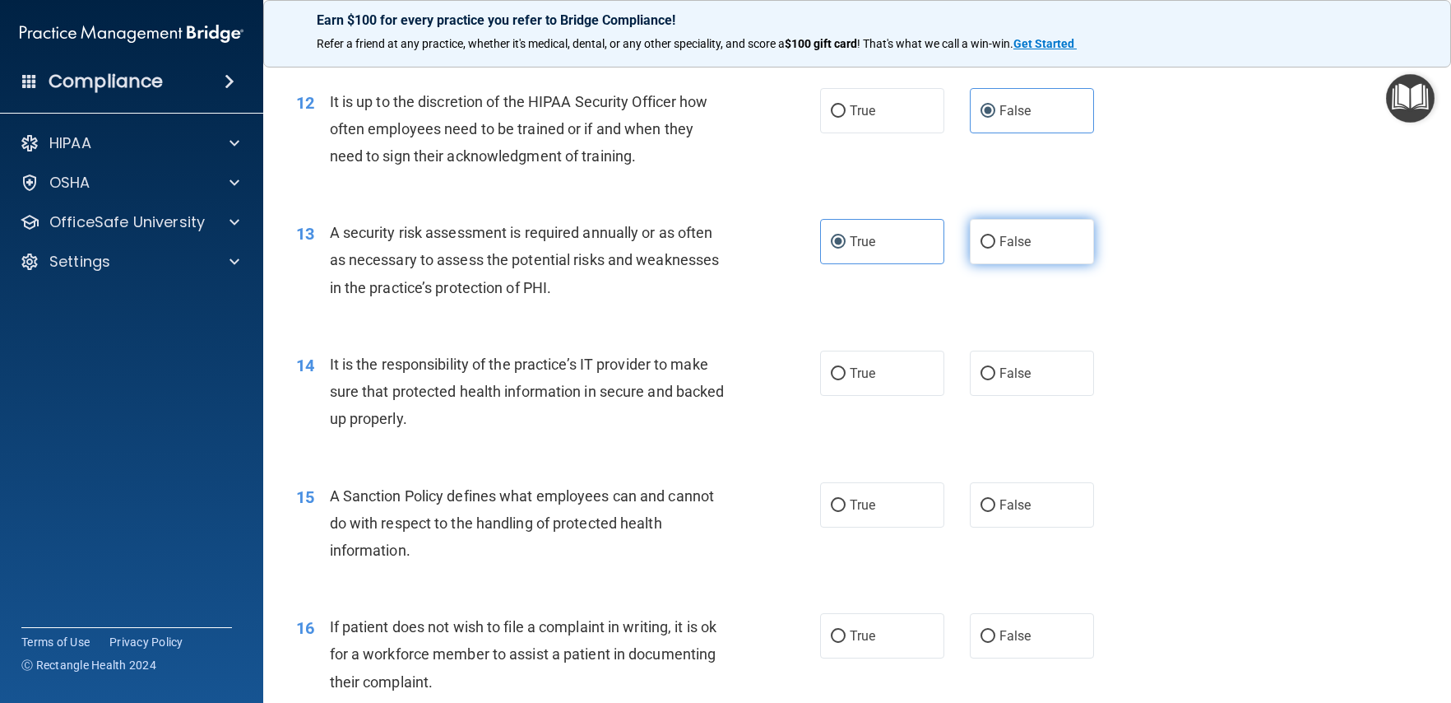
drag, startPoint x: 991, startPoint y: 268, endPoint x: 977, endPoint y: 271, distance: 14.2
click at [1000, 249] on span "False" at bounding box center [1016, 242] width 32 height 16
click at [991, 248] on input "False" at bounding box center [988, 242] width 15 height 12
radio input "true"
radio input "false"
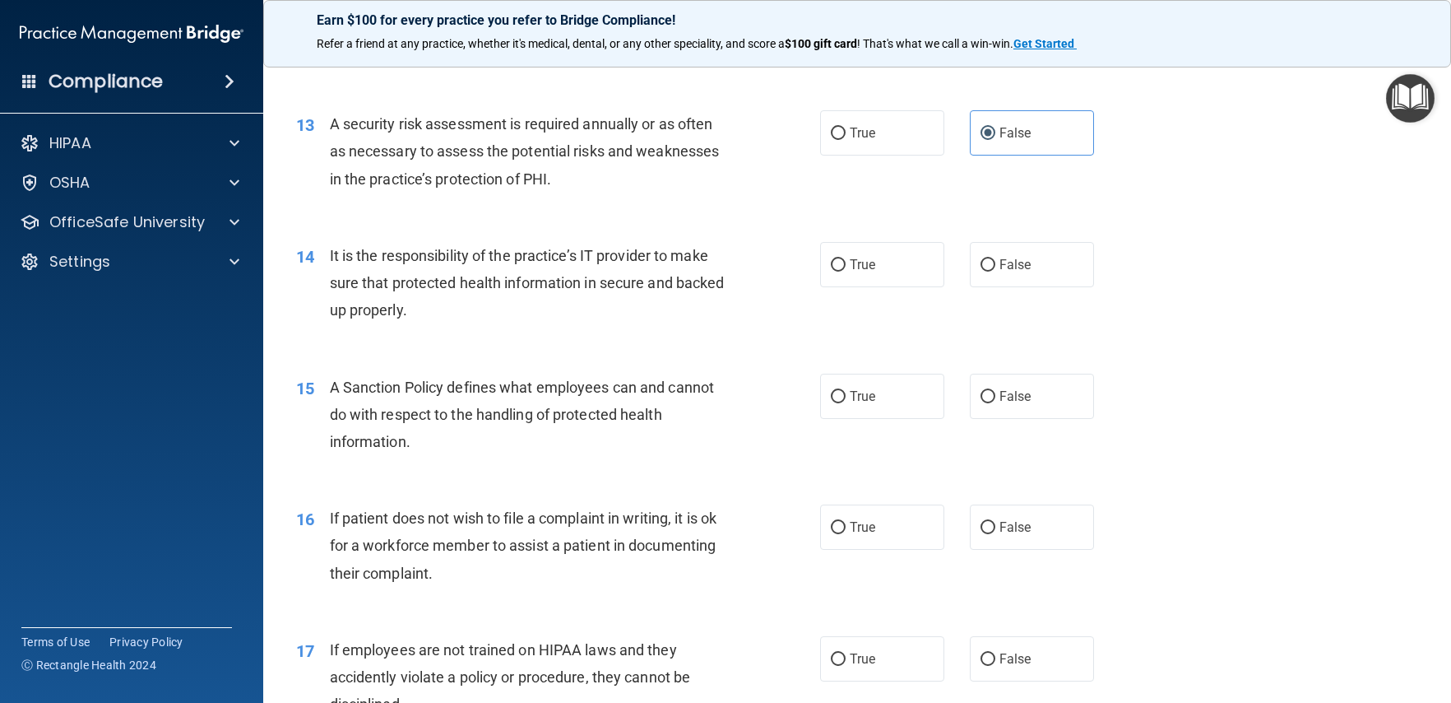
scroll to position [1844, 0]
click at [1008, 285] on label "False" at bounding box center [1032, 261] width 124 height 45
click at [995, 269] on input "False" at bounding box center [988, 263] width 15 height 12
radio input "true"
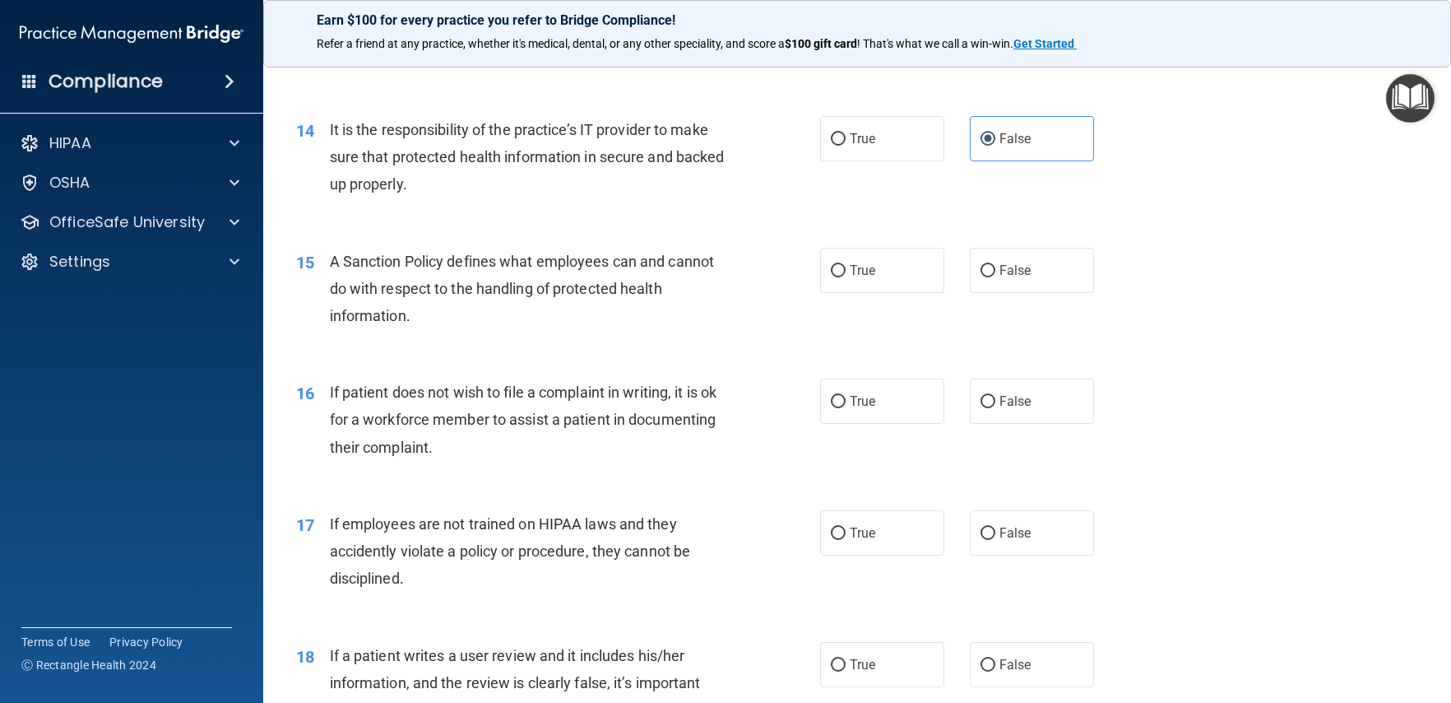
scroll to position [1976, 0]
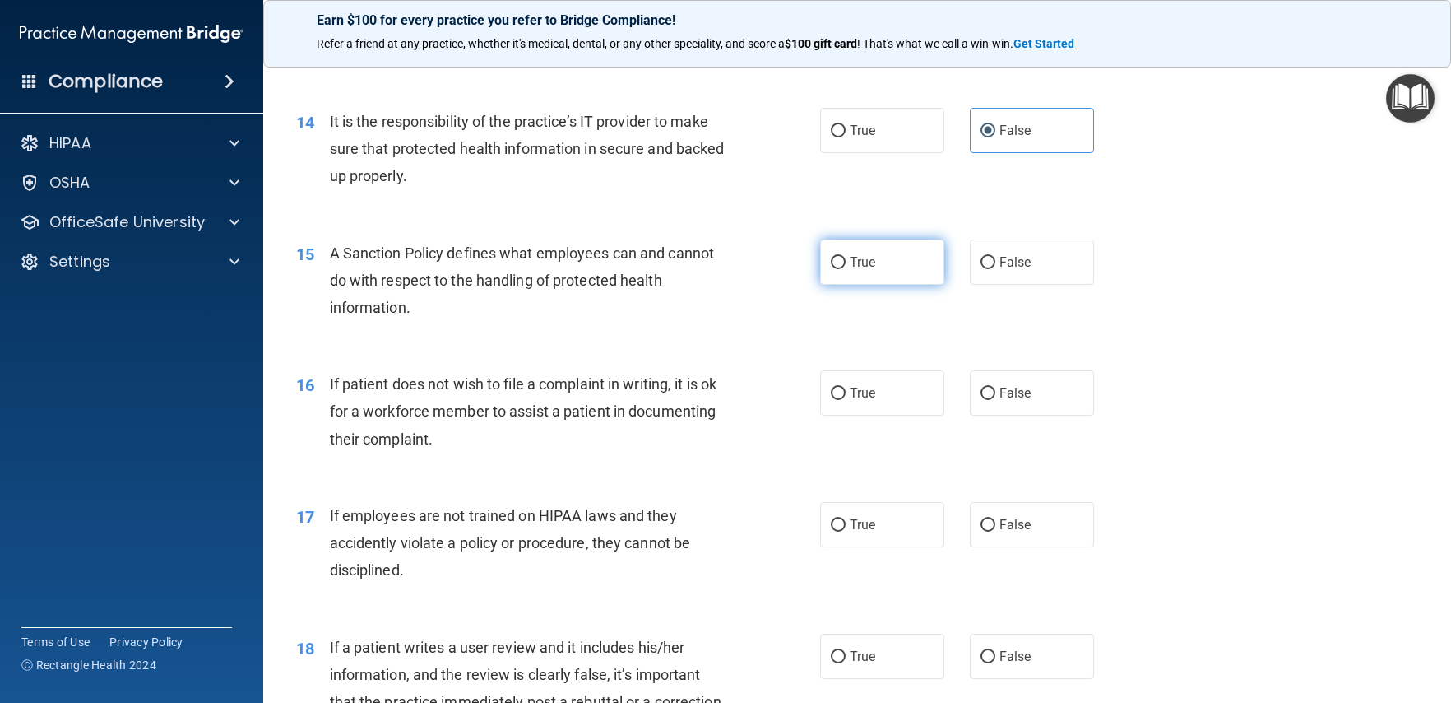
click at [884, 285] on label "True" at bounding box center [882, 261] width 124 height 45
click at [846, 269] on input "True" at bounding box center [838, 263] width 15 height 12
radio input "true"
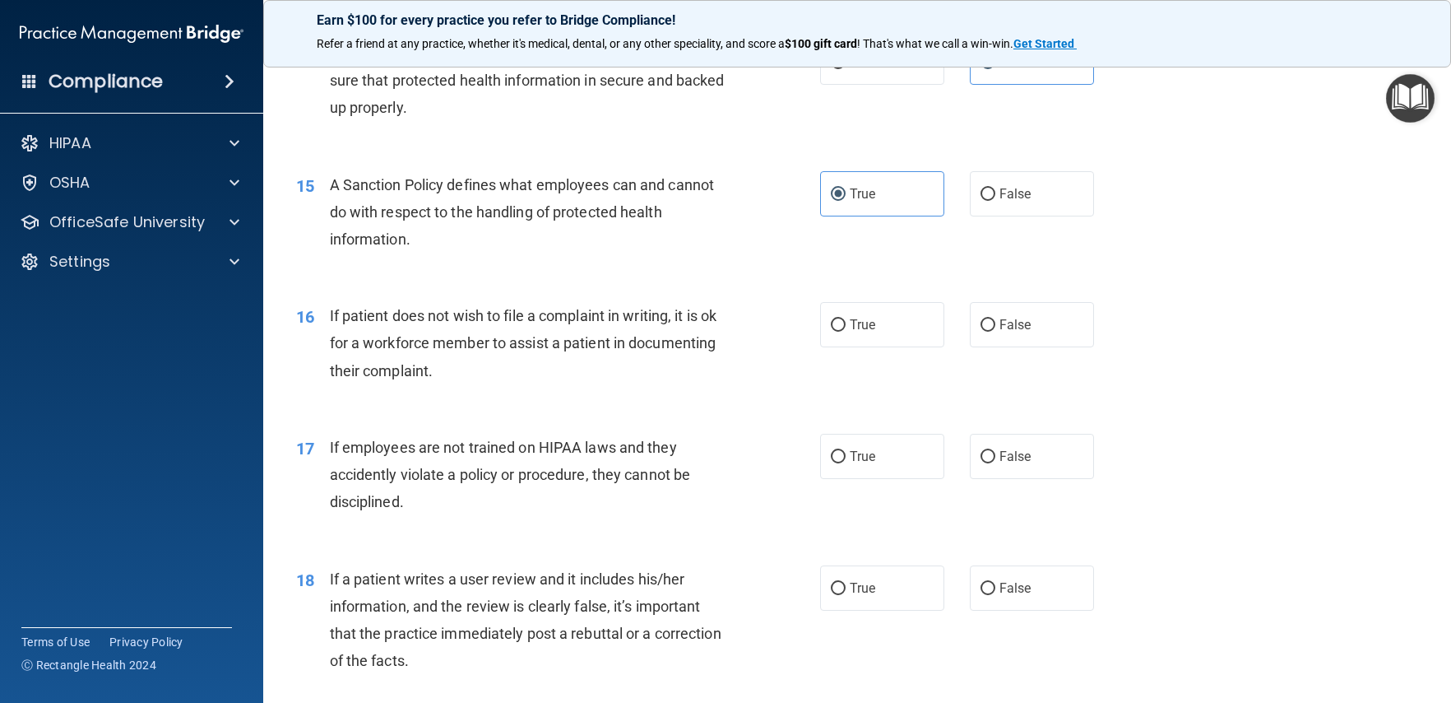
scroll to position [2046, 0]
click at [1046, 346] on label "False" at bounding box center [1032, 322] width 124 height 45
click at [995, 330] on input "False" at bounding box center [988, 324] width 15 height 12
radio input "true"
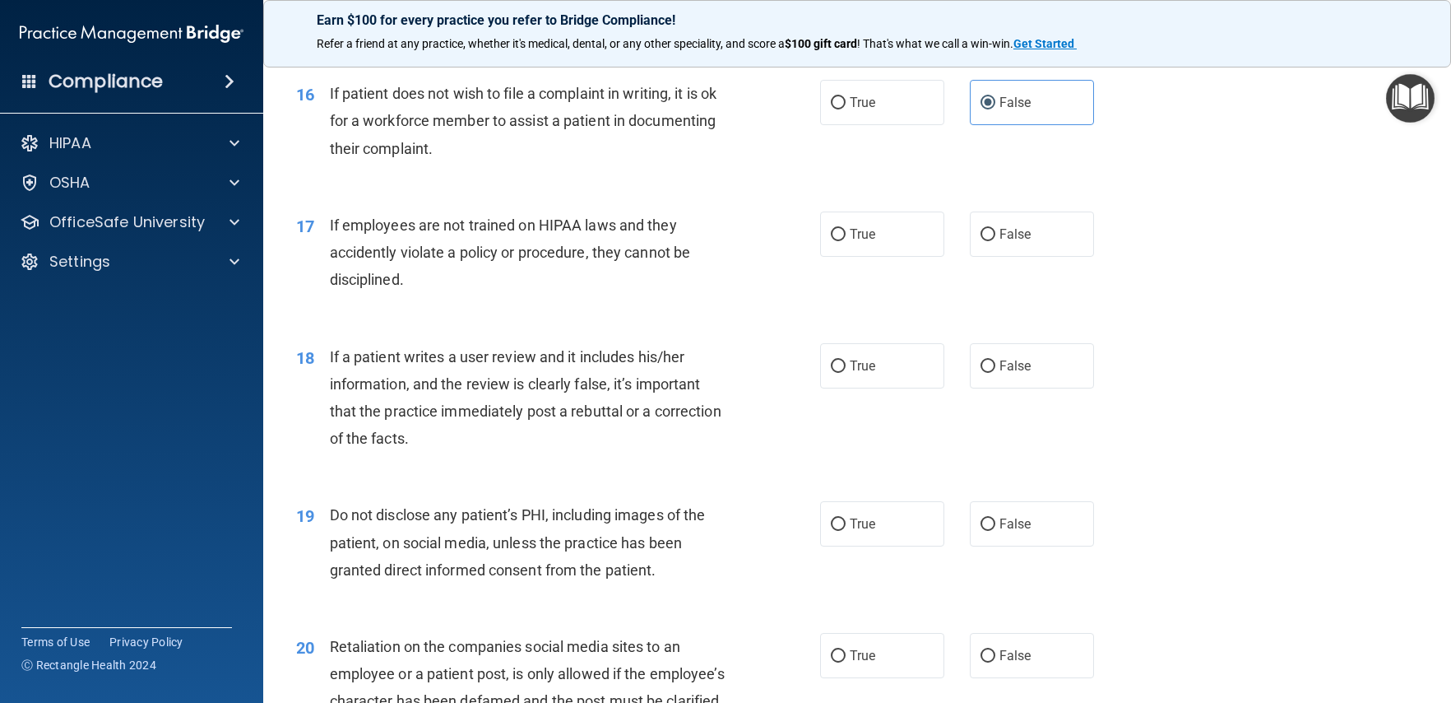
scroll to position [2308, 0]
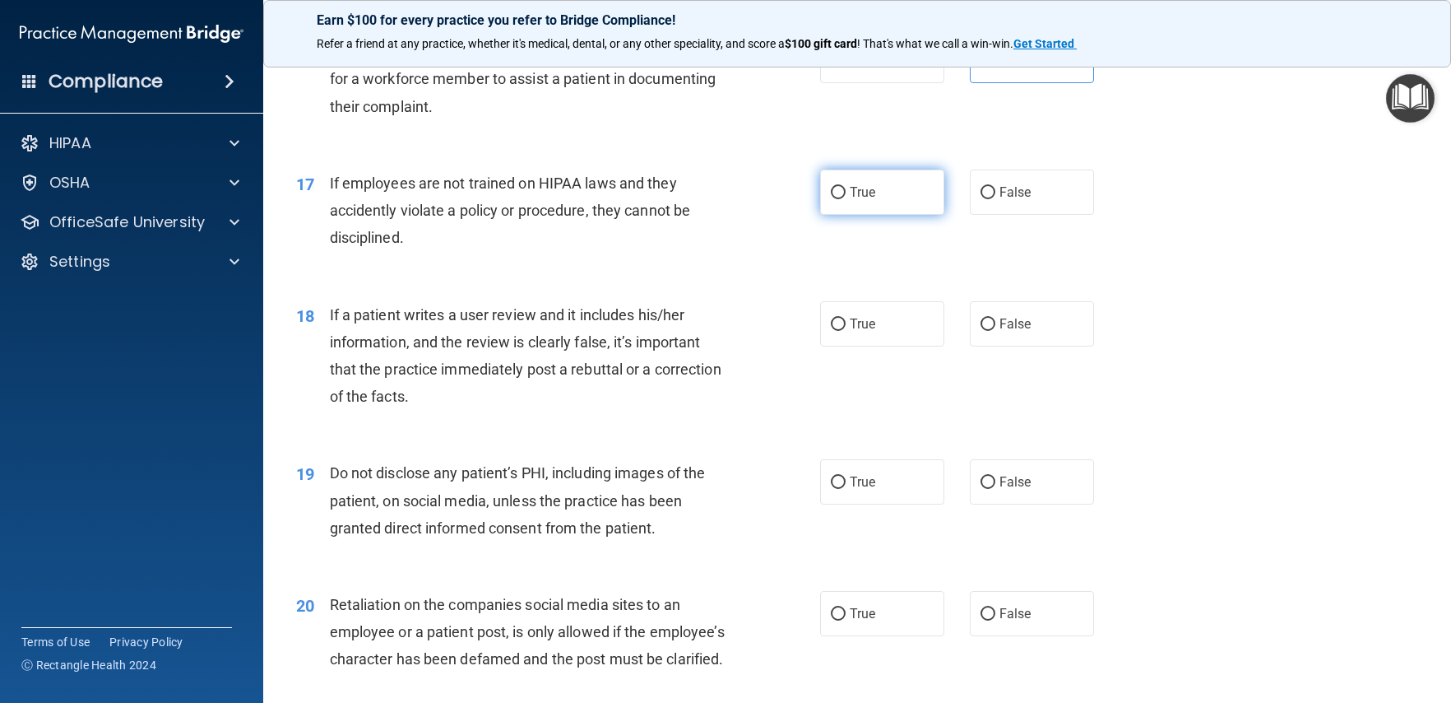
click at [902, 215] on label "True" at bounding box center [882, 191] width 124 height 45
click at [846, 199] on input "True" at bounding box center [838, 193] width 15 height 12
radio input "true"
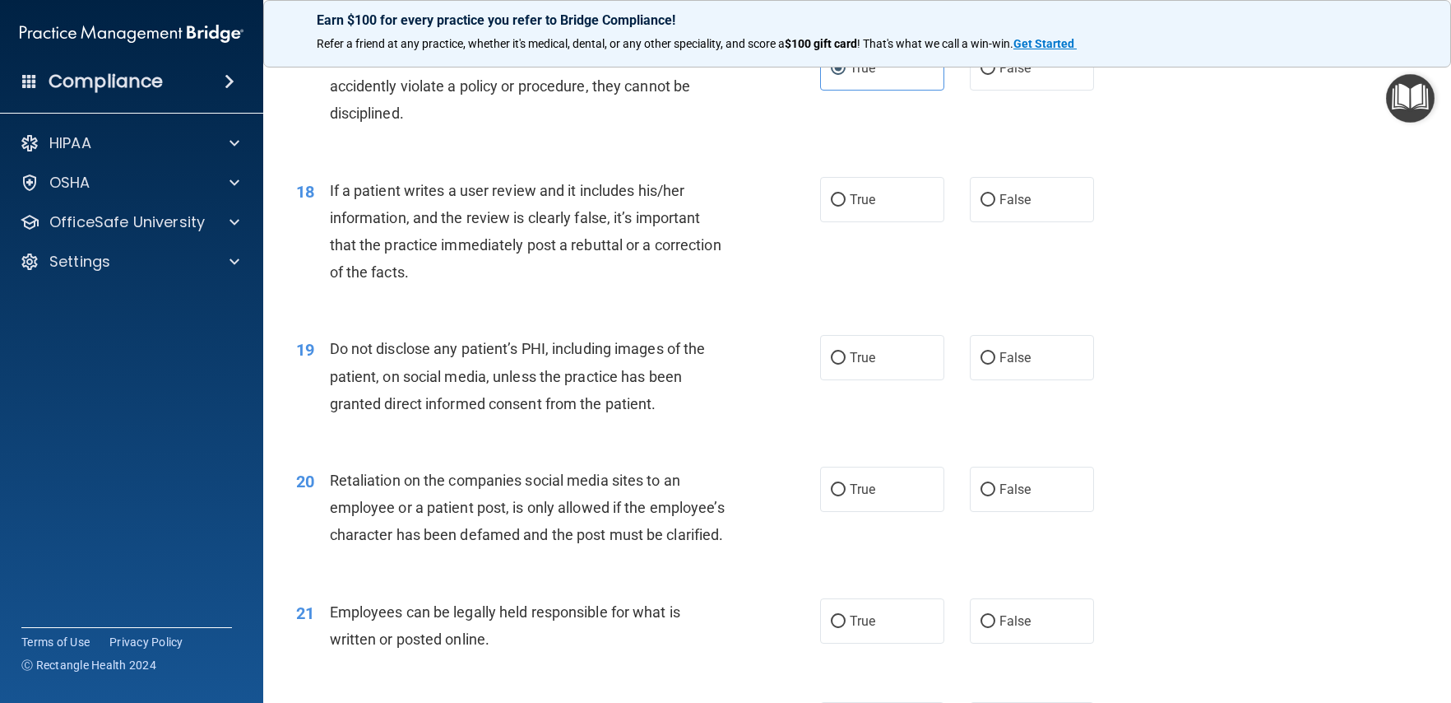
scroll to position [2436, 0]
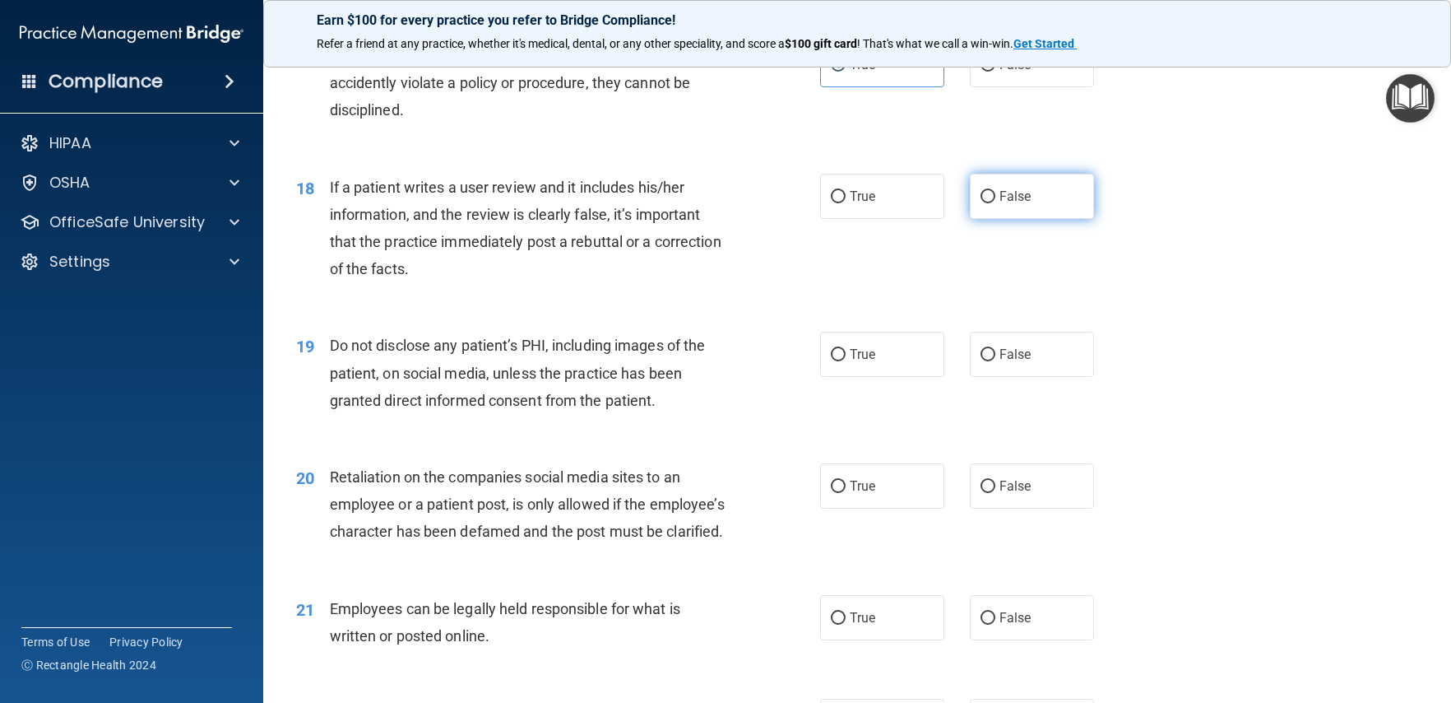
click at [1028, 219] on label "False" at bounding box center [1032, 196] width 124 height 45
click at [995, 203] on input "False" at bounding box center [988, 197] width 15 height 12
radio input "true"
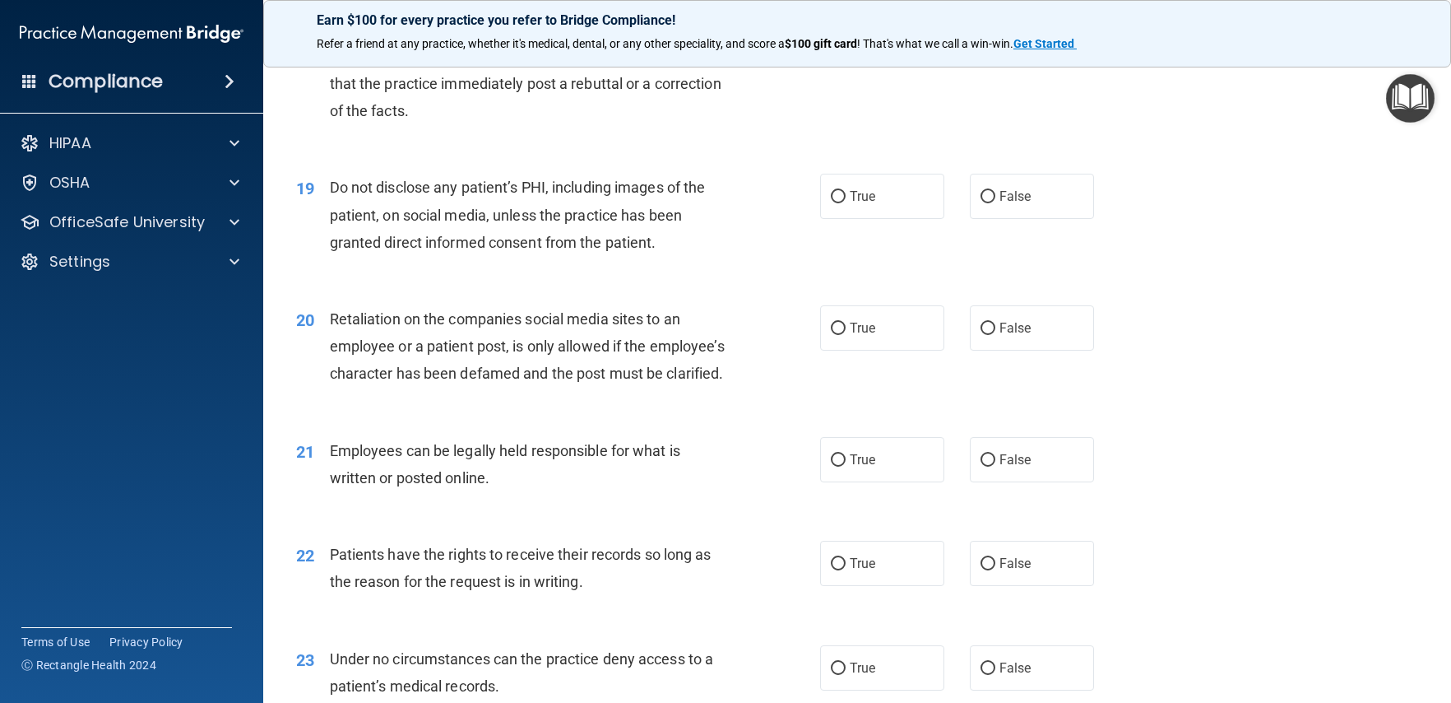
scroll to position [2598, 0]
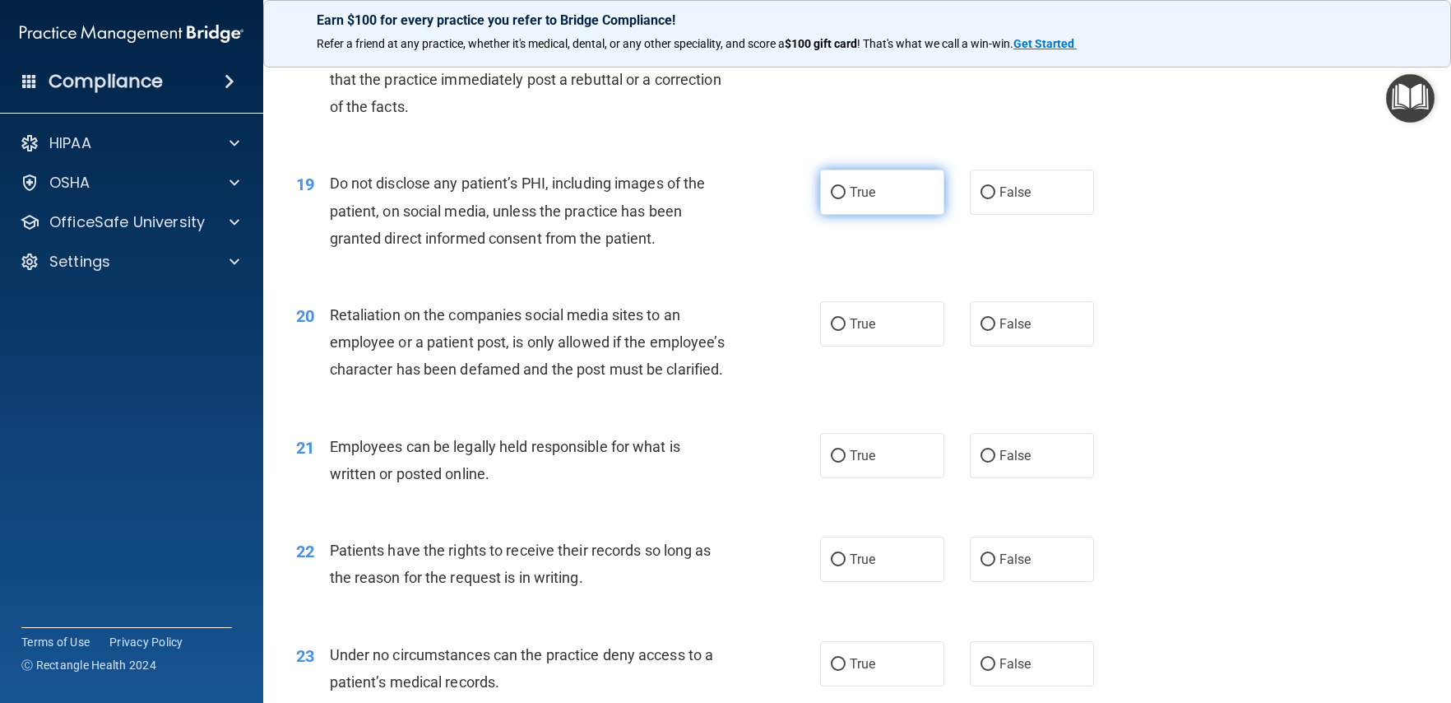
click at [873, 215] on label "True" at bounding box center [882, 191] width 124 height 45
click at [846, 199] on input "True" at bounding box center [838, 193] width 15 height 12
radio input "true"
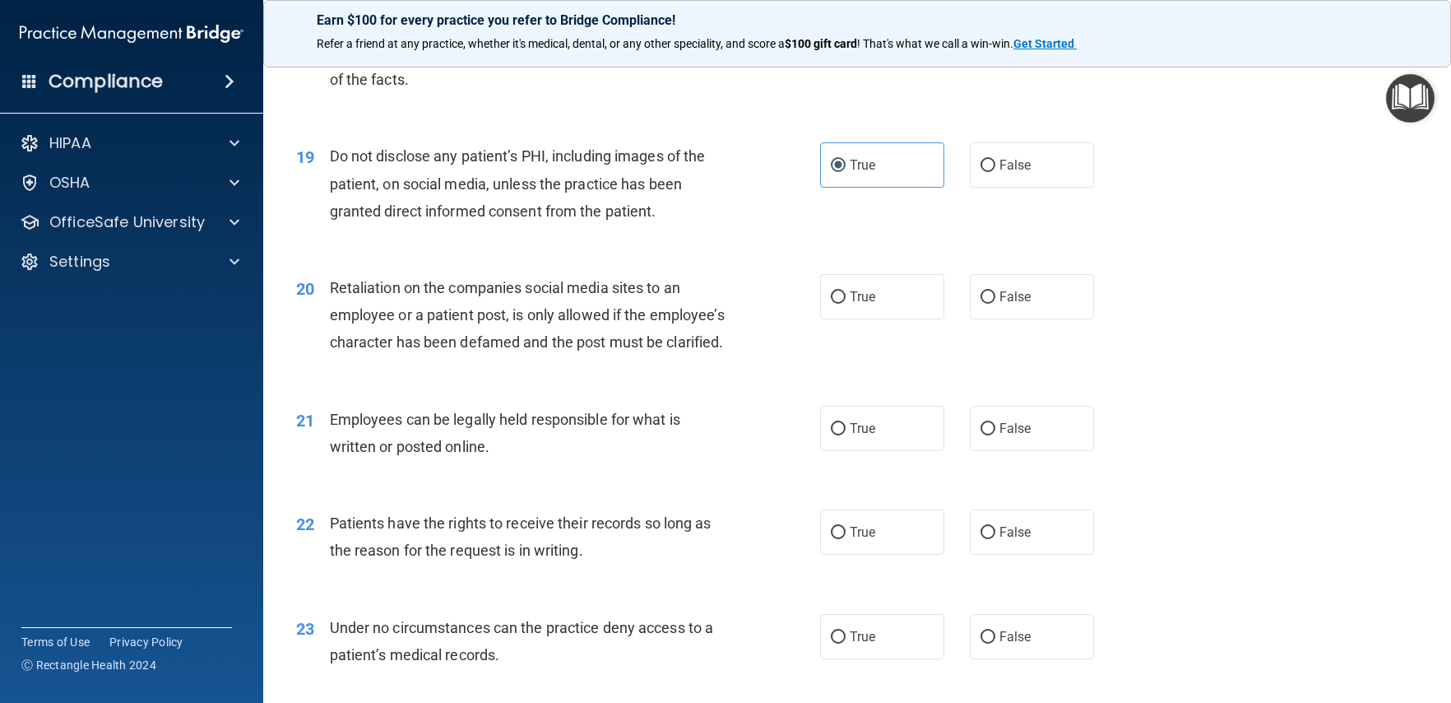
scroll to position [2706, 0]
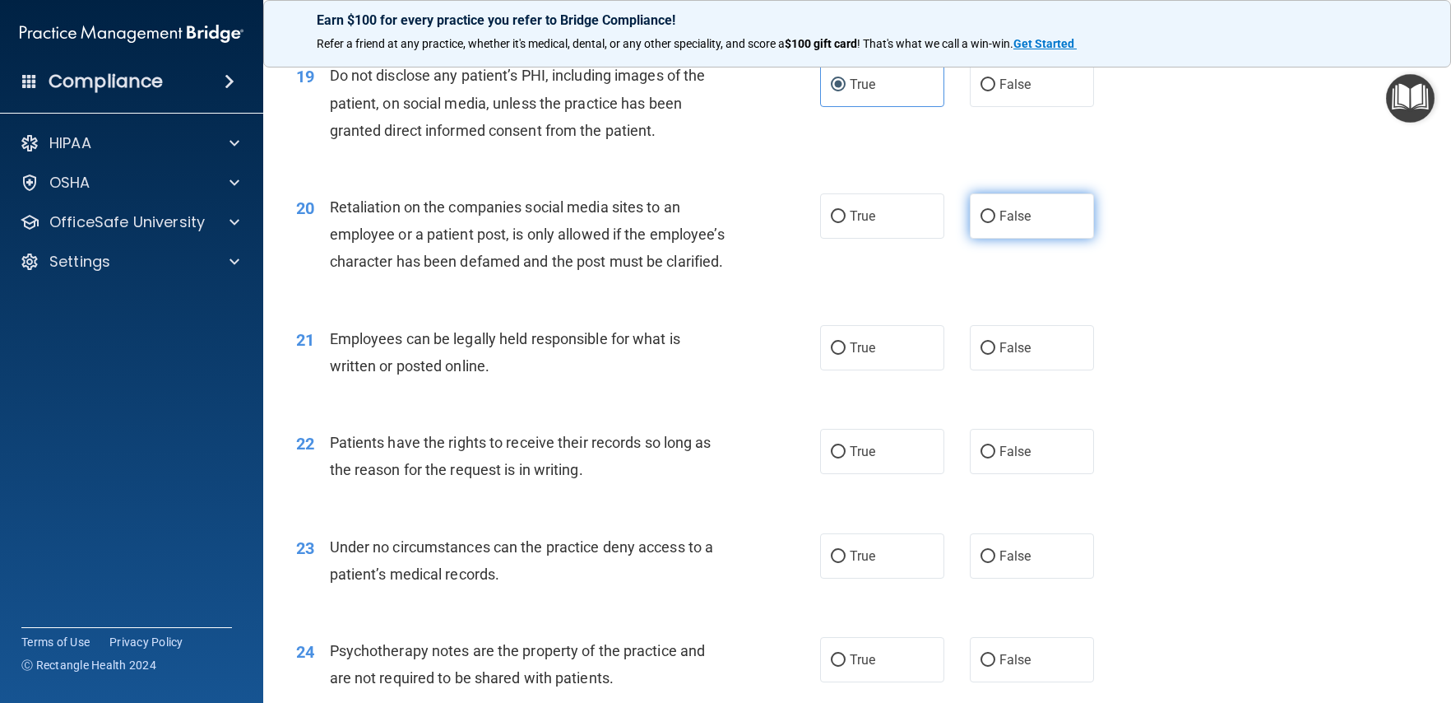
click at [1037, 239] on label "False" at bounding box center [1032, 215] width 124 height 45
click at [995, 223] on input "False" at bounding box center [988, 217] width 15 height 12
radio input "true"
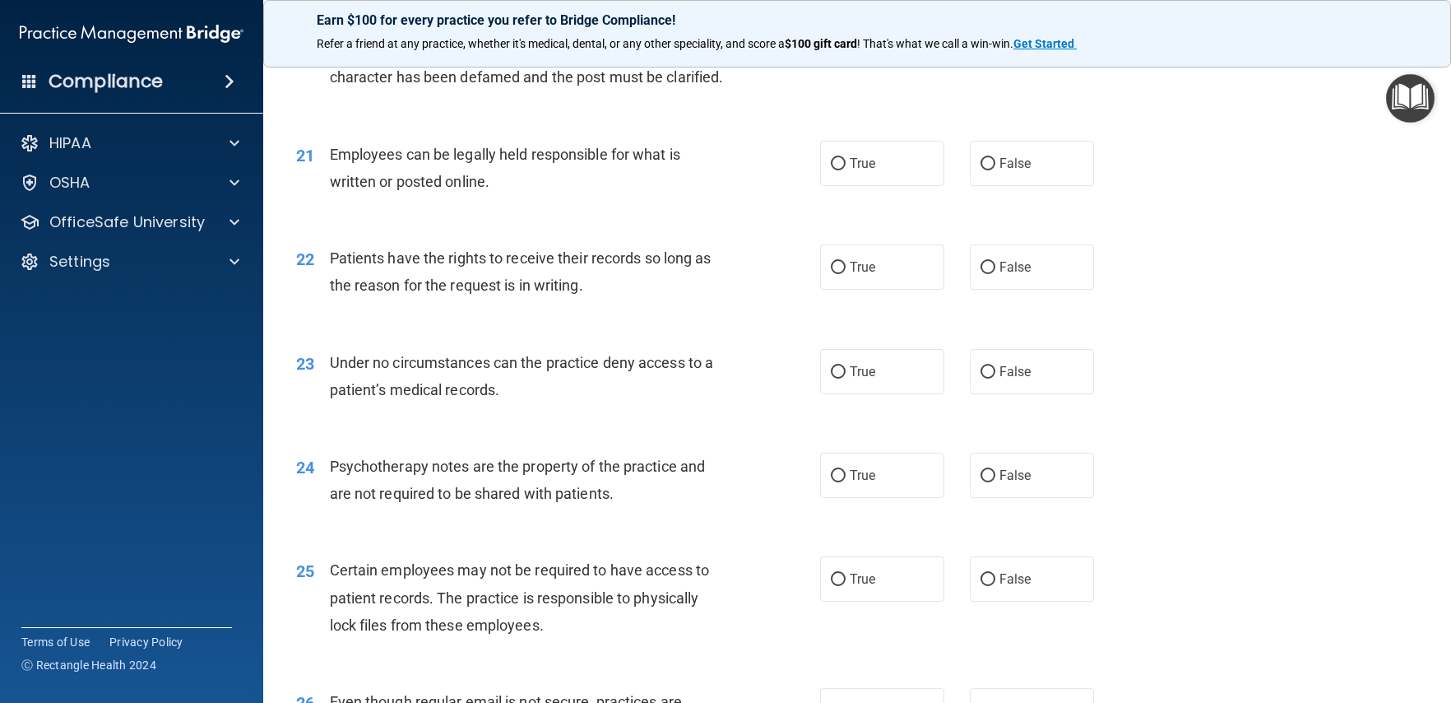
scroll to position [2913, 0]
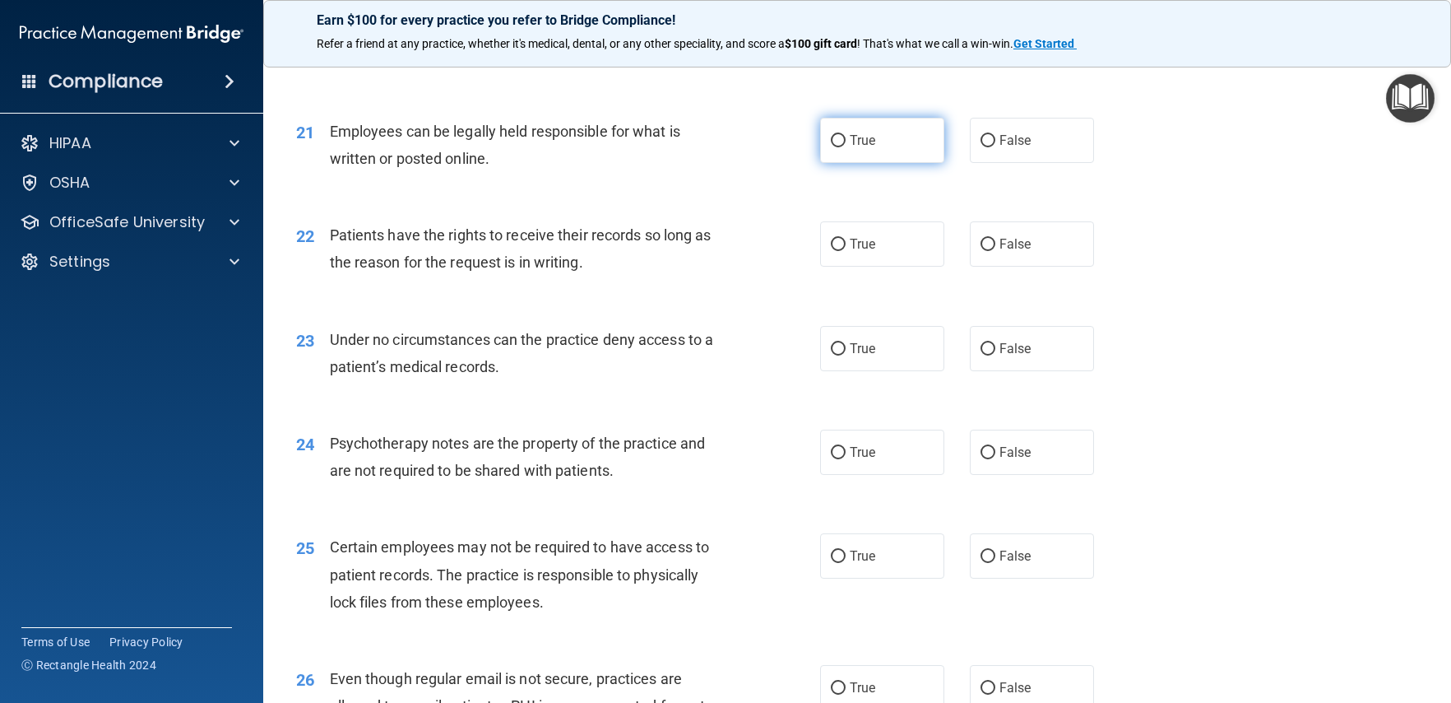
click at [855, 163] on label "True" at bounding box center [882, 140] width 124 height 45
click at [846, 147] on input "True" at bounding box center [838, 141] width 15 height 12
radio input "true"
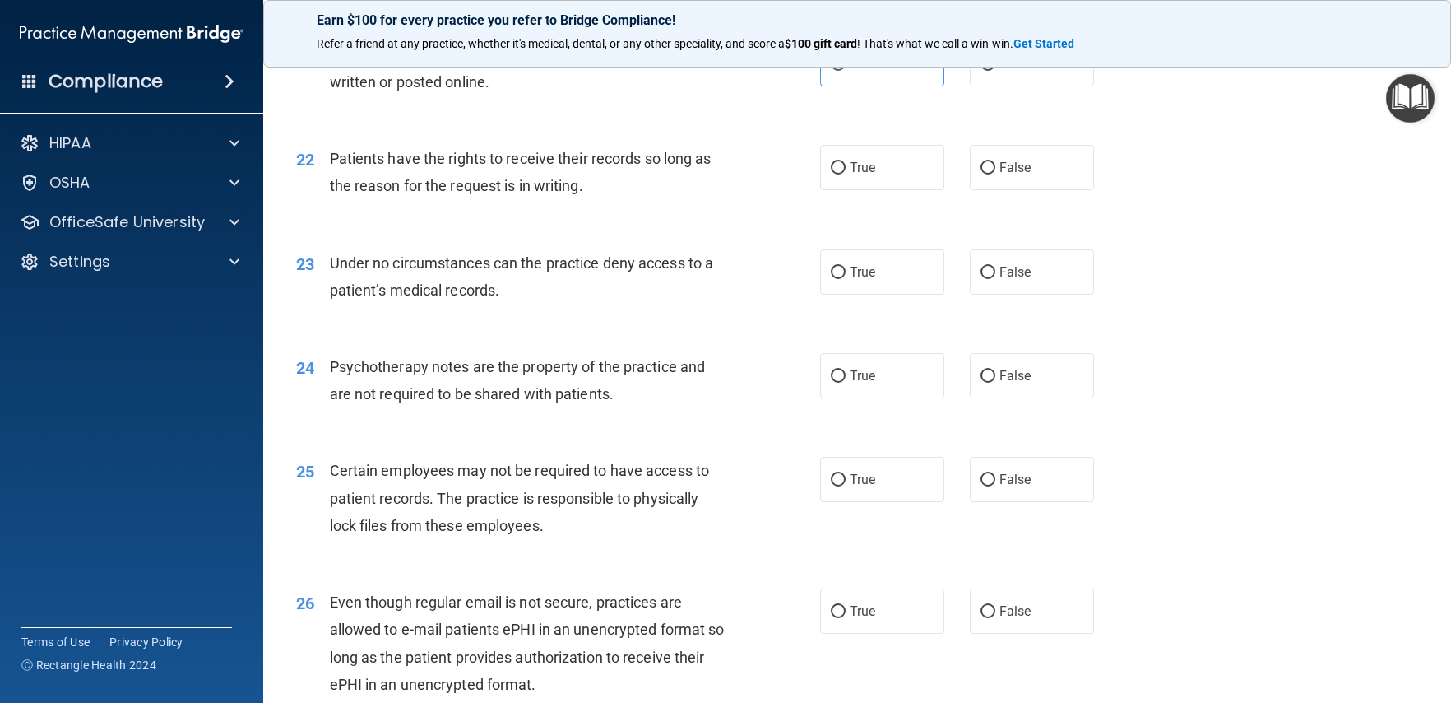
scroll to position [3039, 0]
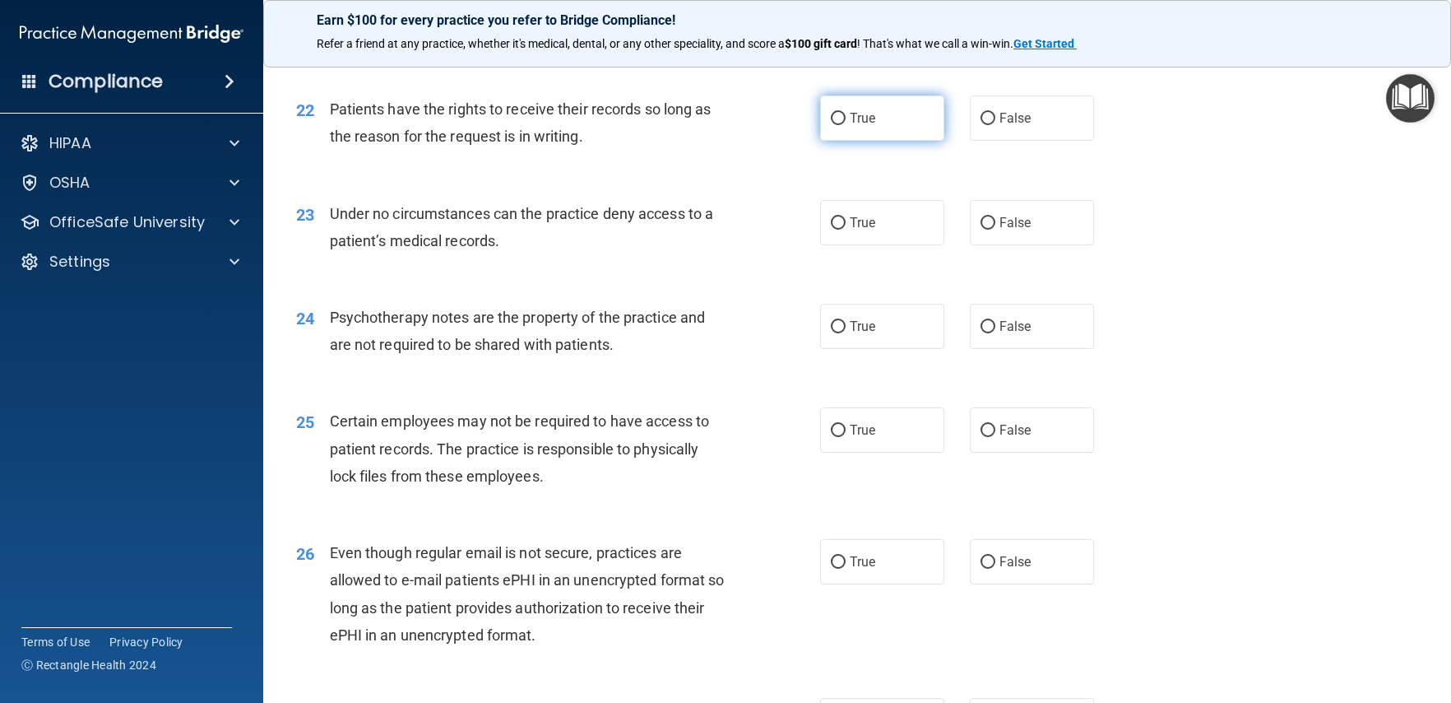
click at [838, 125] on input "True" at bounding box center [838, 119] width 15 height 12
radio input "true"
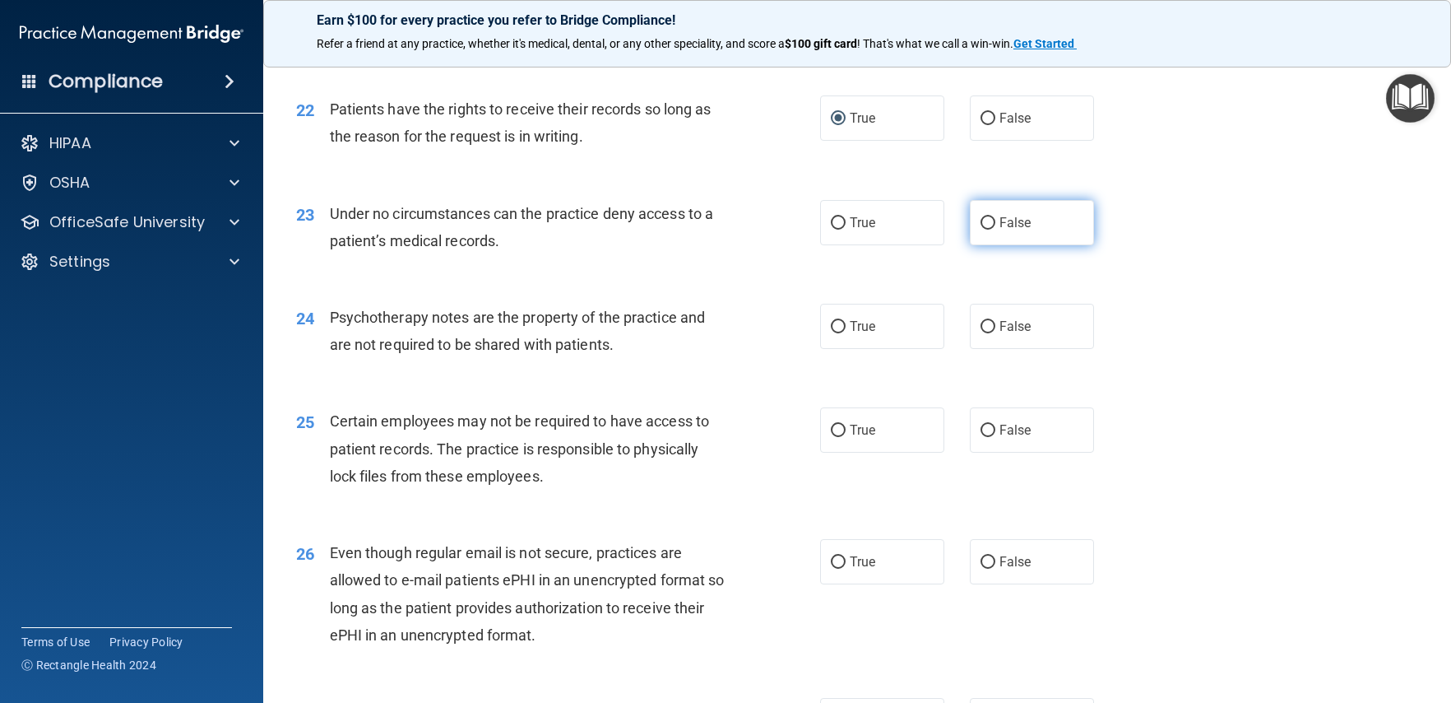
click at [1013, 245] on label "False" at bounding box center [1032, 222] width 124 height 45
click at [995, 230] on input "False" at bounding box center [988, 223] width 15 height 12
radio input "true"
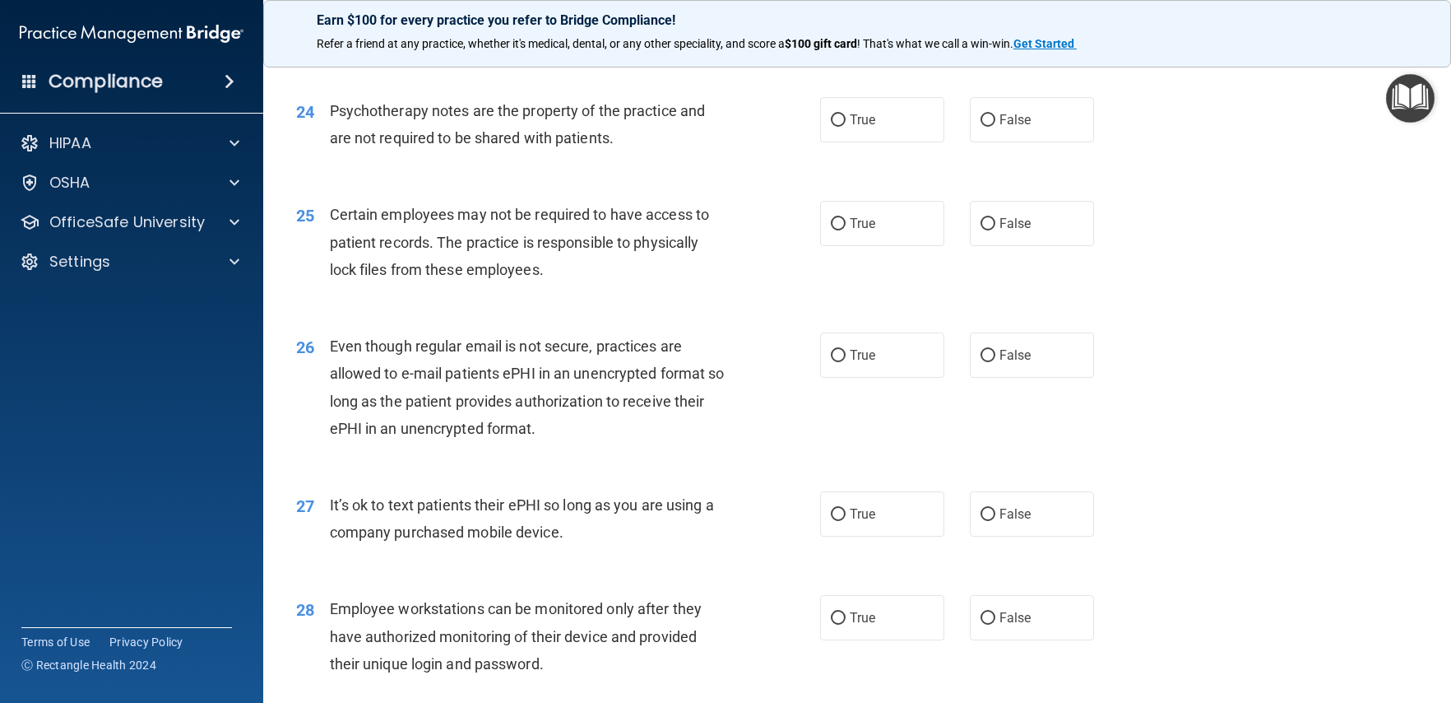
scroll to position [3247, 0]
click at [896, 141] on label "True" at bounding box center [882, 117] width 124 height 45
click at [846, 125] on input "True" at bounding box center [838, 119] width 15 height 12
radio input "true"
click at [835, 244] on label "True" at bounding box center [882, 221] width 124 height 45
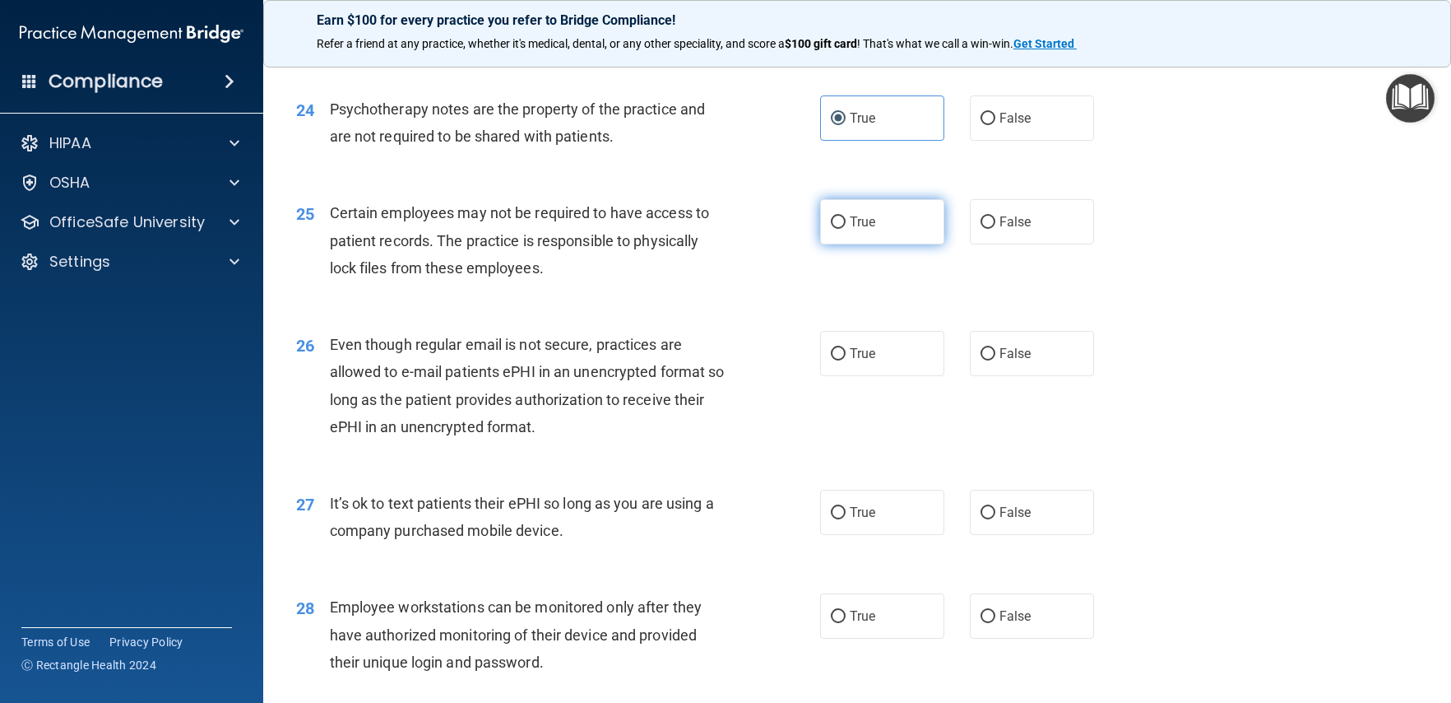
click at [835, 229] on input "True" at bounding box center [838, 222] width 15 height 12
radio input "true"
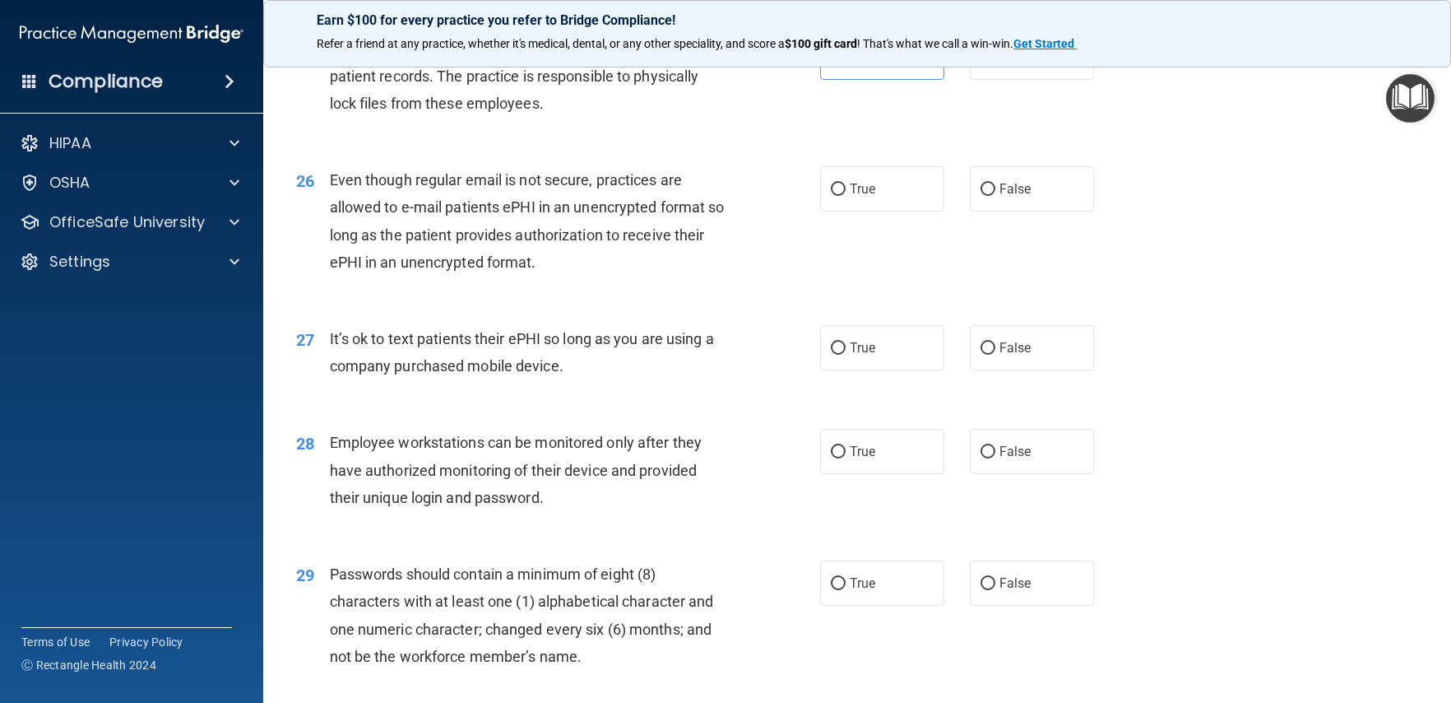
scroll to position [3455, 0]
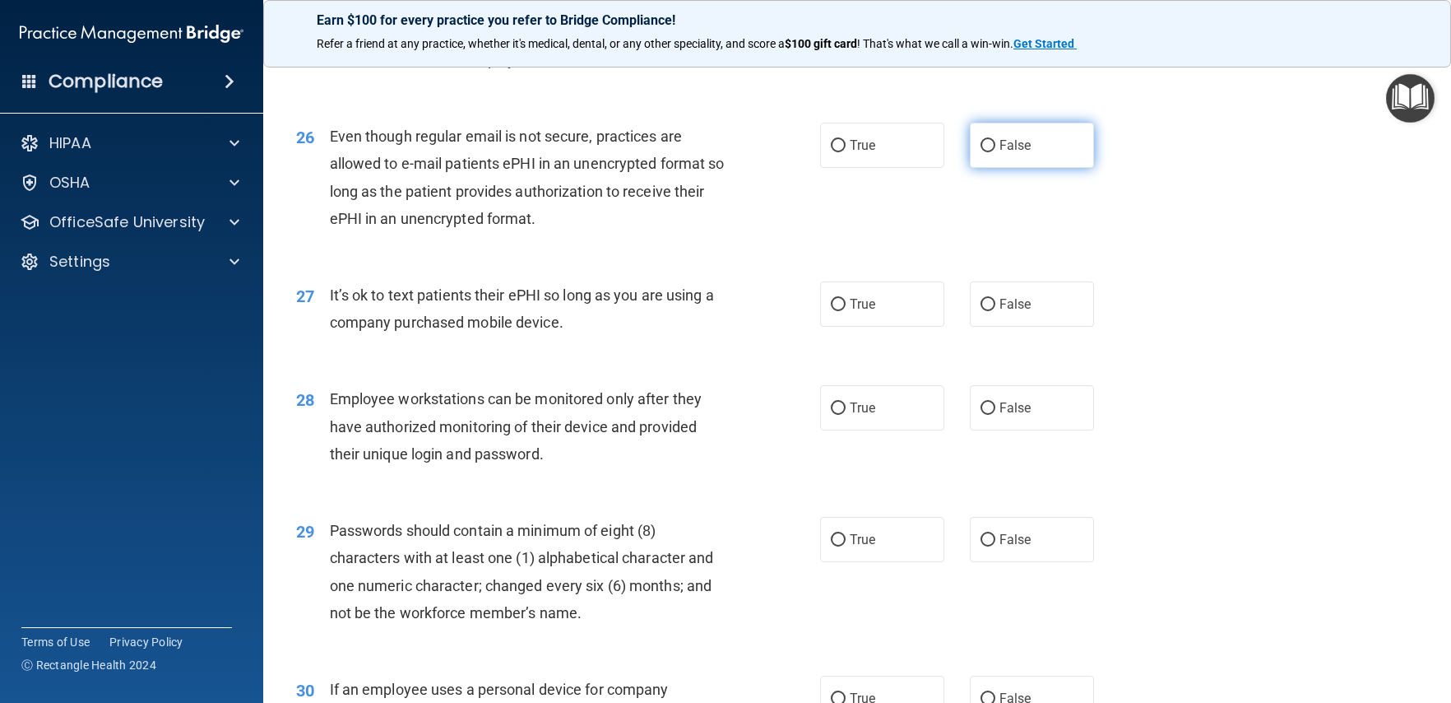
click at [1008, 153] on span "False" at bounding box center [1016, 145] width 32 height 16
click at [995, 152] on input "False" at bounding box center [988, 146] width 15 height 12
radio input "true"
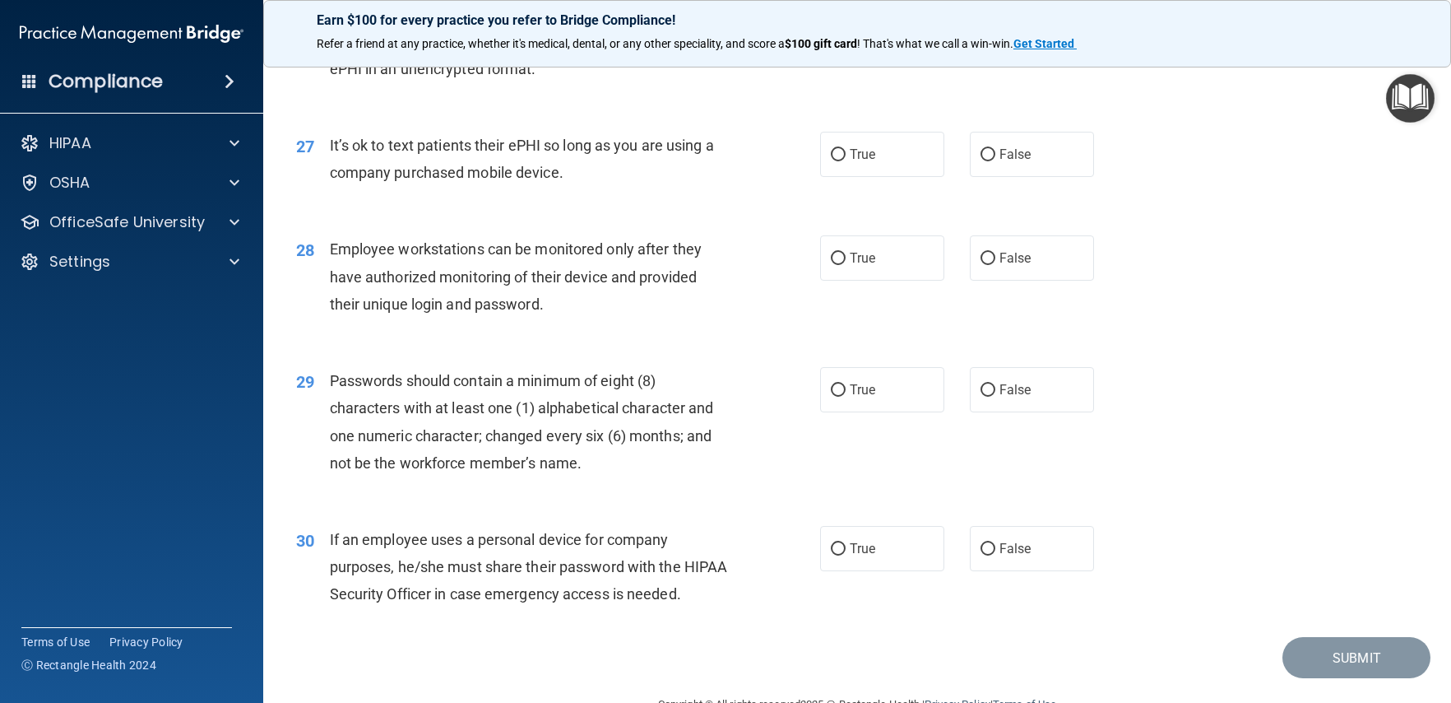
scroll to position [3608, 0]
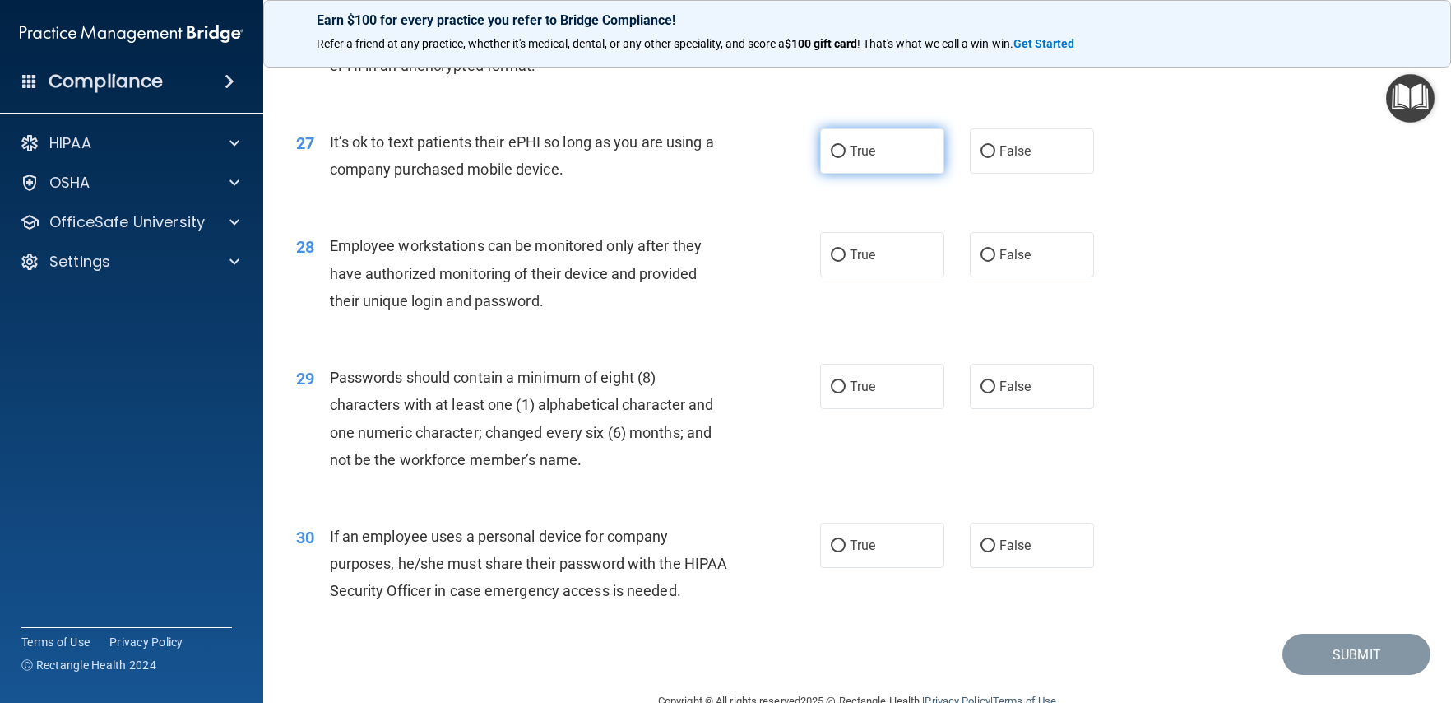
click at [865, 174] on label "True" at bounding box center [882, 150] width 124 height 45
click at [846, 158] on input "True" at bounding box center [838, 152] width 15 height 12
radio input "true"
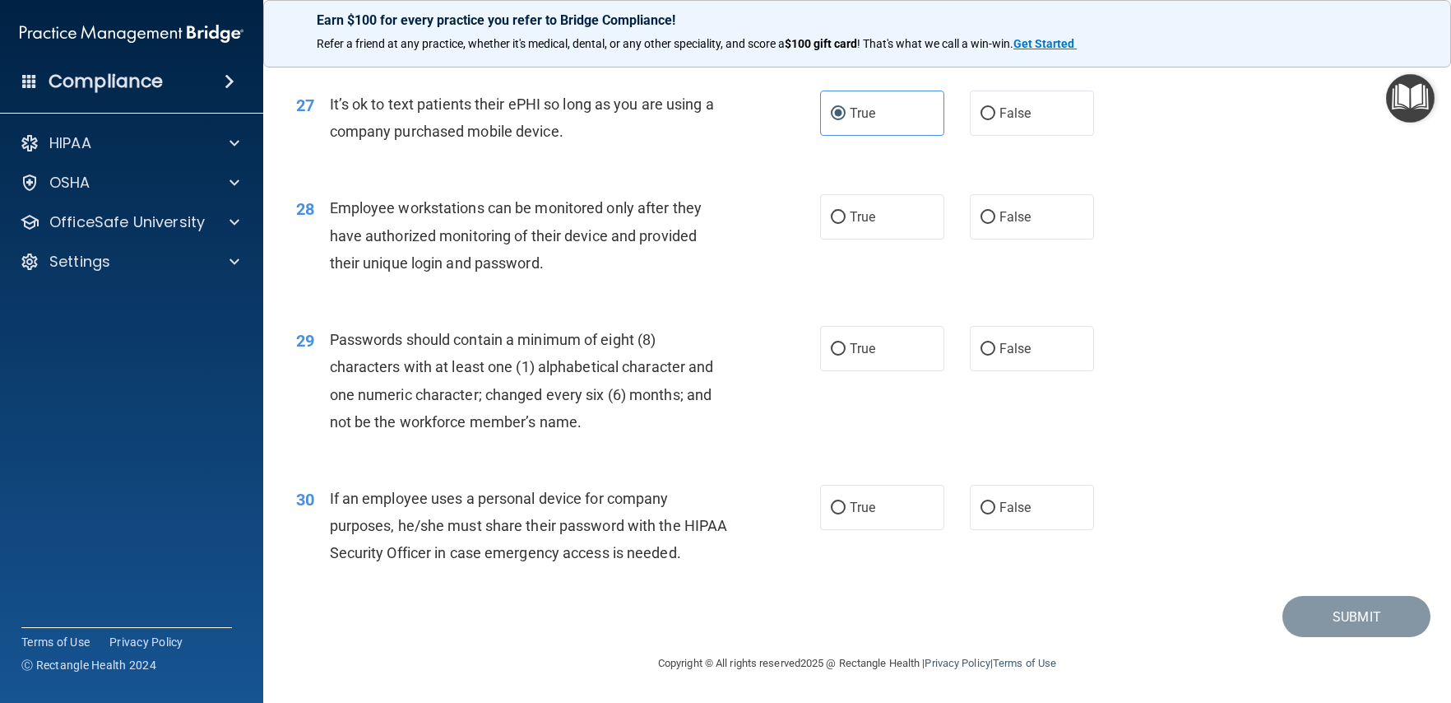
scroll to position [3711, 0]
click at [881, 208] on label "True" at bounding box center [882, 216] width 124 height 45
click at [846, 211] on input "True" at bounding box center [838, 217] width 15 height 12
radio input "true"
click at [959, 215] on div "True False" at bounding box center [969, 216] width 299 height 45
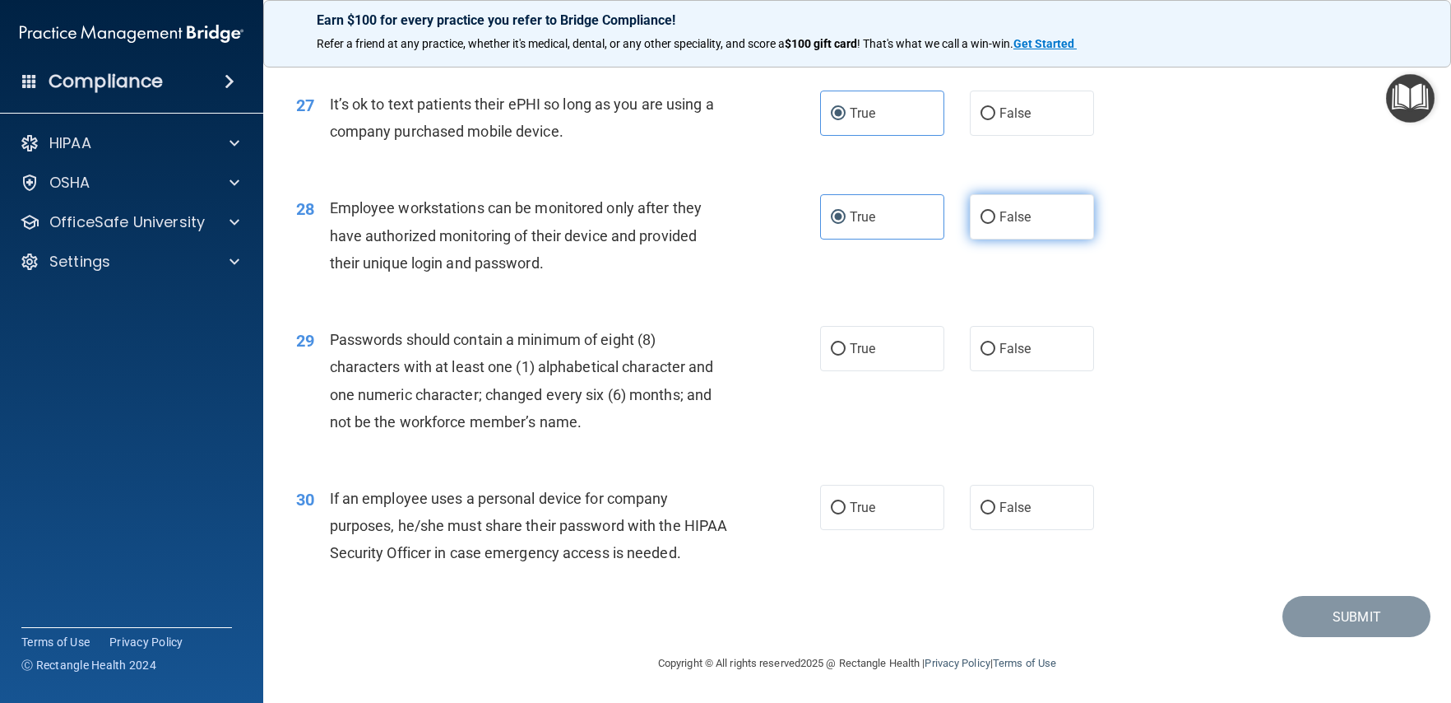
click at [1000, 209] on span "False" at bounding box center [1016, 217] width 32 height 16
click at [995, 211] on input "False" at bounding box center [988, 217] width 15 height 12
radio input "true"
radio input "false"
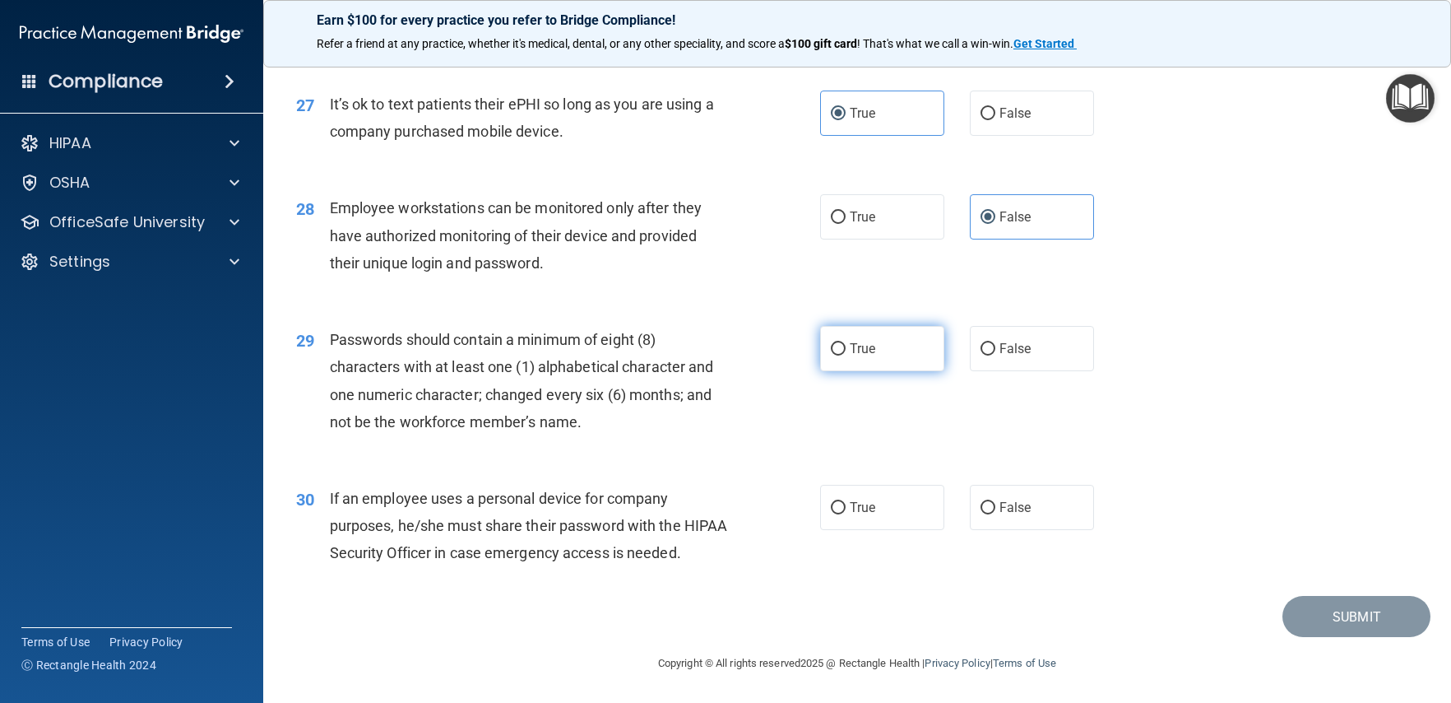
click at [820, 327] on label "True" at bounding box center [882, 348] width 124 height 45
click at [831, 343] on input "True" at bounding box center [838, 349] width 15 height 12
radio input "true"
drag, startPoint x: 1017, startPoint y: 477, endPoint x: 1143, endPoint y: 563, distance: 152.2
click at [1017, 499] on span "False" at bounding box center [1016, 507] width 32 height 16
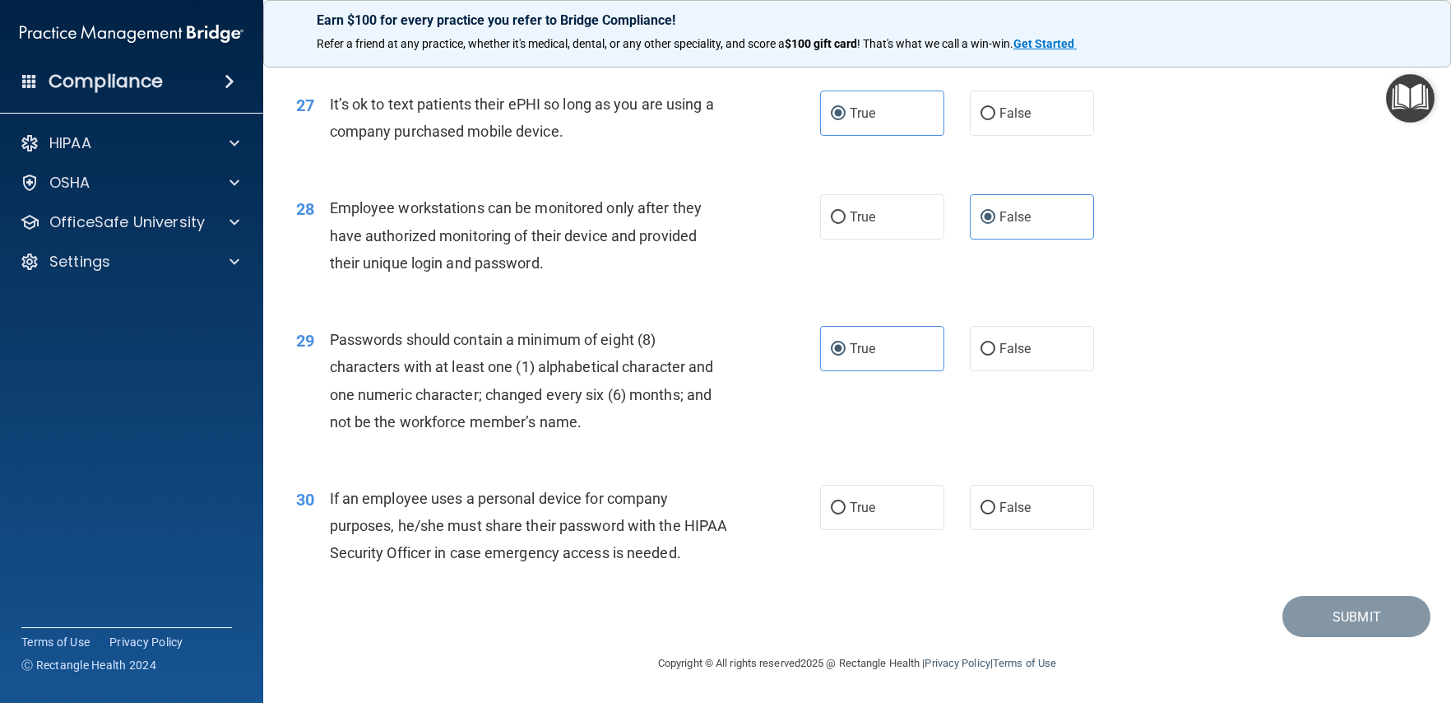
click at [995, 502] on input "False" at bounding box center [988, 508] width 15 height 12
radio input "true"
click at [1329, 600] on button "Submit" at bounding box center [1357, 617] width 148 height 42
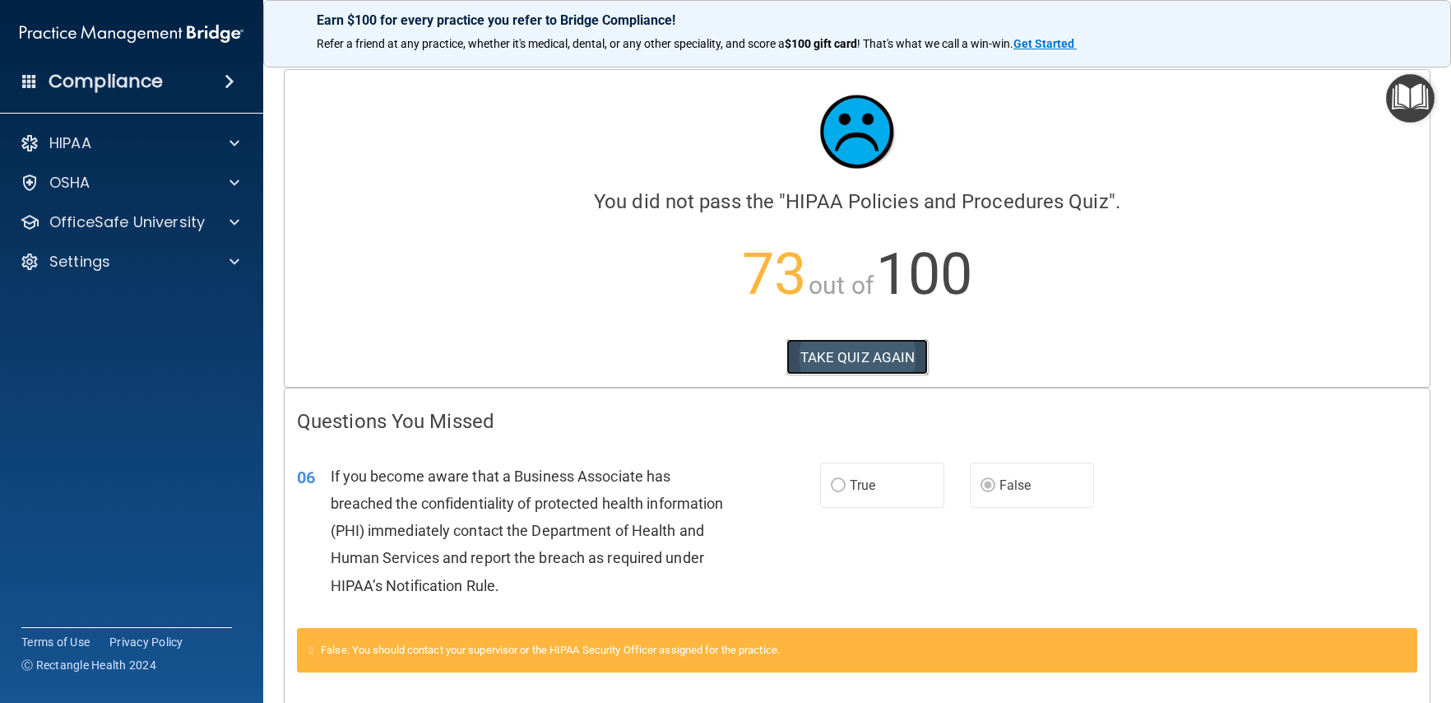
click at [870, 351] on button "TAKE QUIZ AGAIN" at bounding box center [857, 357] width 142 height 36
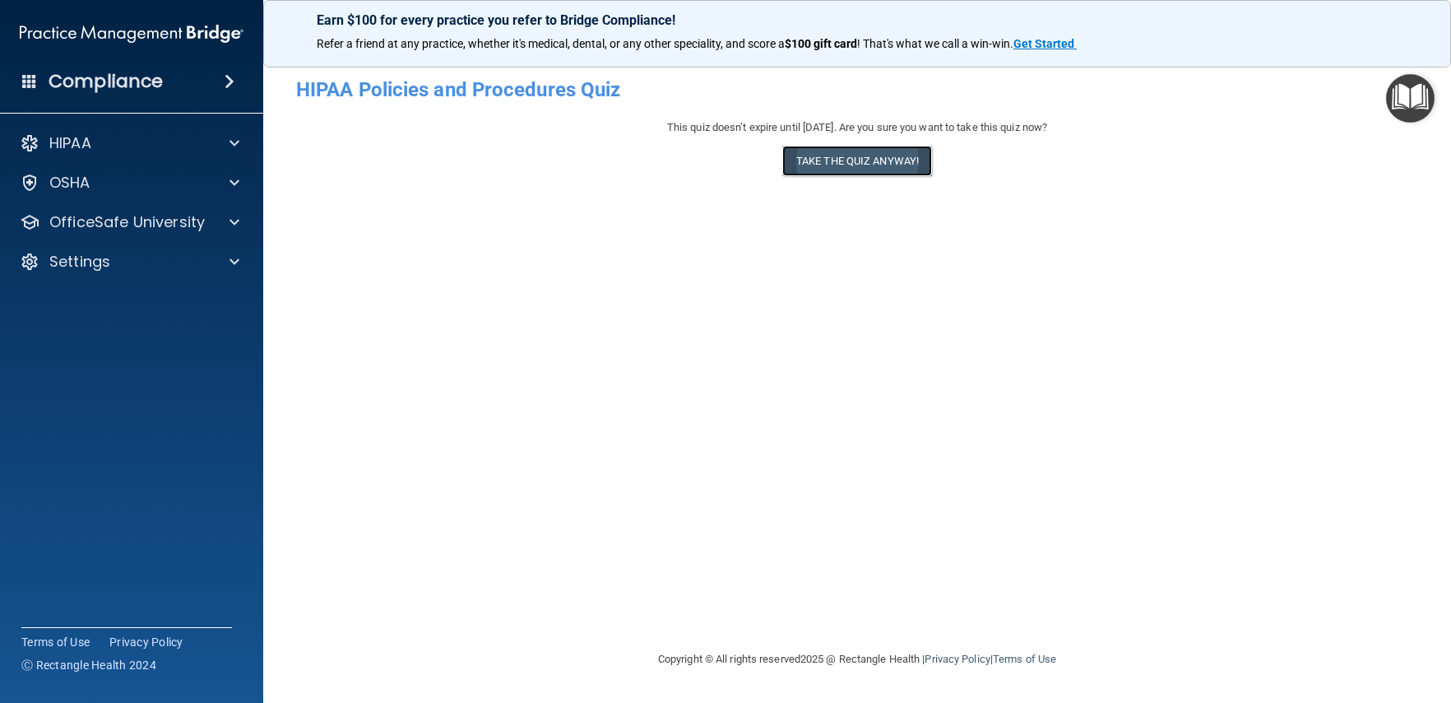
click at [815, 150] on button "Take the quiz anyway!" at bounding box center [857, 161] width 150 height 30
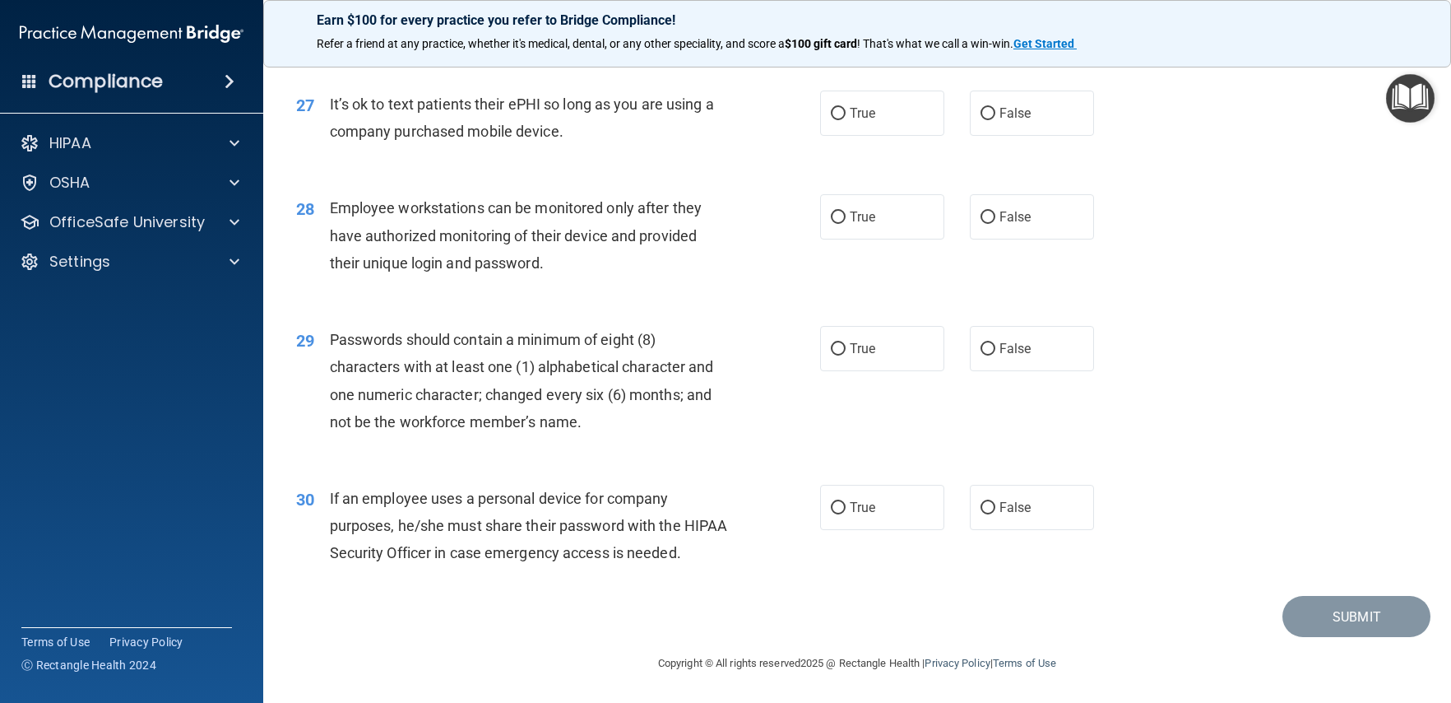
scroll to position [3705, 0]
click at [995, 517] on label "False" at bounding box center [1032, 507] width 124 height 45
click at [995, 514] on input "False" at bounding box center [988, 508] width 15 height 12
radio input "true"
click at [854, 359] on label "True" at bounding box center [882, 348] width 124 height 45
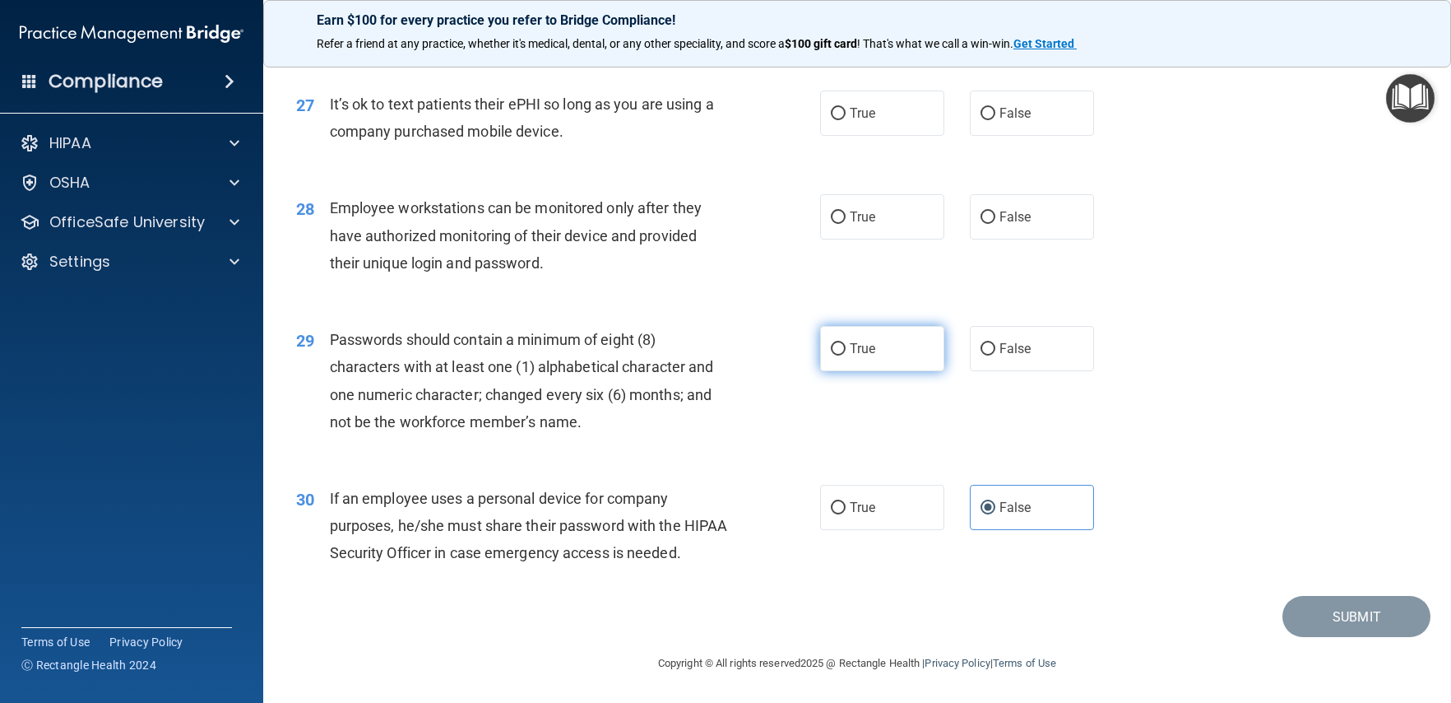
click at [846, 355] on input "True" at bounding box center [838, 349] width 15 height 12
radio input "true"
click at [981, 215] on input "False" at bounding box center [988, 217] width 15 height 12
radio input "true"
click at [993, 117] on label "False" at bounding box center [1032, 112] width 124 height 45
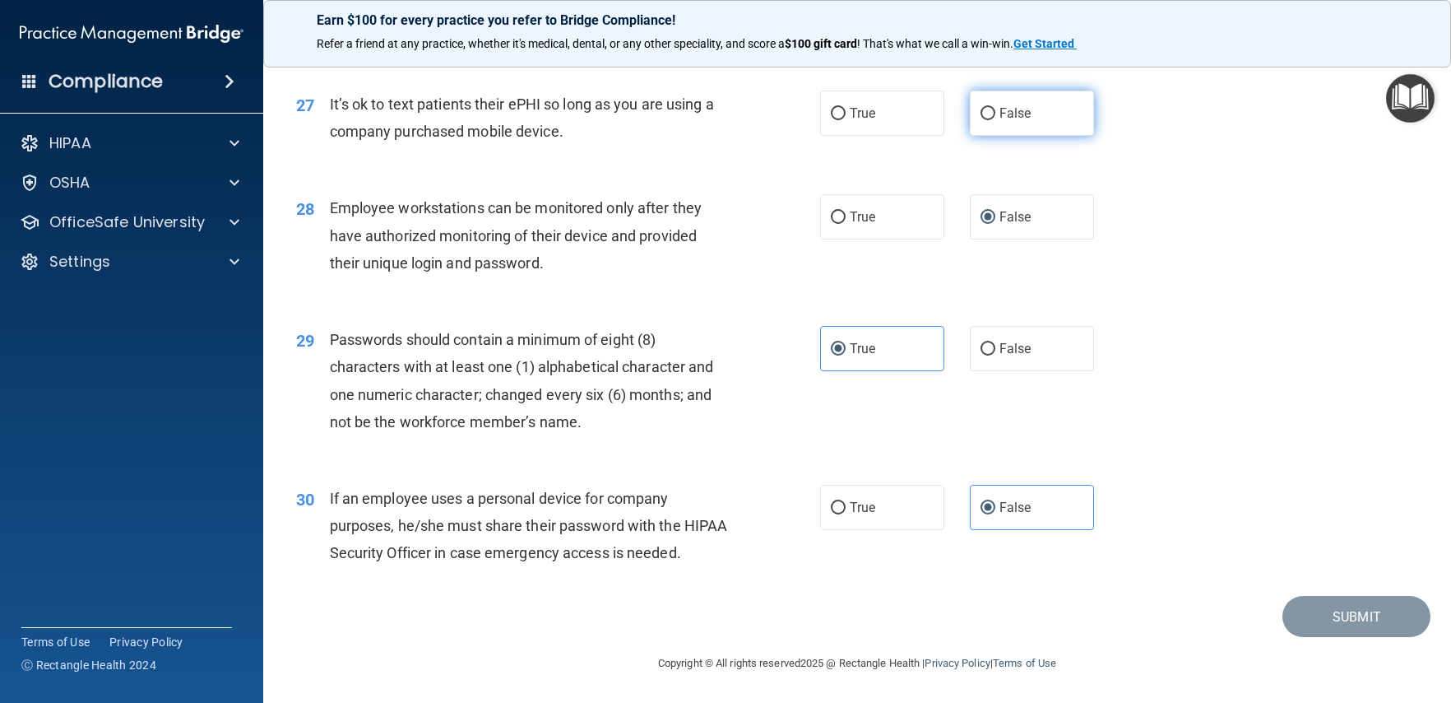
click at [993, 117] on input "False" at bounding box center [988, 114] width 15 height 12
radio input "true"
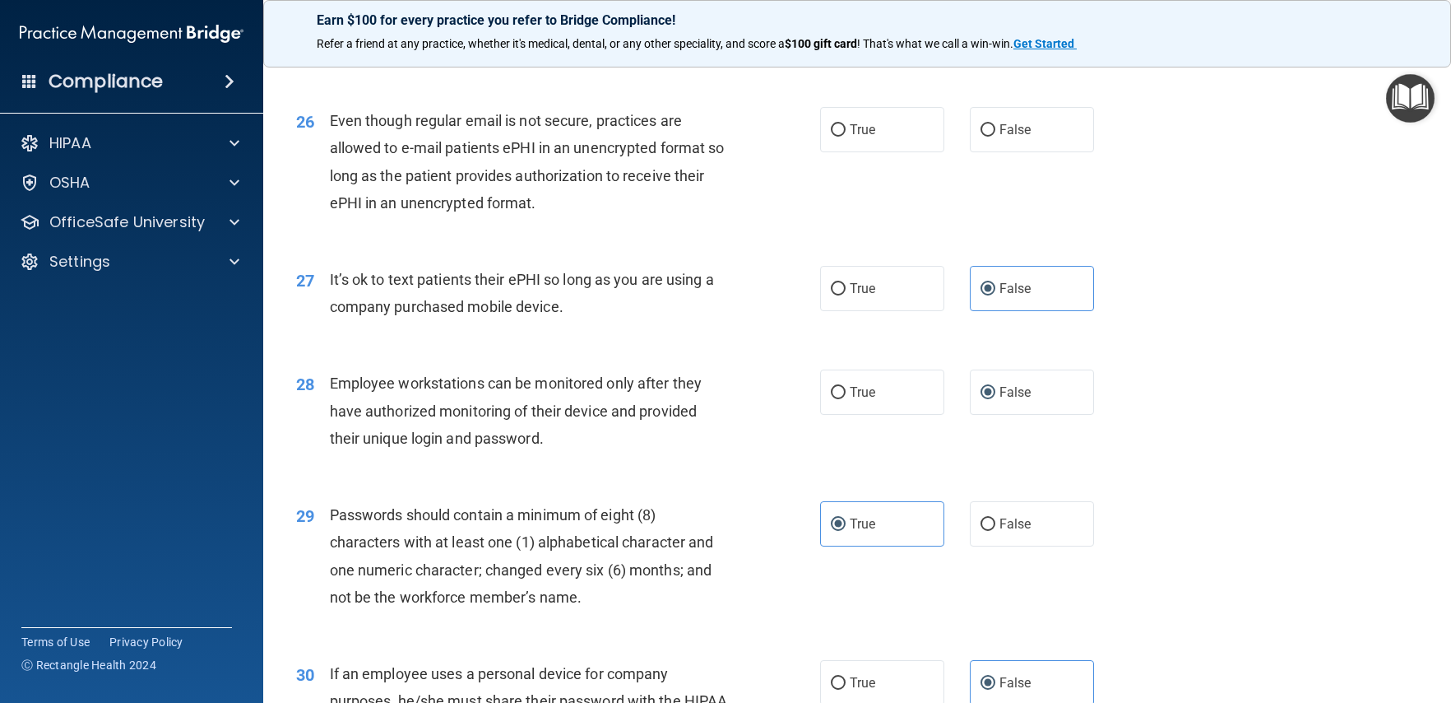
scroll to position [3450, 0]
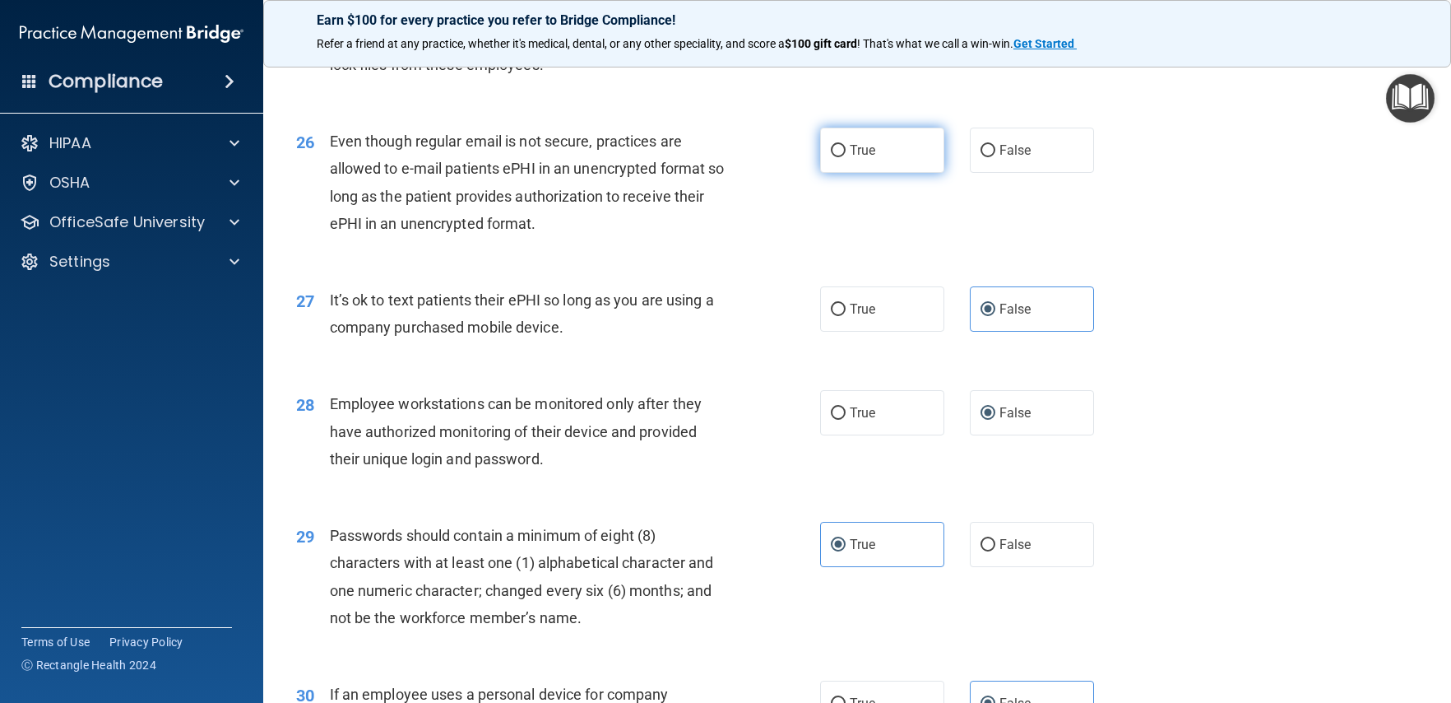
click at [840, 173] on label "True" at bounding box center [882, 150] width 124 height 45
click at [840, 157] on input "True" at bounding box center [838, 151] width 15 height 12
radio input "true"
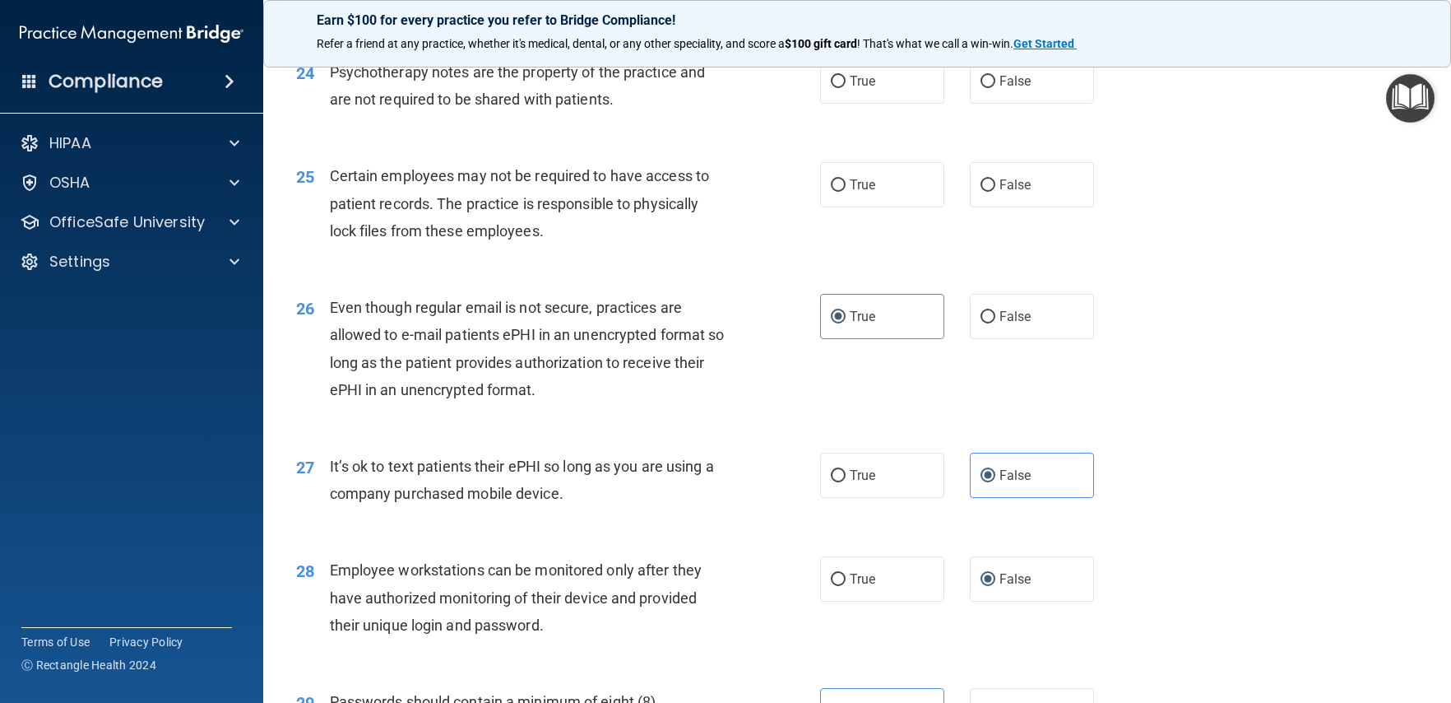
scroll to position [3271, 0]
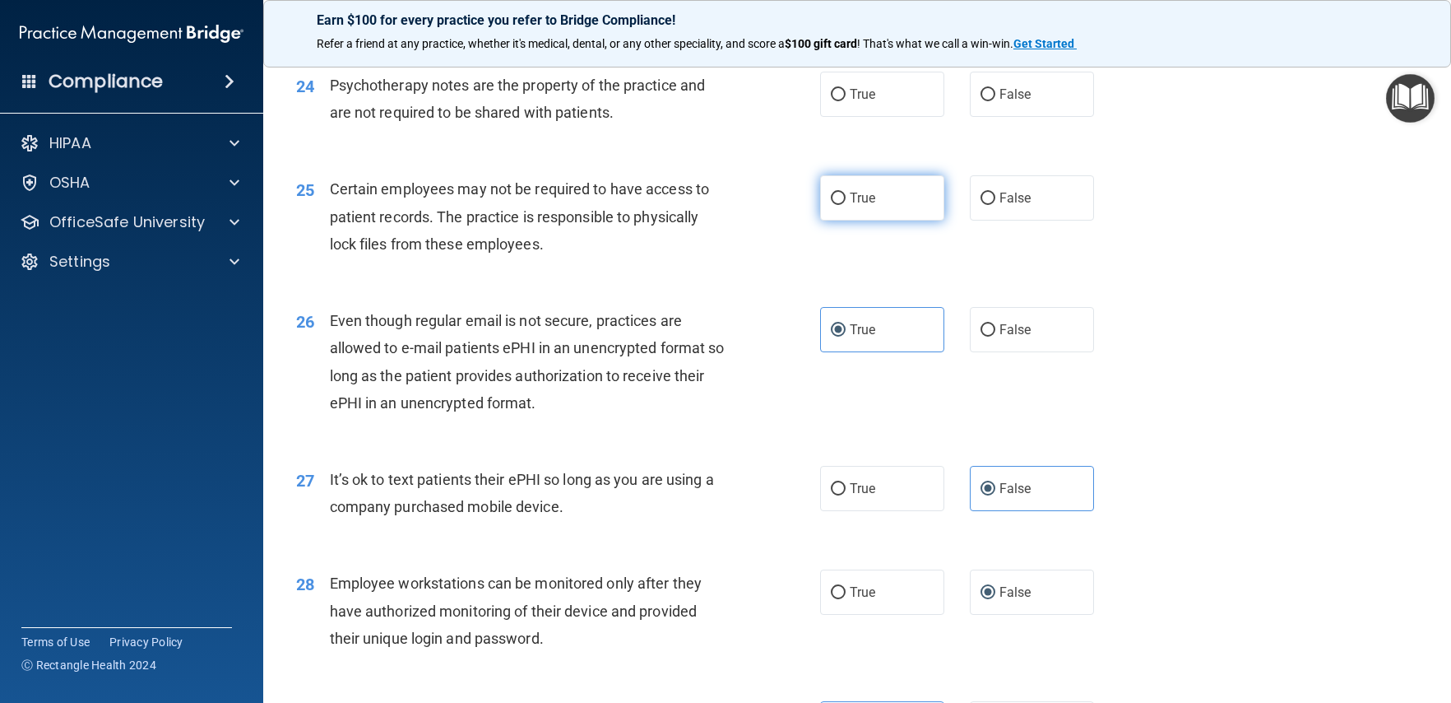
click at [859, 206] on span "True" at bounding box center [863, 198] width 26 height 16
click at [846, 205] on input "True" at bounding box center [838, 199] width 15 height 12
radio input "true"
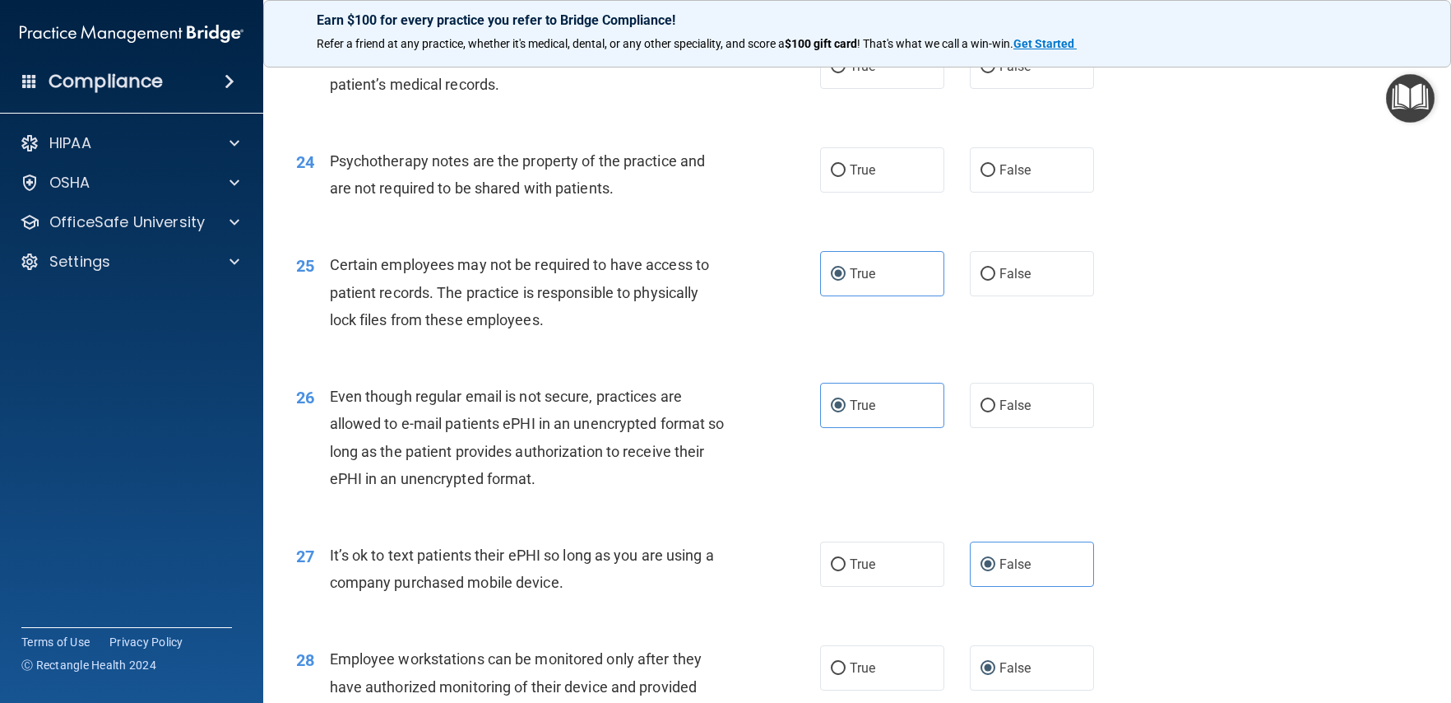
scroll to position [3192, 0]
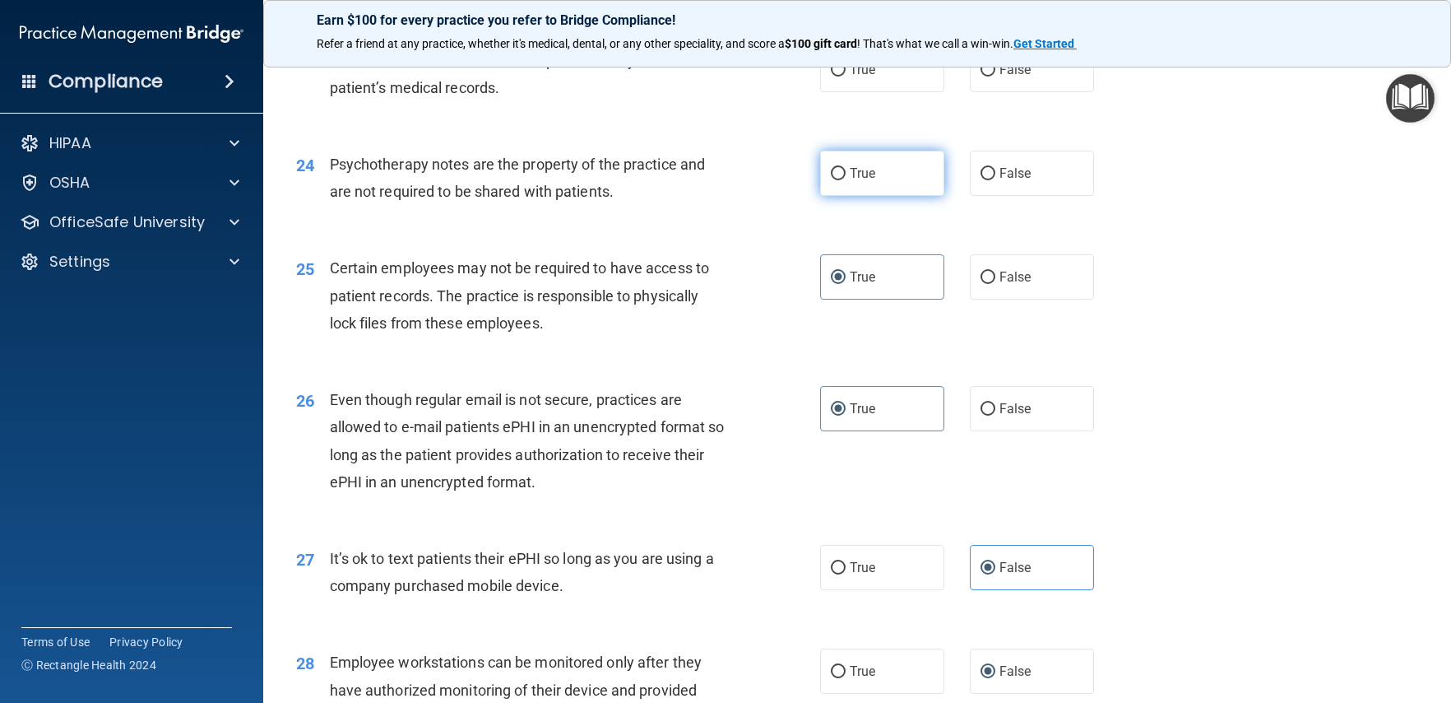
click at [853, 196] on label "True" at bounding box center [882, 173] width 124 height 45
click at [846, 180] on input "True" at bounding box center [838, 174] width 15 height 12
radio input "true"
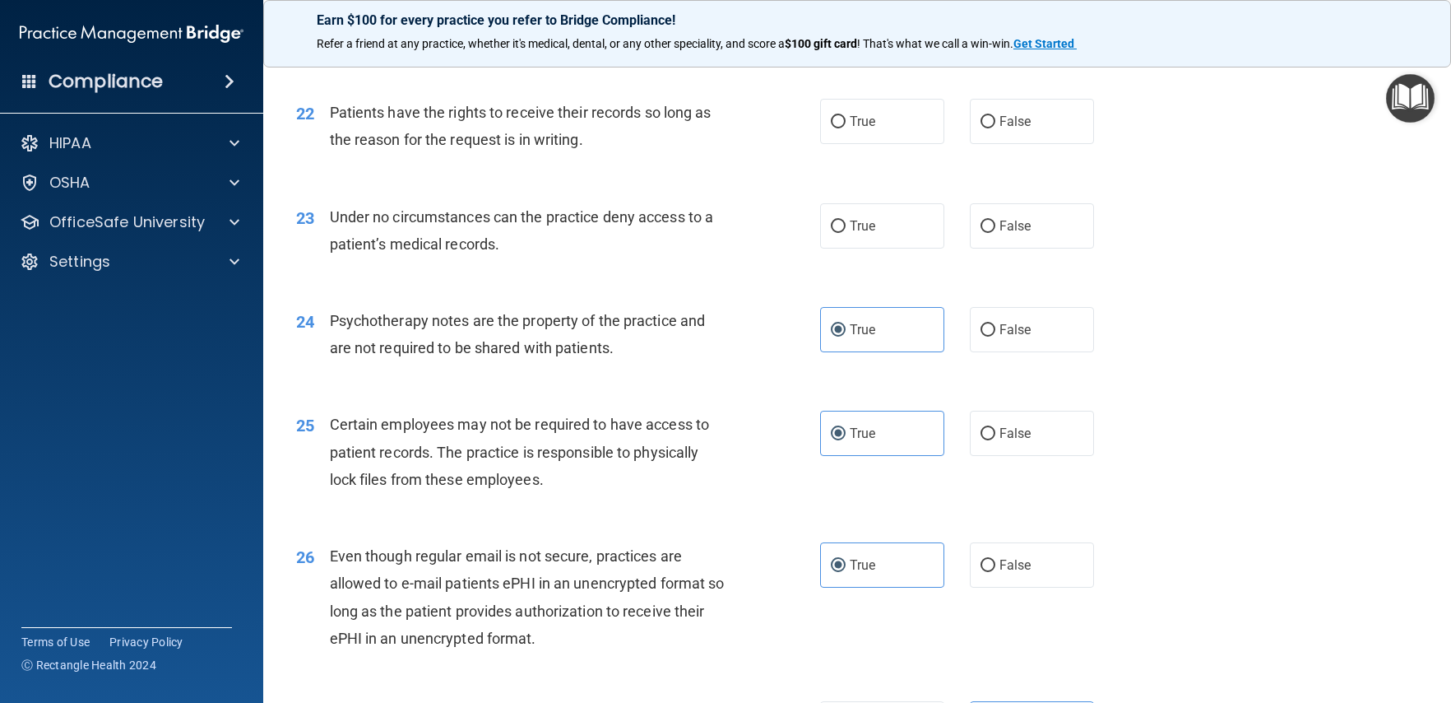
scroll to position [3032, 0]
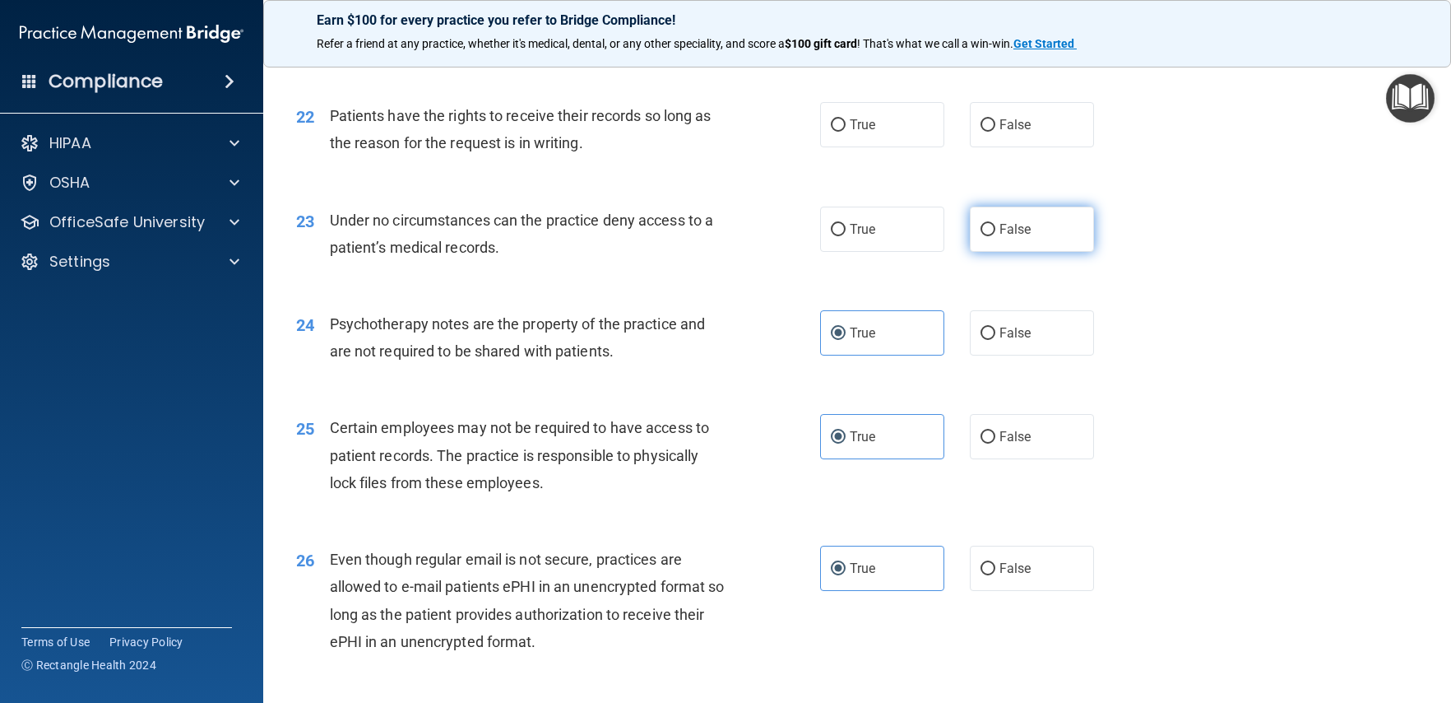
click at [986, 252] on label "False" at bounding box center [1032, 228] width 124 height 45
click at [986, 236] on input "False" at bounding box center [988, 230] width 15 height 12
radio input "true"
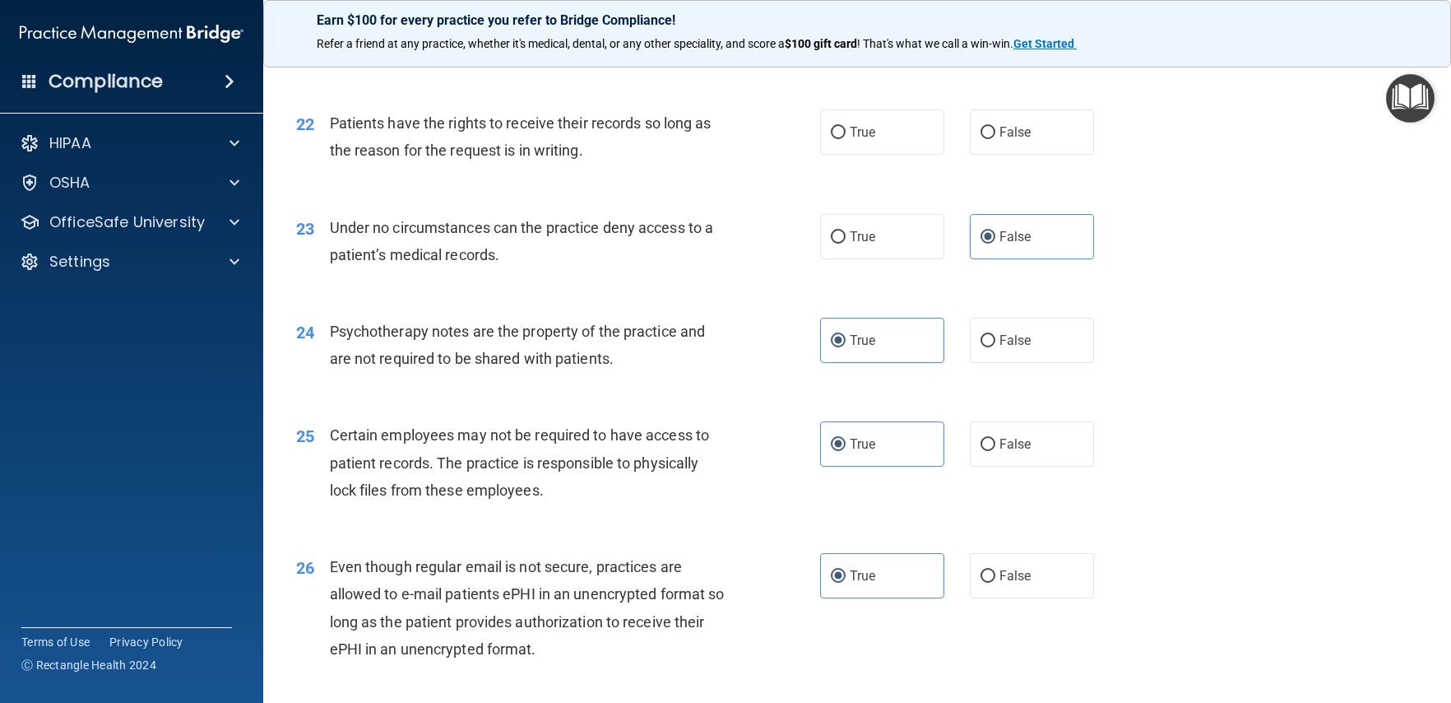
scroll to position [3014, 0]
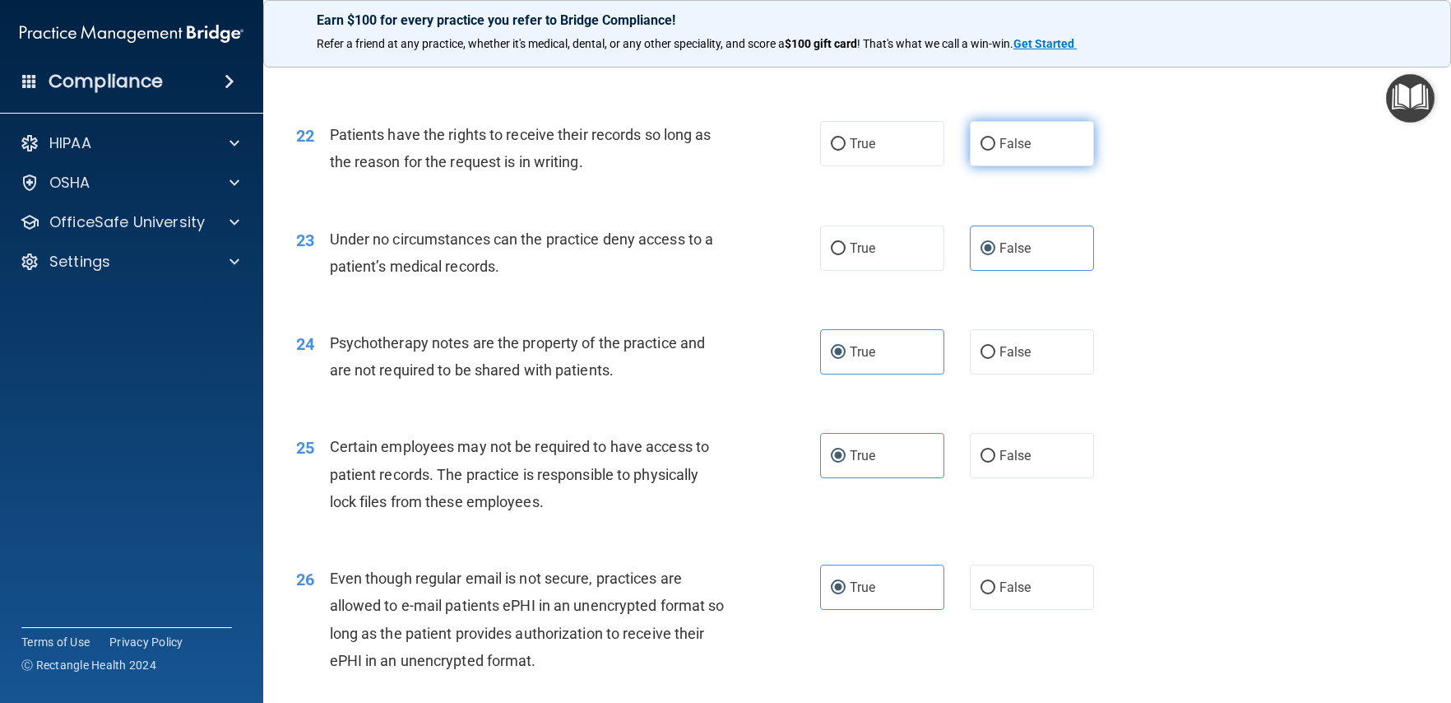
click at [1005, 166] on label "False" at bounding box center [1032, 143] width 124 height 45
click at [995, 151] on input "False" at bounding box center [988, 144] width 15 height 12
radio input "true"
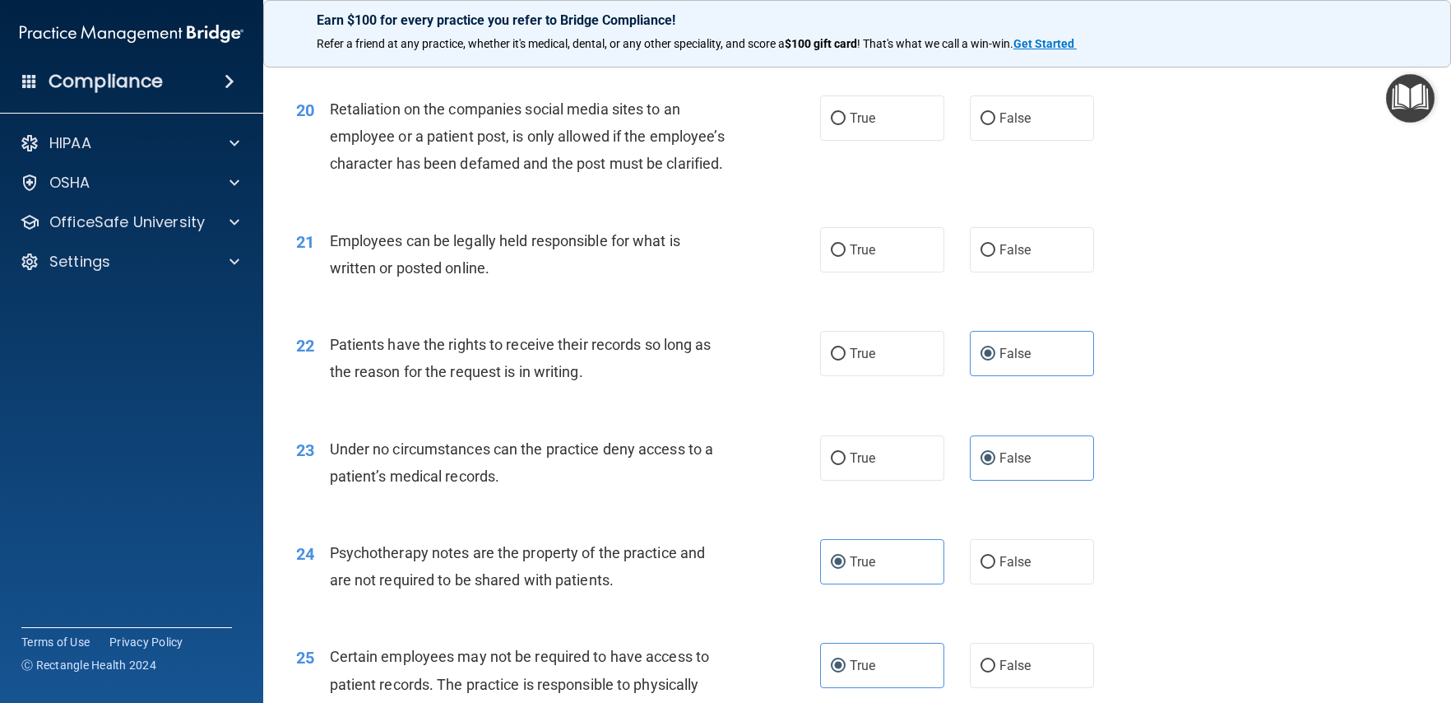
scroll to position [2802, 0]
click at [850, 259] on span "True" at bounding box center [863, 252] width 26 height 16
click at [846, 258] on input "True" at bounding box center [838, 252] width 15 height 12
radio input "true"
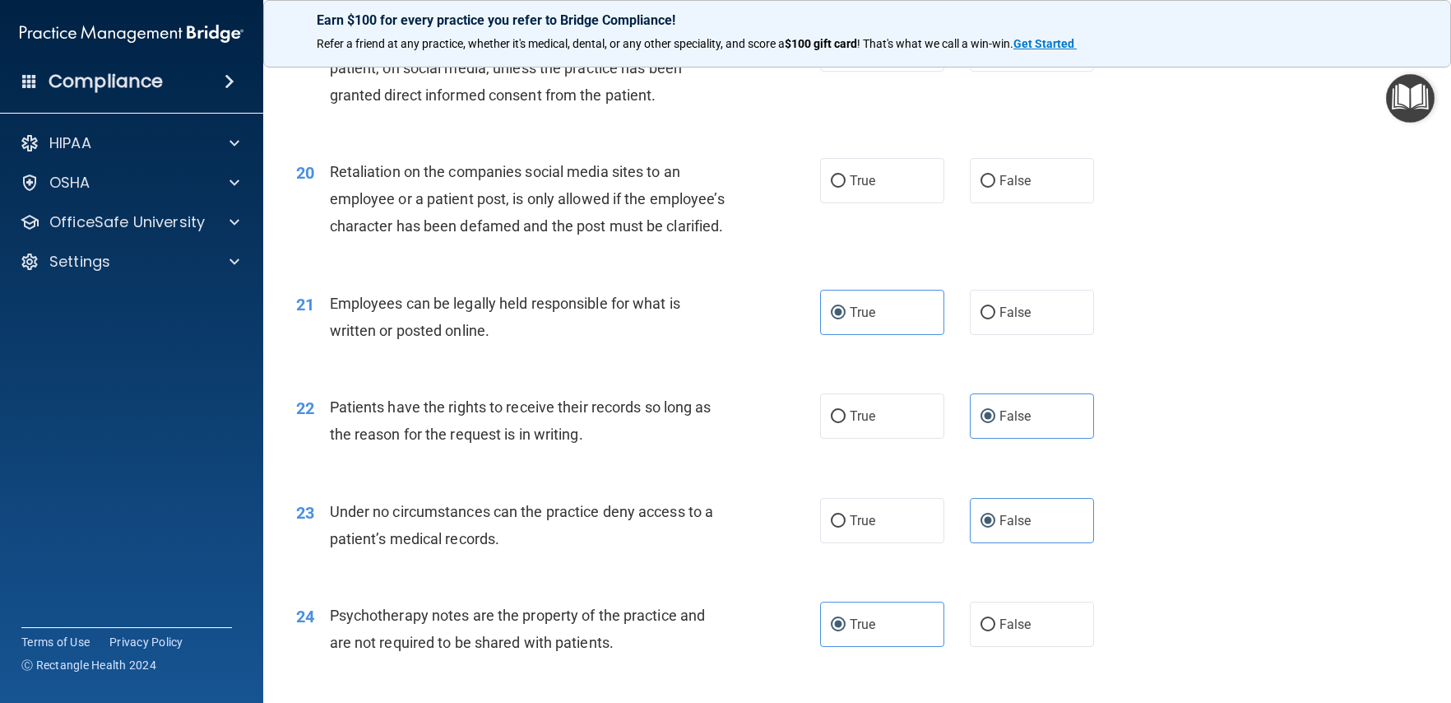
scroll to position [2738, 0]
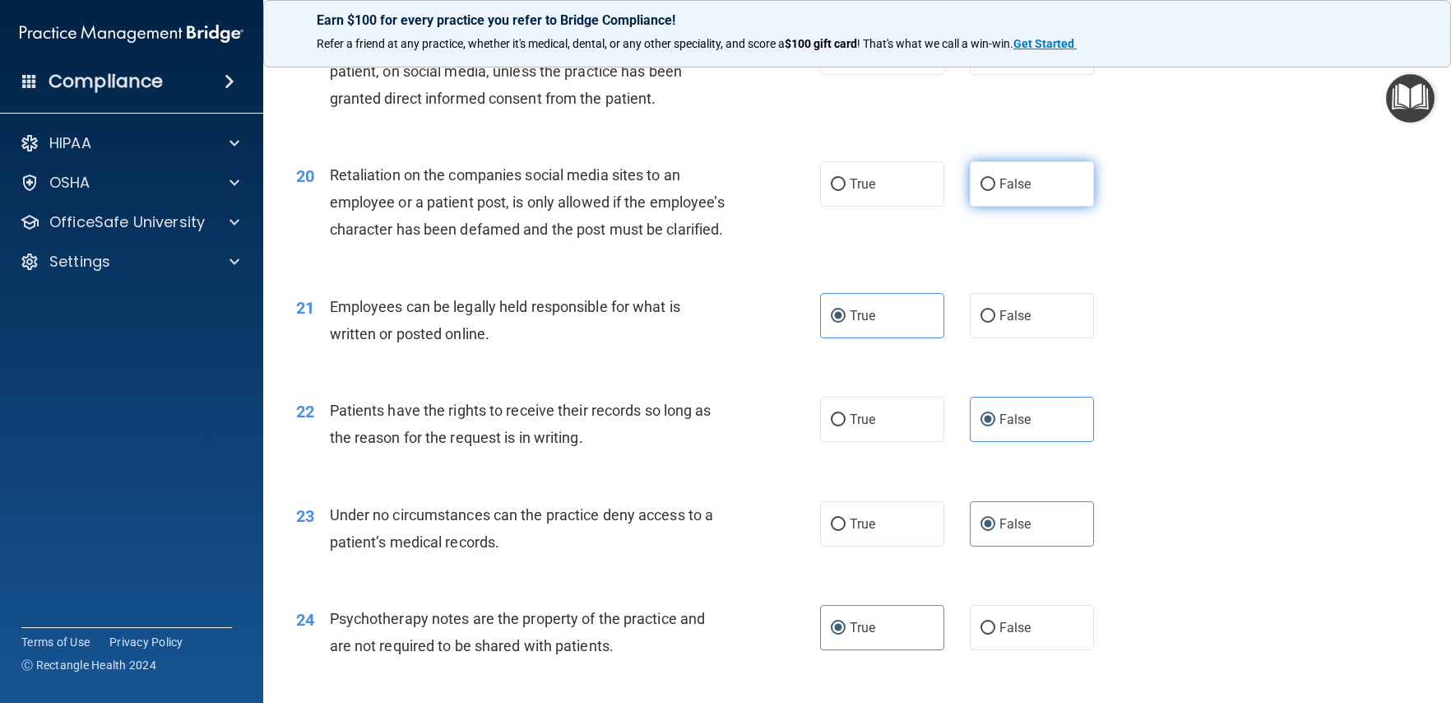
click at [991, 206] on label "False" at bounding box center [1032, 183] width 124 height 45
click at [991, 191] on input "False" at bounding box center [988, 185] width 15 height 12
radio input "true"
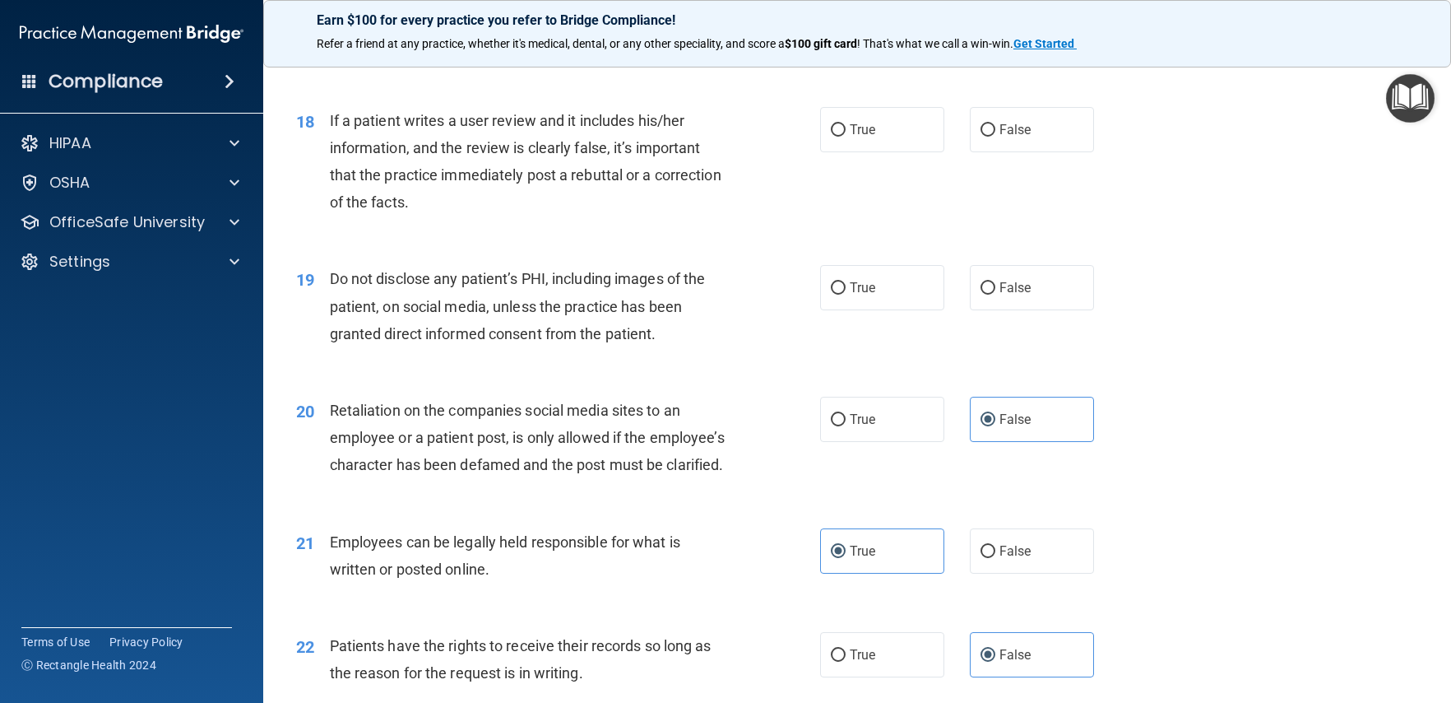
scroll to position [2496, 0]
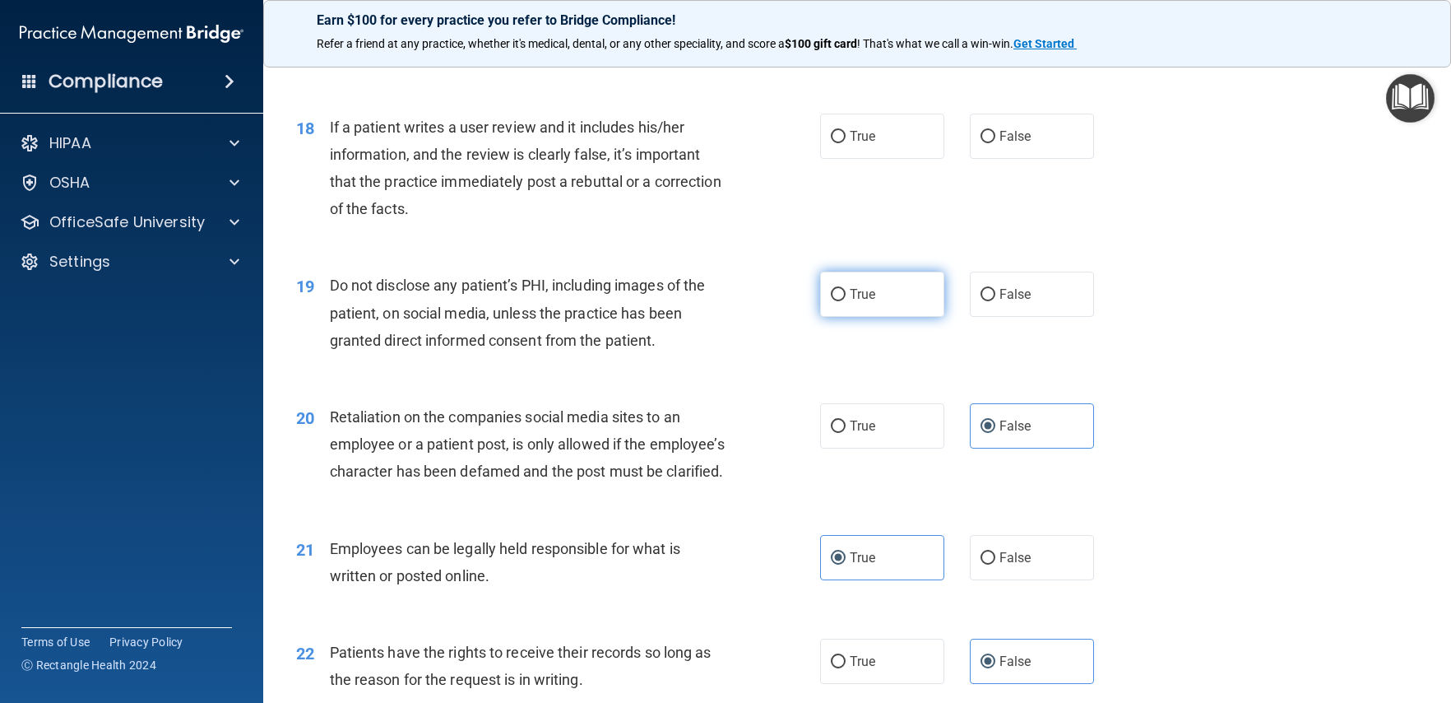
click at [869, 302] on span "True" at bounding box center [863, 294] width 26 height 16
click at [846, 301] on input "True" at bounding box center [838, 295] width 15 height 12
radio input "true"
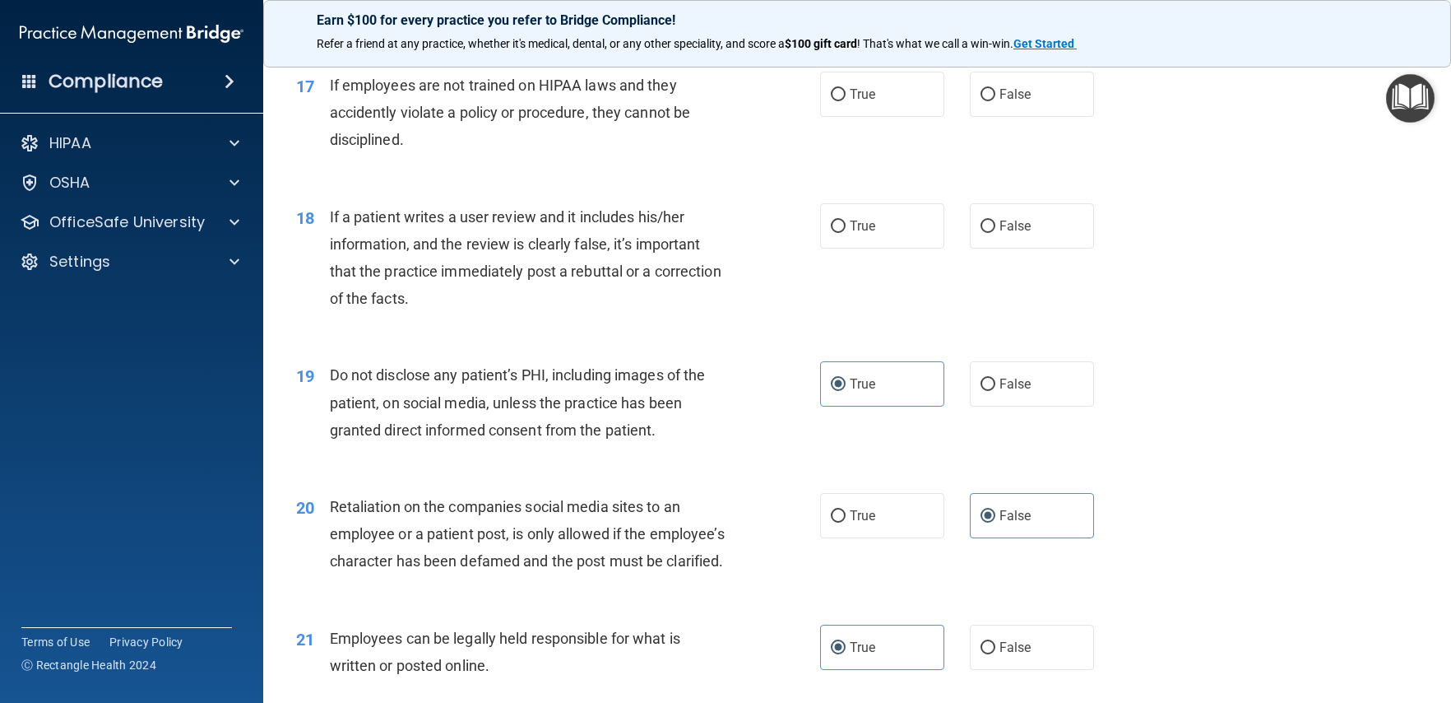
scroll to position [2389, 0]
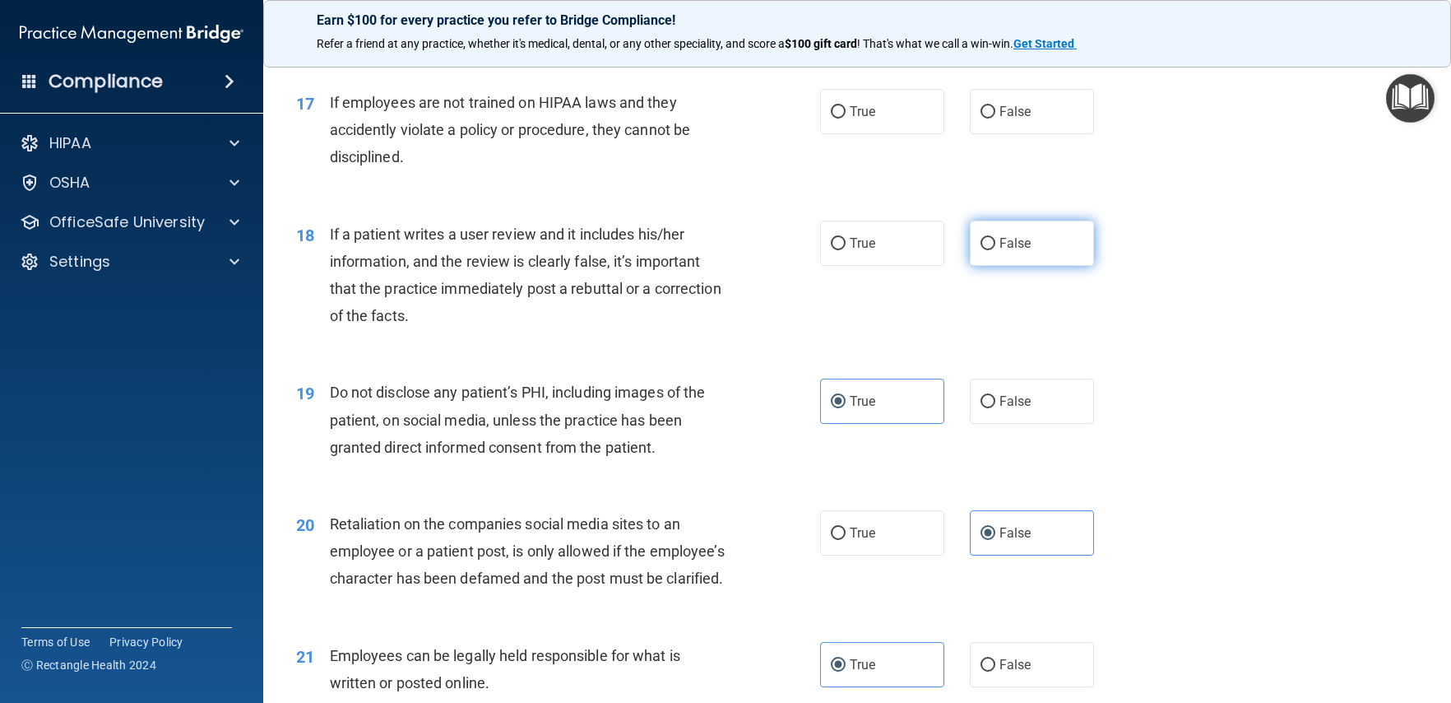
click at [986, 250] on input "False" at bounding box center [988, 244] width 15 height 12
radio input "true"
click at [1002, 119] on span "False" at bounding box center [1016, 112] width 32 height 16
click at [995, 118] on input "False" at bounding box center [988, 112] width 15 height 12
radio input "true"
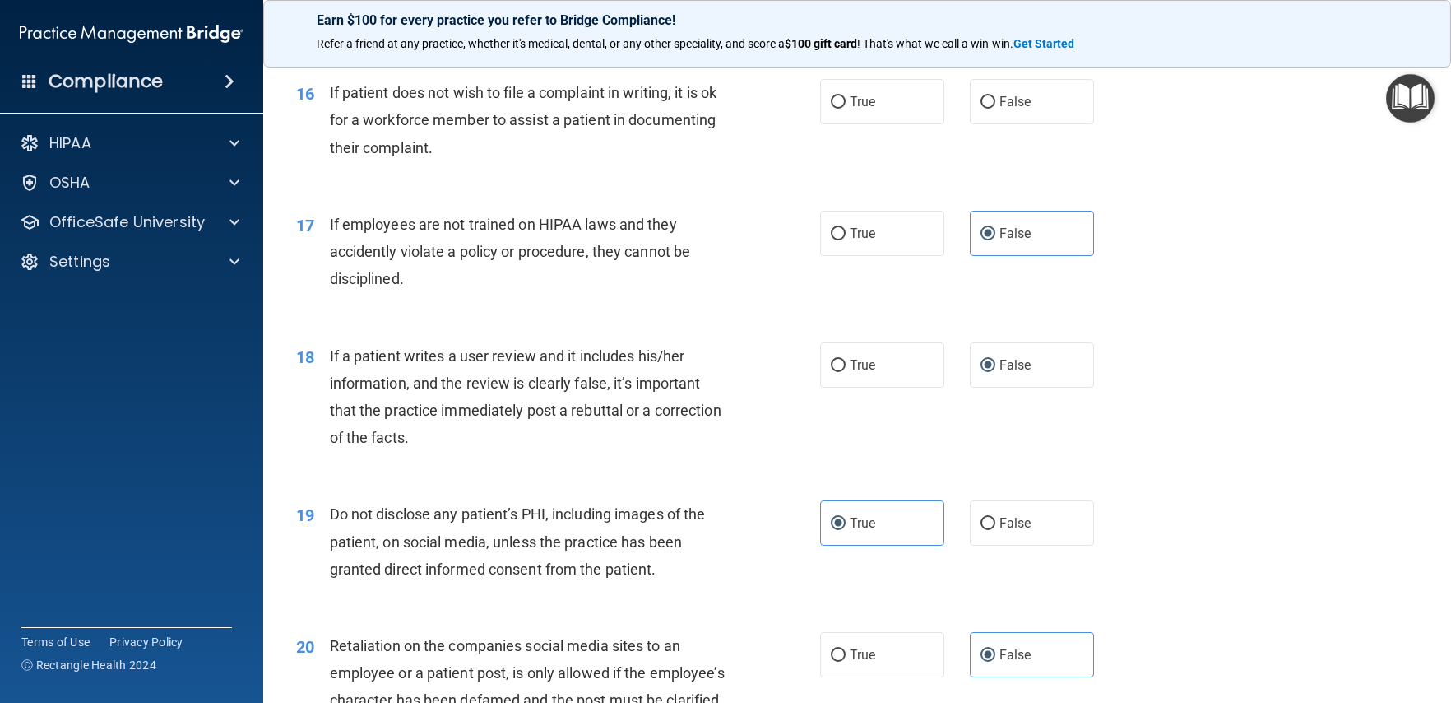
scroll to position [2266, 0]
drag, startPoint x: 856, startPoint y: 143, endPoint x: 740, endPoint y: 214, distance: 135.2
click at [855, 126] on label "True" at bounding box center [882, 103] width 124 height 45
click at [846, 110] on input "True" at bounding box center [838, 104] width 15 height 12
radio input "true"
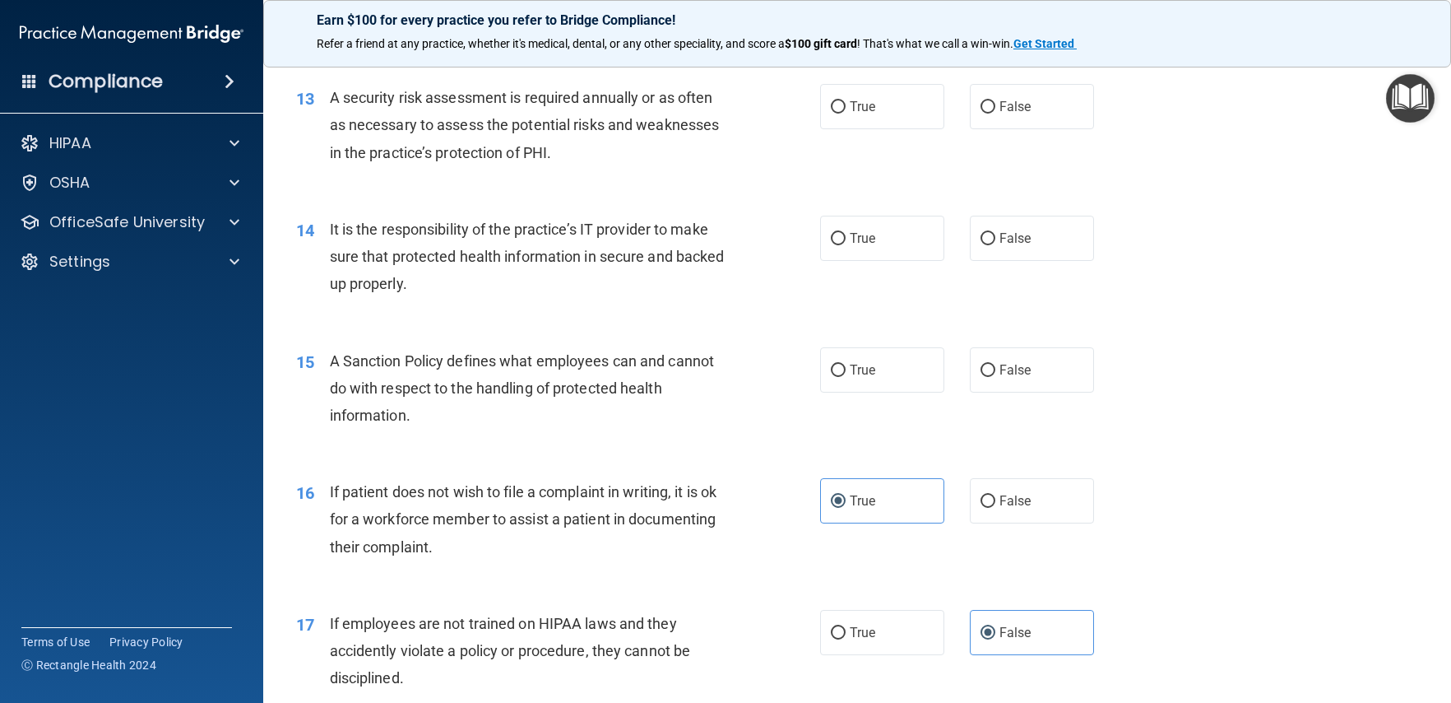
scroll to position [1868, 0]
click at [988, 393] on label "False" at bounding box center [1032, 370] width 124 height 45
click at [988, 378] on input "False" at bounding box center [988, 371] width 15 height 12
radio input "true"
click at [839, 130] on label "True" at bounding box center [882, 107] width 124 height 45
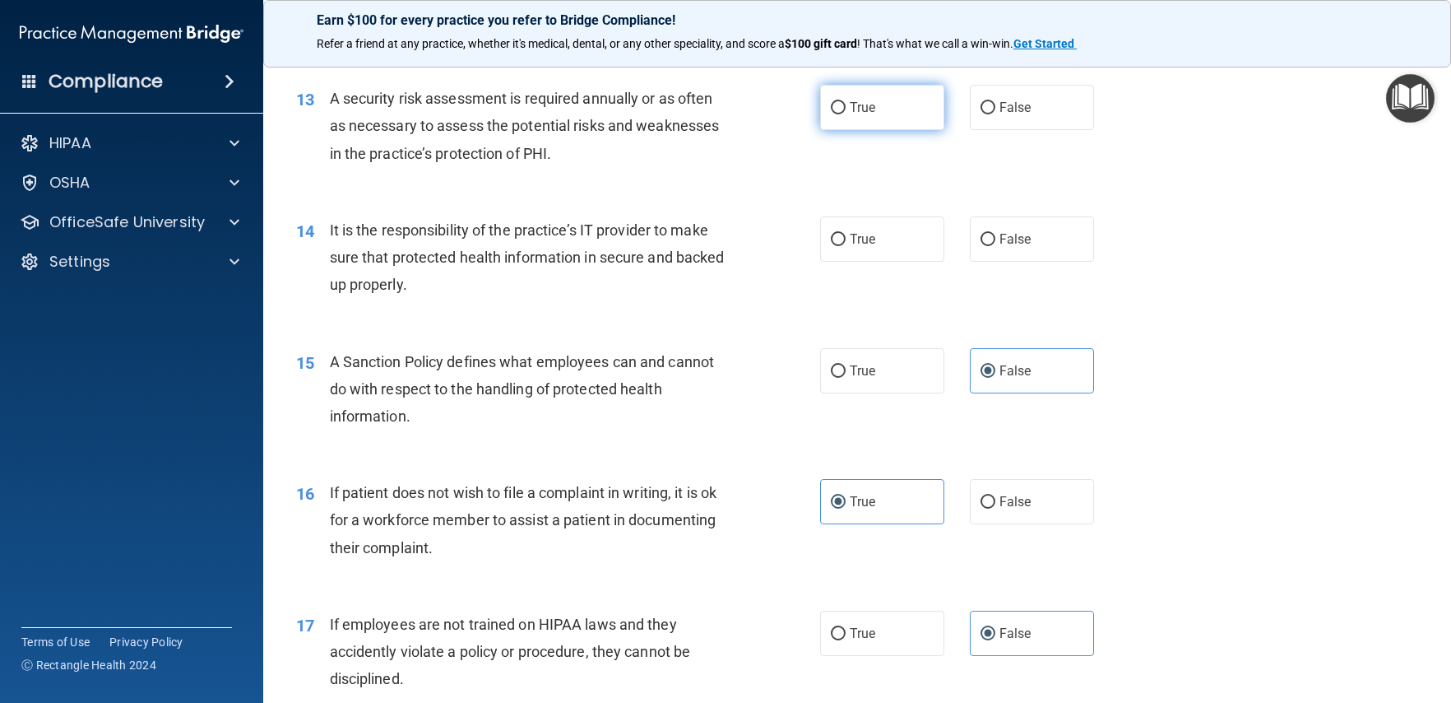
click at [839, 114] on input "True" at bounding box center [838, 108] width 15 height 12
radio input "true"
click at [998, 262] on label "False" at bounding box center [1032, 238] width 124 height 45
click at [995, 246] on input "False" at bounding box center [988, 240] width 15 height 12
radio input "true"
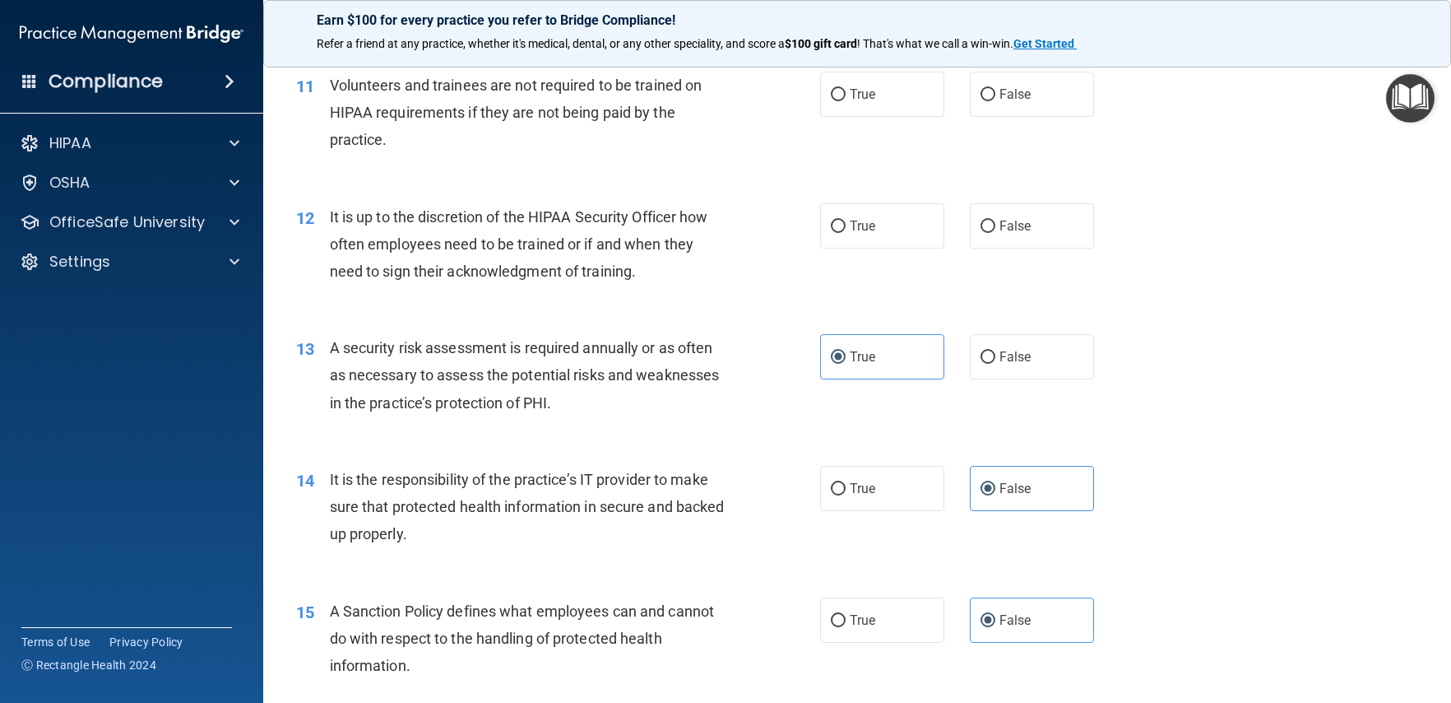
scroll to position [1524, 0]
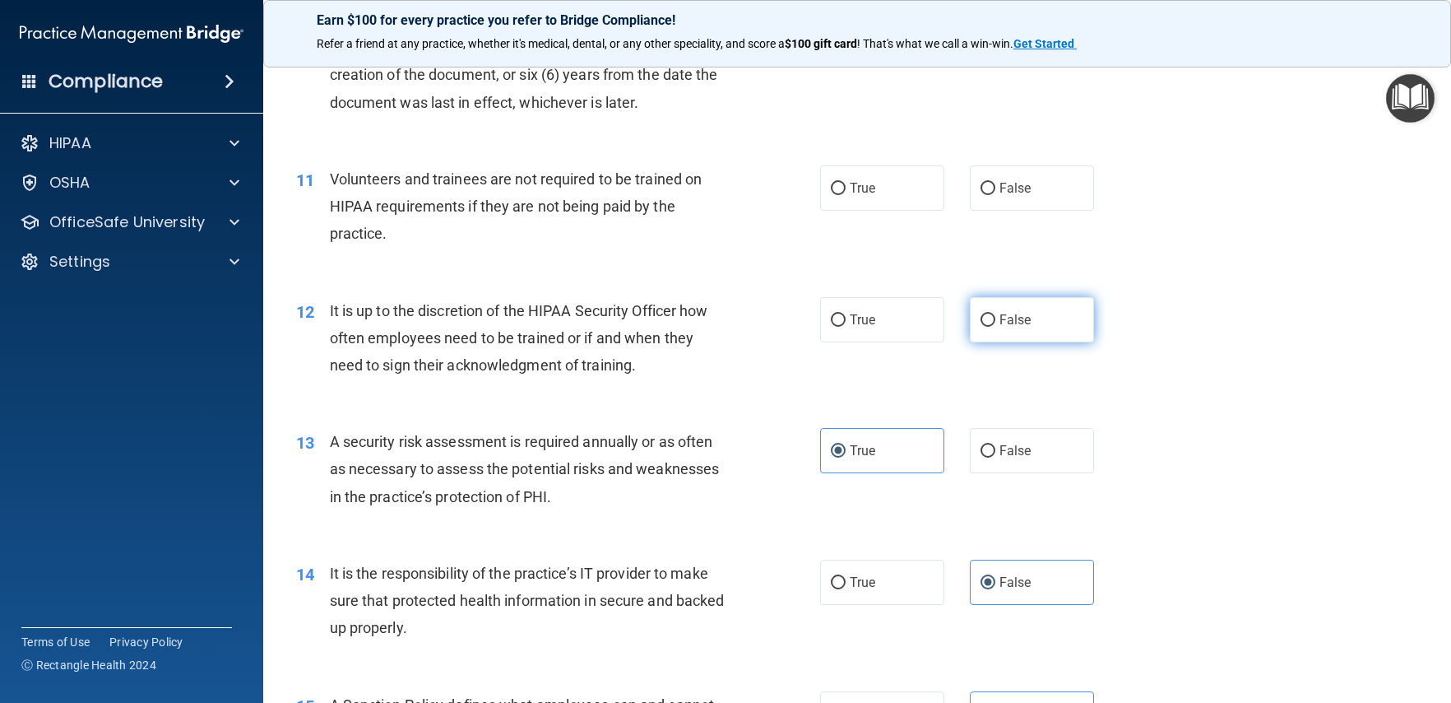
click at [989, 340] on label "False" at bounding box center [1032, 319] width 124 height 45
click at [989, 327] on input "False" at bounding box center [988, 320] width 15 height 12
radio input "true"
click at [1011, 211] on label "False" at bounding box center [1032, 187] width 124 height 45
click at [995, 195] on input "False" at bounding box center [988, 189] width 15 height 12
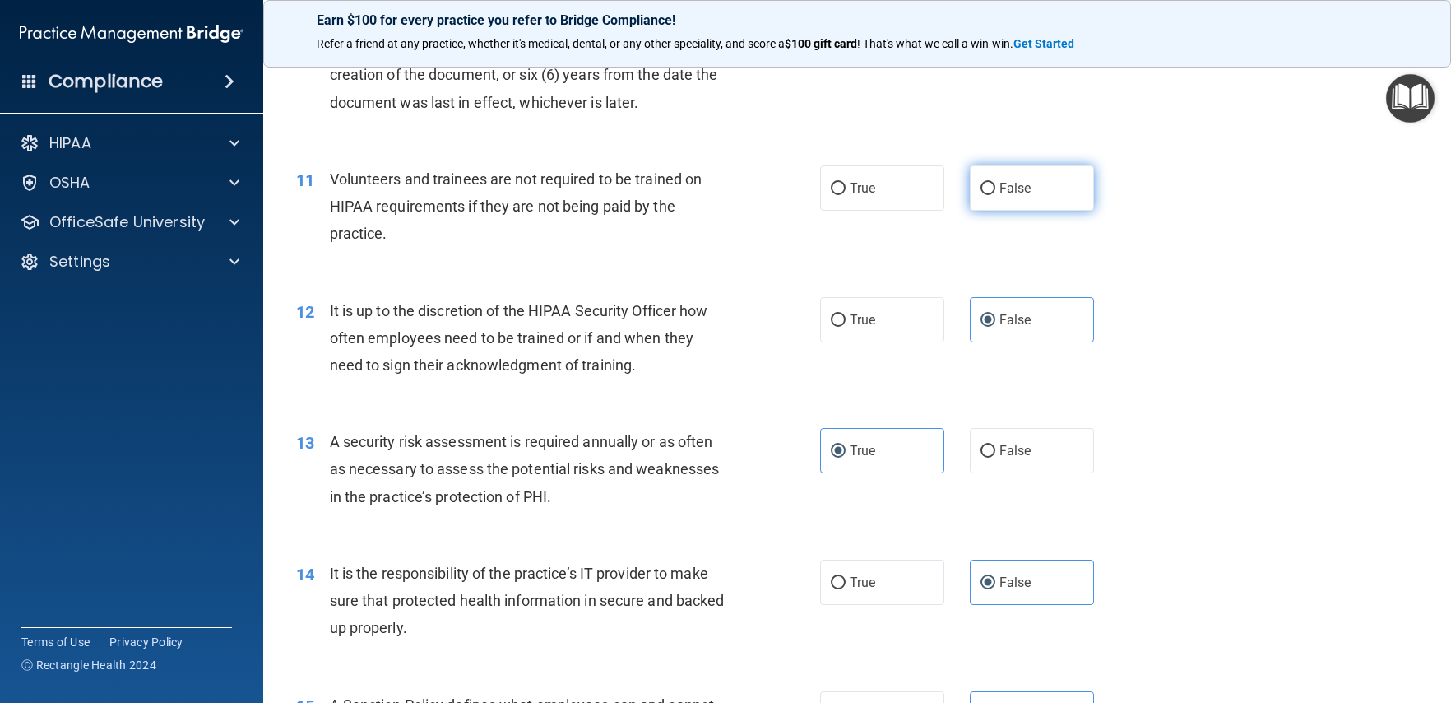
radio input "true"
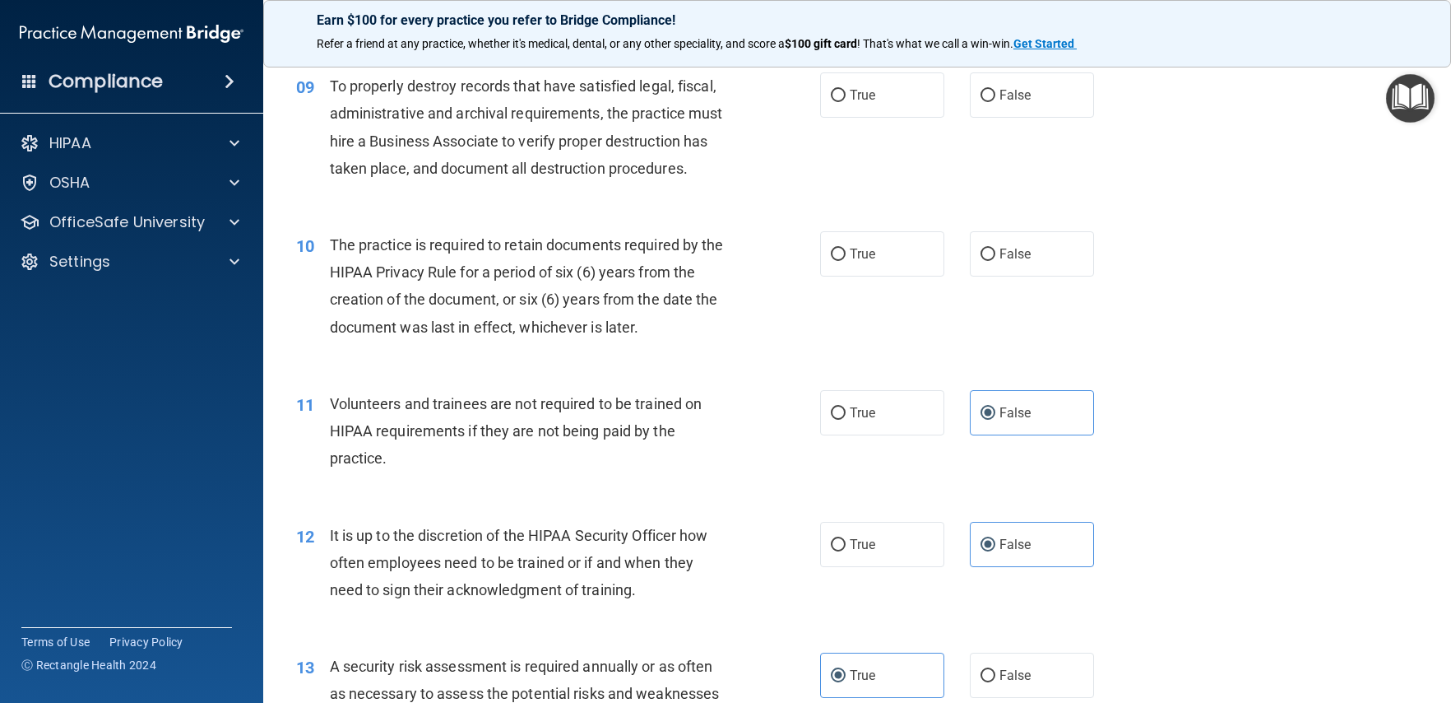
scroll to position [1299, 0]
click at [878, 277] on label "True" at bounding box center [882, 254] width 124 height 45
click at [846, 262] on input "True" at bounding box center [838, 255] width 15 height 12
radio input "true"
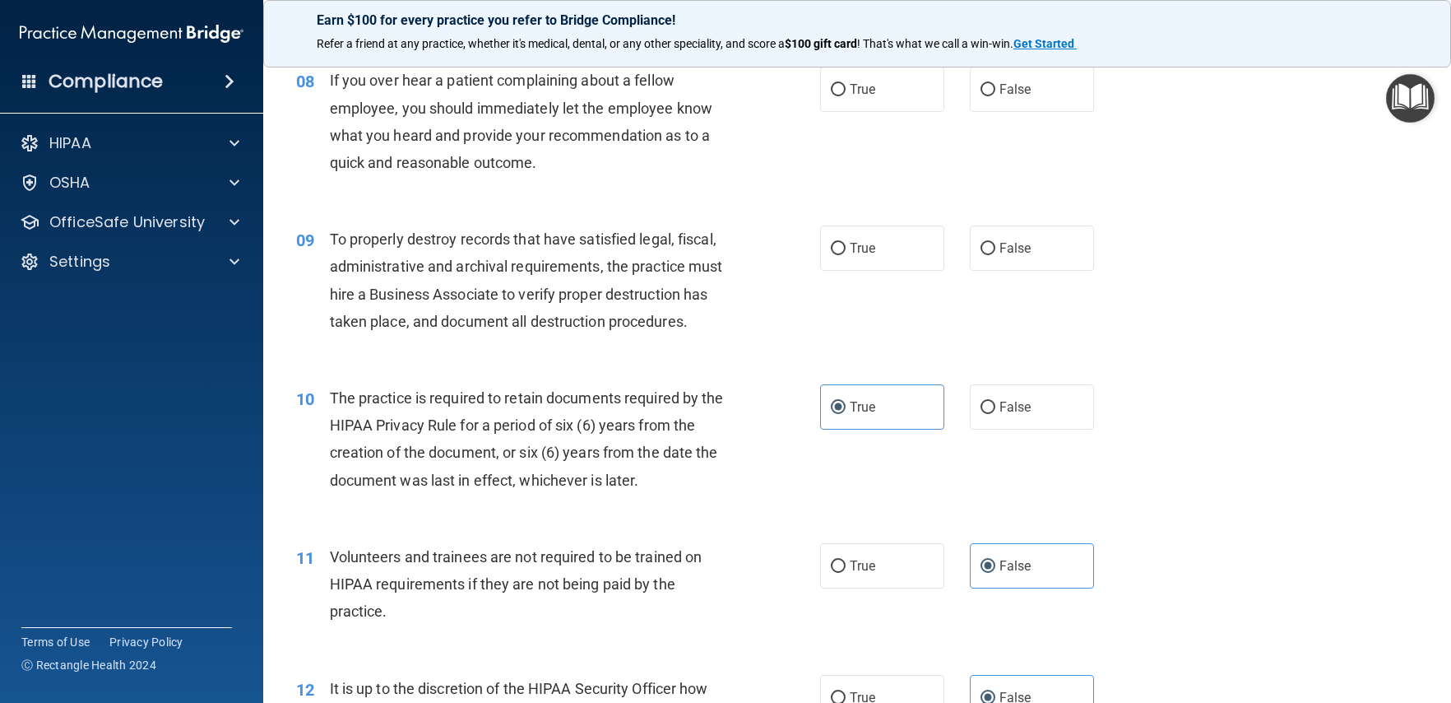
scroll to position [1144, 0]
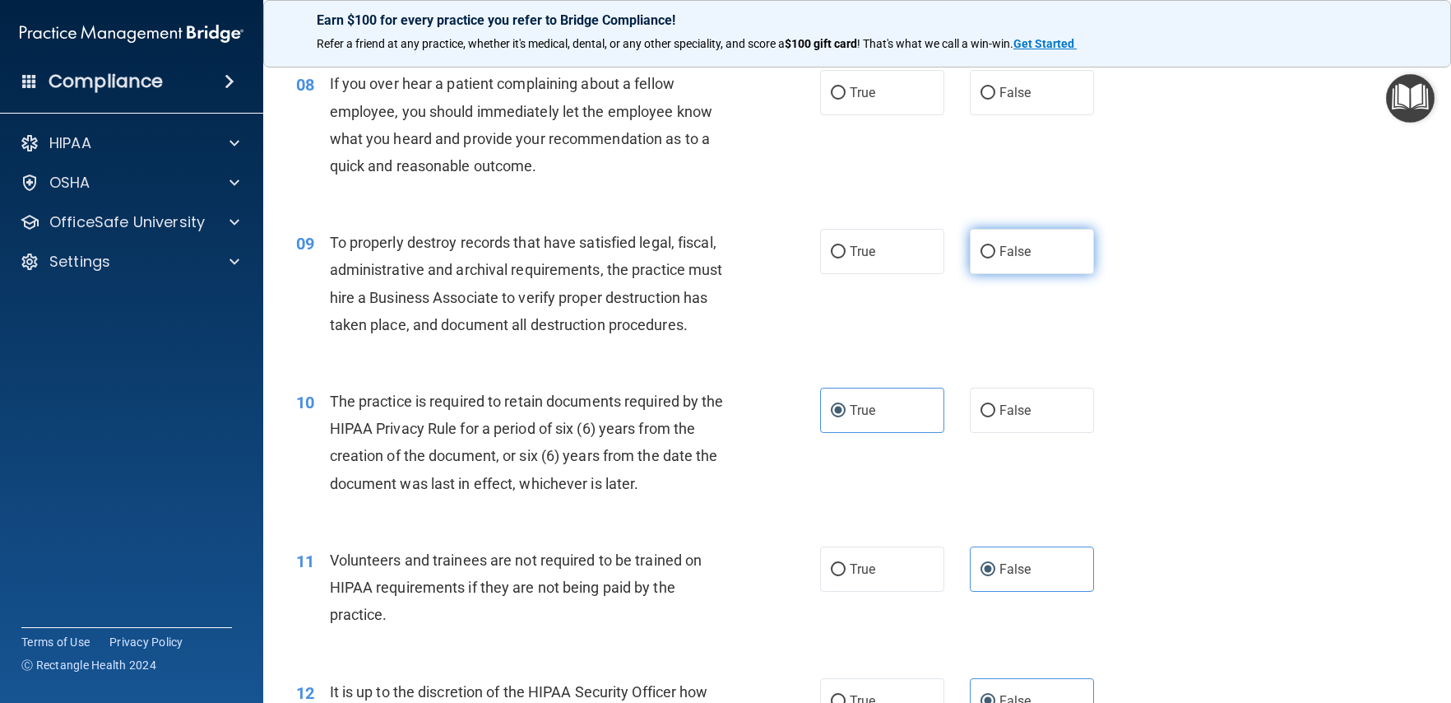
click at [1072, 274] on label "False" at bounding box center [1032, 251] width 124 height 45
click at [995, 258] on input "False" at bounding box center [988, 252] width 15 height 12
radio input "true"
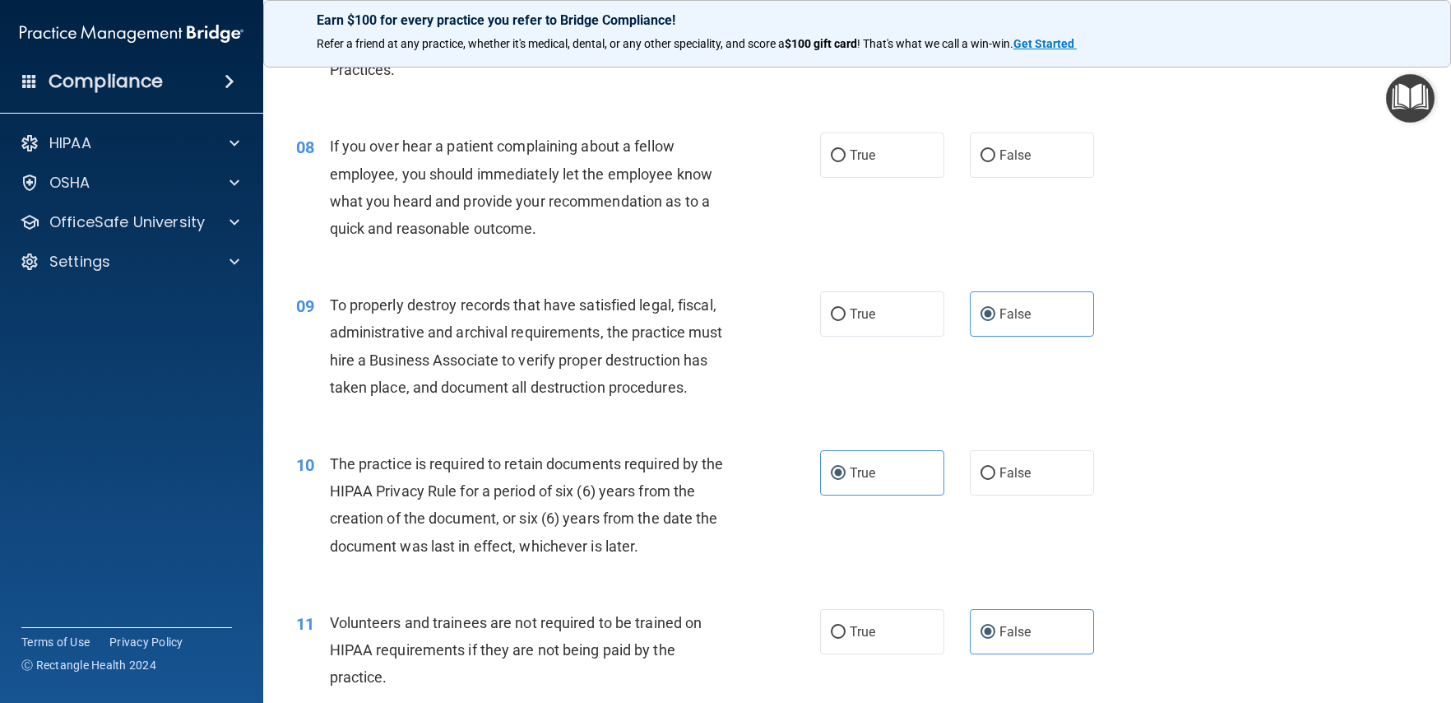
scroll to position [1070, 0]
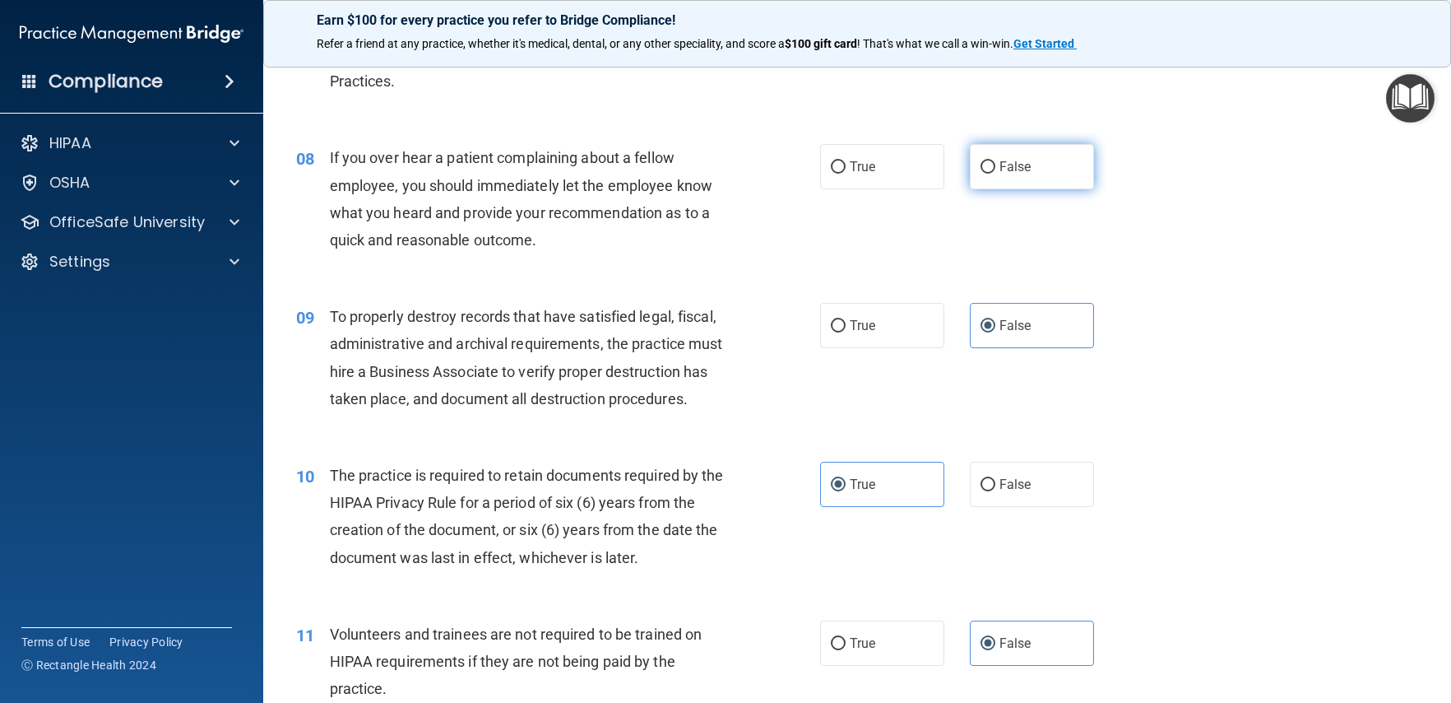
click at [1006, 189] on label "False" at bounding box center [1032, 166] width 124 height 45
click at [995, 174] on input "False" at bounding box center [988, 167] width 15 height 12
radio input "true"
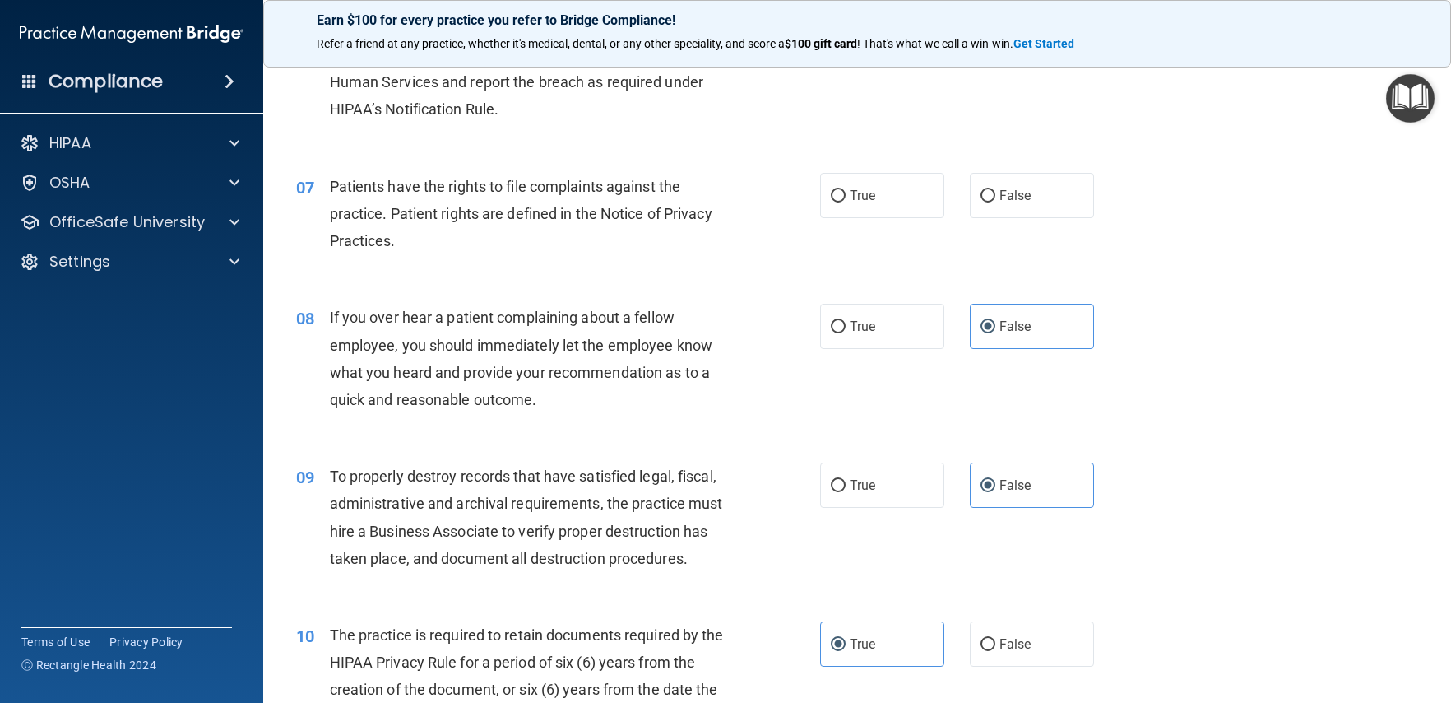
scroll to position [884, 0]
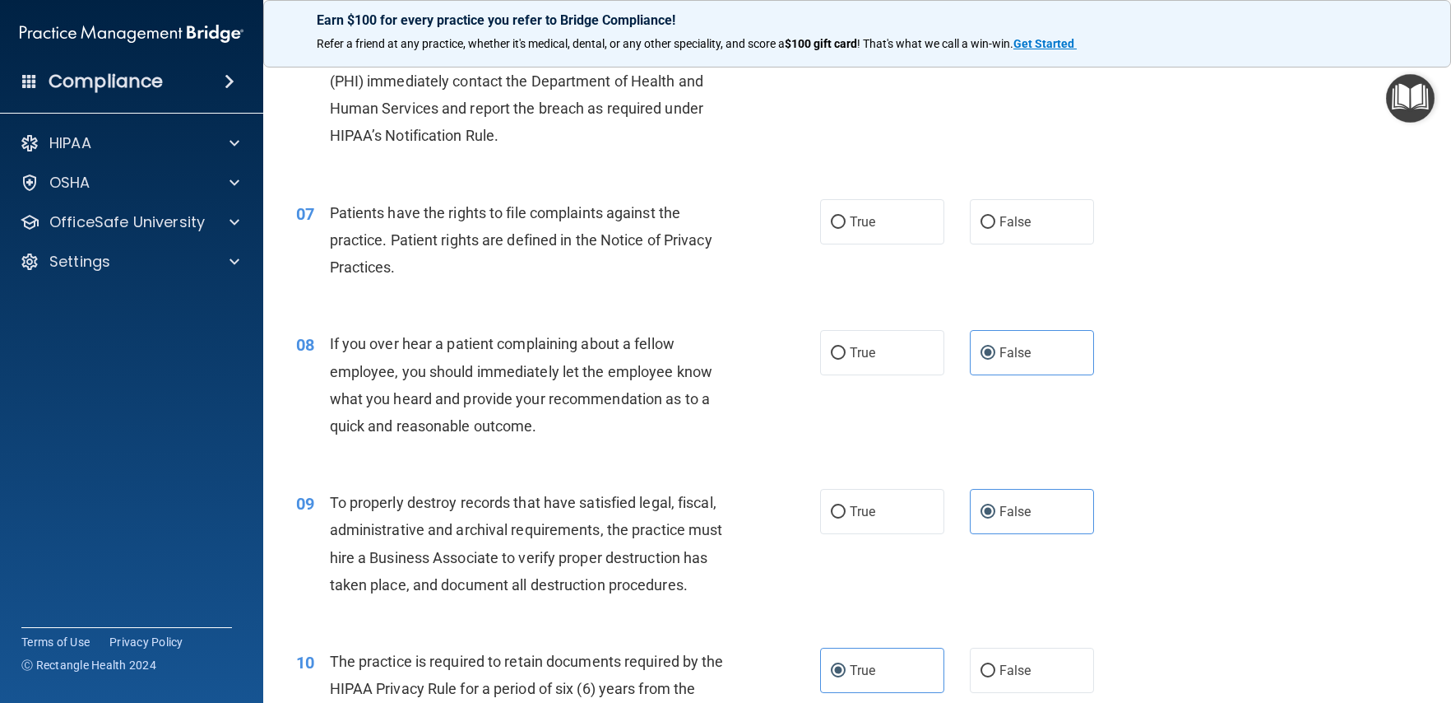
drag, startPoint x: 841, startPoint y: 249, endPoint x: 668, endPoint y: 270, distance: 174.0
click at [841, 244] on label "True" at bounding box center [882, 221] width 124 height 45
click at [841, 229] on input "True" at bounding box center [838, 222] width 15 height 12
radio input "true"
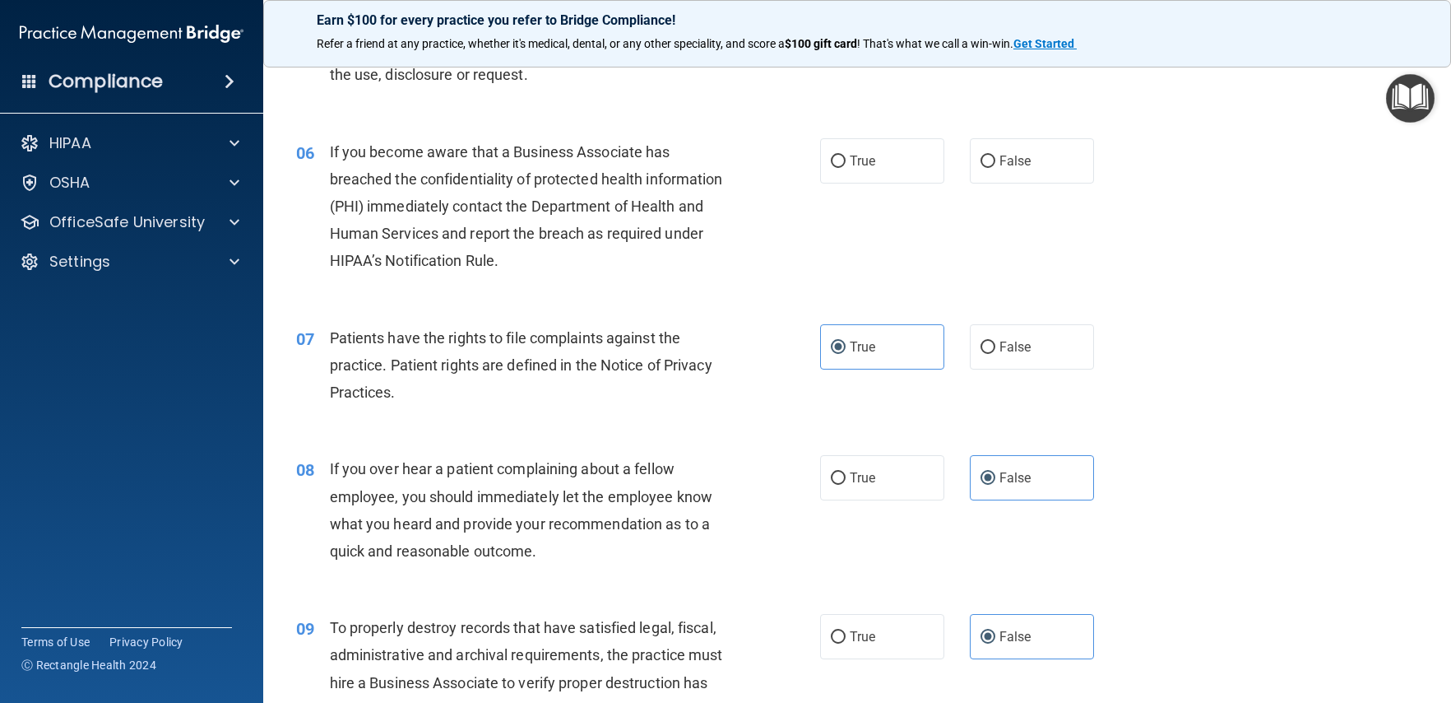
scroll to position [732, 0]
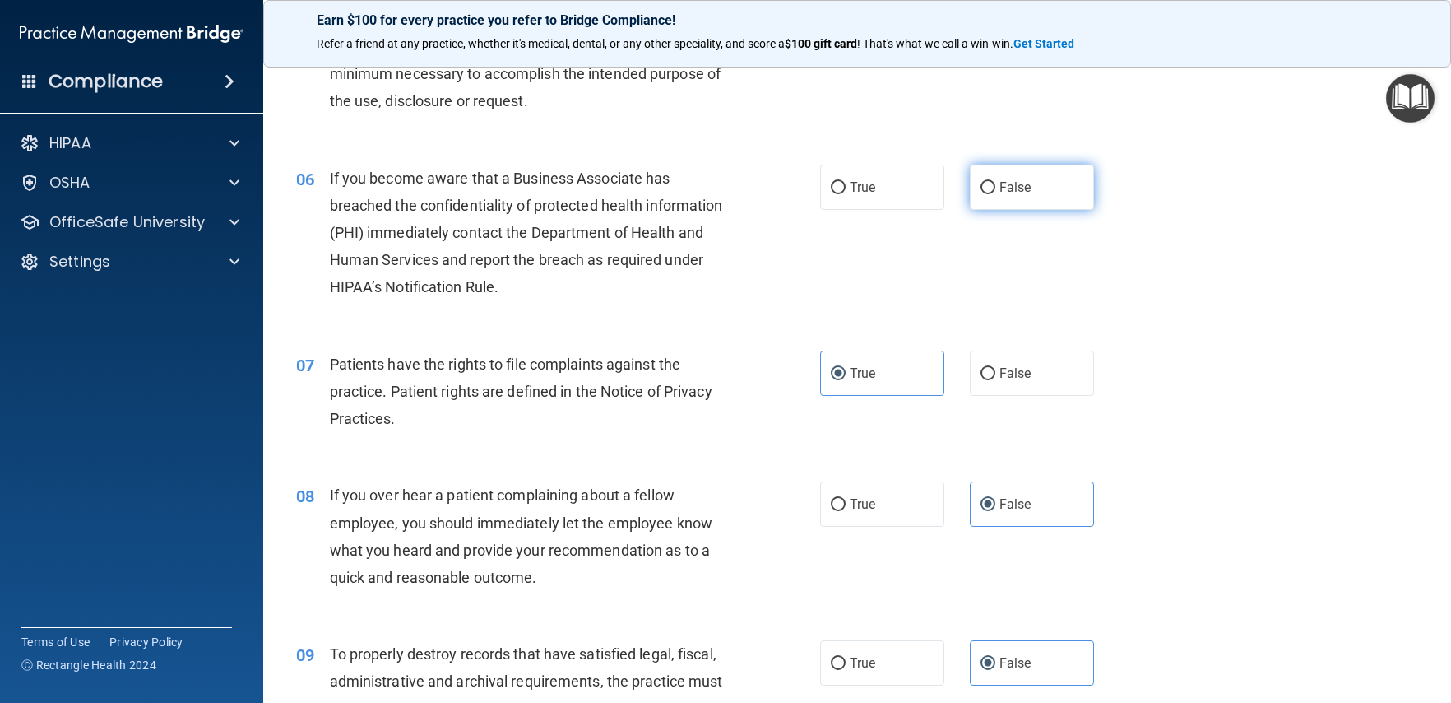
click at [986, 210] on label "False" at bounding box center [1032, 187] width 124 height 45
click at [986, 194] on input "False" at bounding box center [988, 188] width 15 height 12
radio input "true"
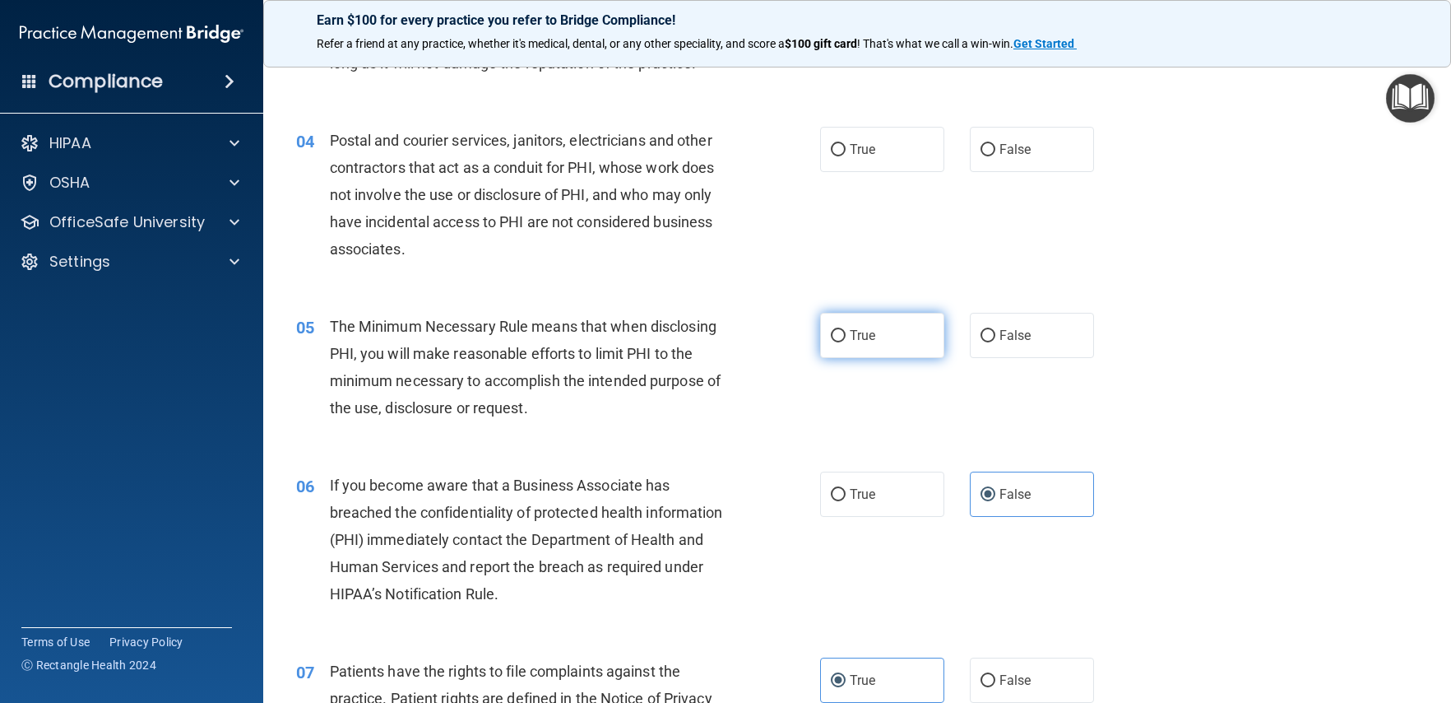
click at [838, 342] on input "True" at bounding box center [838, 336] width 15 height 12
radio input "true"
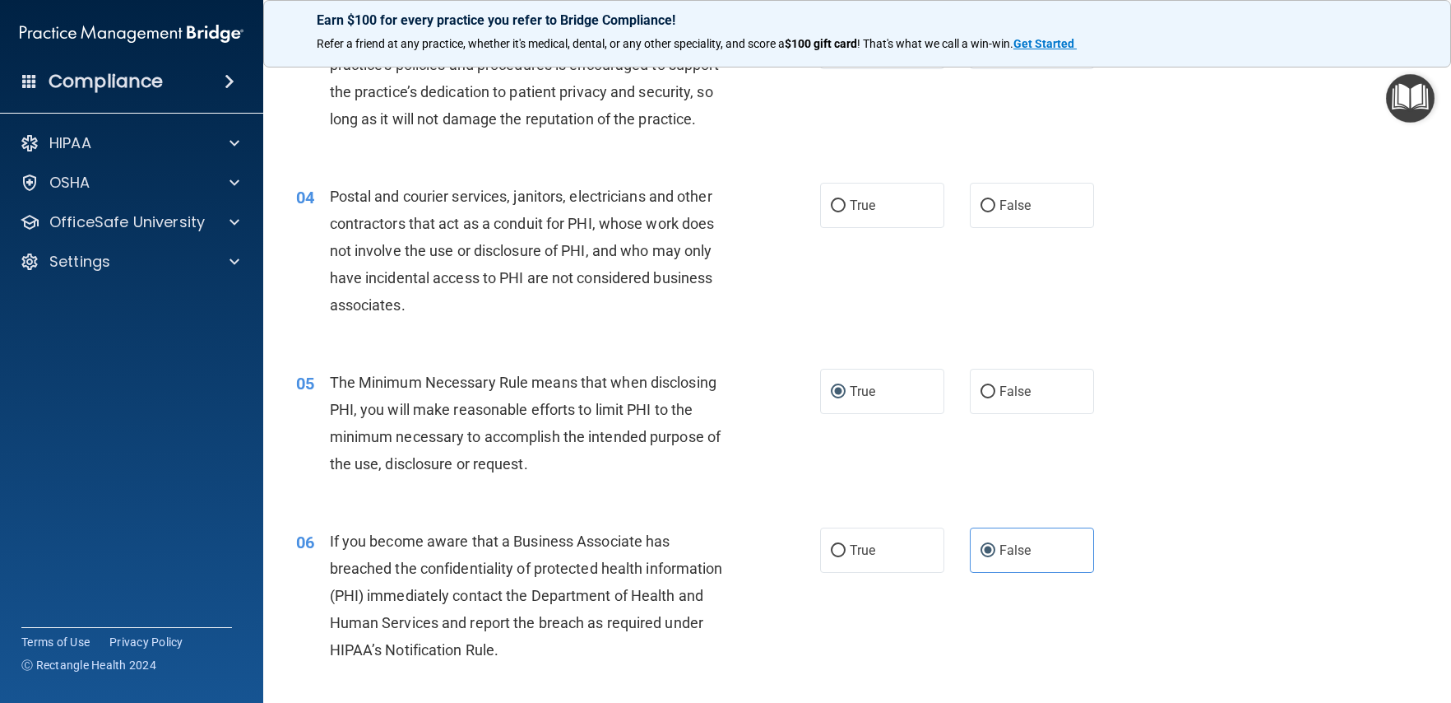
scroll to position [368, 0]
click at [898, 230] on label "True" at bounding box center [882, 206] width 124 height 45
click at [846, 214] on input "True" at bounding box center [838, 208] width 15 height 12
radio input "true"
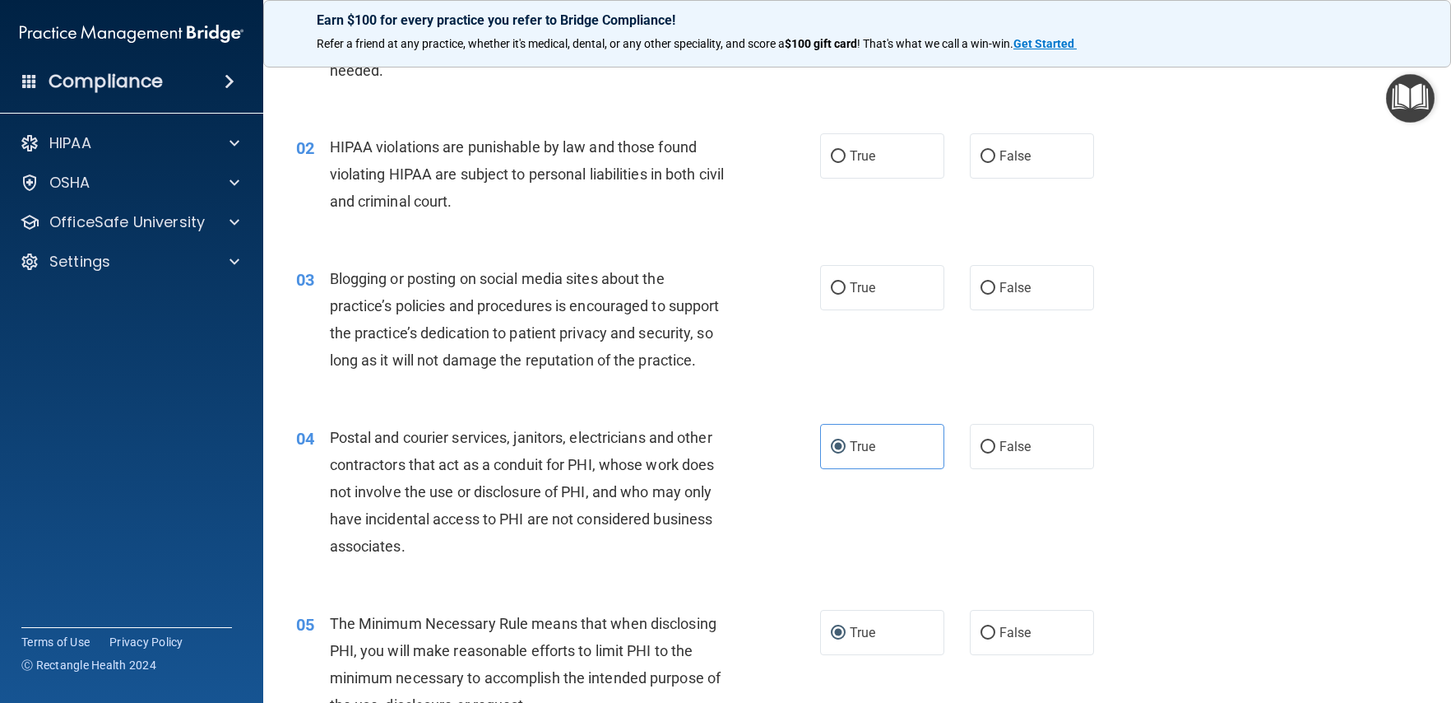
scroll to position [114, 0]
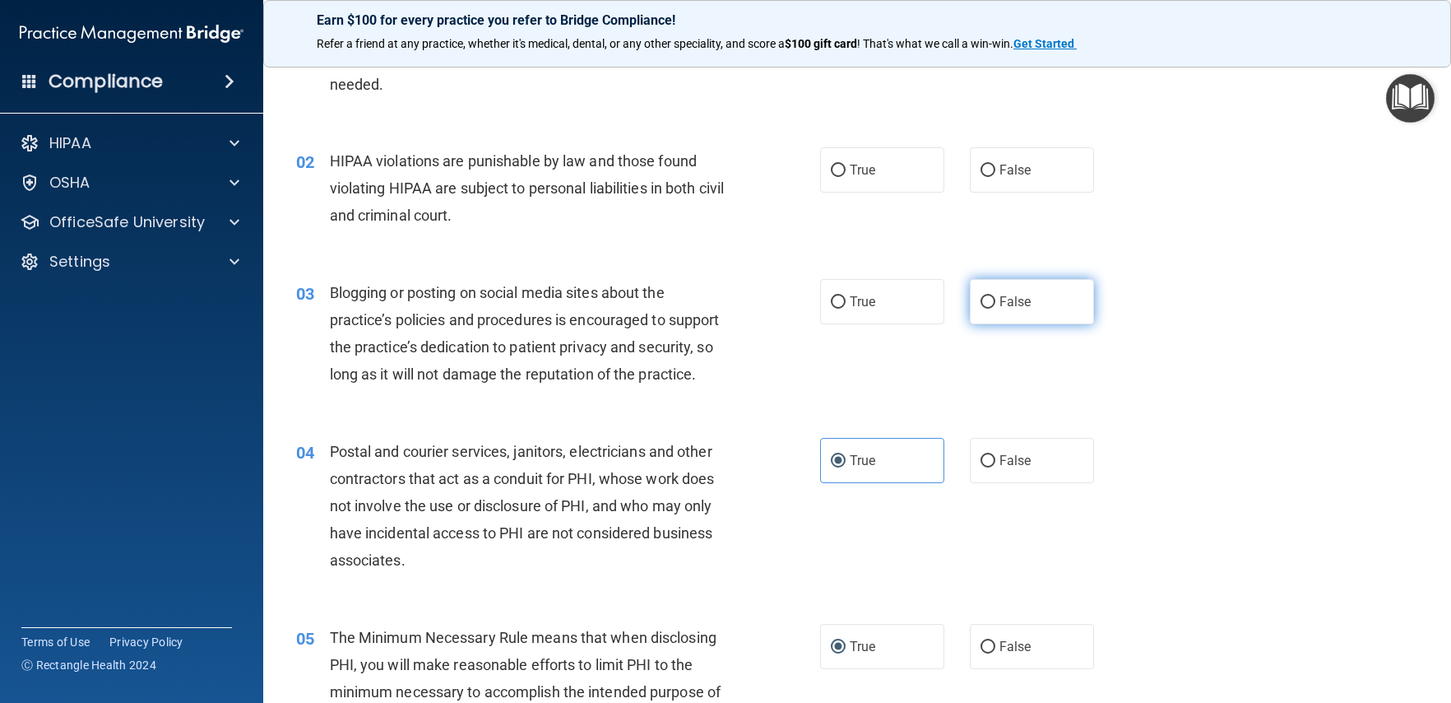
click at [1048, 311] on label "False" at bounding box center [1032, 301] width 124 height 45
click at [995, 309] on input "False" at bounding box center [988, 302] width 15 height 12
radio input "true"
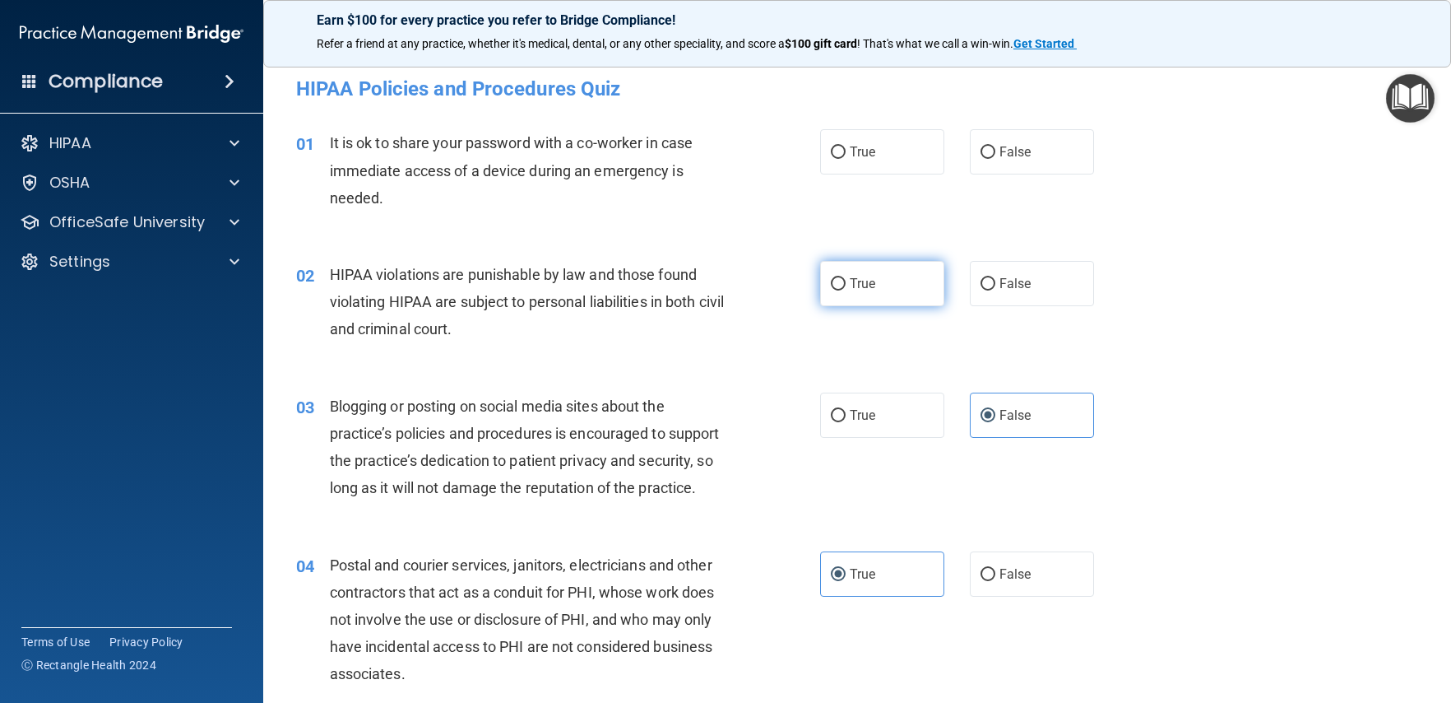
scroll to position [0, 0]
click at [831, 282] on input "True" at bounding box center [838, 285] width 15 height 12
radio input "true"
click at [990, 167] on label "False" at bounding box center [1032, 152] width 124 height 45
click at [990, 160] on input "False" at bounding box center [988, 153] width 15 height 12
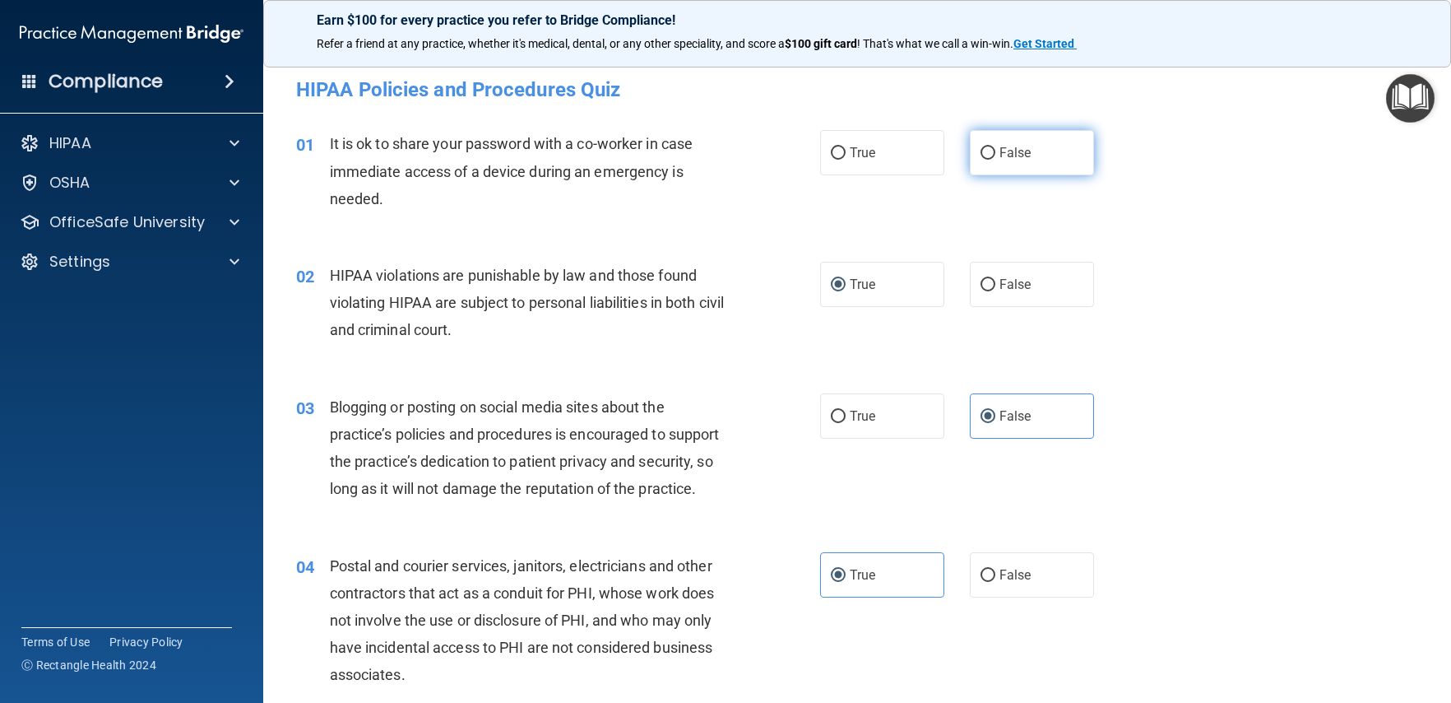
radio input "true"
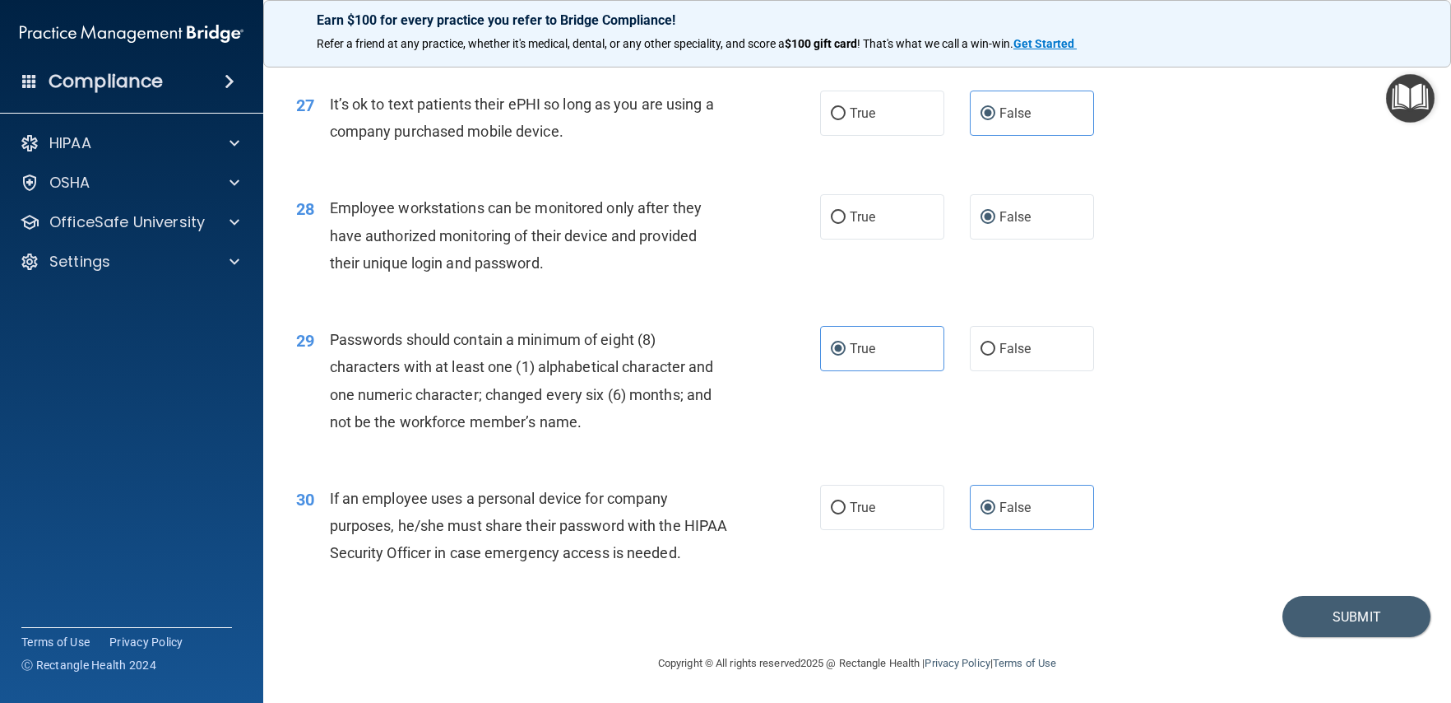
scroll to position [3728, 0]
click at [1351, 620] on button "Submit" at bounding box center [1357, 617] width 148 height 42
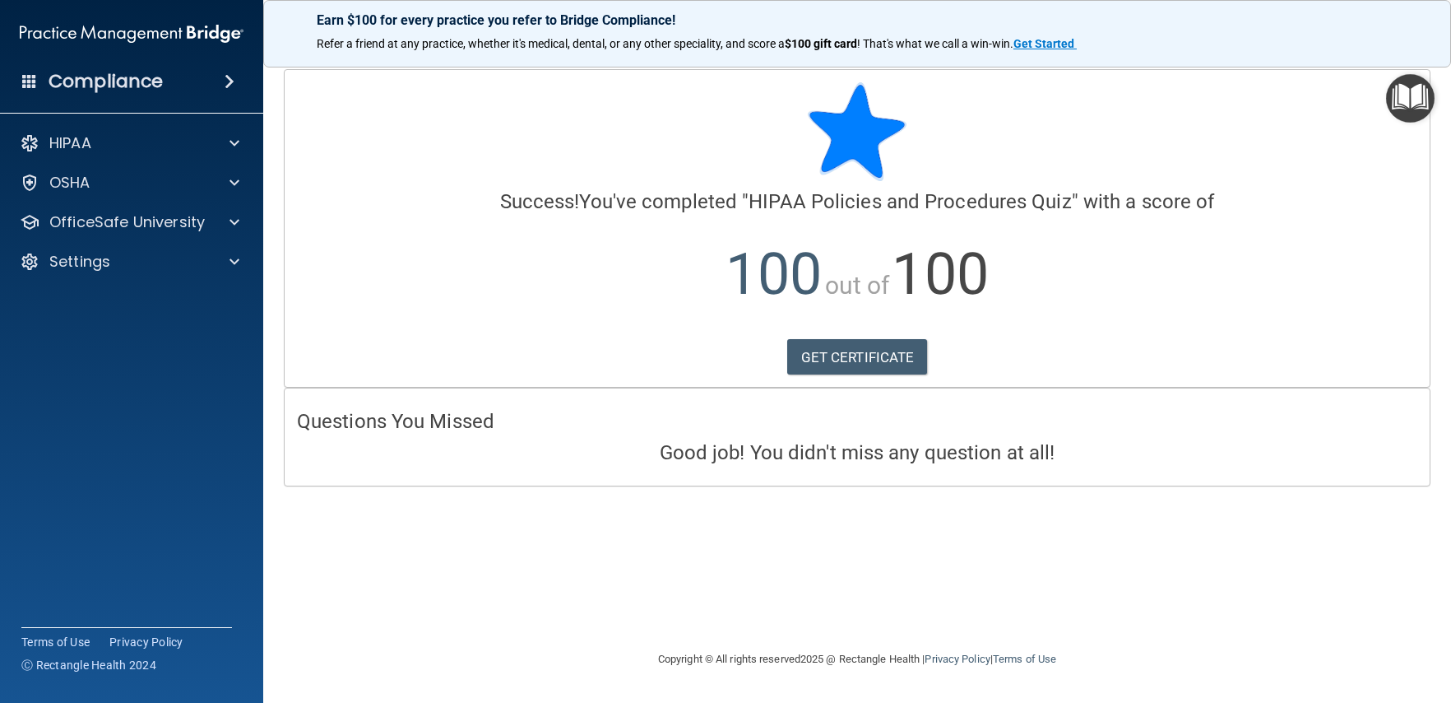
click at [1395, 97] on img "Open Resource Center" at bounding box center [1410, 98] width 49 height 49
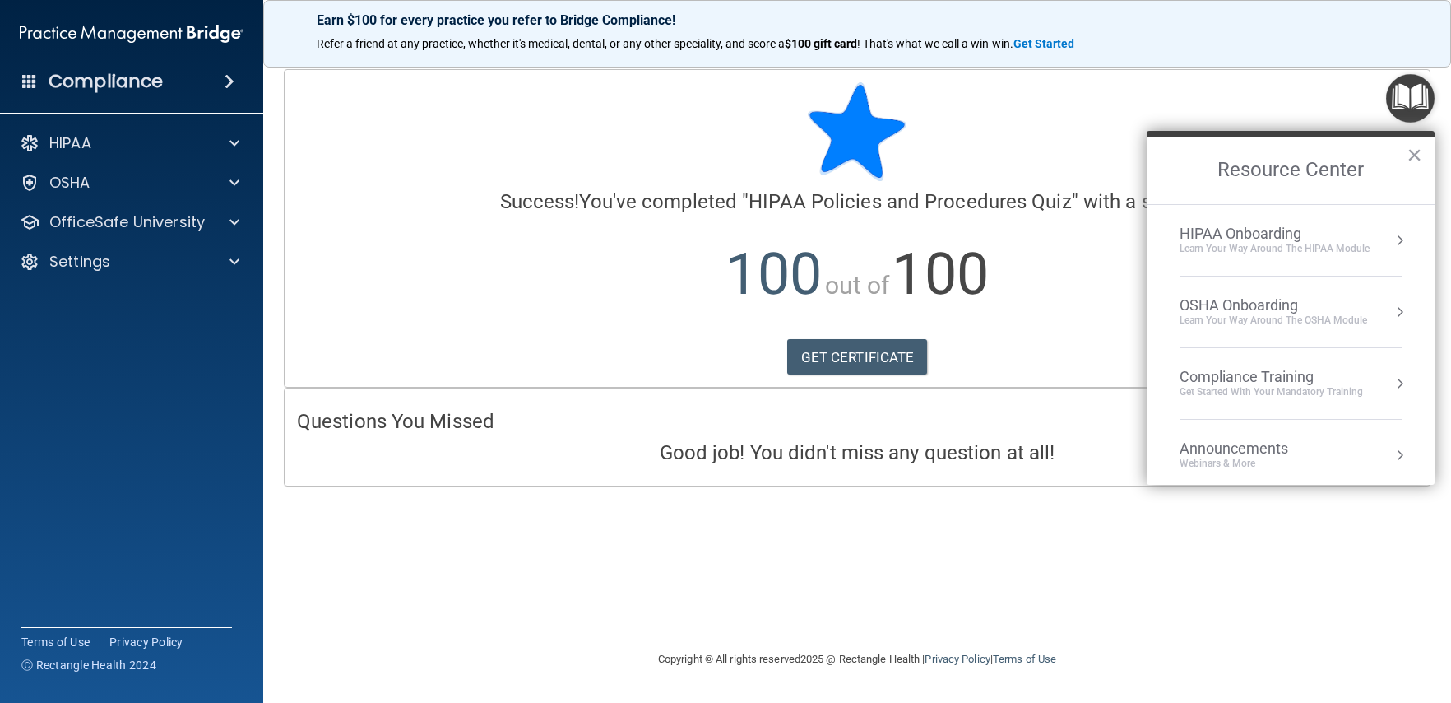
click at [1295, 238] on div "HIPAA Onboarding" at bounding box center [1275, 234] width 190 height 18
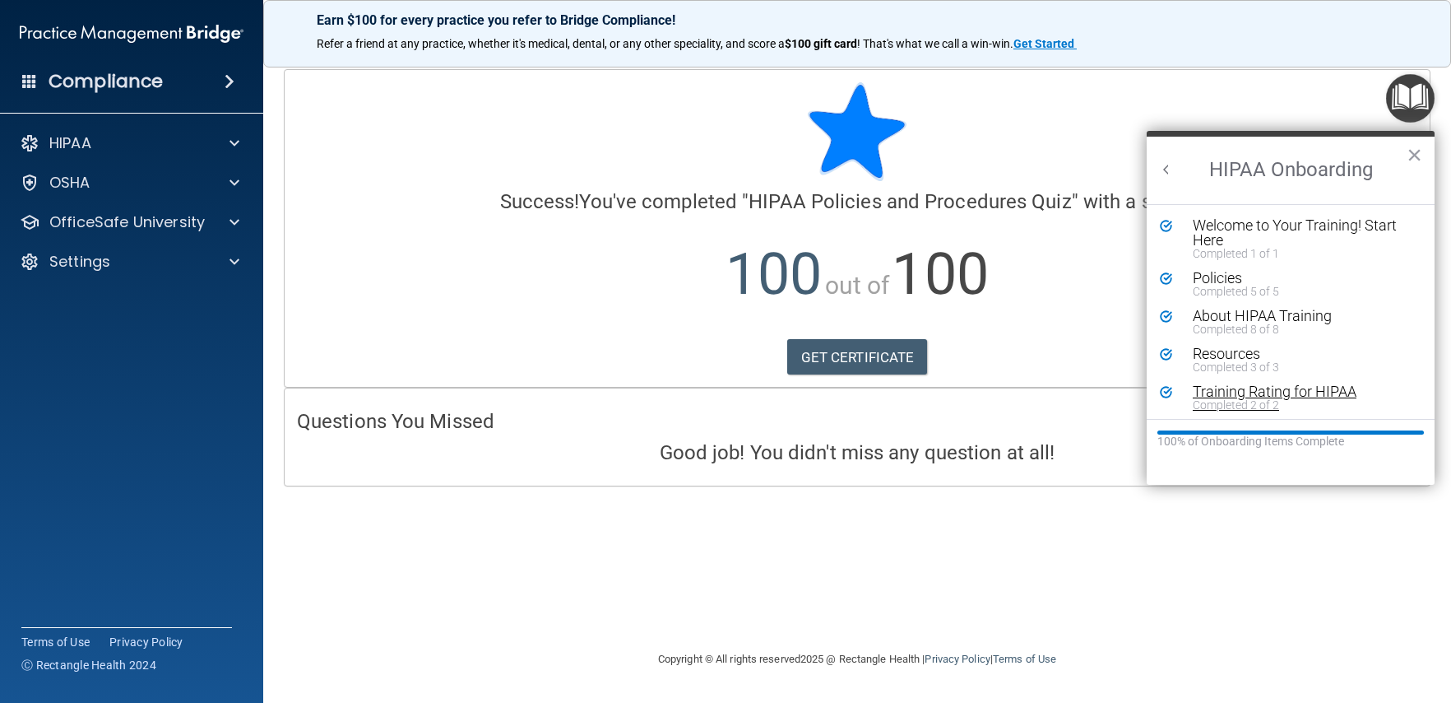
click at [1278, 391] on div "Training Rating for HIPAA" at bounding box center [1297, 391] width 208 height 15
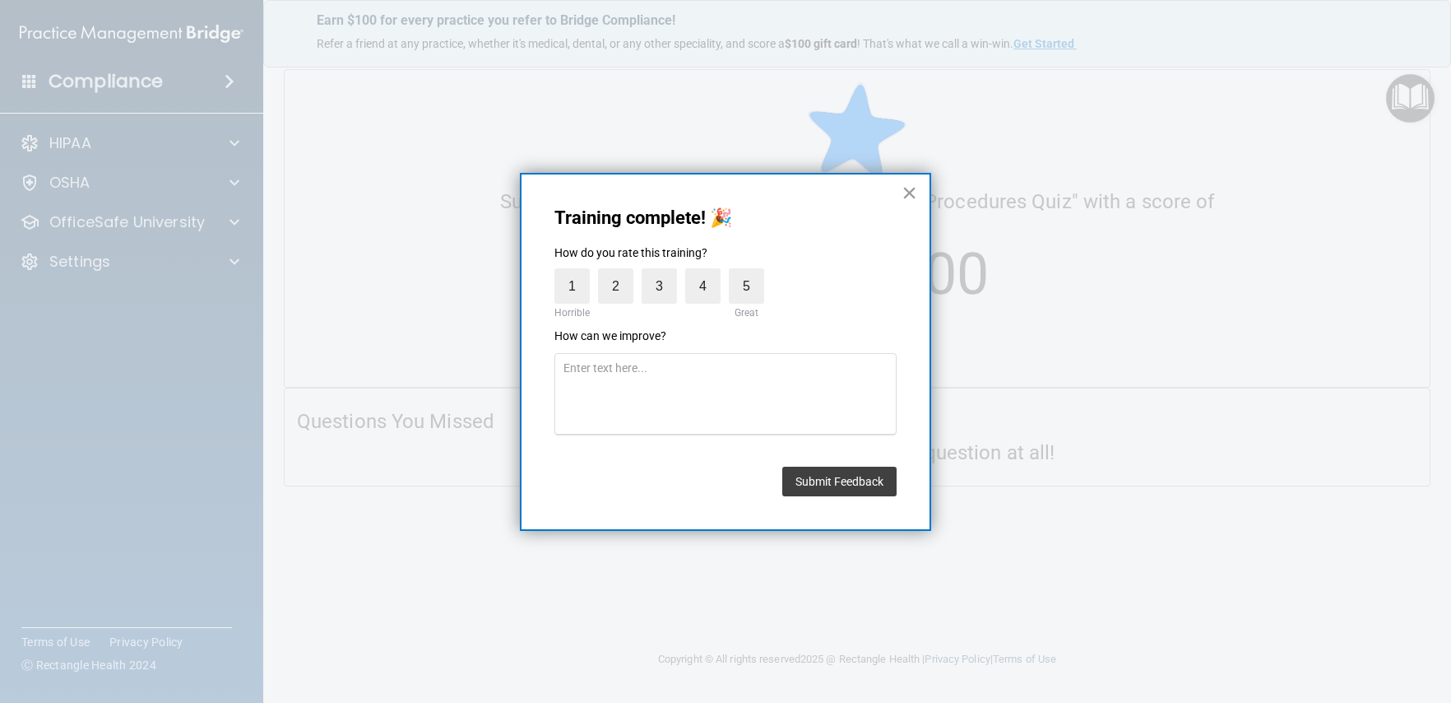
click at [913, 196] on button "×" at bounding box center [910, 192] width 16 height 26
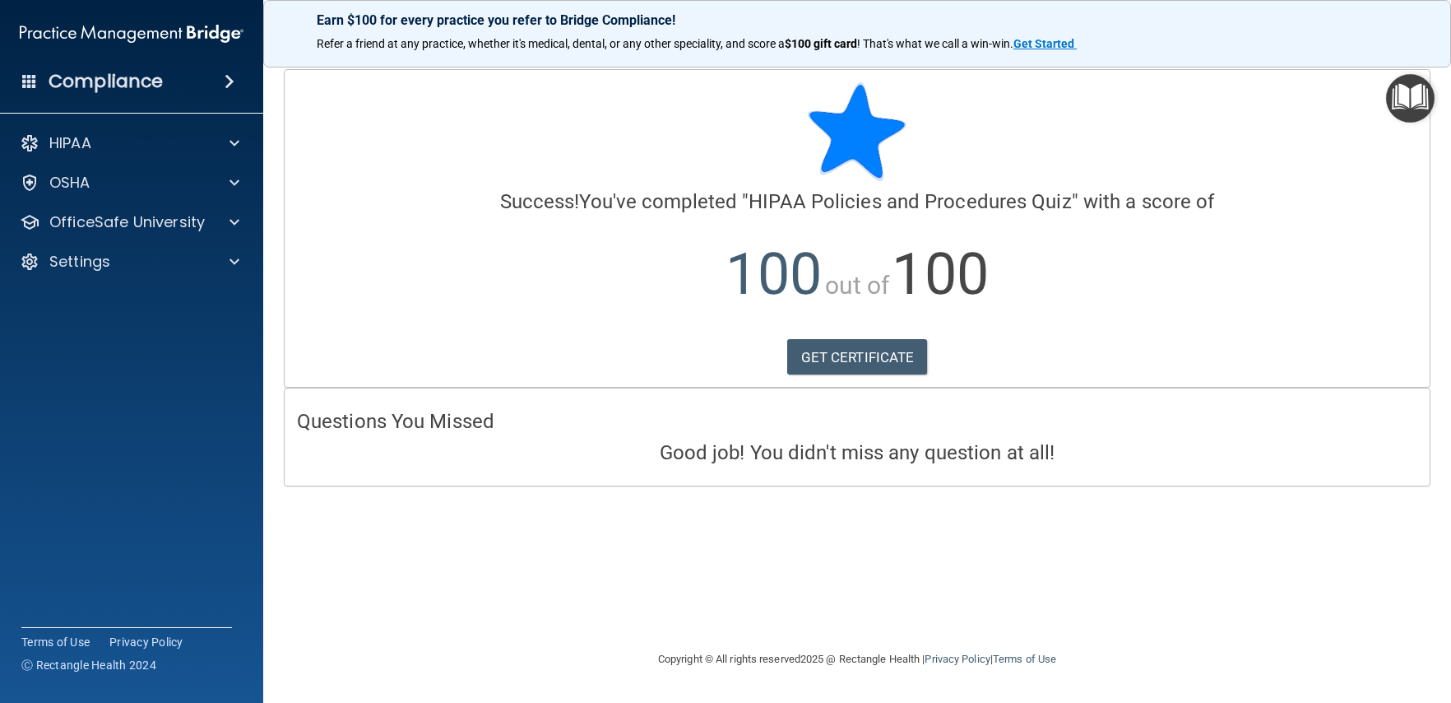
click at [1410, 105] on img "Open Resource Center" at bounding box center [1410, 98] width 49 height 49
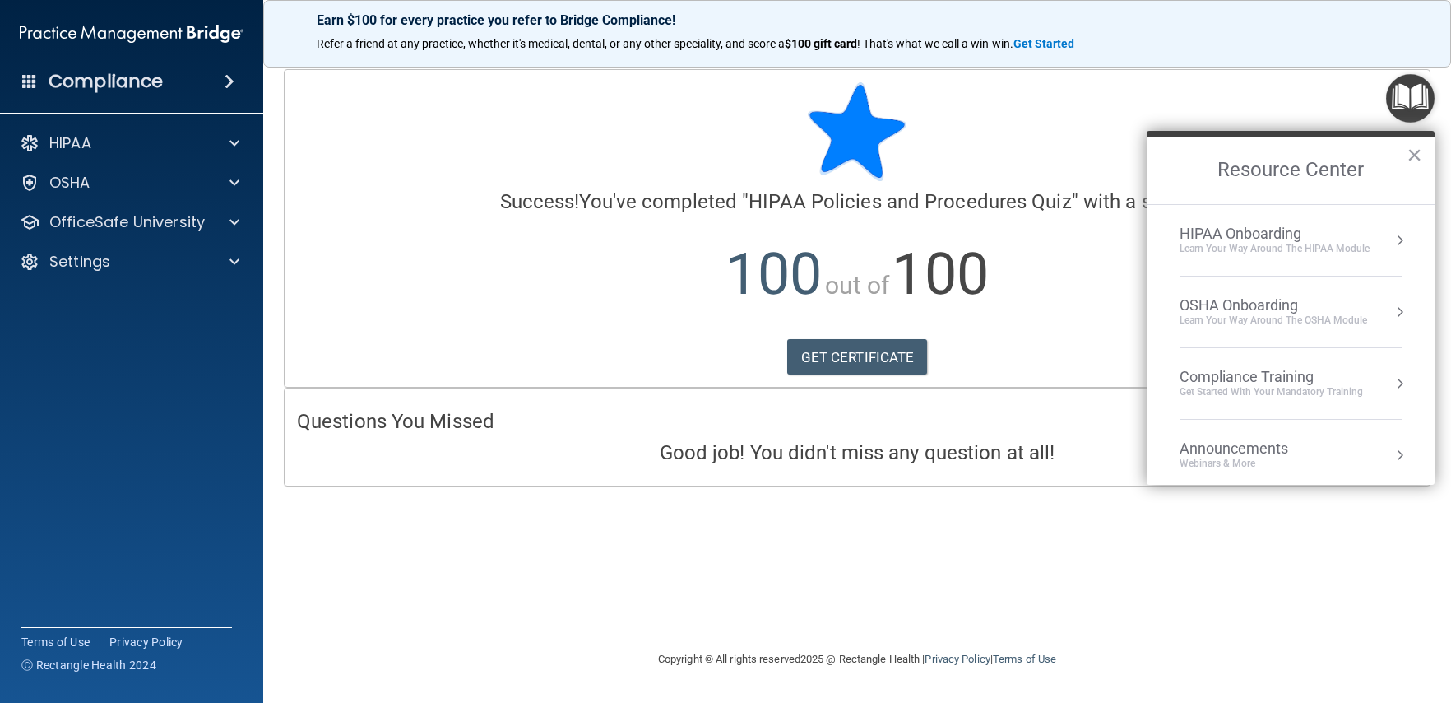
click at [1362, 314] on div "Learn your way around the OSHA module" at bounding box center [1274, 320] width 188 height 14
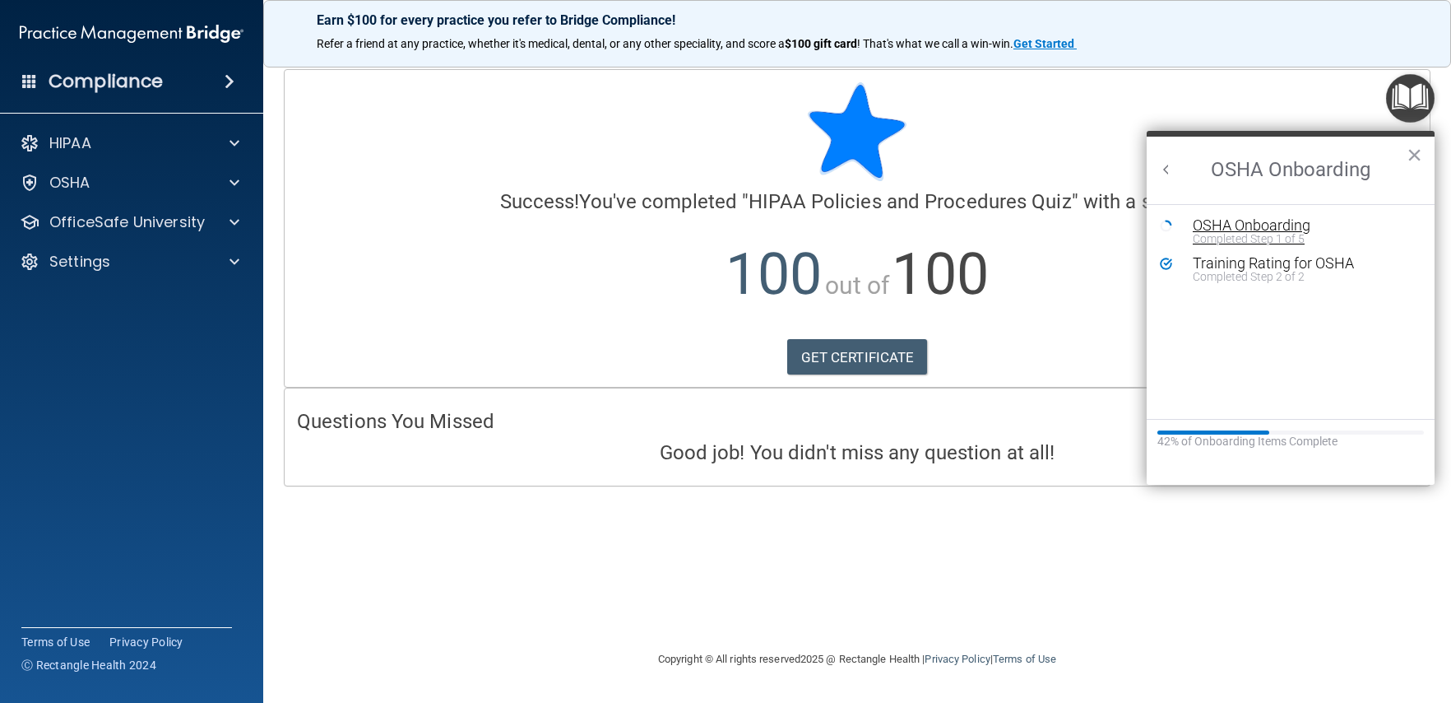
click at [1246, 236] on div "Completed Step 1 of 5" at bounding box center [1303, 239] width 220 height 12
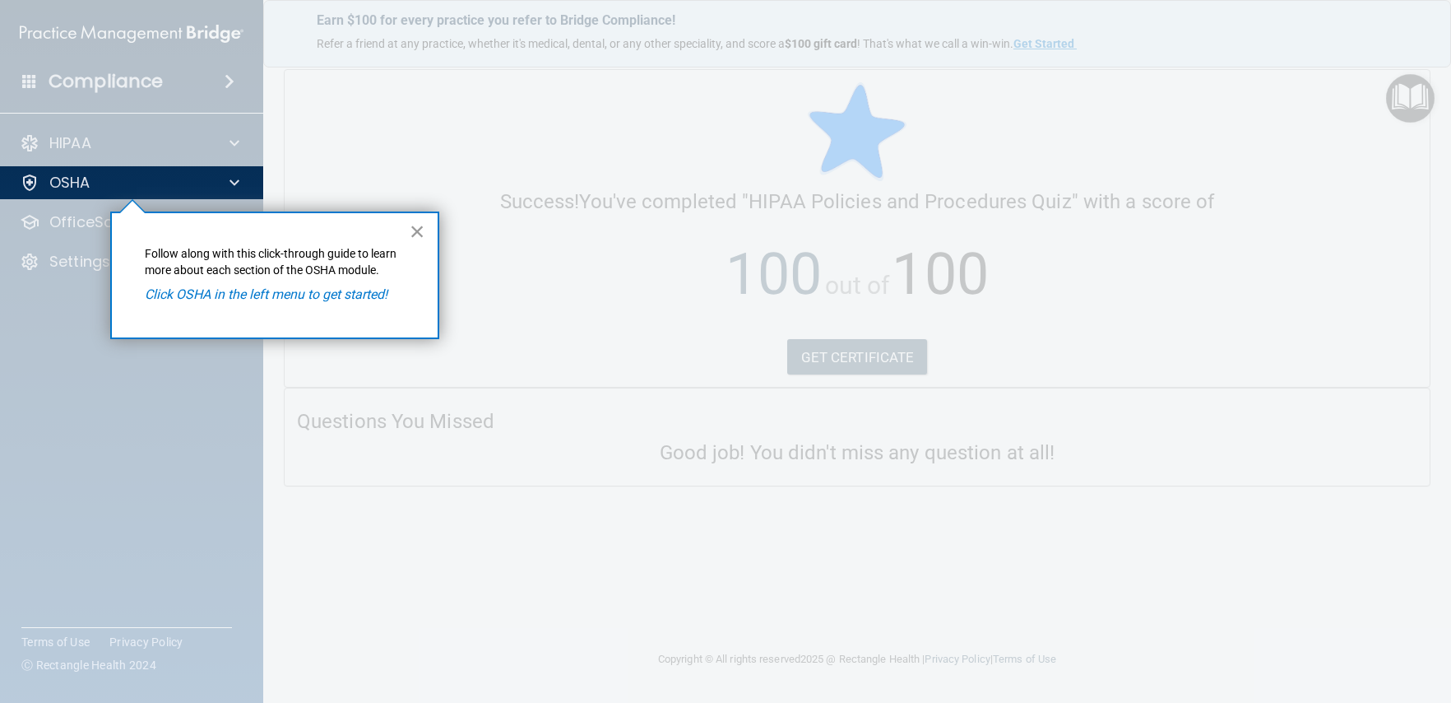
click at [424, 234] on button "×" at bounding box center [418, 231] width 16 height 26
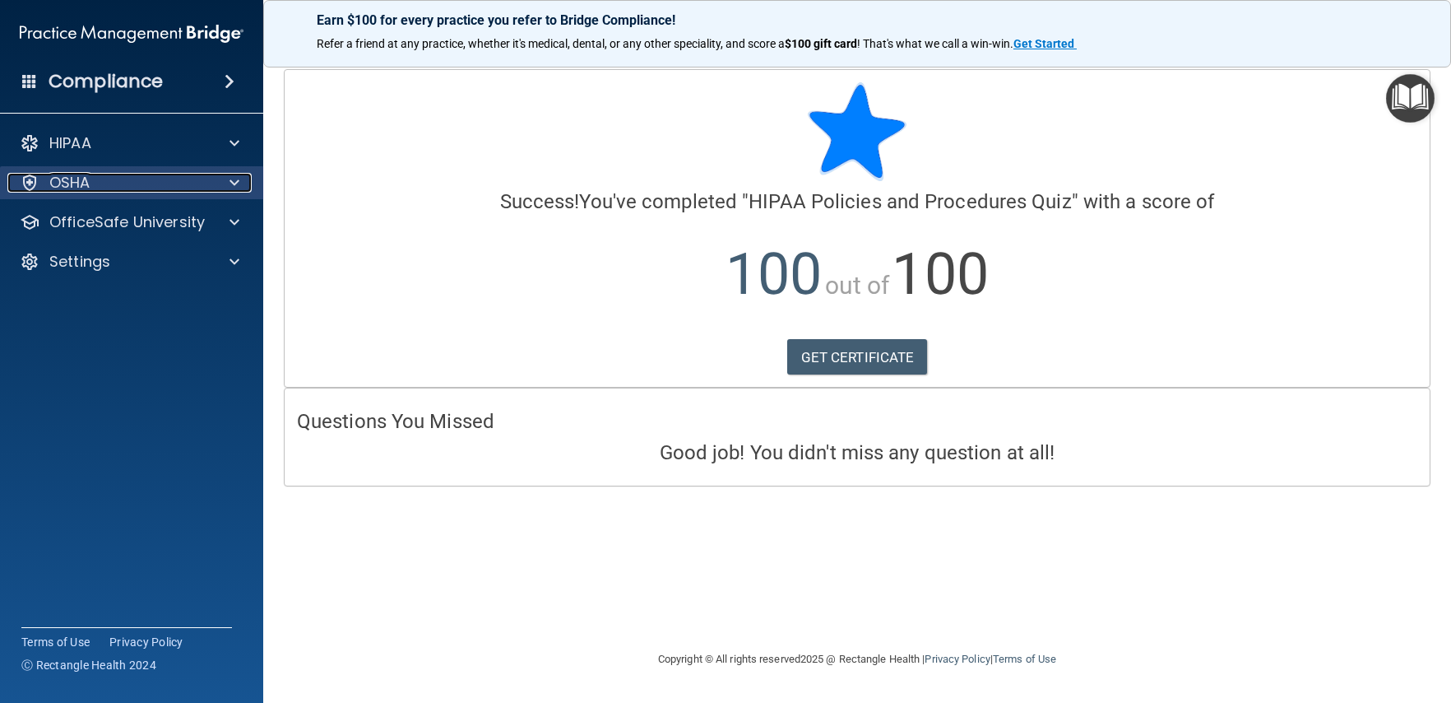
click at [132, 190] on div "OSHA" at bounding box center [109, 183] width 204 height 20
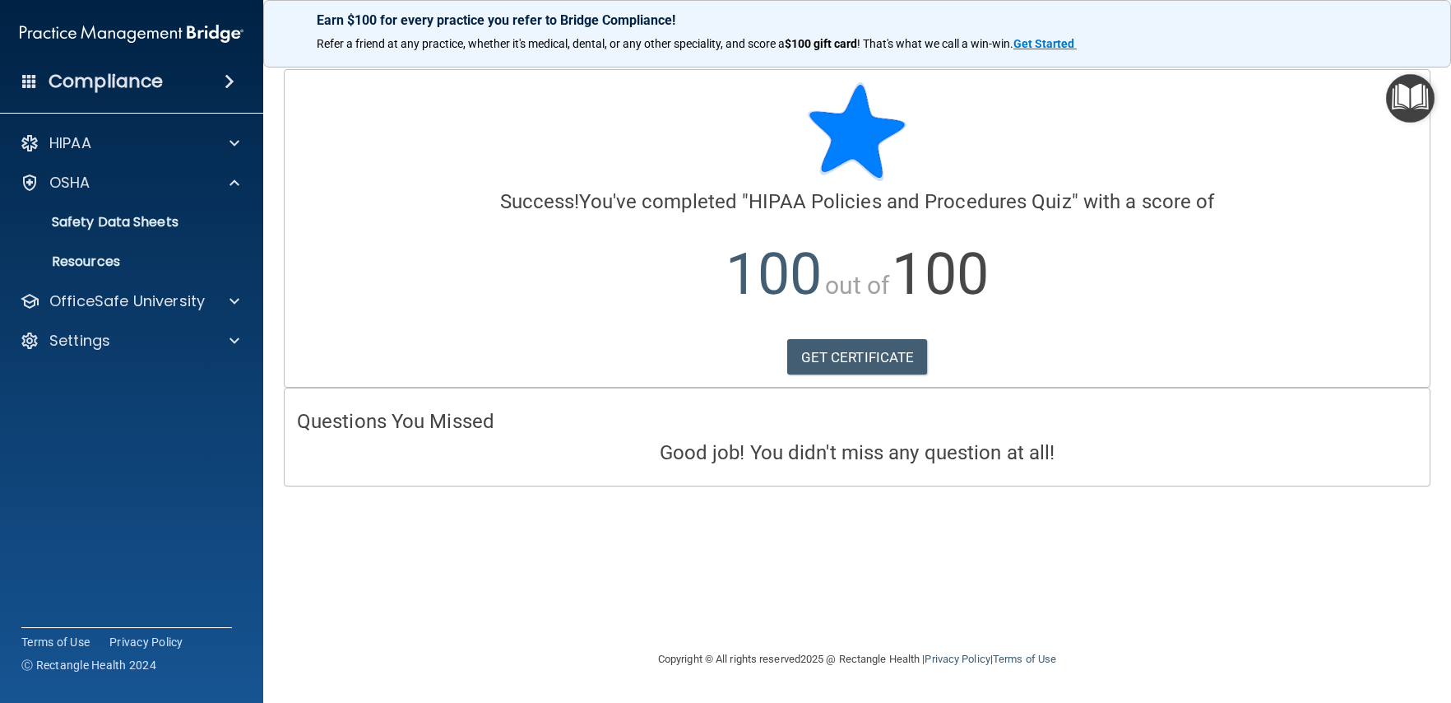
click at [1410, 100] on img "Open Resource Center" at bounding box center [1410, 98] width 49 height 49
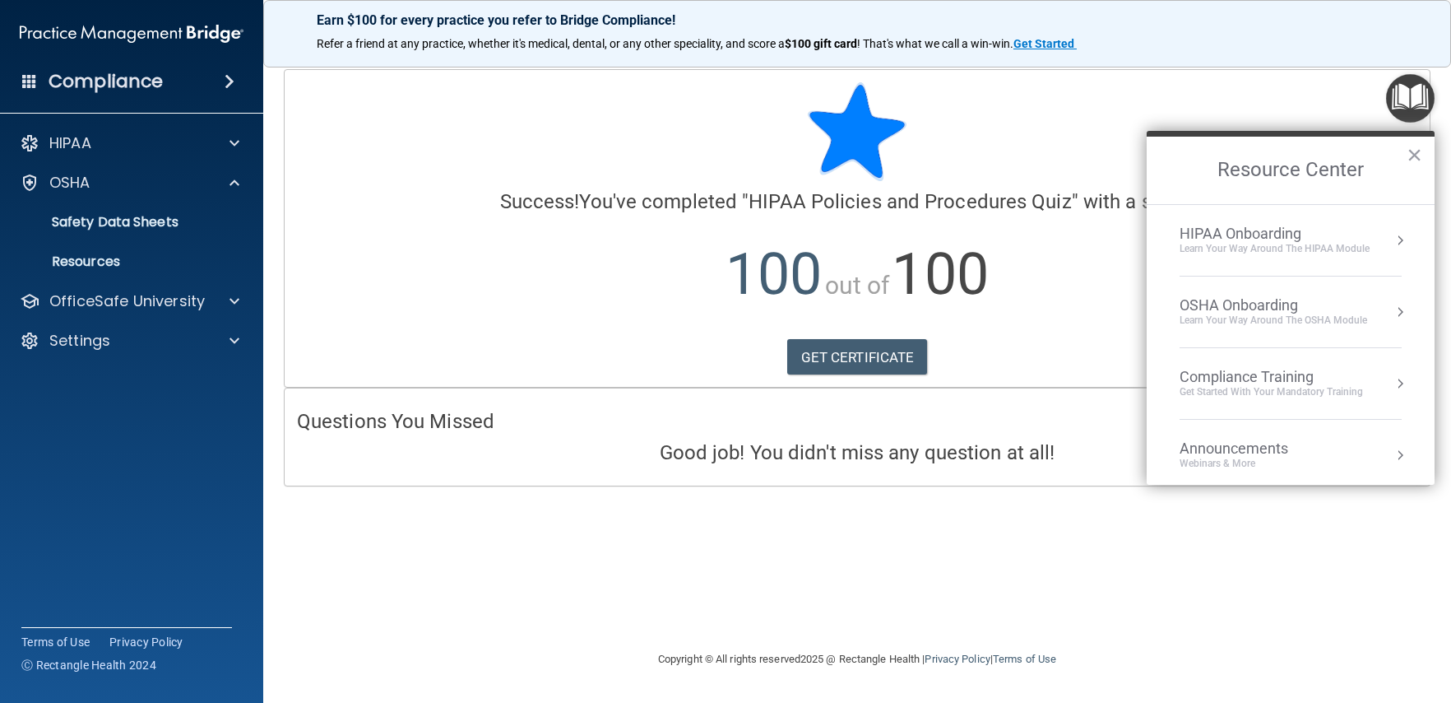
click at [1303, 302] on div "OSHA Onboarding" at bounding box center [1274, 305] width 188 height 18
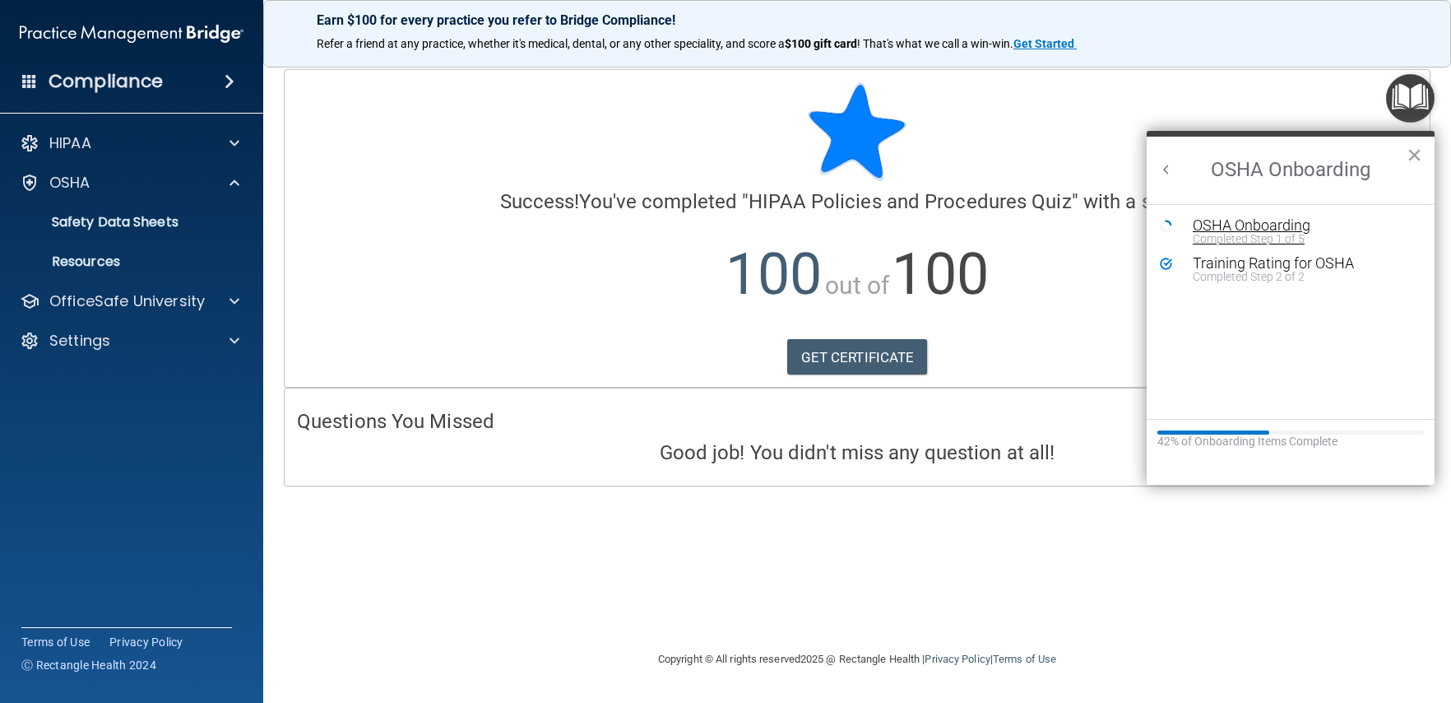
click at [1264, 230] on div "OSHA Onboarding" at bounding box center [1303, 225] width 220 height 15
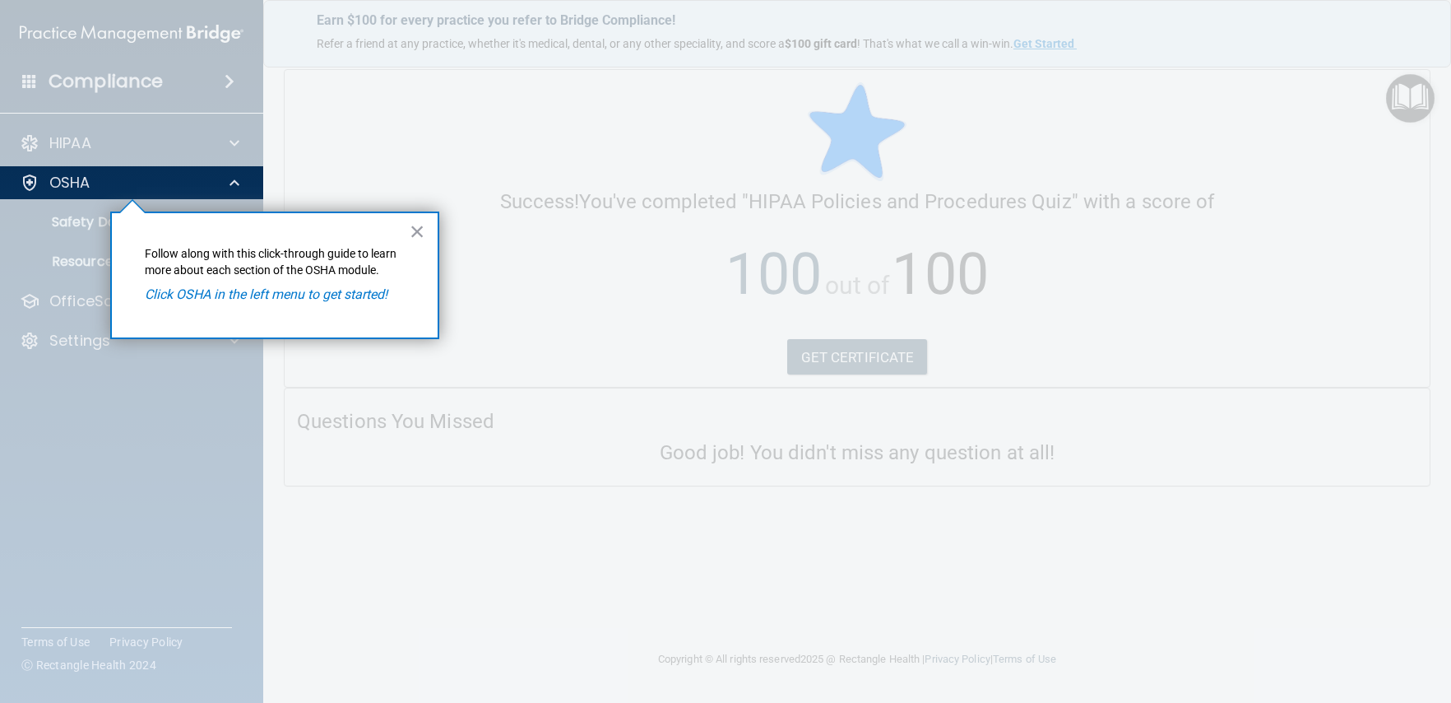
click at [327, 299] on em "Click OSHA in the left menu to get started!" at bounding box center [266, 294] width 243 height 16
drag, startPoint x: 416, startPoint y: 228, endPoint x: 270, endPoint y: 237, distance: 146.7
click at [415, 228] on button "×" at bounding box center [418, 231] width 16 height 26
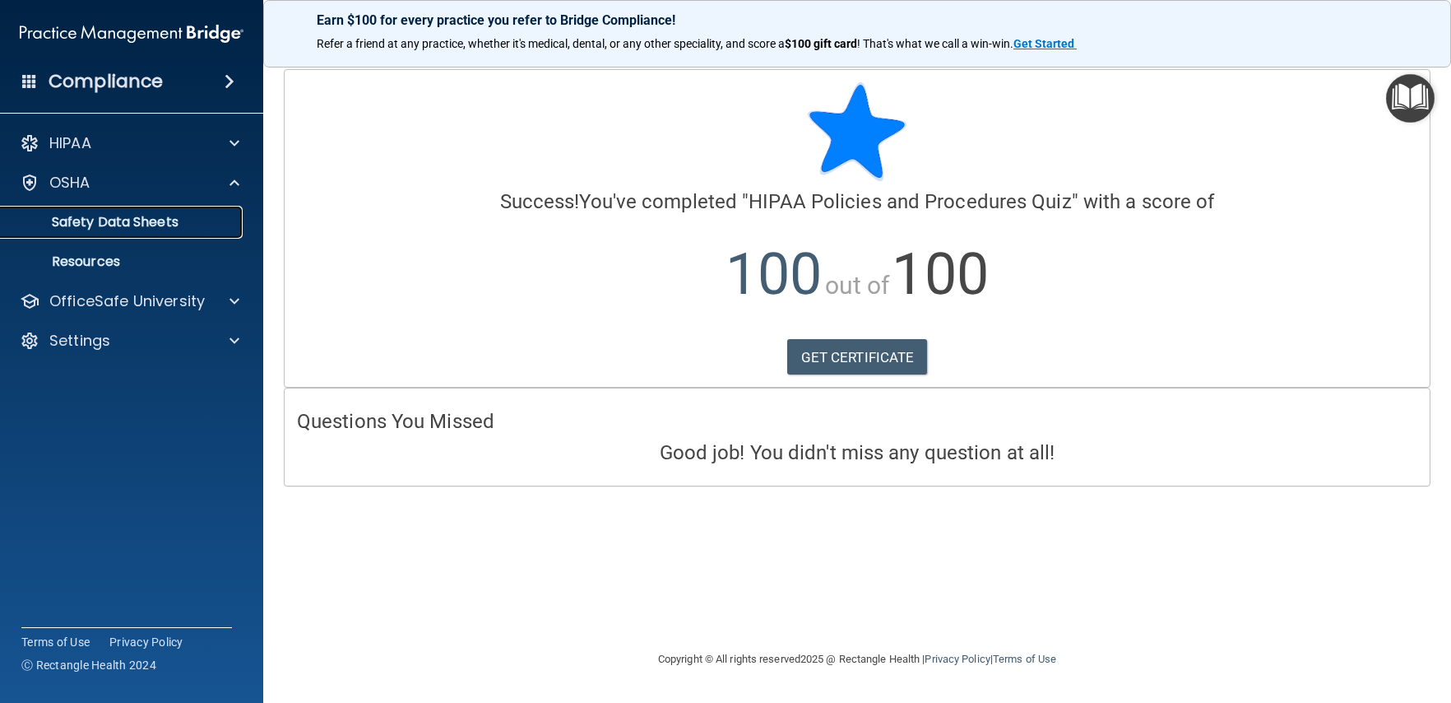
click at [128, 230] on p "Safety Data Sheets" at bounding box center [123, 222] width 225 height 16
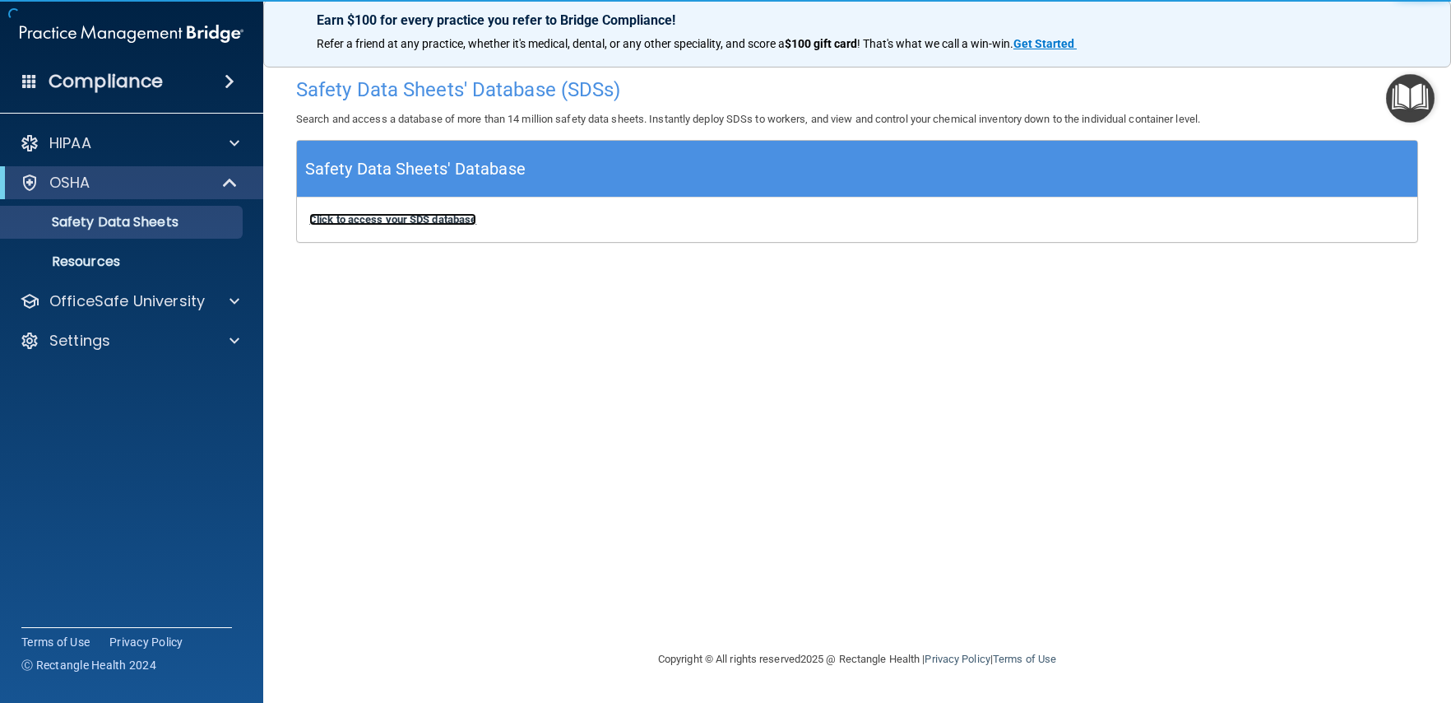
click at [403, 224] on b "Click to access your SDS database" at bounding box center [392, 219] width 167 height 12
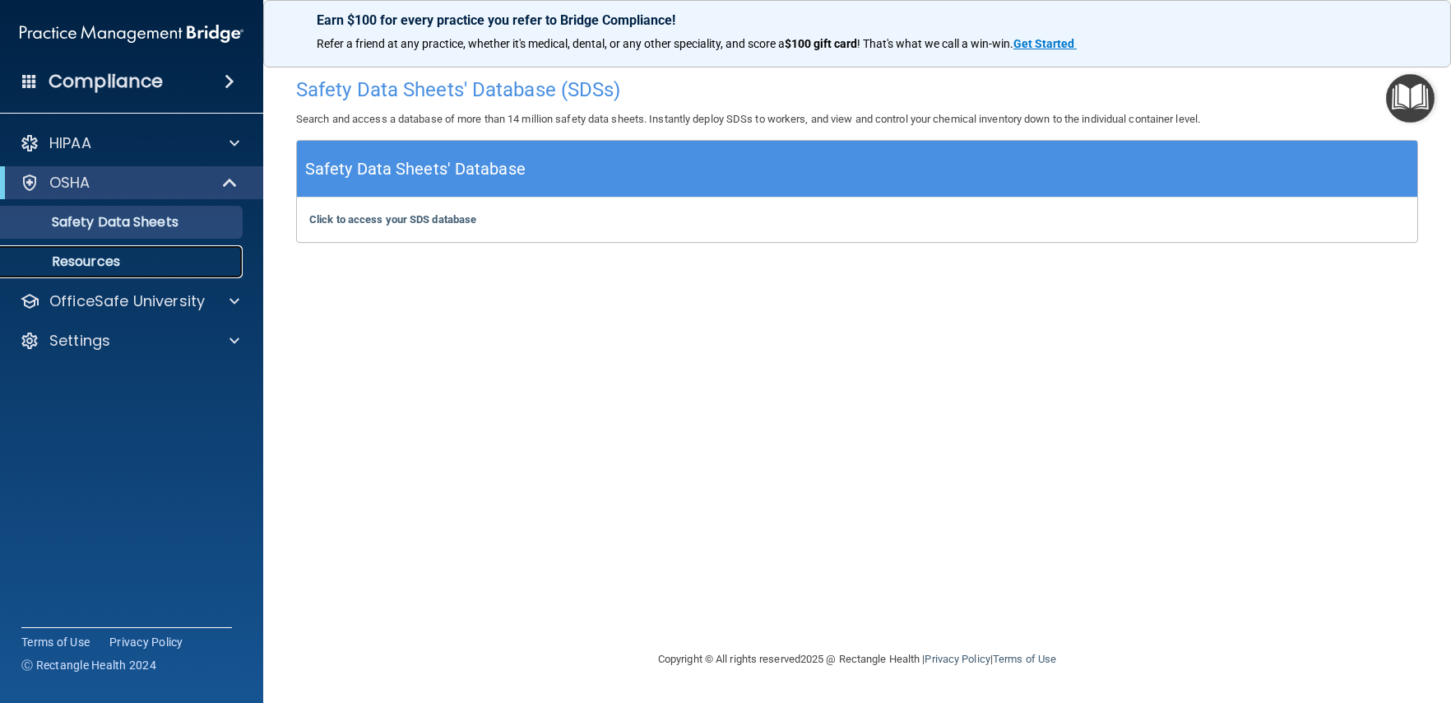
click at [125, 263] on p "Resources" at bounding box center [123, 261] width 225 height 16
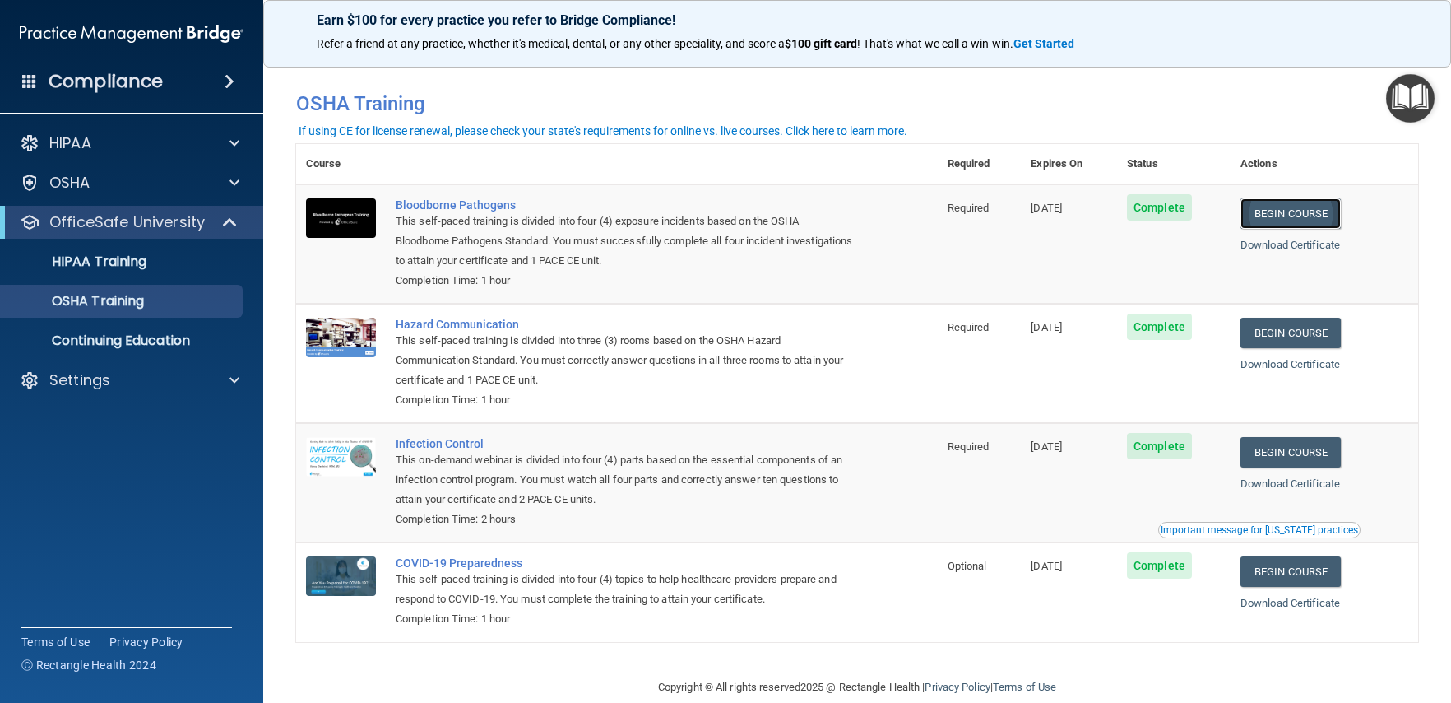
click at [1286, 213] on link "Begin Course" at bounding box center [1291, 213] width 100 height 30
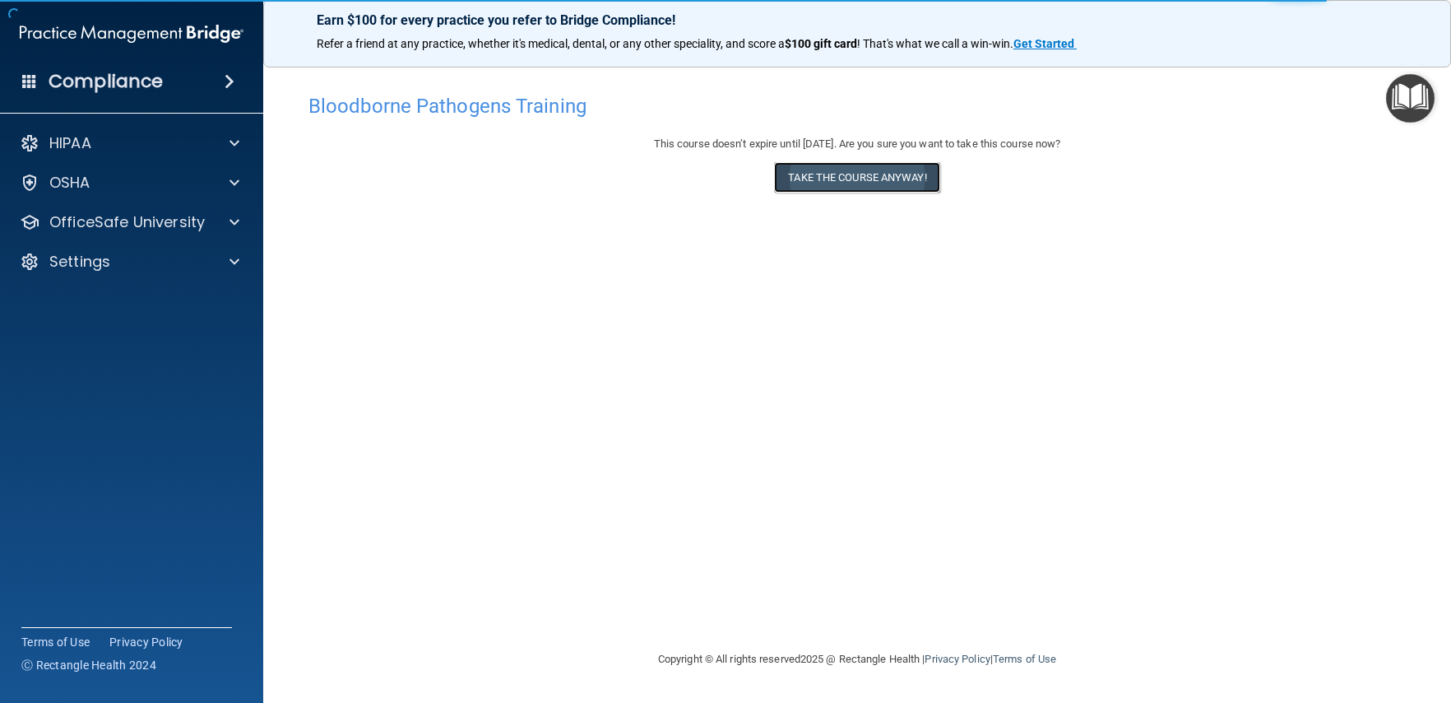
click at [865, 183] on button "Take the course anyway!" at bounding box center [856, 177] width 165 height 30
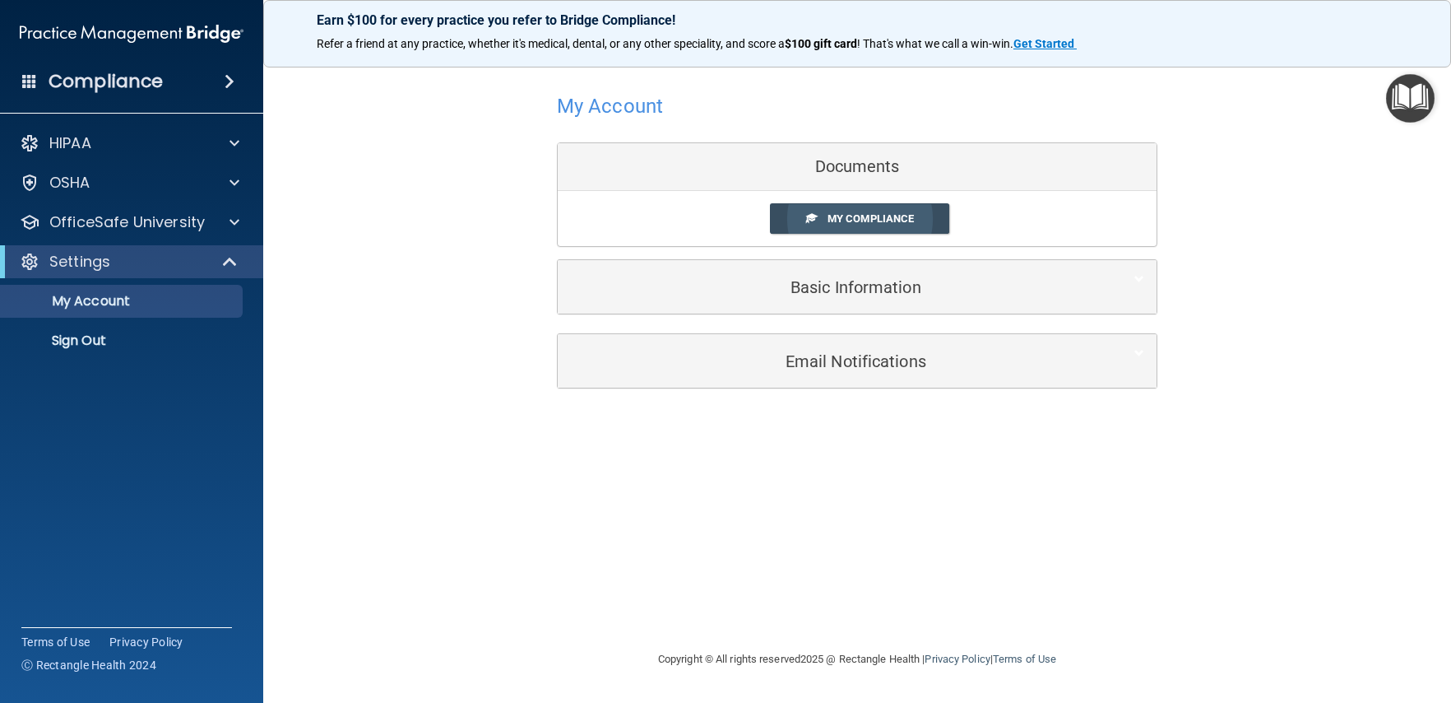
click at [902, 215] on span "My Compliance" at bounding box center [871, 218] width 86 height 12
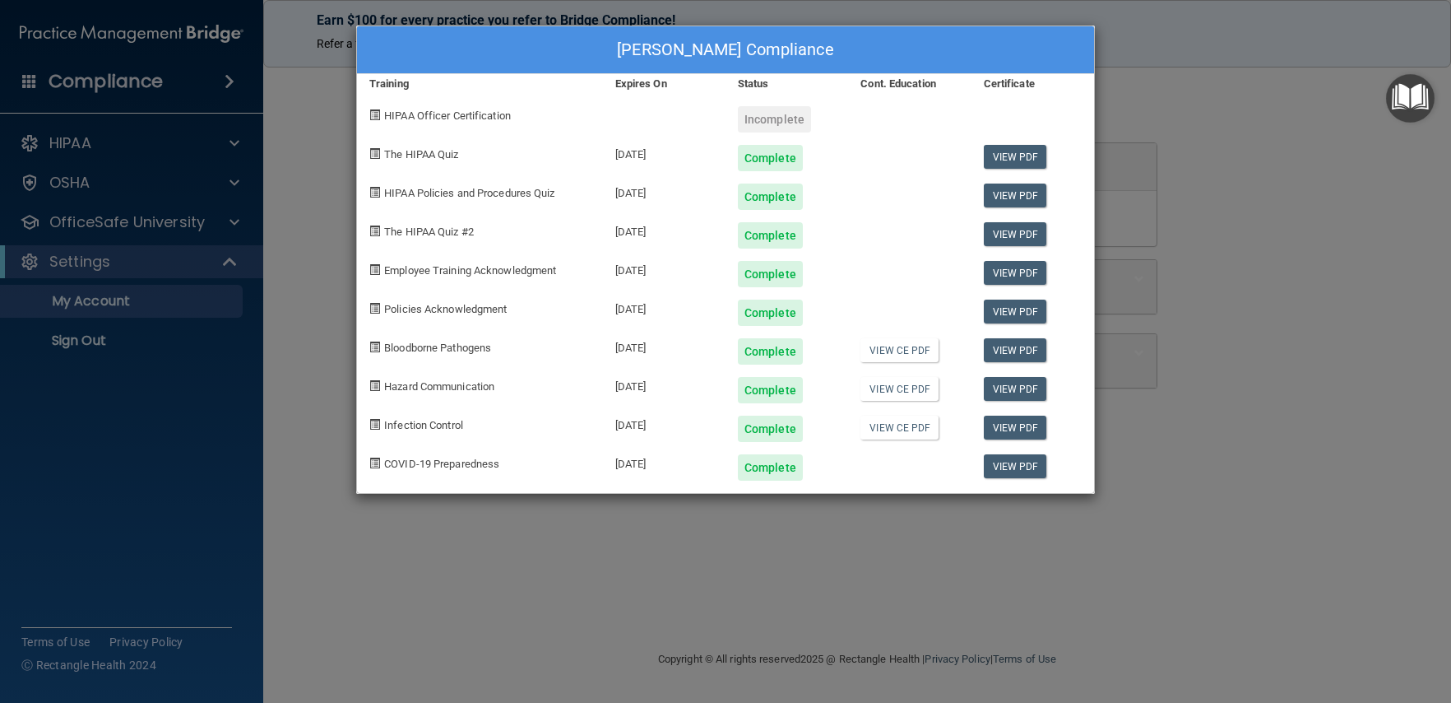
click at [408, 118] on span "HIPAA Officer Certification" at bounding box center [447, 115] width 127 height 12
click at [755, 389] on div "Complete" at bounding box center [770, 390] width 65 height 26
click at [901, 392] on link "View CE PDF" at bounding box center [900, 389] width 78 height 24
click at [311, 328] on div "[PERSON_NAME] Compliance Training Expires On Status Cont. Education Certificate…" at bounding box center [725, 351] width 1451 height 703
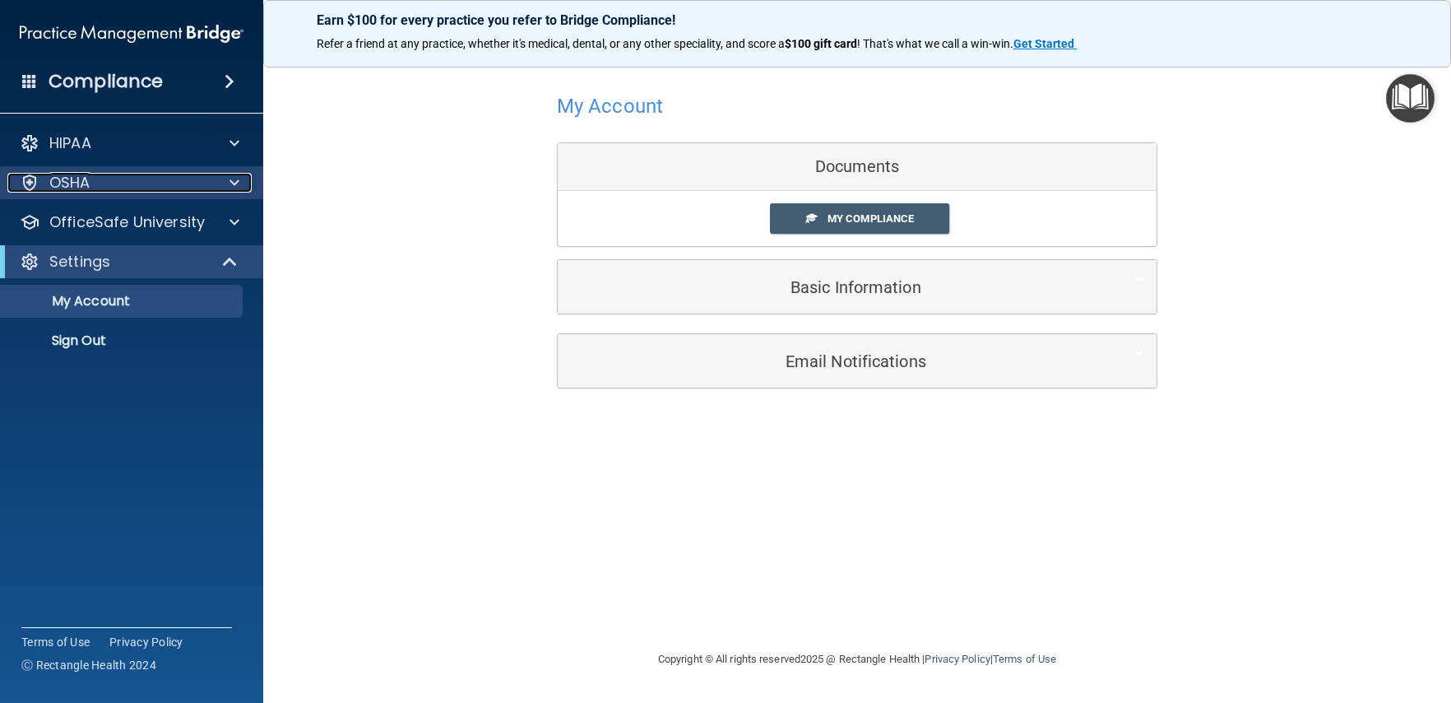
click at [104, 184] on div "OSHA" at bounding box center [109, 183] width 204 height 20
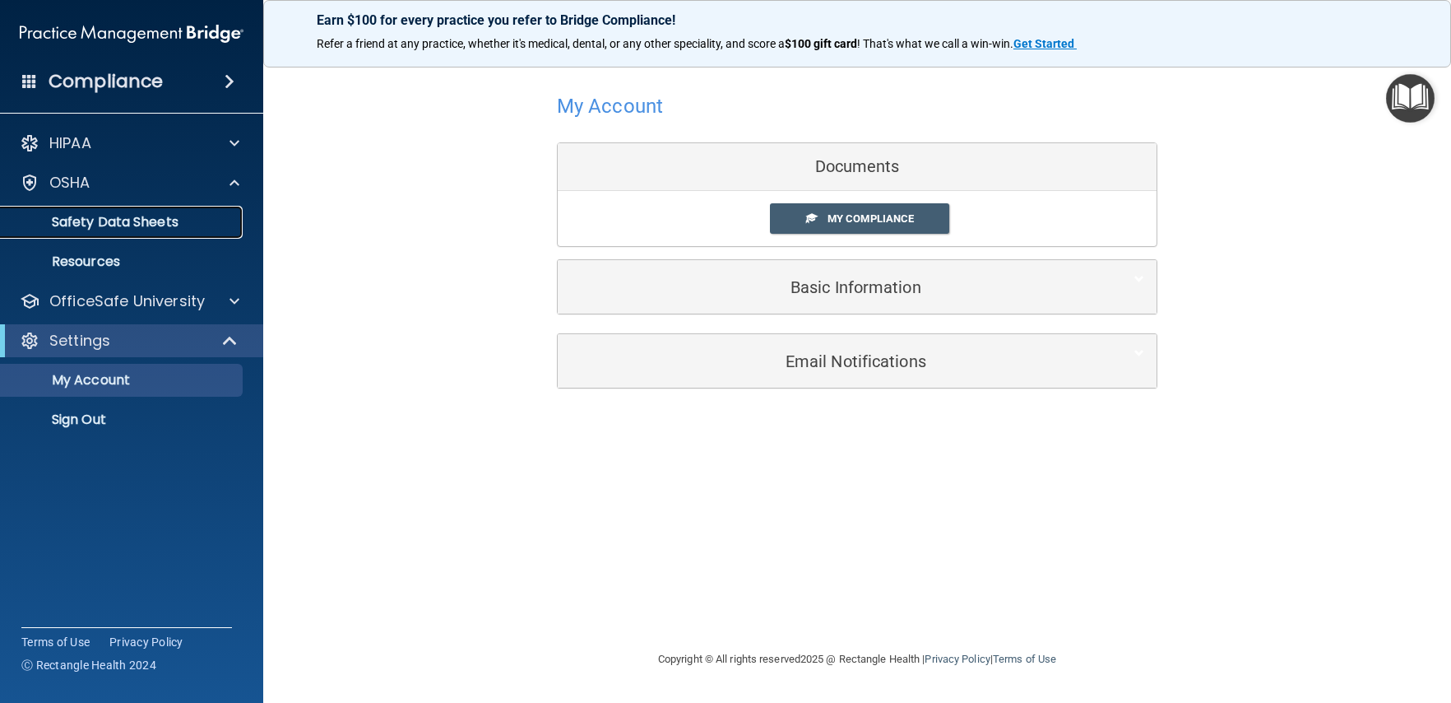
click at [120, 221] on p "Safety Data Sheets" at bounding box center [123, 222] width 225 height 16
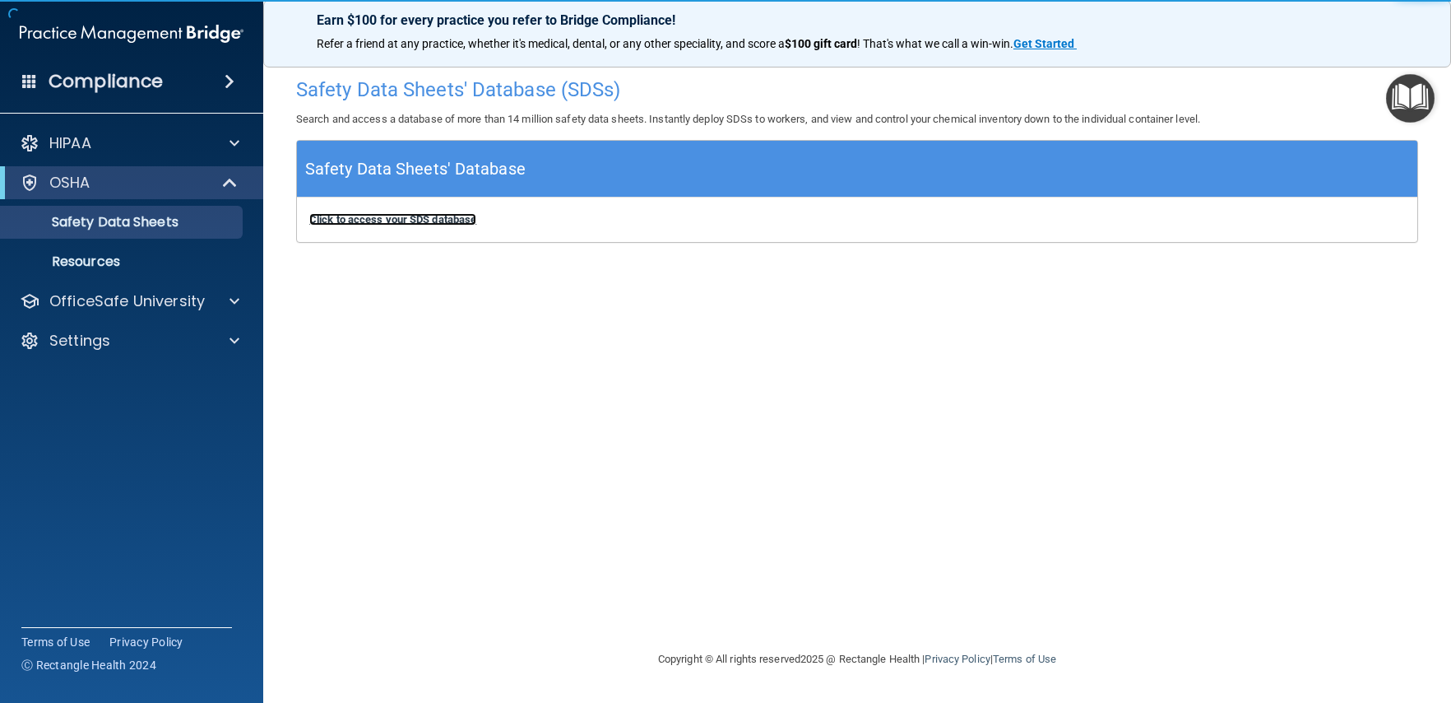
click at [446, 219] on b "Click to access your SDS database" at bounding box center [392, 219] width 167 height 12
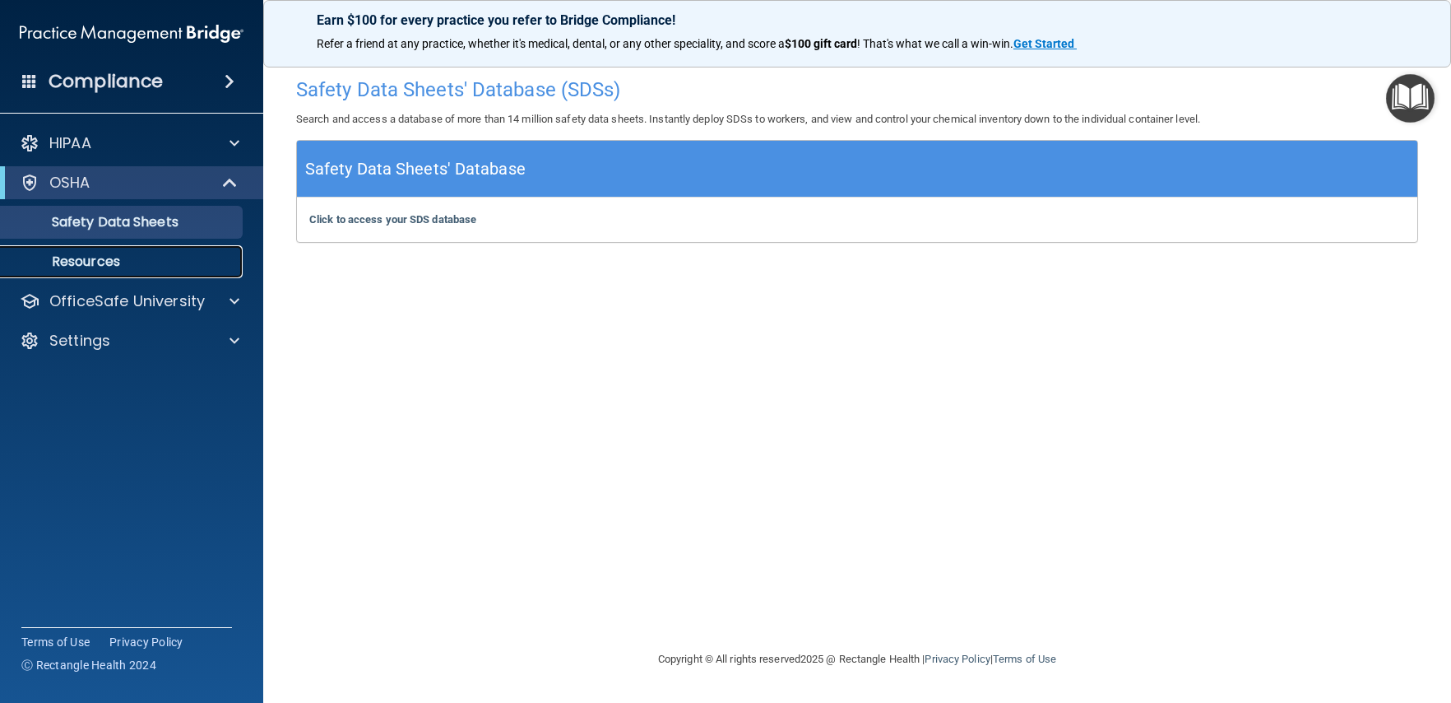
click at [119, 258] on p "Resources" at bounding box center [123, 261] width 225 height 16
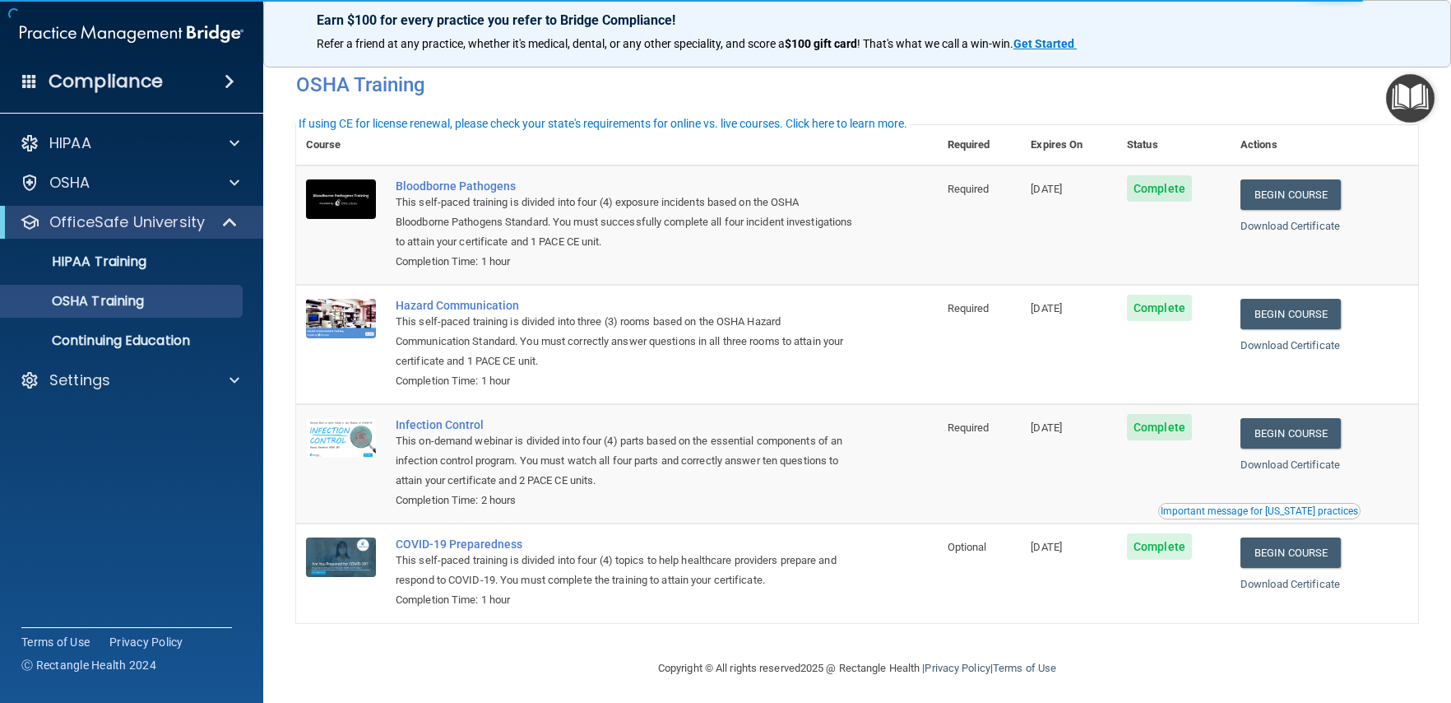
scroll to position [24, 0]
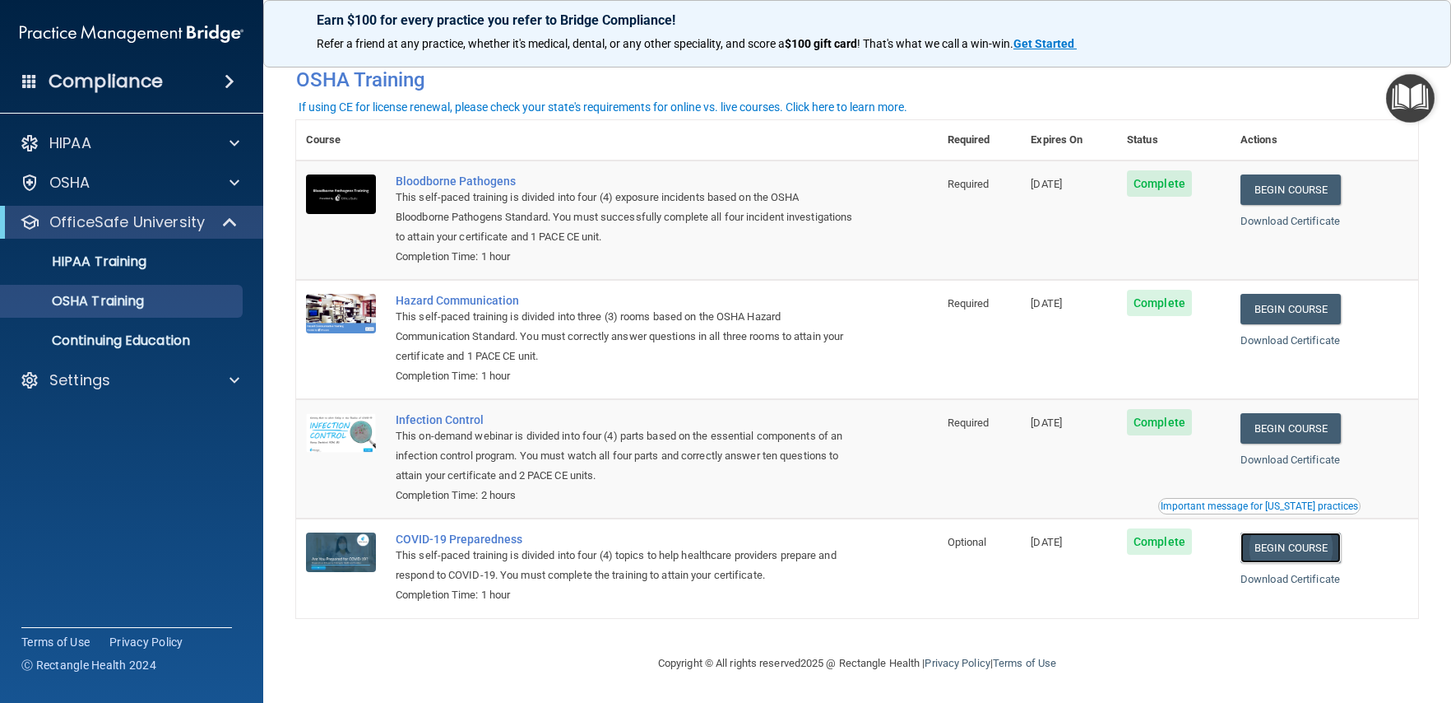
click at [1303, 553] on link "Begin Course" at bounding box center [1291, 547] width 100 height 30
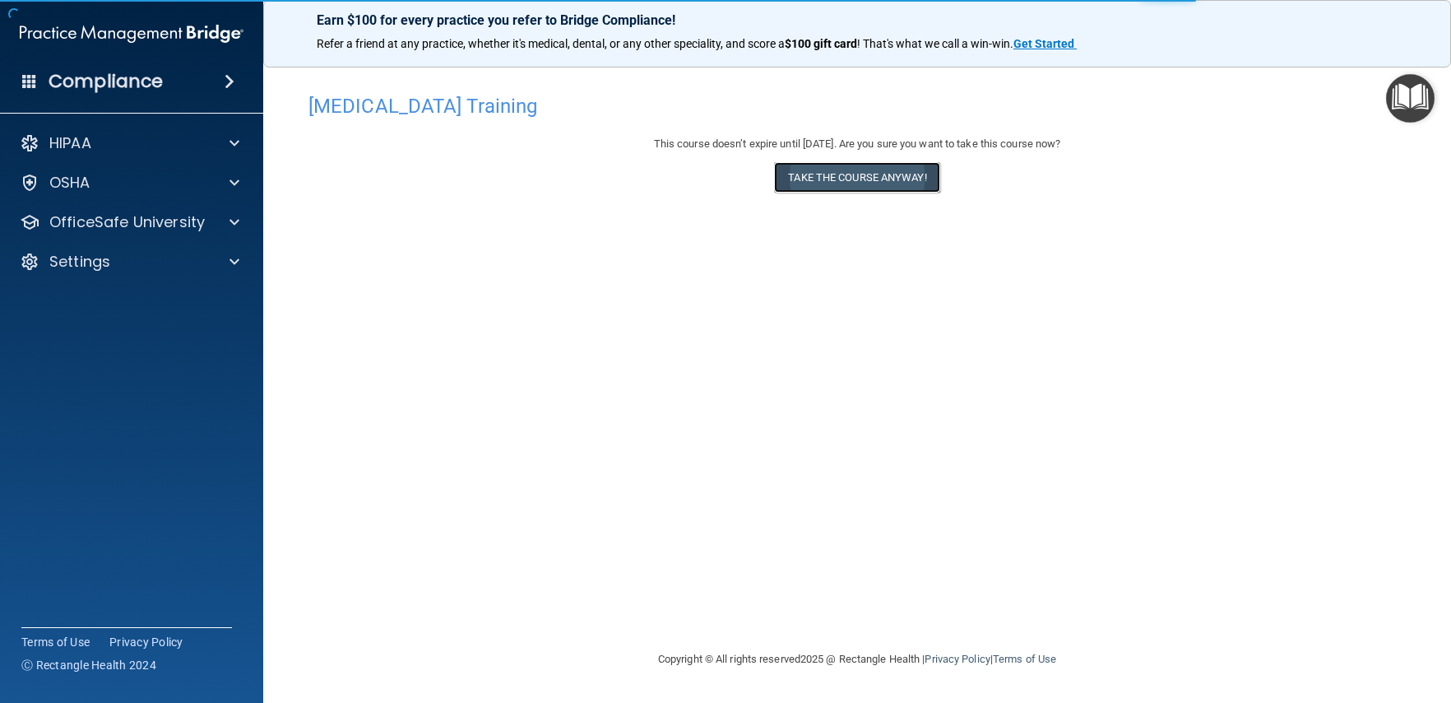
click at [890, 183] on button "Take the course anyway!" at bounding box center [856, 177] width 165 height 30
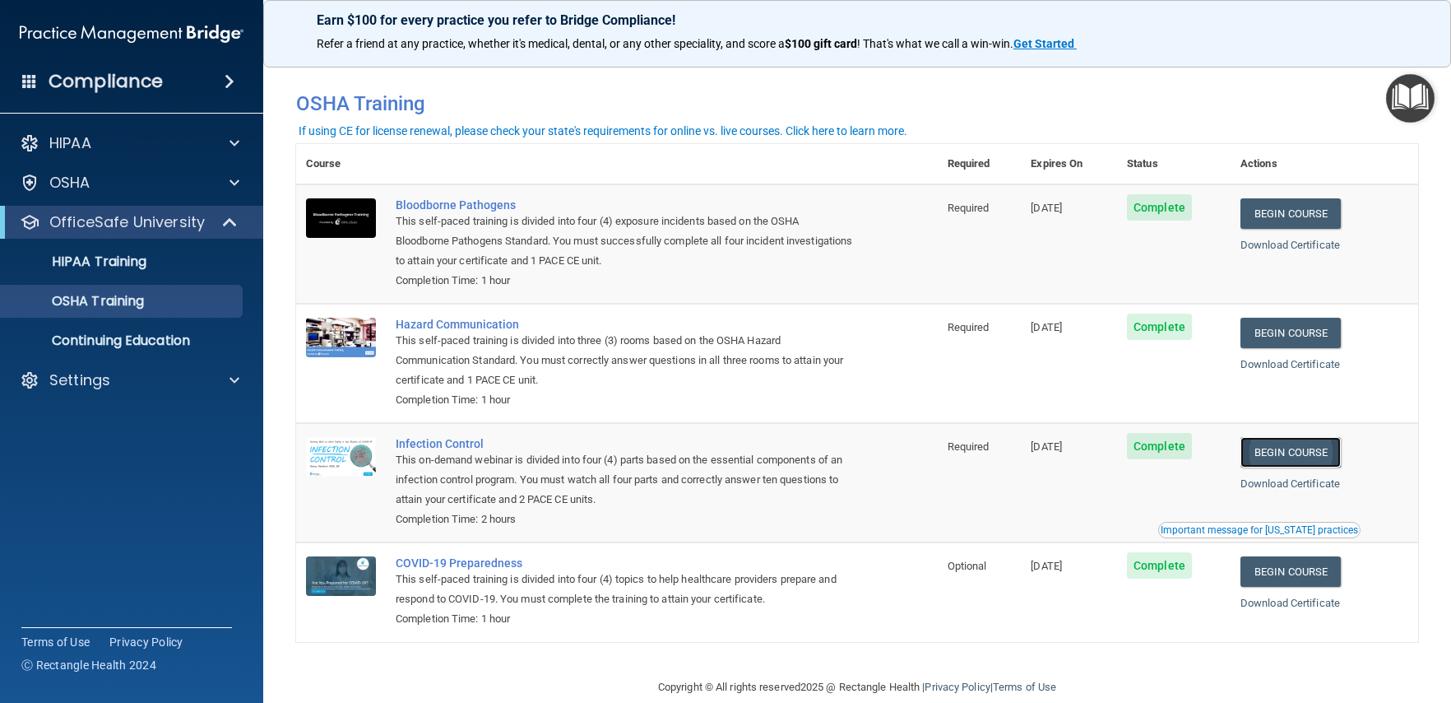
click at [1293, 447] on link "Begin Course" at bounding box center [1291, 452] width 100 height 30
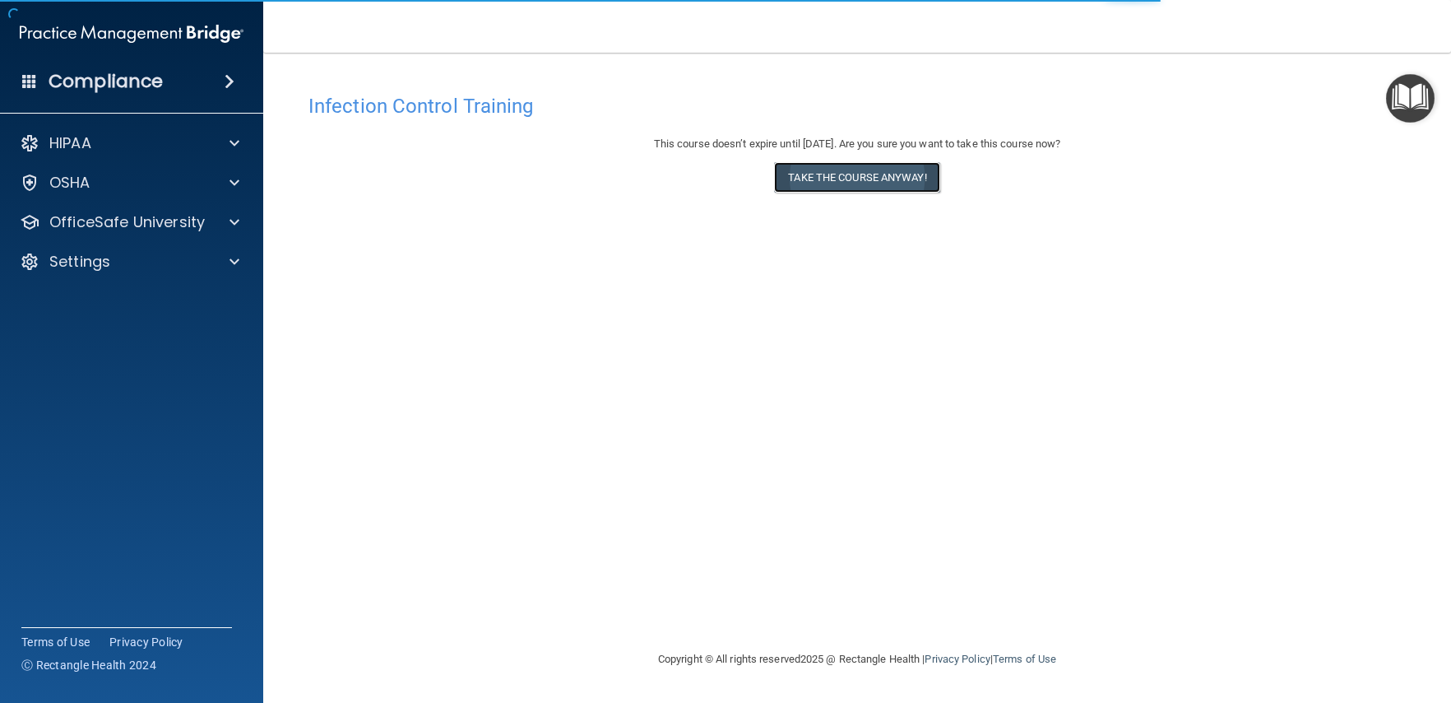
click at [853, 171] on button "Take the course anyway!" at bounding box center [856, 177] width 165 height 30
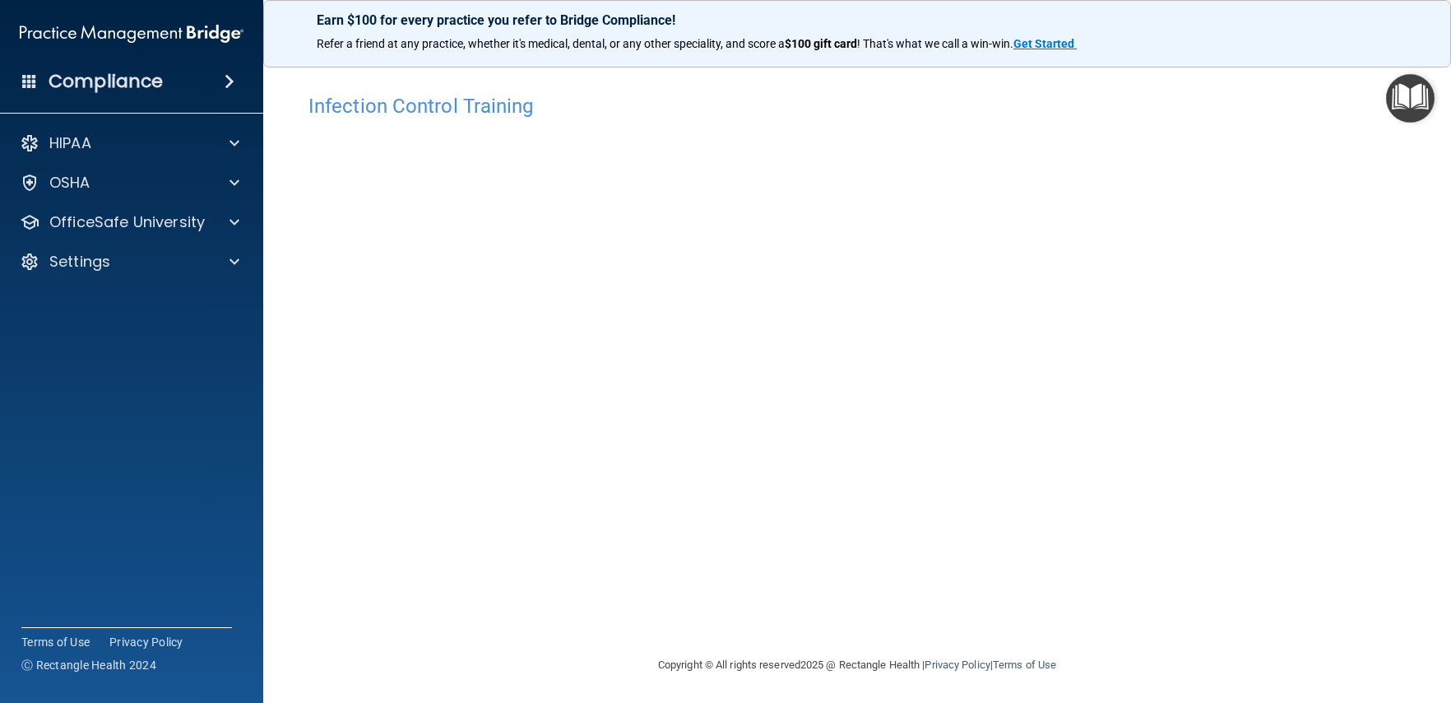
scroll to position [2, 0]
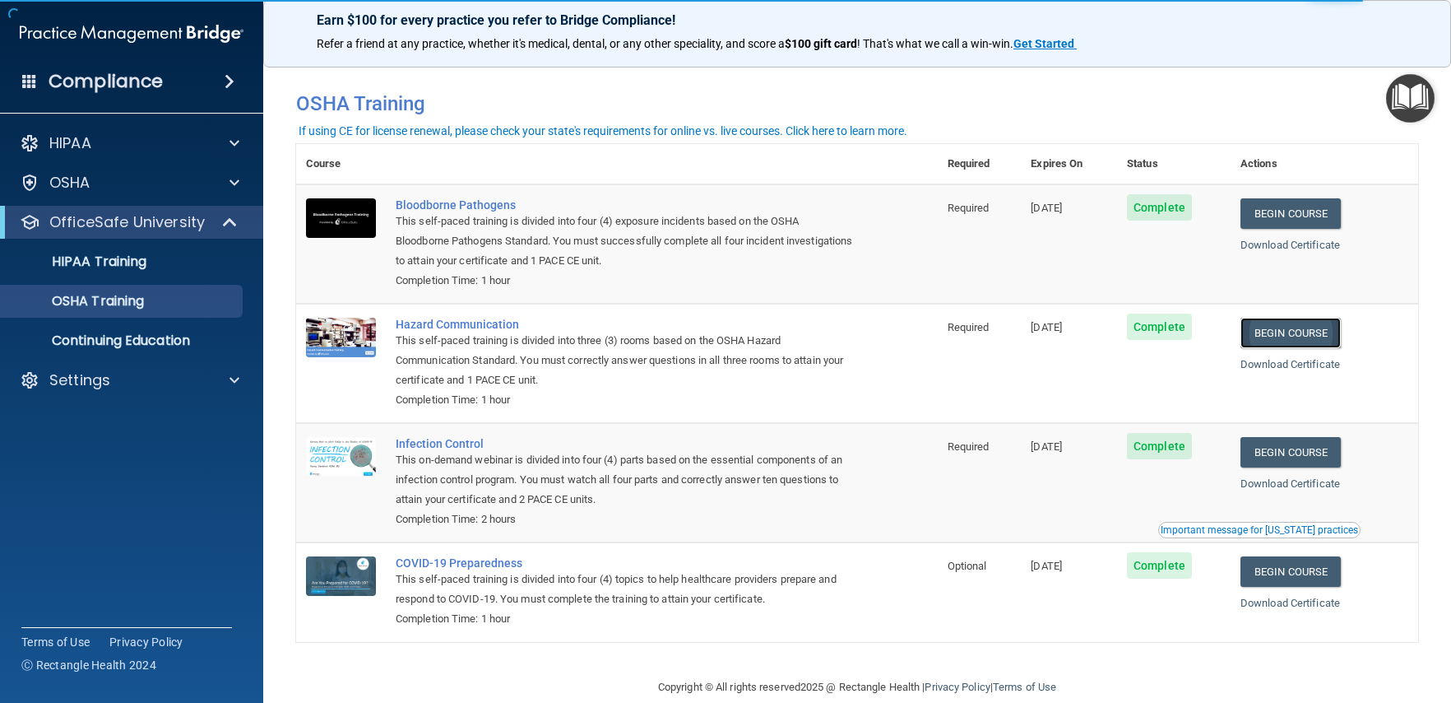
click at [1310, 336] on link "Begin Course" at bounding box center [1291, 333] width 100 height 30
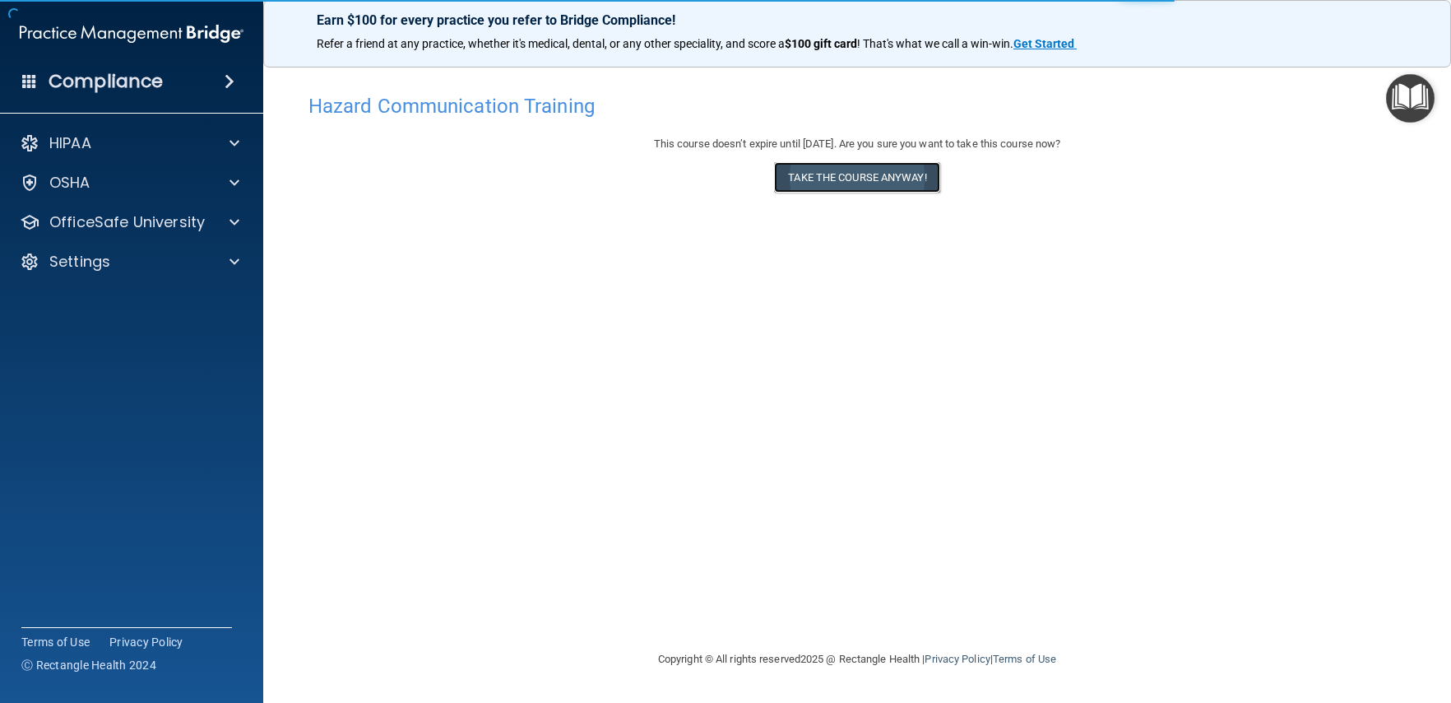
click at [850, 183] on button "Take the course anyway!" at bounding box center [856, 177] width 165 height 30
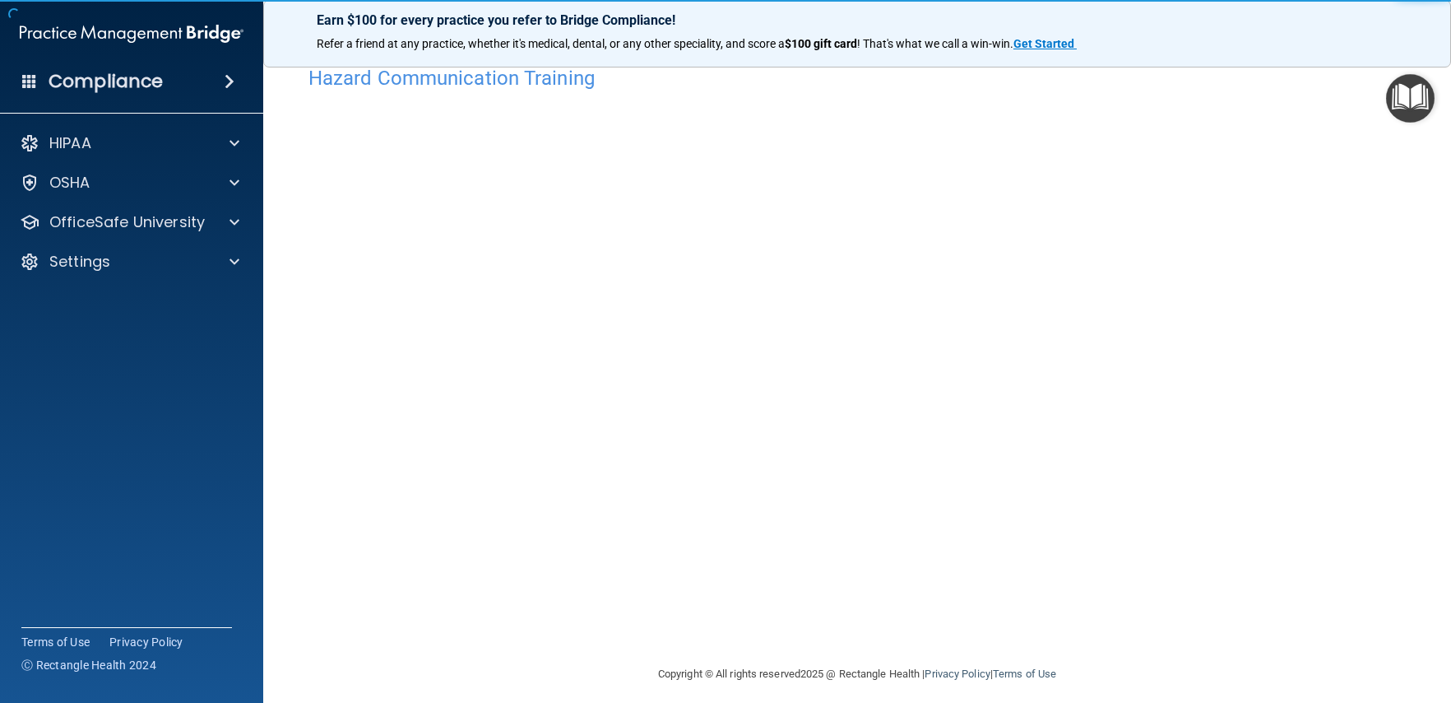
scroll to position [39, 0]
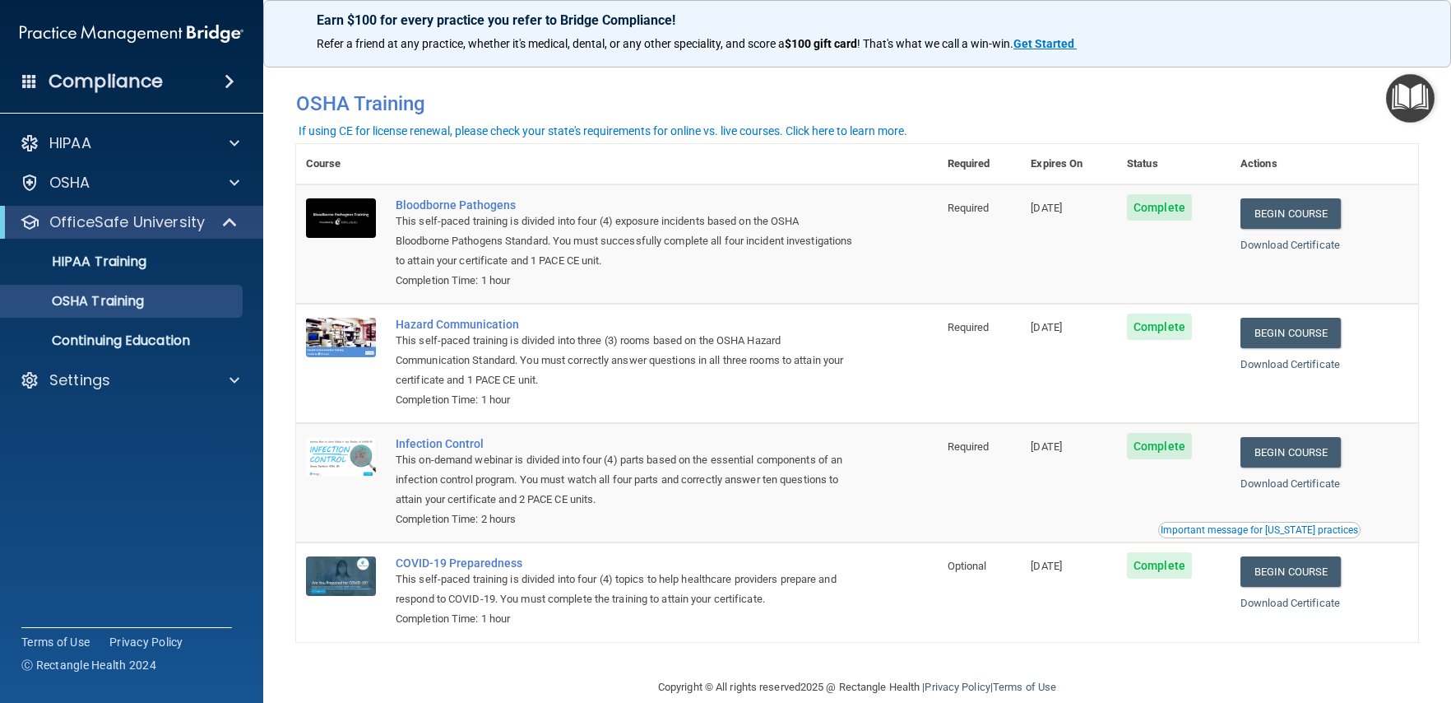
click at [1404, 86] on img "Open Resource Center" at bounding box center [1410, 98] width 49 height 49
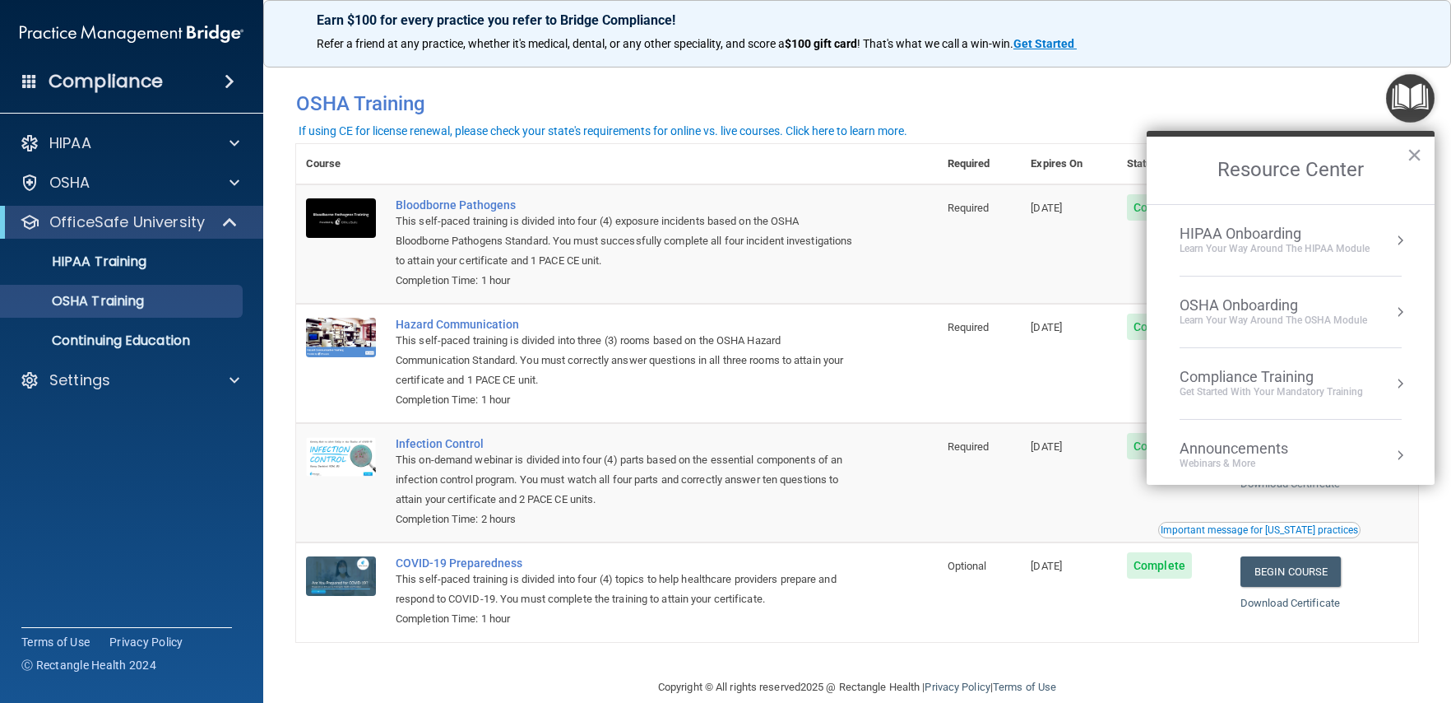
click at [1376, 243] on div "HIPAA Onboarding Learn Your Way around the HIPAA module" at bounding box center [1291, 240] width 222 height 31
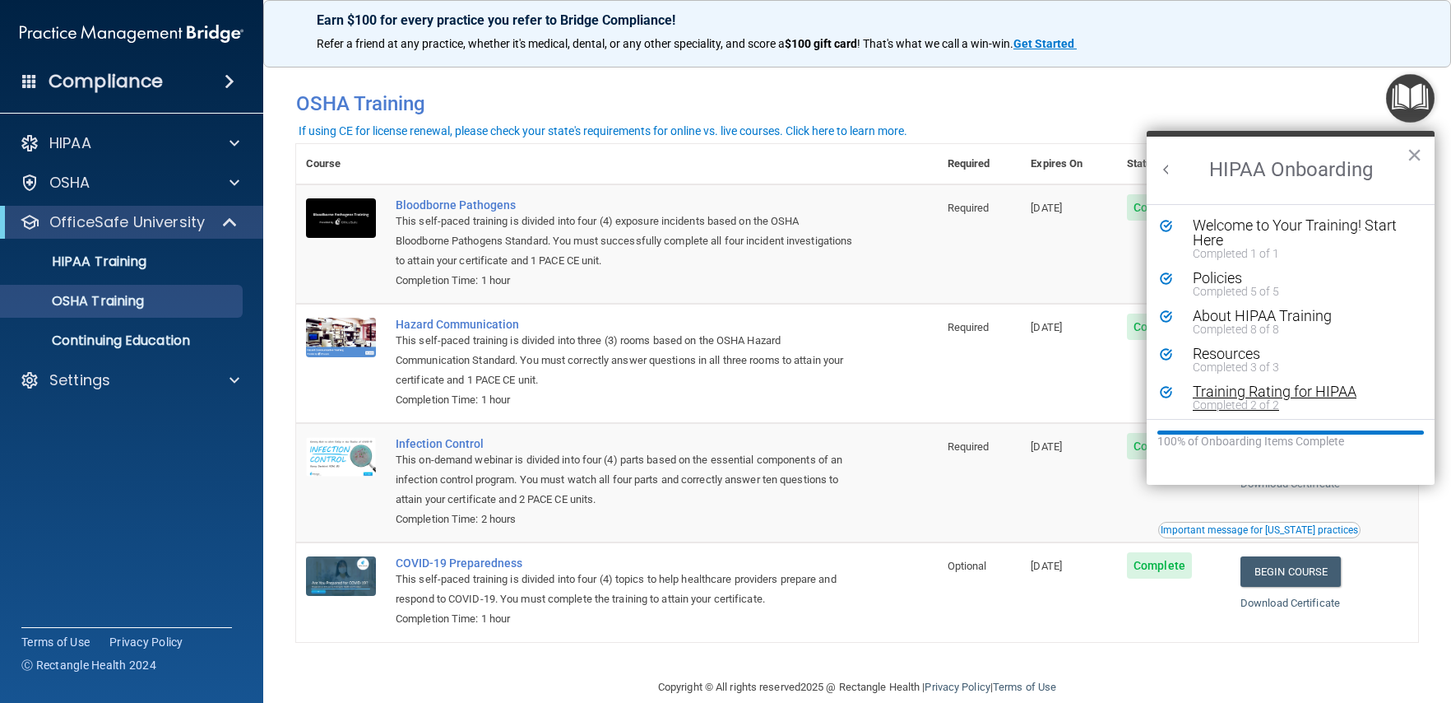
click at [1345, 393] on div "Training Rating for HIPAA" at bounding box center [1297, 391] width 208 height 15
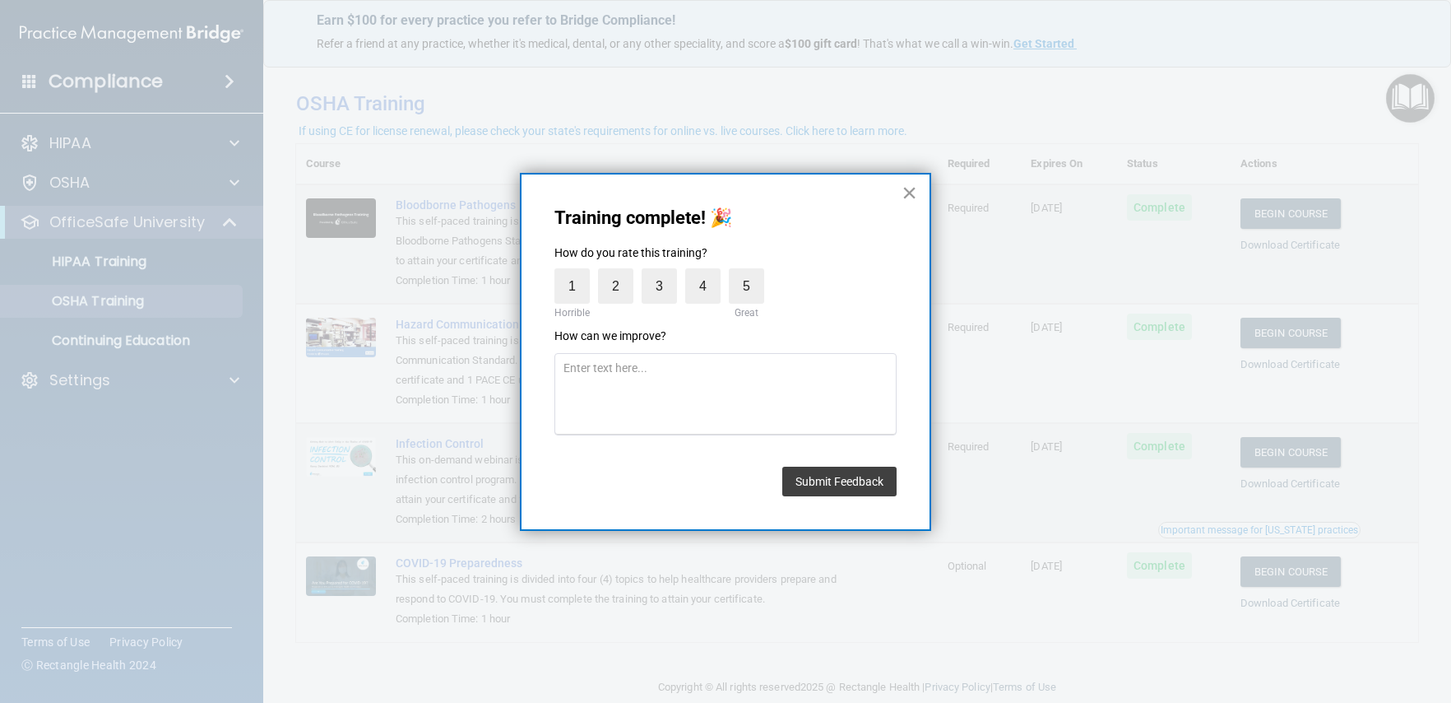
click at [902, 192] on button "×" at bounding box center [910, 192] width 16 height 26
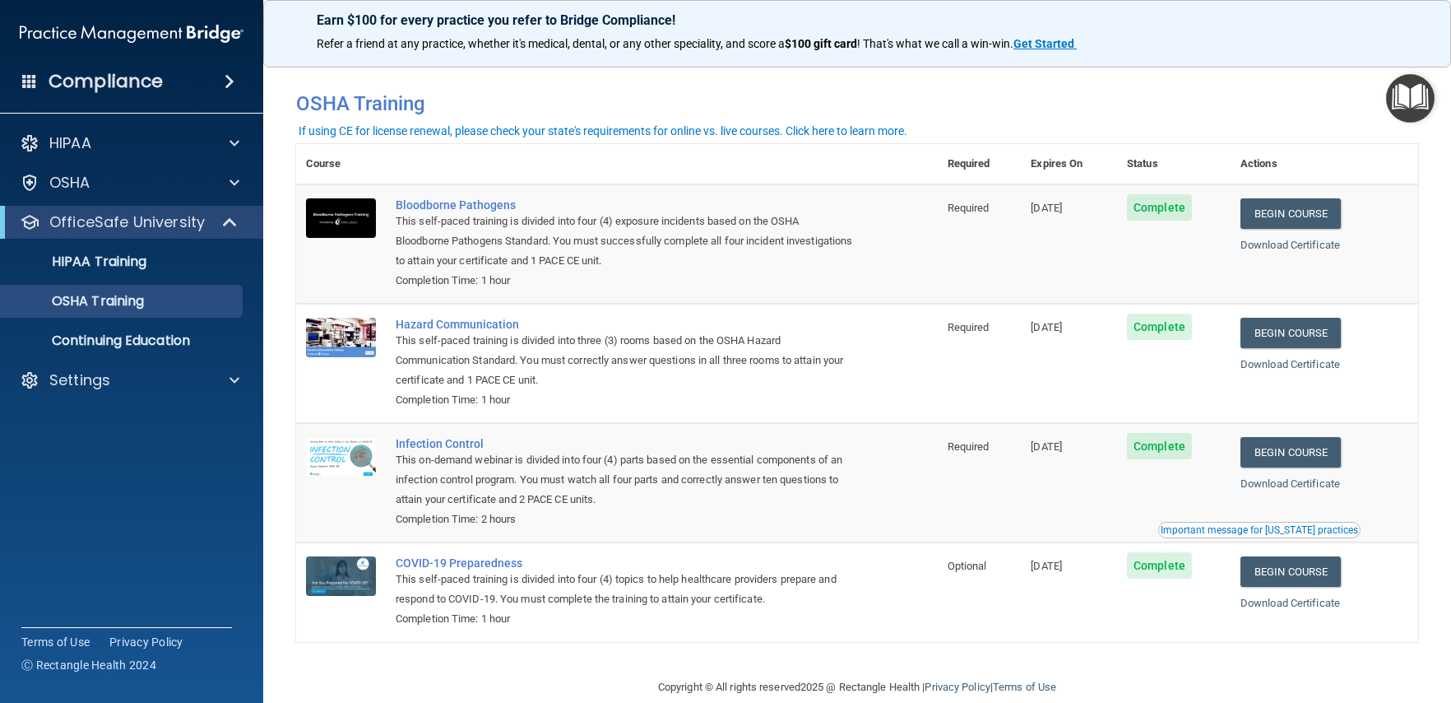
click at [1406, 109] on img "Open Resource Center" at bounding box center [1410, 98] width 49 height 49
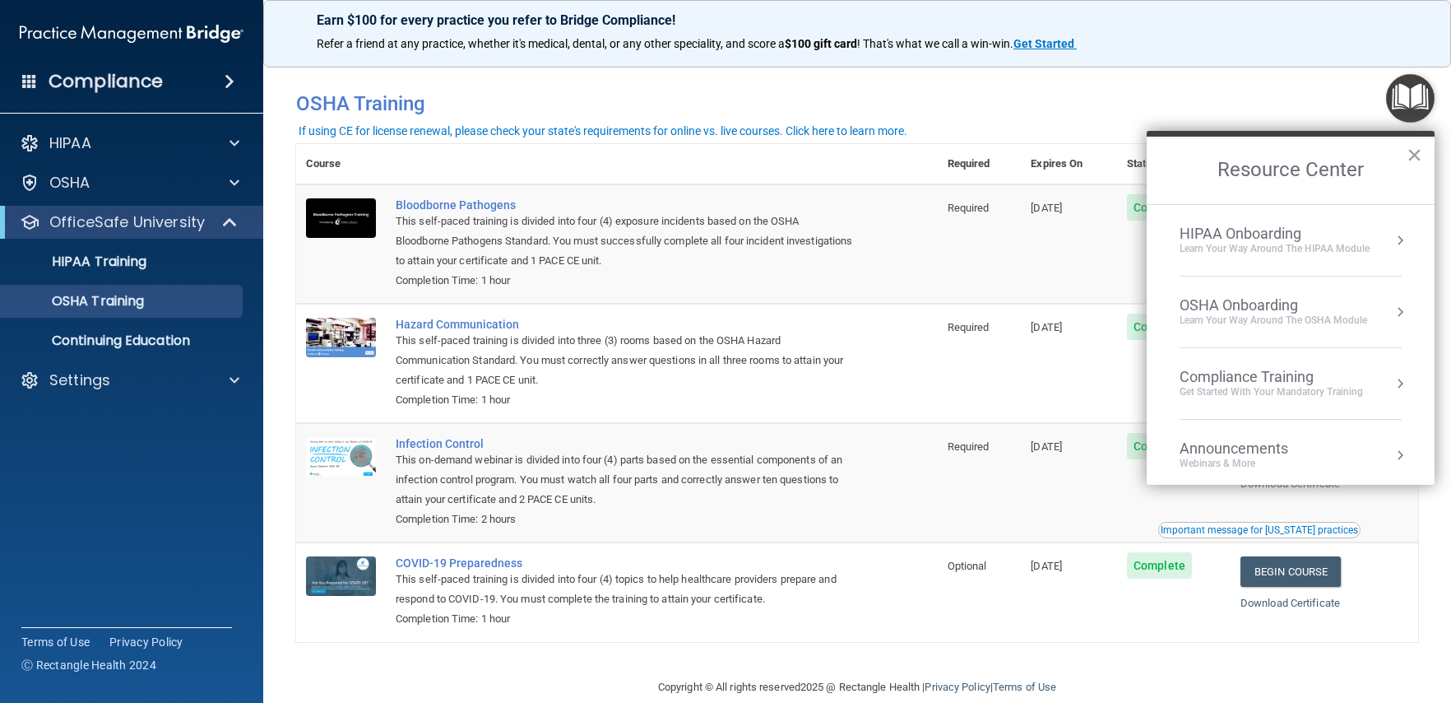
click at [1383, 297] on div "OSHA Onboarding Learn your way around the OSHA module" at bounding box center [1291, 311] width 222 height 31
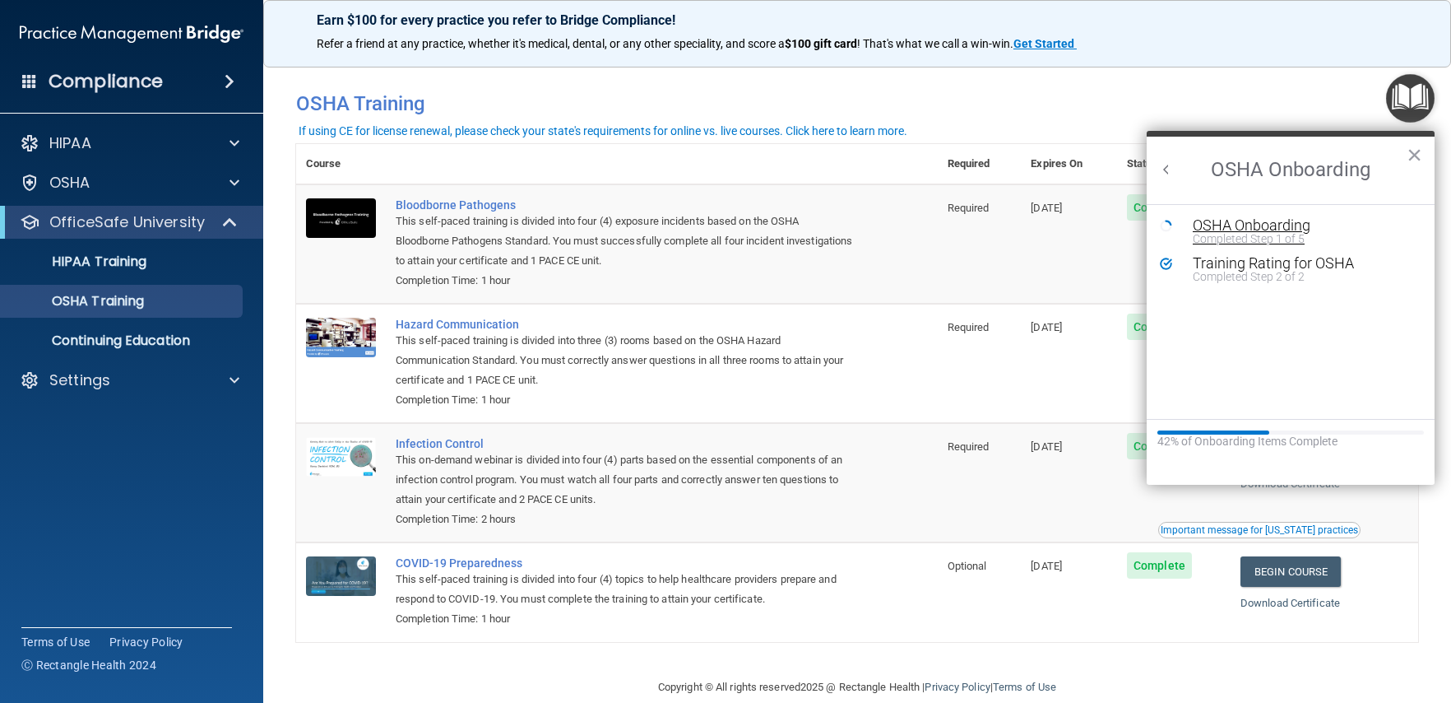
click at [1302, 226] on div "OSHA Onboarding" at bounding box center [1303, 225] width 220 height 15
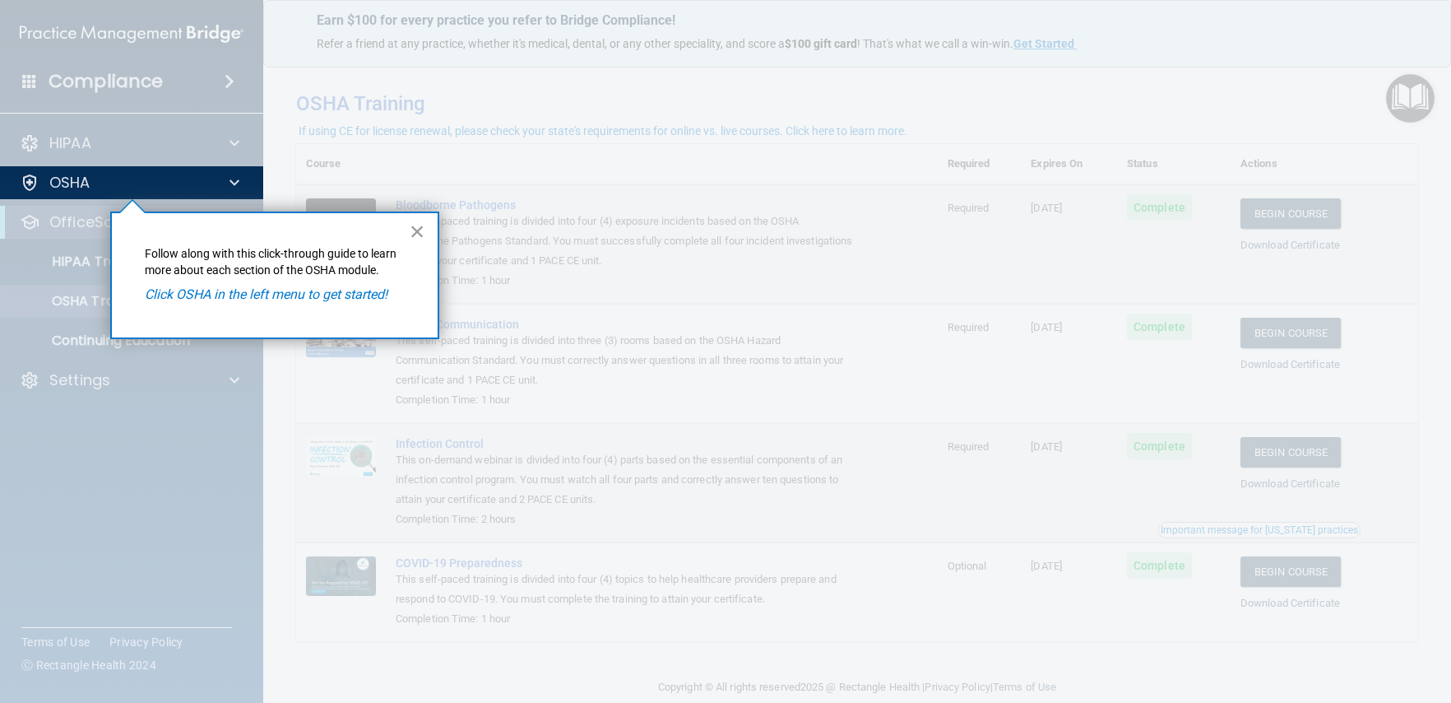
click at [422, 228] on button "×" at bounding box center [418, 231] width 16 height 26
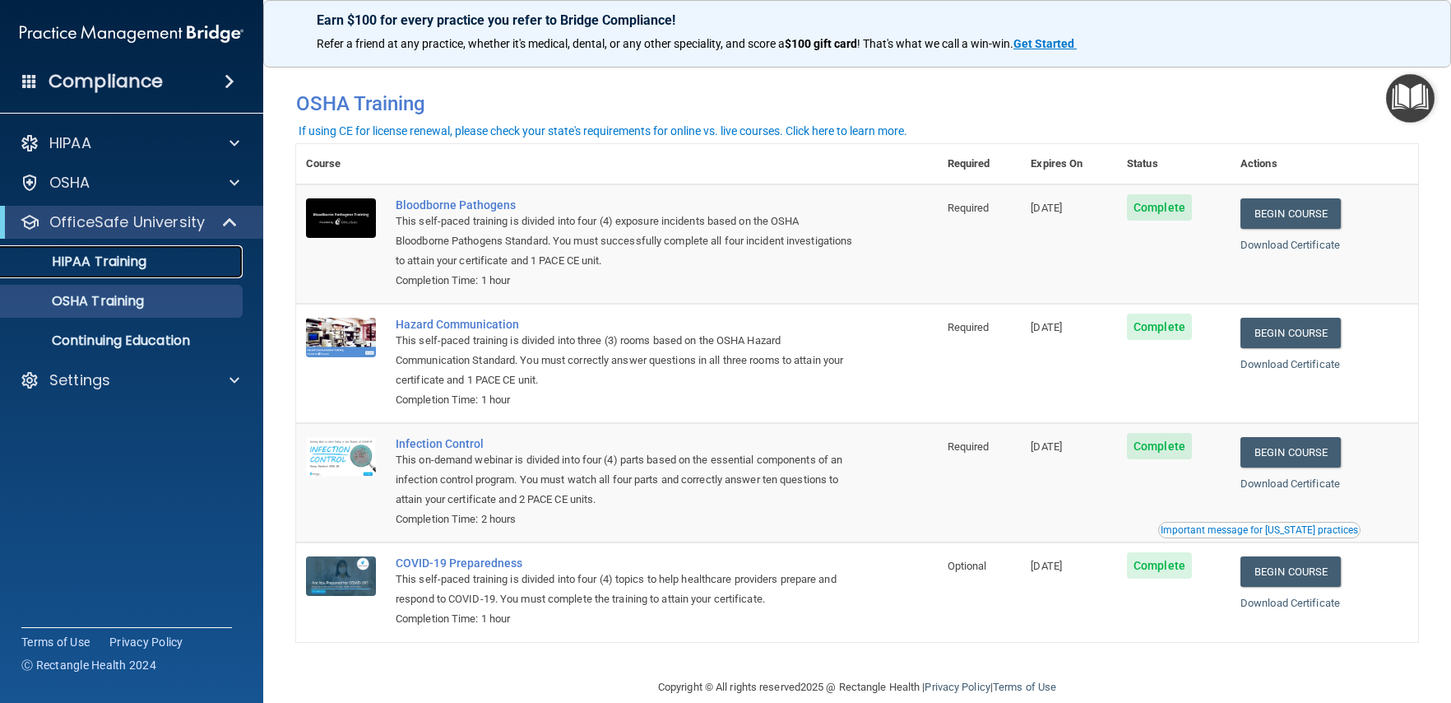
click at [126, 262] on p "HIPAA Training" at bounding box center [79, 261] width 136 height 16
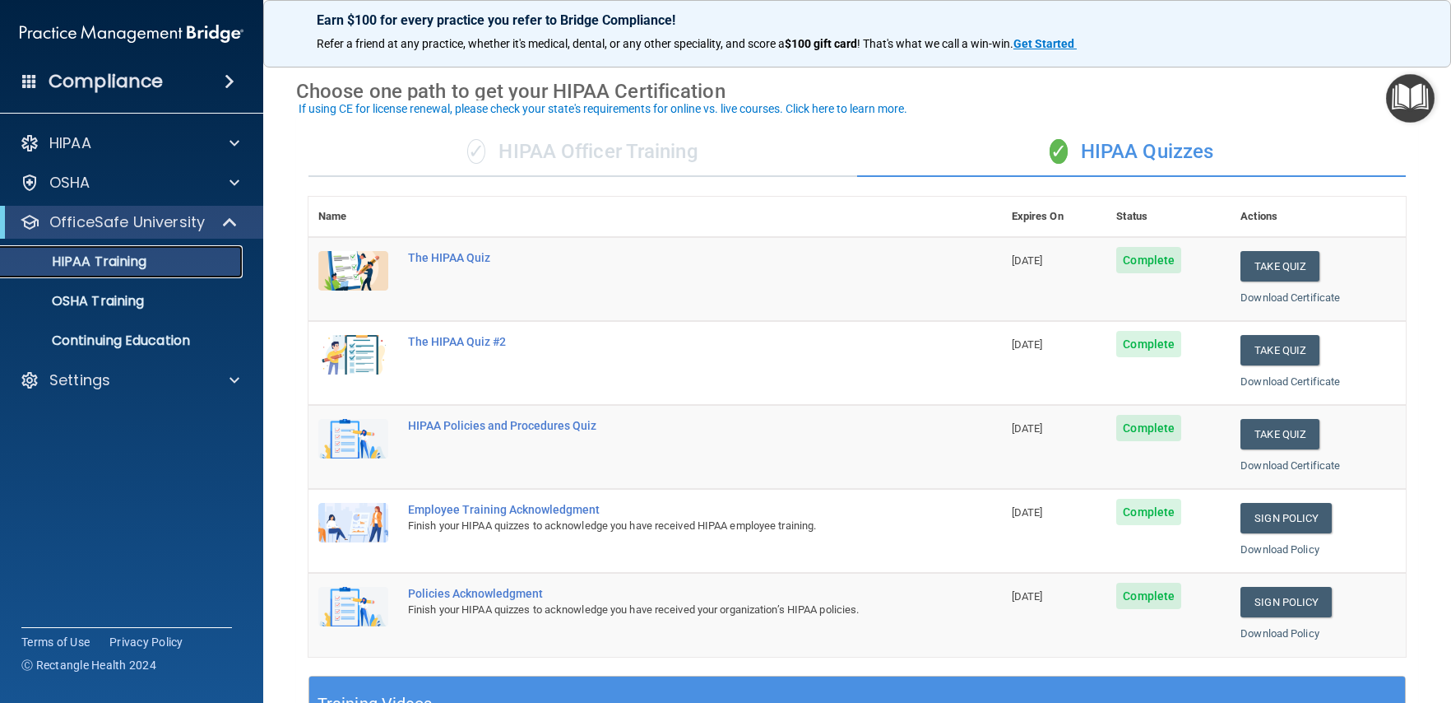
scroll to position [58, 0]
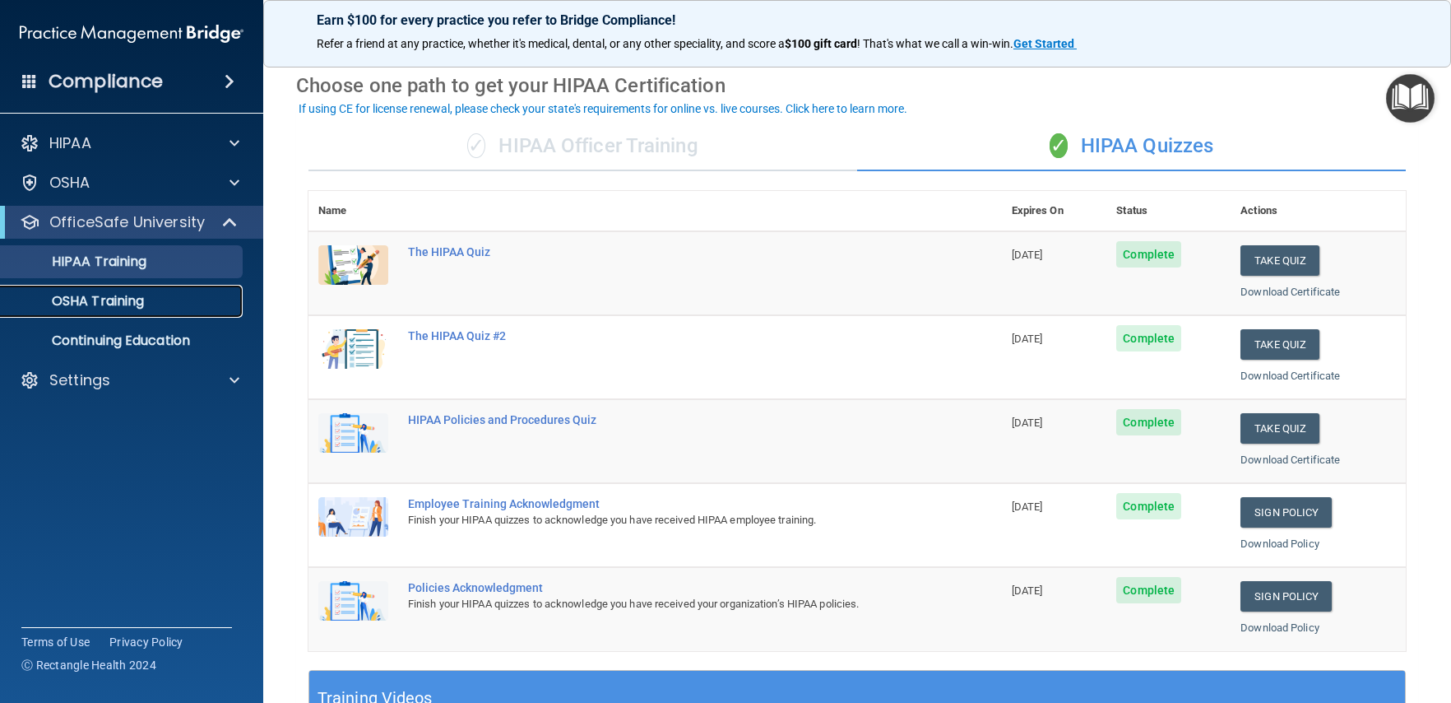
click at [116, 302] on p "OSHA Training" at bounding box center [77, 301] width 133 height 16
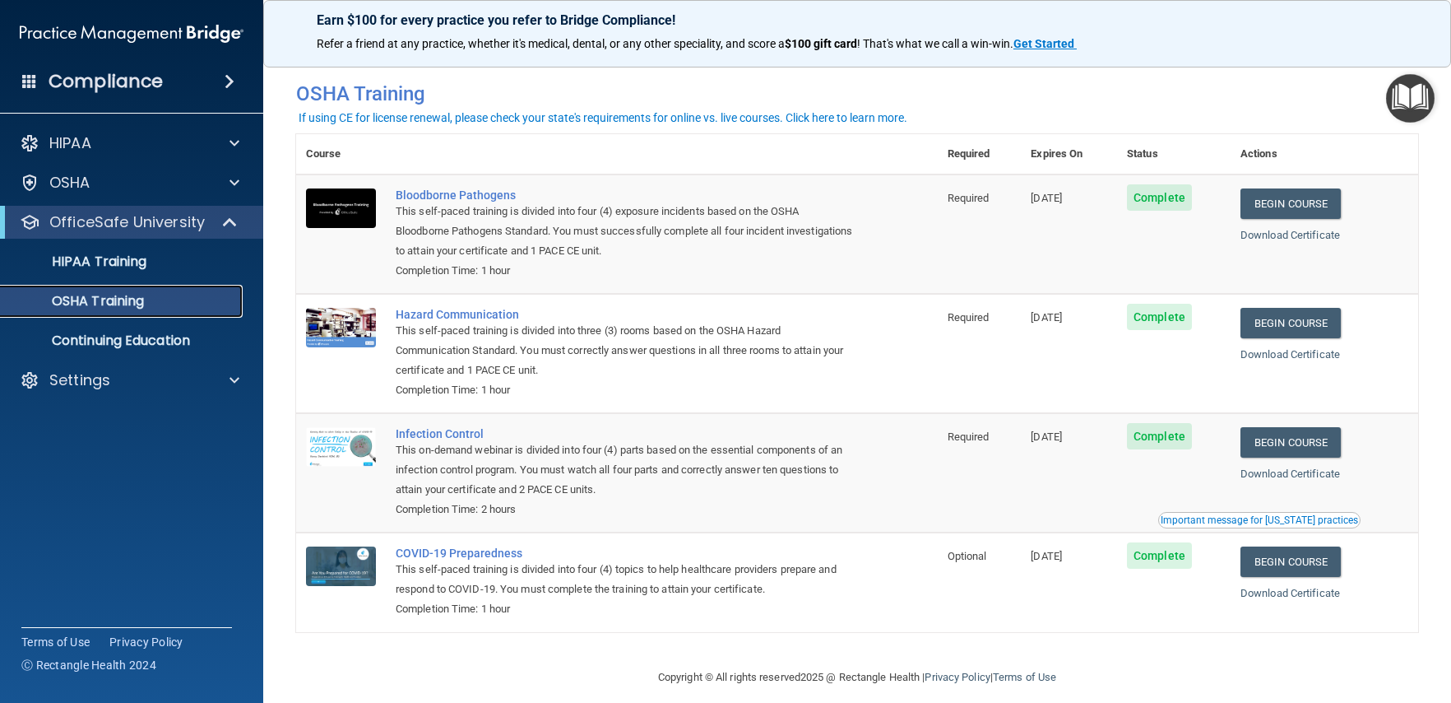
scroll to position [24, 0]
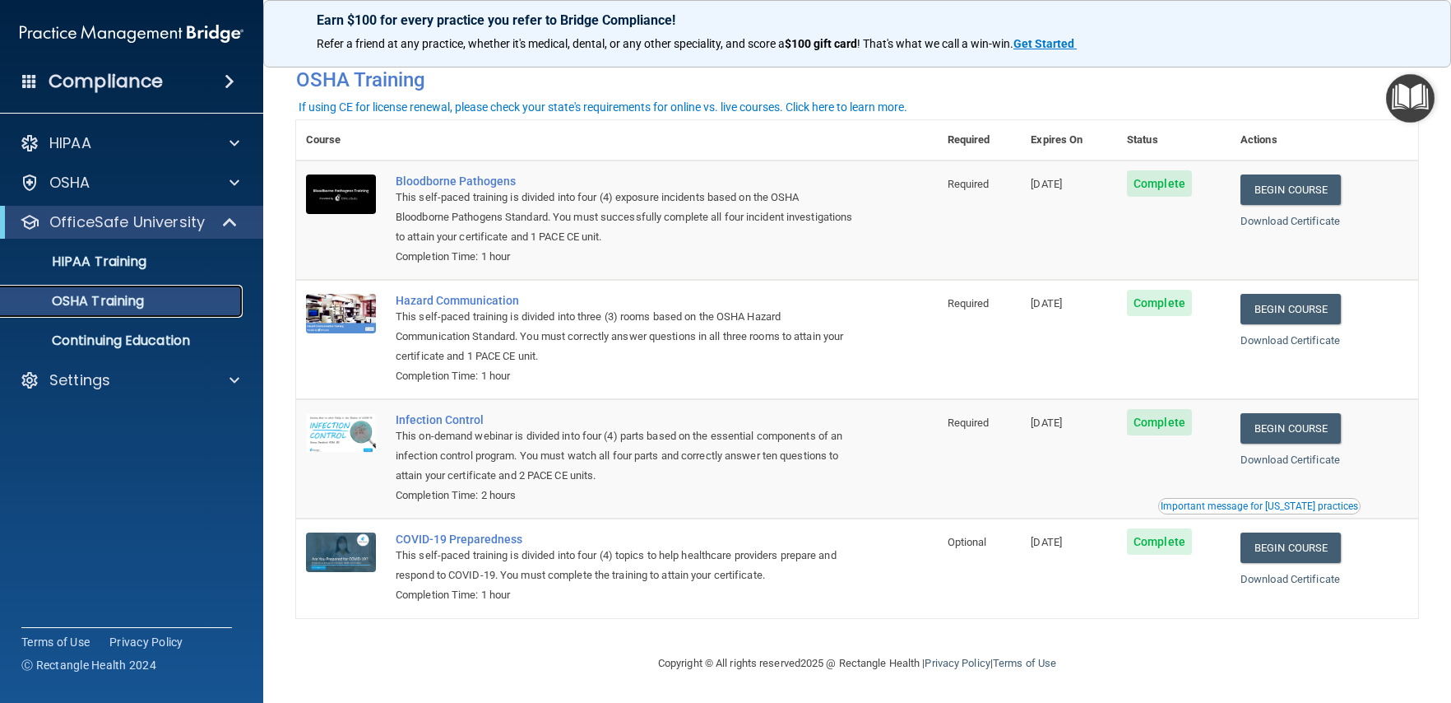
click at [126, 304] on p "OSHA Training" at bounding box center [77, 301] width 133 height 16
click at [130, 293] on p "OSHA Training" at bounding box center [77, 301] width 133 height 16
click at [127, 260] on p "HIPAA Training" at bounding box center [79, 261] width 136 height 16
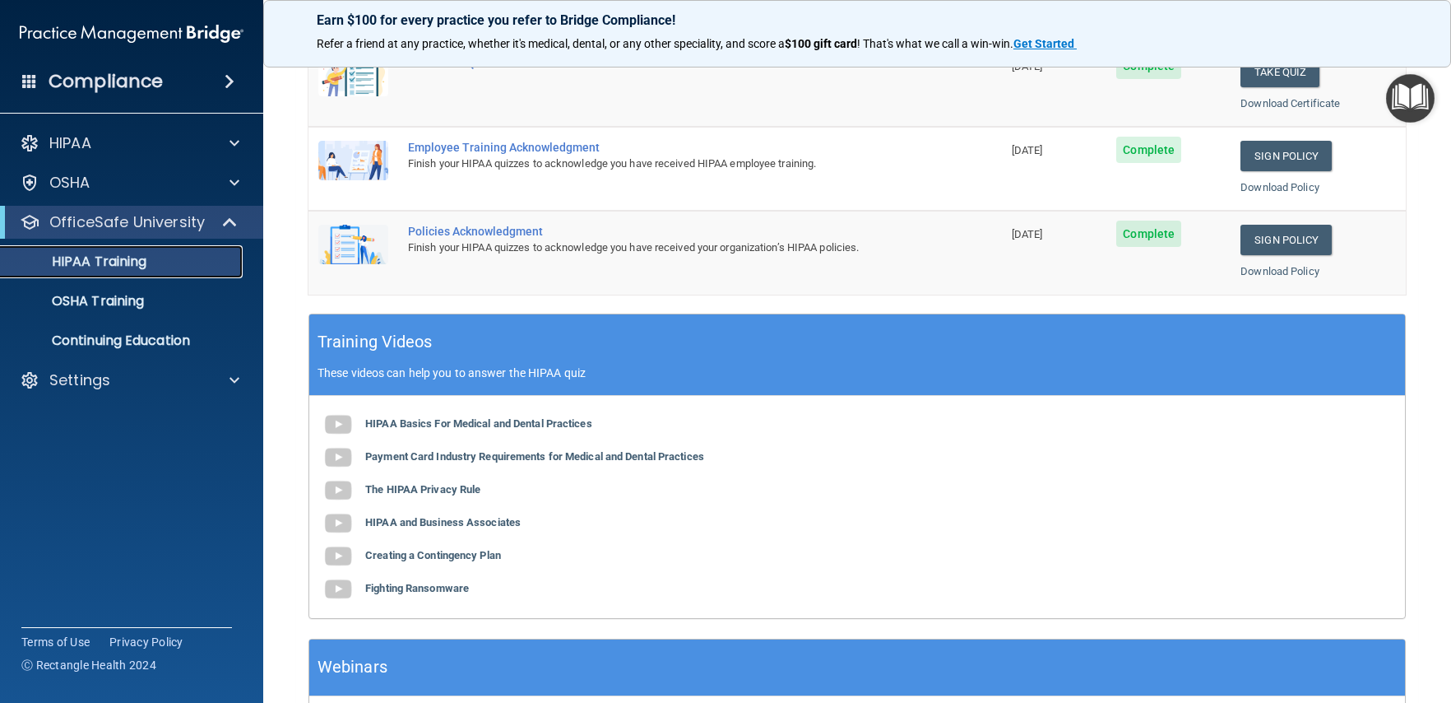
scroll to position [536, 0]
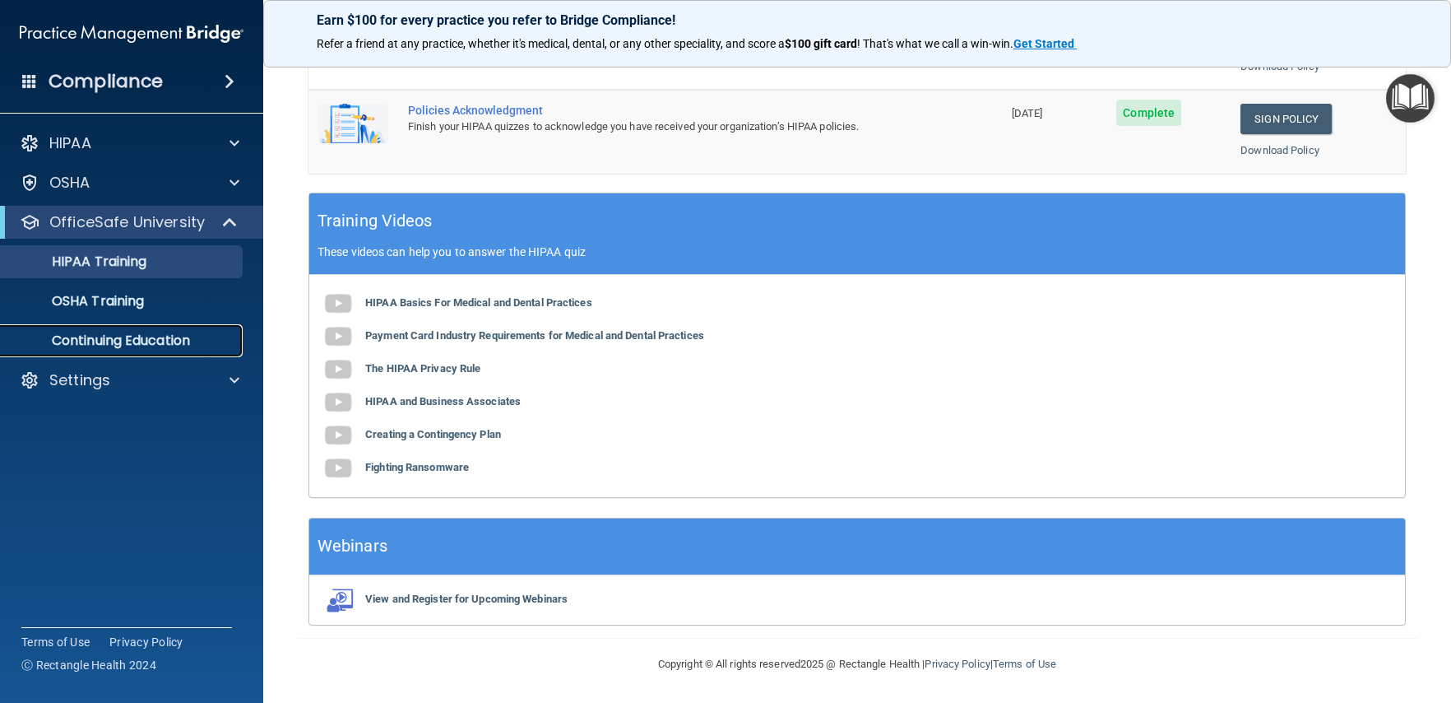
click at [170, 341] on p "Continuing Education" at bounding box center [123, 340] width 225 height 16
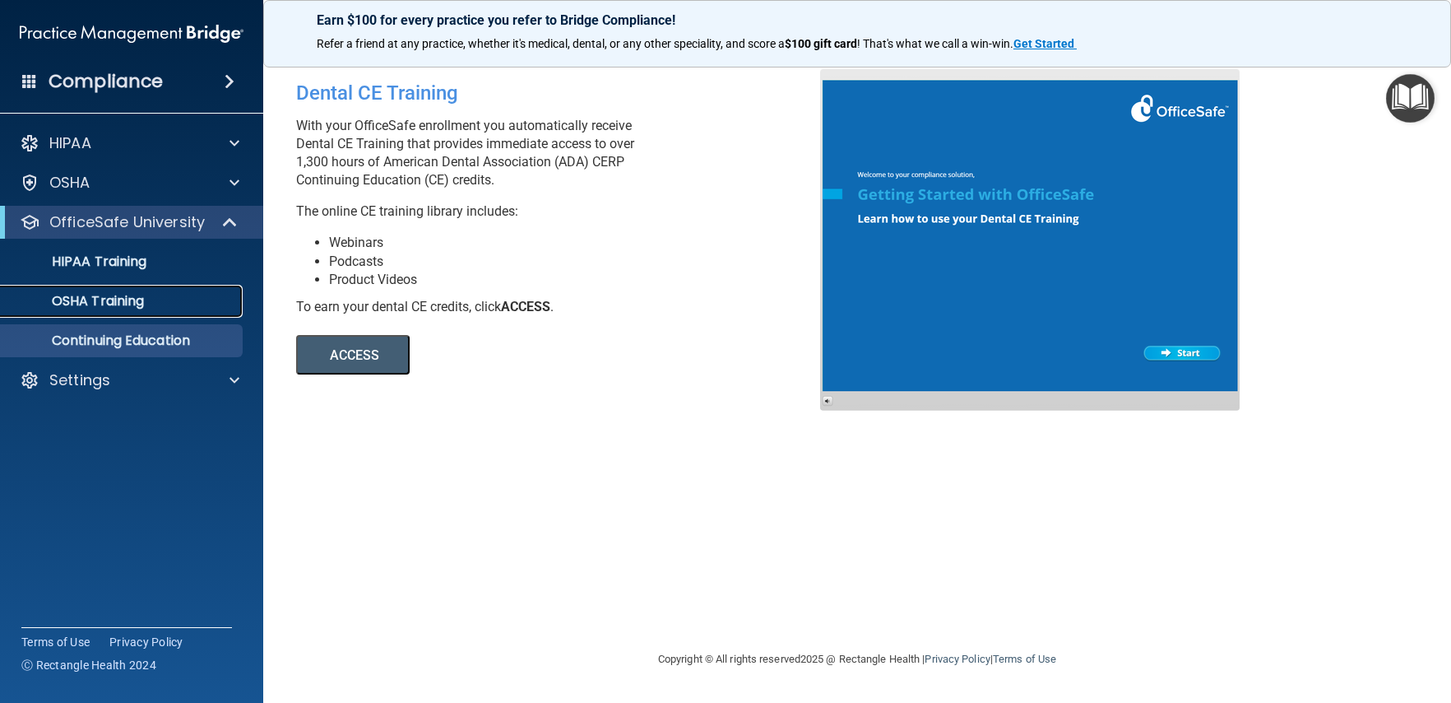
click at [102, 295] on p "OSHA Training" at bounding box center [77, 301] width 133 height 16
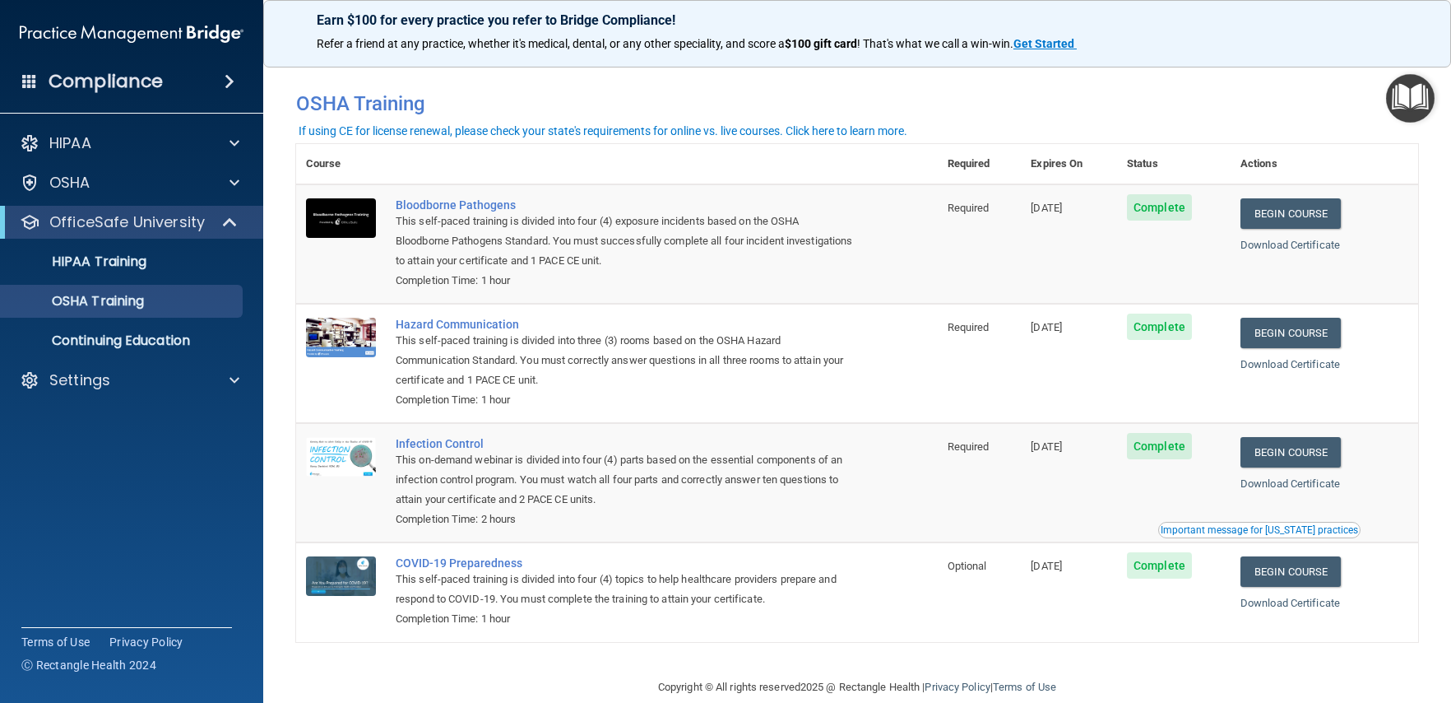
click at [793, 131] on div "If using CE for license renewal, please check your state's requirements for onl…" at bounding box center [603, 131] width 609 height 12
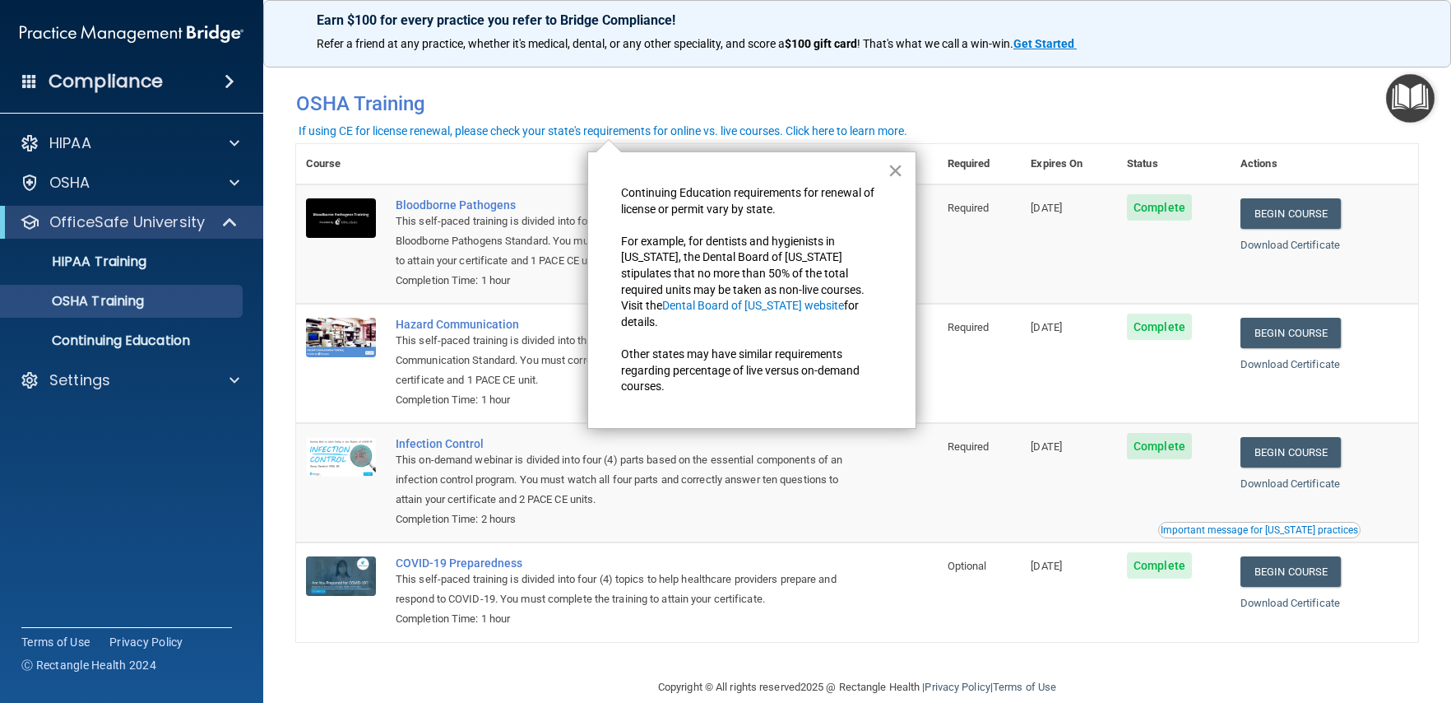
click at [896, 169] on button "×" at bounding box center [896, 170] width 16 height 26
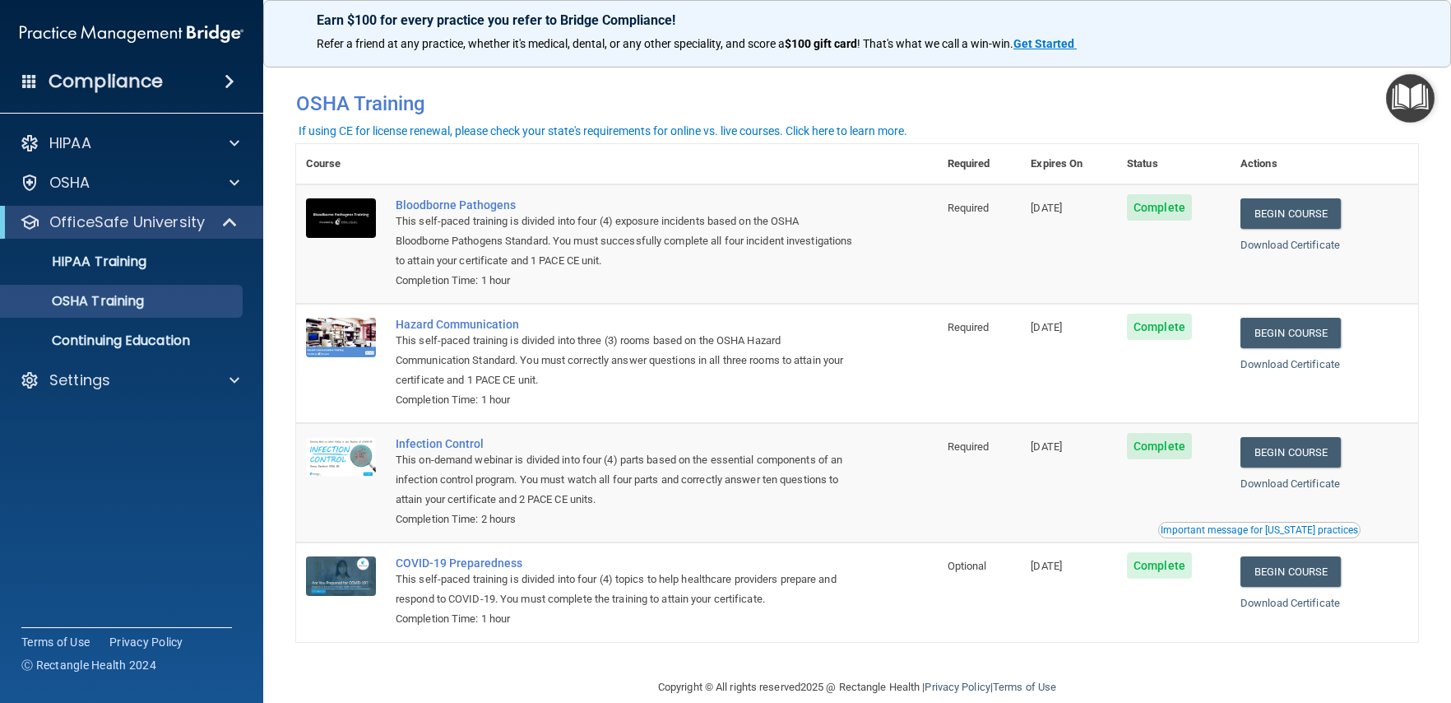
click at [1399, 96] on img "Open Resource Center" at bounding box center [1410, 98] width 49 height 49
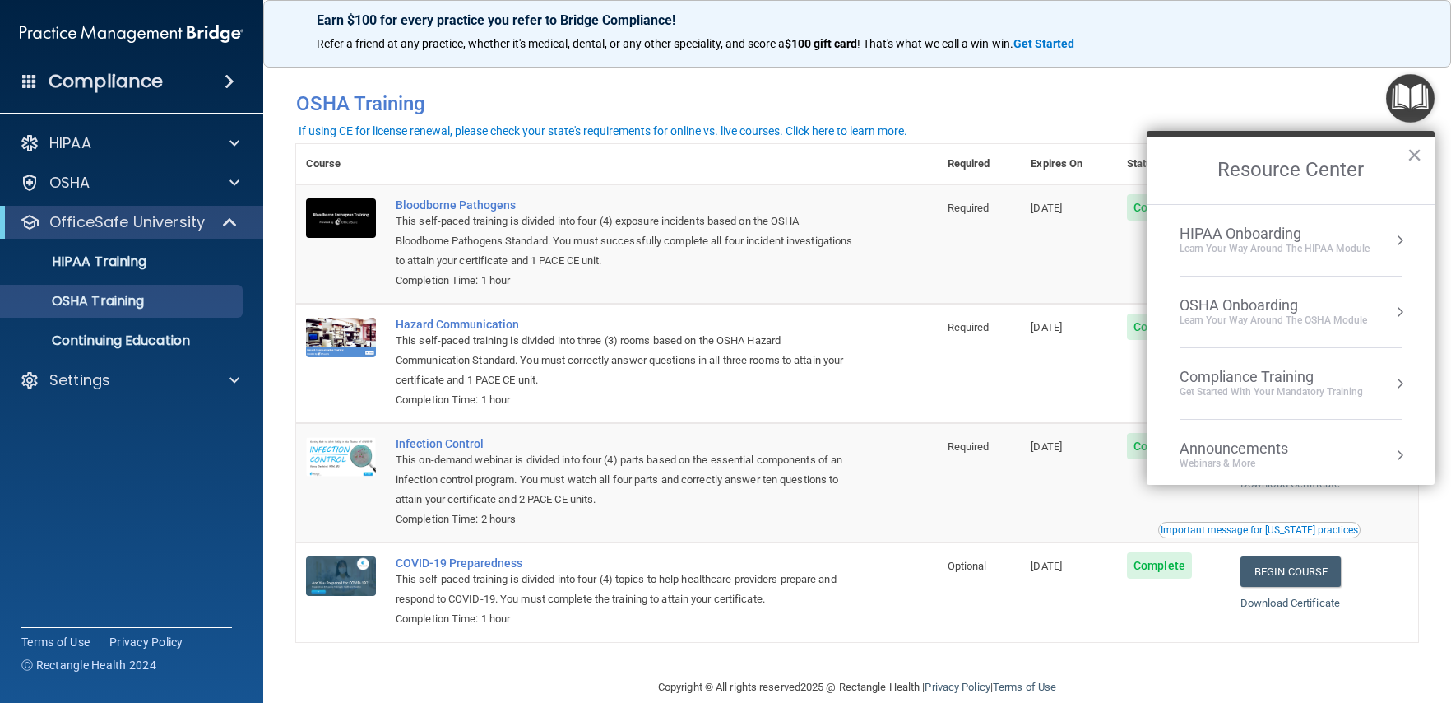
click at [1366, 250] on div "Learn Your Way around the HIPAA module" at bounding box center [1275, 249] width 190 height 14
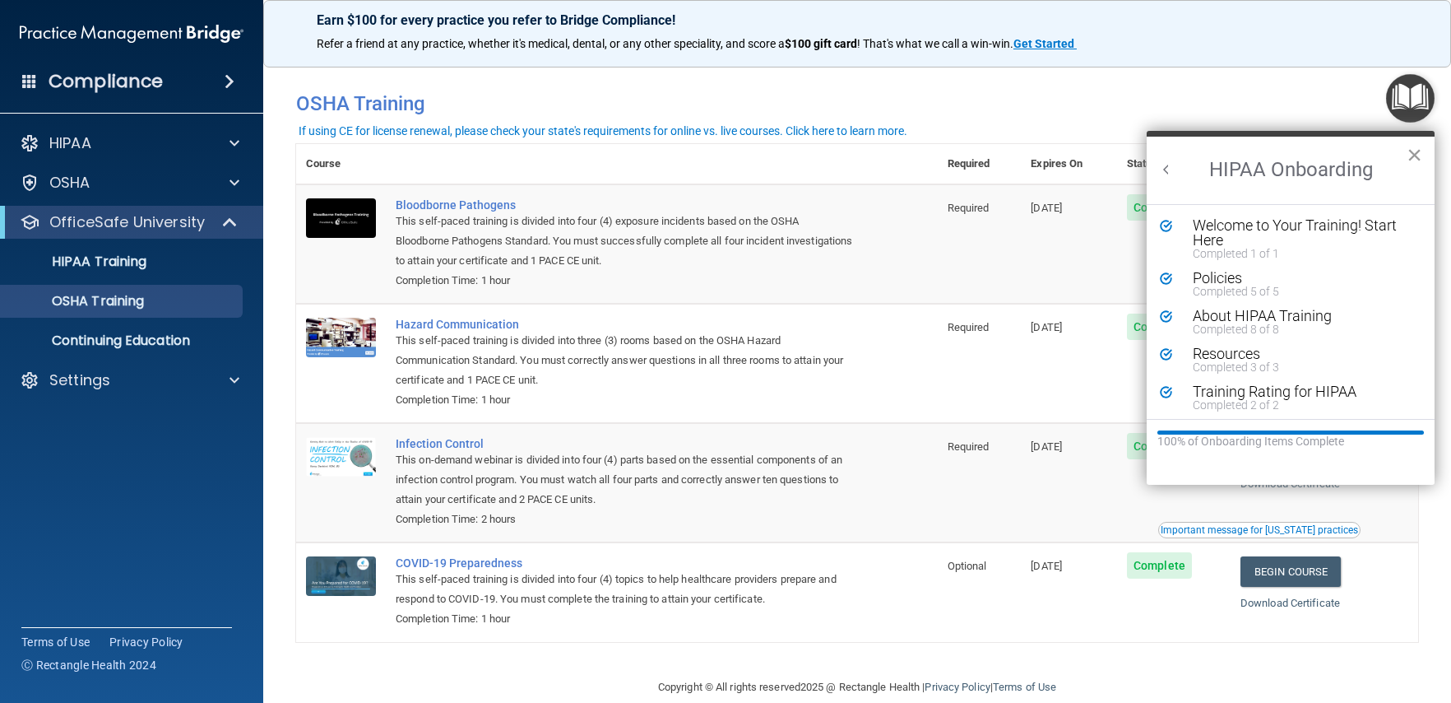
click at [1413, 151] on button "×" at bounding box center [1415, 155] width 16 height 26
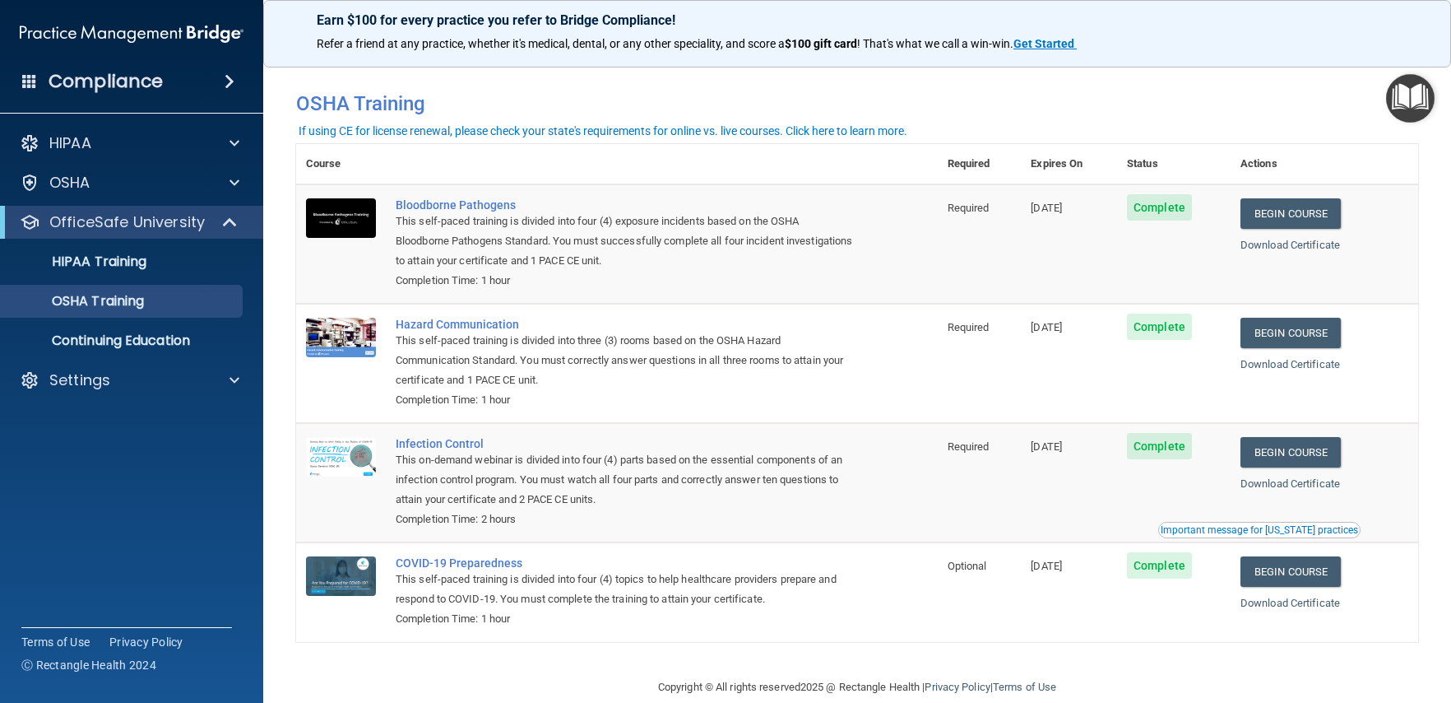
click at [1410, 98] on img "Open Resource Center" at bounding box center [1410, 98] width 49 height 49
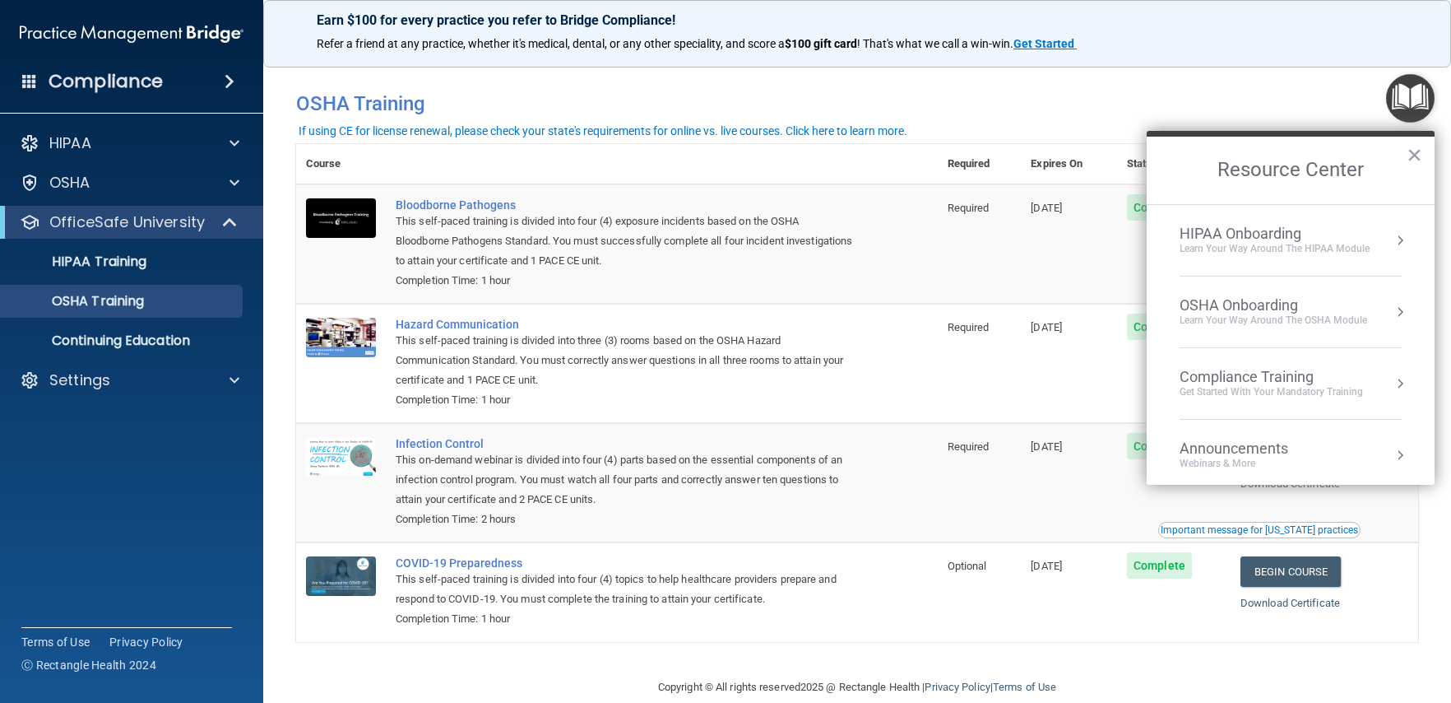
click at [1392, 309] on button "Resource Center" at bounding box center [1400, 312] width 16 height 16
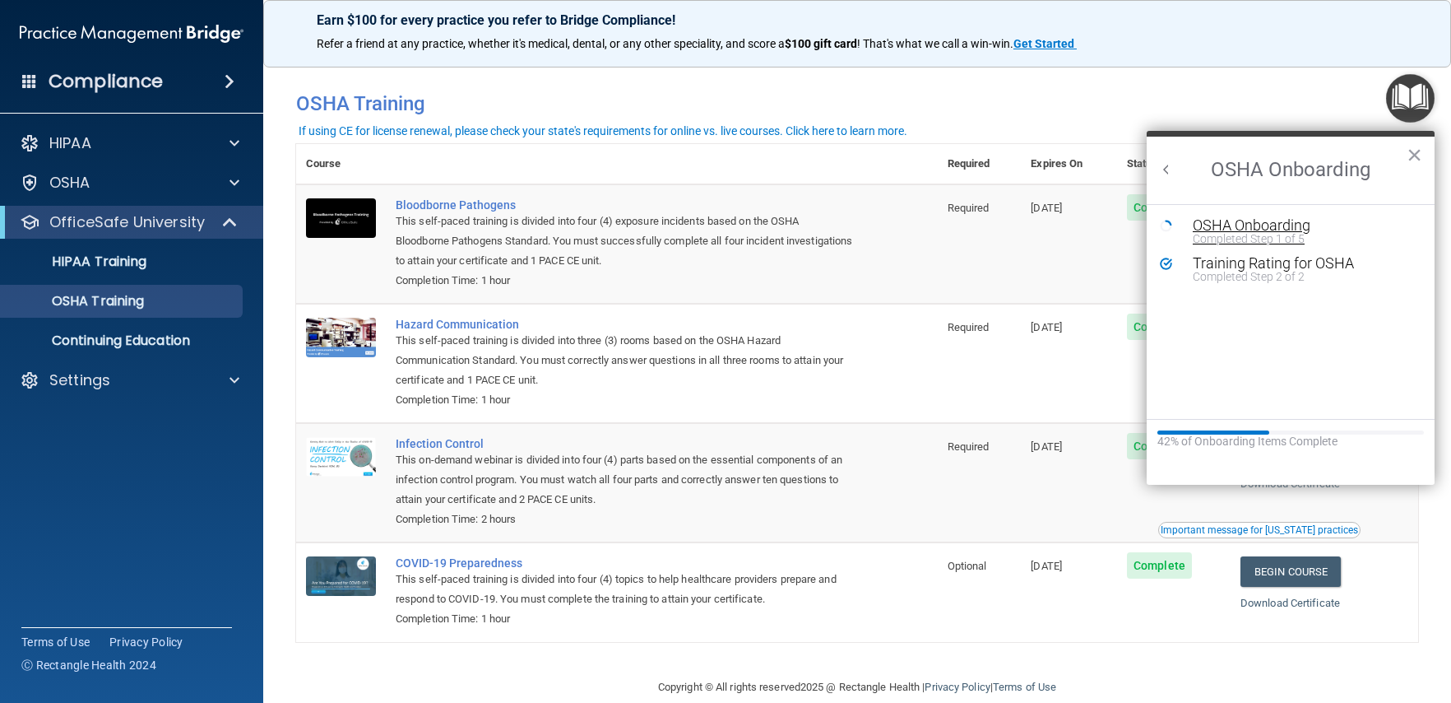
click at [1298, 241] on div "Completed Step 1 of 5" at bounding box center [1303, 239] width 220 height 12
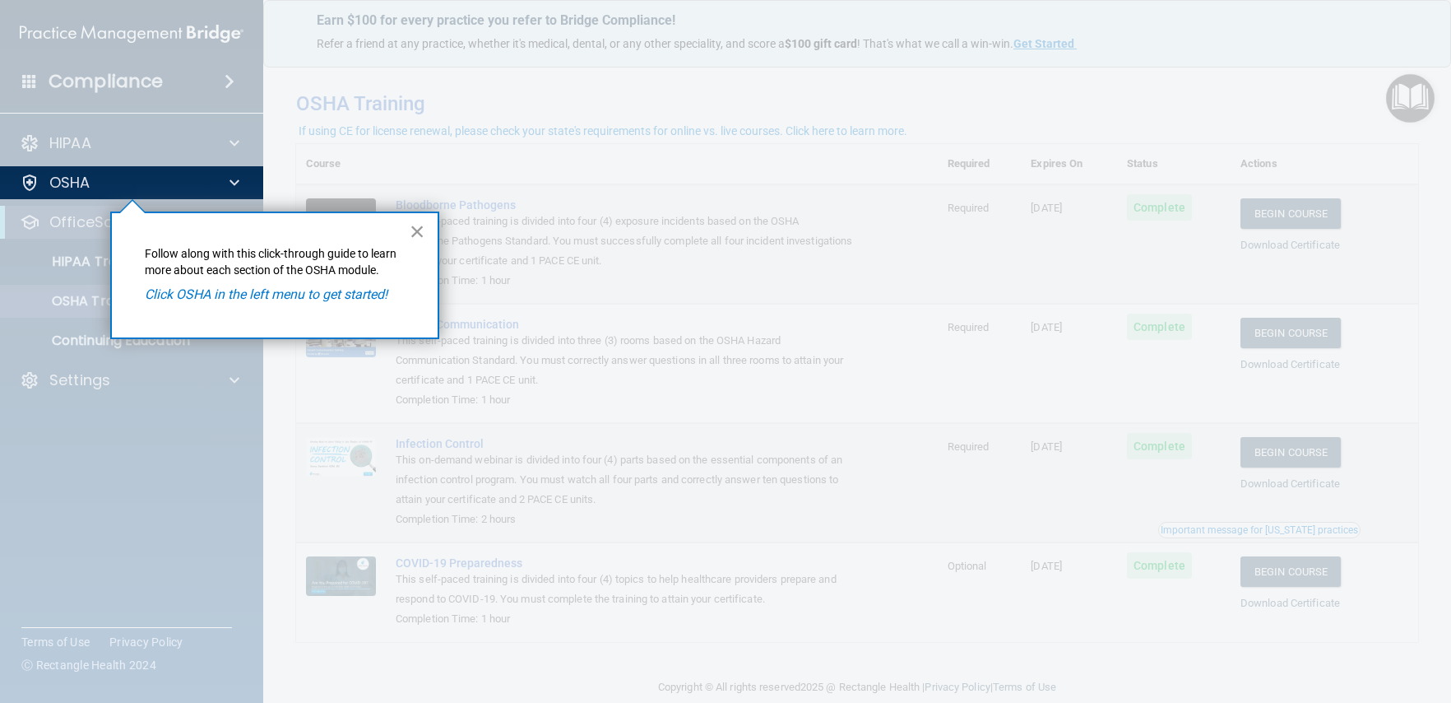
click at [412, 239] on button "×" at bounding box center [418, 231] width 16 height 26
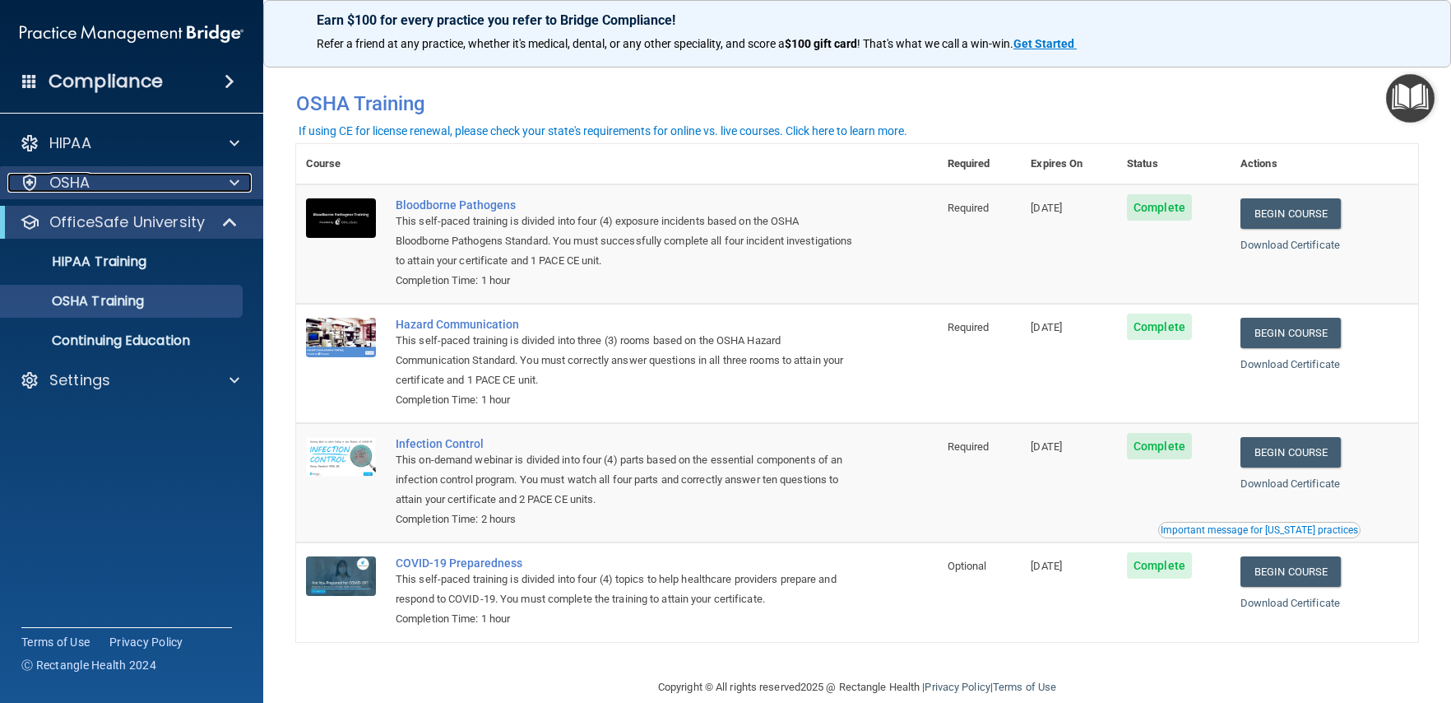
click at [50, 182] on p "OSHA" at bounding box center [69, 183] width 41 height 20
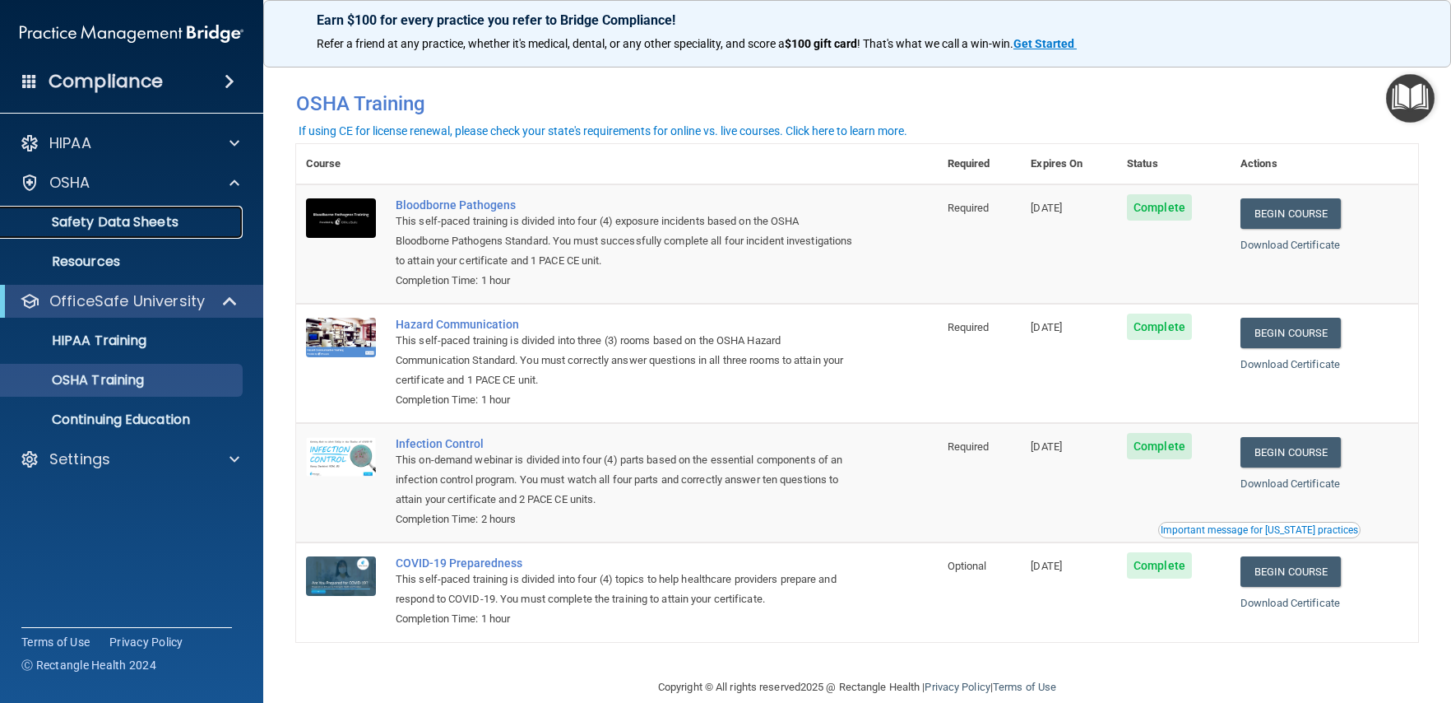
click at [96, 225] on p "Safety Data Sheets" at bounding box center [123, 222] width 225 height 16
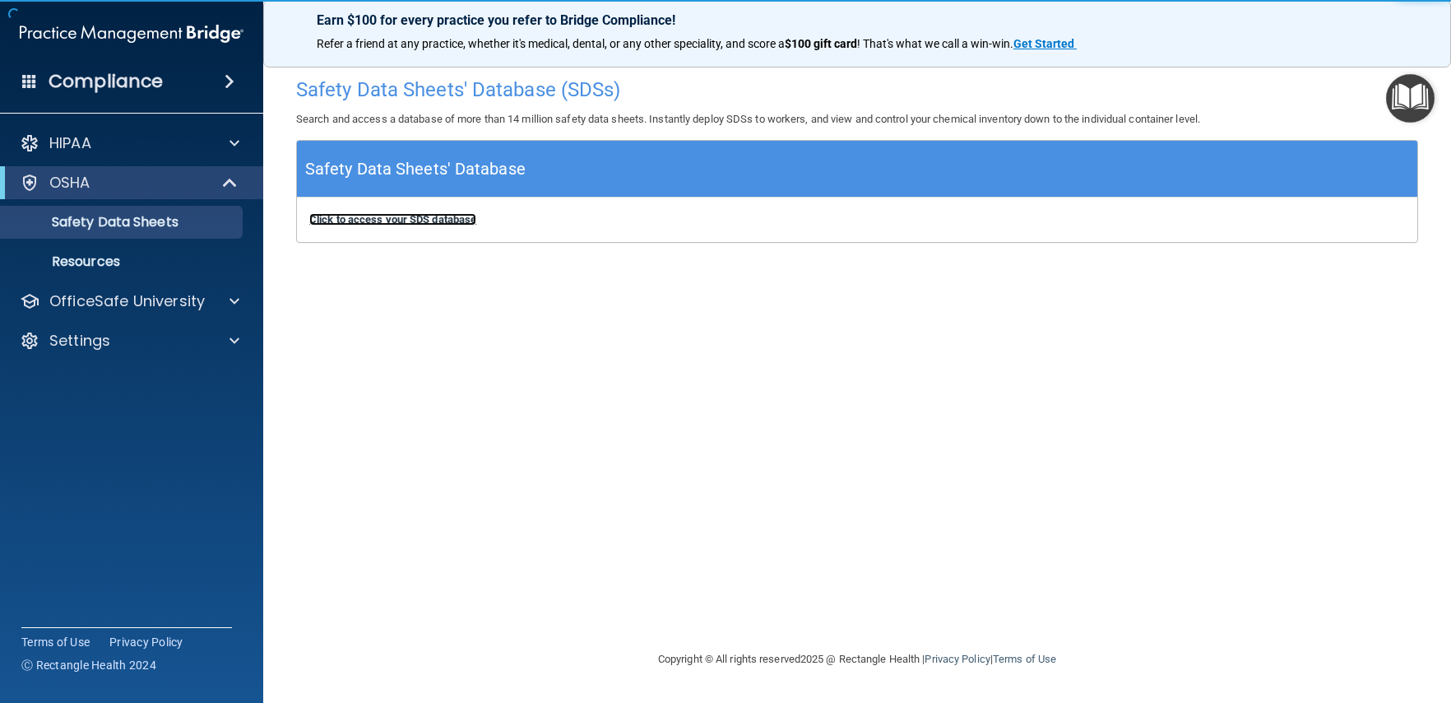
click at [433, 220] on b "Click to access your SDS database" at bounding box center [392, 219] width 167 height 12
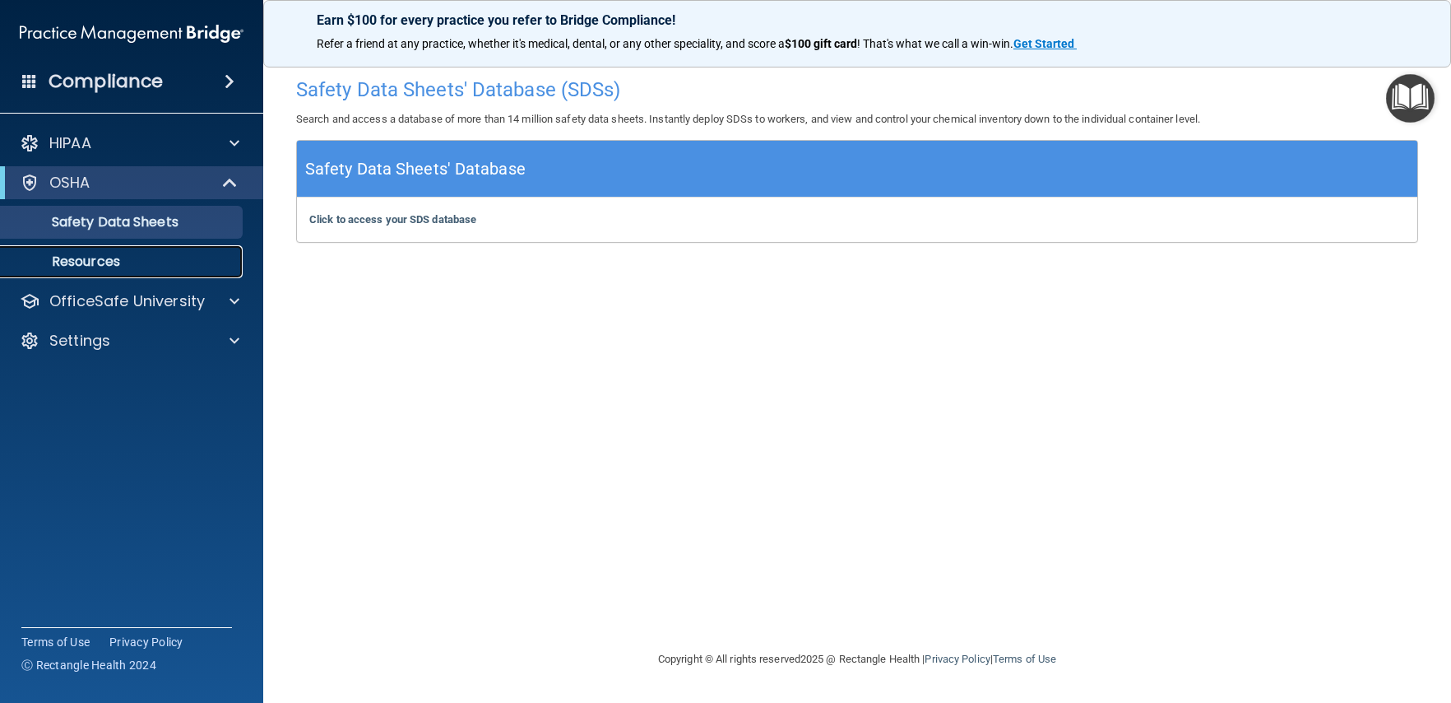
click at [95, 259] on p "Resources" at bounding box center [123, 261] width 225 height 16
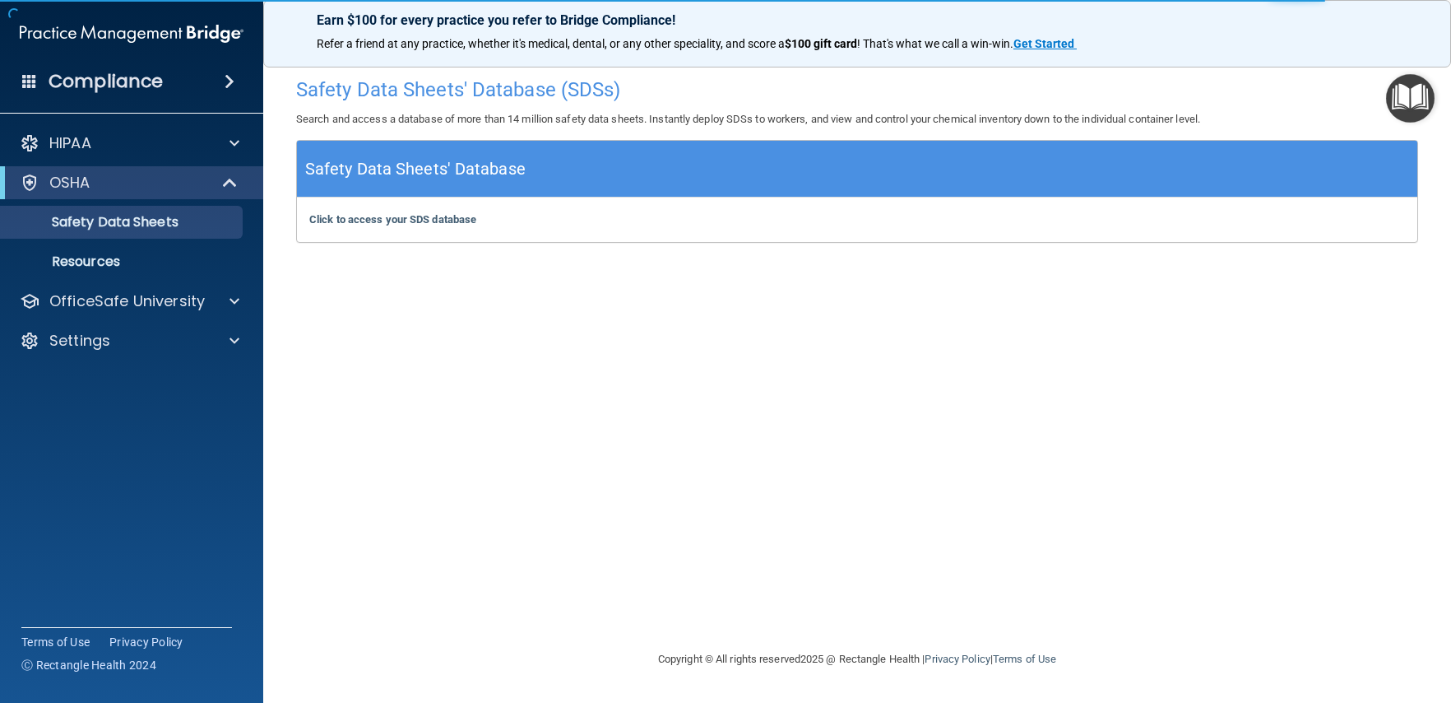
click at [1404, 95] on img "Open Resource Center" at bounding box center [1410, 98] width 49 height 49
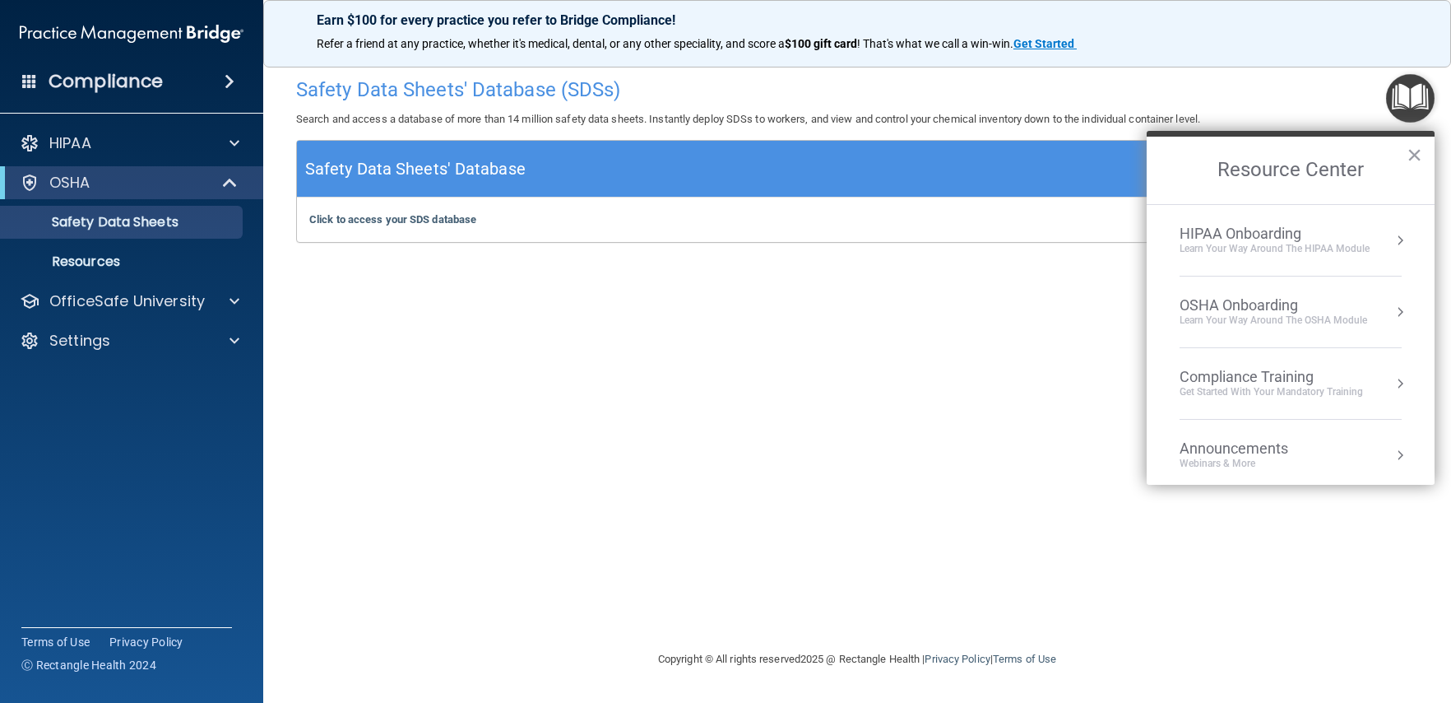
click at [1376, 309] on div "OSHA Onboarding Learn your way around the OSHA module" at bounding box center [1291, 311] width 222 height 31
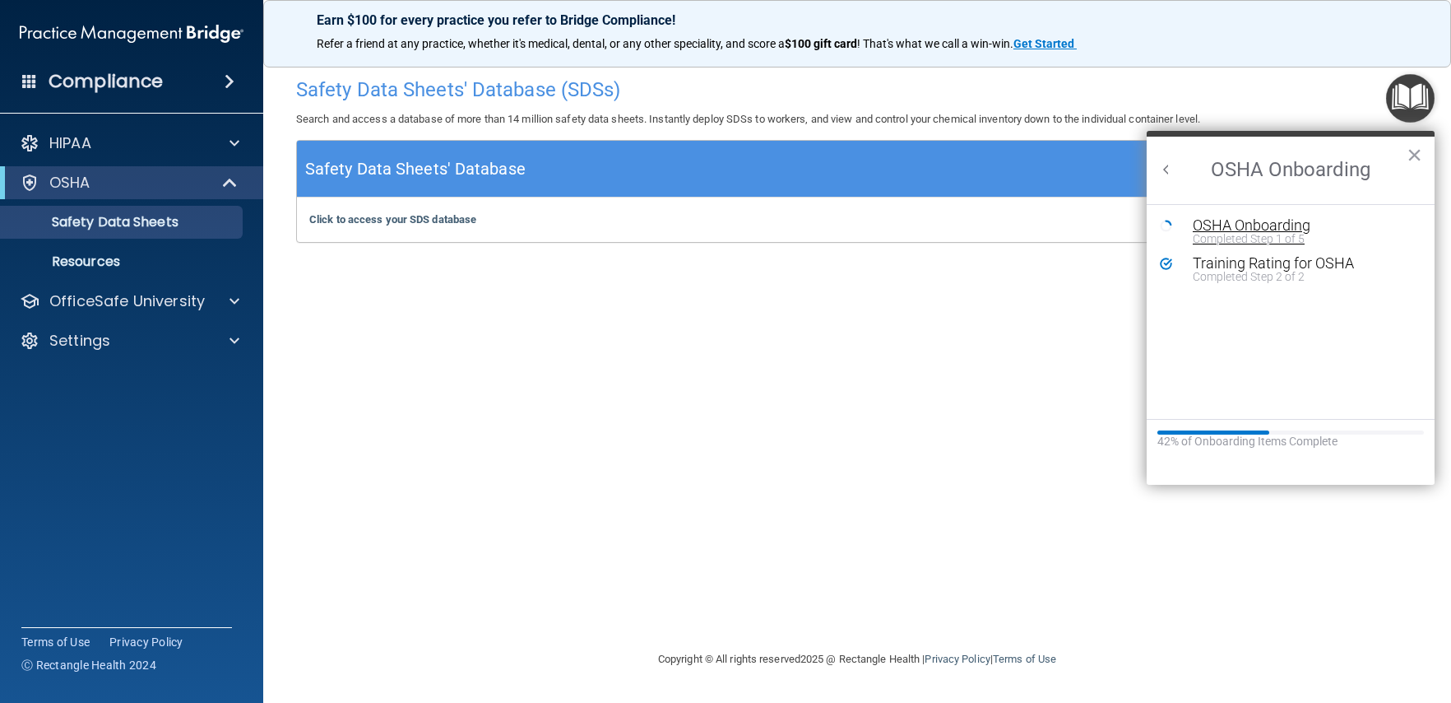
click at [1284, 239] on div "Completed Step 1 of 5" at bounding box center [1303, 239] width 220 height 12
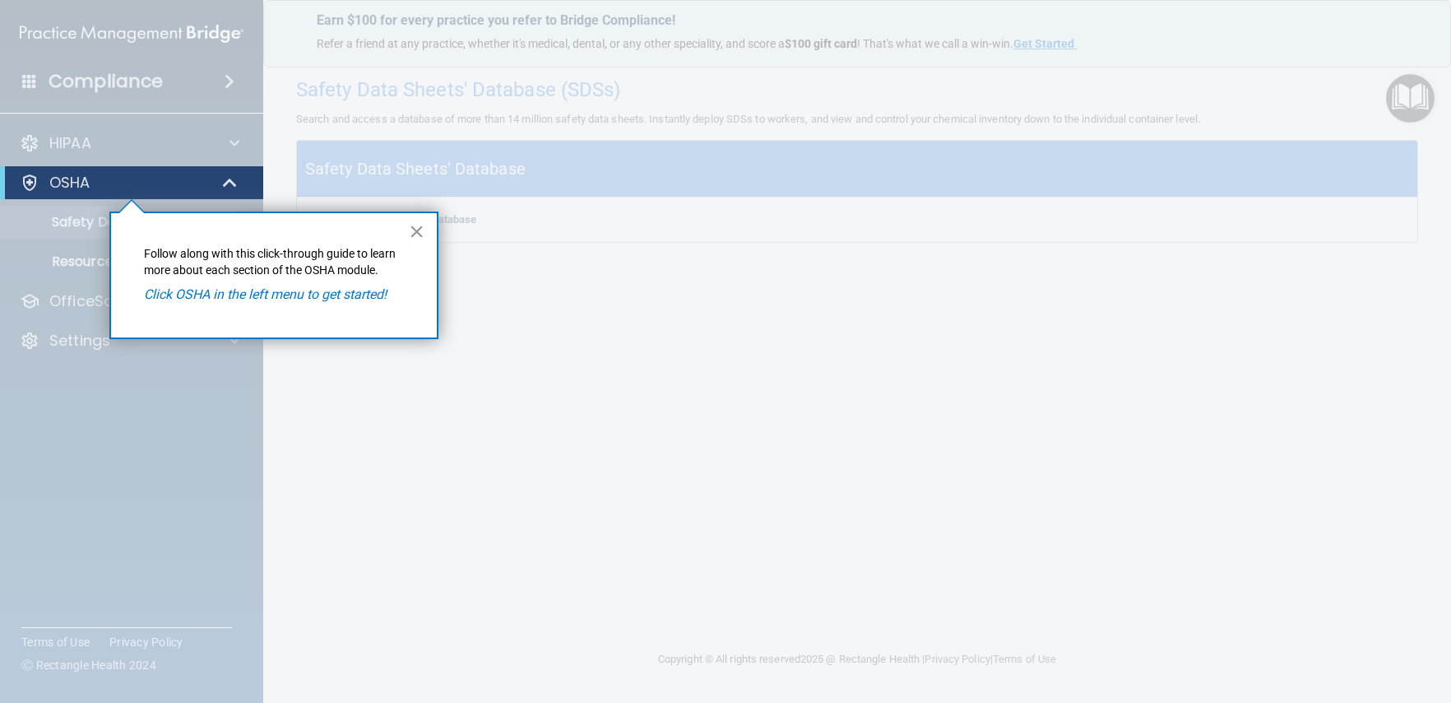
click at [414, 226] on button "×" at bounding box center [417, 231] width 16 height 26
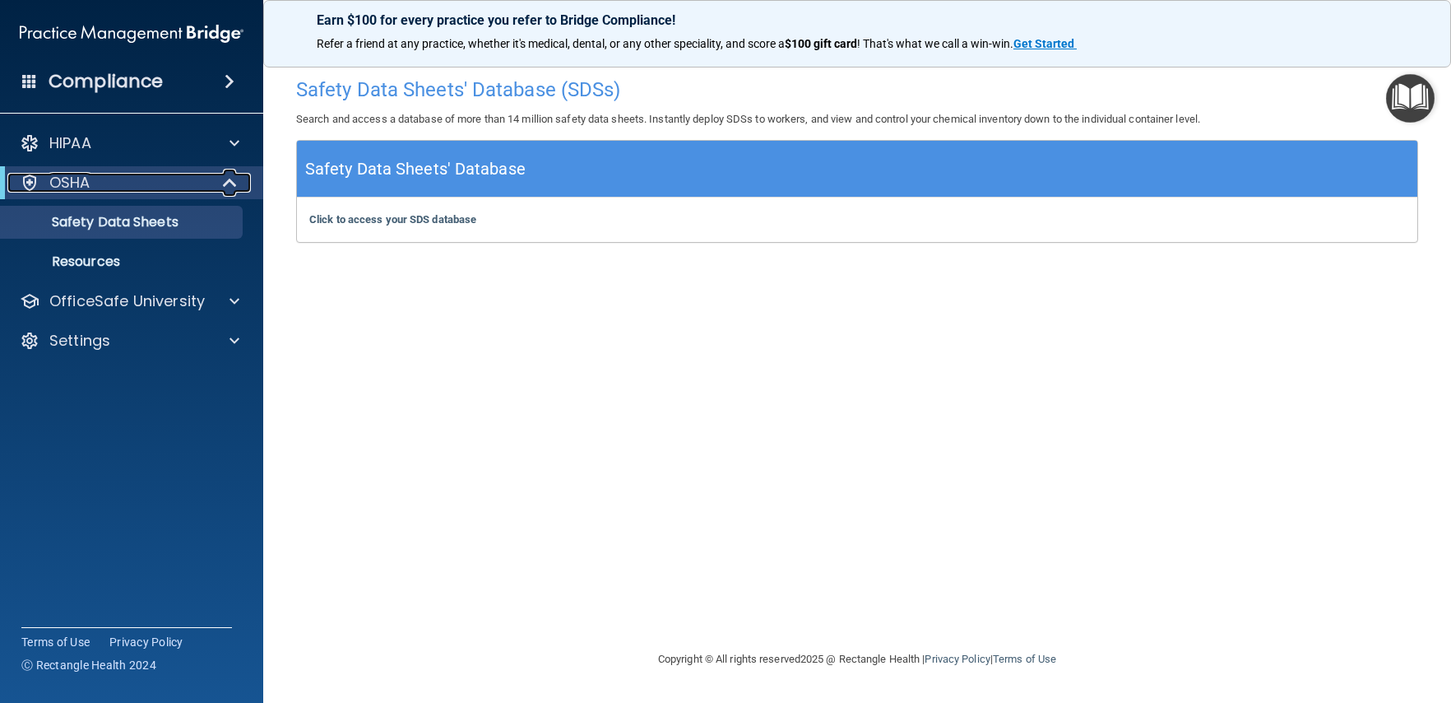
click at [74, 176] on p "OSHA" at bounding box center [69, 183] width 41 height 20
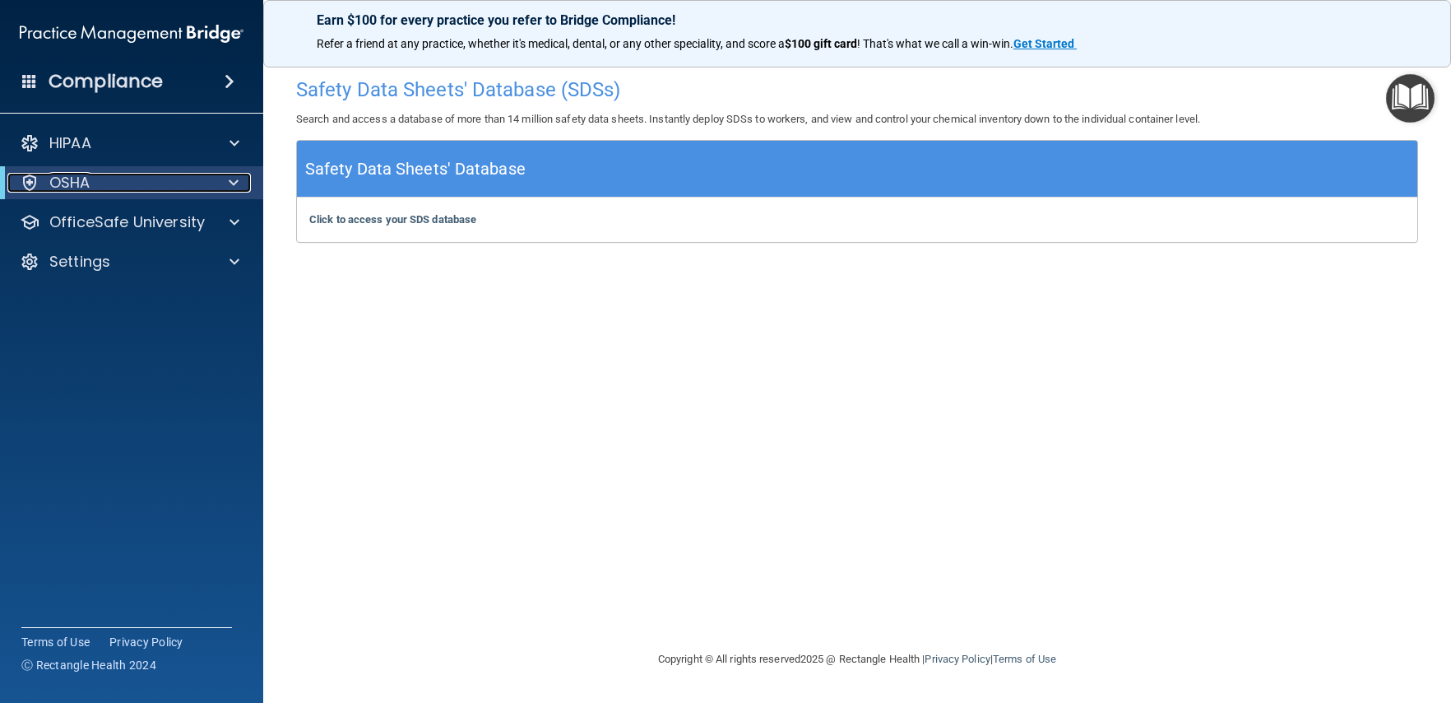
click at [74, 176] on p "OSHA" at bounding box center [69, 183] width 41 height 20
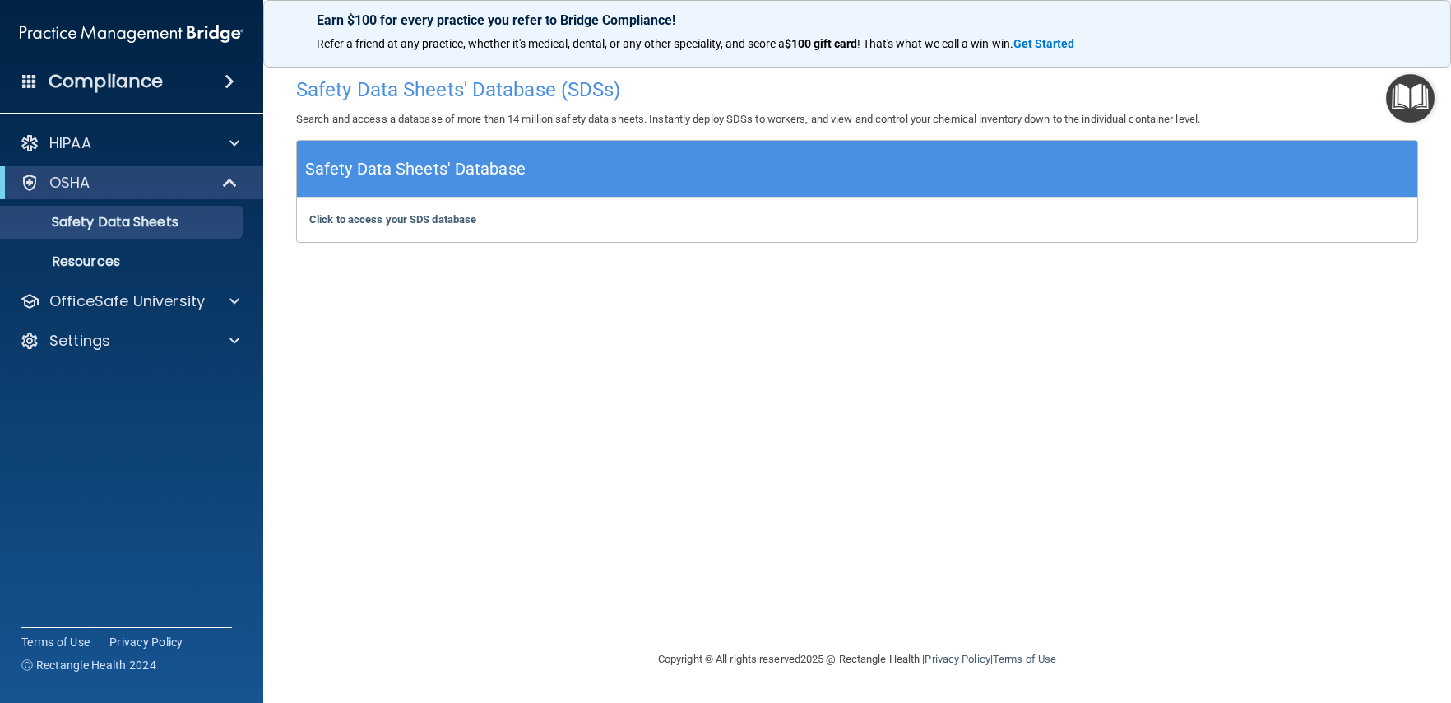
click at [438, 181] on h5 "Safety Data Sheets' Database" at bounding box center [415, 169] width 220 height 29
click at [439, 222] on b "Click to access your SDS database" at bounding box center [392, 219] width 167 height 12
click at [363, 228] on div "Click to access your SDS database Click to access your SDS database" at bounding box center [857, 219] width 1121 height 44
click at [368, 216] on b "Click to access your SDS database" at bounding box center [392, 219] width 167 height 12
click at [1397, 99] on img "Open Resource Center" at bounding box center [1410, 98] width 49 height 49
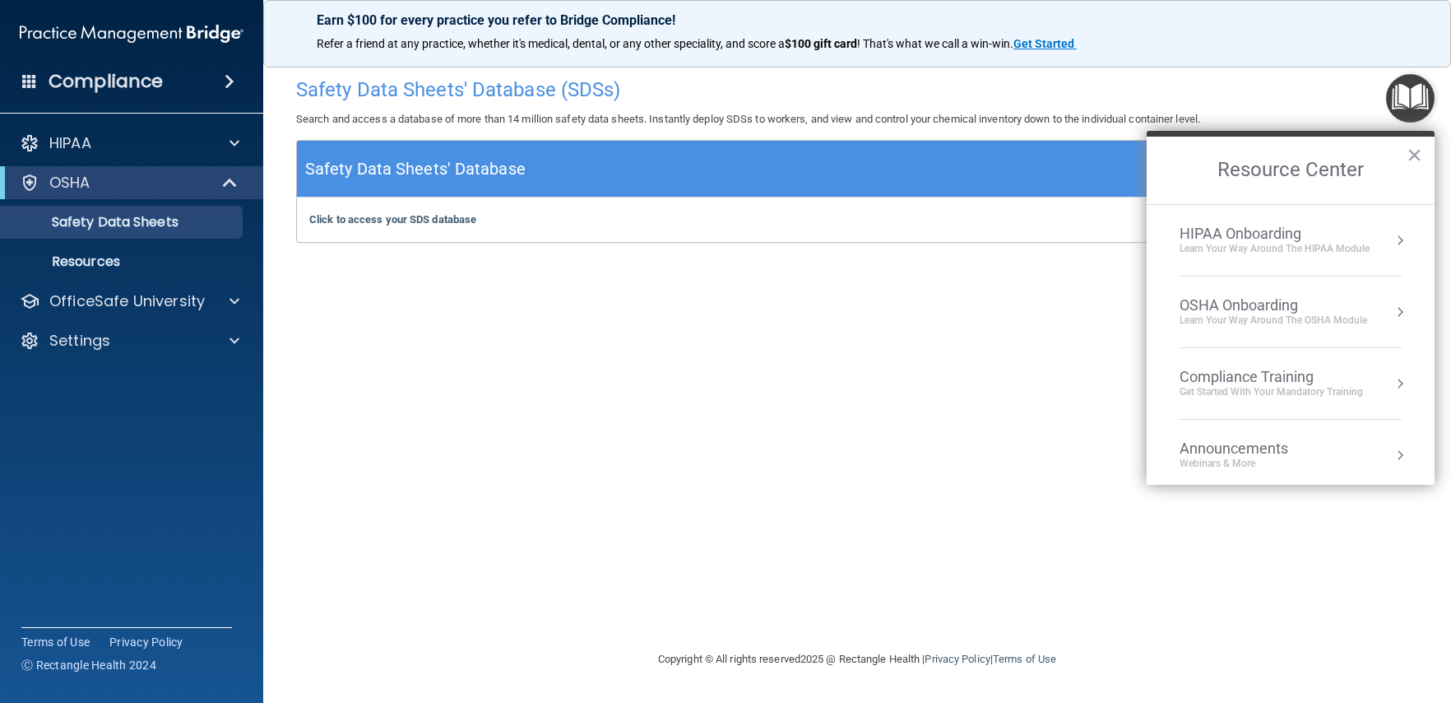
click at [1272, 378] on div "Compliance Training" at bounding box center [1271, 377] width 183 height 18
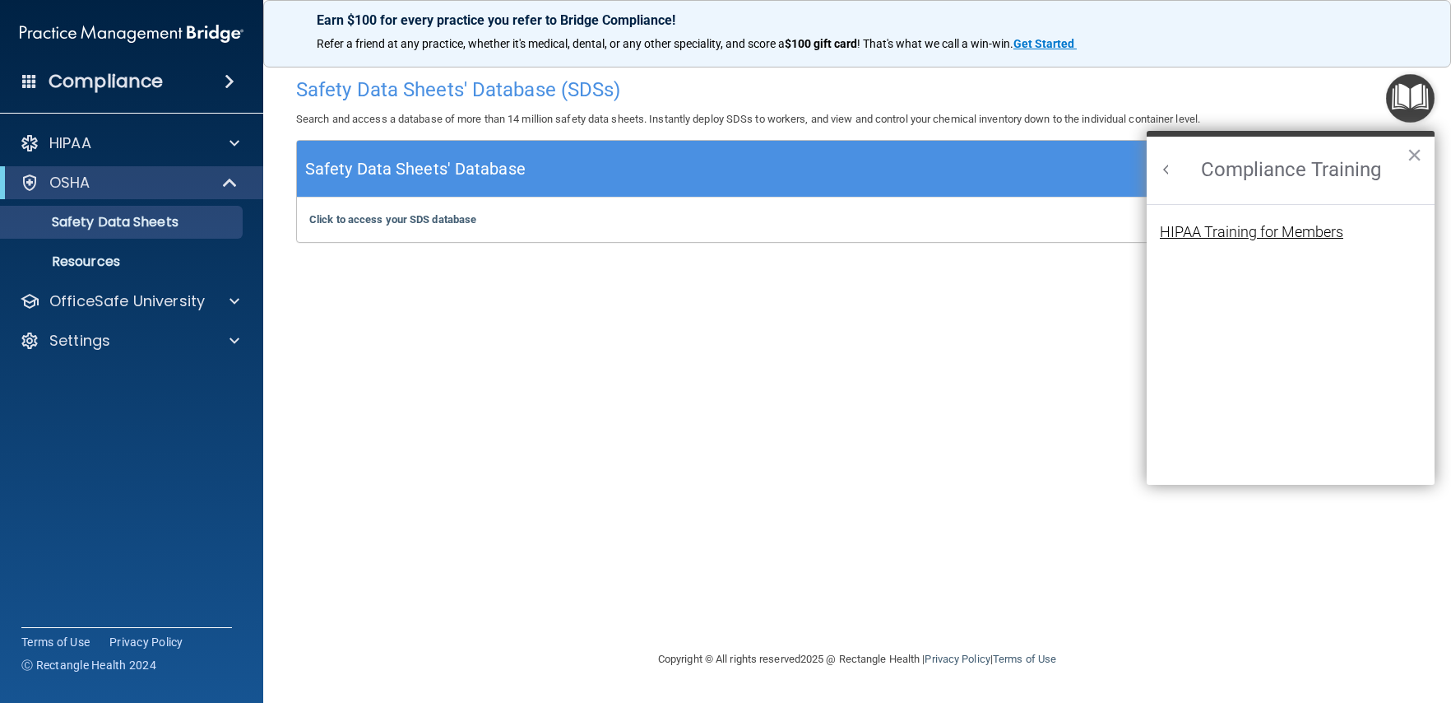
click at [1227, 232] on div "HIPAA Training for Members" at bounding box center [1251, 232] width 183 height 15
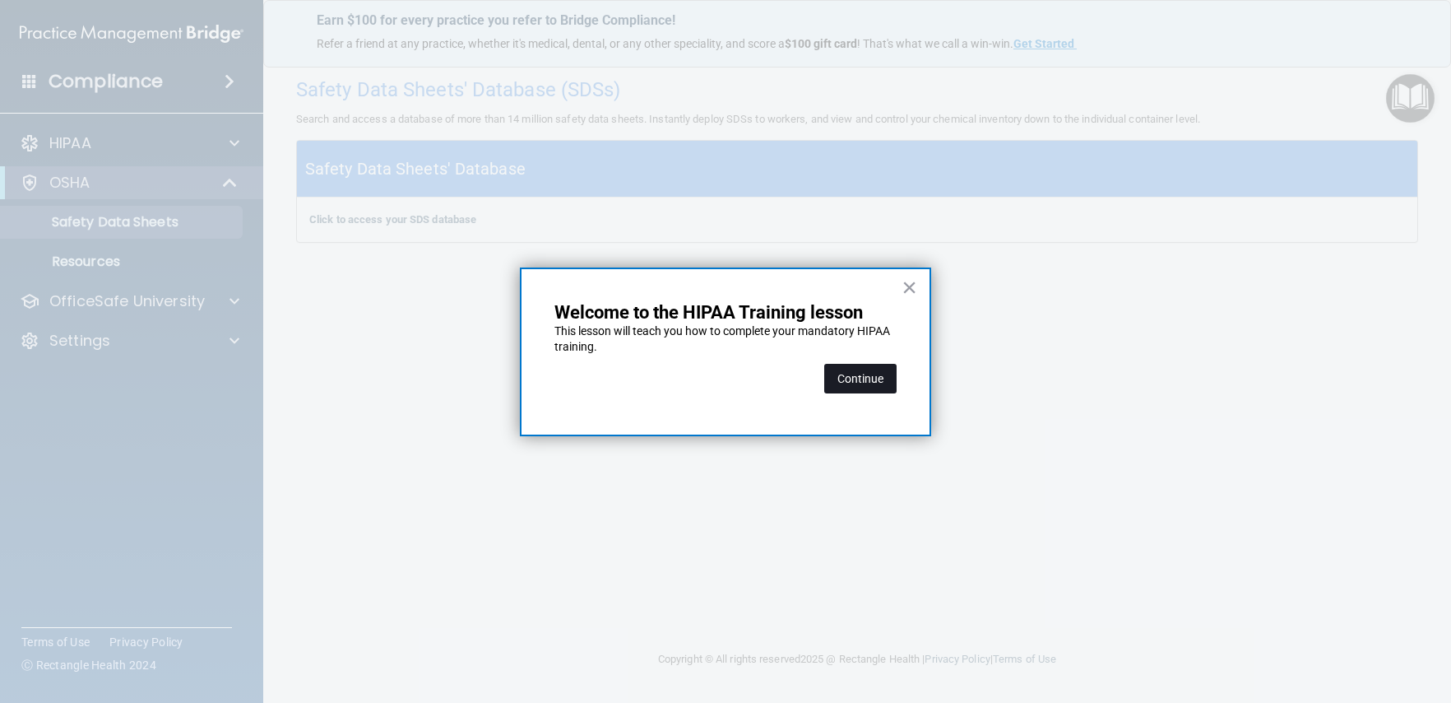
click at [873, 375] on button "Continue" at bounding box center [860, 379] width 72 height 30
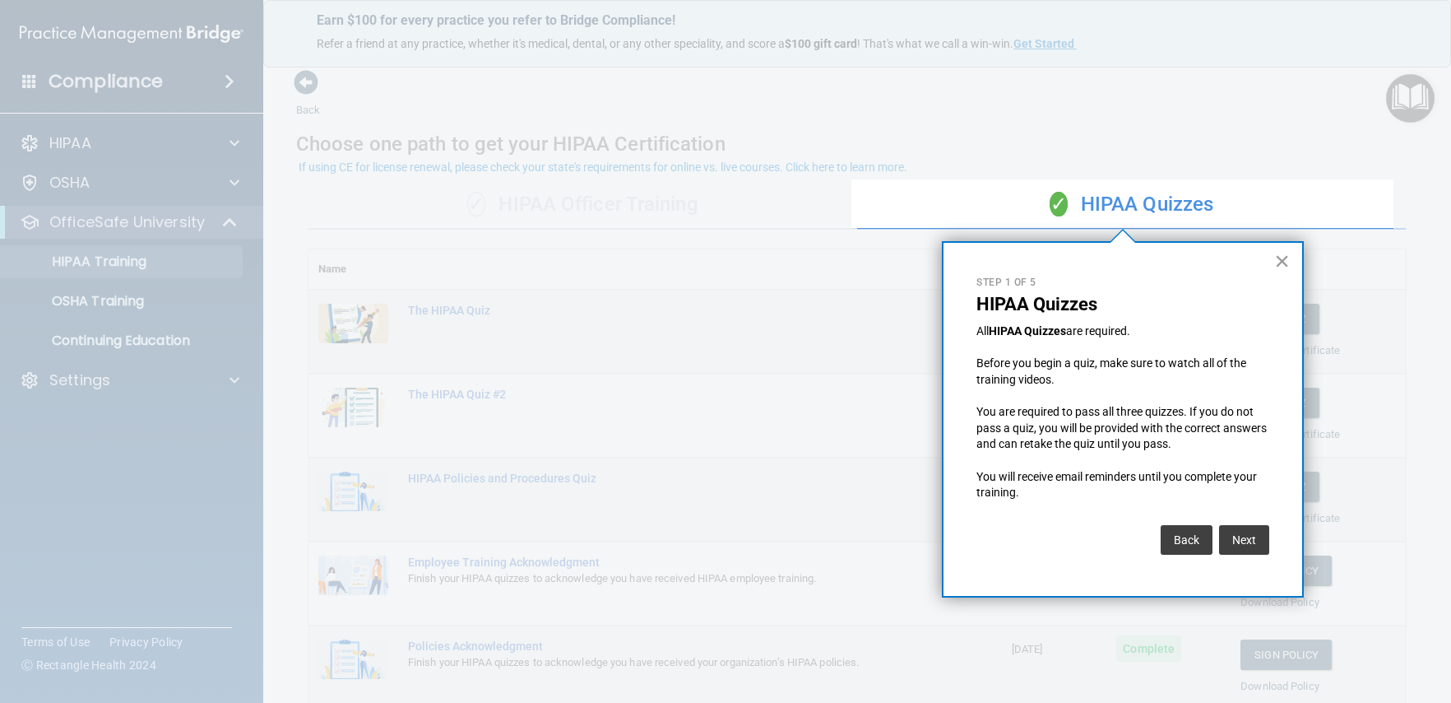
click at [1278, 262] on button "×" at bounding box center [1282, 261] width 16 height 26
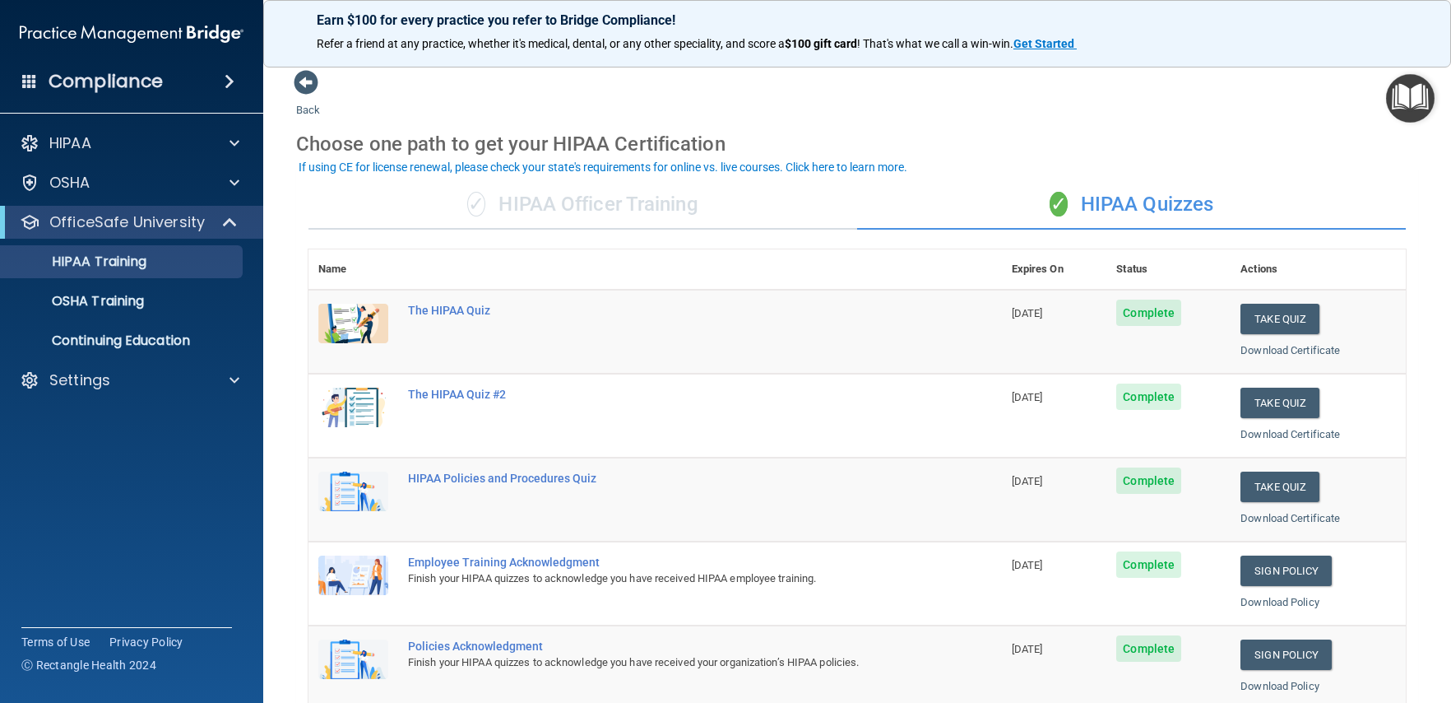
drag, startPoint x: 679, startPoint y: 208, endPoint x: 691, endPoint y: 209, distance: 12.4
click at [679, 209] on div "✓ HIPAA Officer Training" at bounding box center [583, 204] width 549 height 49
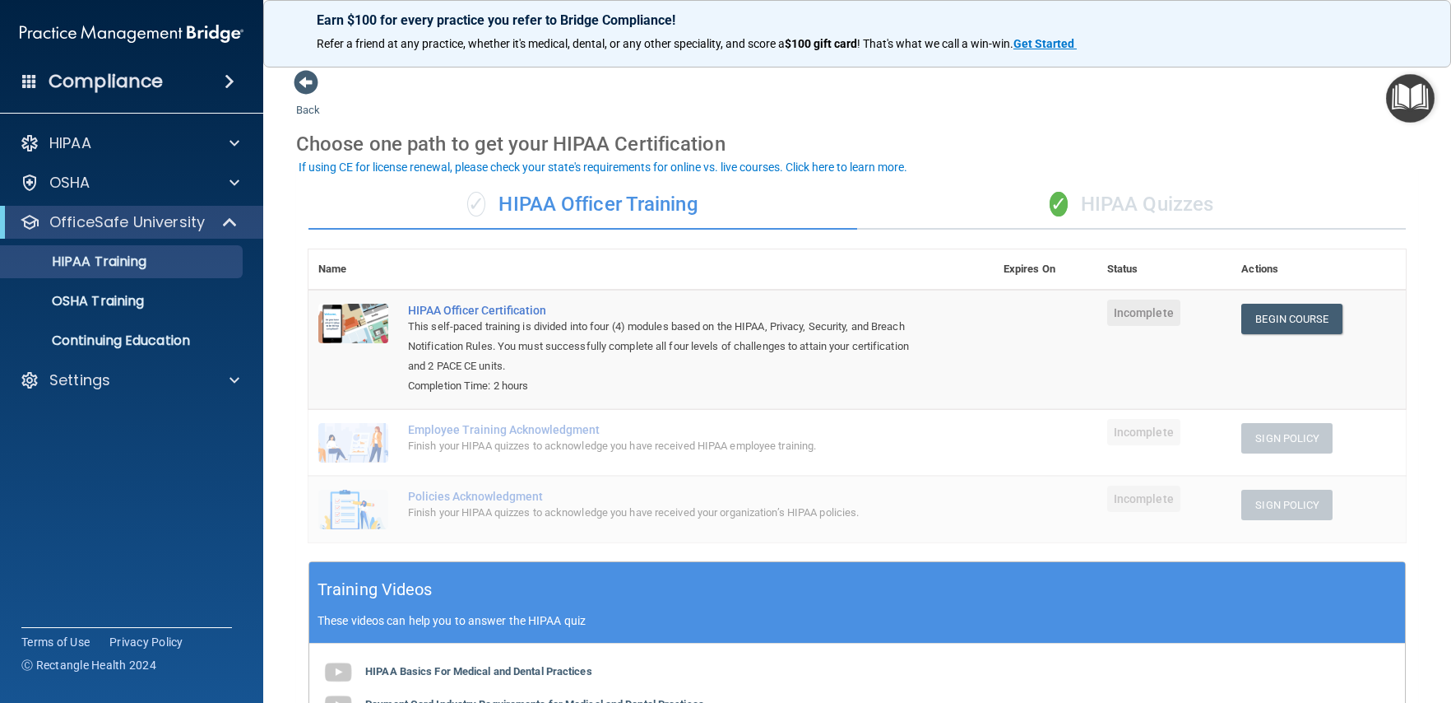
click at [1404, 91] on img "Open Resource Center" at bounding box center [1410, 98] width 49 height 49
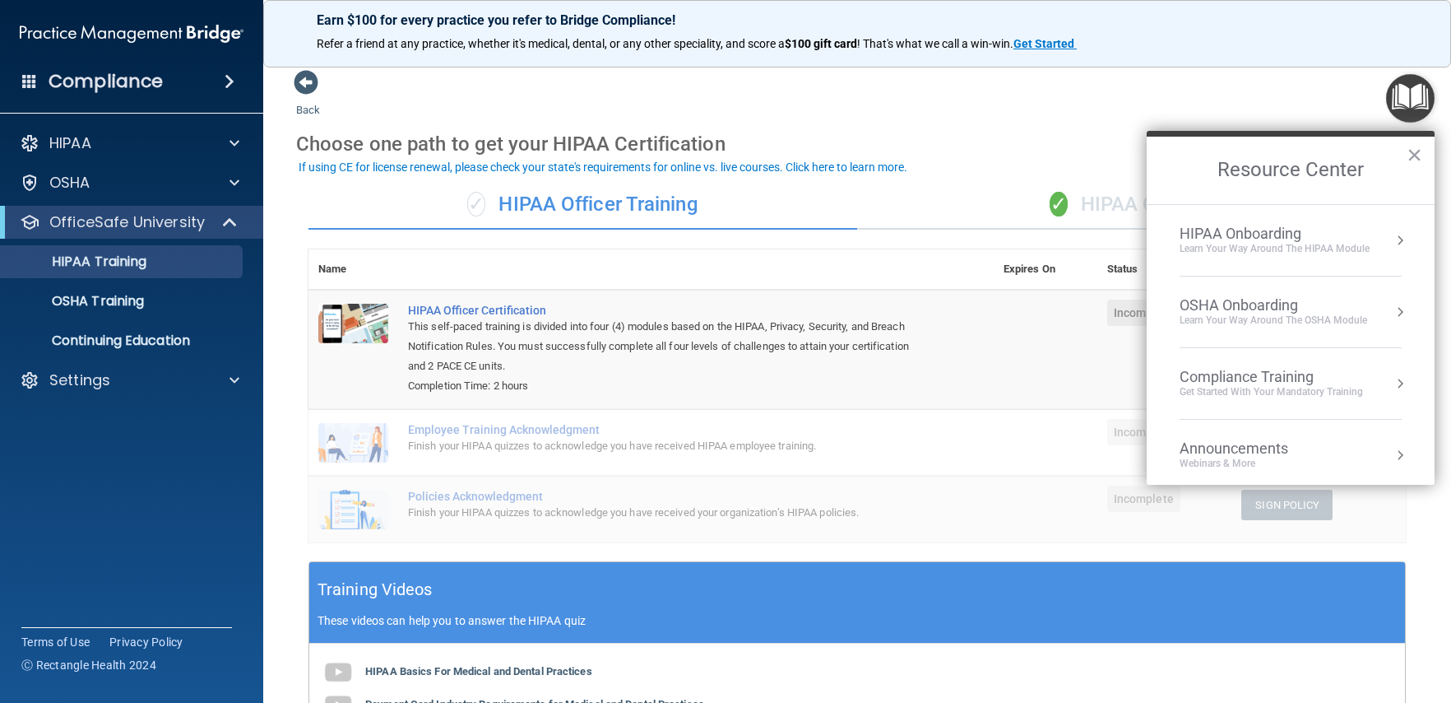
click at [1392, 245] on button "Resource Center" at bounding box center [1400, 240] width 16 height 16
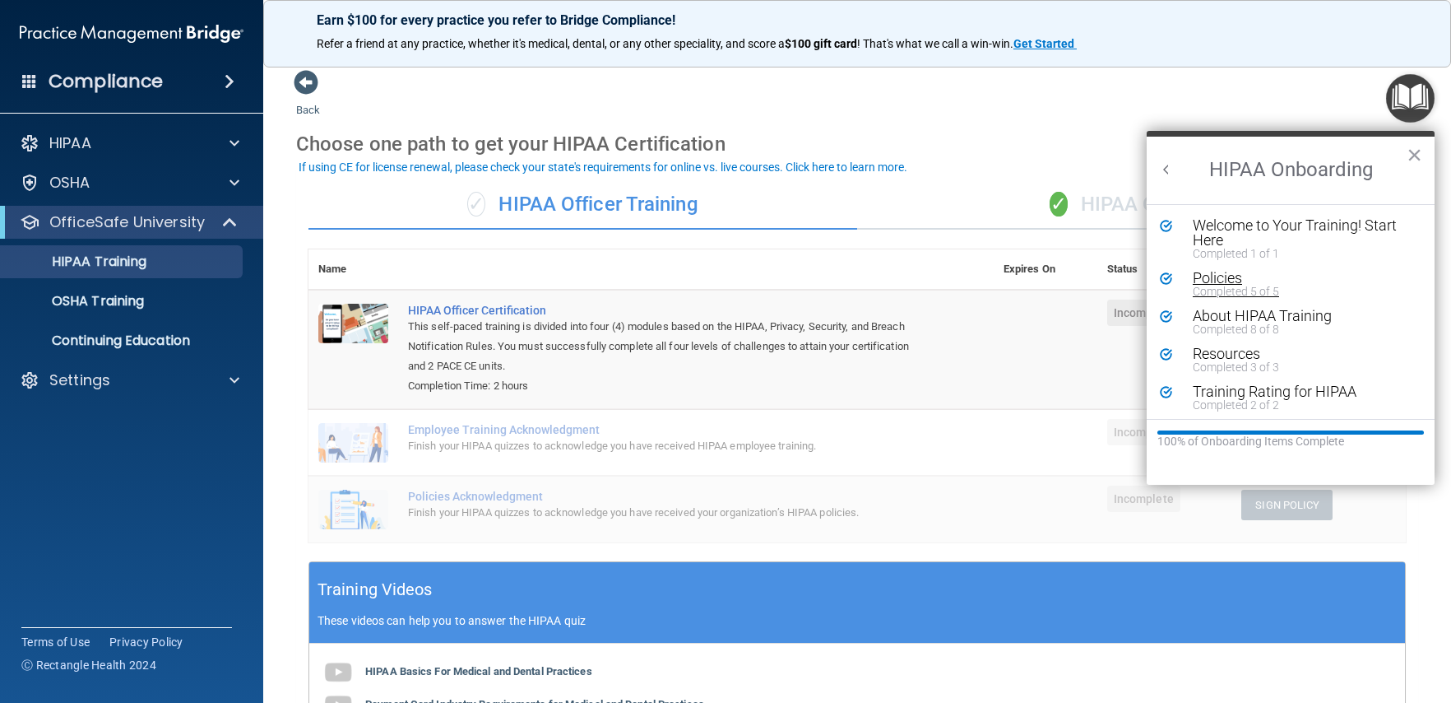
scroll to position [3, 0]
click at [1414, 153] on button "×" at bounding box center [1415, 155] width 16 height 26
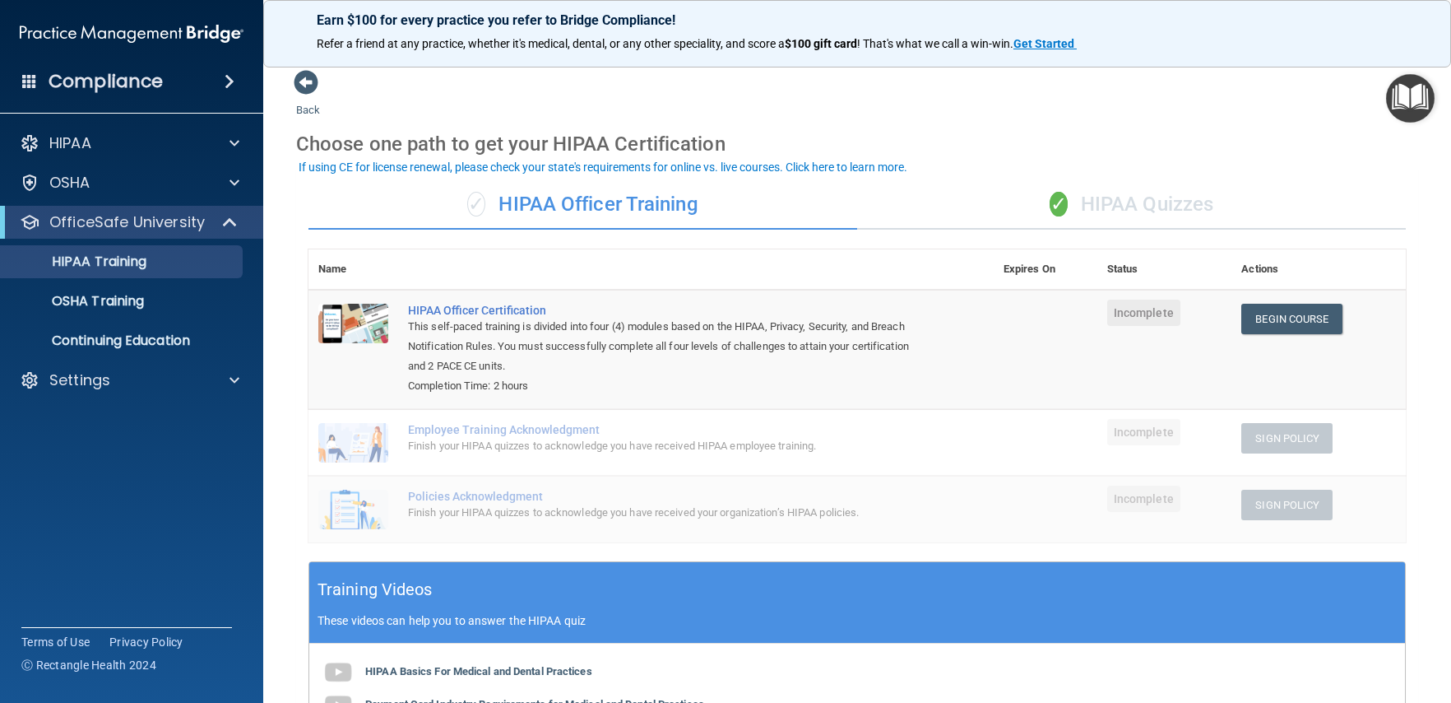
click at [1409, 104] on img "Open Resource Center" at bounding box center [1410, 98] width 49 height 49
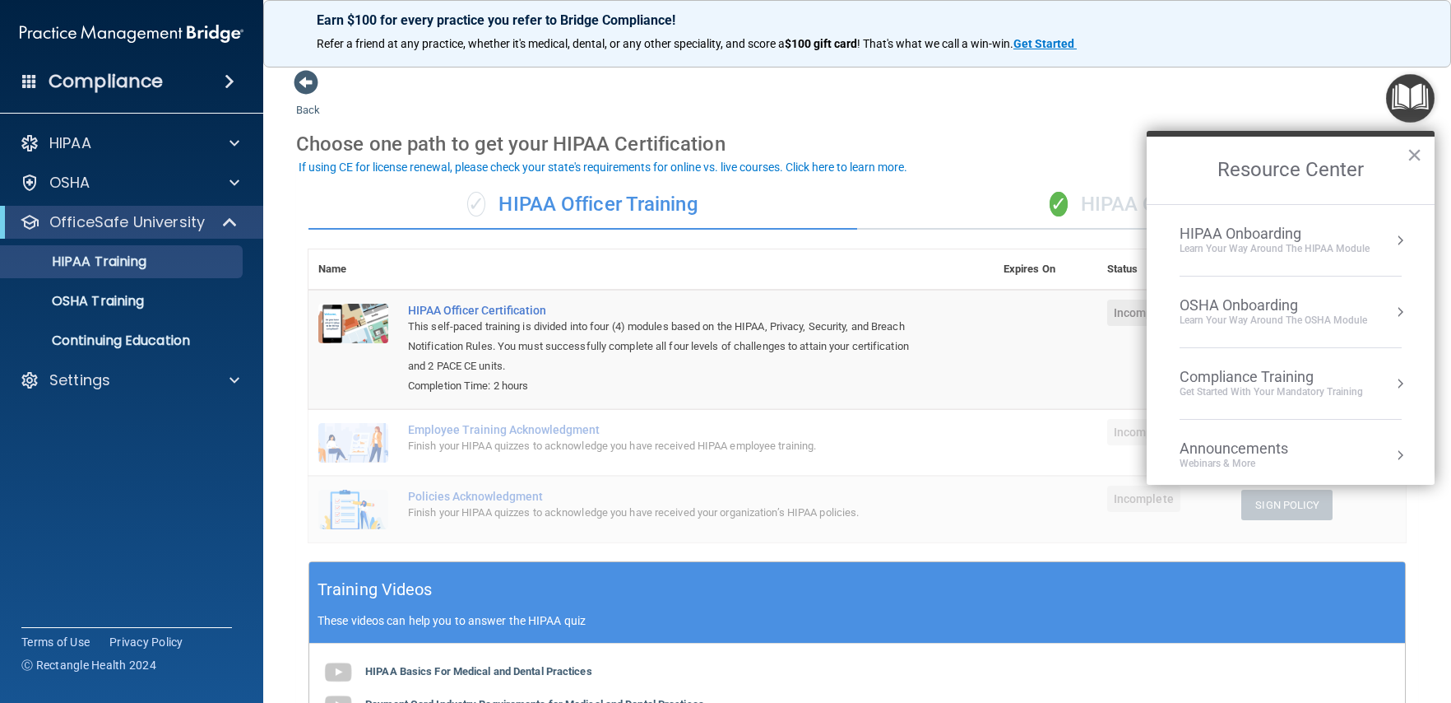
click at [1392, 313] on button "Resource Center" at bounding box center [1400, 312] width 16 height 16
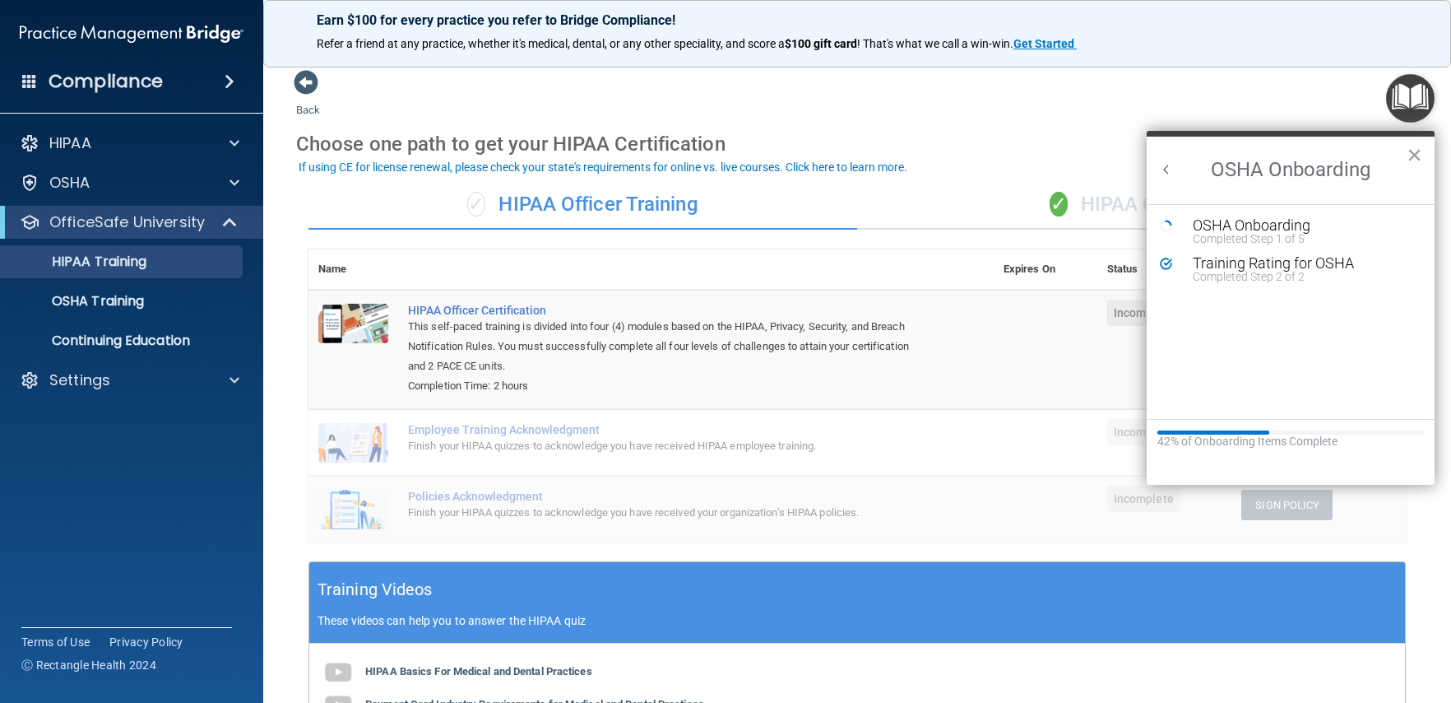
scroll to position [0, 0]
click at [1225, 233] on div "Completed Step 1 of 5" at bounding box center [1303, 239] width 220 height 12
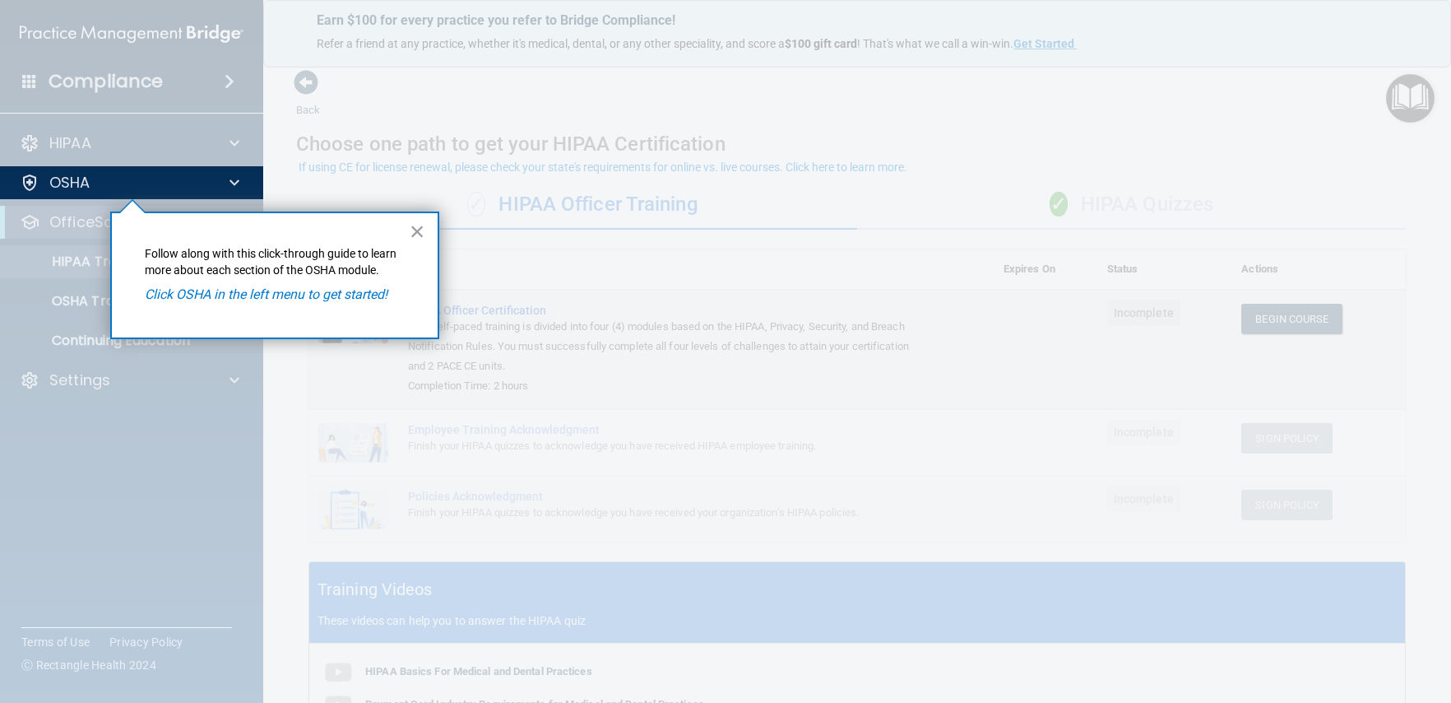
click at [285, 299] on em "Click OSHA in the left menu to get started!" at bounding box center [266, 294] width 243 height 16
click at [285, 292] on em "Click OSHA in the left menu to get started!" at bounding box center [266, 294] width 243 height 16
drag, startPoint x: 408, startPoint y: 216, endPoint x: 166, endPoint y: 216, distance: 241.9
click at [410, 218] on button "×" at bounding box center [418, 231] width 16 height 26
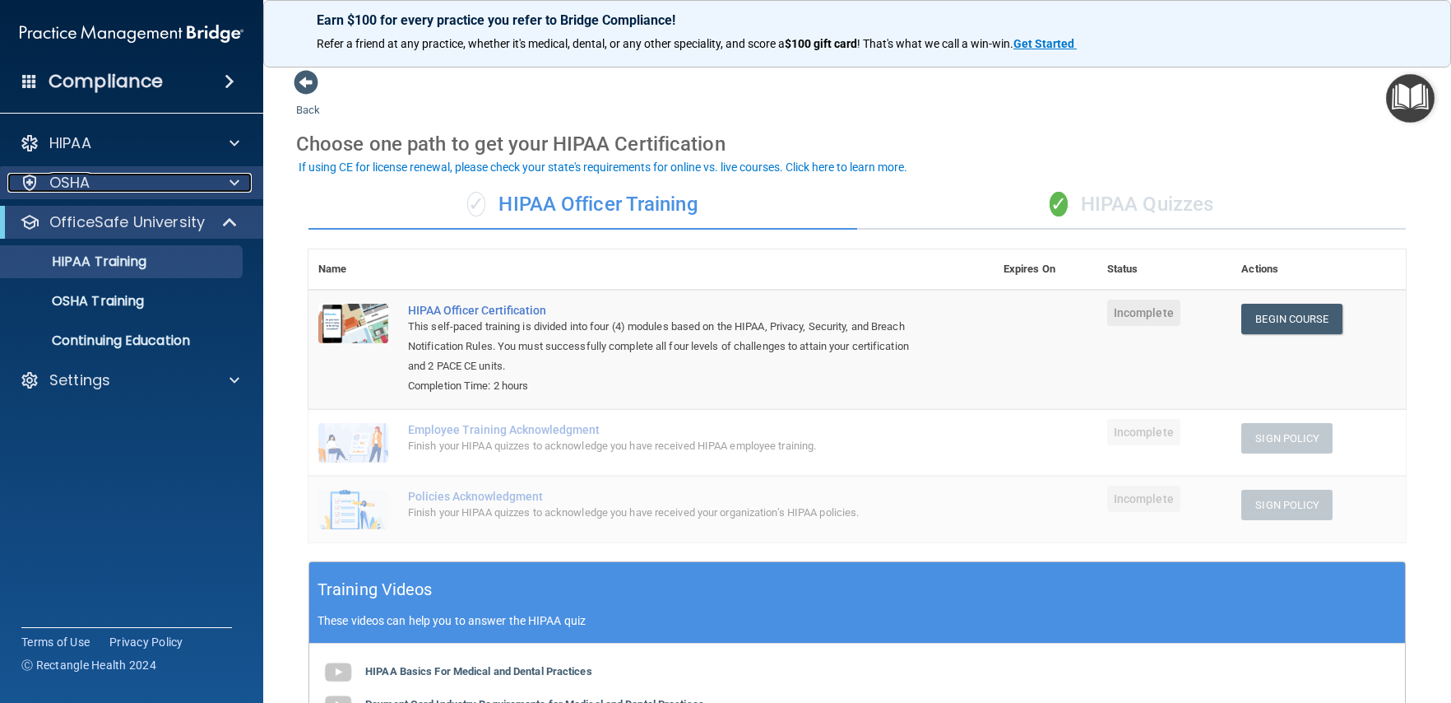
click at [25, 180] on div at bounding box center [30, 183] width 20 height 20
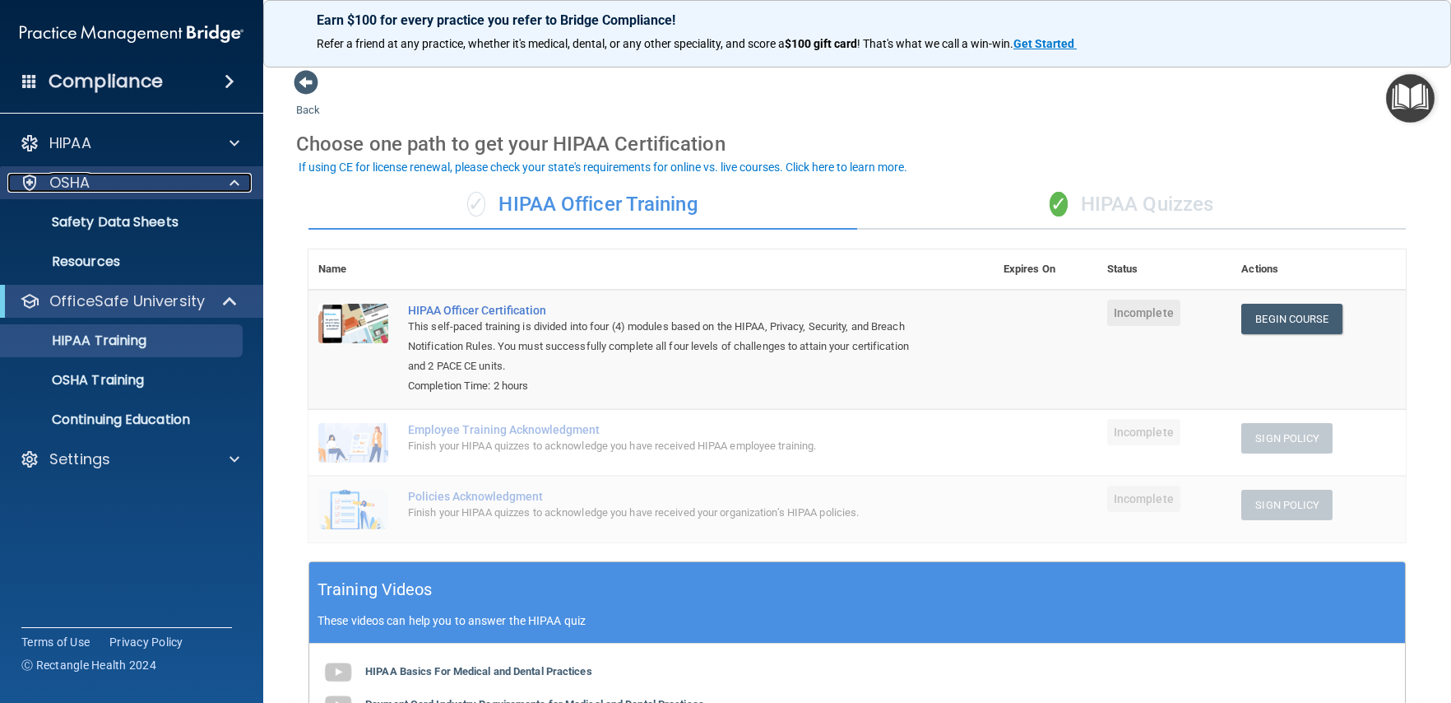
click at [26, 185] on div at bounding box center [30, 183] width 20 height 20
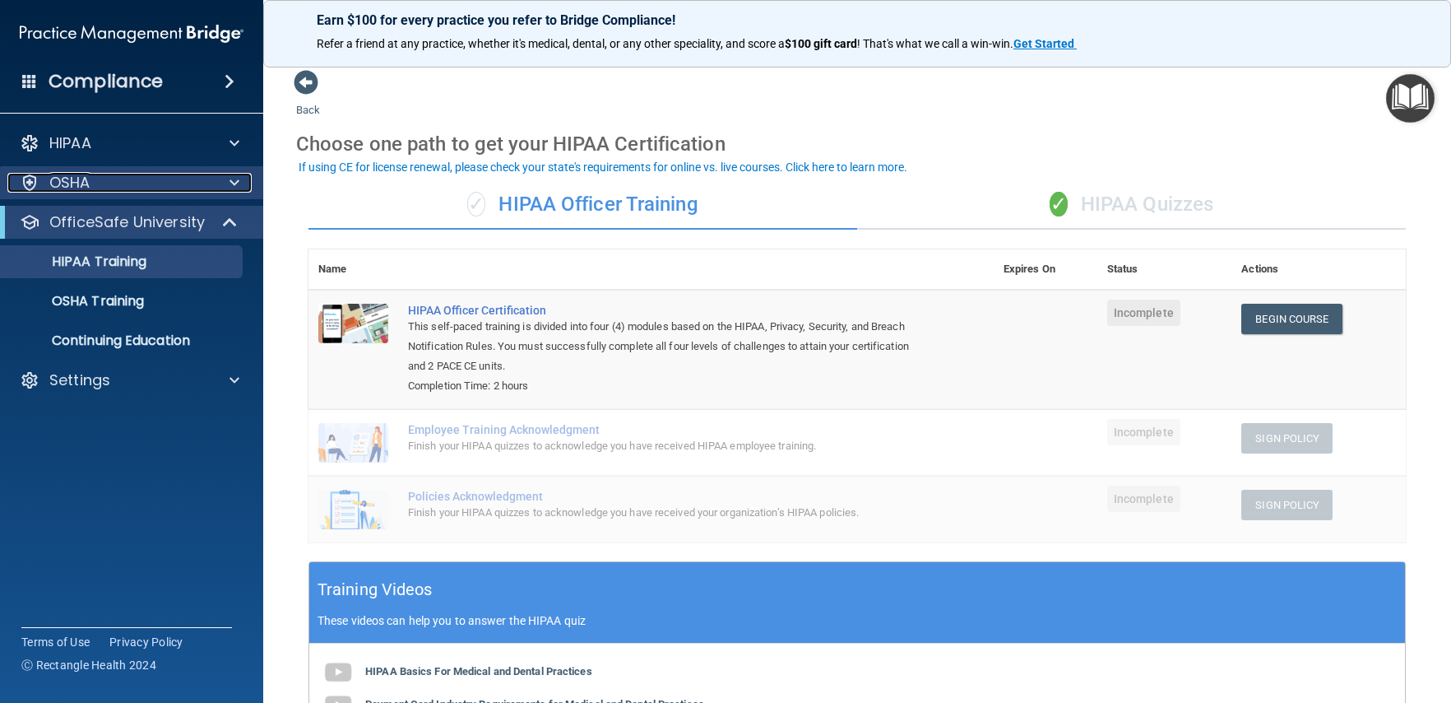
click at [26, 185] on div at bounding box center [30, 183] width 20 height 20
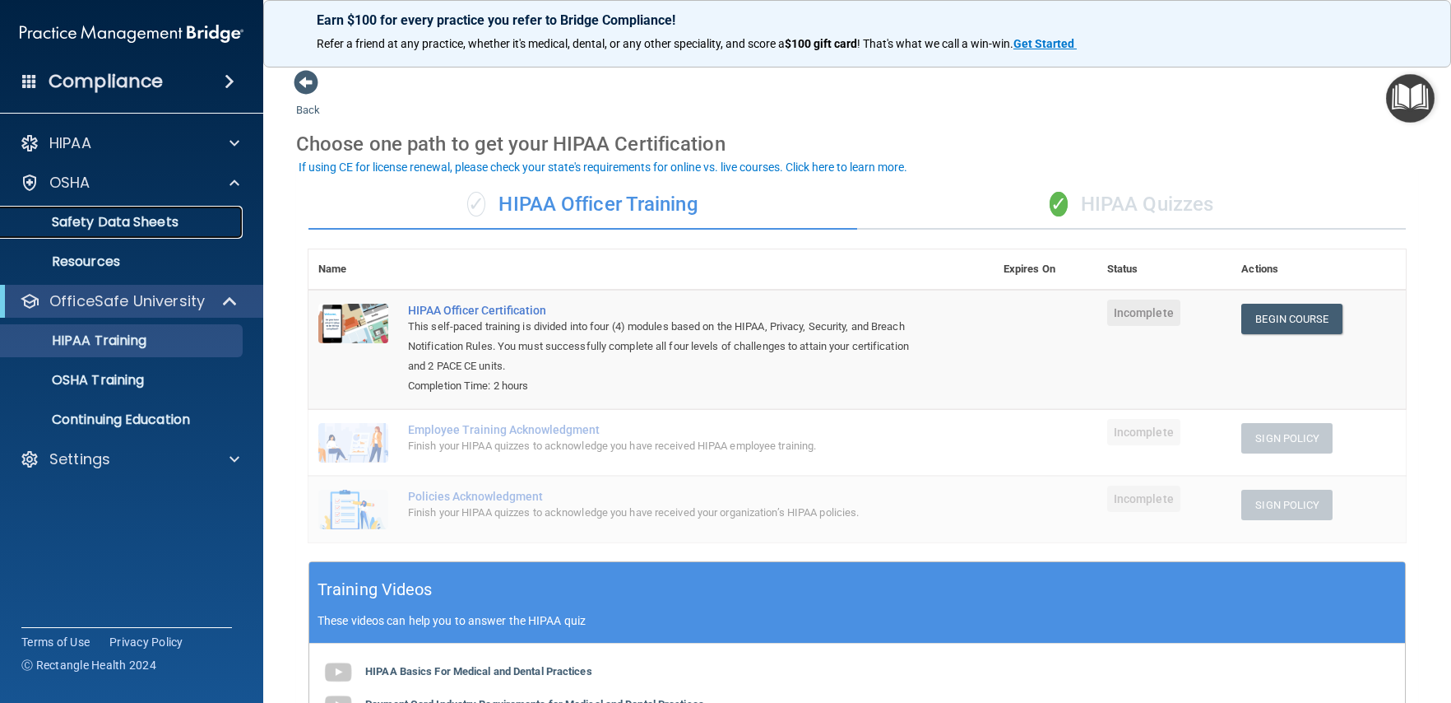
click at [147, 223] on p "Safety Data Sheets" at bounding box center [123, 222] width 225 height 16
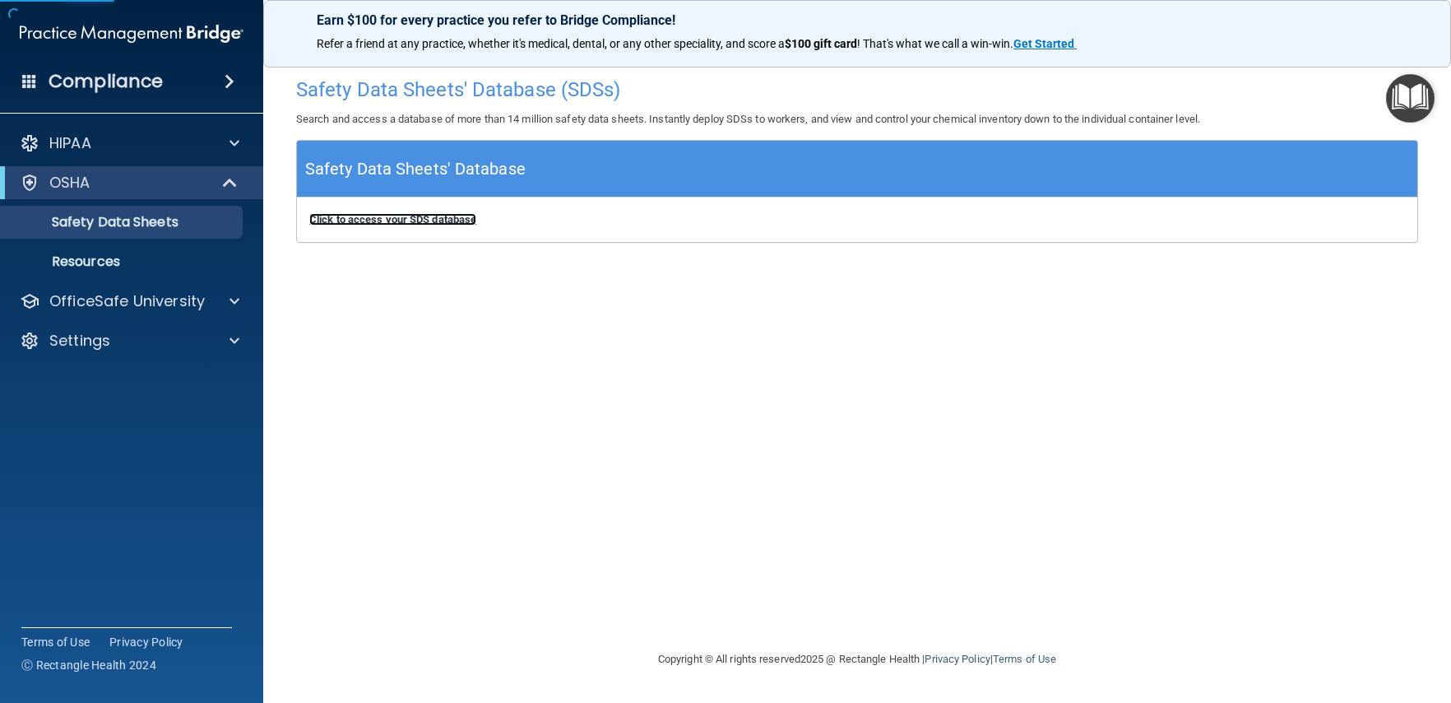
click at [430, 213] on b "Click to access your SDS database" at bounding box center [392, 219] width 167 height 12
click at [1409, 122] on img "Open Resource Center" at bounding box center [1410, 98] width 49 height 49
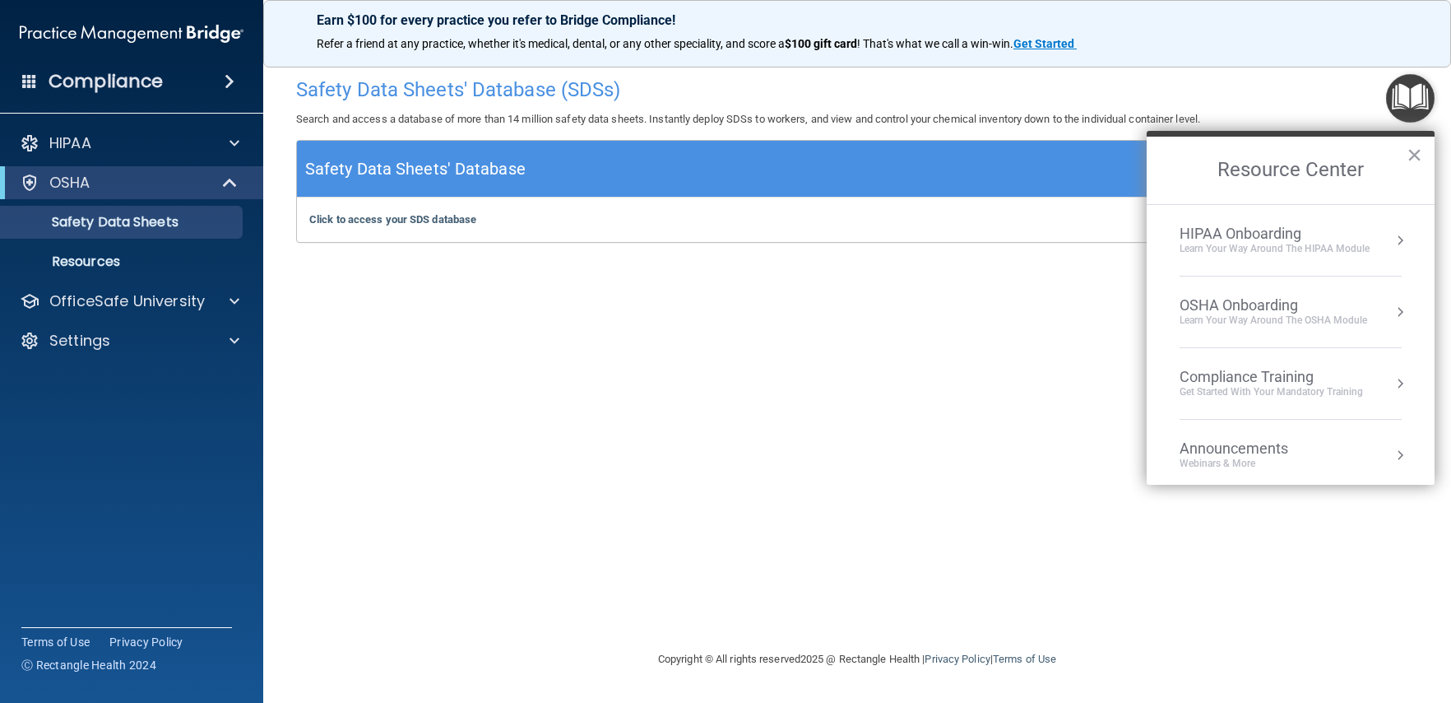
click at [1360, 401] on li "Compliance Training Get Started with your mandatory training" at bounding box center [1291, 384] width 222 height 72
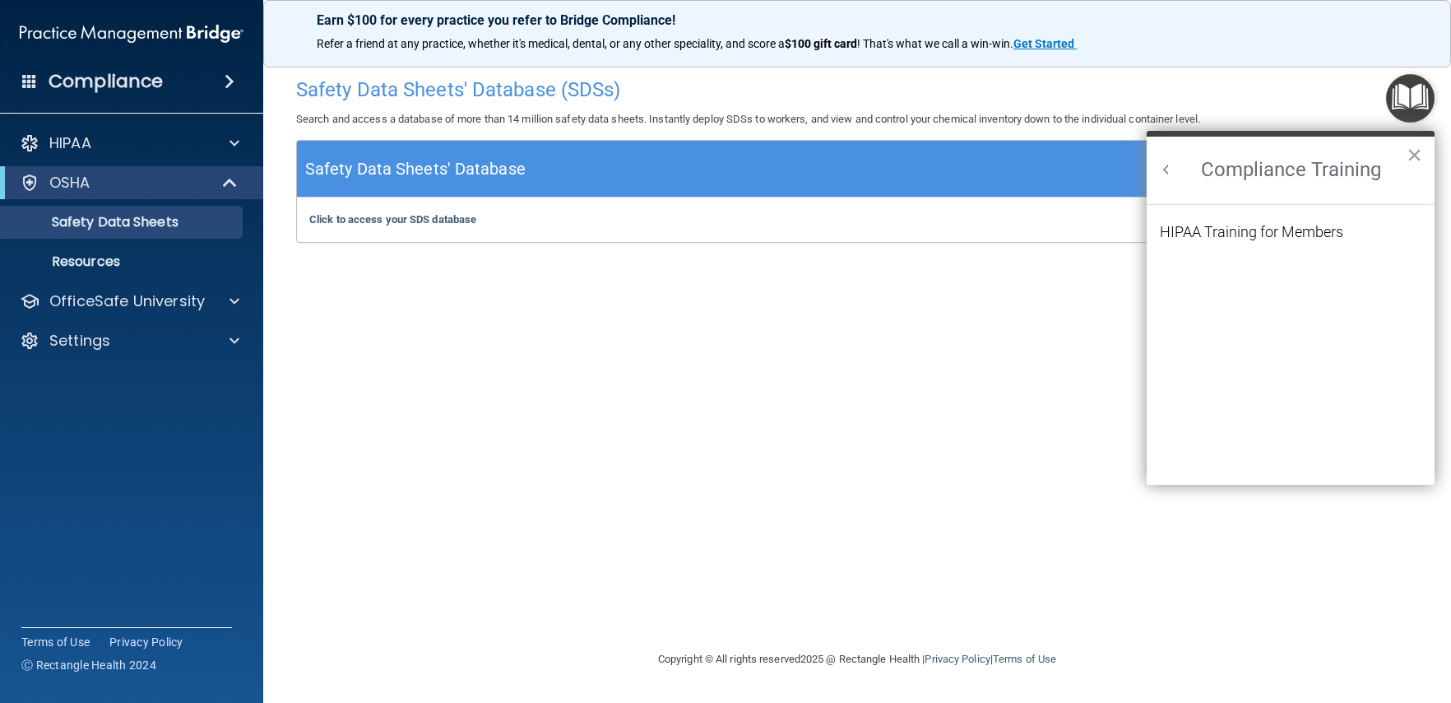
click at [1167, 173] on button "Back to Resource Center Home" at bounding box center [1166, 169] width 16 height 16
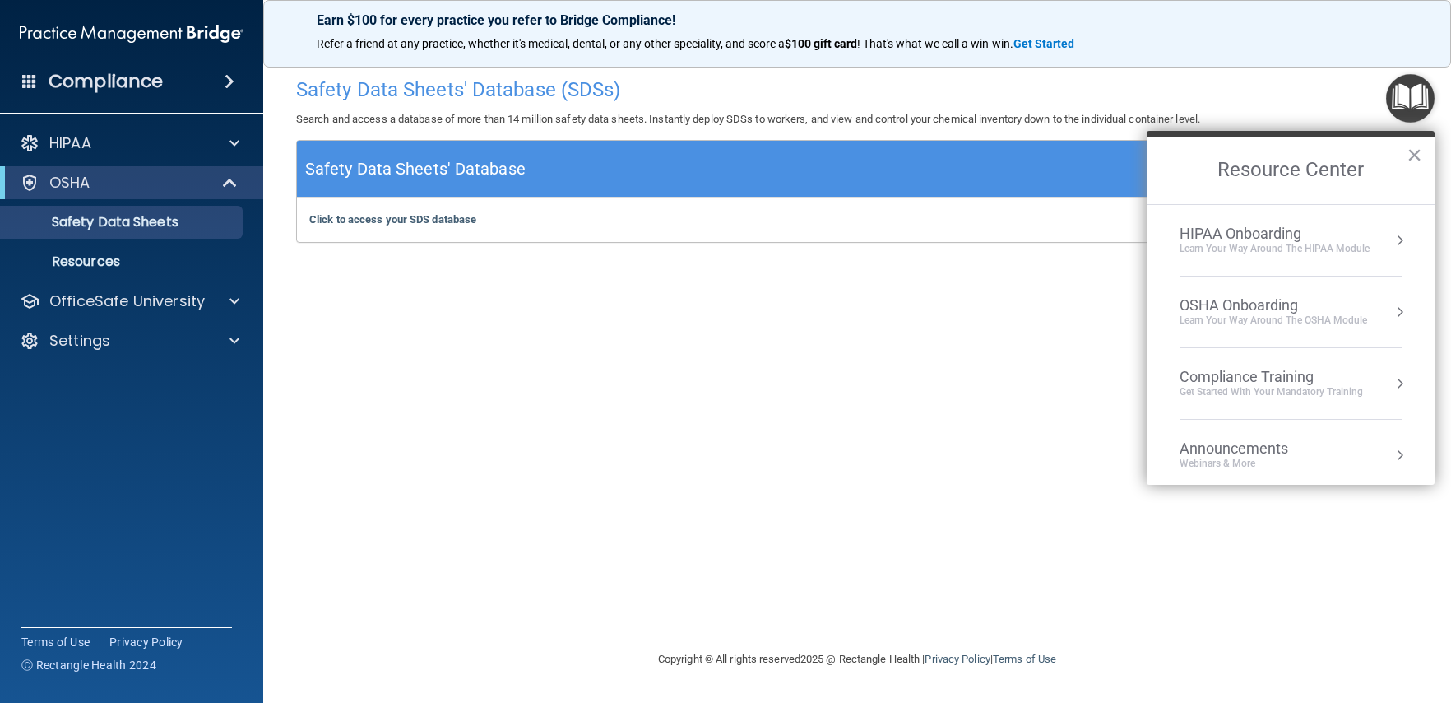
click at [1342, 317] on div "Learn your way around the OSHA module" at bounding box center [1274, 320] width 188 height 14
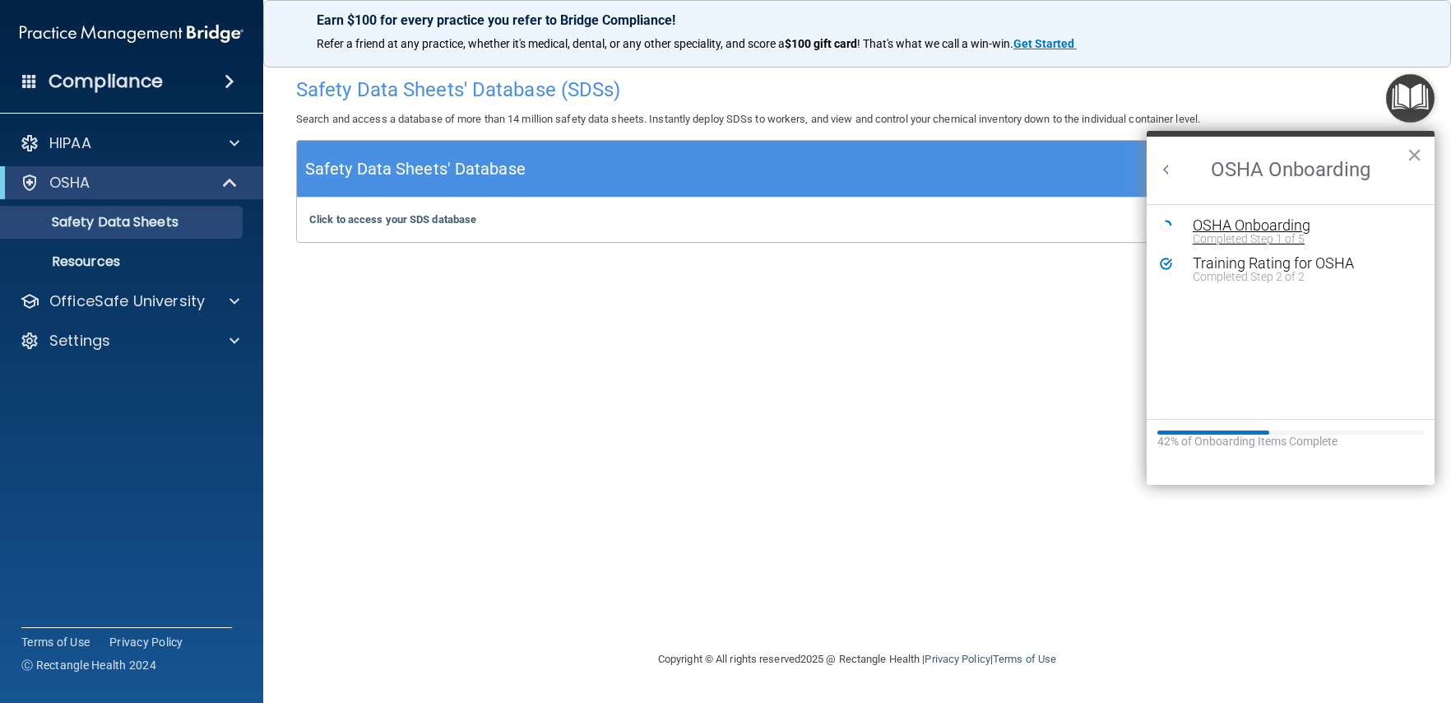
click at [1292, 238] on div "Completed Step 1 of 5" at bounding box center [1303, 239] width 220 height 12
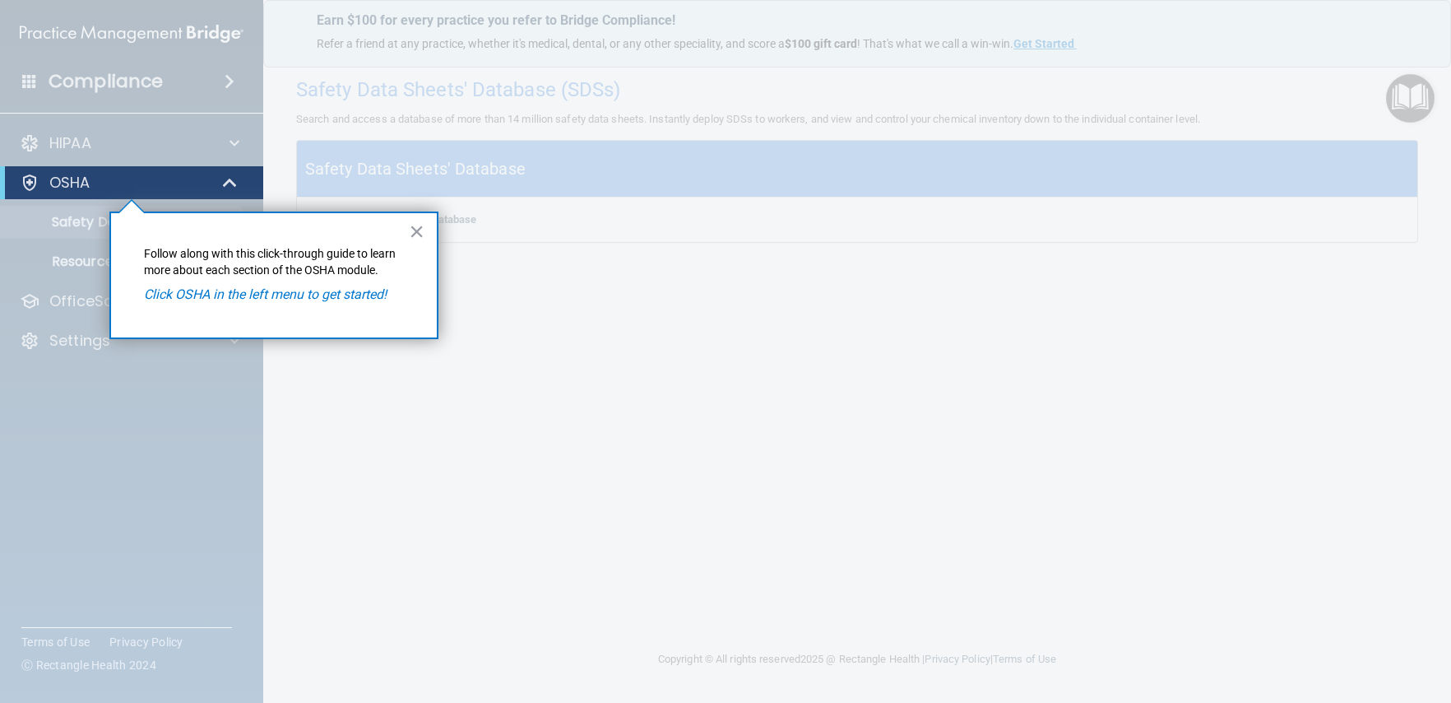
click at [368, 294] on em "Click OSHA in the left menu to get started!" at bounding box center [265, 294] width 243 height 16
click at [318, 250] on p "Follow along with this click-through guide to learn more about each section of …" at bounding box center [274, 262] width 260 height 32
click at [169, 268] on p "Follow along with this click-through guide to learn more about each section of …" at bounding box center [274, 262] width 260 height 32
click at [412, 225] on button "×" at bounding box center [417, 231] width 16 height 26
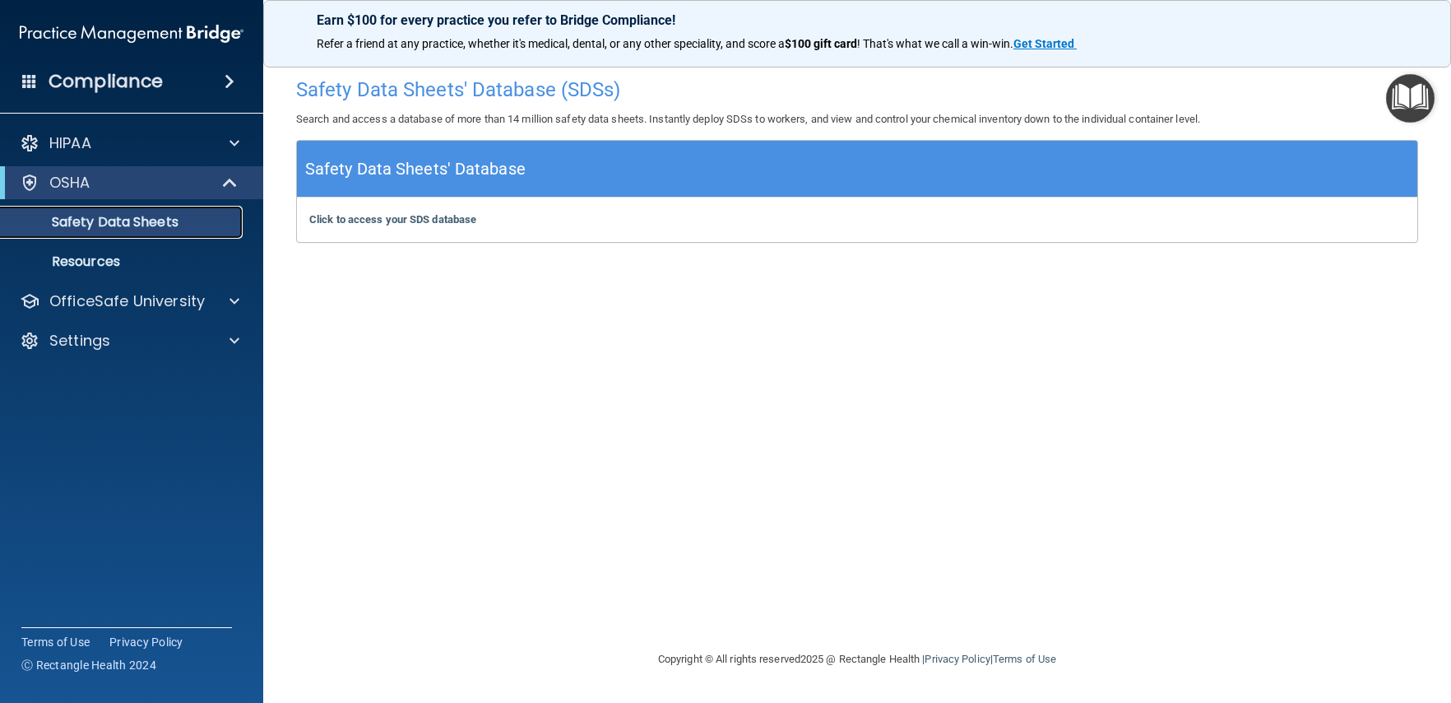
click at [161, 223] on p "Safety Data Sheets" at bounding box center [123, 222] width 225 height 16
click at [99, 270] on p "Resources" at bounding box center [123, 261] width 225 height 16
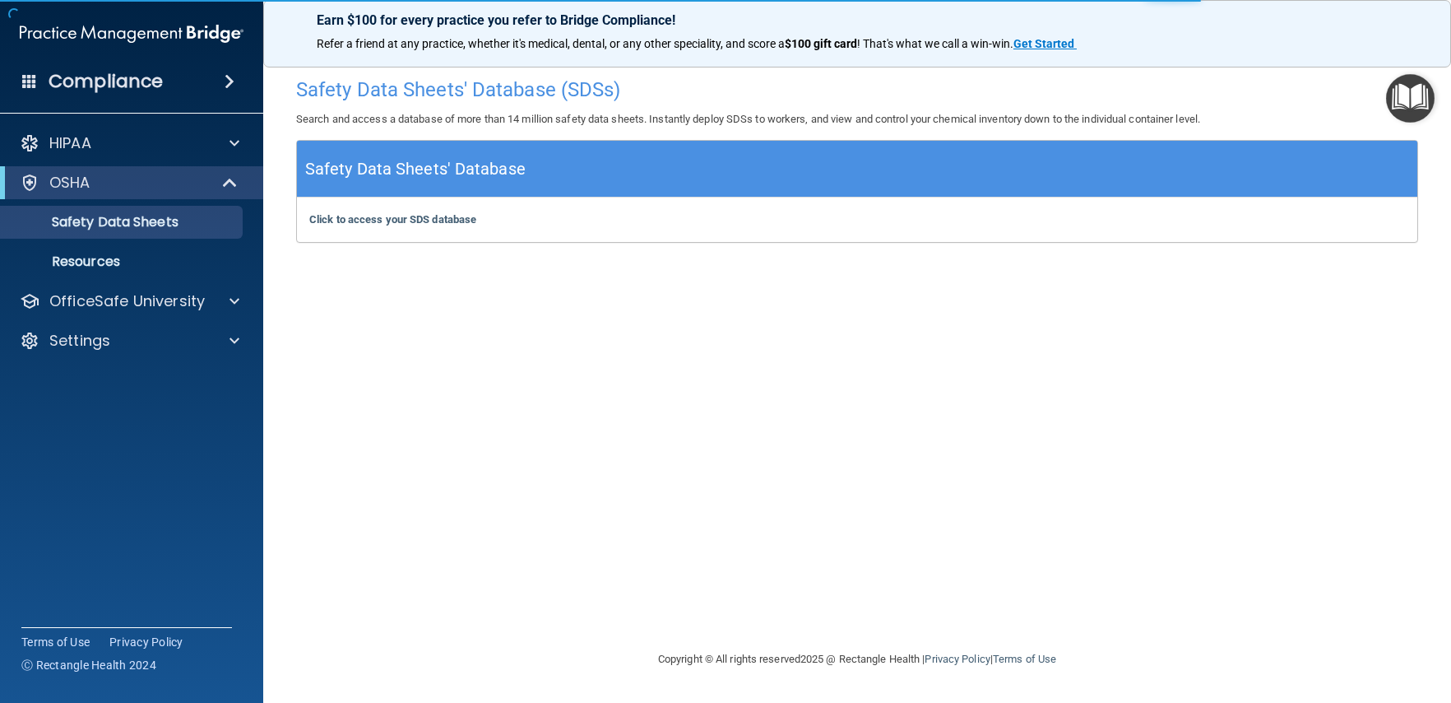
click at [1411, 97] on img "Open Resource Center" at bounding box center [1410, 98] width 49 height 49
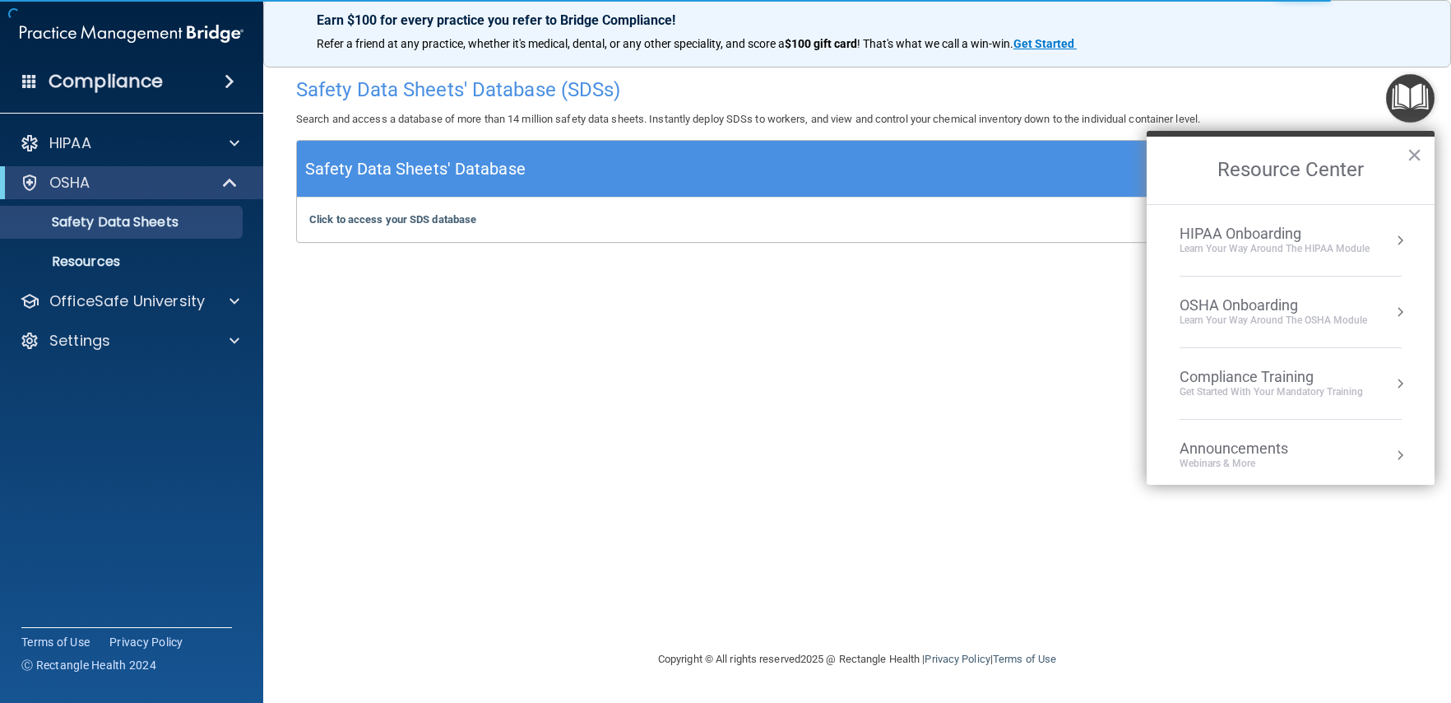
click at [1319, 323] on div "Learn your way around the OSHA module" at bounding box center [1274, 320] width 188 height 14
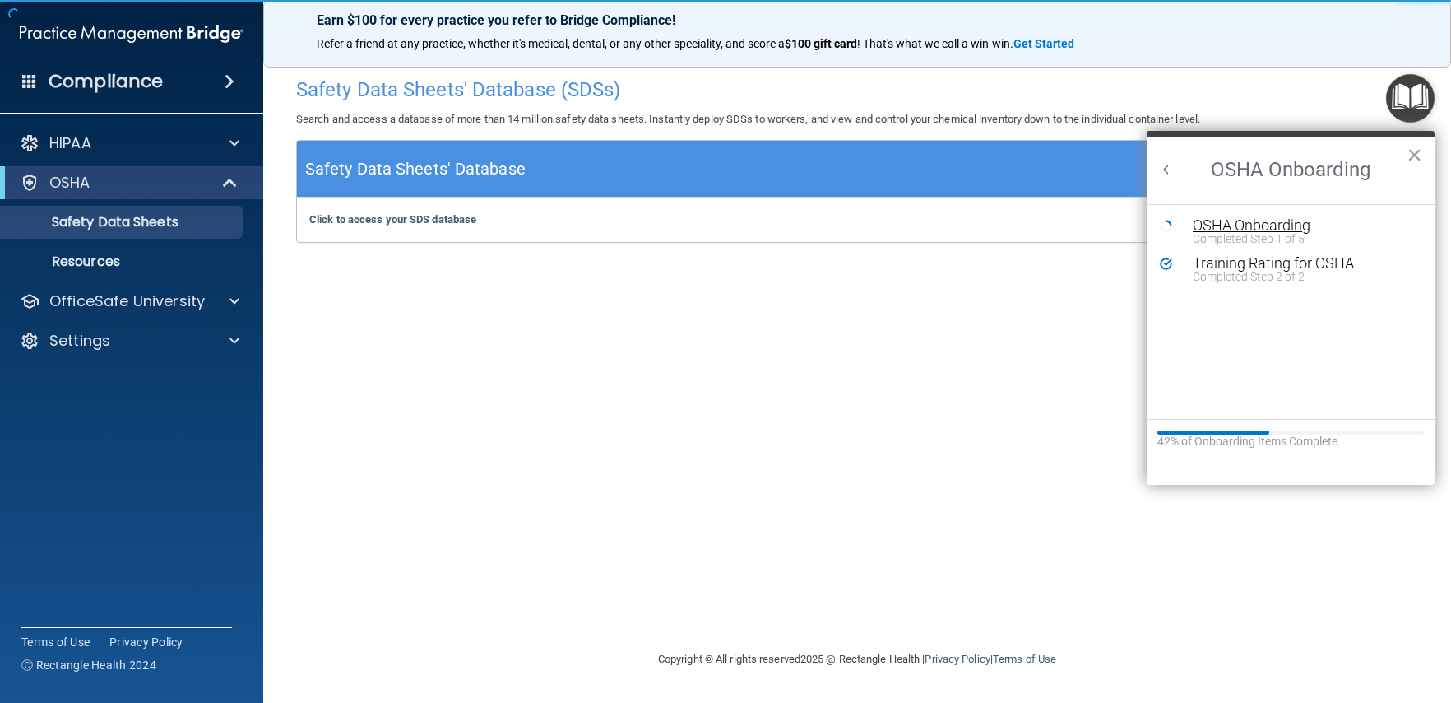
click at [1277, 238] on div "Completed Step 1 of 5" at bounding box center [1303, 239] width 220 height 12
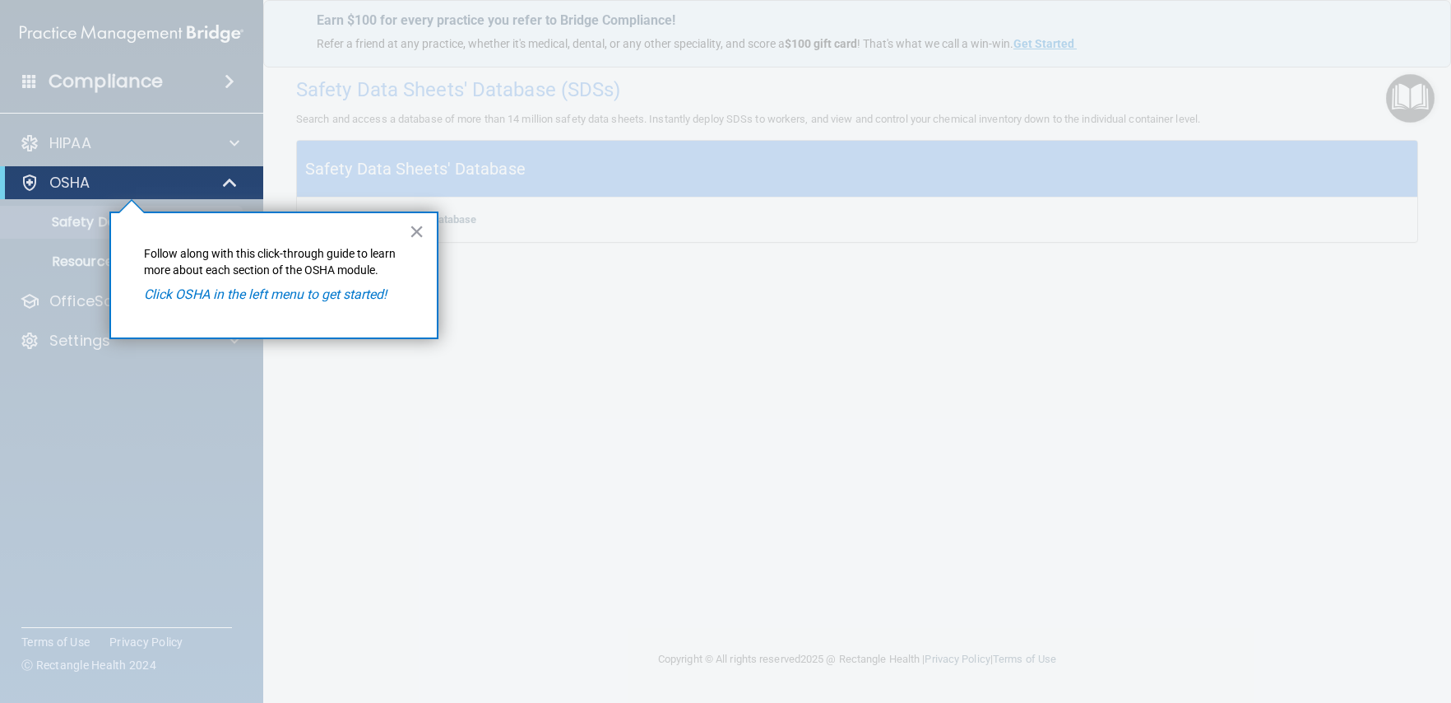
click at [374, 295] on em "Click OSHA in the left menu to get started!" at bounding box center [265, 294] width 243 height 16
click at [415, 225] on button "×" at bounding box center [417, 231] width 16 height 26
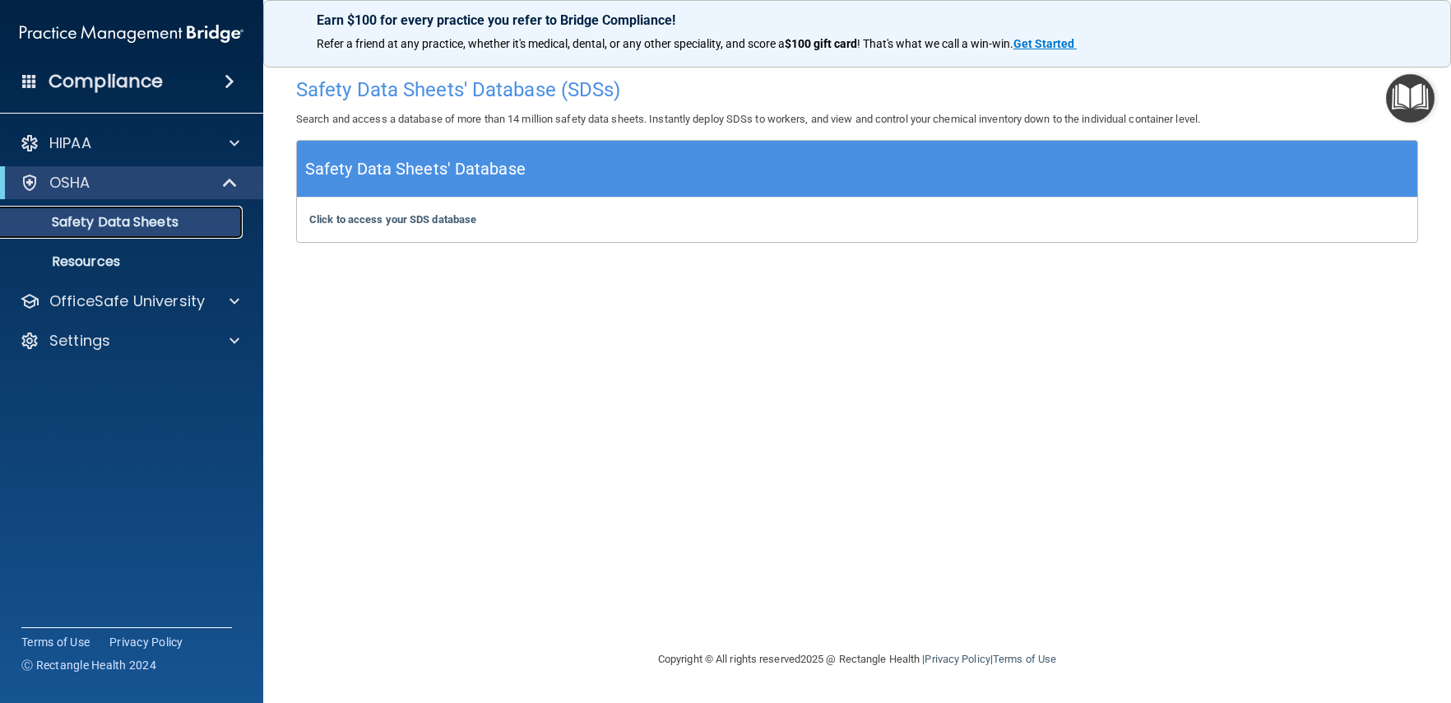
click at [197, 228] on p "Safety Data Sheets" at bounding box center [123, 222] width 225 height 16
click at [146, 254] on p "Resources" at bounding box center [123, 261] width 225 height 16
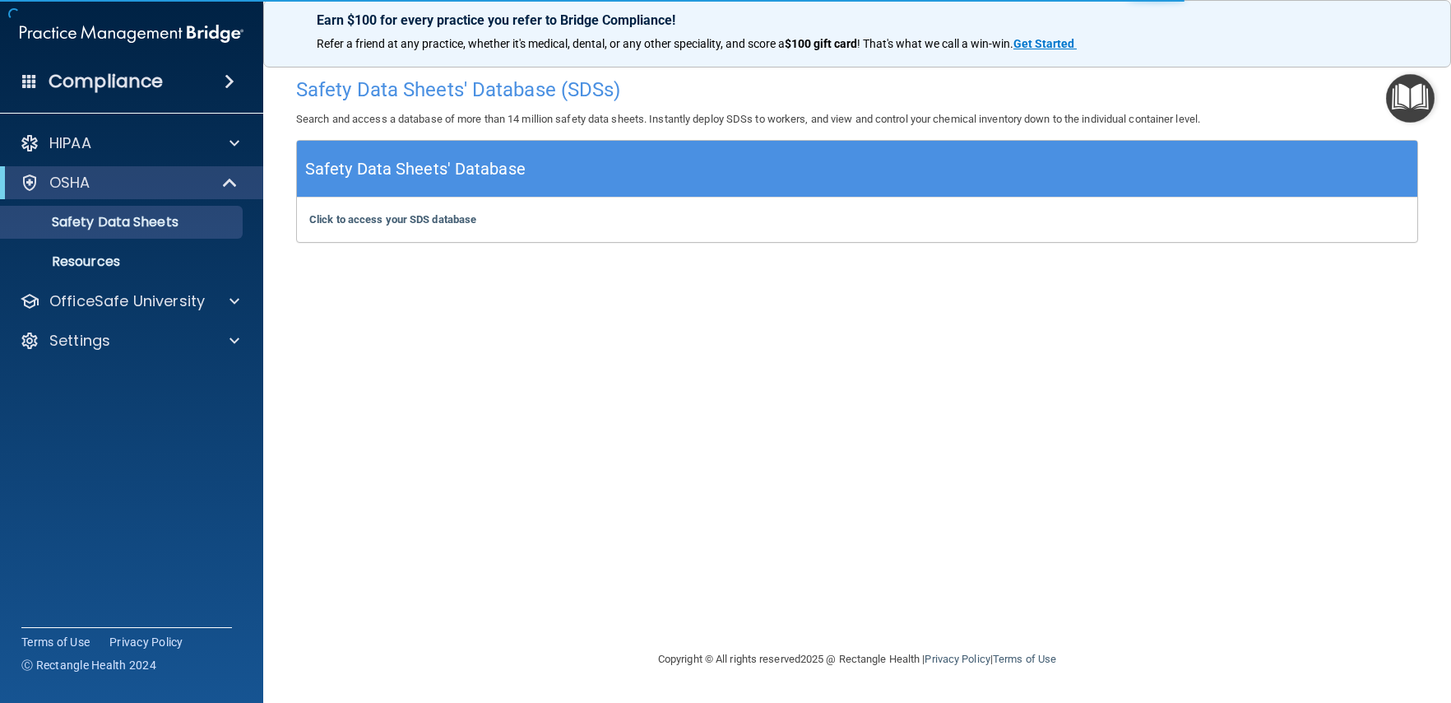
click at [1436, 104] on main "Safety Data Sheets' Database (SDSs) Search and access a database of more than 1…" at bounding box center [857, 378] width 1188 height 650
click at [1418, 106] on img "Open Resource Center" at bounding box center [1410, 98] width 49 height 49
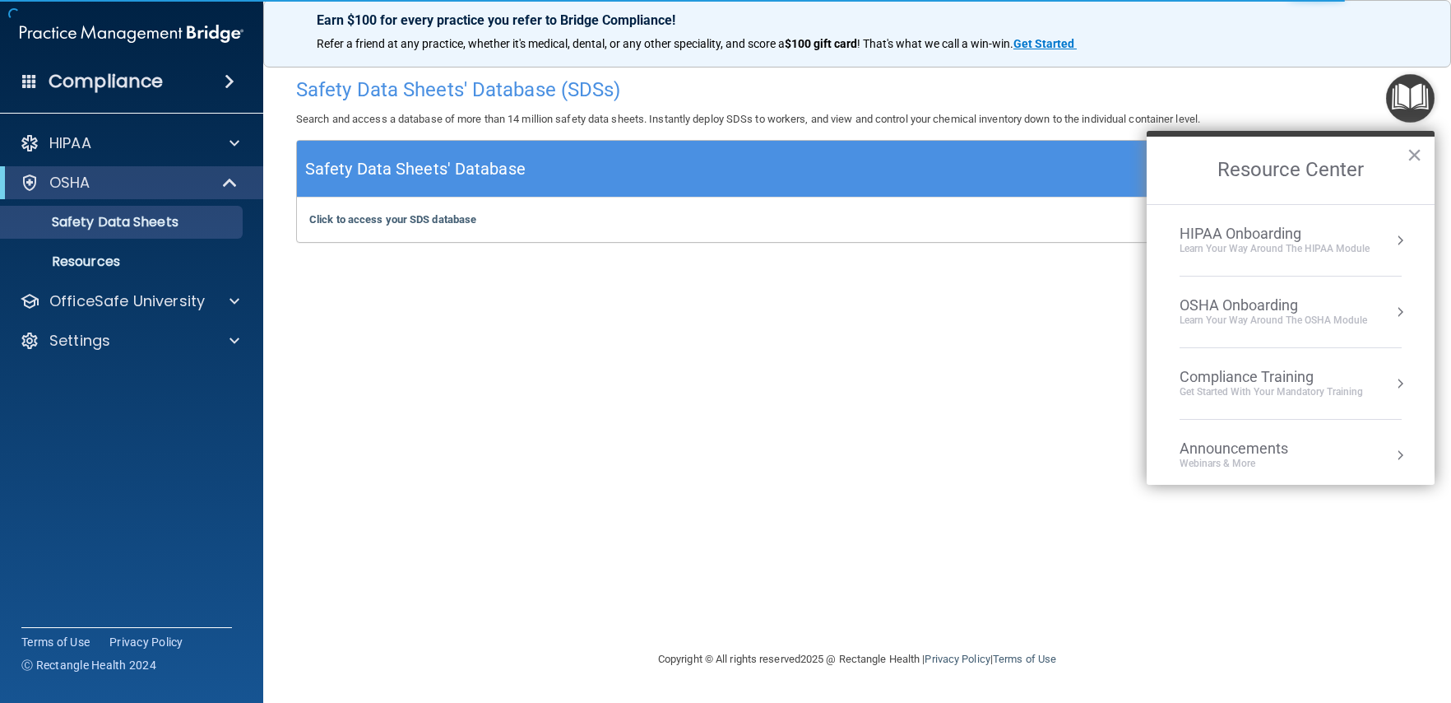
click at [1289, 309] on div "OSHA Onboarding" at bounding box center [1274, 305] width 188 height 18
